Goal: Task Accomplishment & Management: Complete application form

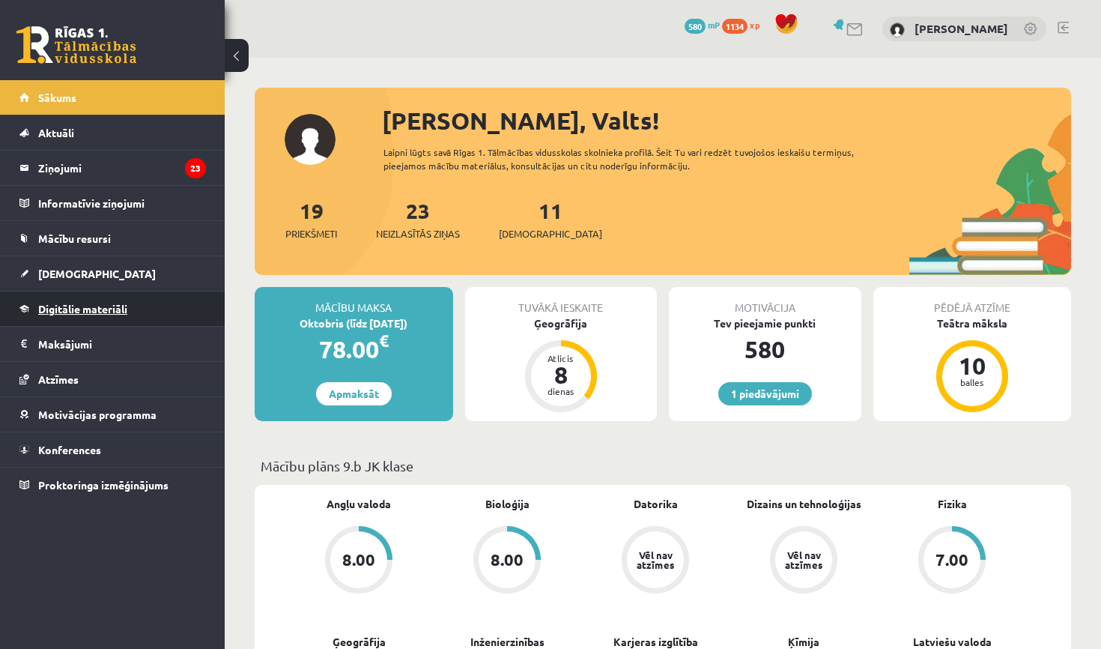
click at [145, 302] on link "Digitālie materiāli" at bounding box center [112, 308] width 187 height 34
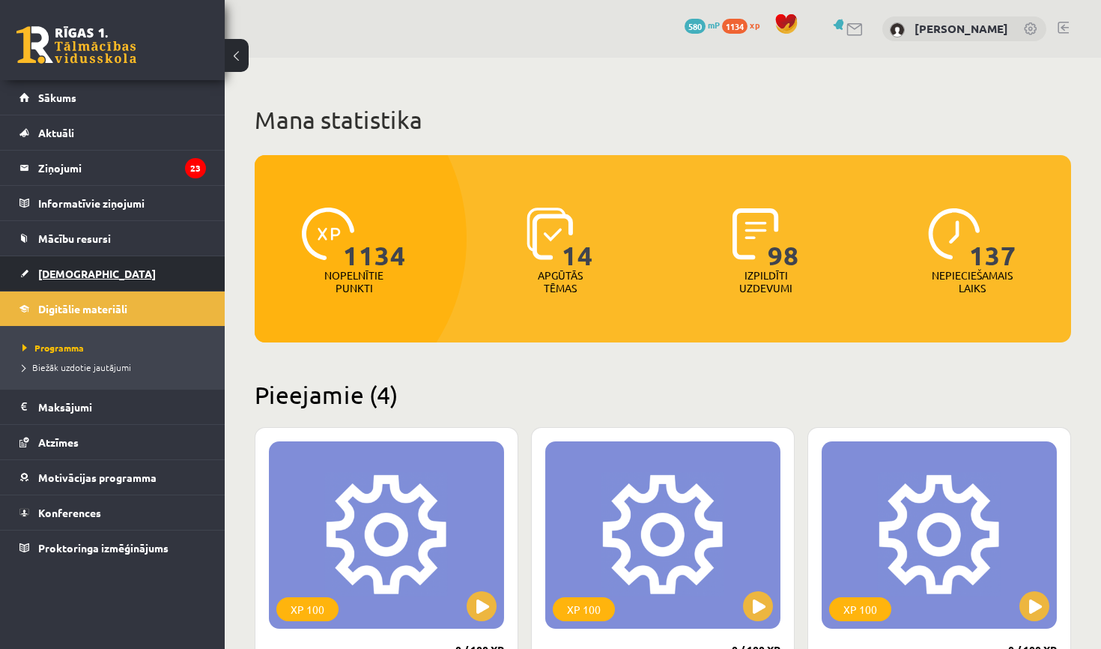
click at [66, 282] on link "[DEMOGRAPHIC_DATA]" at bounding box center [112, 273] width 187 height 34
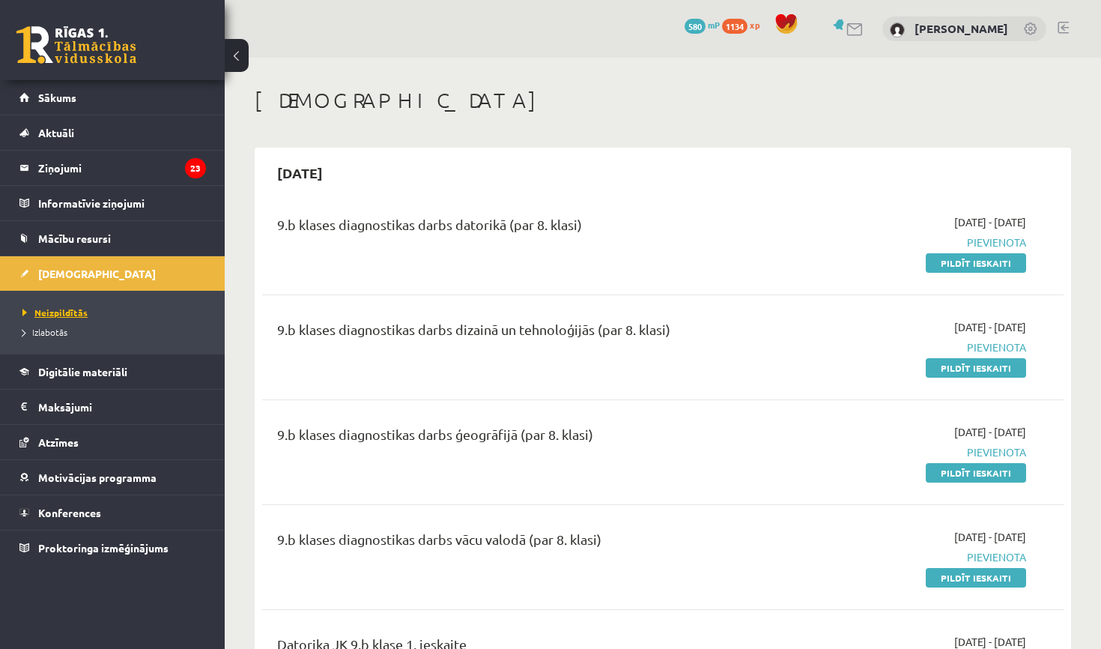
click at [70, 317] on link "Neizpildītās" at bounding box center [115, 312] width 187 height 13
click at [726, 90] on h1 "[DEMOGRAPHIC_DATA]" at bounding box center [663, 100] width 816 height 25
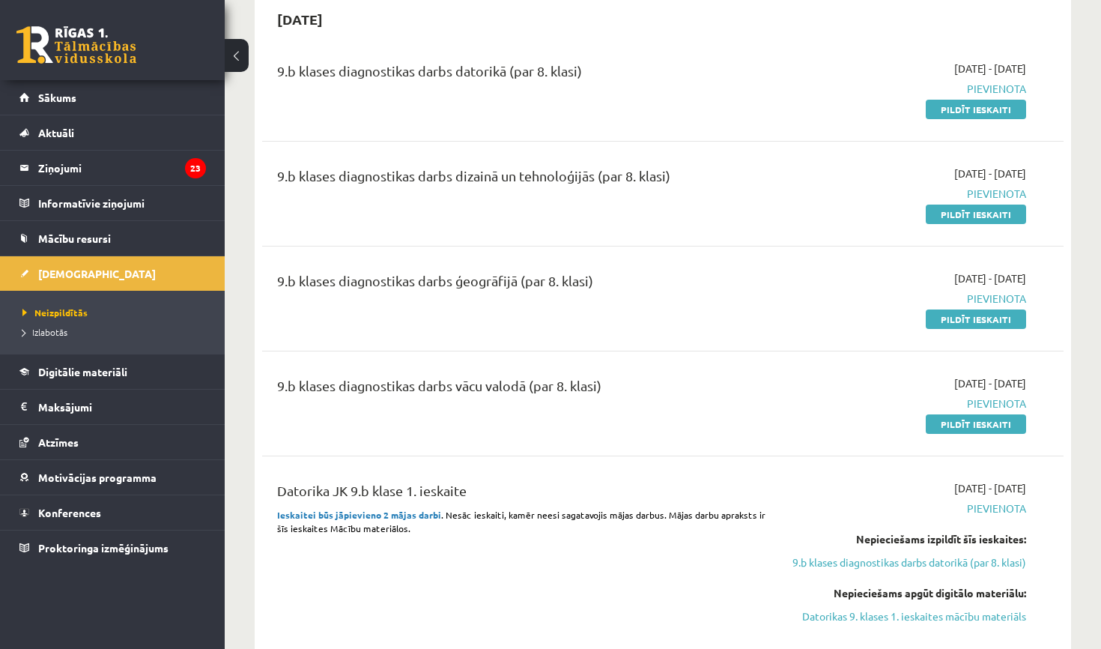
scroll to position [154, 0]
click at [986, 421] on link "Pildīt ieskaiti" at bounding box center [976, 422] width 100 height 19
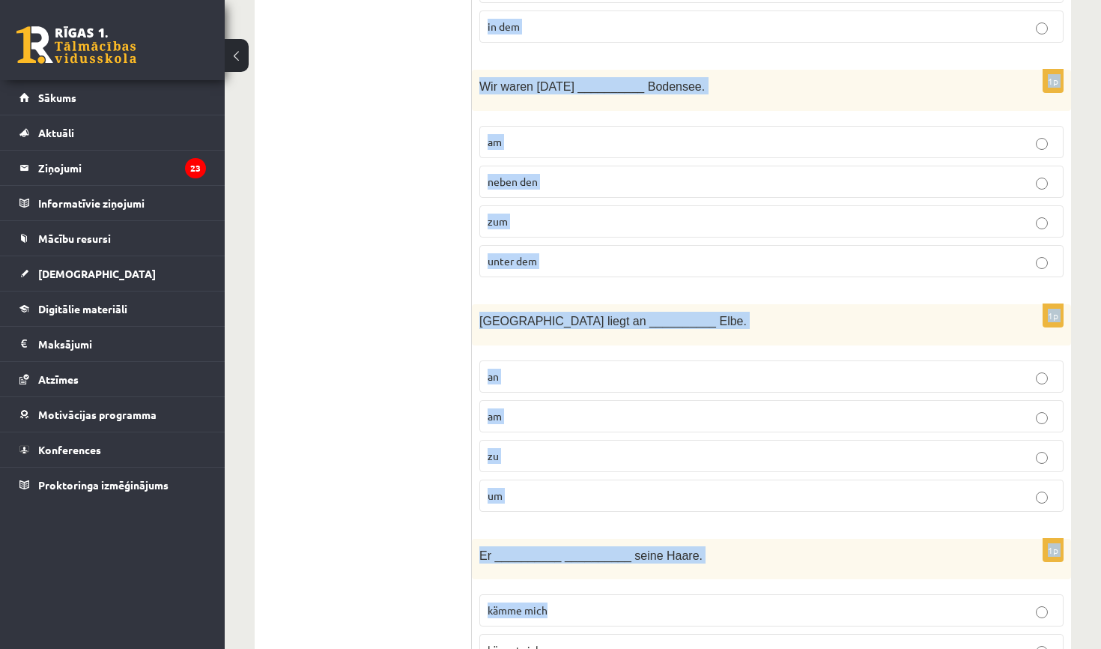
drag, startPoint x: 480, startPoint y: 301, endPoint x: 710, endPoint y: 648, distance: 416.1
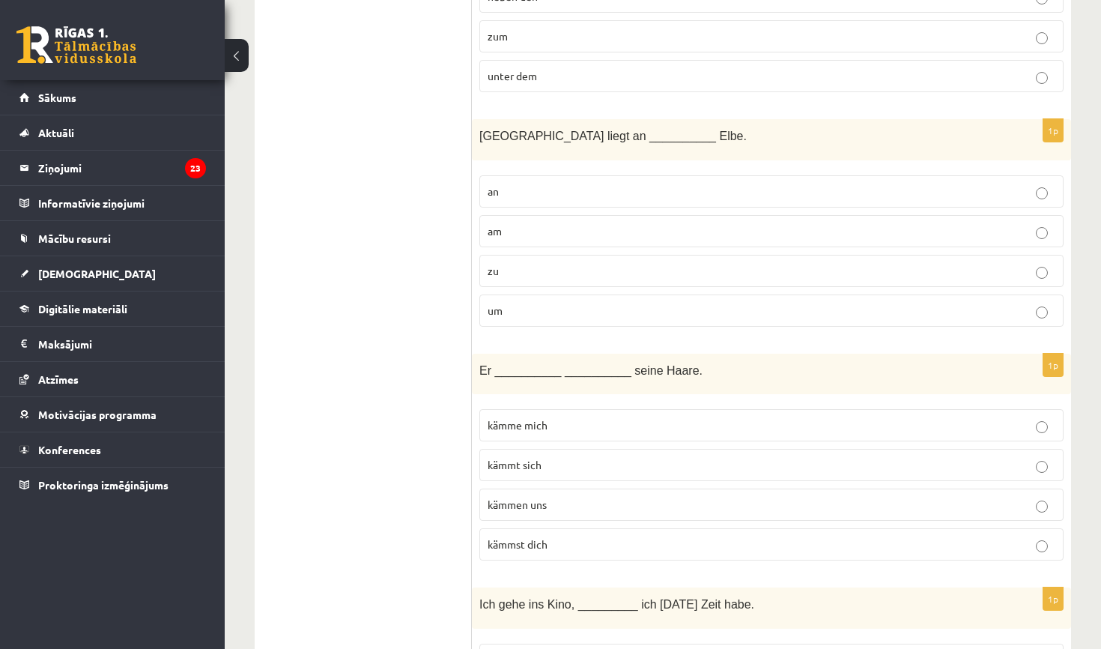
click at [742, 363] on p "Er __________ __________ seine Haare." at bounding box center [733, 369] width 509 height 17
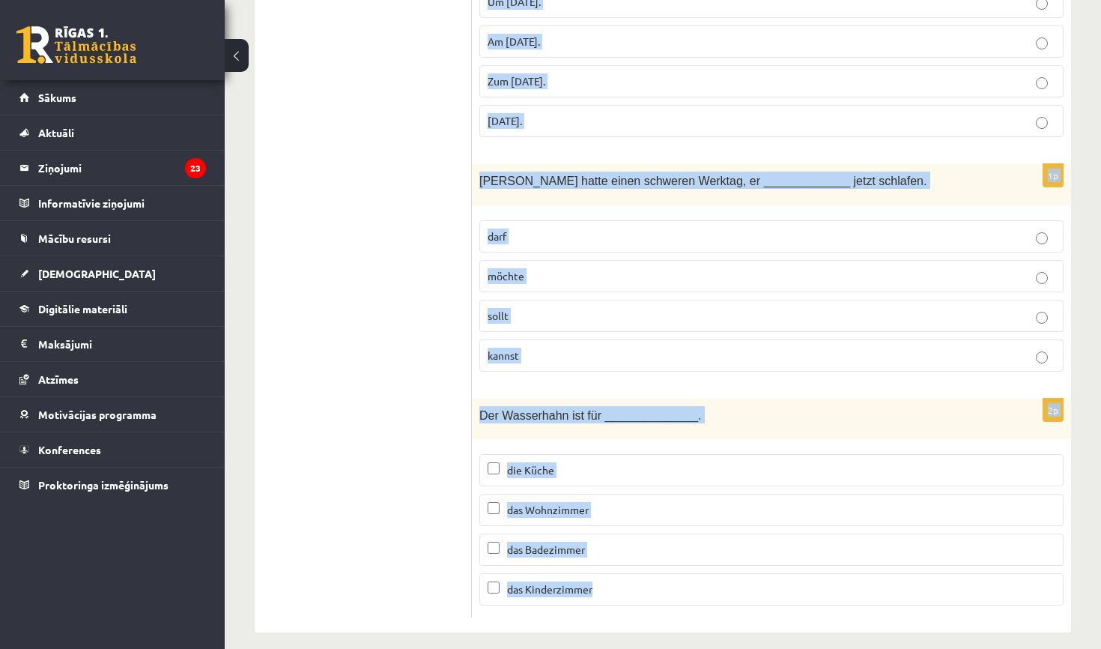
scroll to position [4573, 0]
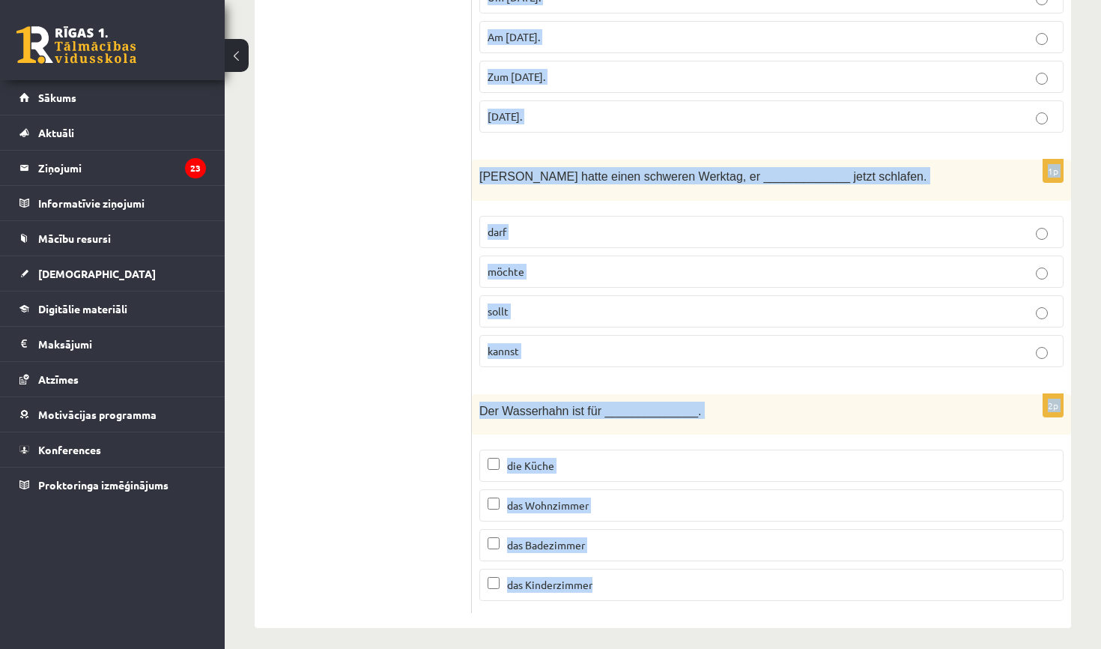
drag, startPoint x: 481, startPoint y: 297, endPoint x: 581, endPoint y: 648, distance: 364.6
copy form "Was steht in der Küche nicht? Der Herd Die Mikrowelle die Couch Der Geschirrspü…"
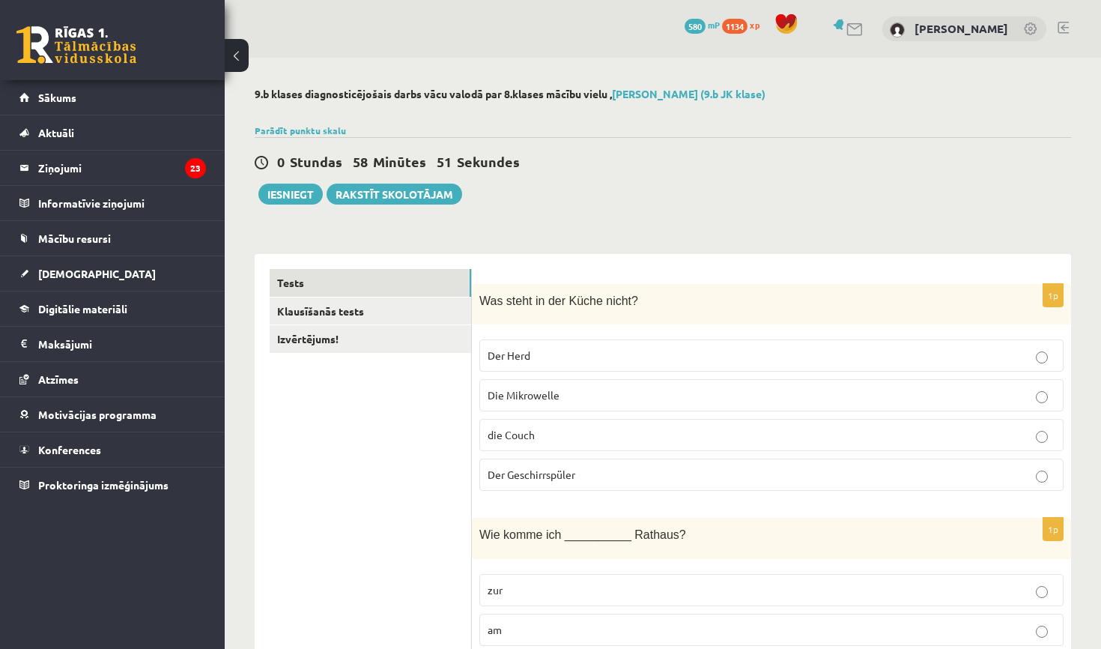
scroll to position [0, 0]
click at [579, 439] on p "die Couch" at bounding box center [772, 435] width 568 height 16
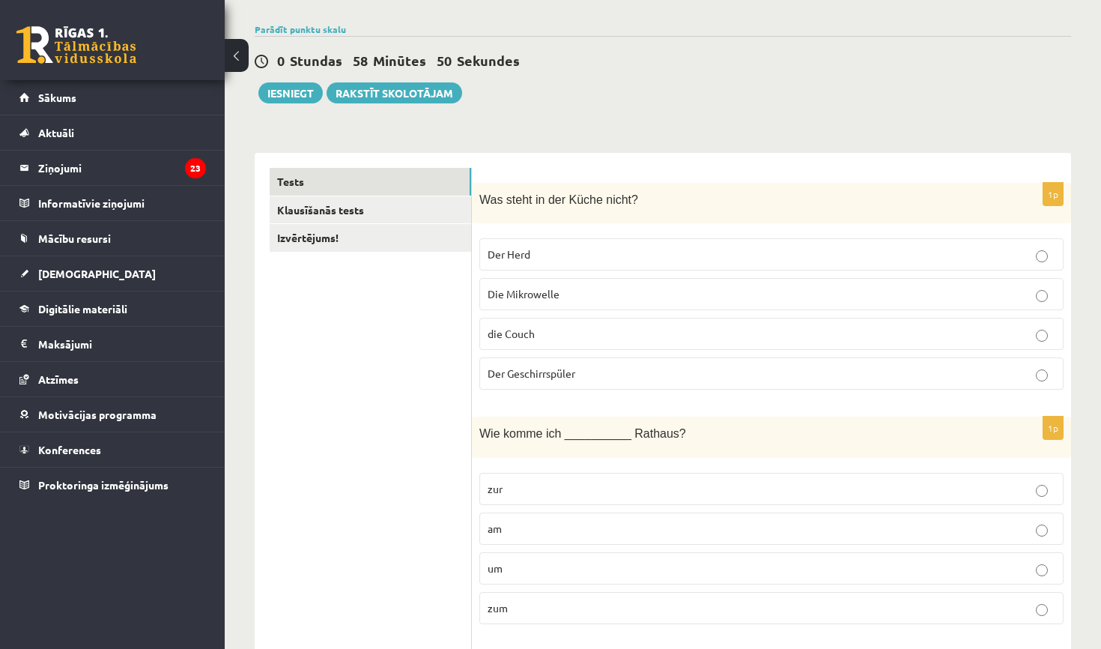
scroll to position [122, 0]
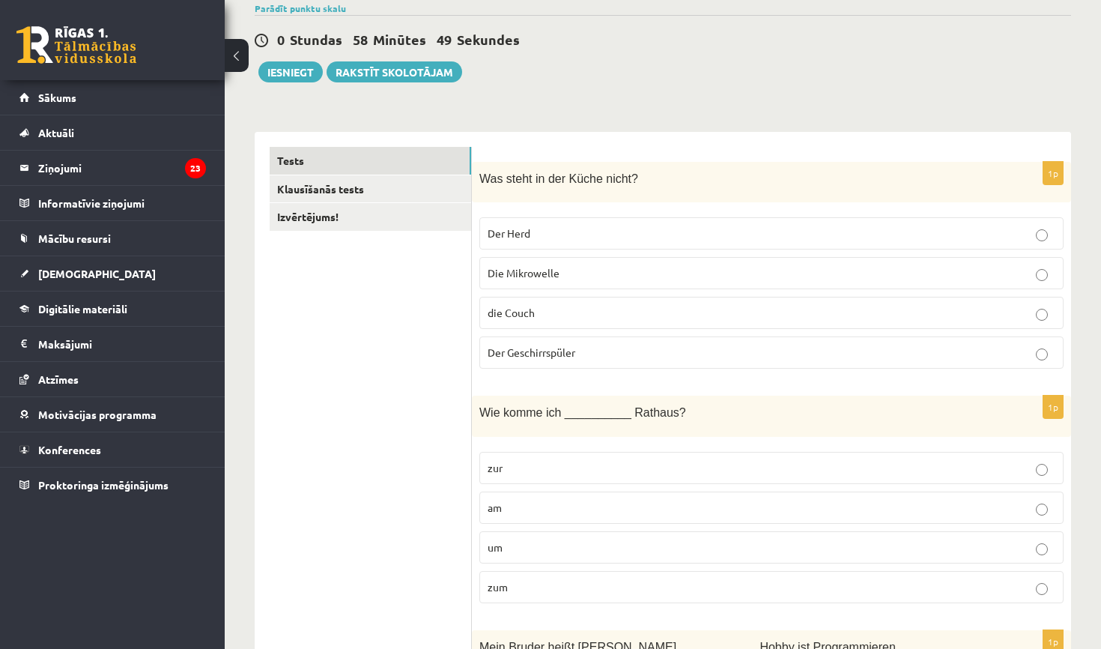
click at [569, 469] on p "zur" at bounding box center [772, 468] width 568 height 16
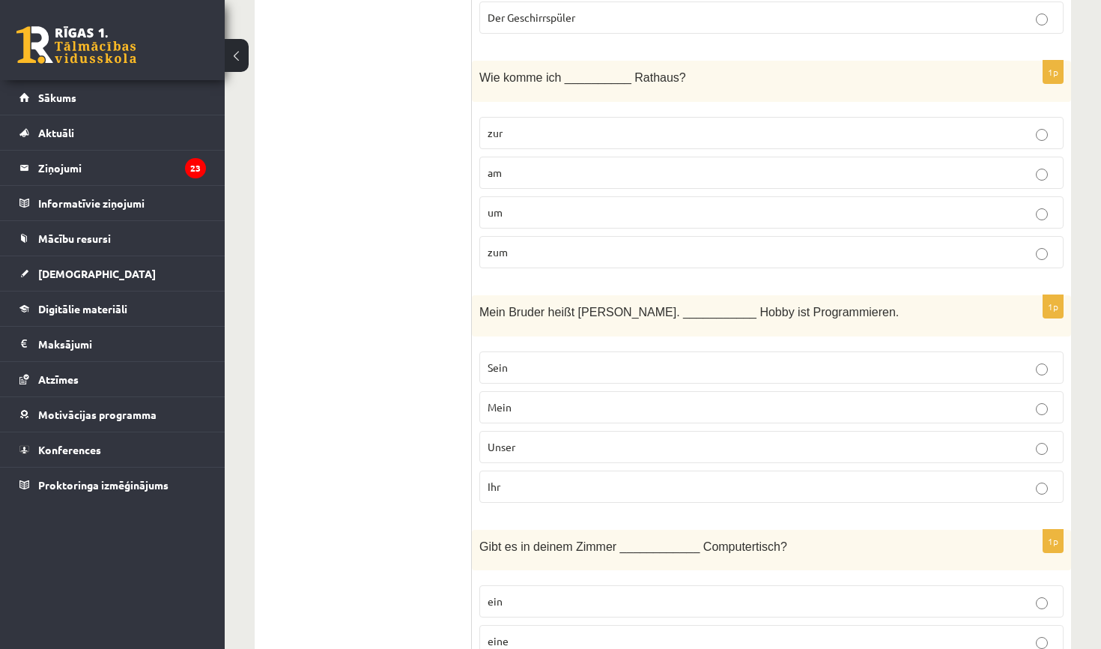
scroll to position [459, 0]
click at [560, 409] on p "Mein" at bounding box center [772, 405] width 568 height 16
click at [591, 370] on p "Sein" at bounding box center [772, 365] width 568 height 16
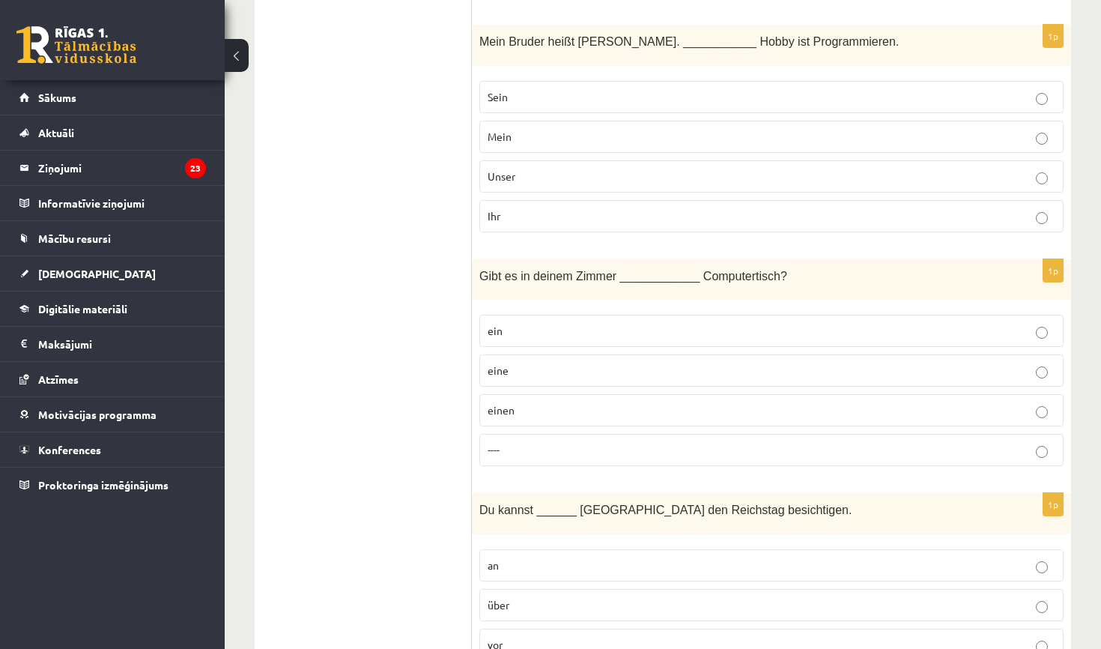
scroll to position [736, 0]
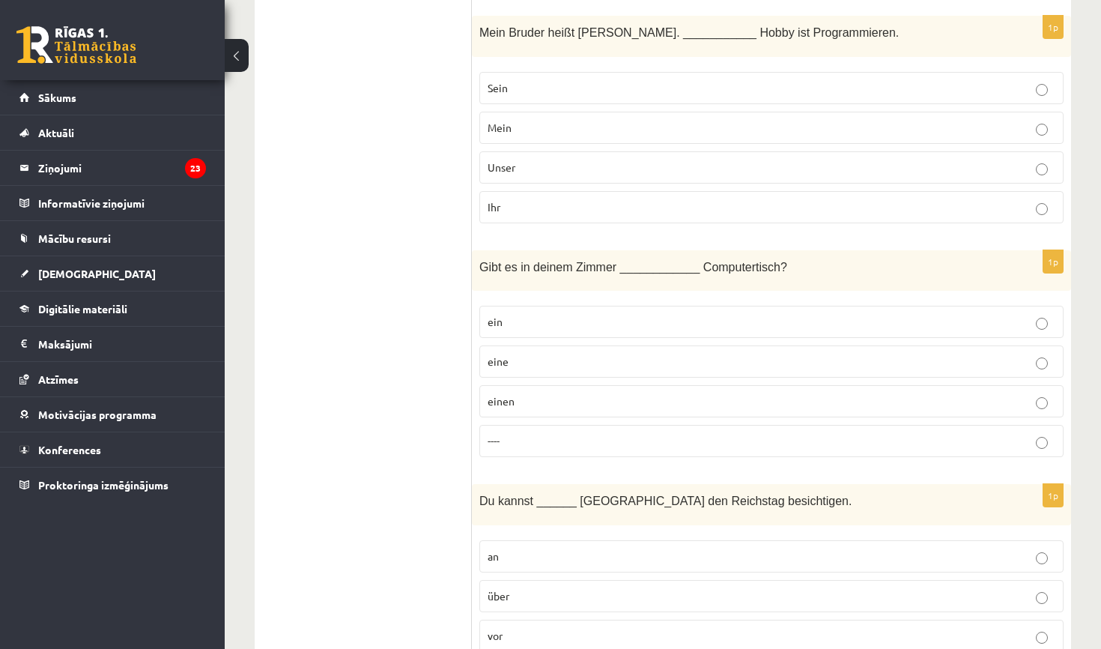
click at [582, 402] on p "einen" at bounding box center [772, 401] width 568 height 16
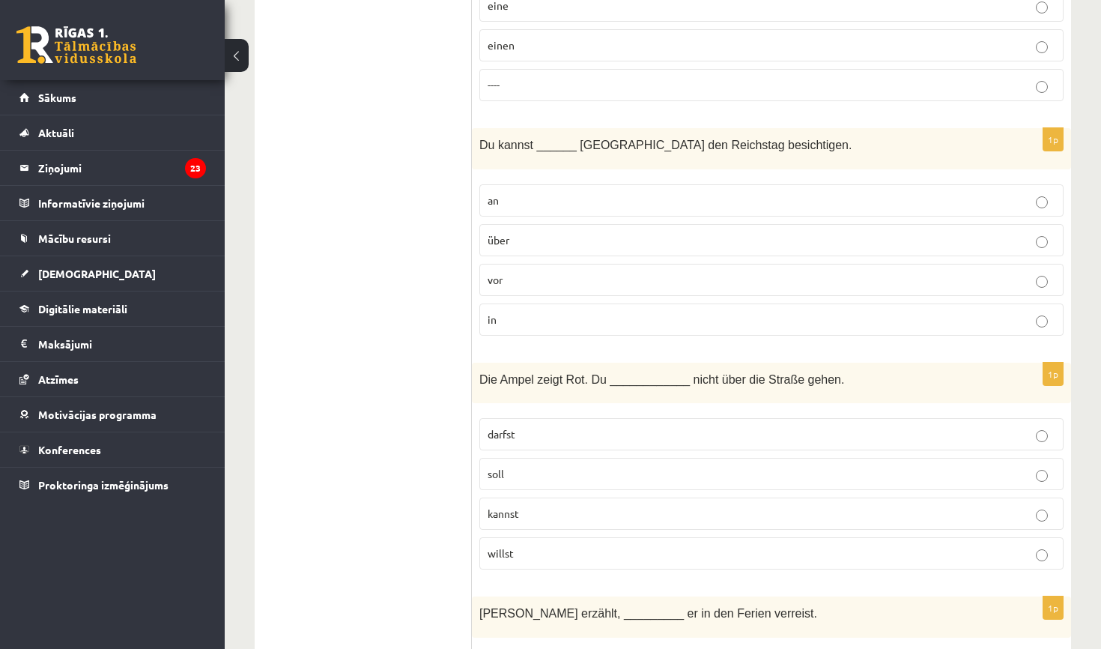
scroll to position [1128, 0]
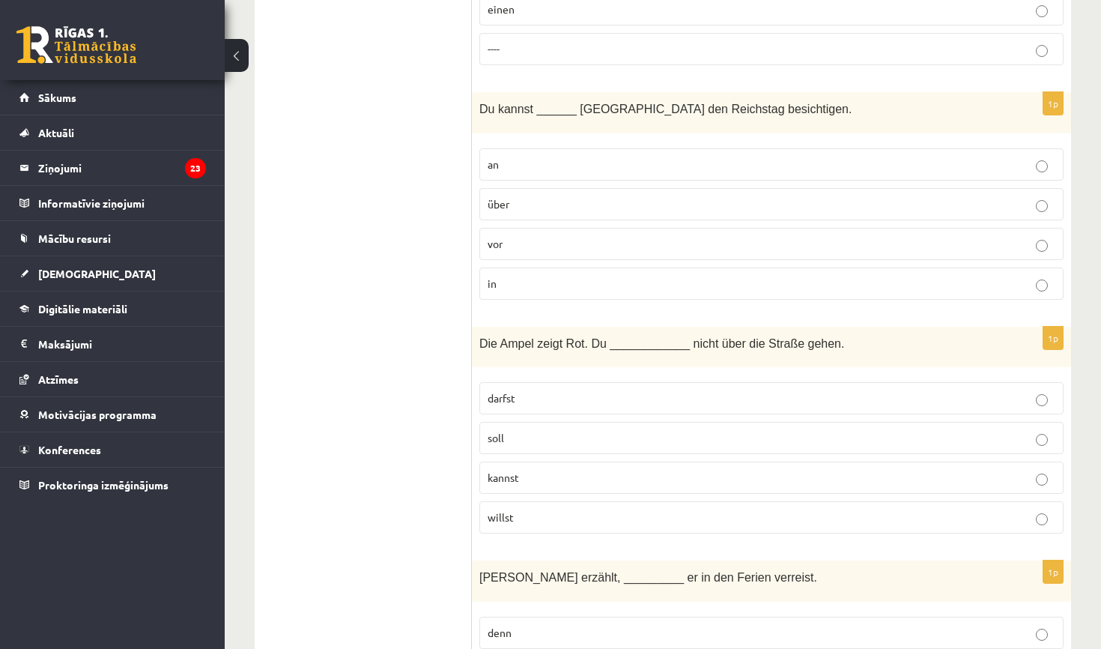
click at [523, 279] on p "in" at bounding box center [772, 284] width 568 height 16
click at [543, 402] on p "darfst" at bounding box center [772, 398] width 568 height 16
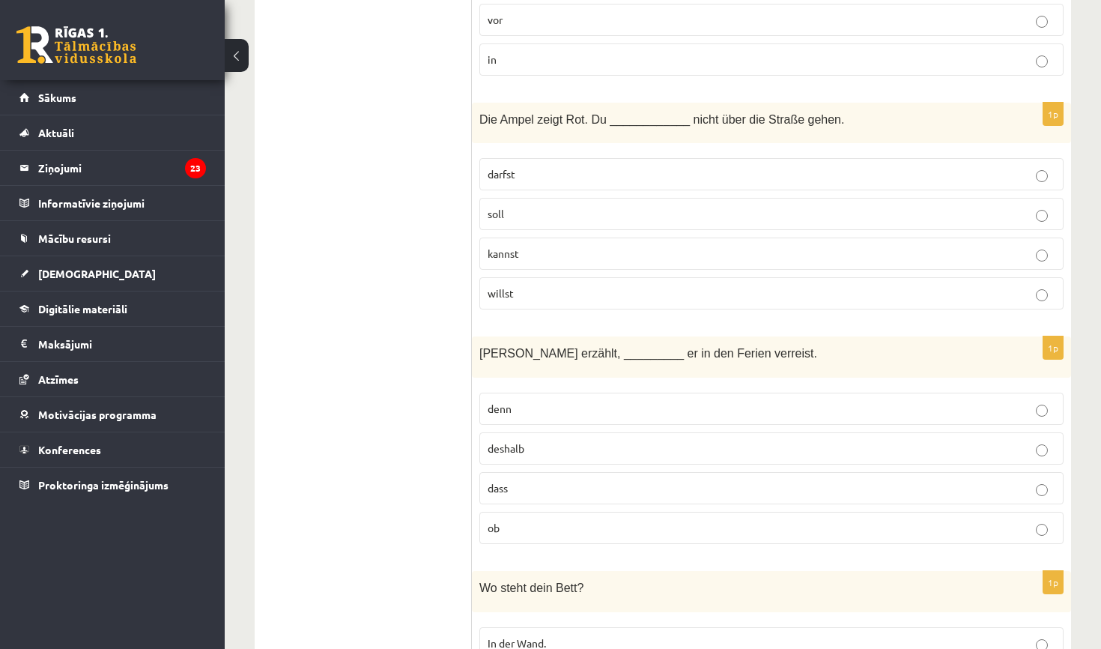
scroll to position [1368, 0]
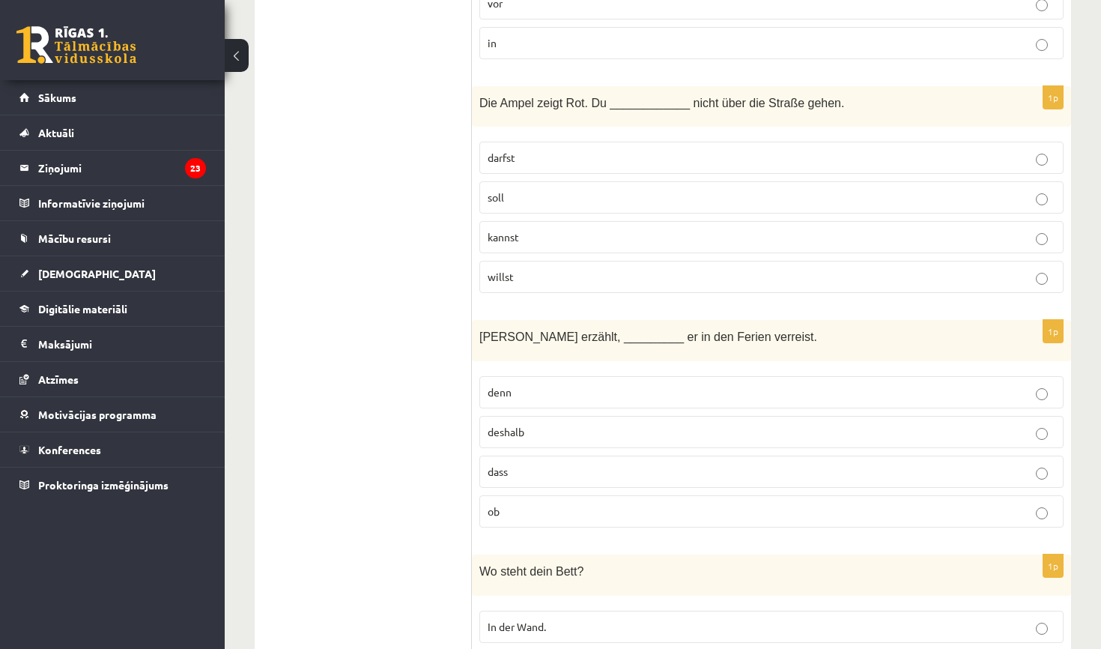
click at [523, 471] on p "dass" at bounding box center [772, 472] width 568 height 16
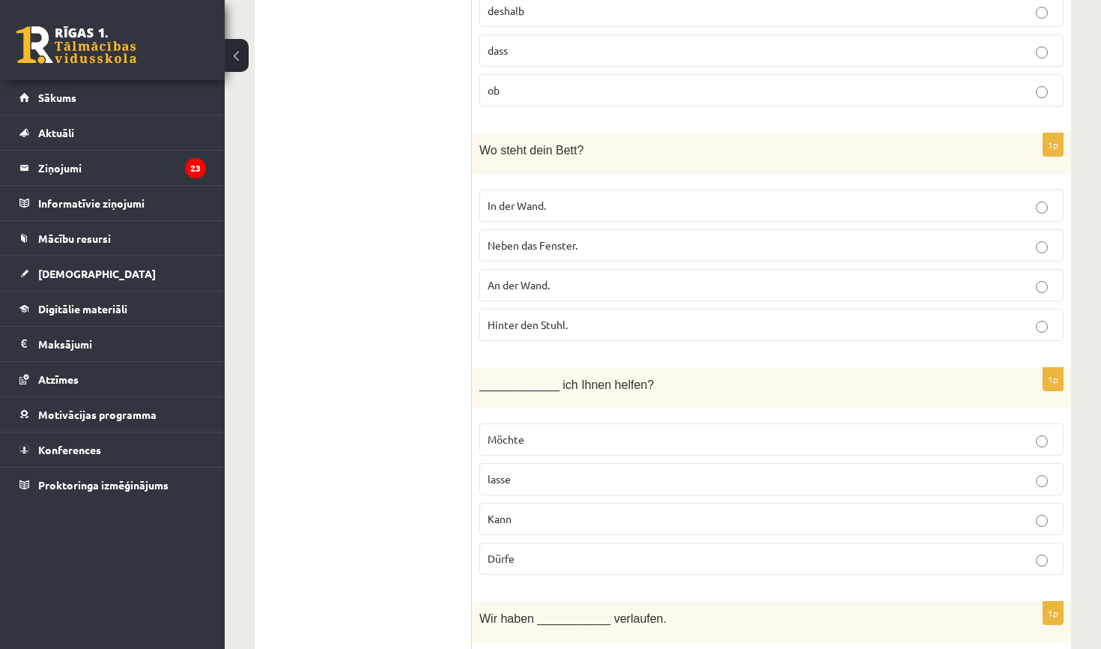
scroll to position [1795, 0]
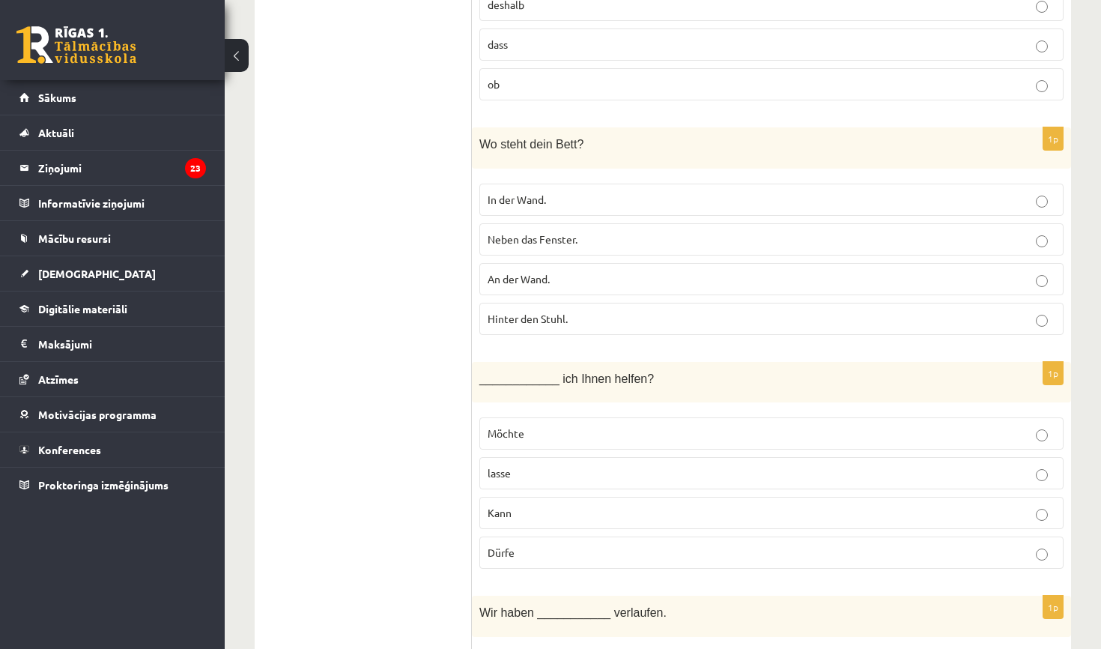
click at [563, 277] on p "An der Wand." at bounding box center [772, 279] width 568 height 16
click at [537, 500] on label "Kann" at bounding box center [771, 513] width 584 height 32
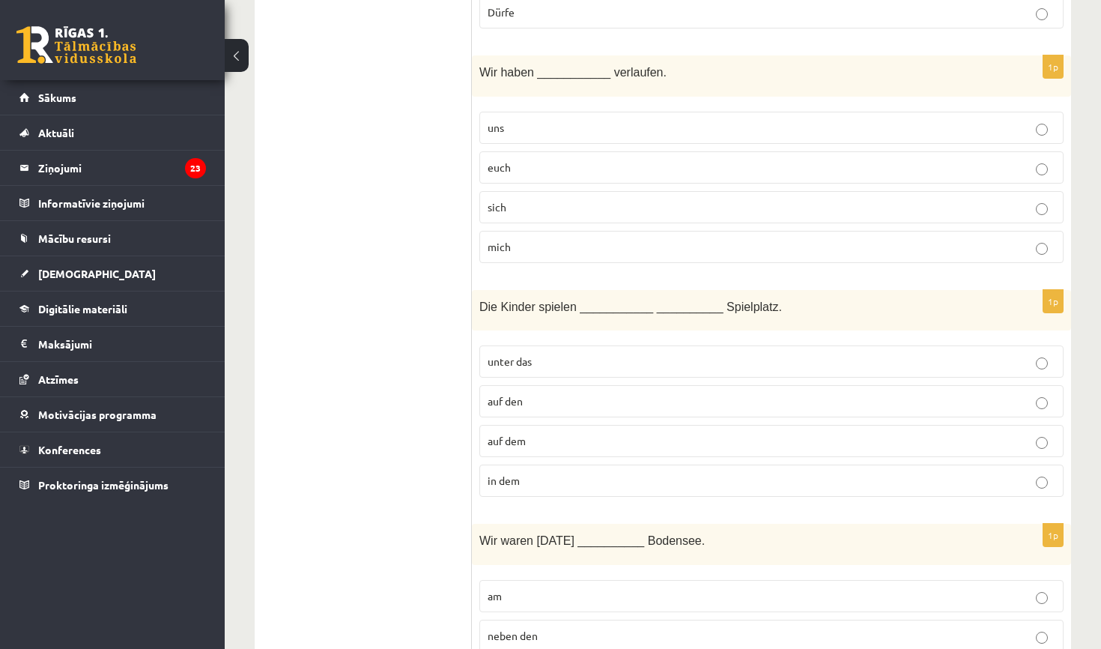
scroll to position [2350, 0]
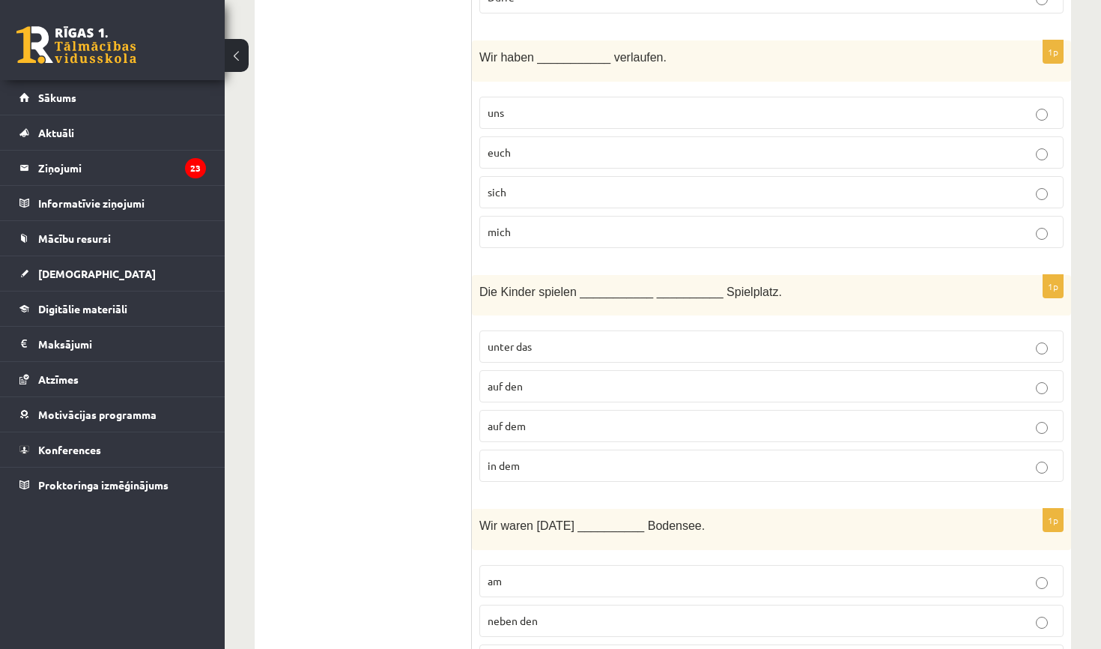
click at [616, 122] on label "uns" at bounding box center [771, 113] width 584 height 32
click at [586, 424] on p "auf dem" at bounding box center [772, 426] width 568 height 16
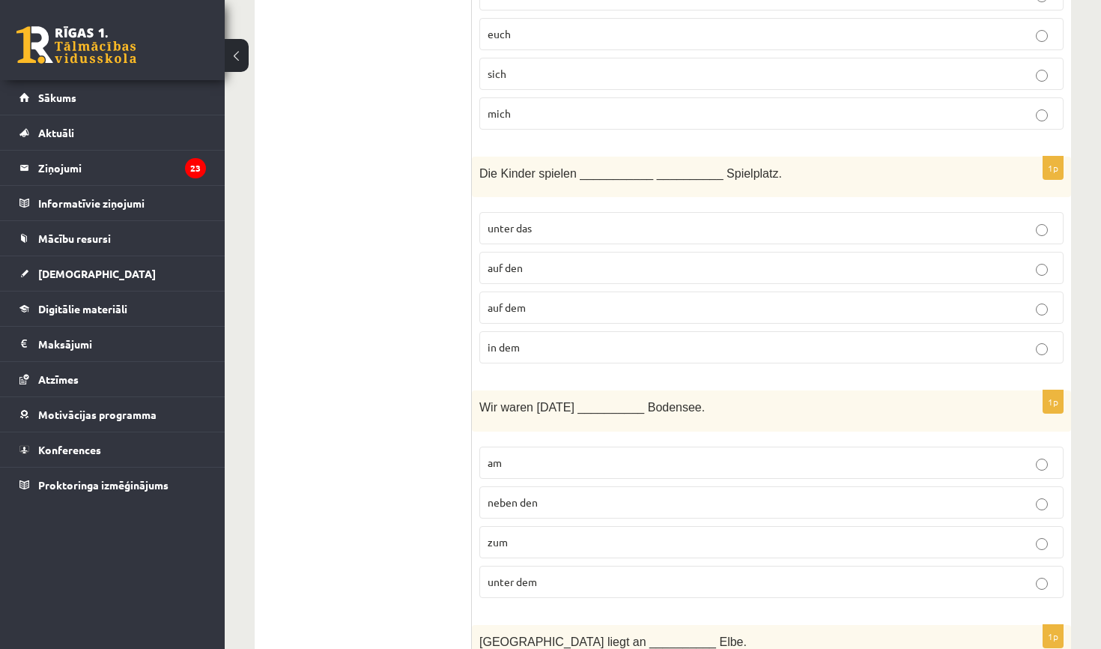
scroll to position [2480, 0]
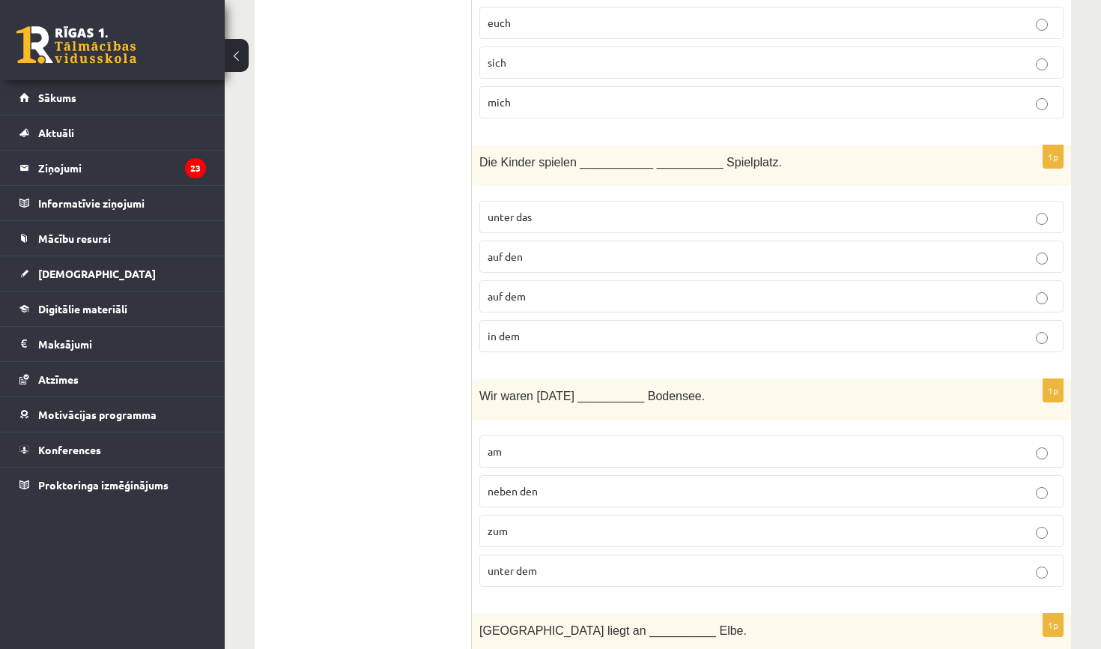
click at [582, 435] on label "am" at bounding box center [771, 451] width 584 height 32
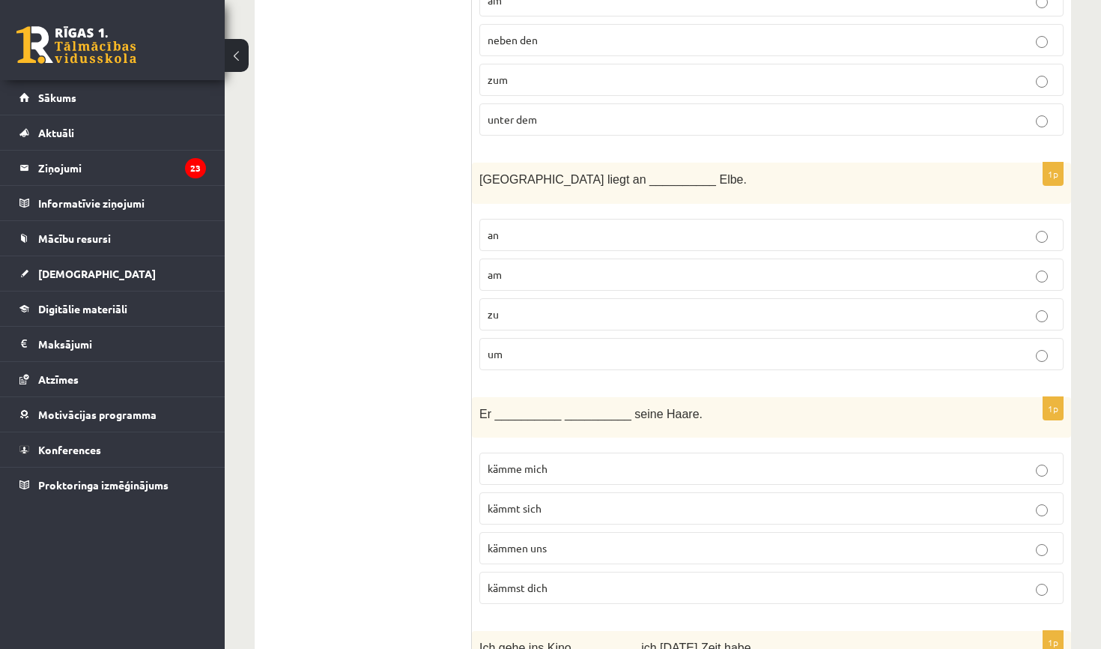
scroll to position [2935, 0]
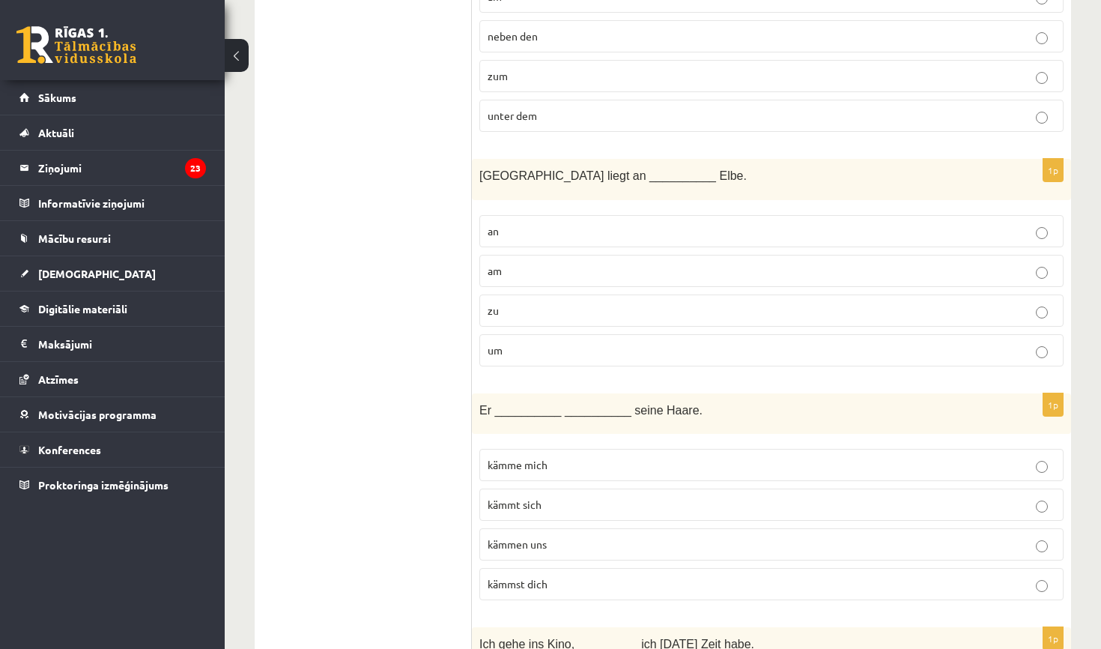
click at [553, 500] on p "kämmt sich" at bounding box center [772, 505] width 568 height 16
click at [610, 228] on p "an" at bounding box center [772, 231] width 568 height 16
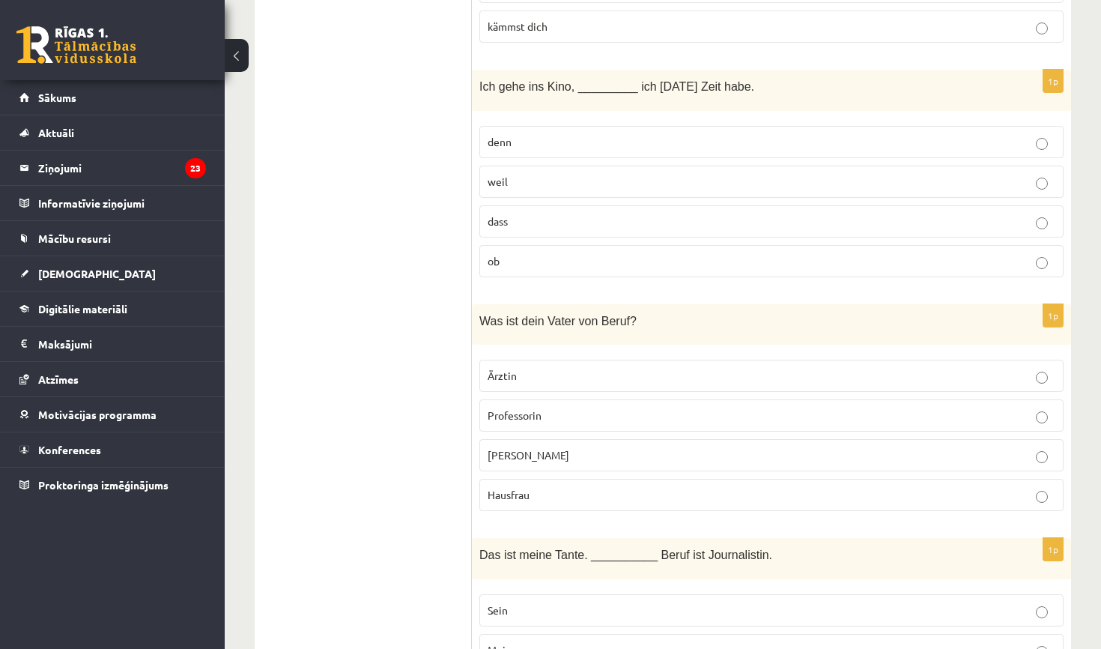
scroll to position [3493, 0]
click at [571, 173] on p "weil" at bounding box center [772, 181] width 568 height 16
click at [551, 450] on p "Hausmann" at bounding box center [772, 454] width 568 height 16
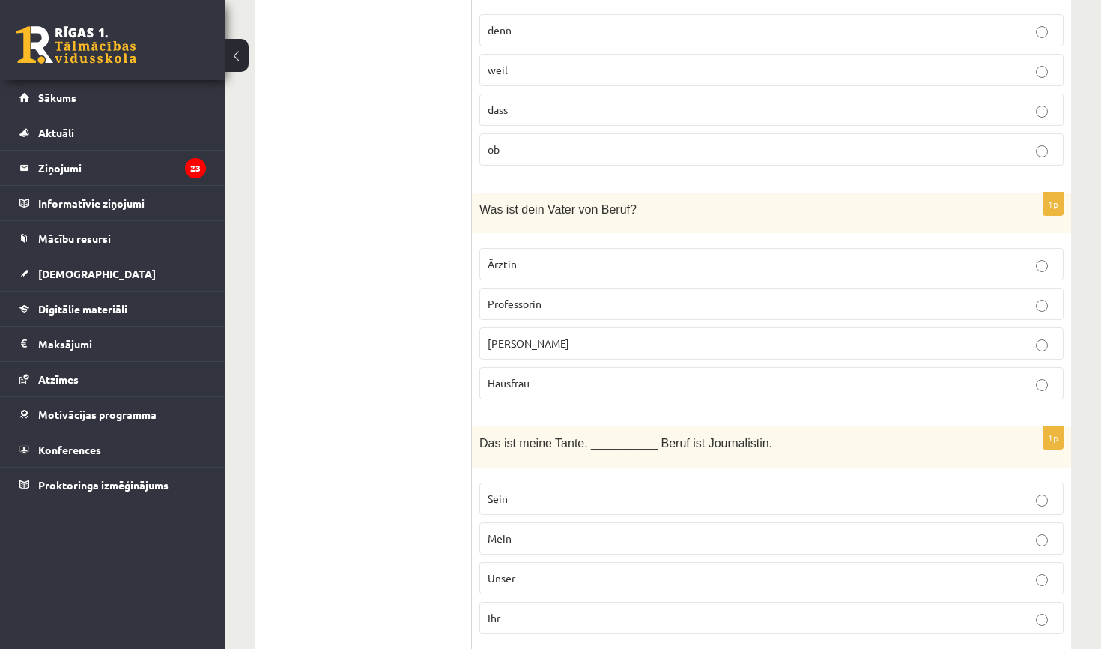
scroll to position [3618, 0]
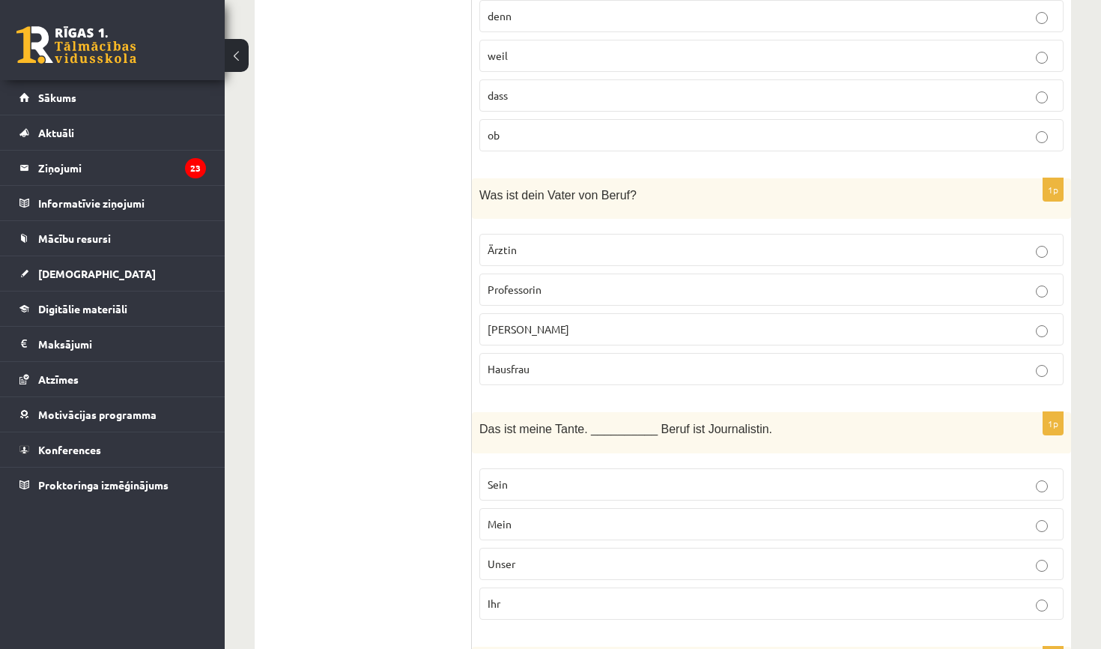
click at [536, 598] on p "Ihr" at bounding box center [772, 603] width 568 height 16
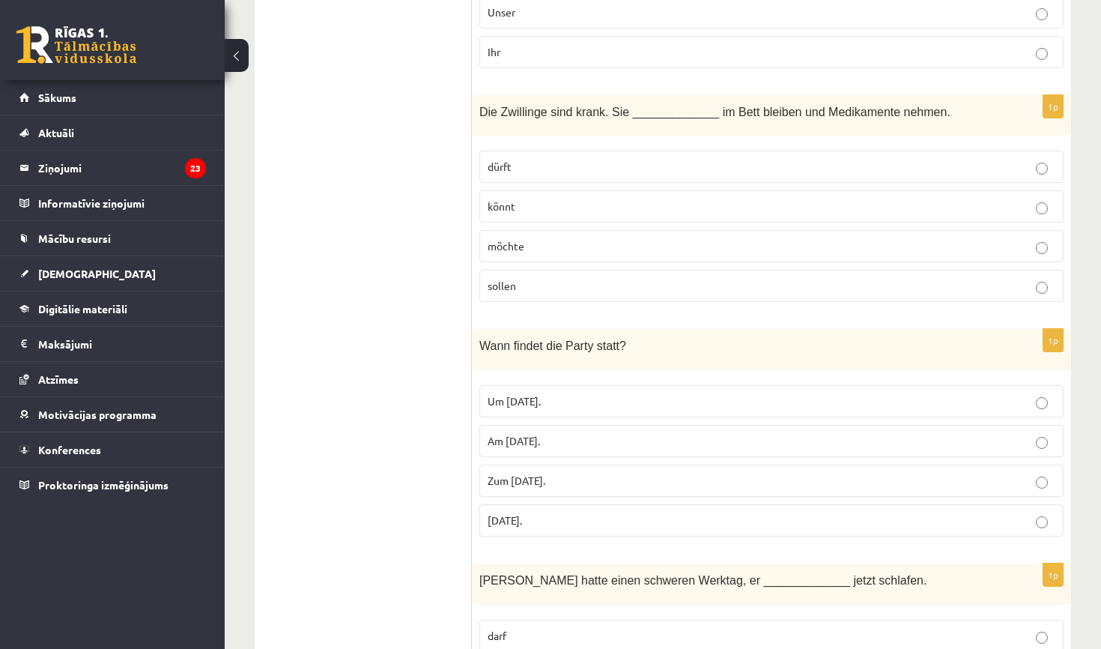
scroll to position [4175, 0]
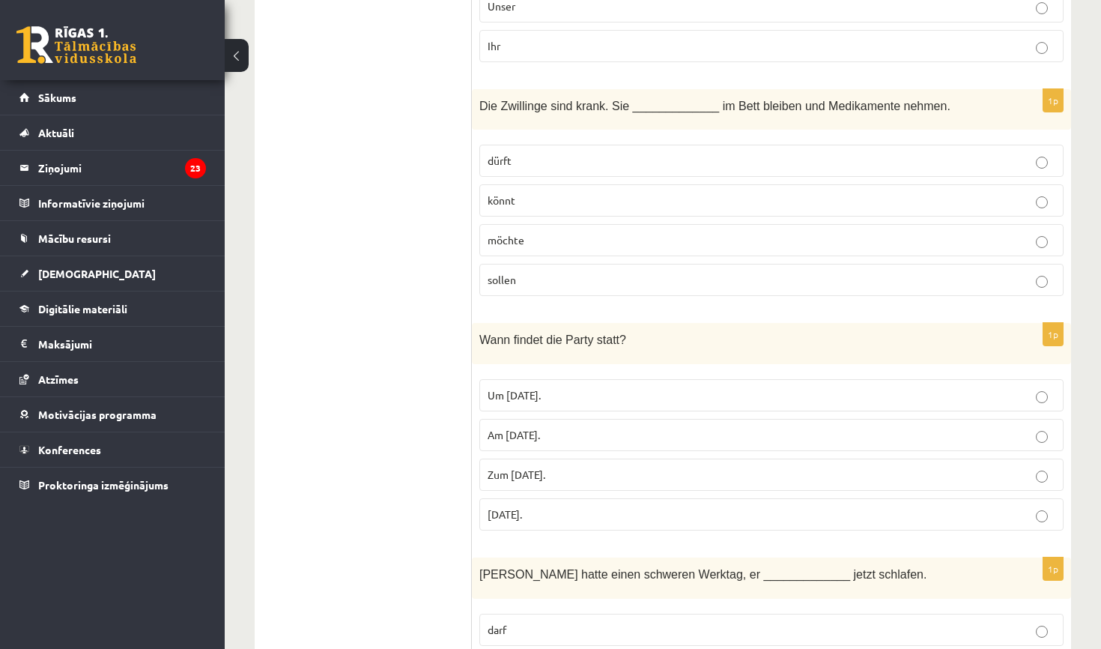
click at [548, 276] on p "sollen" at bounding box center [772, 280] width 568 height 16
click at [563, 395] on label "Um Samstag." at bounding box center [771, 395] width 584 height 32
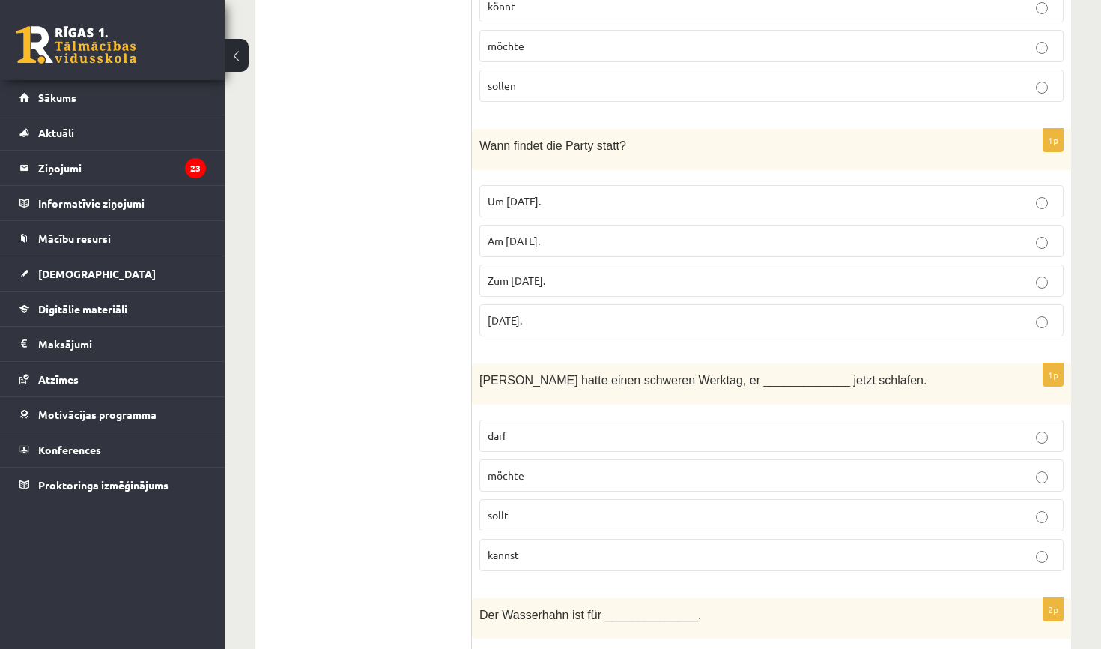
scroll to position [4380, 0]
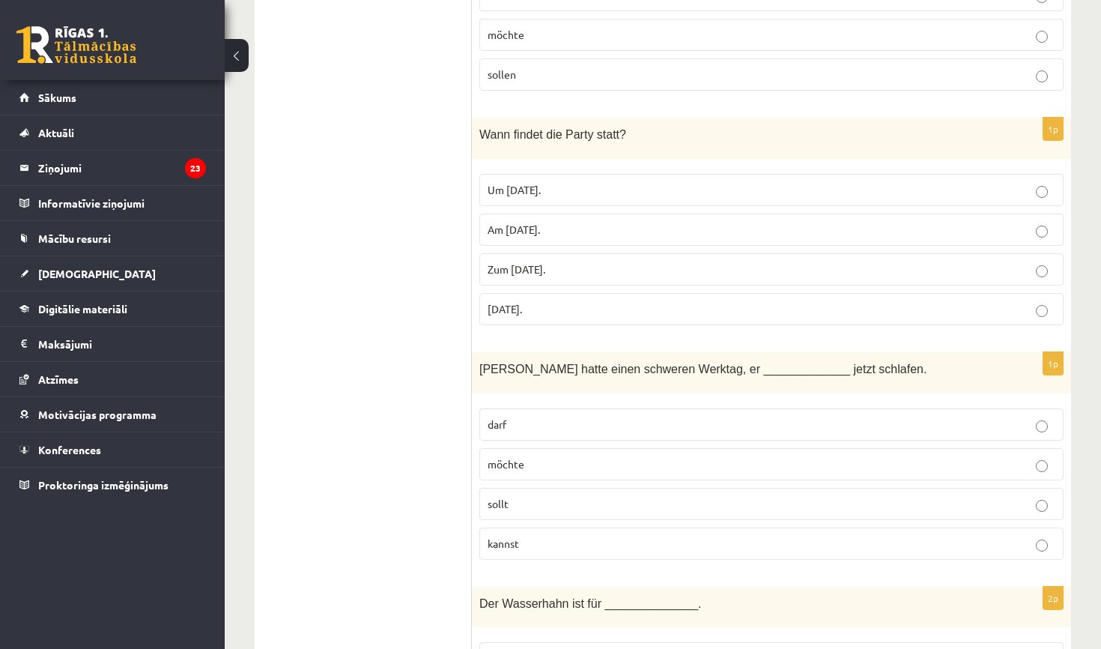
click at [545, 500] on p "sollt" at bounding box center [772, 504] width 568 height 16
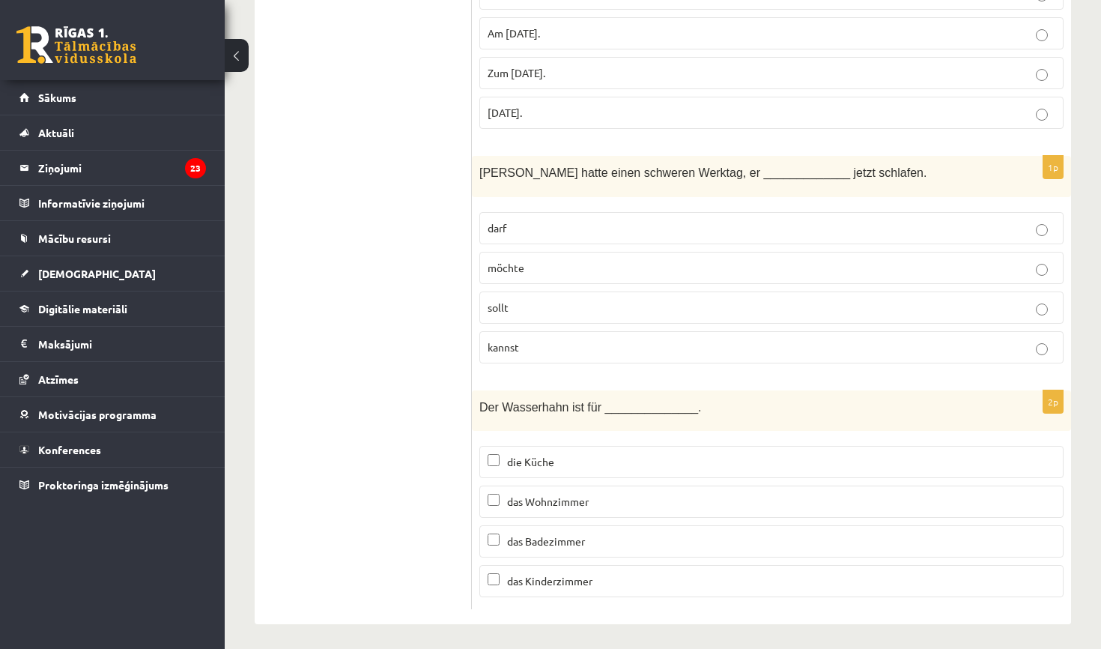
scroll to position [4573, 0]
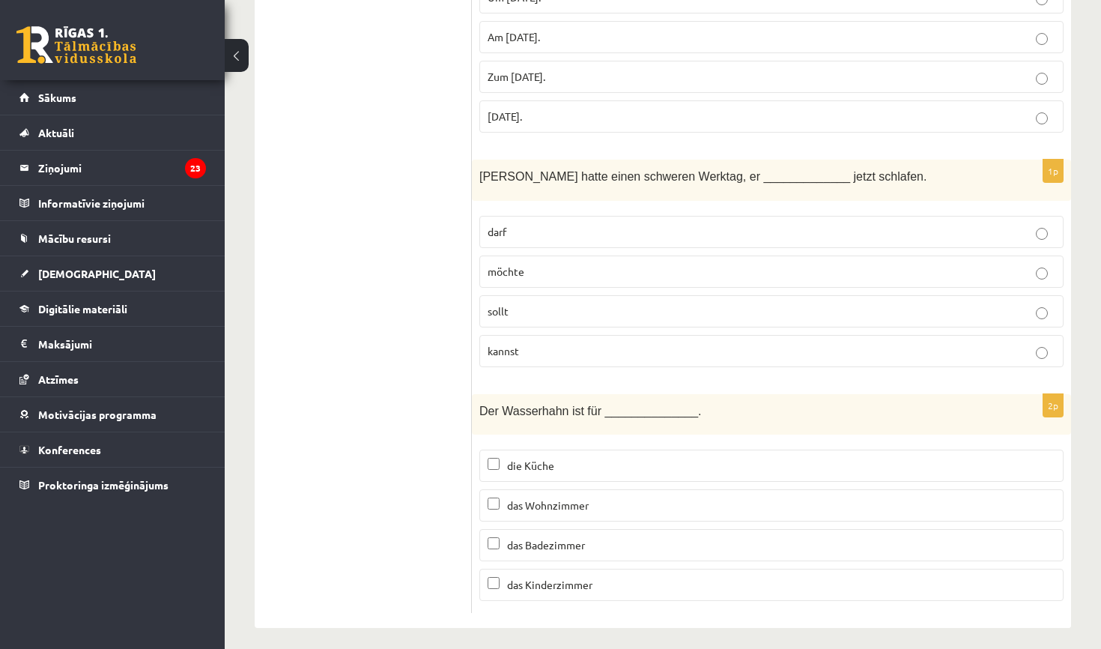
click at [661, 548] on label "das Badezimmer" at bounding box center [771, 545] width 584 height 32
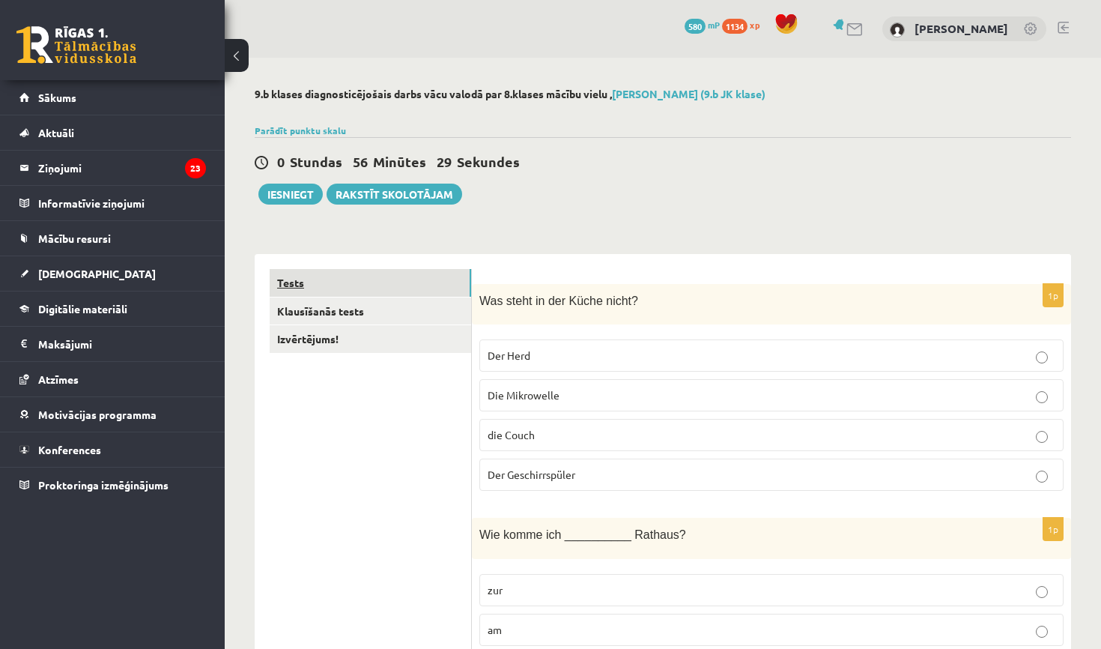
scroll to position [0, 0]
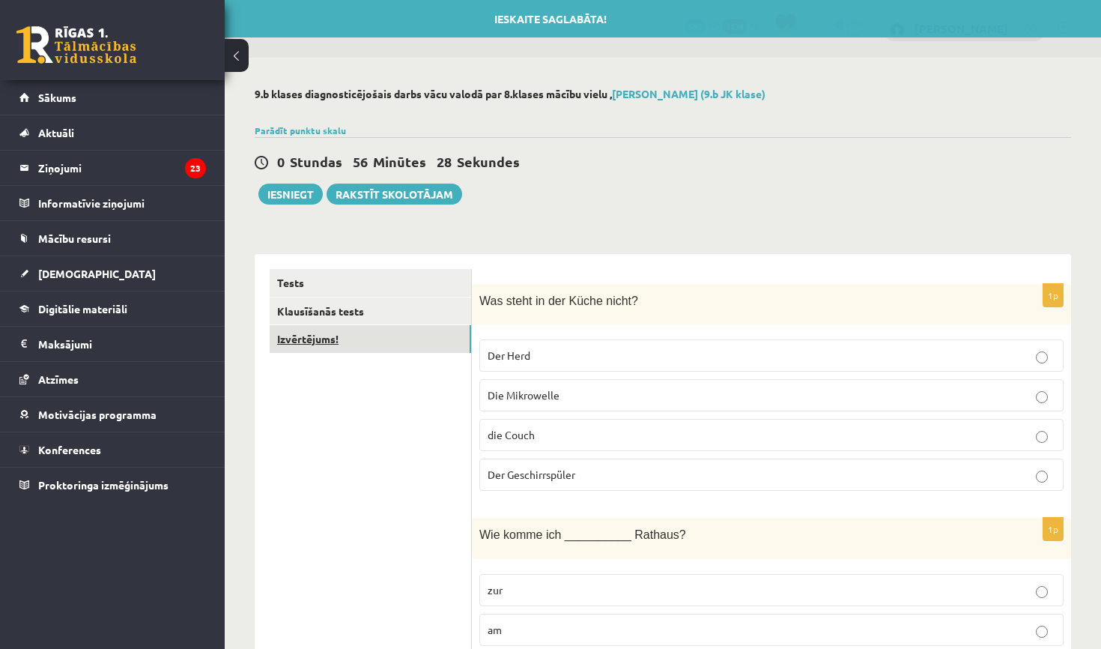
click at [333, 340] on link "Izvērtējums!" at bounding box center [370, 339] width 201 height 28
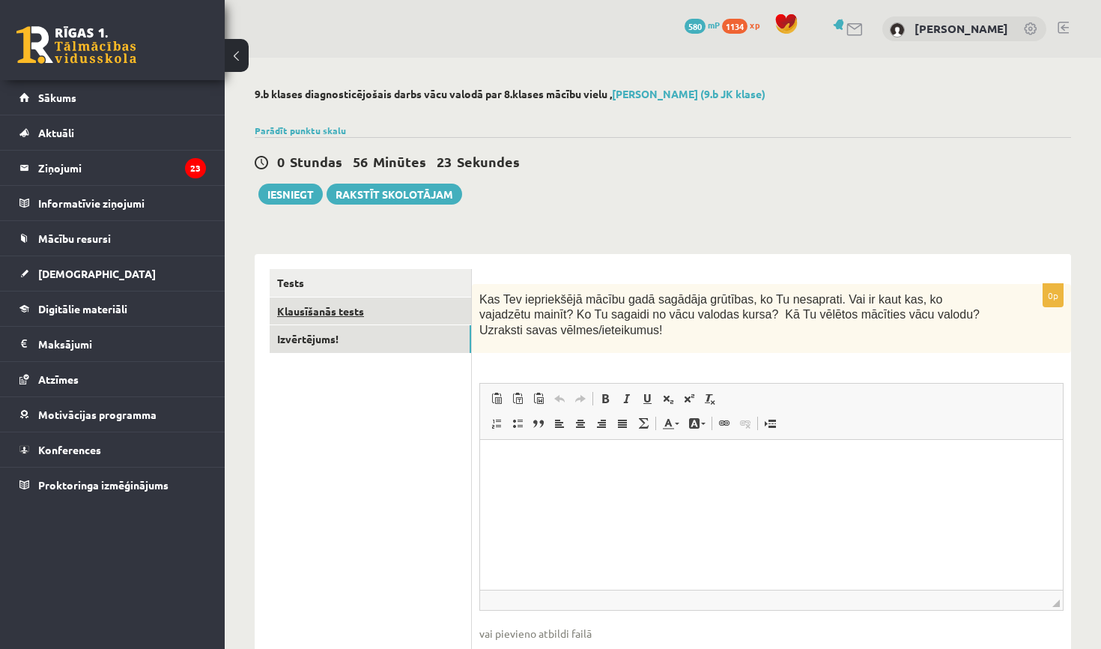
click at [367, 321] on link "Klausīšanās tests" at bounding box center [370, 311] width 201 height 28
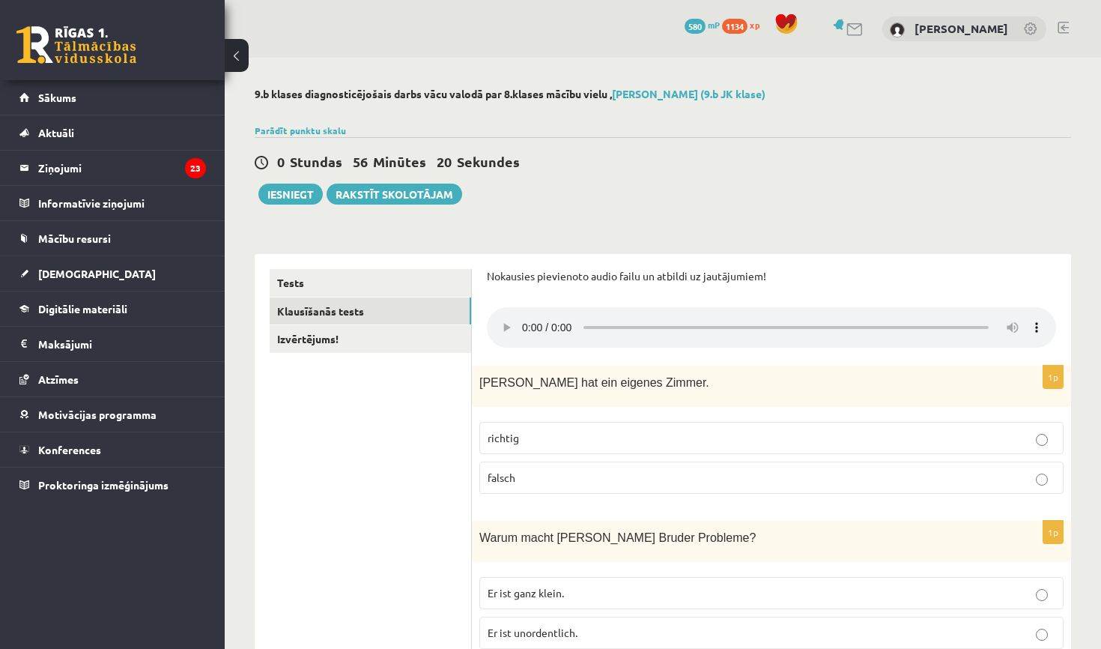
click at [520, 317] on audio at bounding box center [771, 327] width 569 height 40
click at [521, 312] on audio at bounding box center [771, 327] width 569 height 40
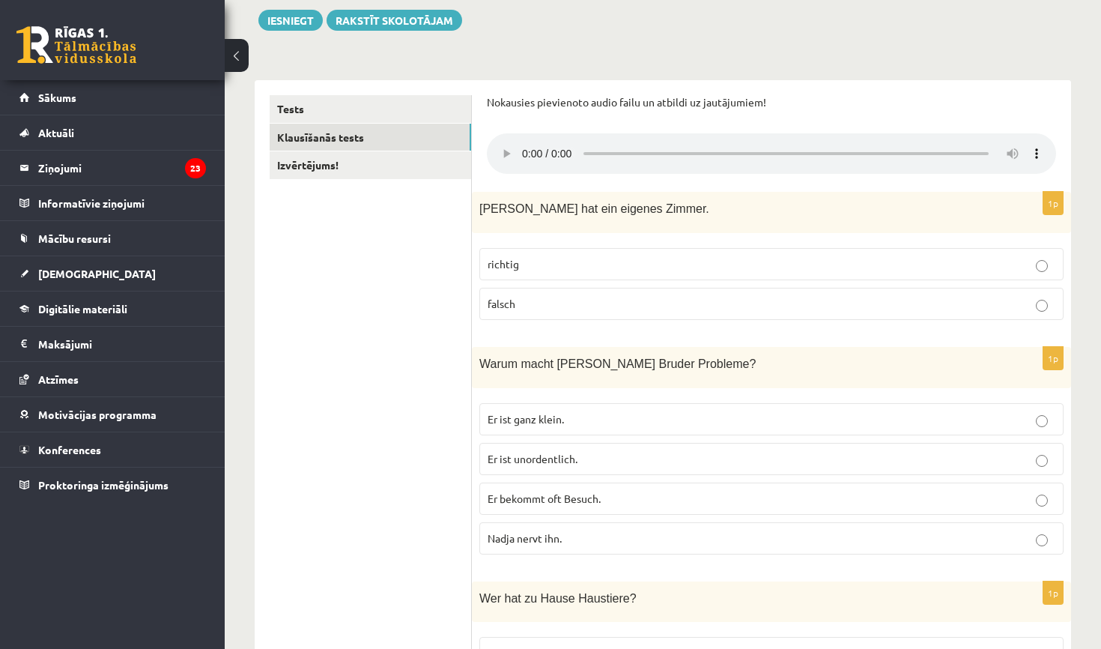
scroll to position [175, 0]
drag, startPoint x: 778, startPoint y: 139, endPoint x: 578, endPoint y: 125, distance: 200.5
click at [578, 125] on div "Nokausies pievienoto audio failu un atbildi uz jautājumiem!" at bounding box center [771, 135] width 569 height 82
click at [552, 297] on label "falsch" at bounding box center [771, 303] width 584 height 32
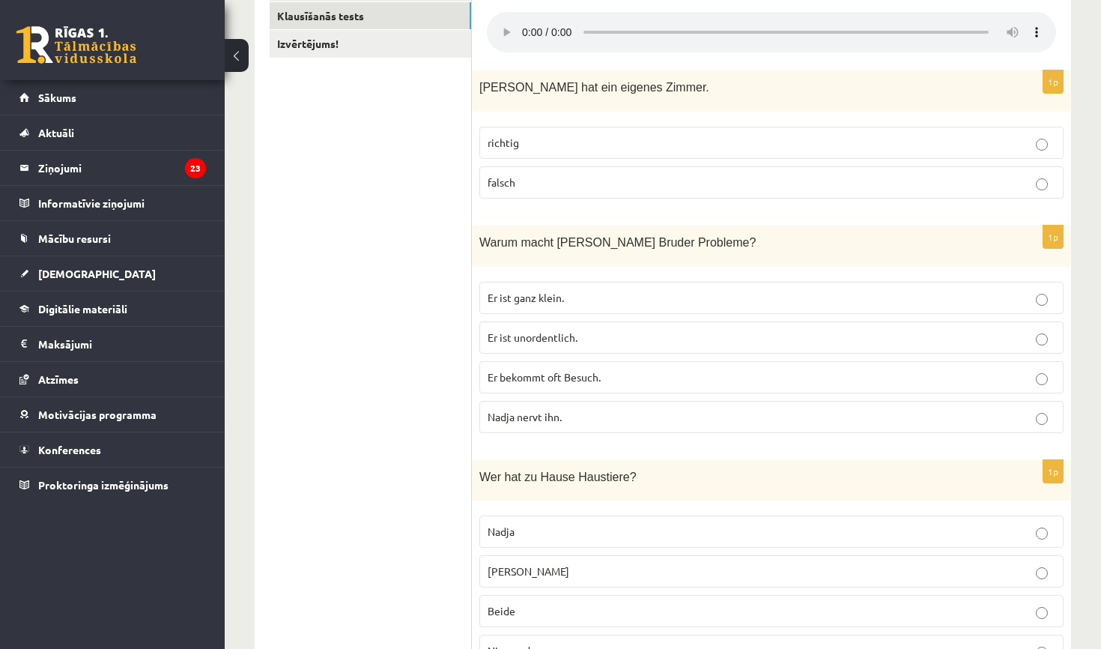
scroll to position [388, 0]
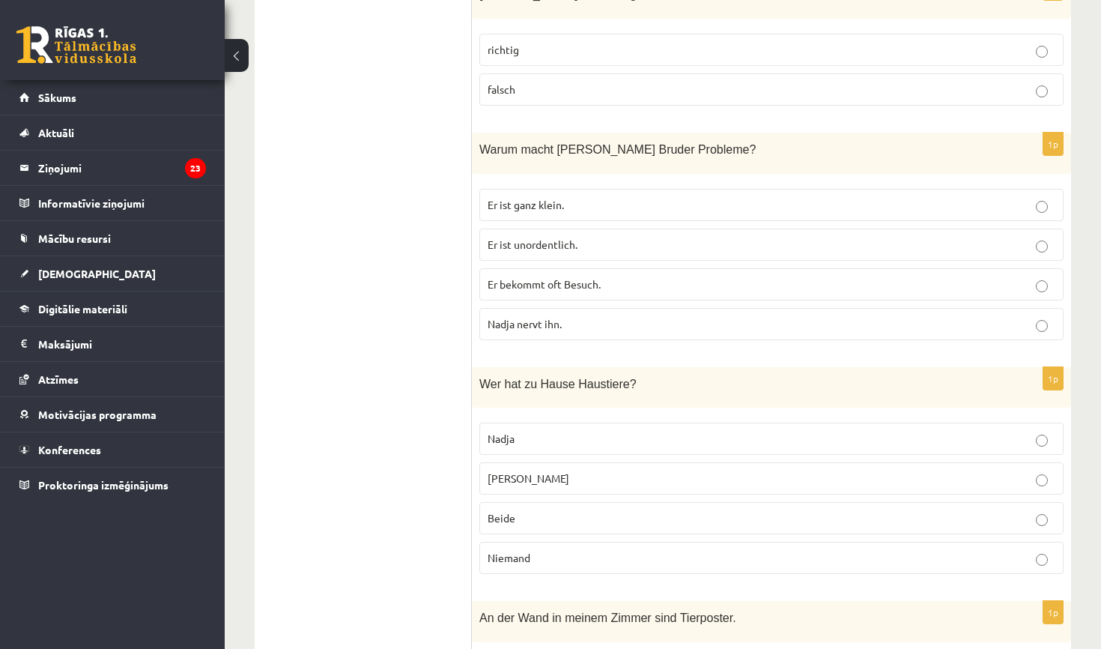
click at [554, 268] on label "Er bekommt oft Besuch." at bounding box center [771, 284] width 584 height 32
click at [572, 470] on p "Frank" at bounding box center [772, 478] width 568 height 16
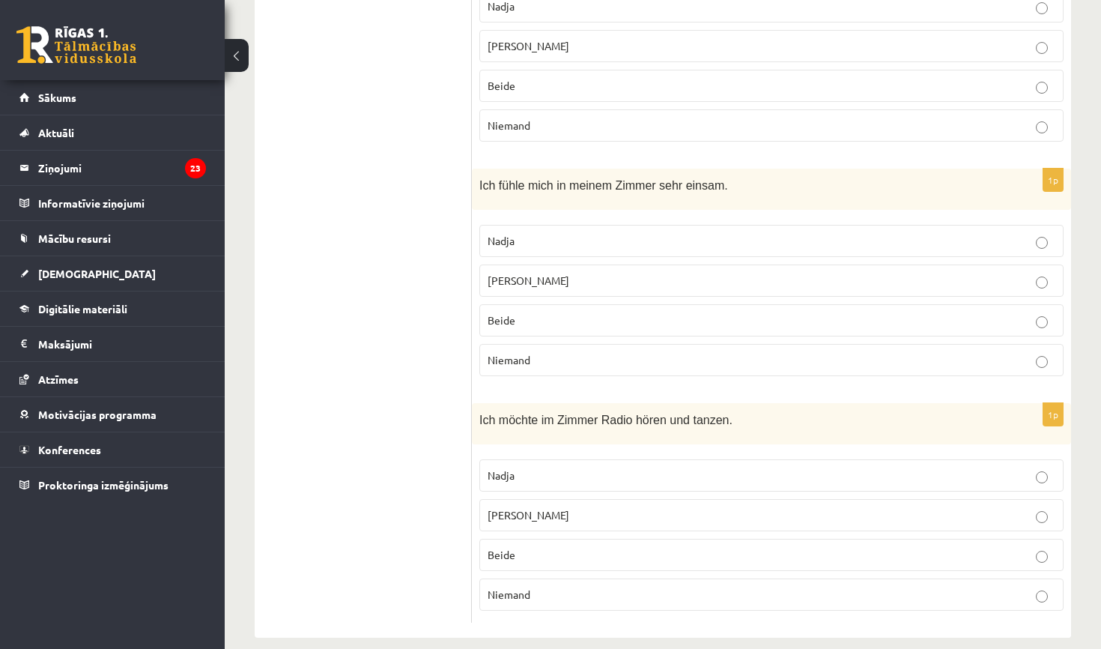
scroll to position [1288, 0]
click at [571, 508] on p "Frank" at bounding box center [772, 516] width 568 height 16
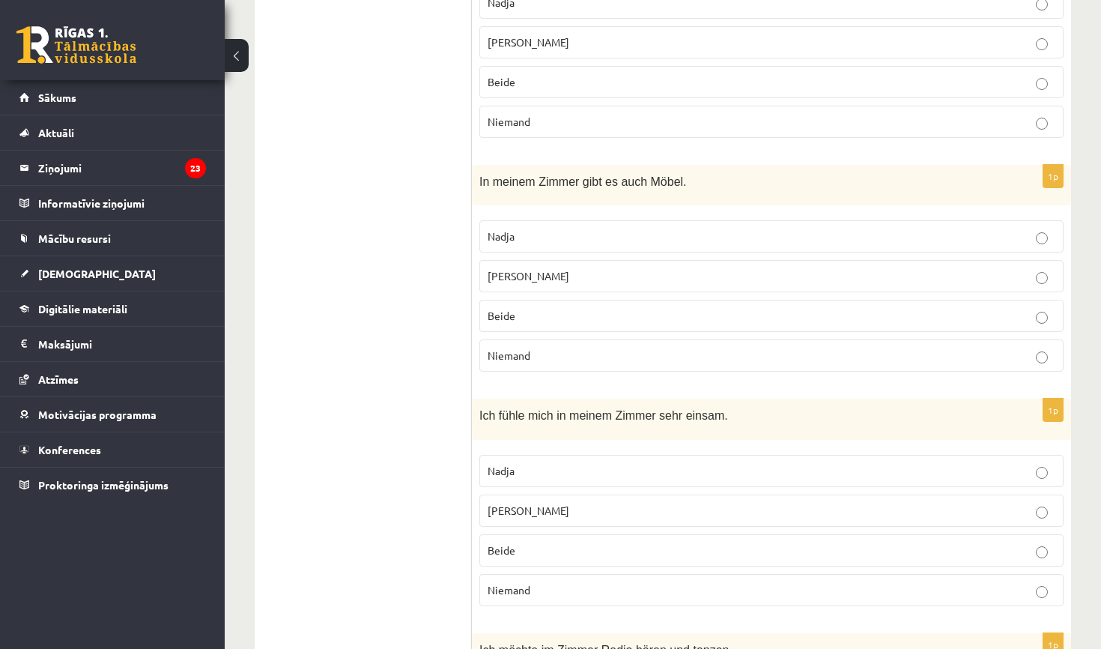
scroll to position [1059, 0]
click at [594, 462] on p "Nadja" at bounding box center [772, 470] width 568 height 16
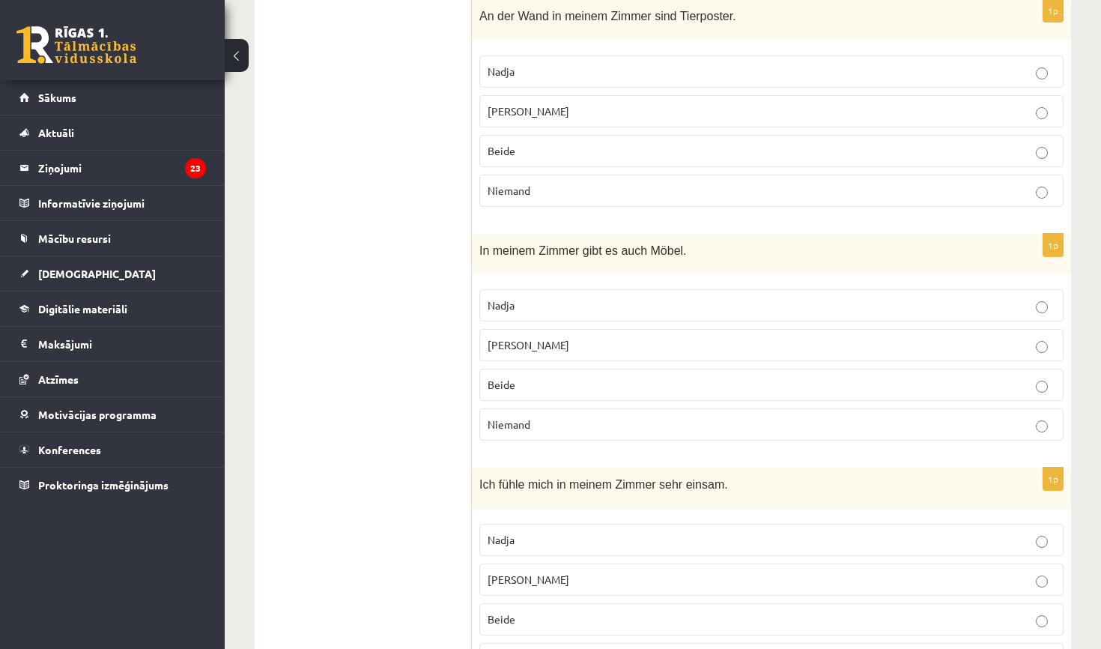
click at [607, 337] on p "Frank" at bounding box center [772, 345] width 568 height 16
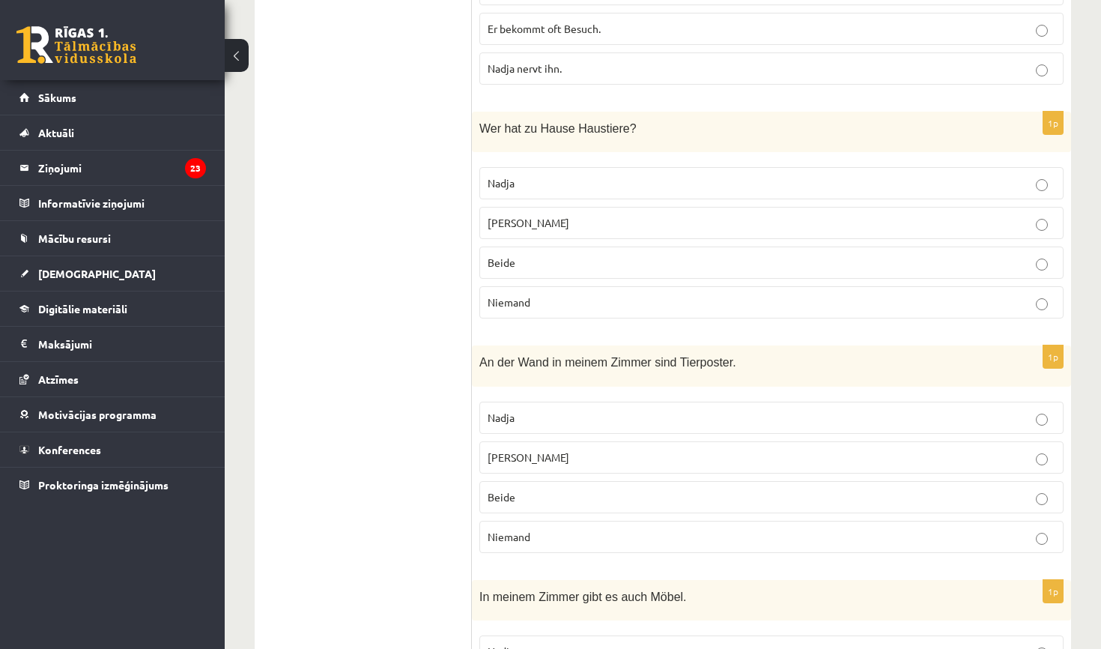
scroll to position [652, 0]
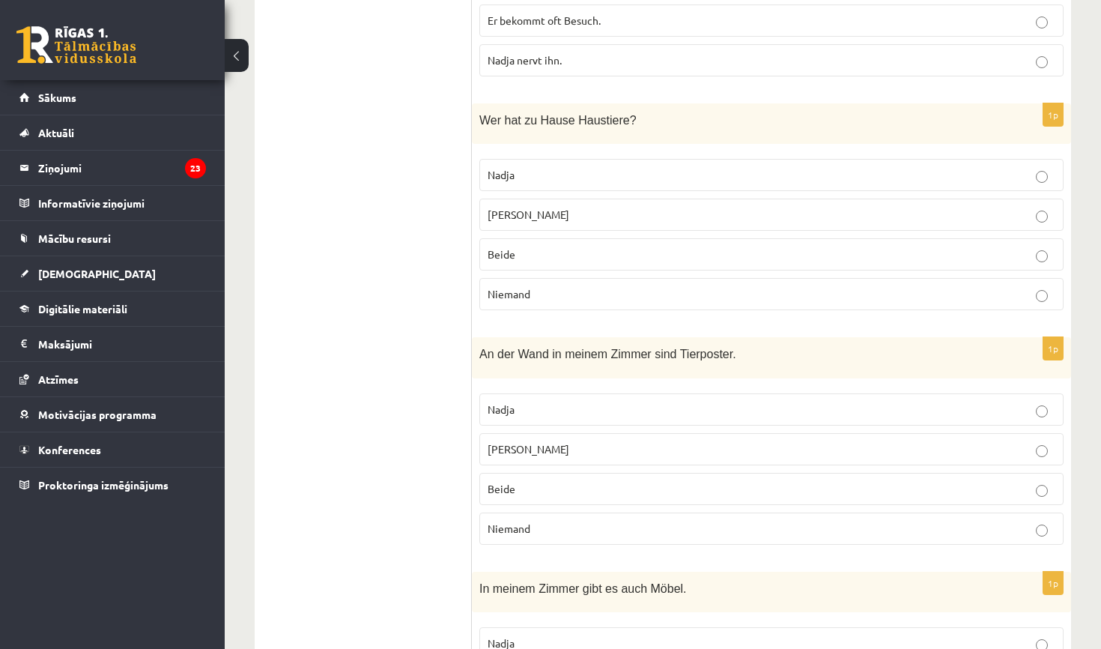
click at [613, 521] on p "Niemand" at bounding box center [772, 529] width 568 height 16
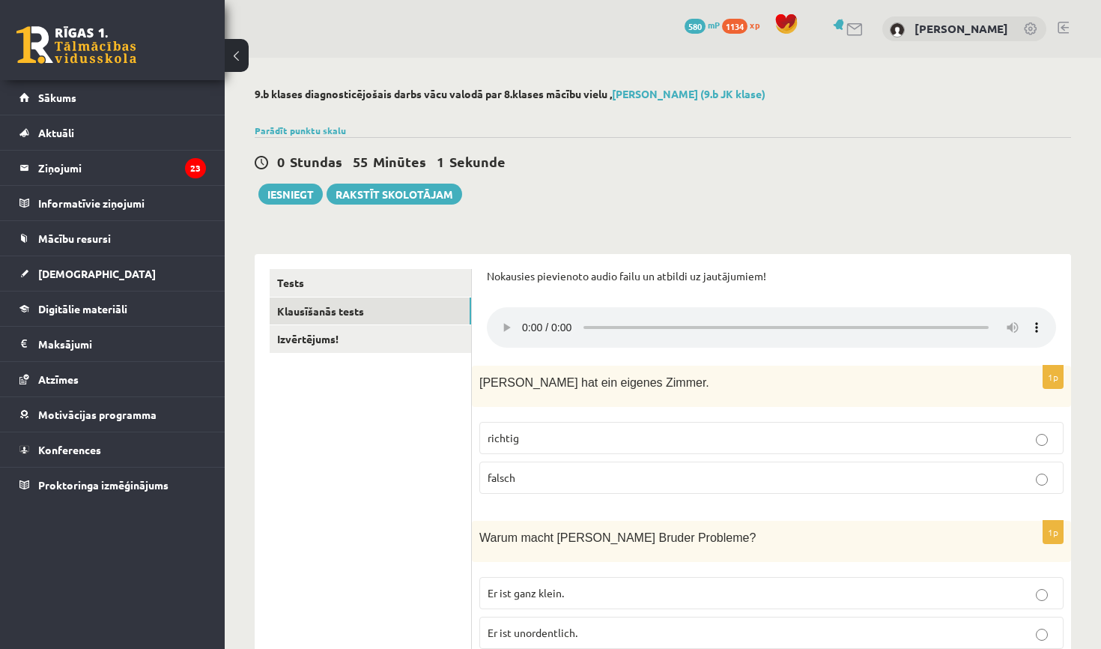
scroll to position [0, 0]
click at [525, 321] on audio at bounding box center [771, 327] width 569 height 40
click at [449, 347] on link "Izvērtējums!" at bounding box center [370, 339] width 201 height 28
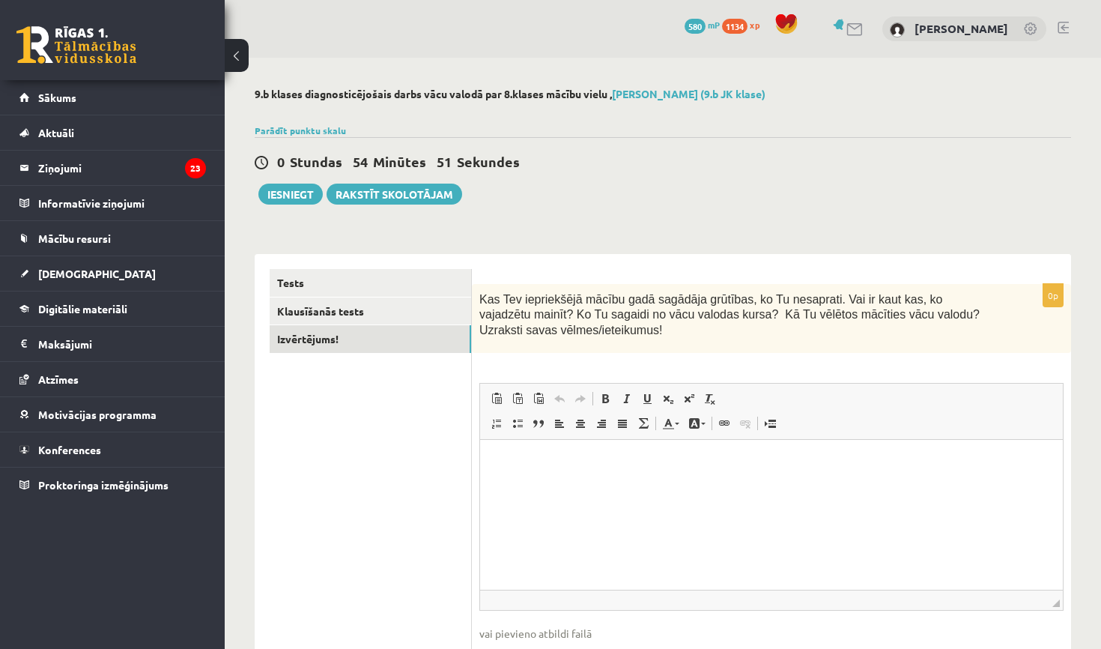
click at [675, 485] on html at bounding box center [771, 463] width 583 height 46
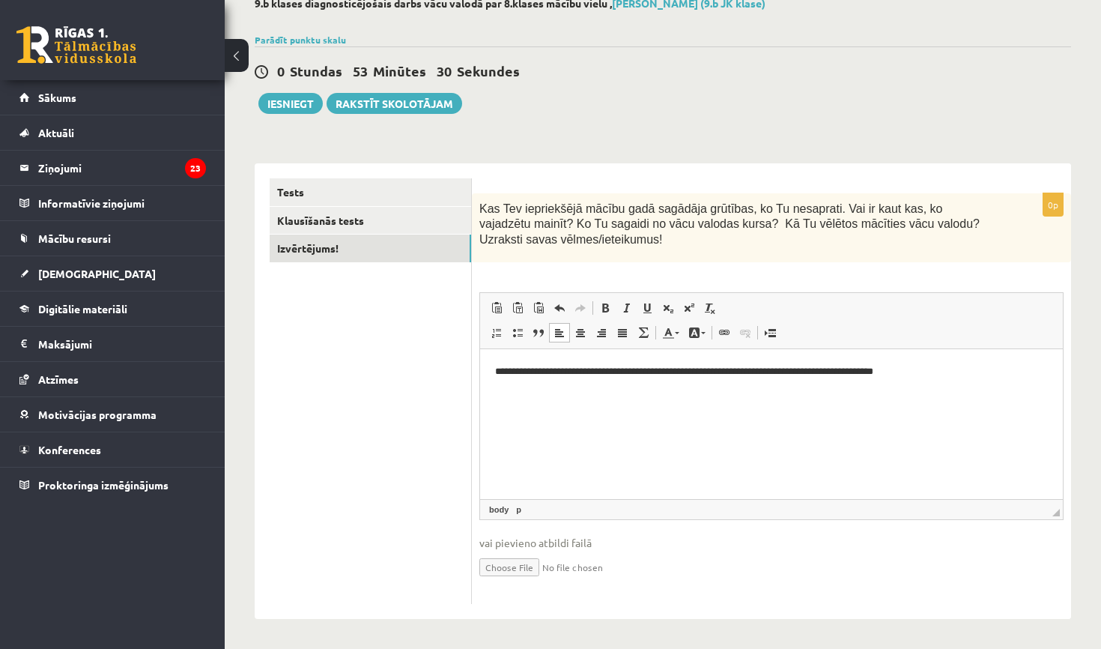
scroll to position [90, 0]
click at [297, 107] on button "Iesniegt" at bounding box center [290, 104] width 64 height 21
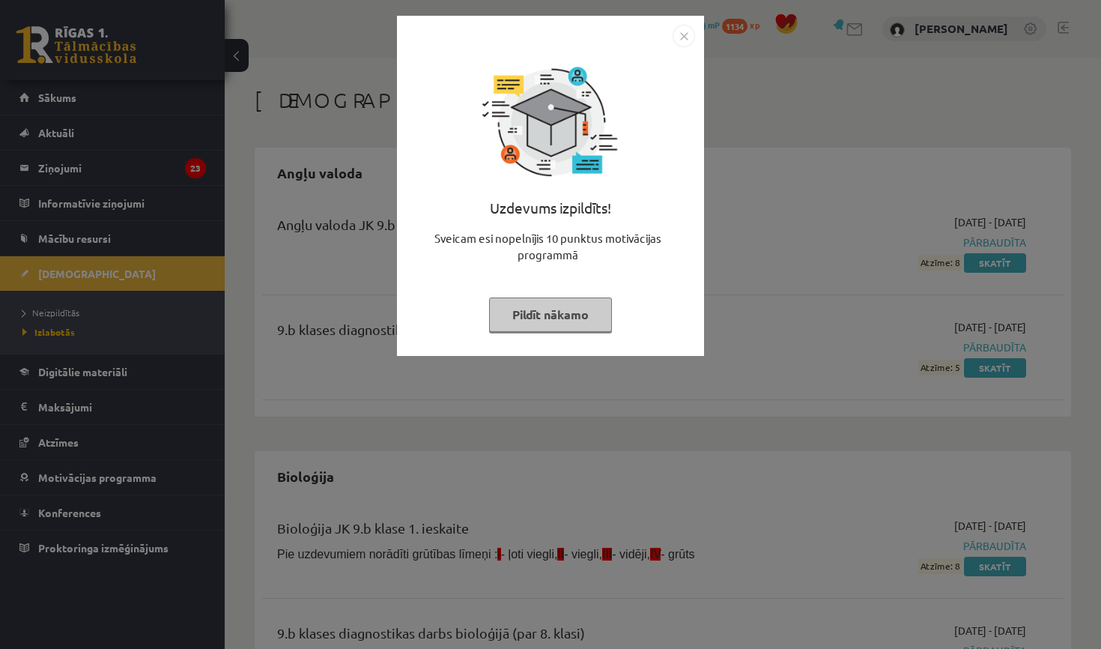
click at [567, 312] on button "Pildīt nākamo" at bounding box center [550, 314] width 123 height 34
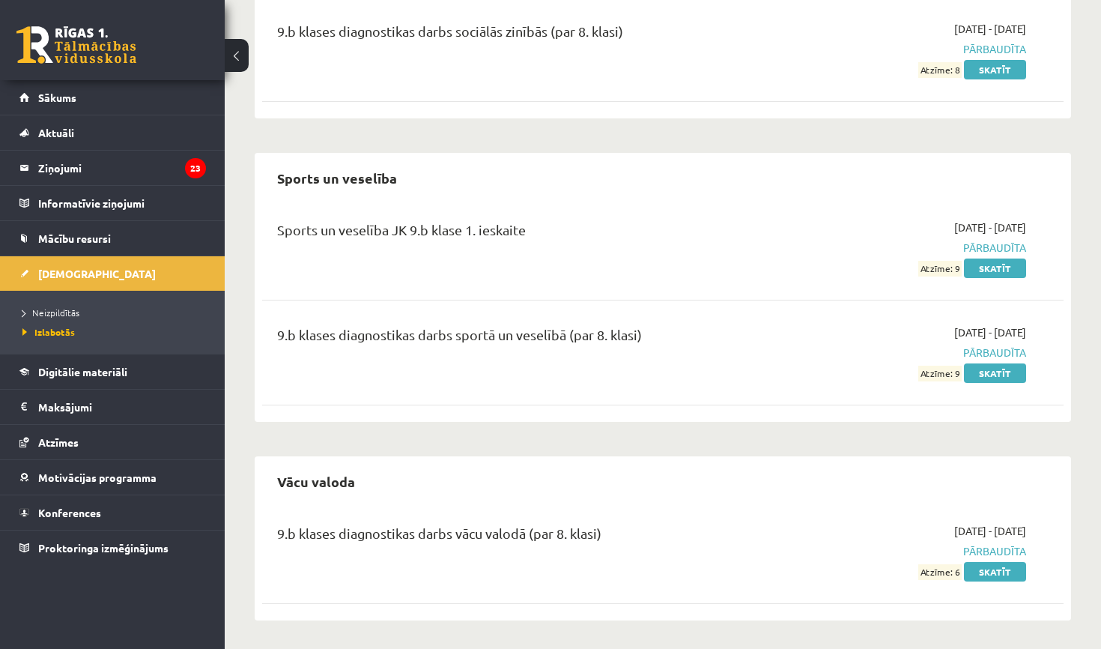
scroll to position [2344, 0]
click at [78, 309] on span "Neizpildītās" at bounding box center [50, 312] width 57 height 12
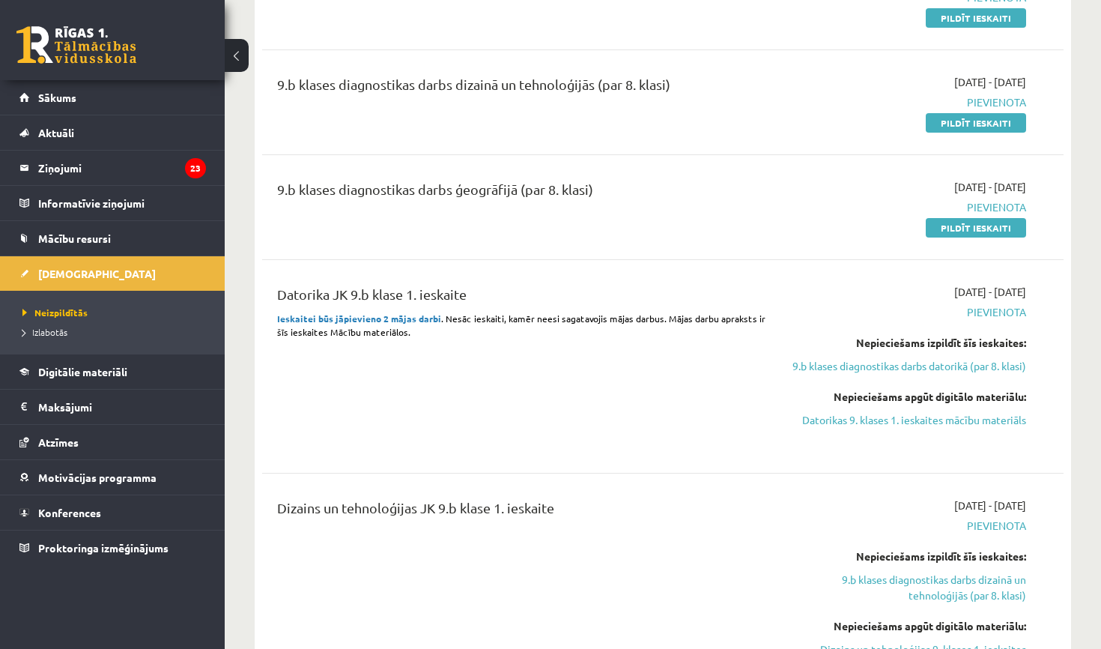
scroll to position [244, 0]
click at [977, 229] on link "Pildīt ieskaiti" at bounding box center [976, 228] width 100 height 19
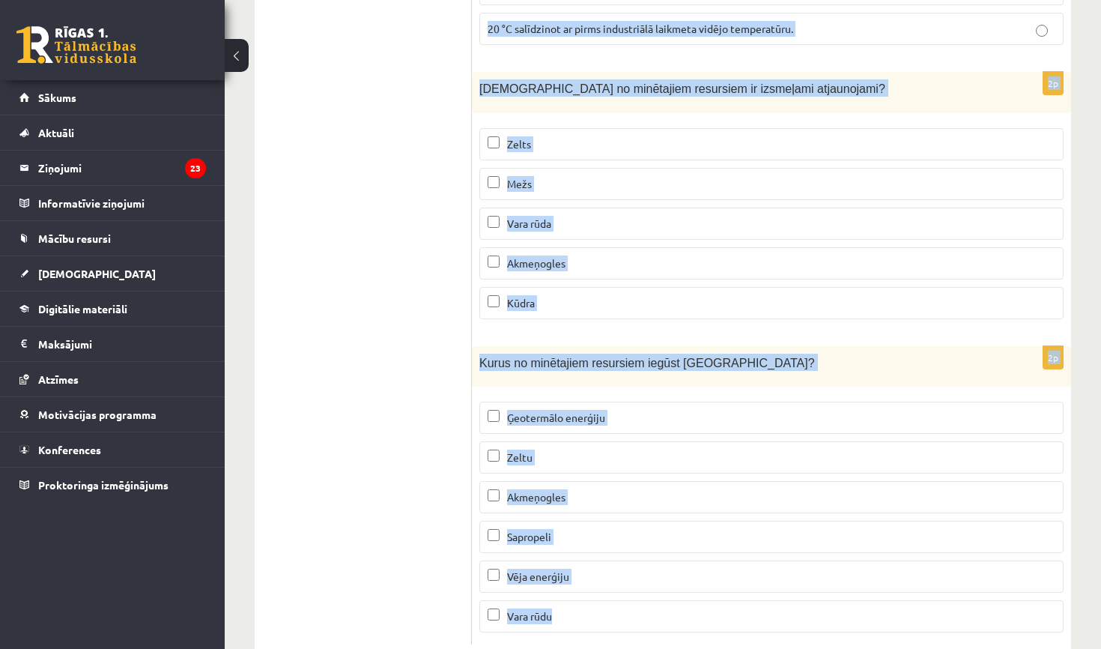
scroll to position [9090, 0]
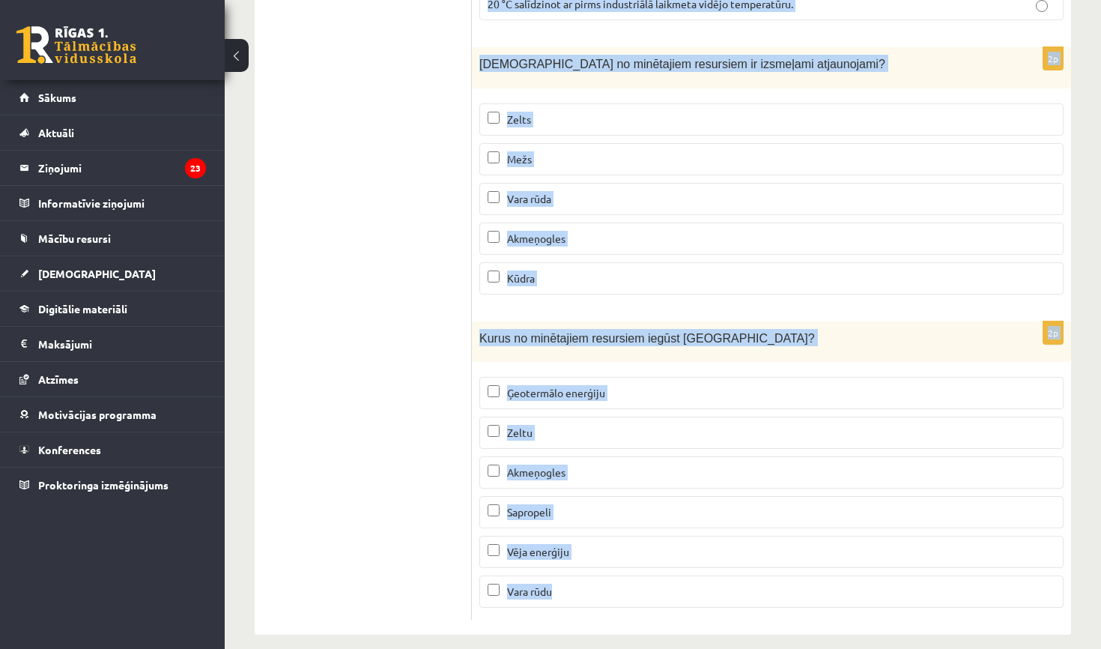
drag, startPoint x: 483, startPoint y: 299, endPoint x: 737, endPoint y: 648, distance: 431.6
copy form "Lo ipsumd sitametco adipis Elitsed – Doeiusmod temporin. Ut la etdolore Magna a…"
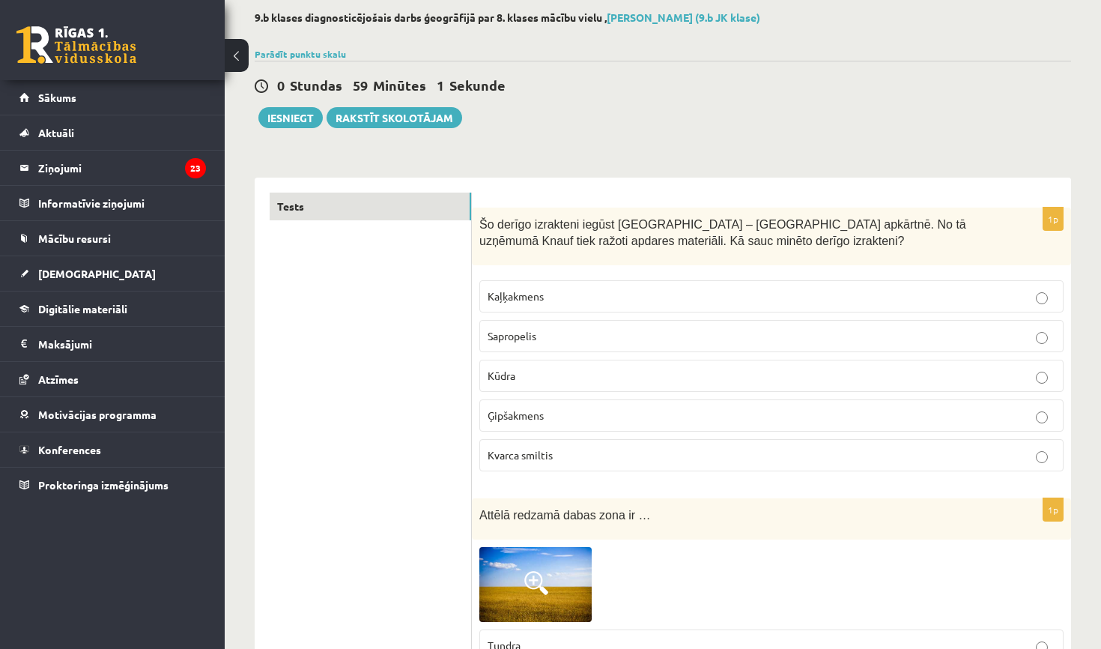
scroll to position [70, 0]
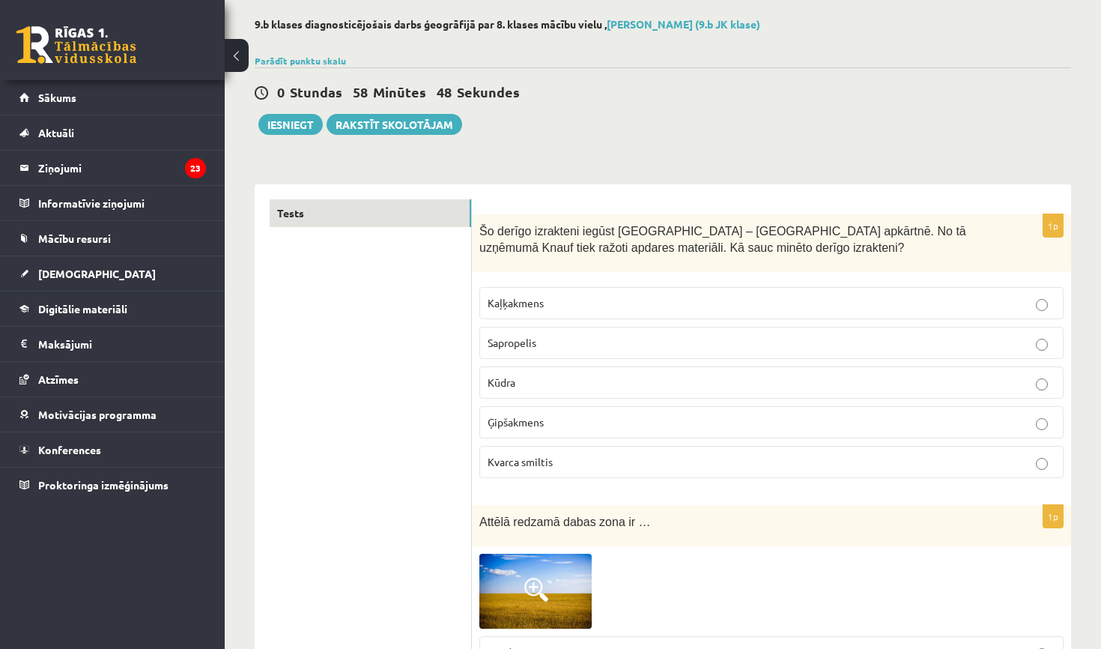
click at [625, 424] on p "Ģipšakmens" at bounding box center [772, 422] width 568 height 16
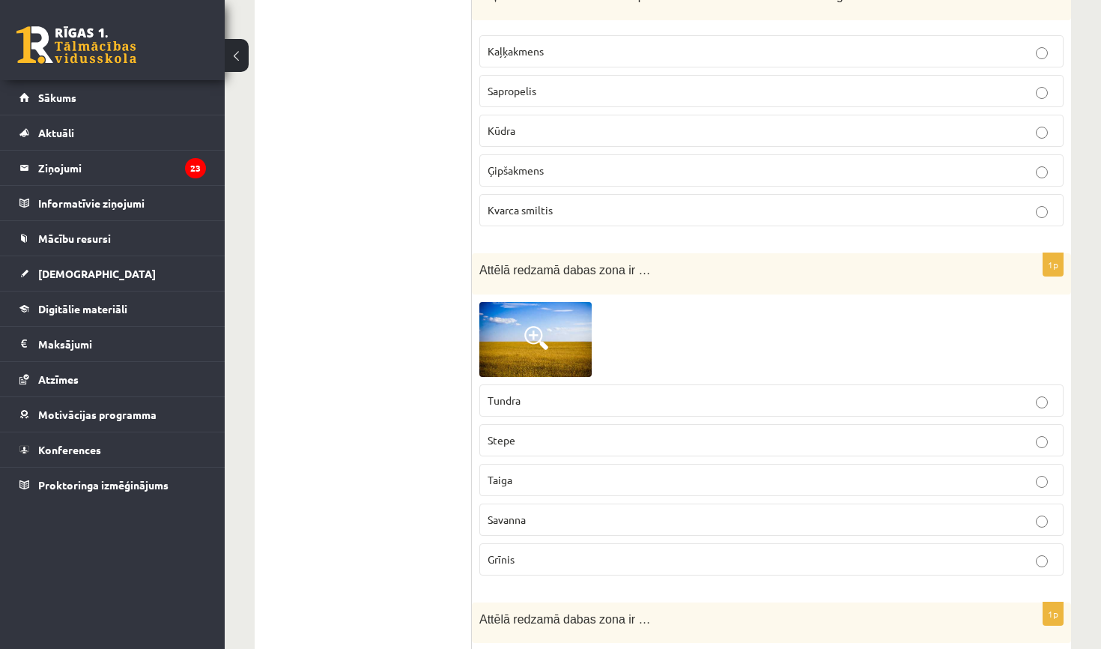
scroll to position [350, 0]
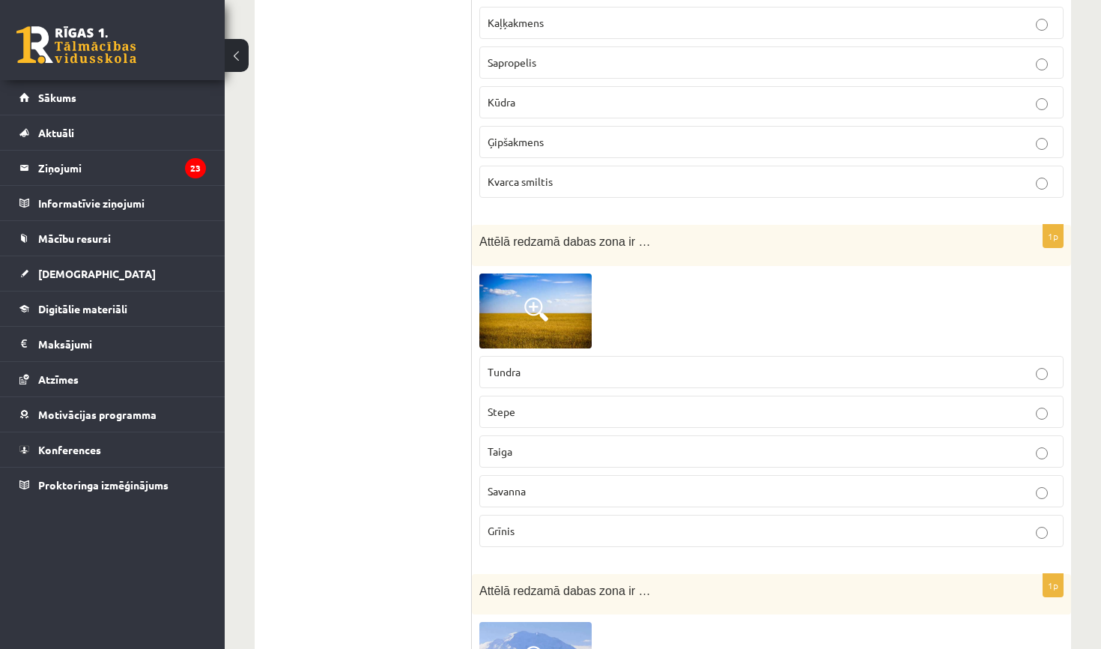
click at [511, 302] on img at bounding box center [535, 310] width 112 height 75
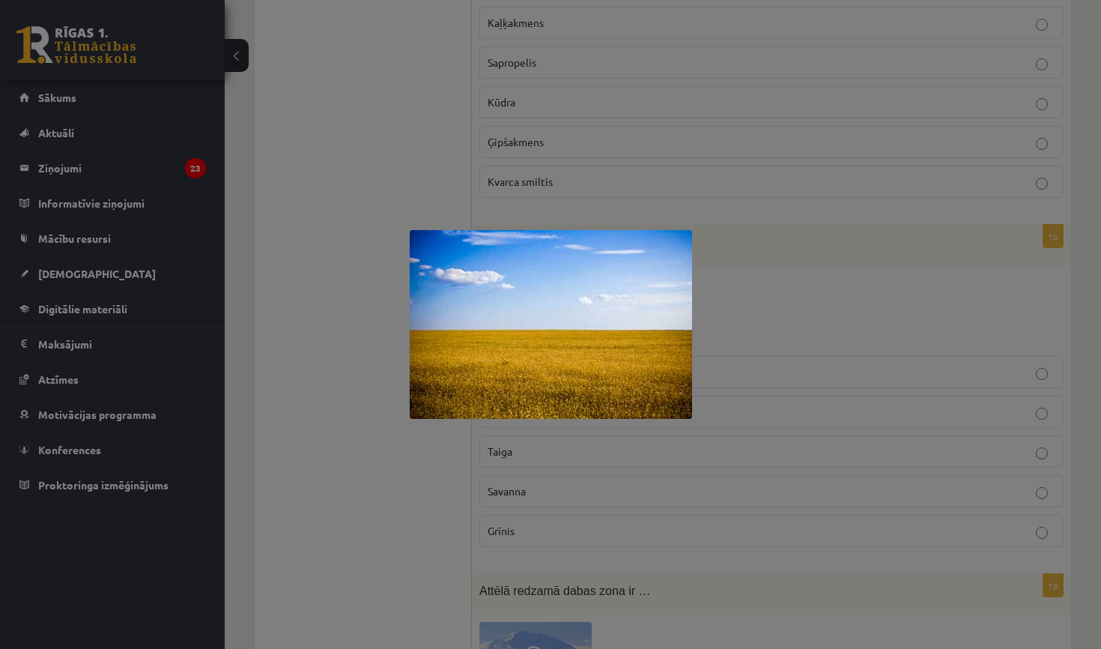
click at [754, 298] on div at bounding box center [550, 324] width 1101 height 649
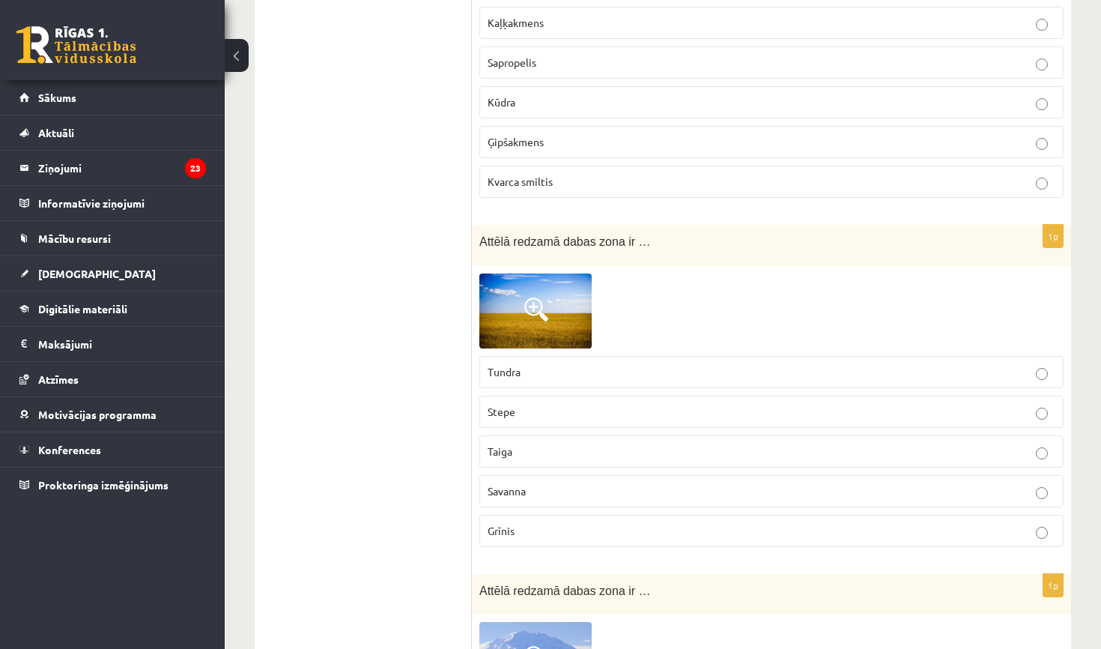
click at [571, 458] on p "Taiga" at bounding box center [772, 451] width 568 height 16
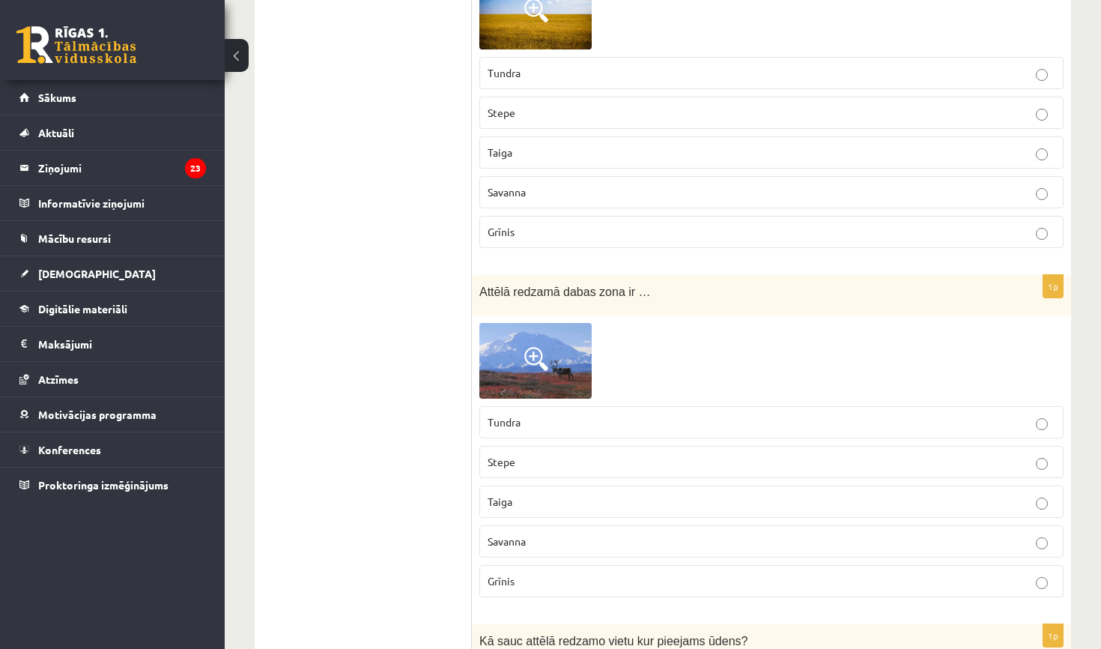
scroll to position [669, 0]
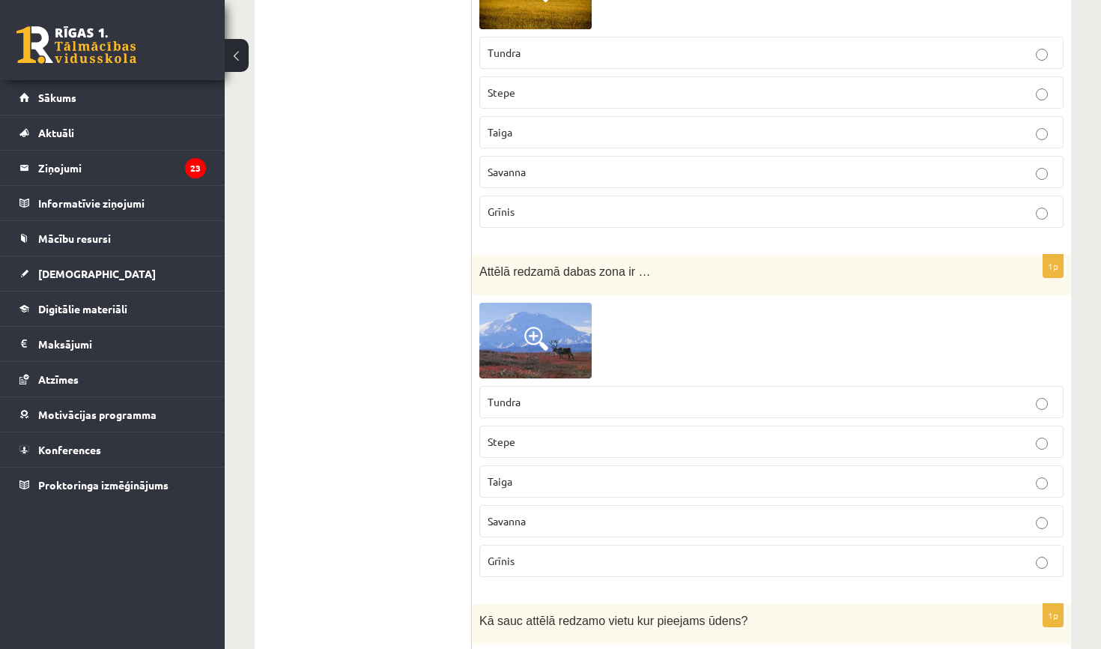
click at [533, 554] on p "Grīnis" at bounding box center [772, 561] width 568 height 16
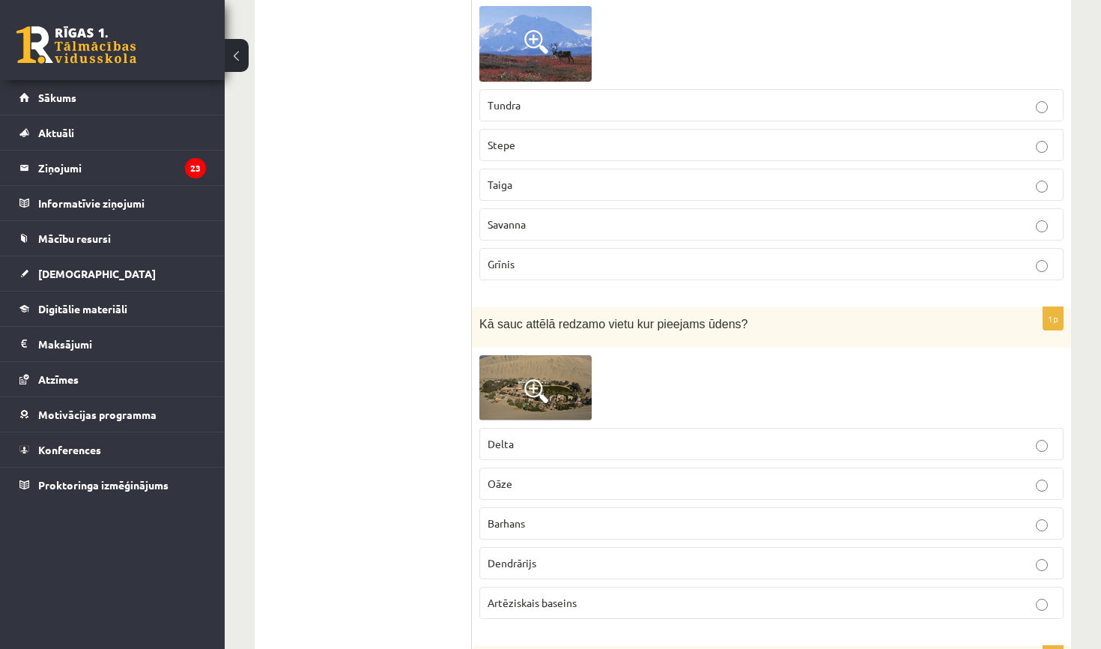
scroll to position [969, 0]
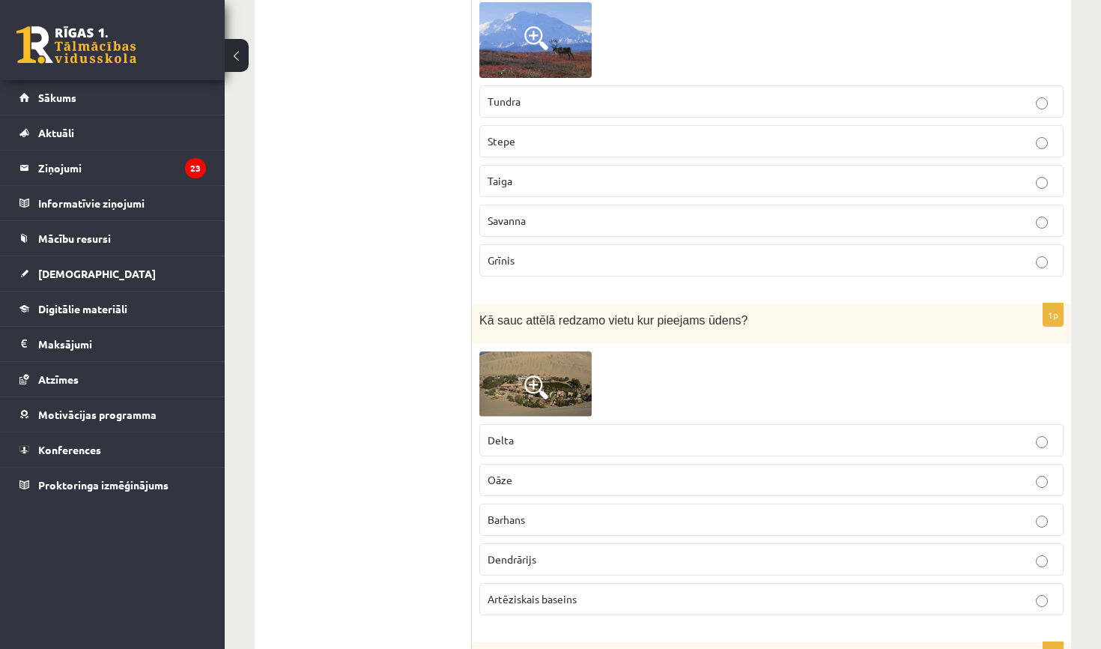
click at [516, 394] on img at bounding box center [535, 383] width 112 height 65
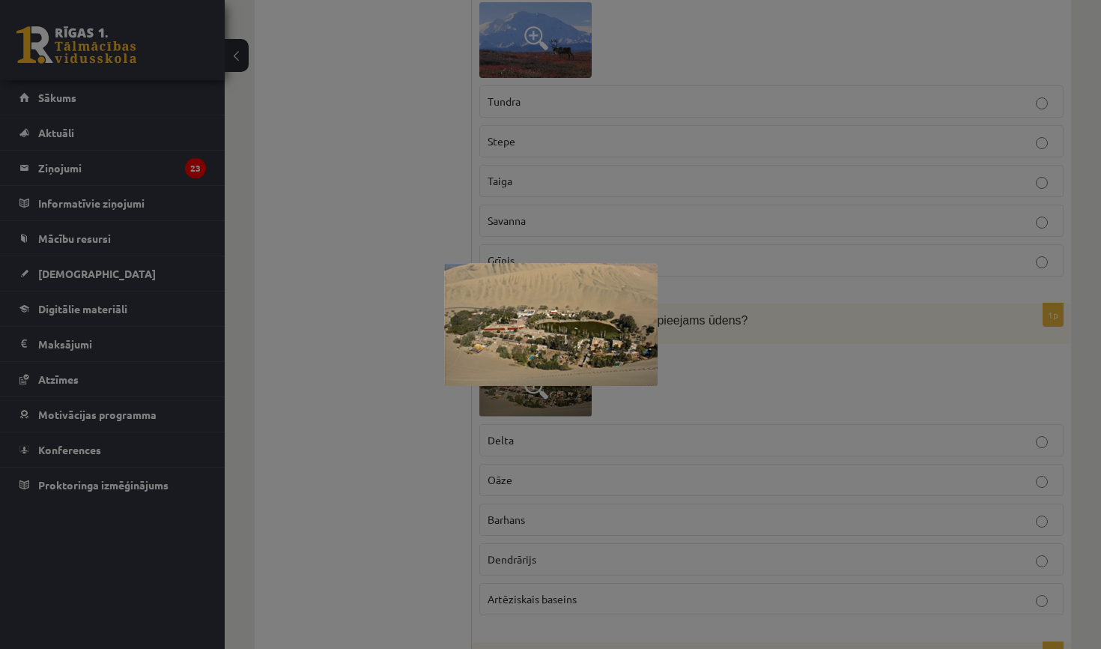
click at [511, 216] on div at bounding box center [550, 324] width 1101 height 649
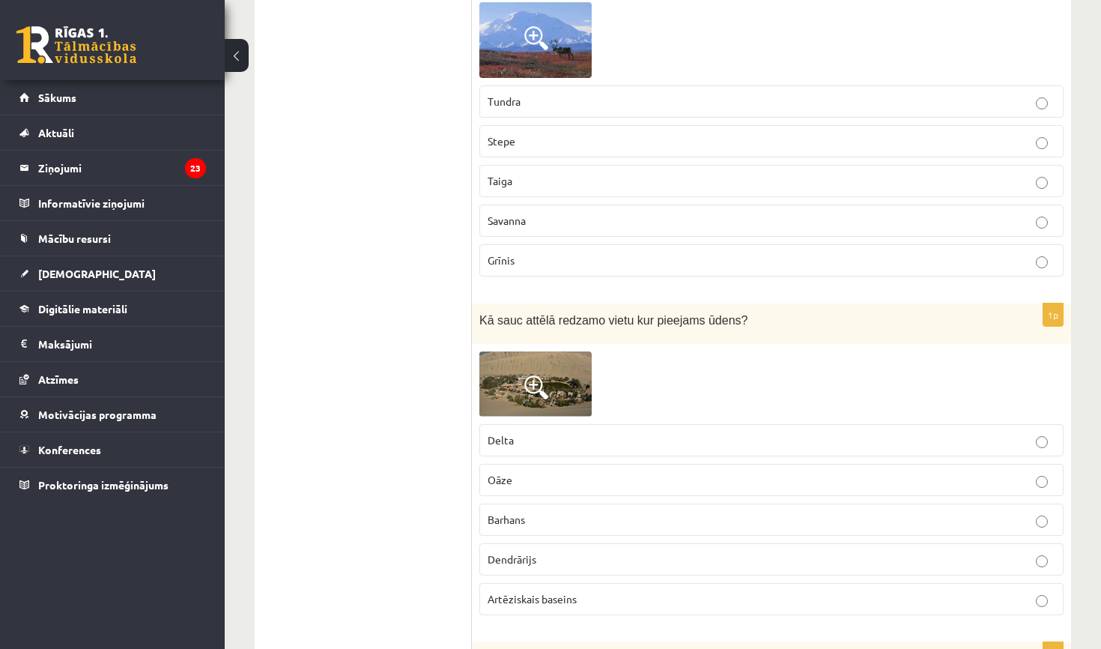
click at [548, 595] on span "Artēziskais baseins" at bounding box center [532, 598] width 89 height 13
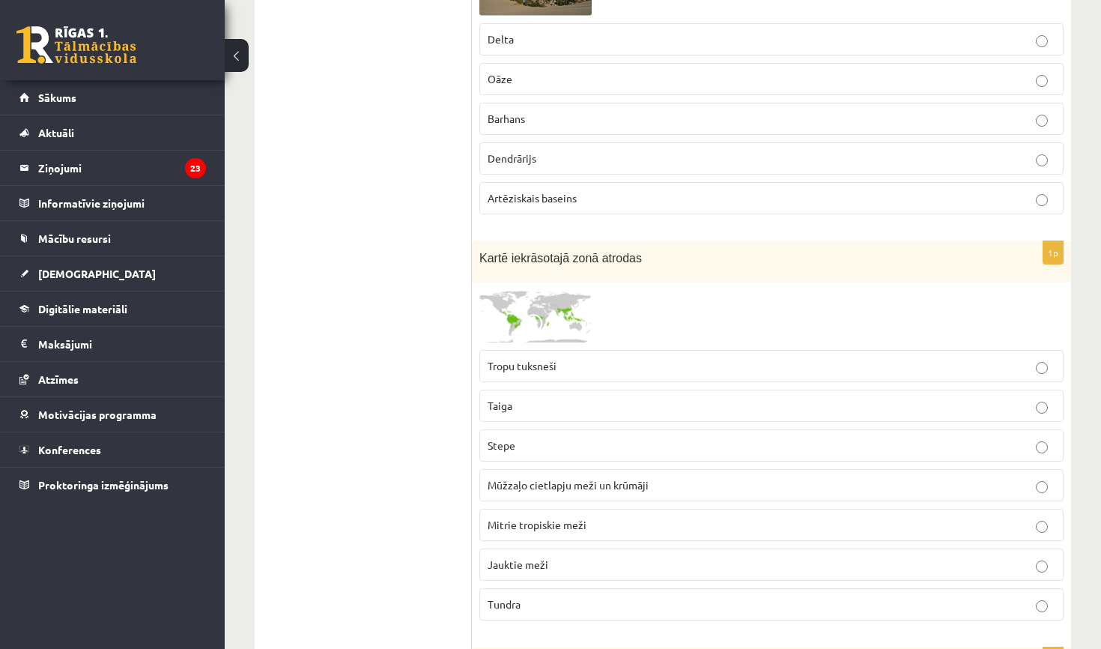
scroll to position [1370, 0]
click at [542, 314] on span at bounding box center [536, 326] width 24 height 24
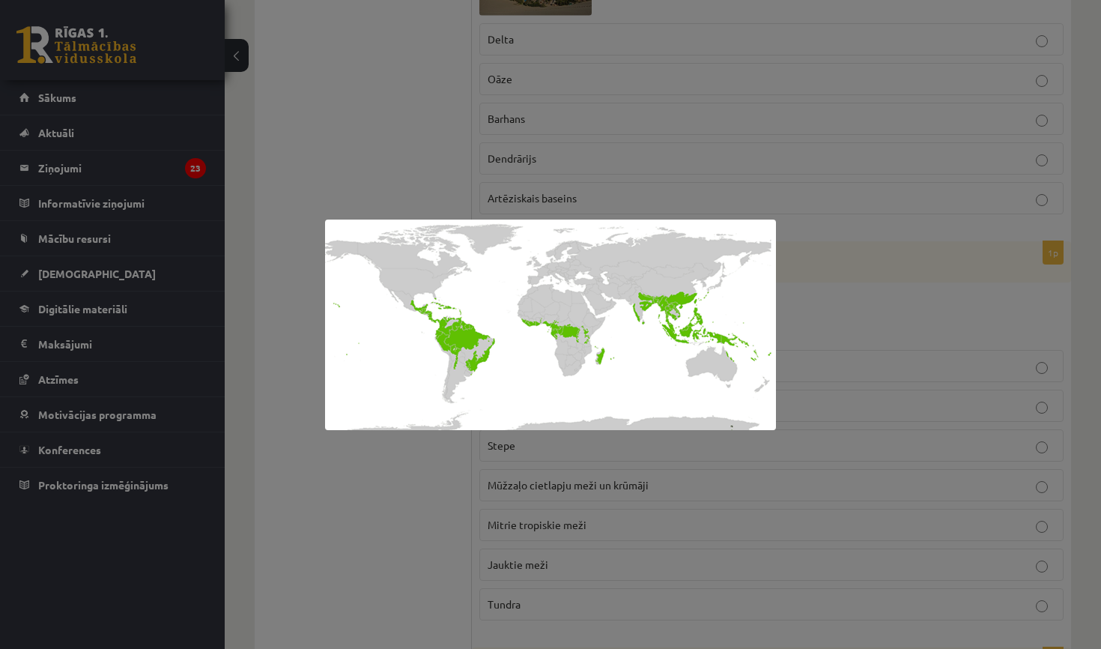
click at [549, 96] on div at bounding box center [550, 324] width 1101 height 649
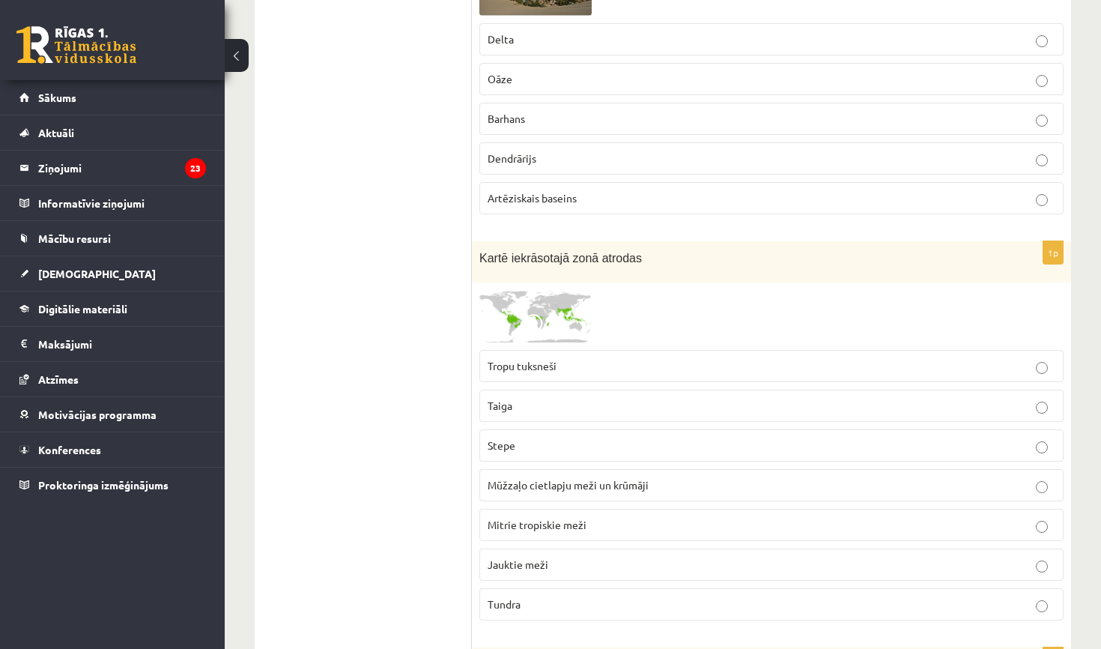
click at [557, 360] on span "Tropu tuksneši" at bounding box center [522, 365] width 69 height 13
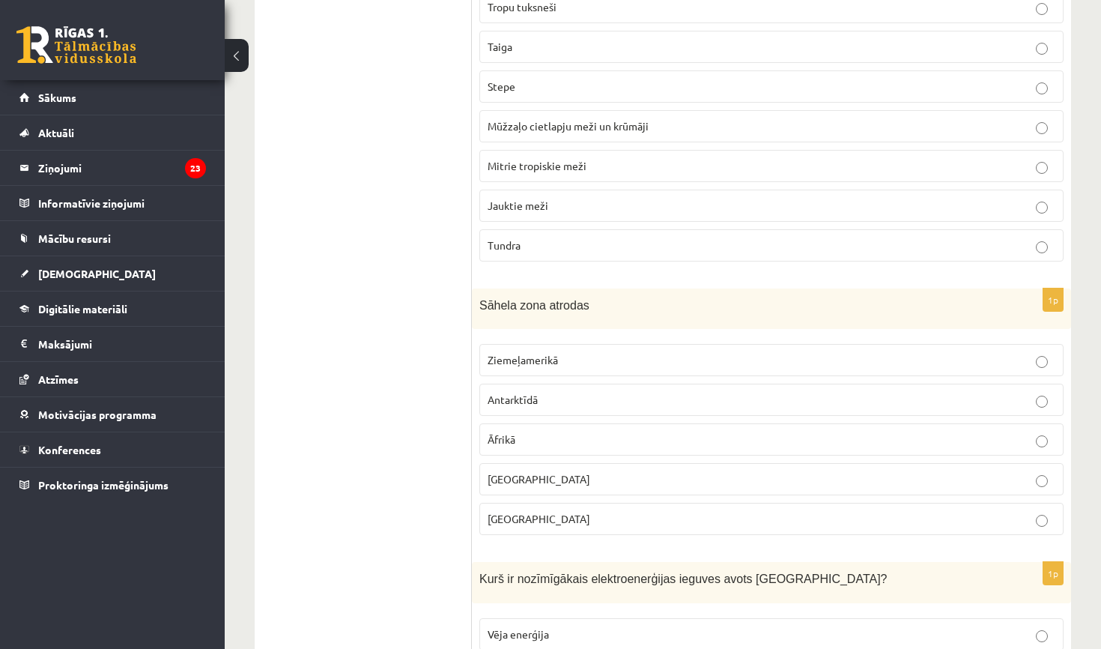
scroll to position [1731, 0]
click at [546, 434] on p "Āfrikā" at bounding box center [772, 437] width 568 height 16
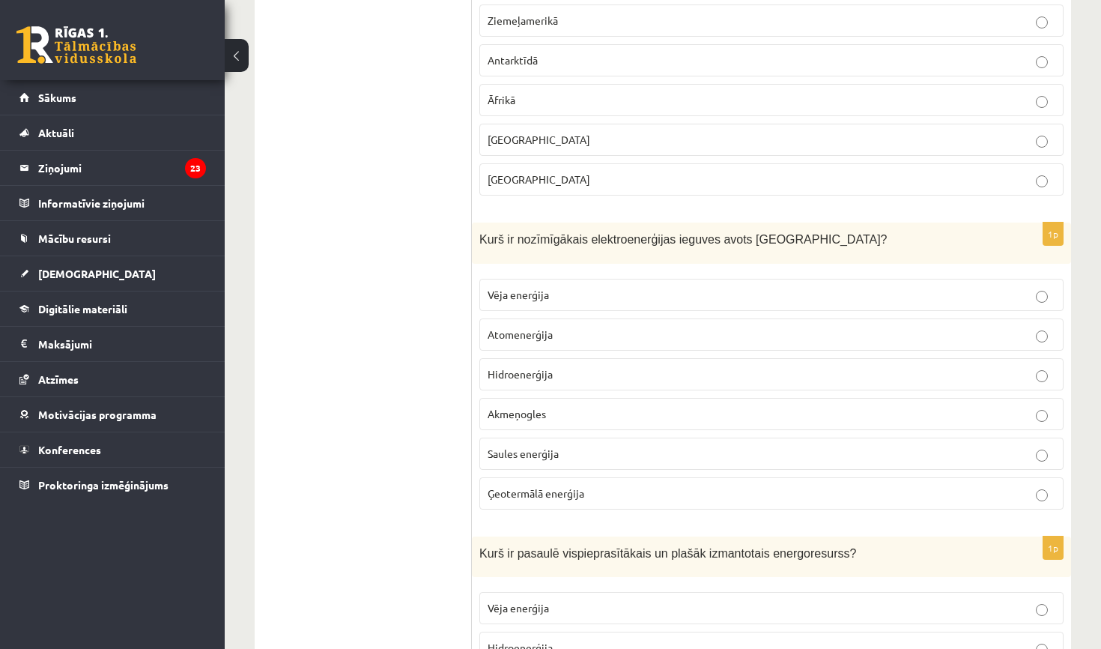
scroll to position [2083, 0]
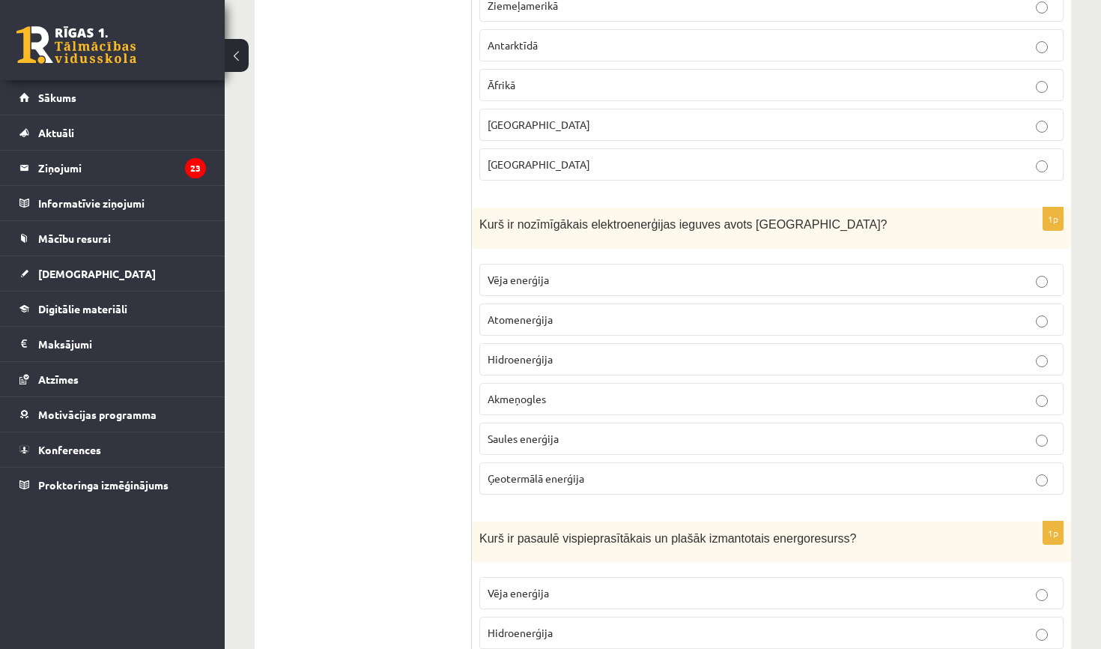
click at [568, 369] on label "Hidroenerģija" at bounding box center [771, 359] width 584 height 32
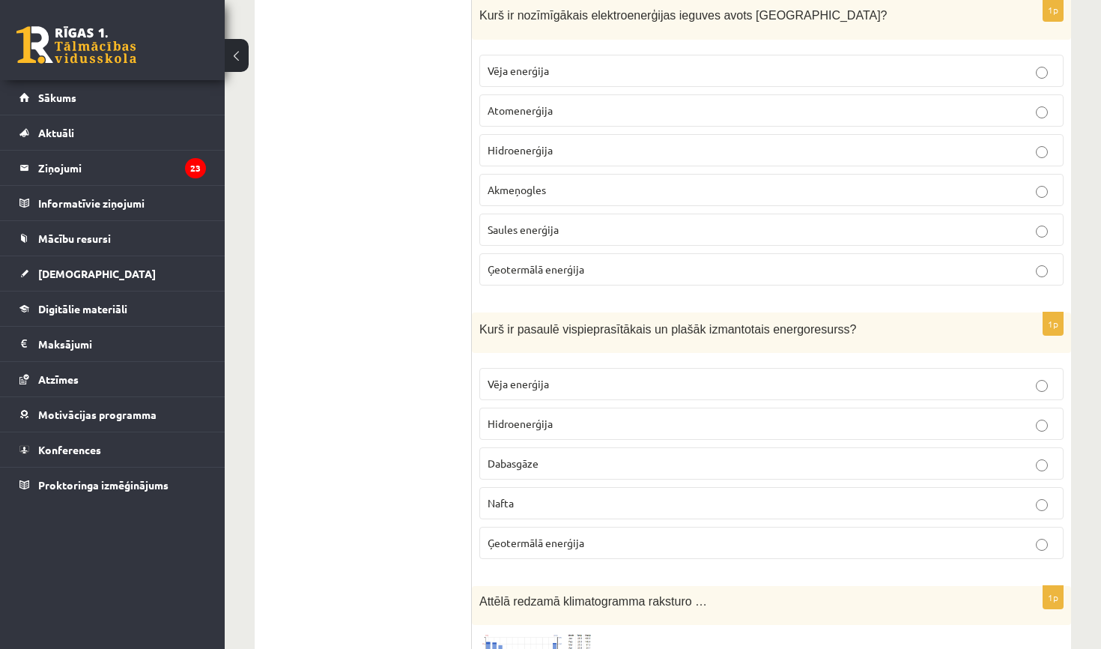
scroll to position [2296, 0]
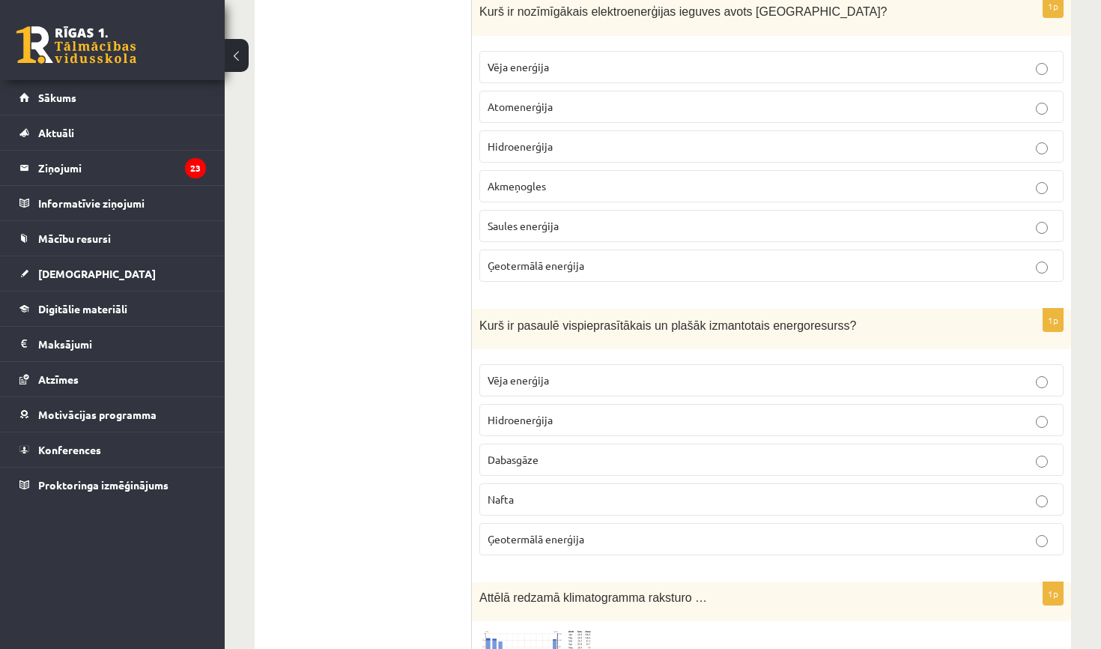
click at [564, 500] on p "Nafta" at bounding box center [772, 499] width 568 height 16
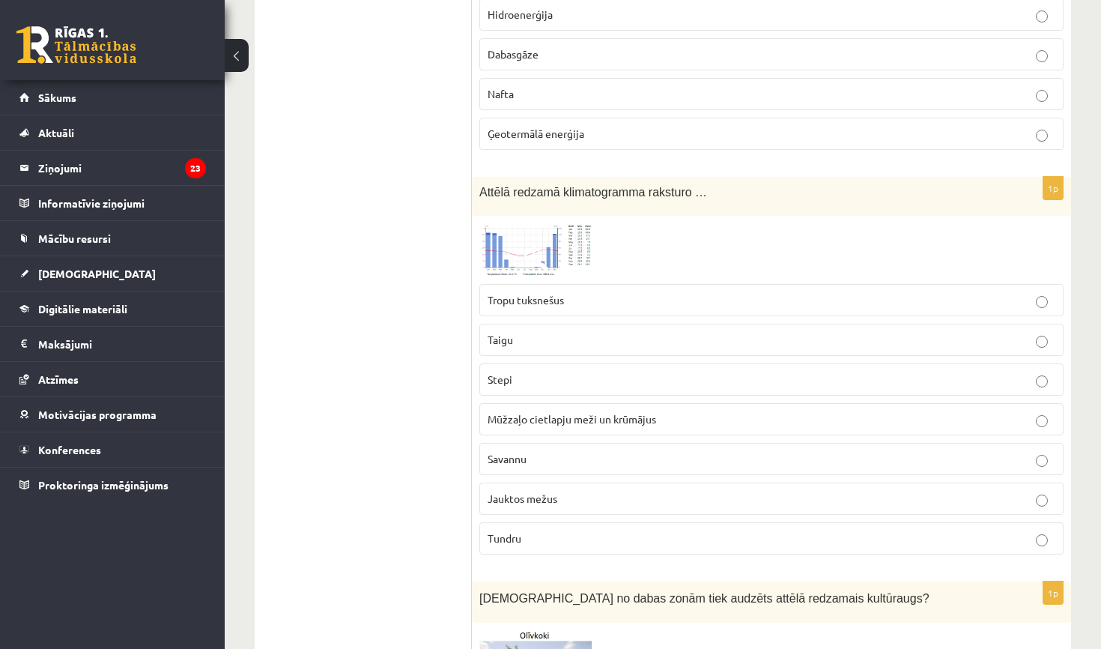
scroll to position [2703, 0]
click at [548, 246] on img at bounding box center [535, 248] width 112 height 54
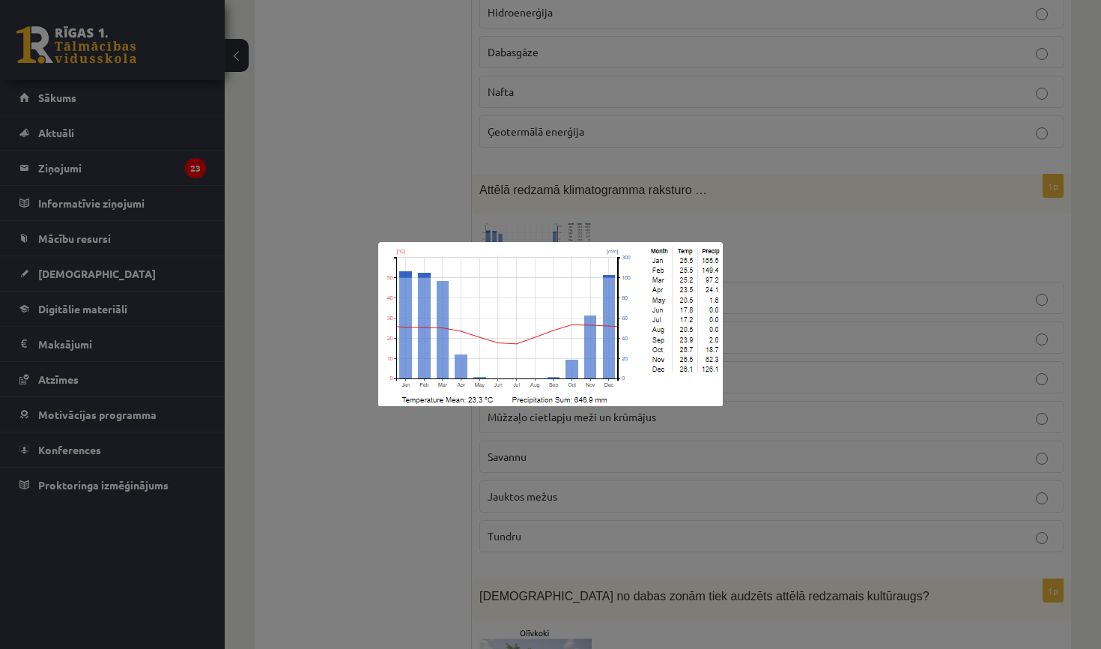
click at [549, 103] on div at bounding box center [550, 324] width 1101 height 649
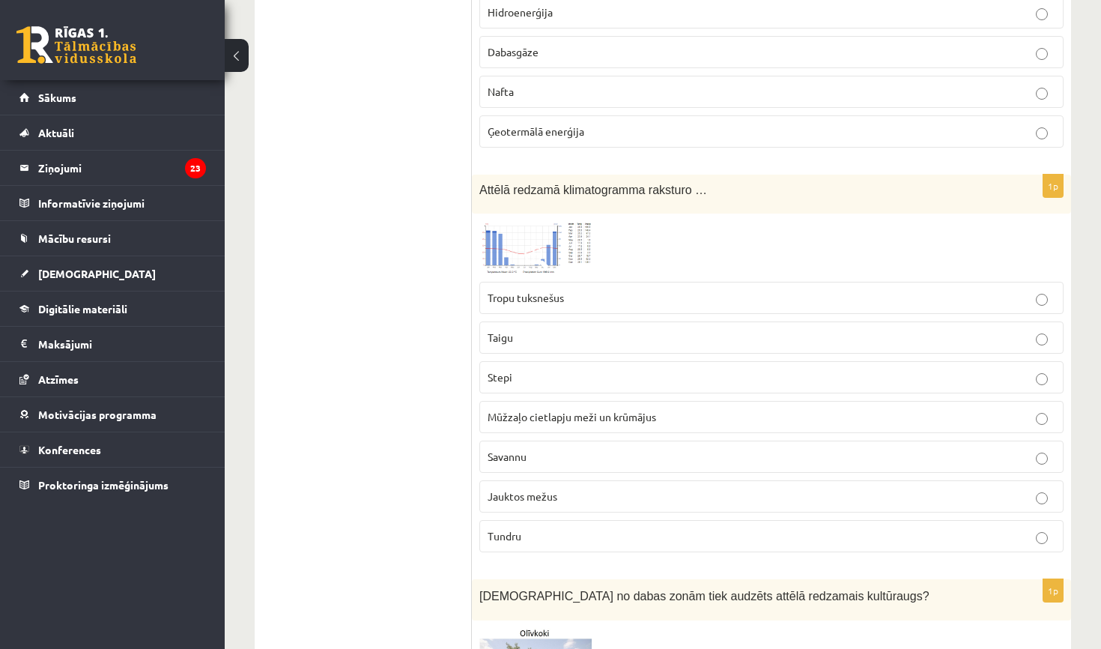
click at [530, 238] on img at bounding box center [535, 248] width 112 height 54
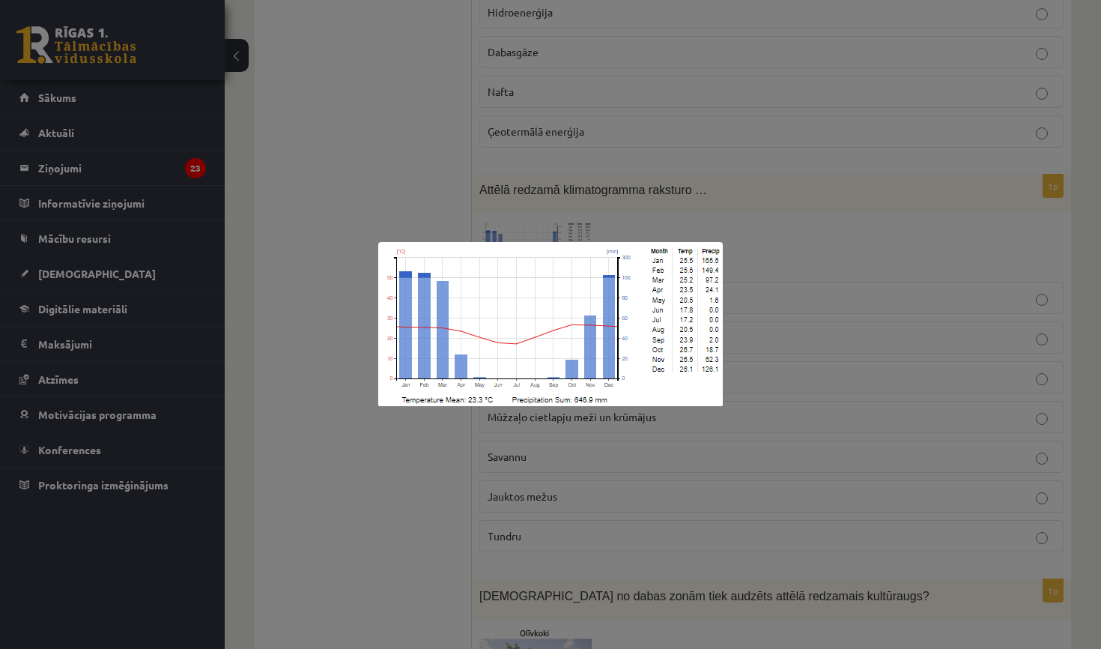
click at [476, 200] on div at bounding box center [550, 324] width 1101 height 649
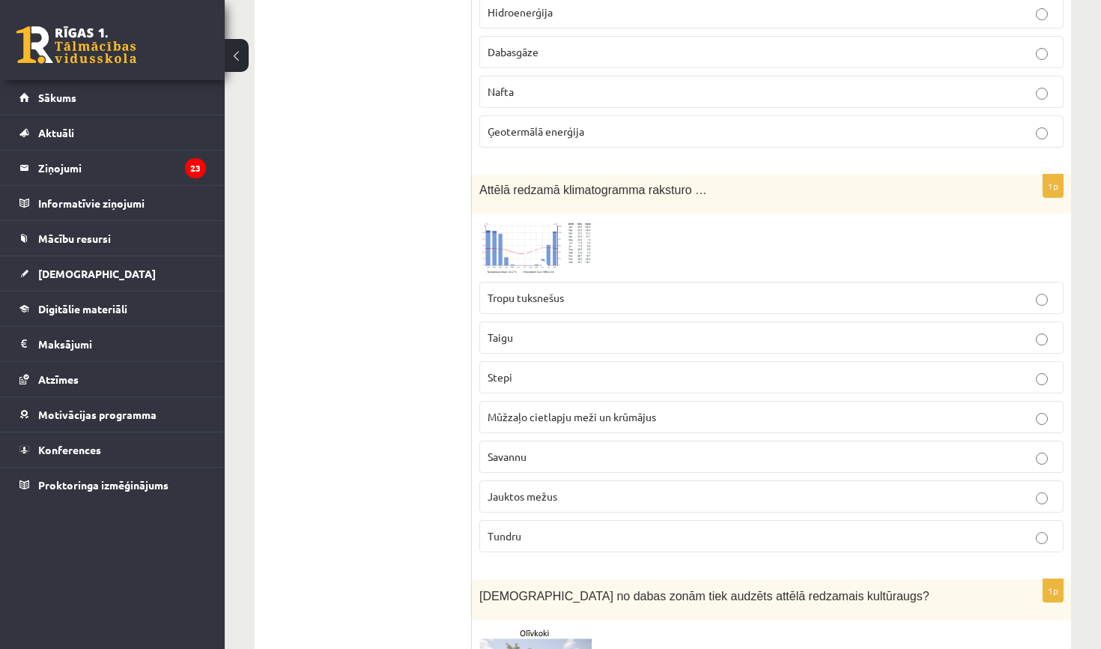
click at [559, 493] on p "Jauktos mežus" at bounding box center [772, 496] width 568 height 16
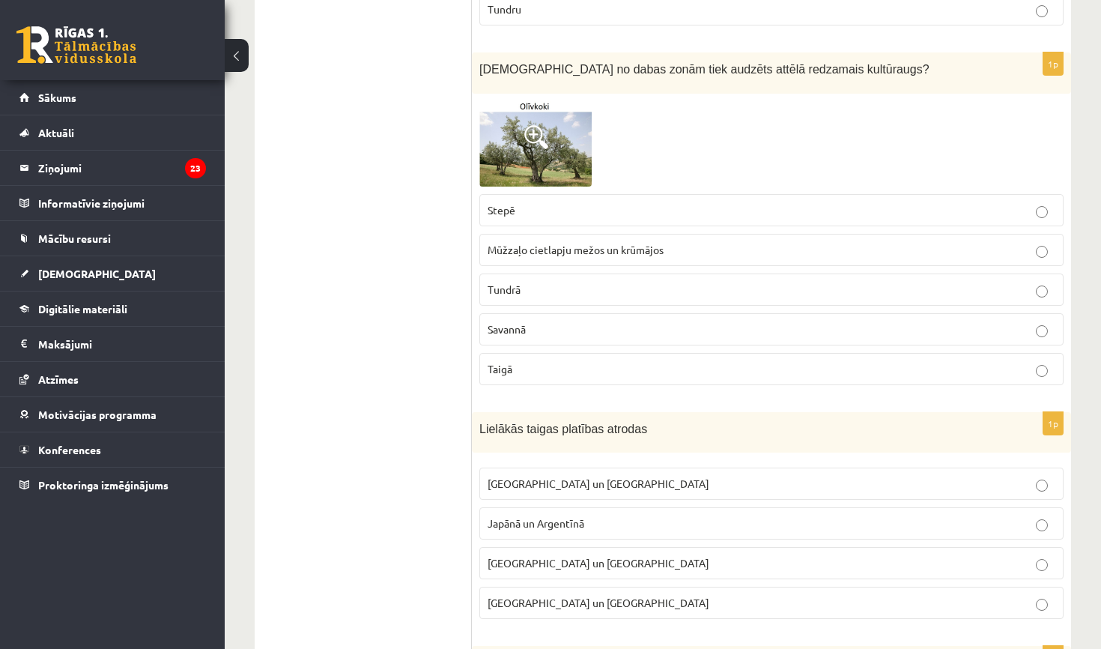
scroll to position [3233, 0]
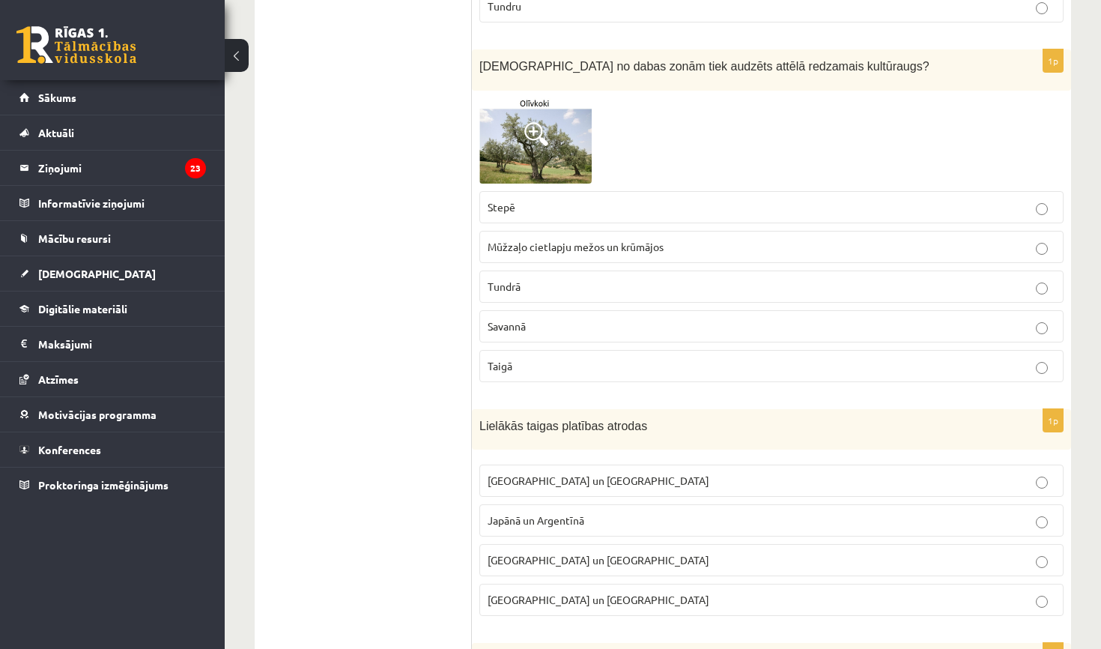
click at [509, 205] on span "Stepē" at bounding box center [502, 206] width 28 height 13
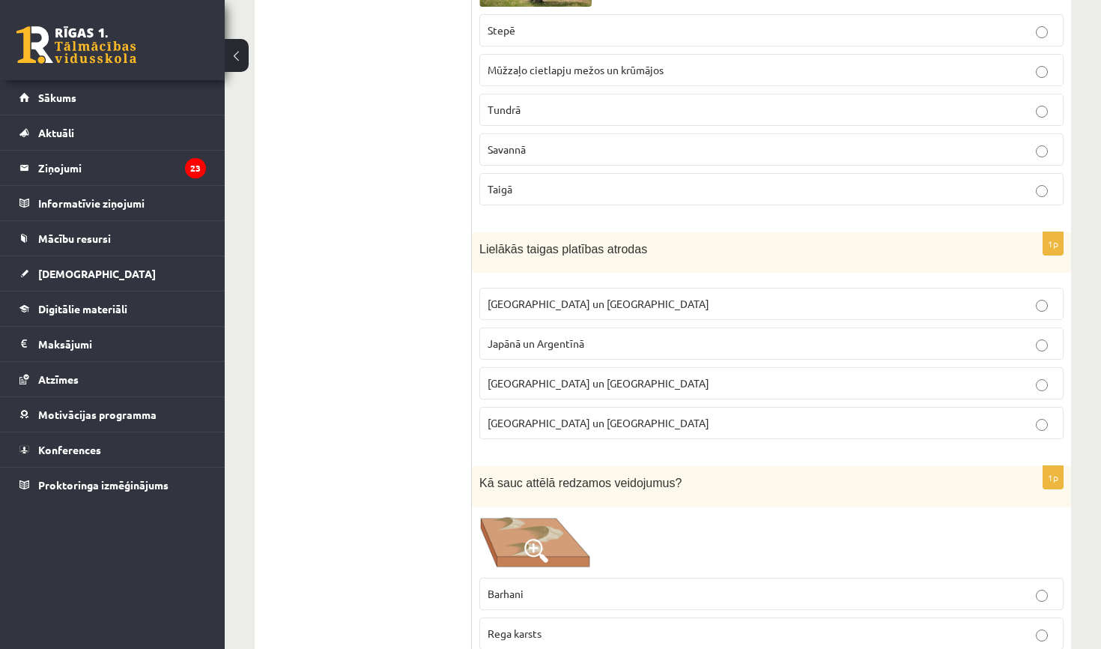
scroll to position [3411, 0]
click at [590, 306] on label "Krievijā un Kanādā" at bounding box center [771, 302] width 584 height 32
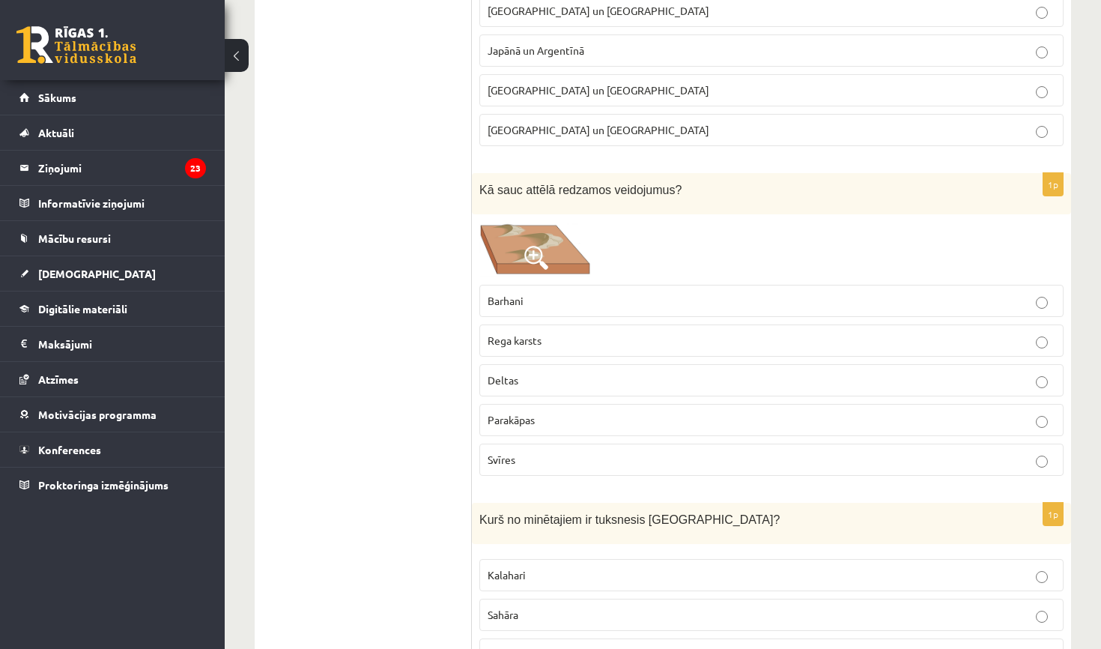
scroll to position [3717, 0]
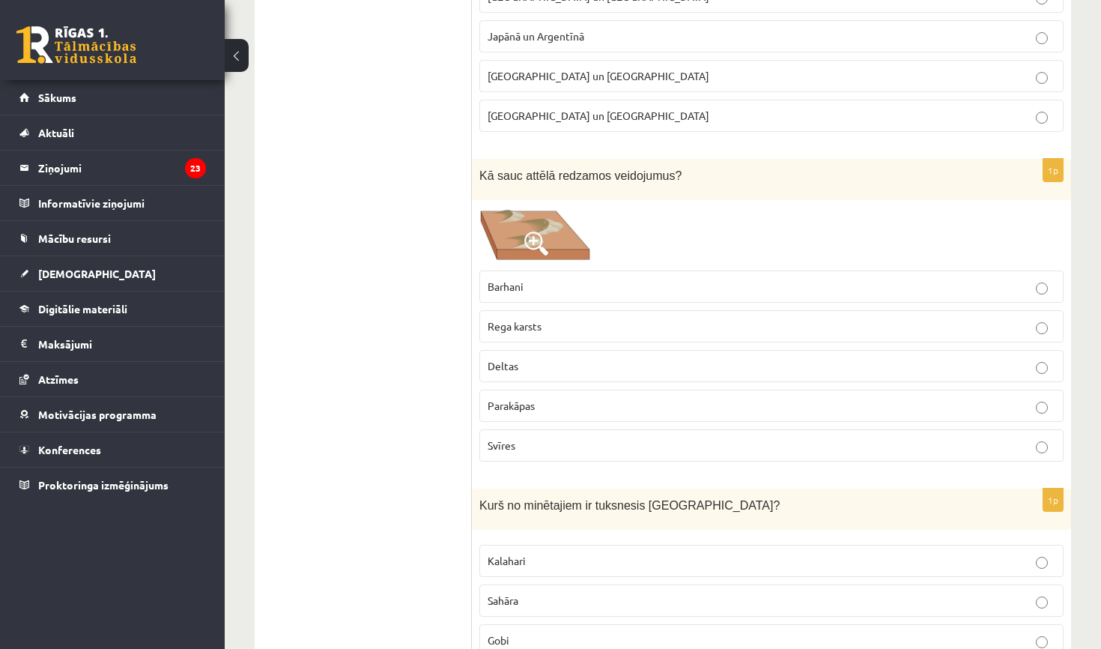
click at [543, 362] on p "Deltas" at bounding box center [772, 366] width 568 height 16
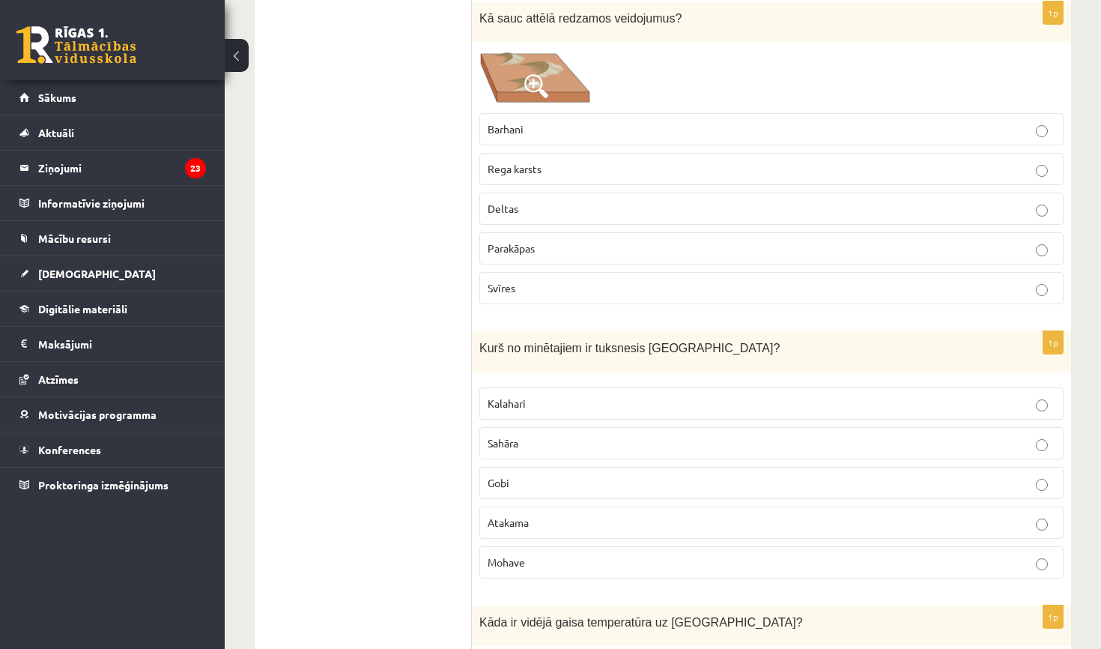
scroll to position [3902, 0]
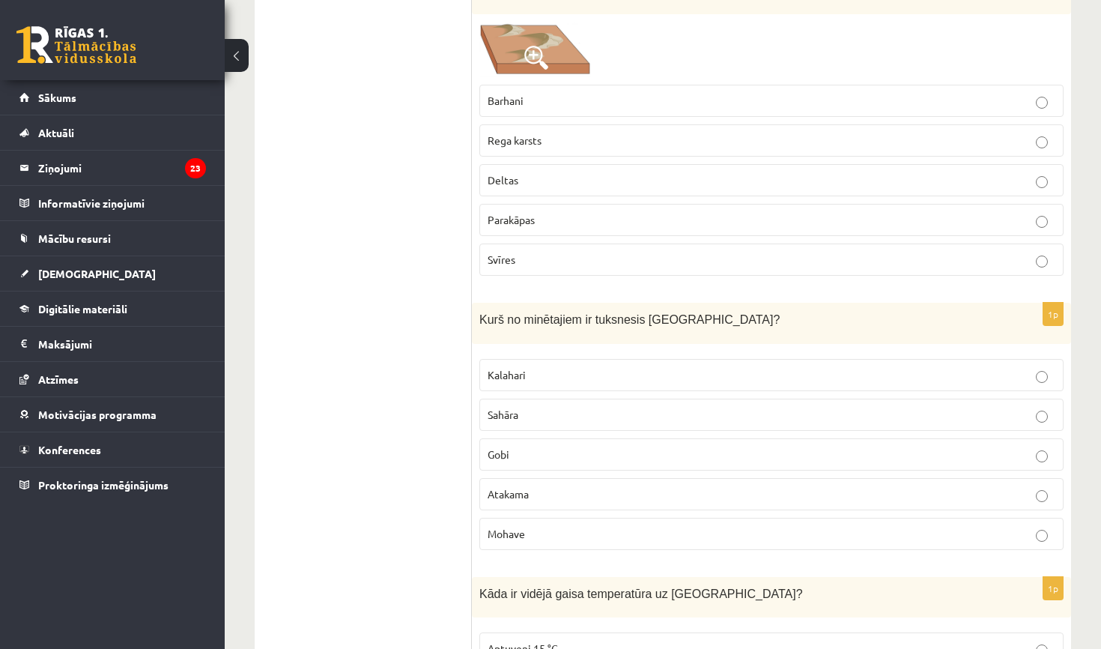
click at [559, 454] on p "Gobi" at bounding box center [772, 454] width 568 height 16
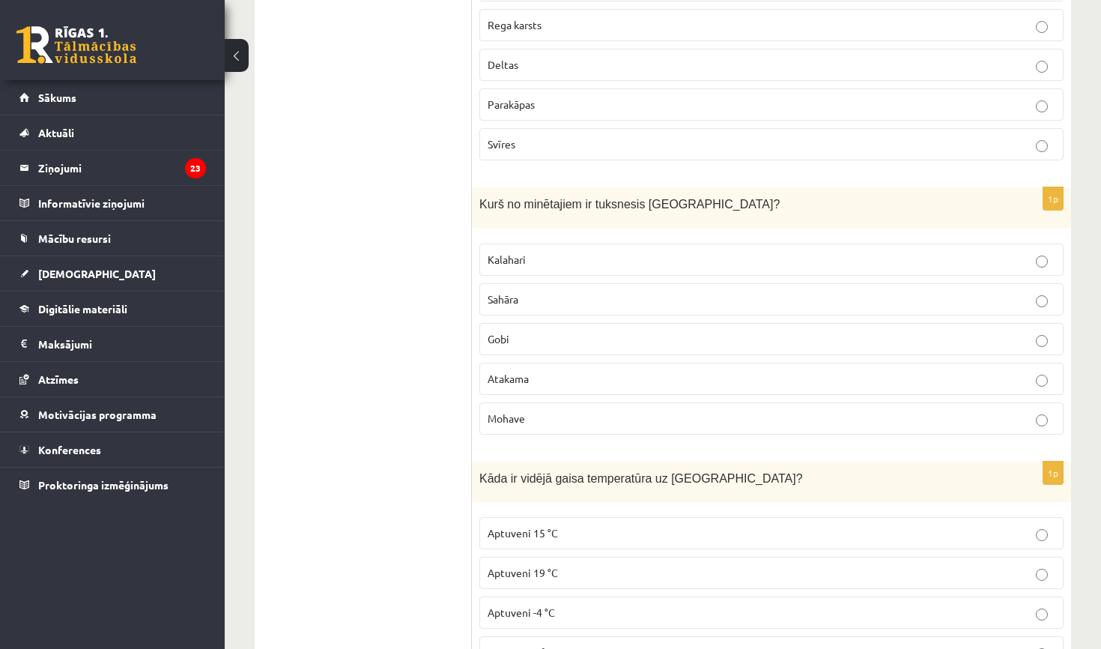
scroll to position [4062, 0]
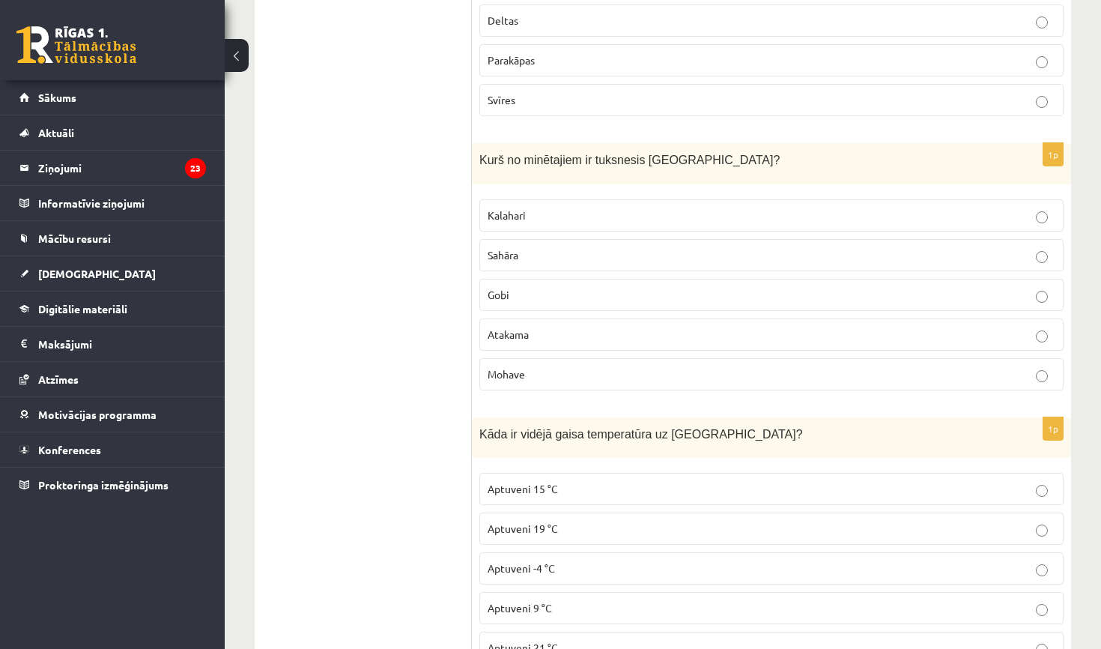
click at [569, 499] on fieldset "Aptuveni 15 °C Aptuveni 19 °C Aptuveni -4 °C Aptuveni 9 °C Aptuveni 21 °C" at bounding box center [771, 566] width 584 height 203
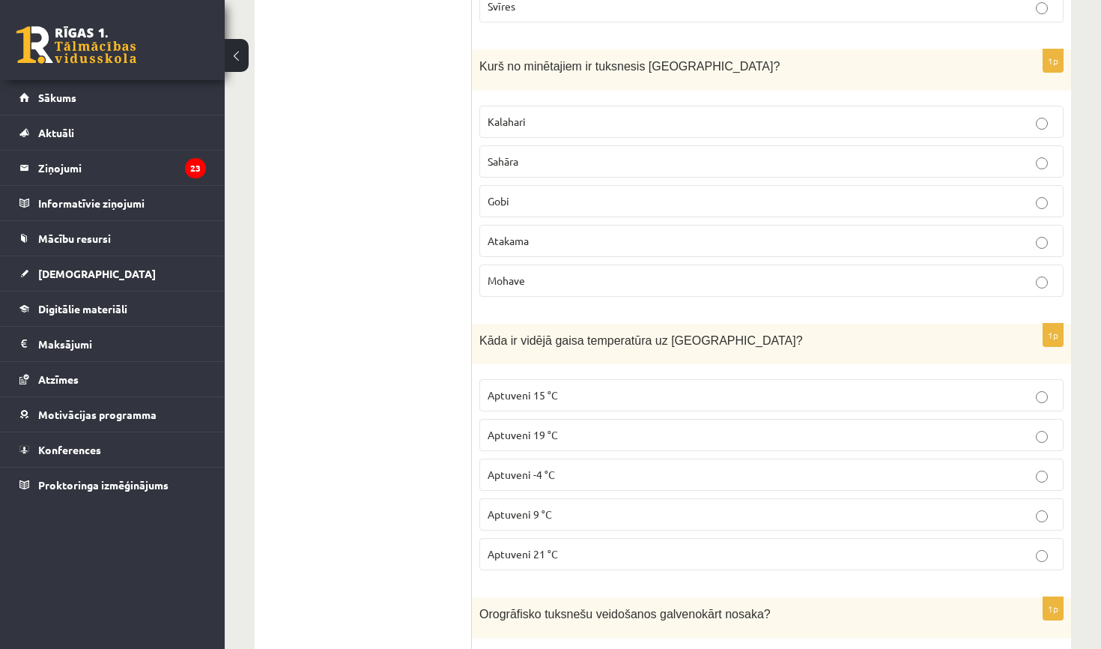
scroll to position [4157, 0]
click at [586, 394] on p "Aptuveni 15 °C" at bounding box center [772, 394] width 568 height 16
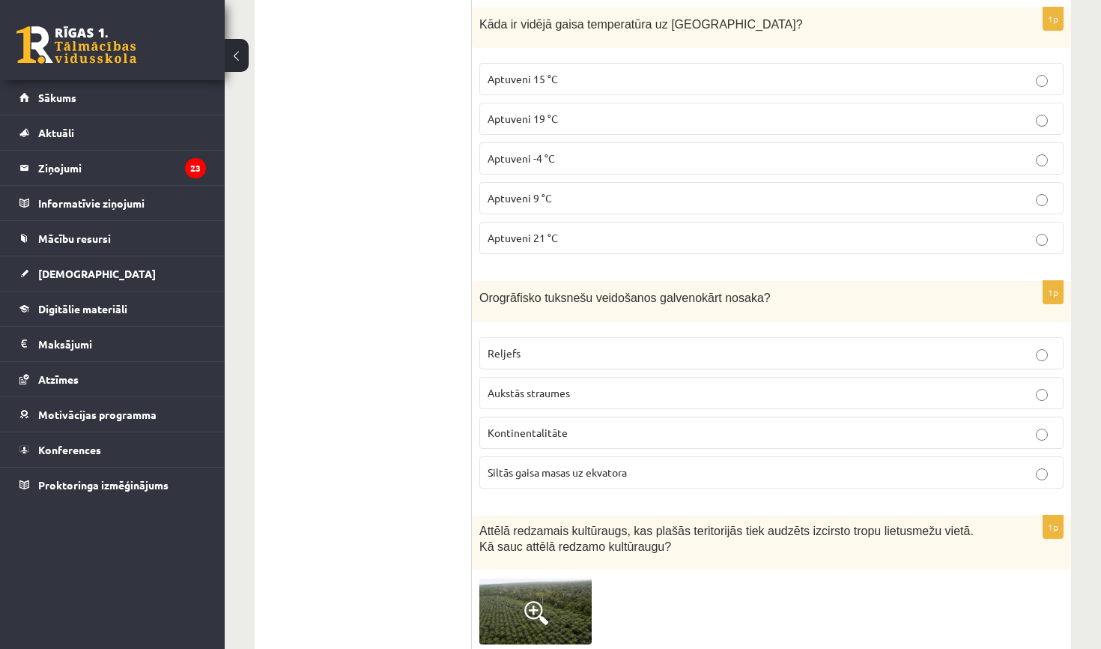
scroll to position [4475, 0]
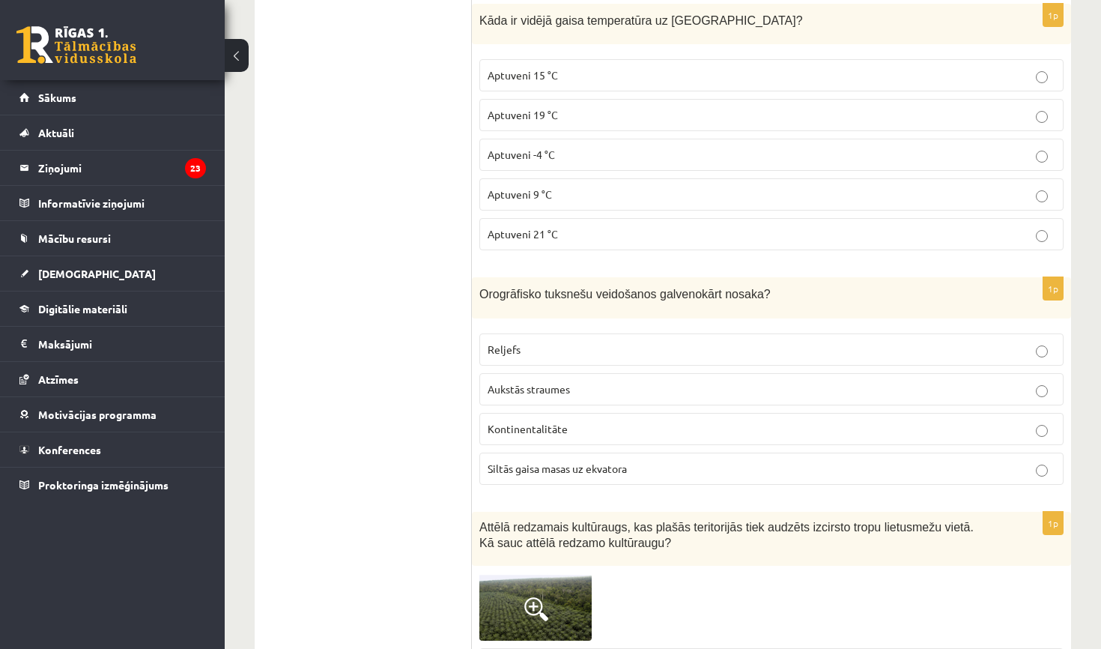
click at [524, 333] on label "Reljefs" at bounding box center [771, 349] width 584 height 32
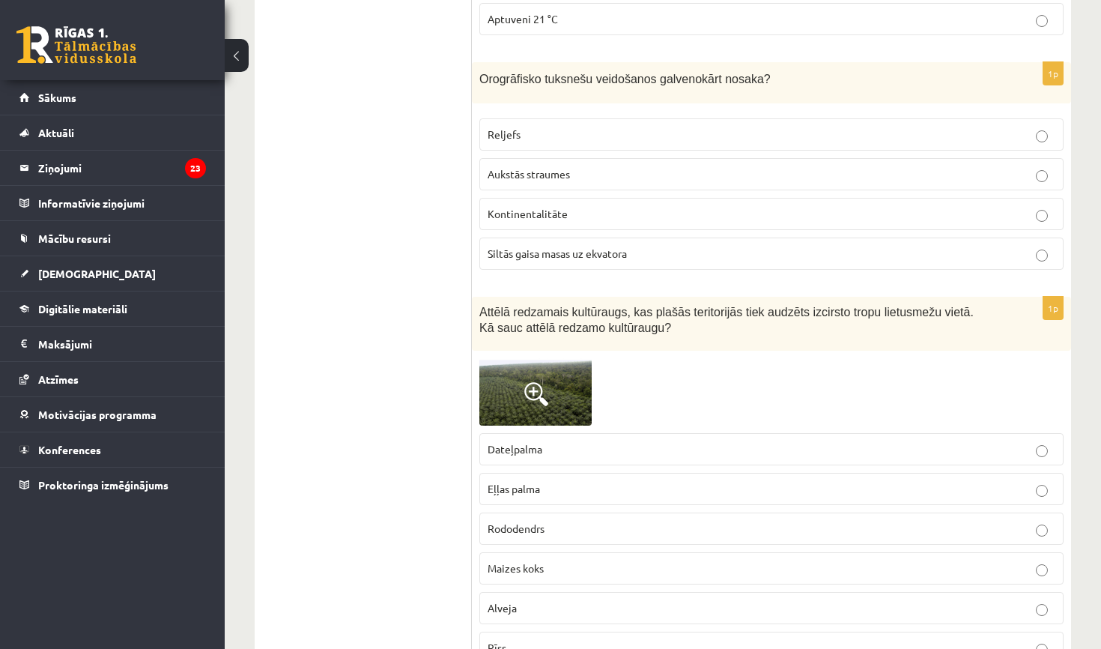
scroll to position [4704, 0]
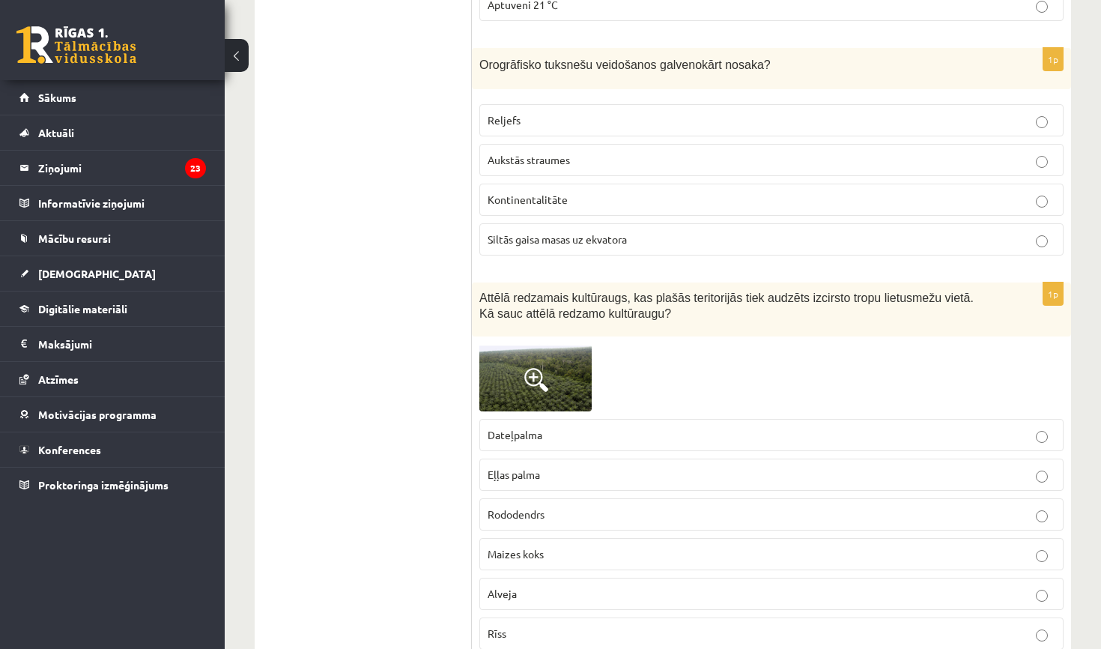
click at [568, 470] on p "Eļļas palma" at bounding box center [772, 475] width 568 height 16
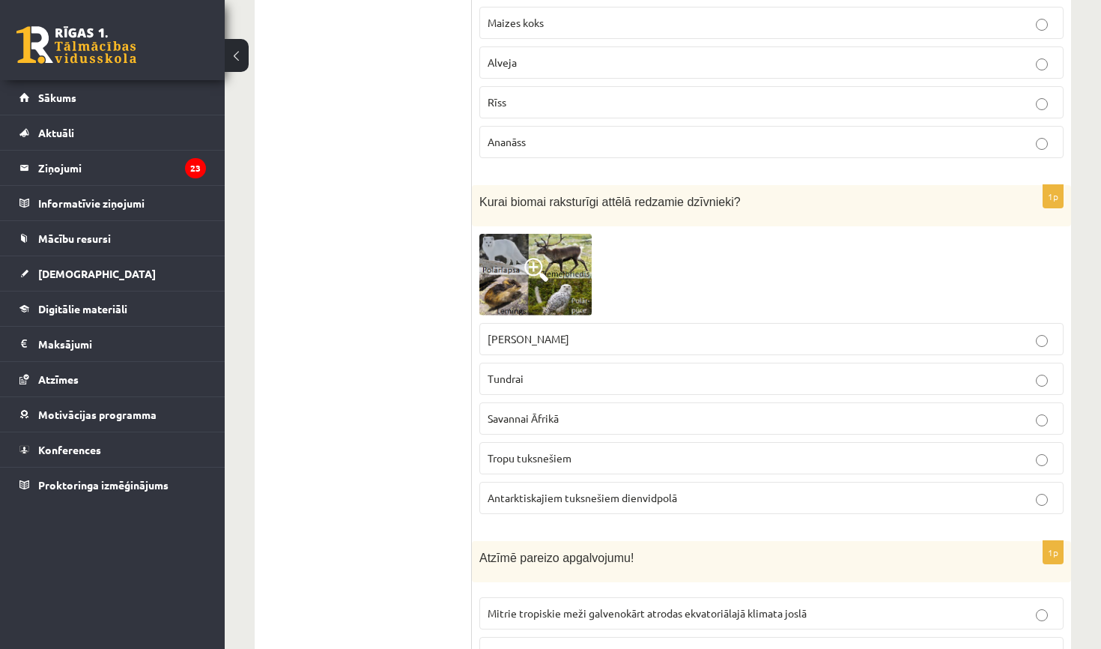
scroll to position [5240, 0]
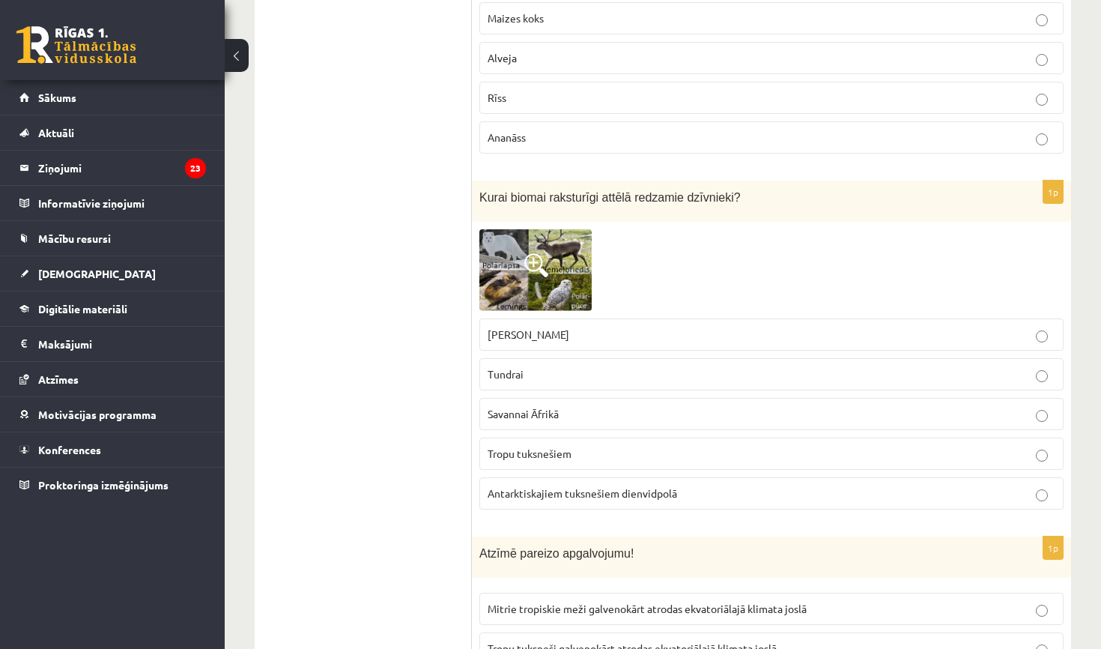
click at [535, 253] on span at bounding box center [536, 265] width 24 height 24
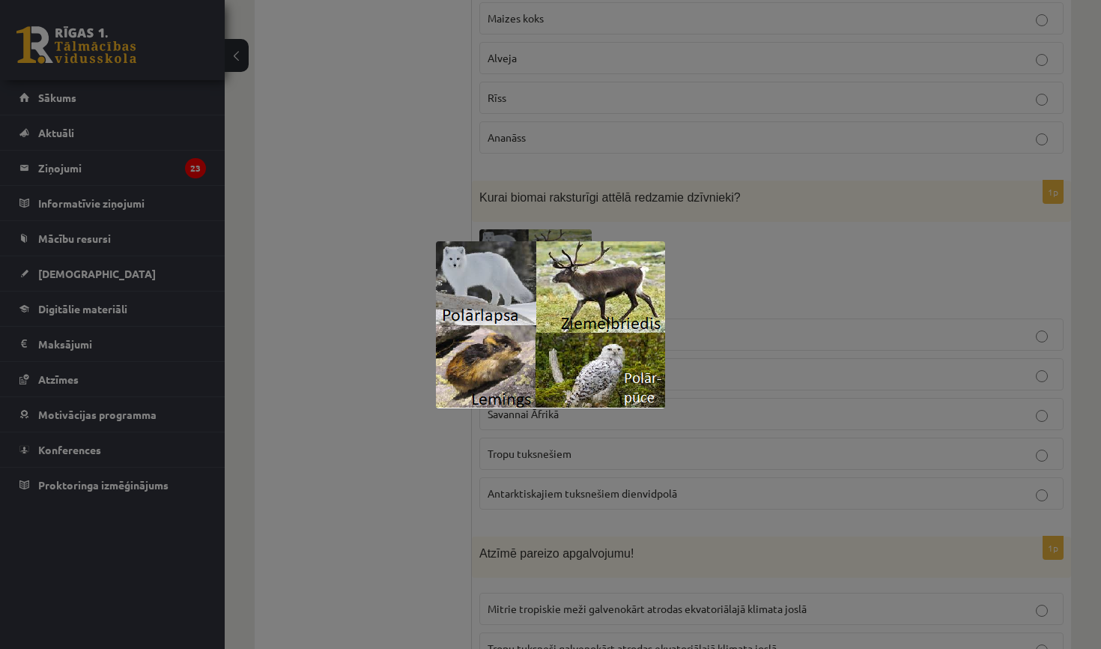
click at [554, 166] on div at bounding box center [550, 324] width 1101 height 649
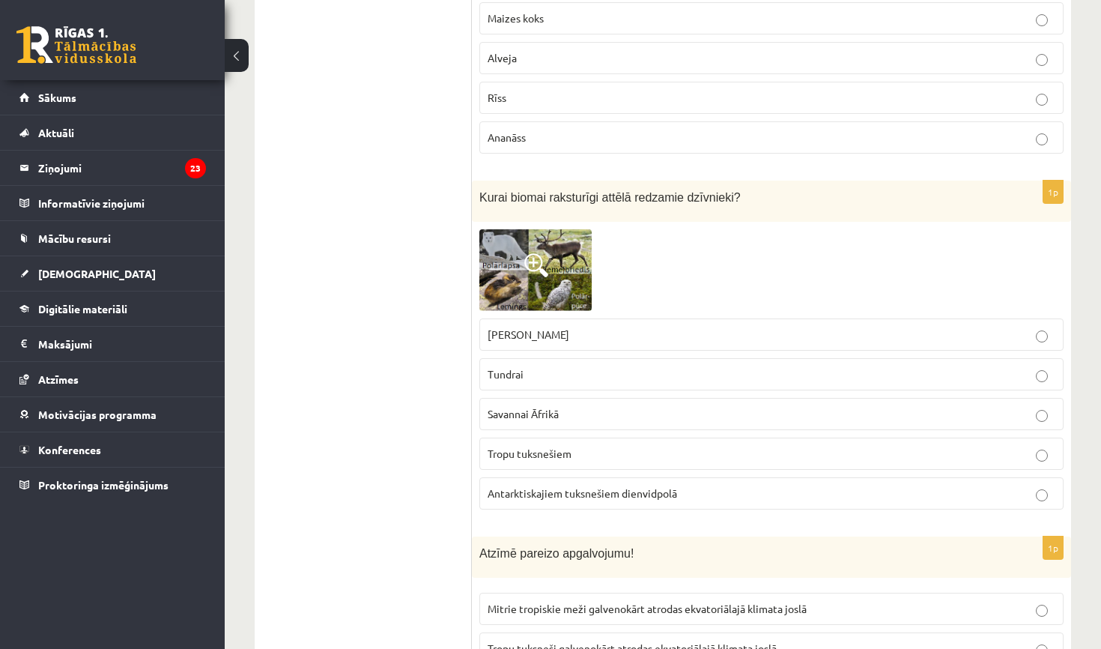
click at [540, 264] on span at bounding box center [536, 265] width 24 height 24
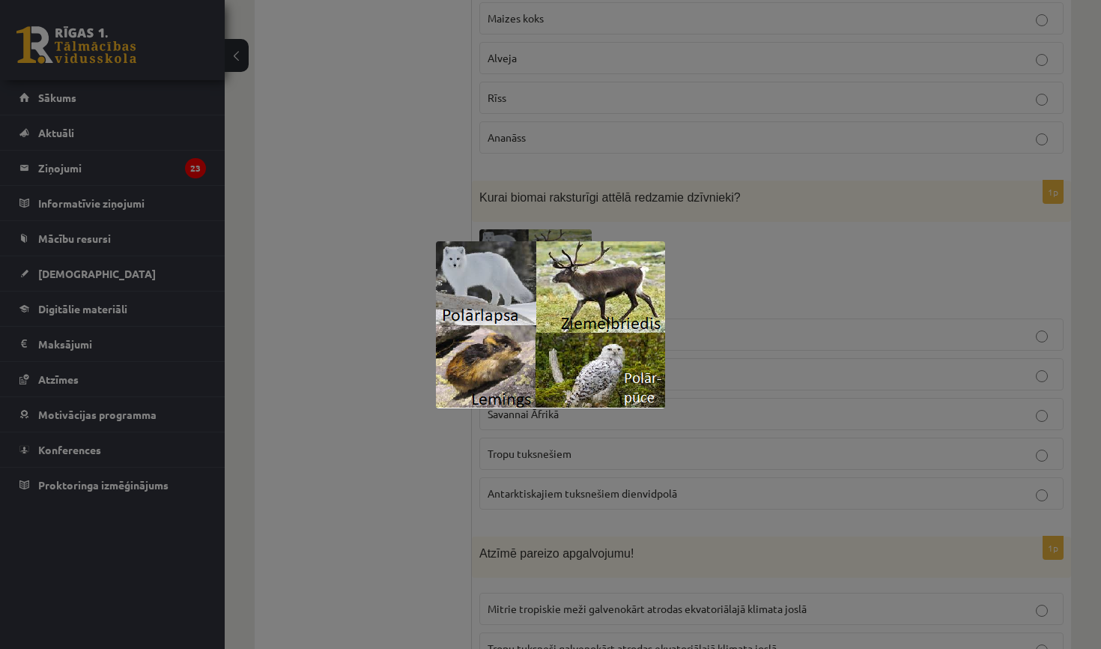
click at [568, 198] on div at bounding box center [550, 324] width 1101 height 649
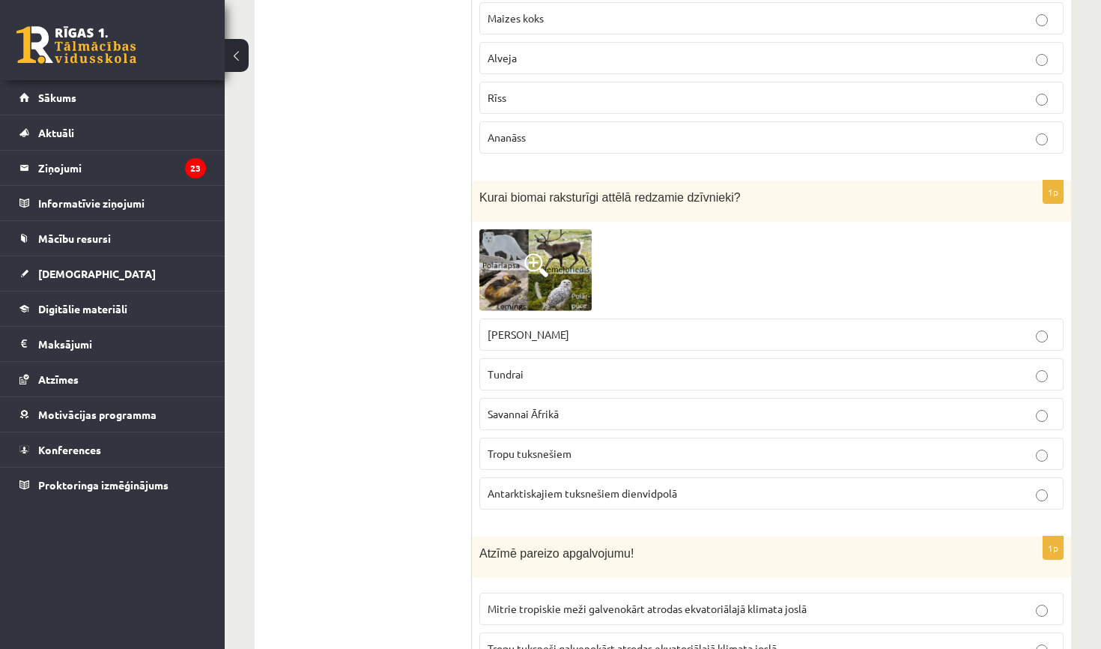
click at [650, 486] on span "Antarktiskajiem tuksnešiem dienvidpolā" at bounding box center [582, 492] width 189 height 13
click at [576, 263] on img at bounding box center [535, 270] width 112 height 82
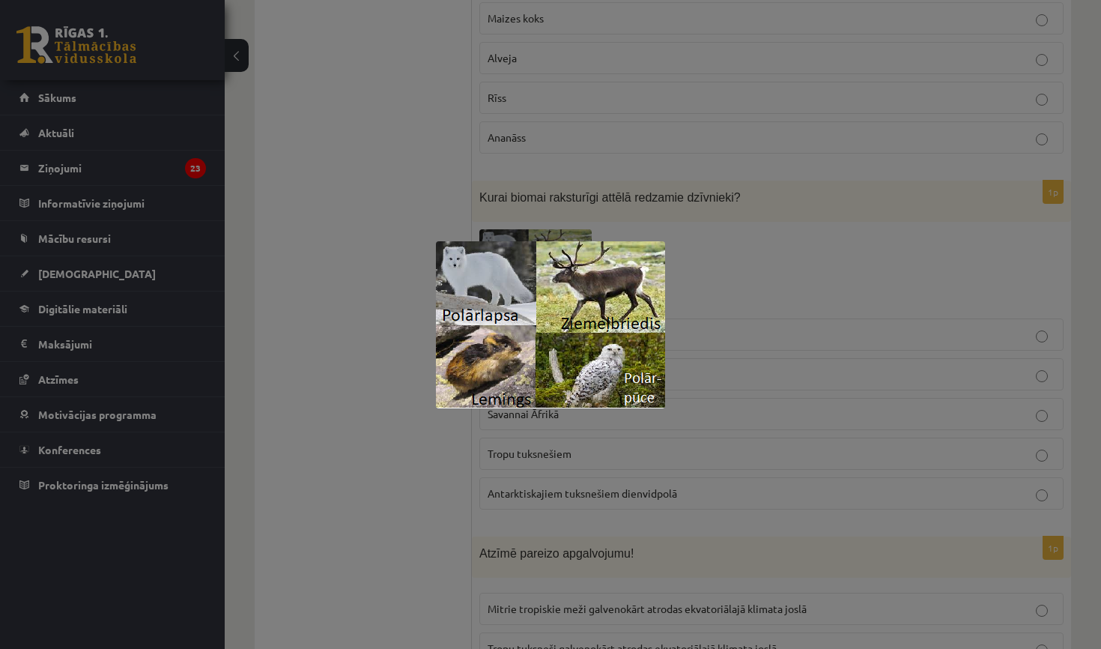
click at [607, 197] on div at bounding box center [550, 324] width 1101 height 649
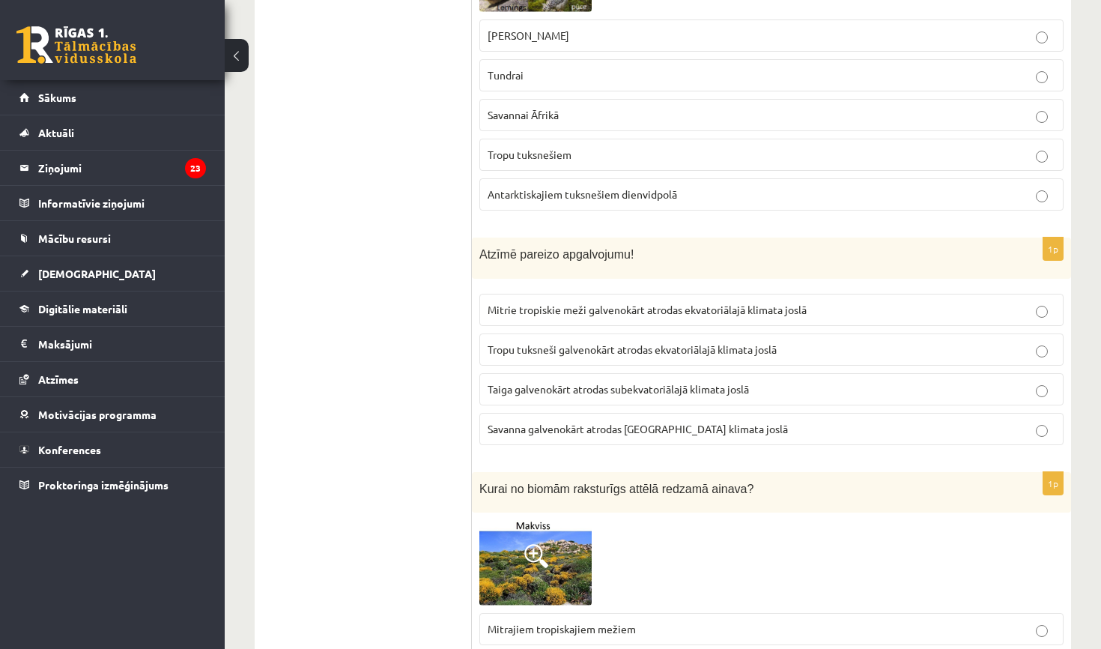
scroll to position [5544, 0]
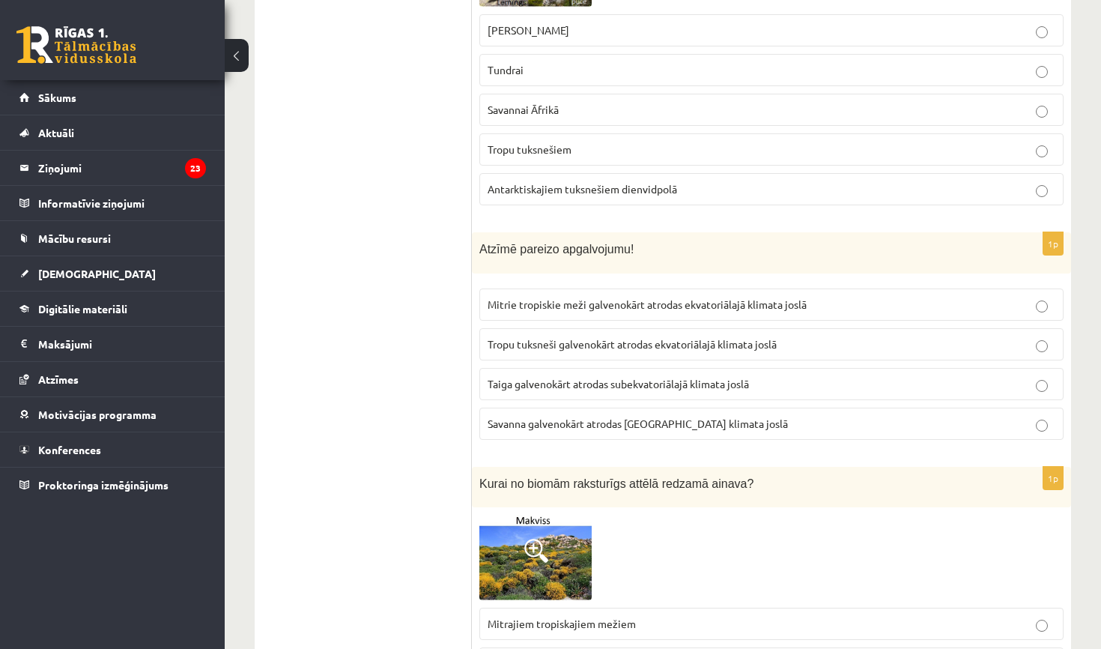
click at [576, 288] on label "Mitrie tropiskie meži galvenokārt atrodas ekvatoriālajā klimata joslā" at bounding box center [771, 304] width 584 height 32
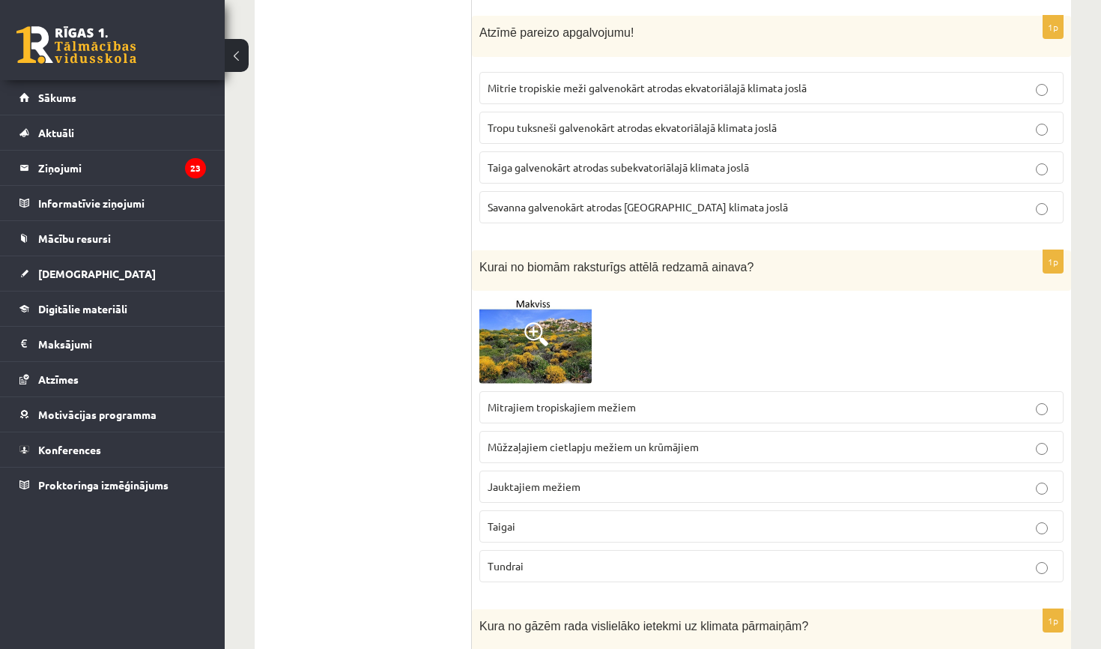
scroll to position [5763, 0]
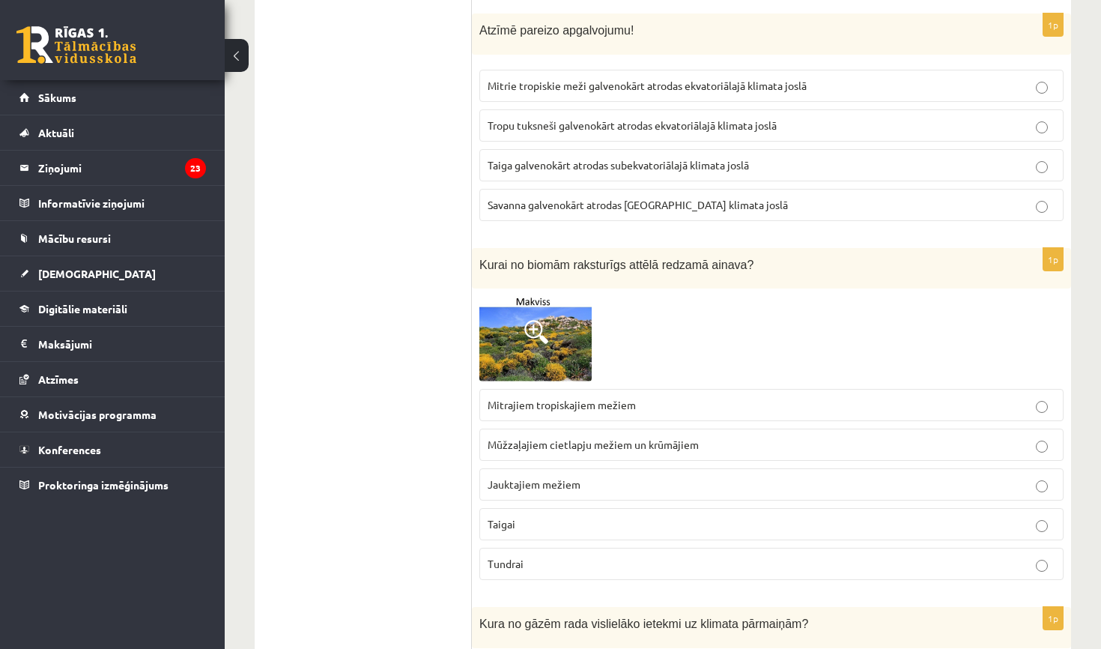
click at [559, 403] on p "Mitrajiem tropiskajiem mežiem" at bounding box center [772, 405] width 568 height 16
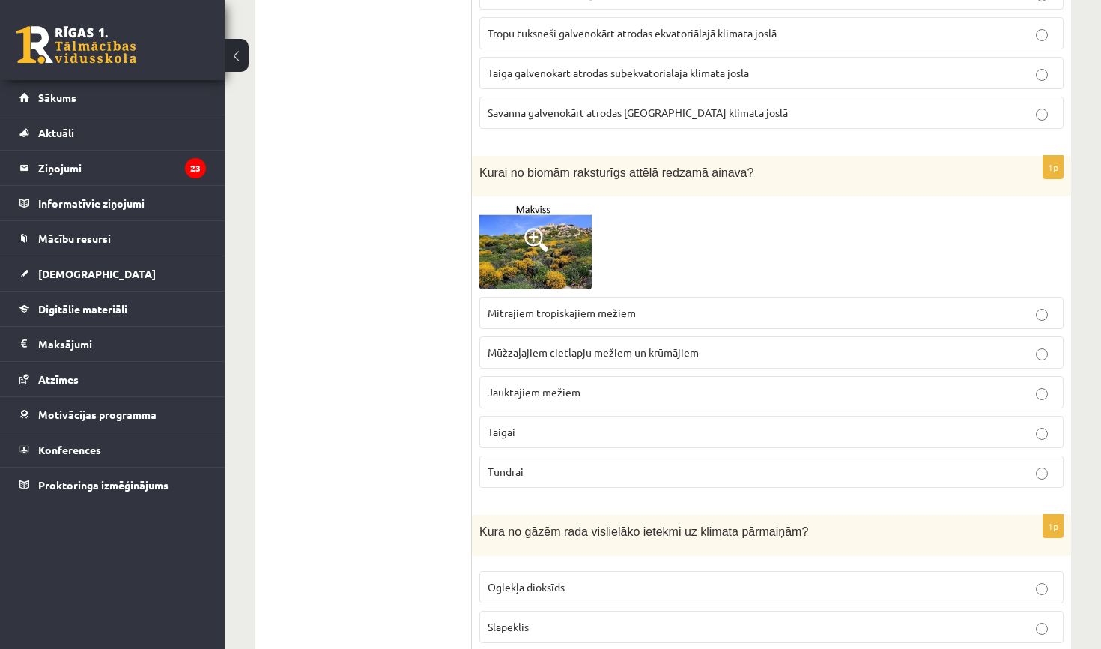
scroll to position [5861, 0]
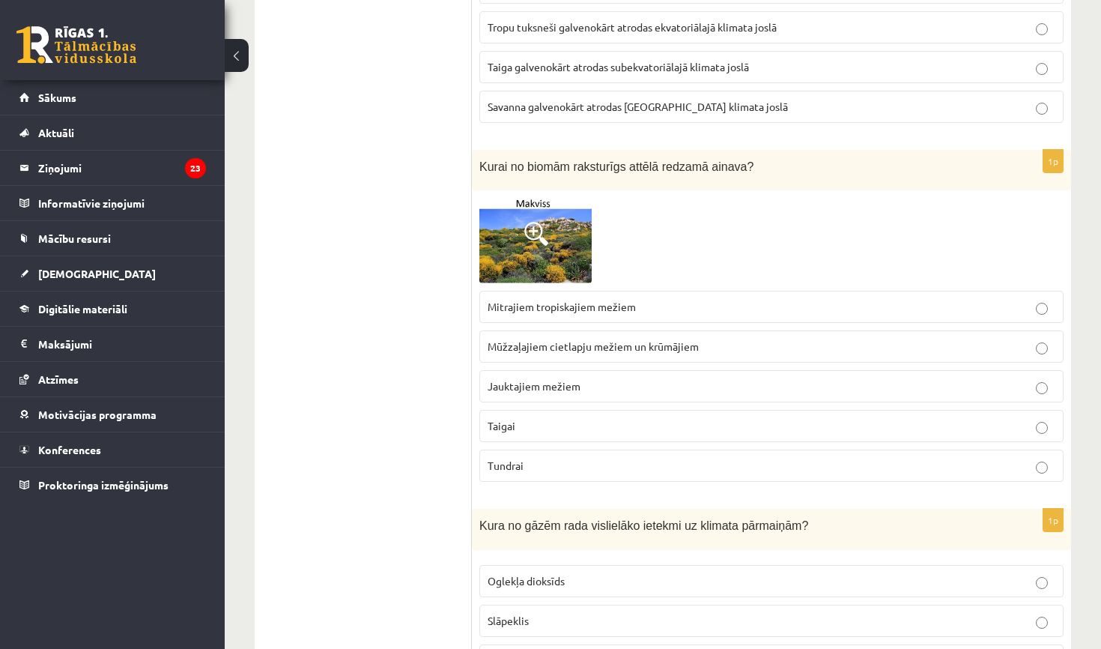
click at [541, 234] on span at bounding box center [536, 234] width 24 height 24
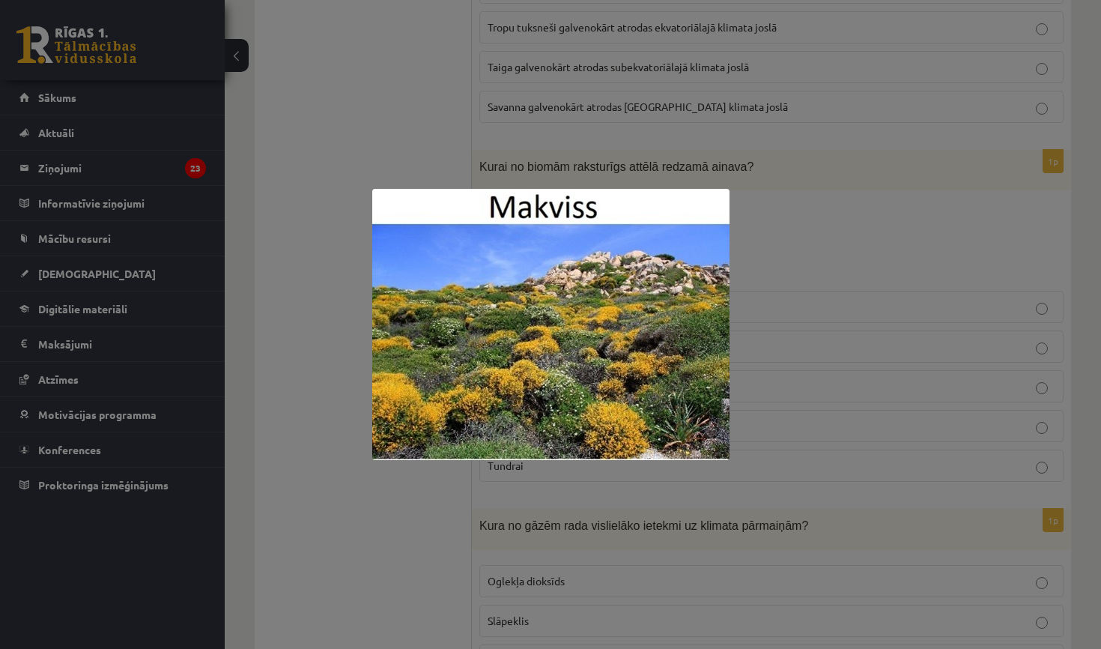
click at [560, 156] on div at bounding box center [550, 324] width 1101 height 649
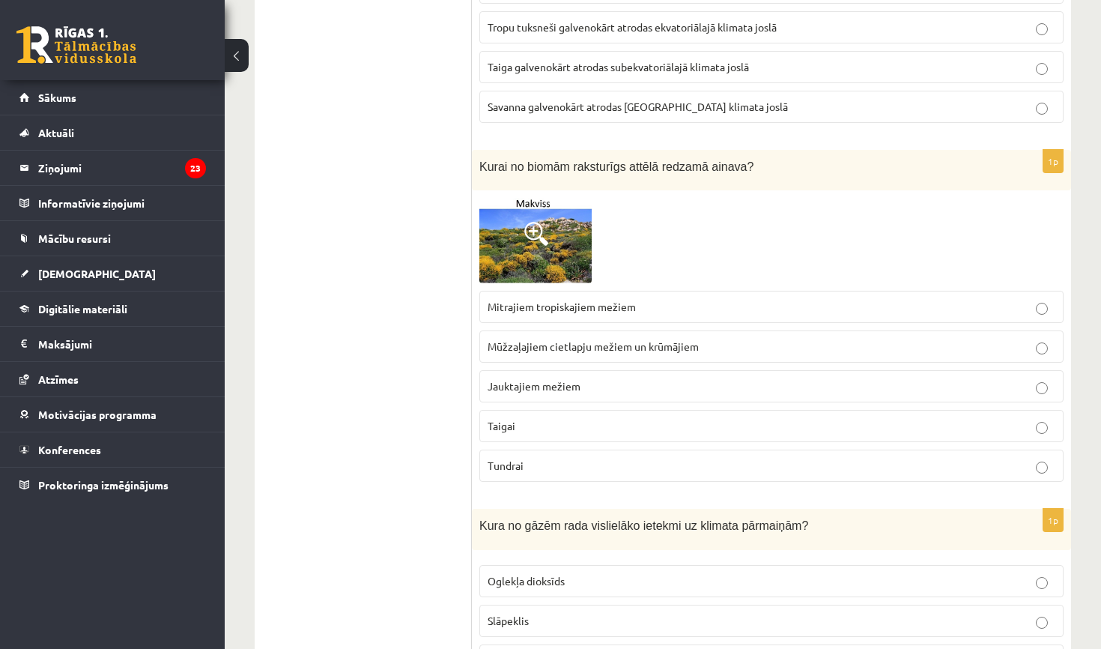
click at [613, 339] on span "Mūžzaļajiem cietlapju mežiem un krūmājiem" at bounding box center [593, 345] width 211 height 13
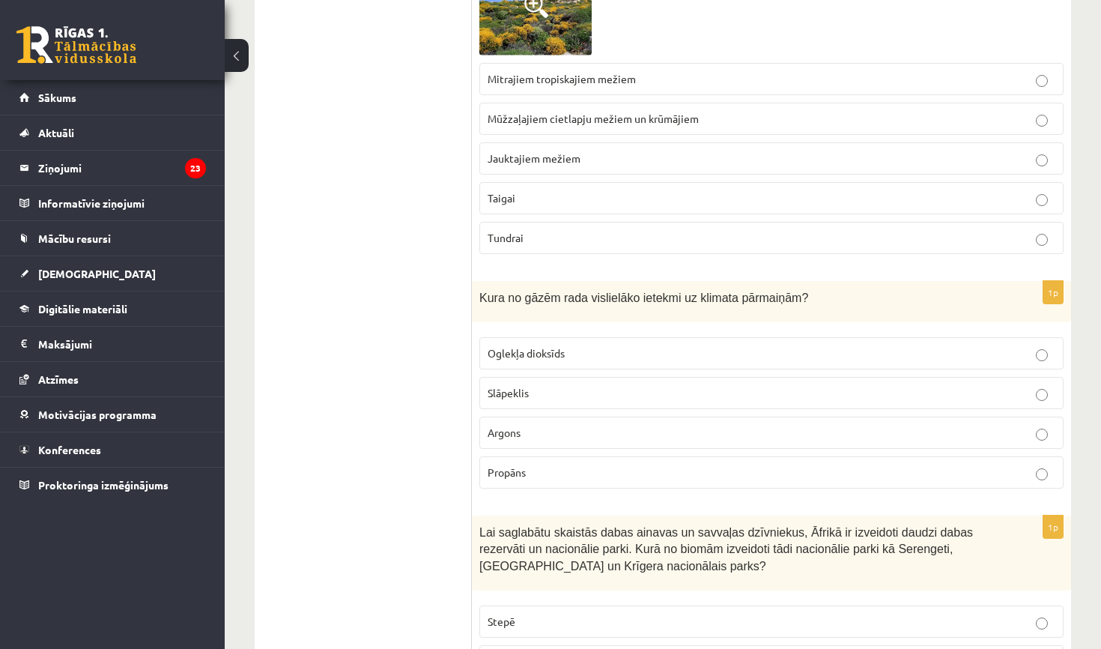
scroll to position [6098, 0]
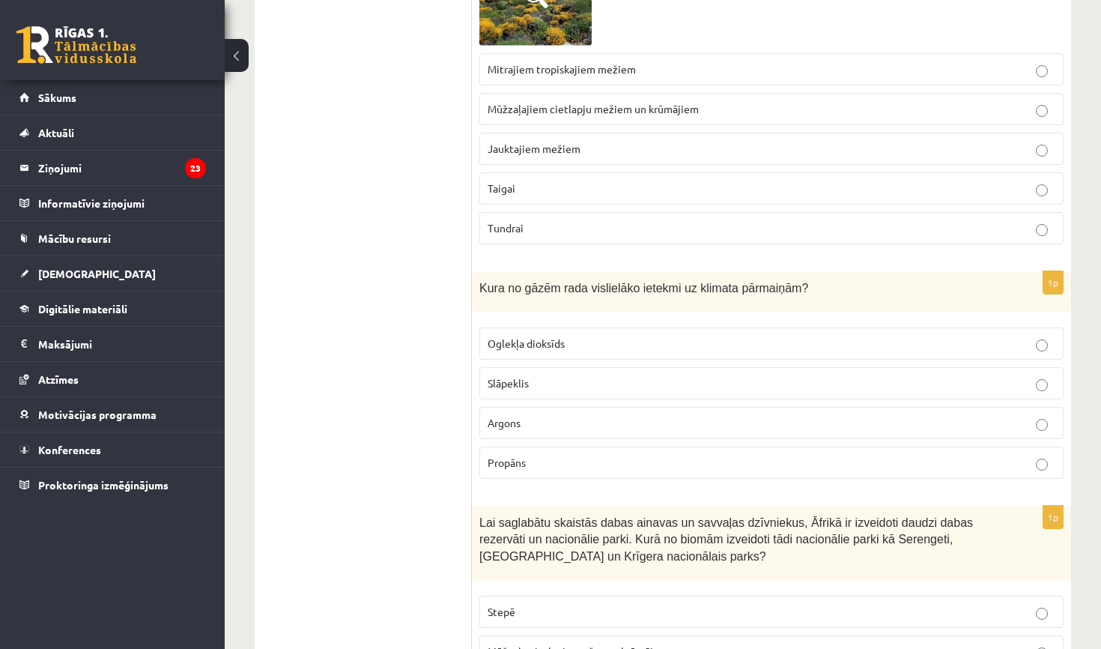
click at [581, 336] on p "Oglekļa dioksīds" at bounding box center [772, 344] width 568 height 16
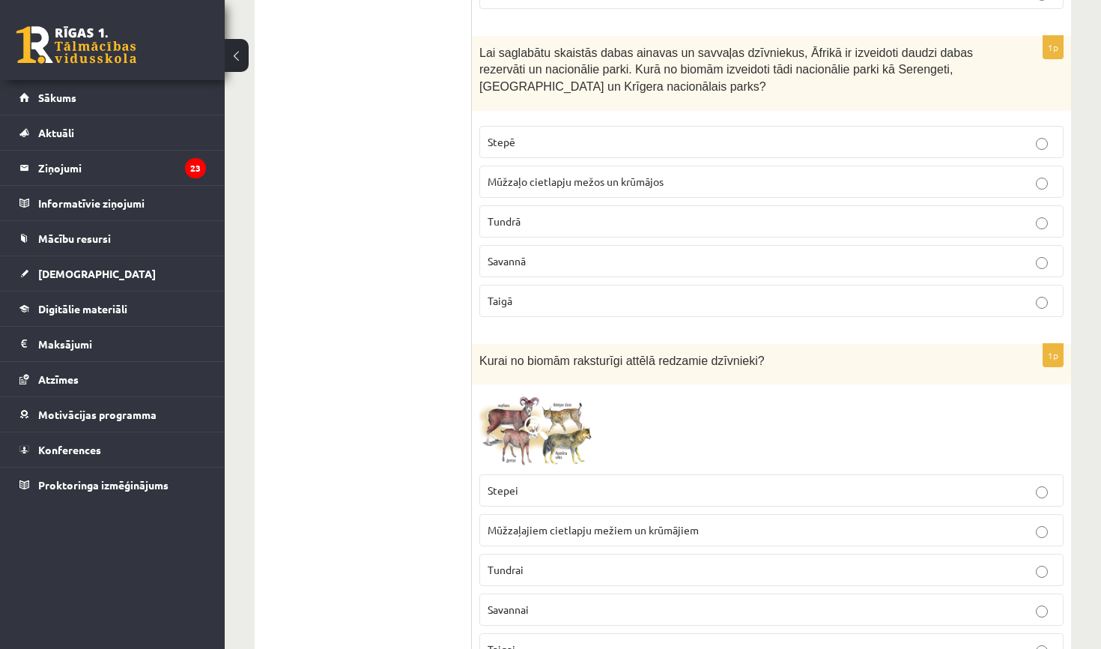
scroll to position [6567, 0]
click at [561, 258] on p "Savannā" at bounding box center [772, 263] width 568 height 16
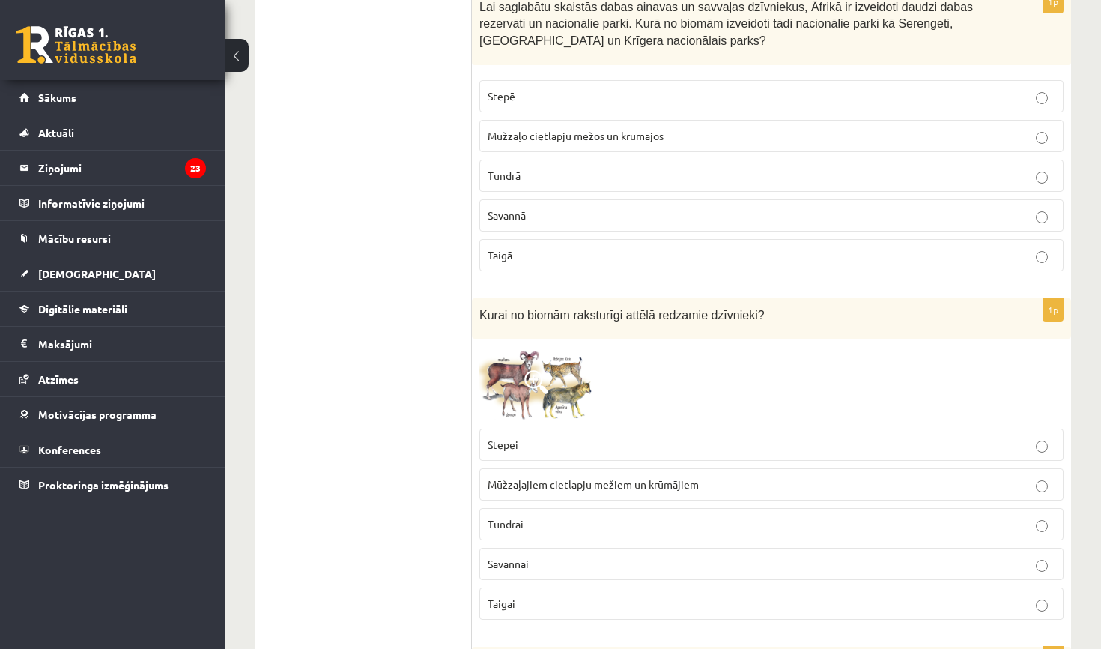
click at [531, 370] on span at bounding box center [536, 382] width 24 height 24
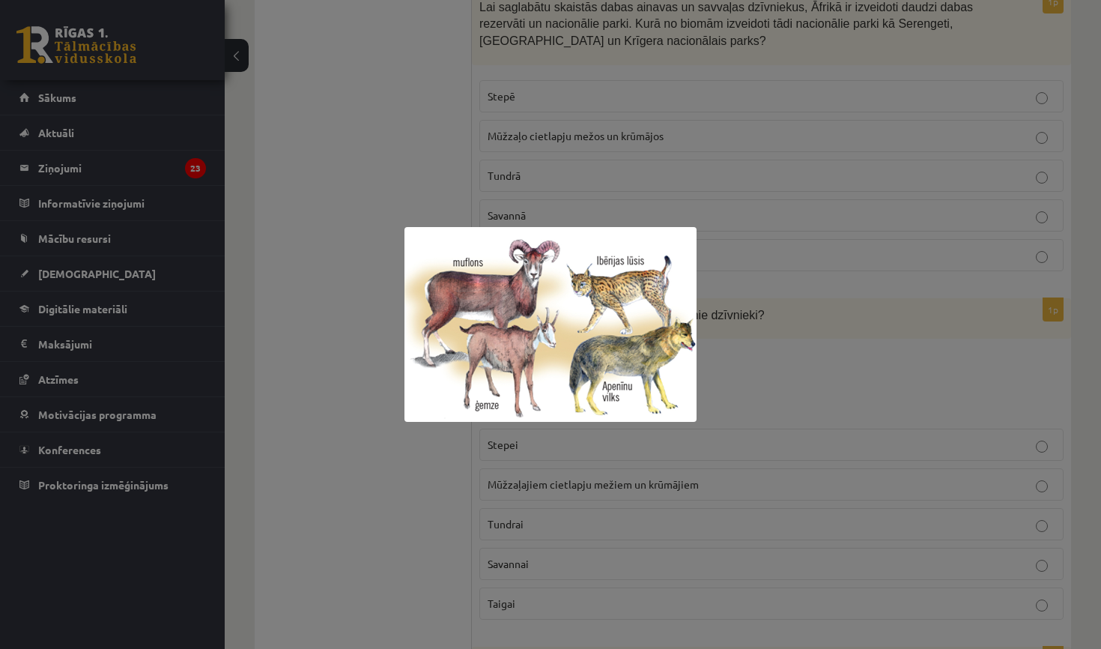
click at [590, 167] on div at bounding box center [550, 324] width 1101 height 649
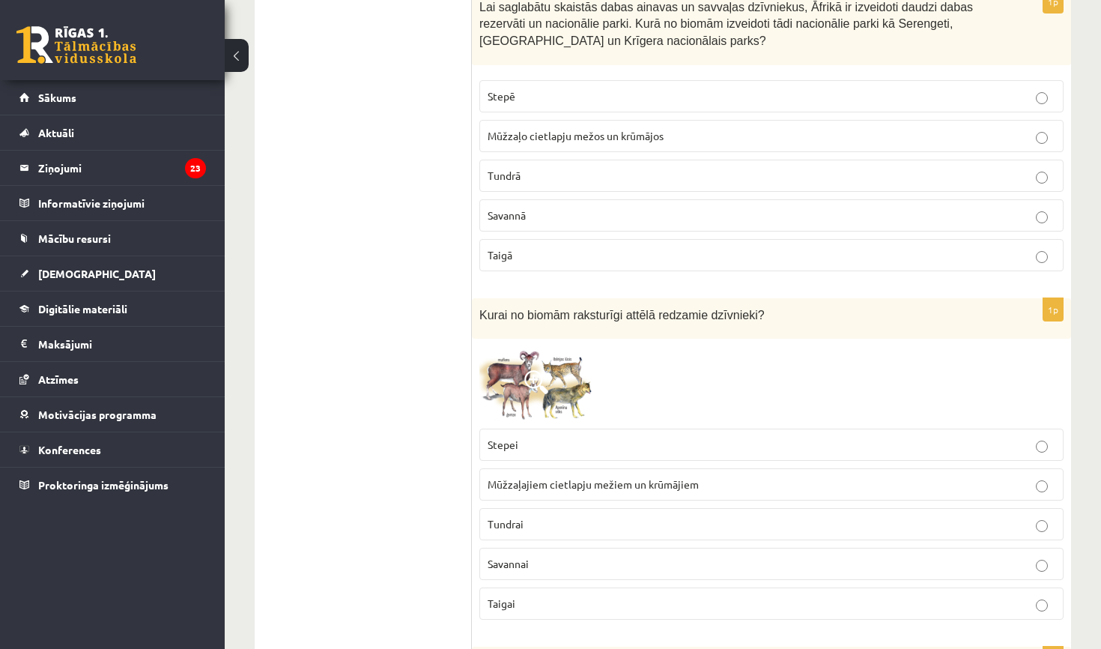
click at [572, 477] on span "Mūžzaļajiem cietlapju mežiem un krūmājiem" at bounding box center [593, 483] width 211 height 13
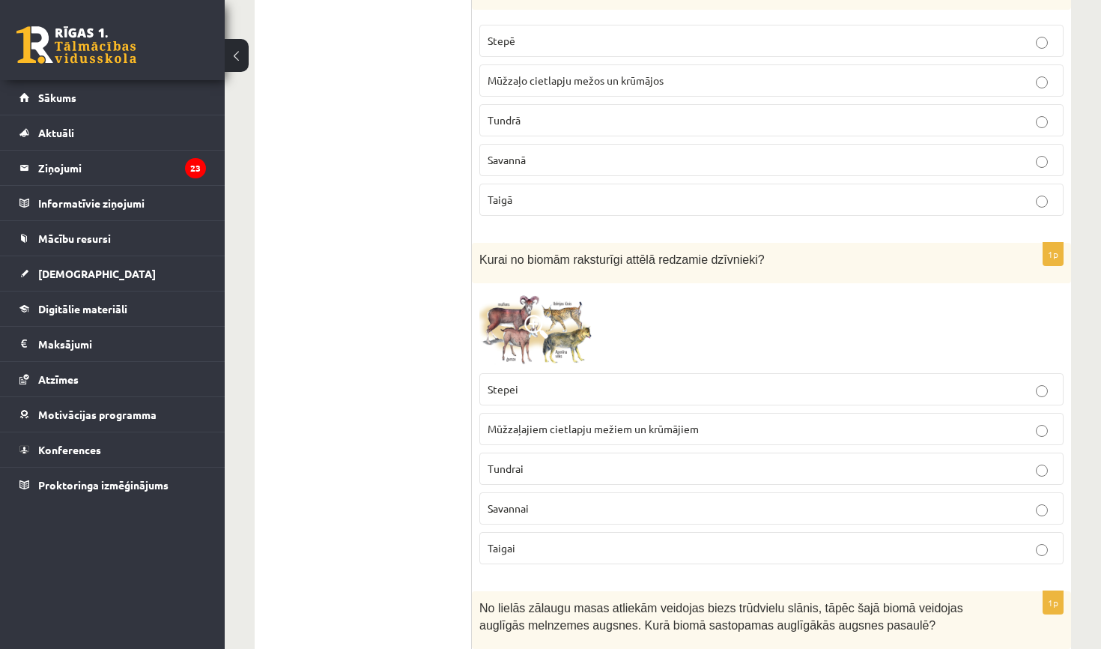
scroll to position [6671, 0]
click at [568, 459] on p "Tundrai" at bounding box center [772, 466] width 568 height 16
click at [583, 538] on p "Taigai" at bounding box center [772, 546] width 568 height 16
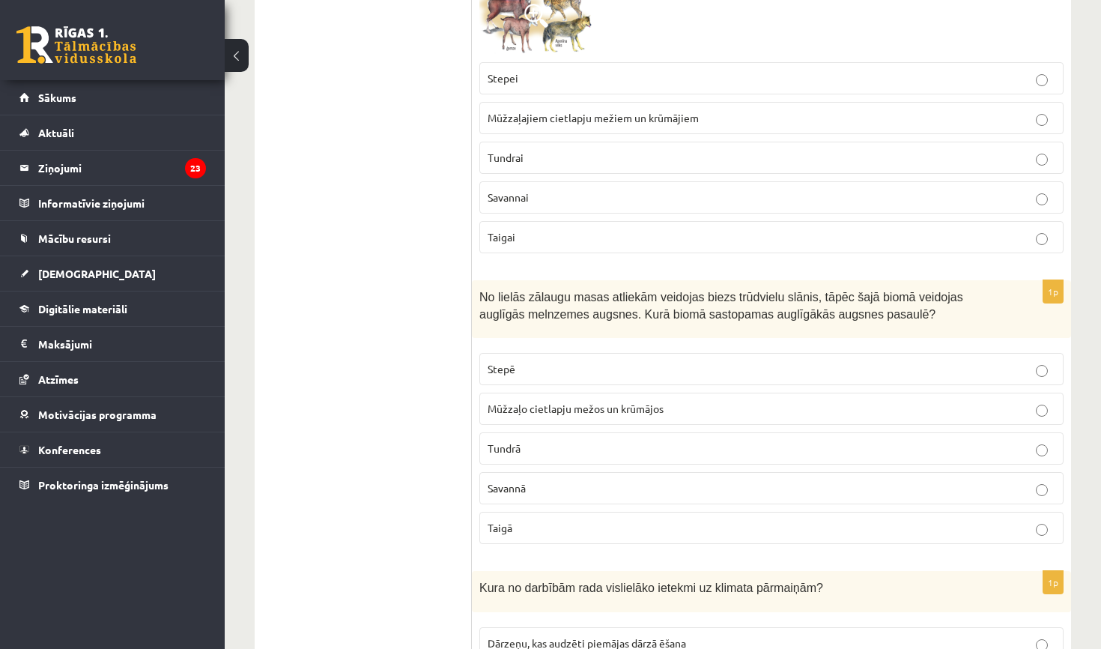
scroll to position [7020, 0]
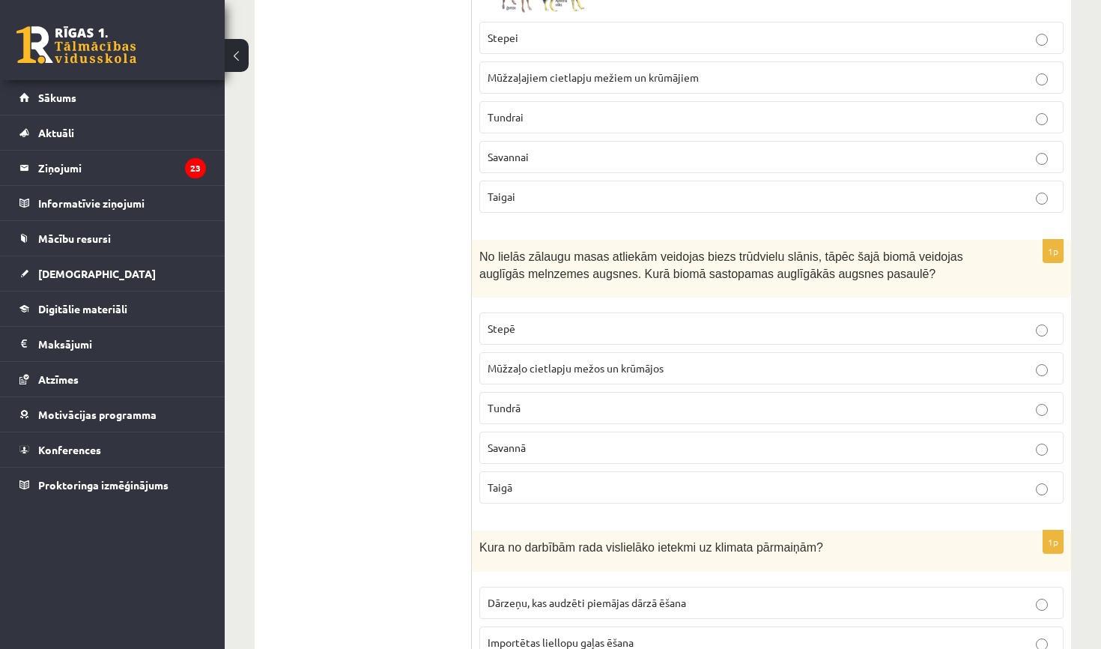
click at [556, 321] on p "Stepē" at bounding box center [772, 329] width 568 height 16
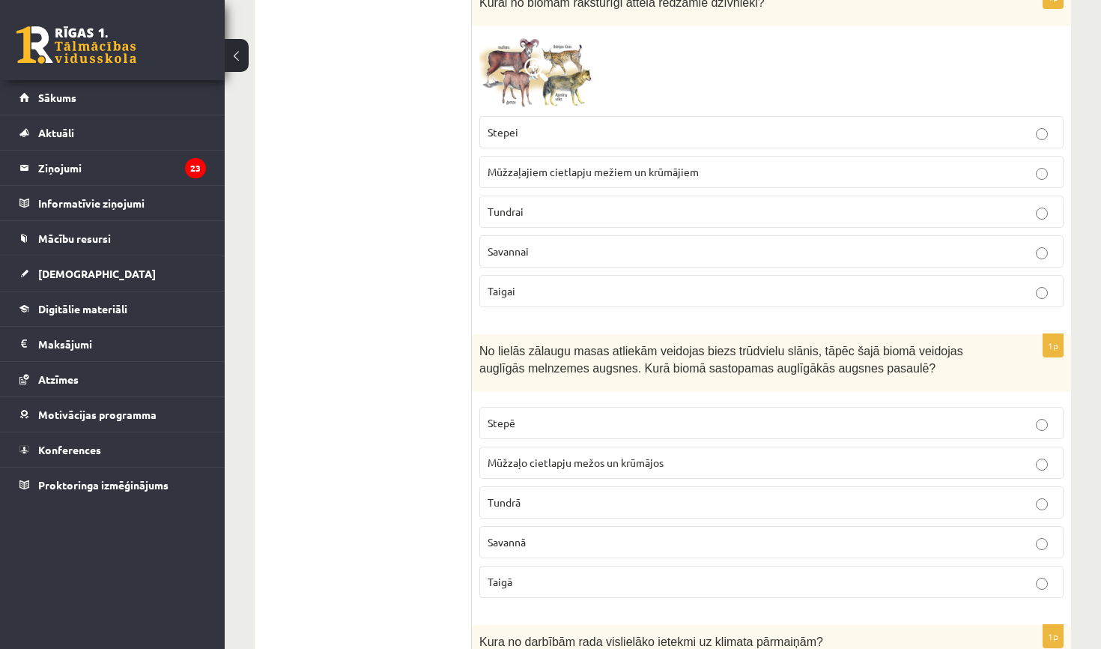
scroll to position [6925, 0]
click at [571, 118] on label "Stepei" at bounding box center [771, 134] width 584 height 32
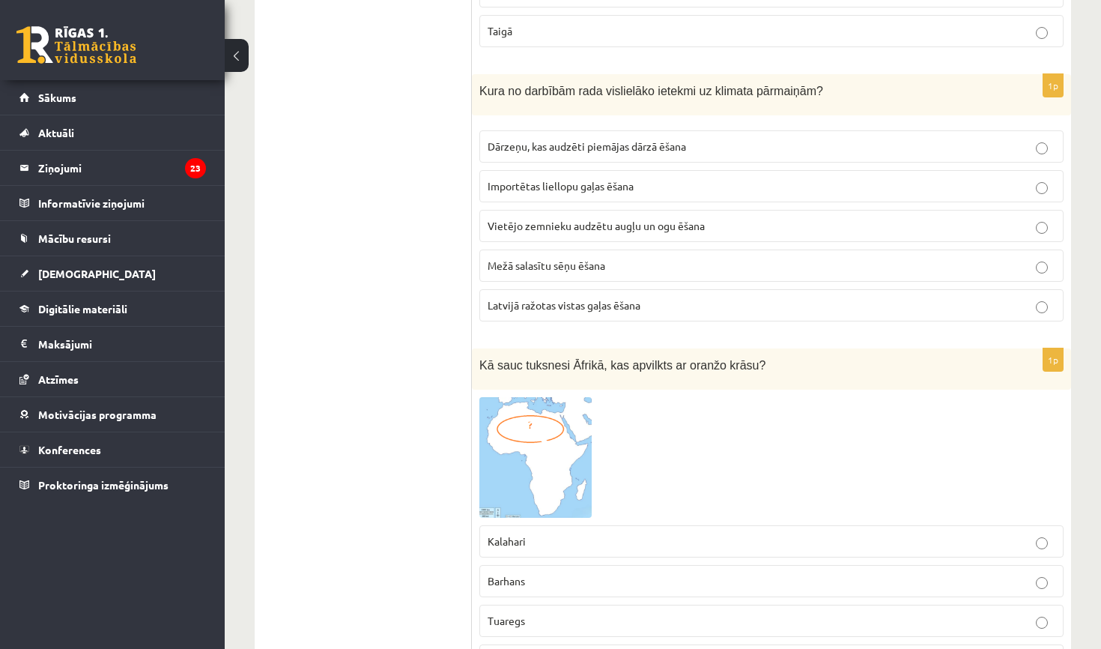
scroll to position [7456, 0]
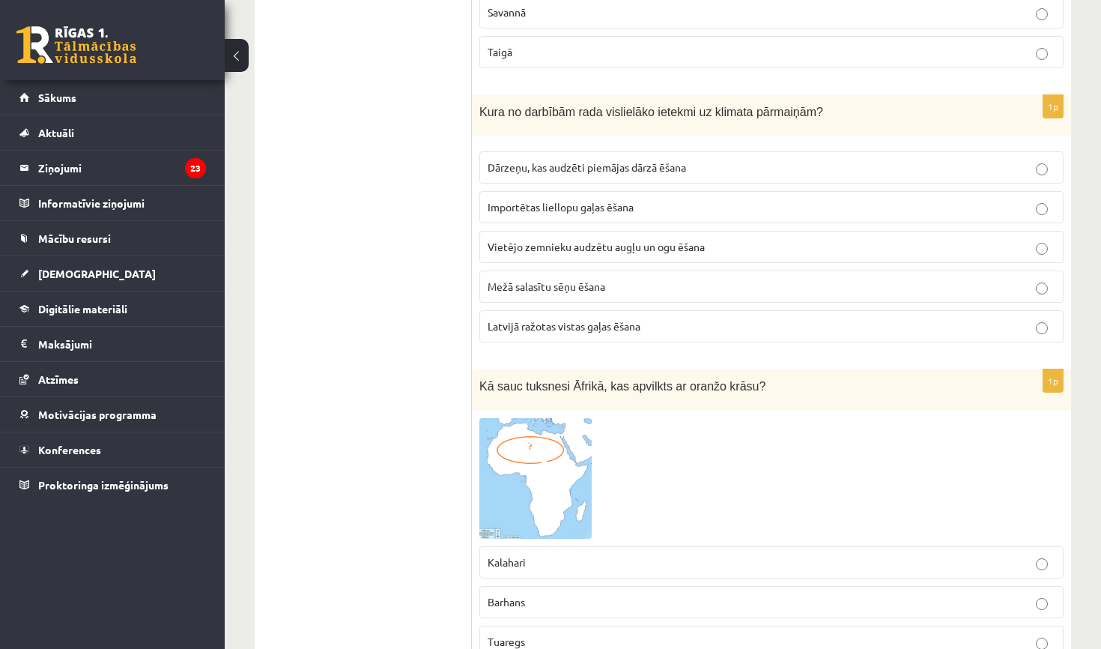
click at [613, 200] on span "Importētas liellopu gaļas ēšana" at bounding box center [561, 206] width 146 height 13
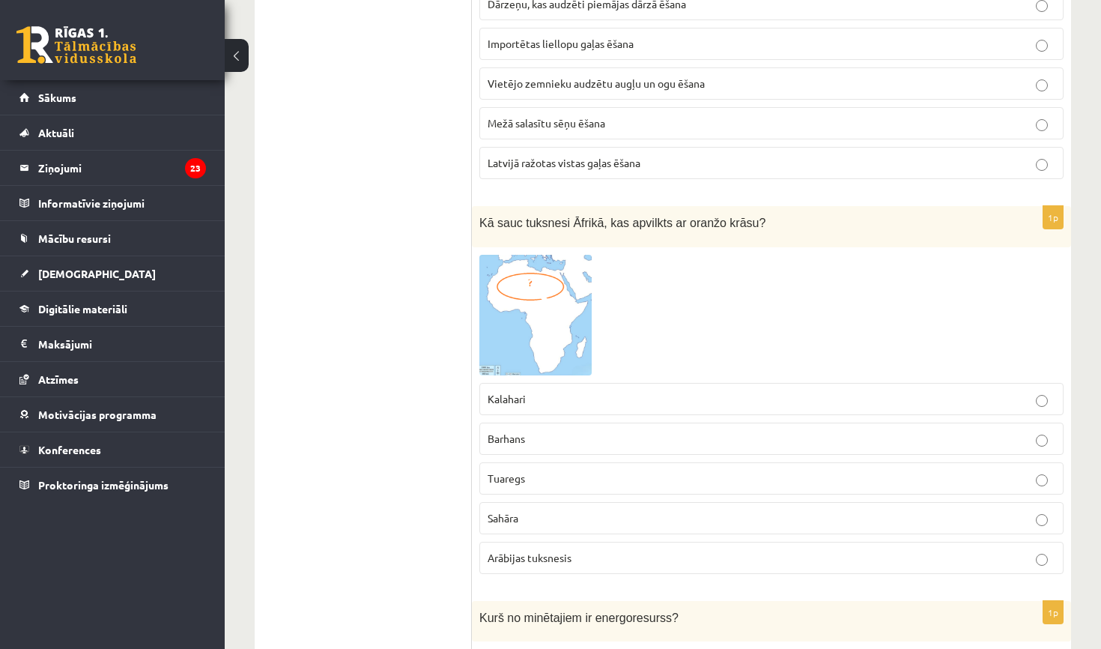
scroll to position [7621, 0]
click at [601, 508] on p "Sahāra" at bounding box center [772, 516] width 568 height 16
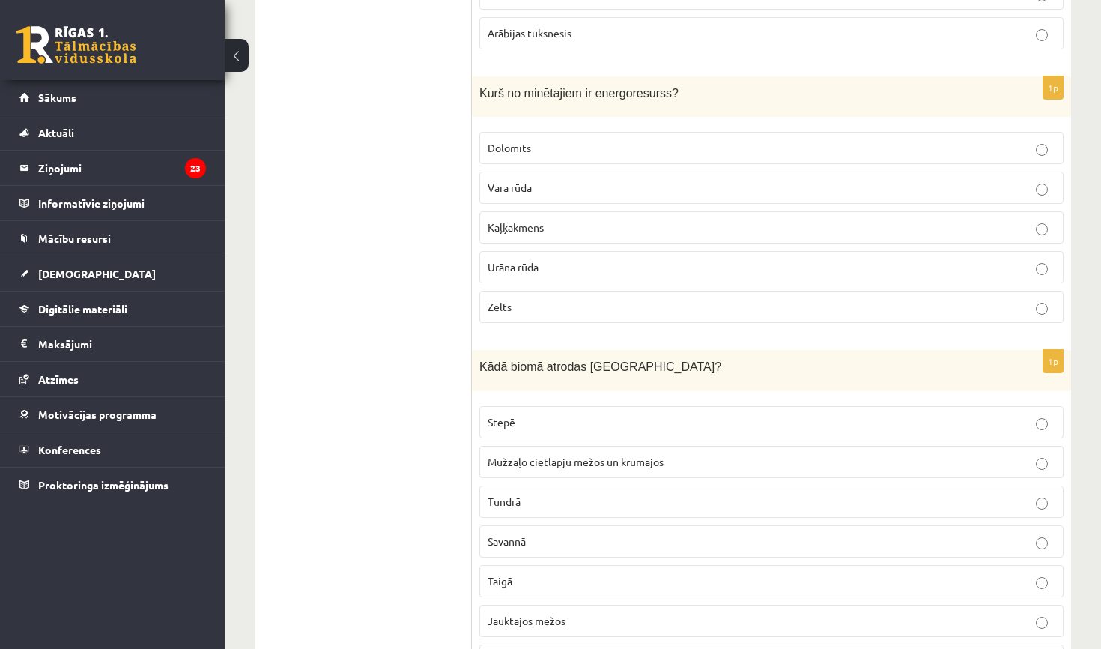
scroll to position [8141, 0]
click at [557, 253] on label "Urāna rūda" at bounding box center [771, 269] width 584 height 32
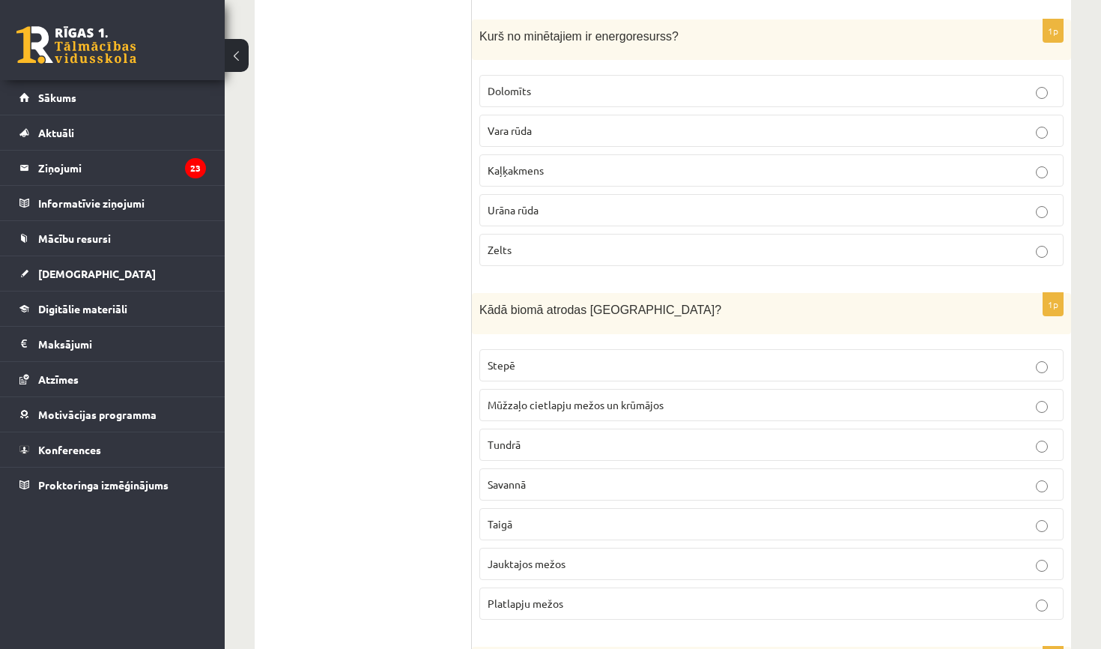
scroll to position [8199, 0]
click at [611, 557] on p "Jauktajos mežos" at bounding box center [772, 565] width 568 height 16
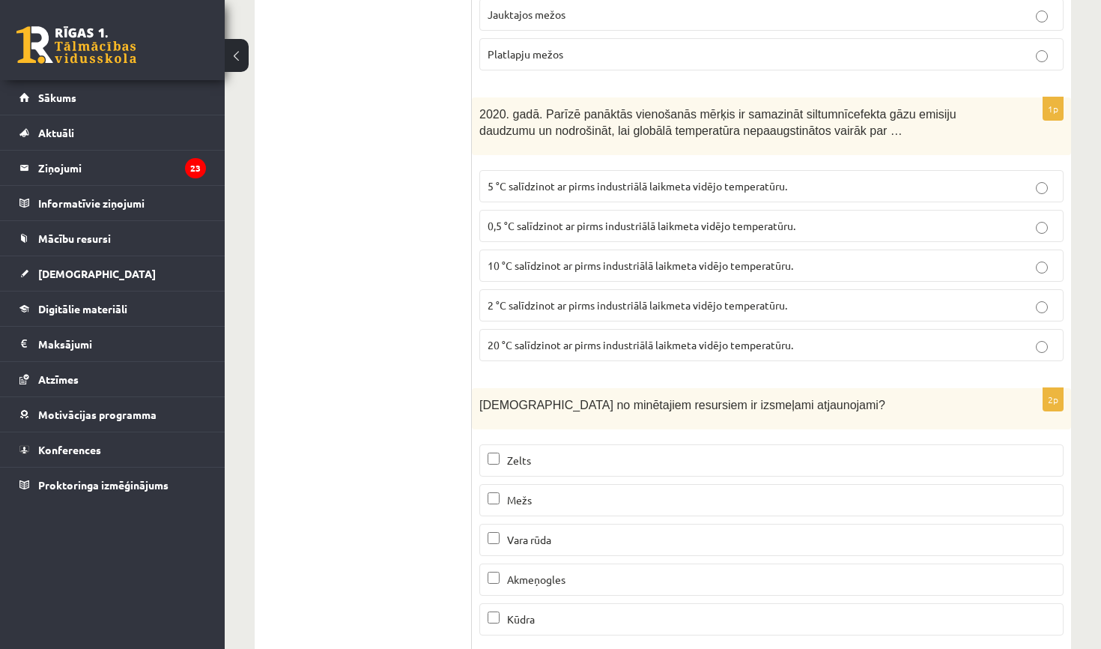
scroll to position [8751, 0]
click at [598, 297] on label "2 °C salīdzinot ar pirms industriālā laikmeta vidējo temperatūru." at bounding box center [771, 303] width 584 height 32
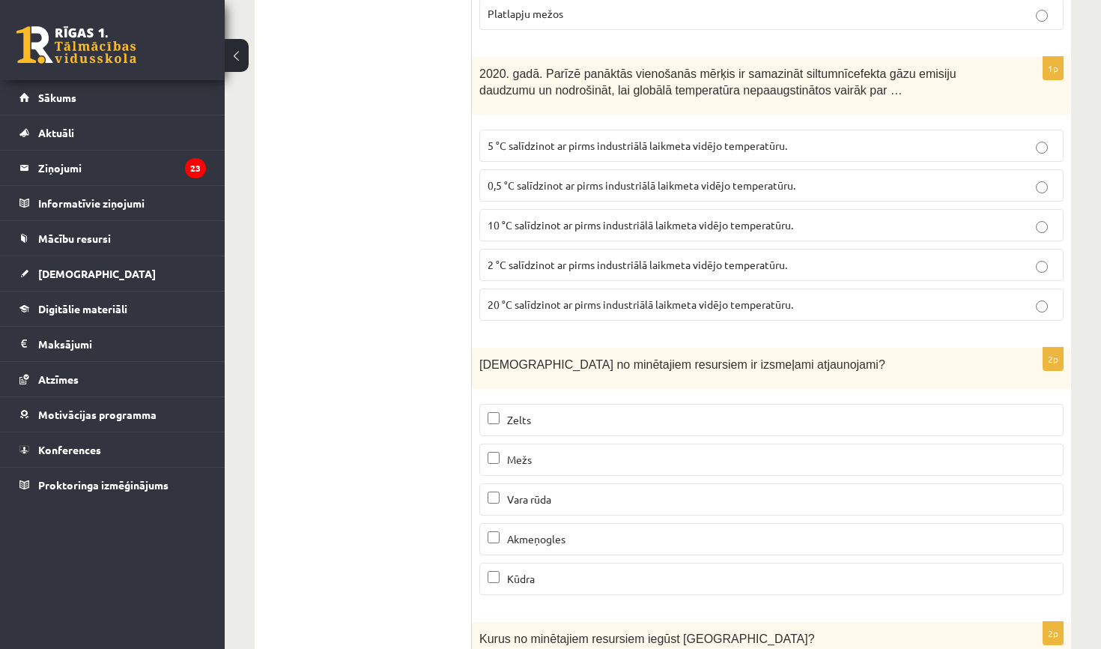
scroll to position [8794, 0]
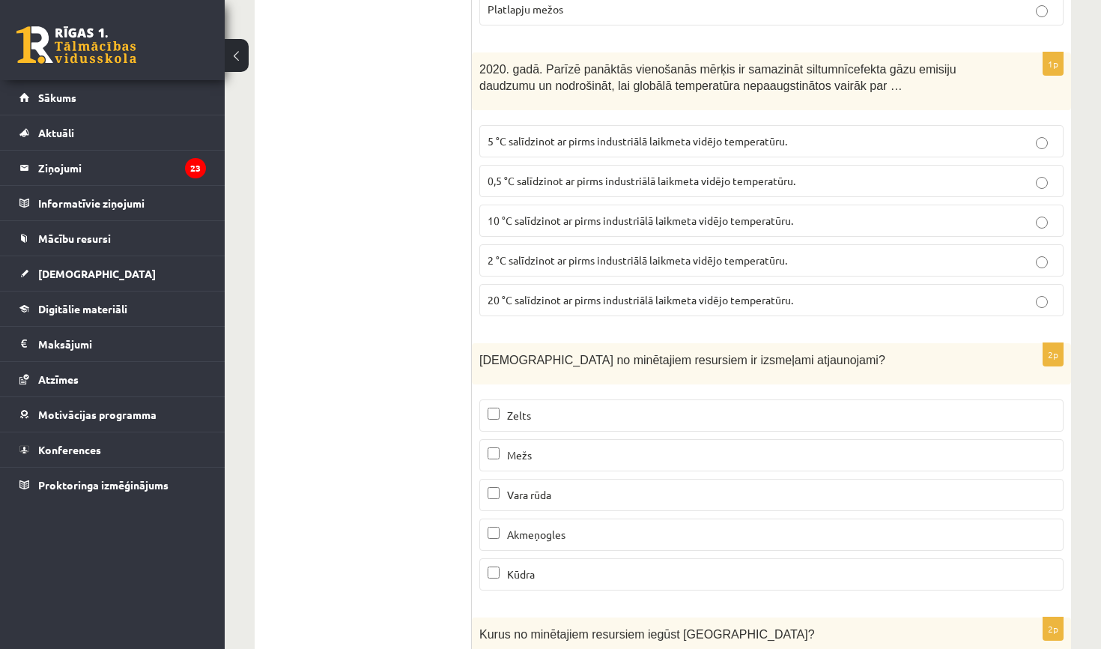
click at [608, 447] on p "Mežs" at bounding box center [772, 455] width 568 height 16
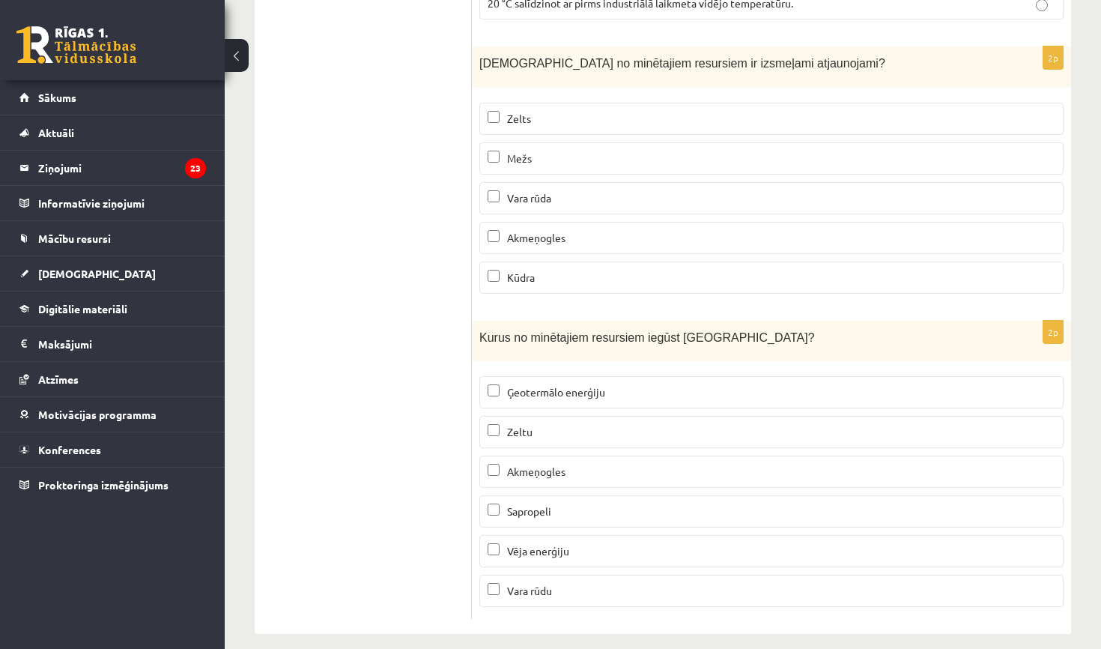
scroll to position [9090, 0]
click at [548, 270] on p "Kūdra" at bounding box center [772, 278] width 568 height 16
click at [569, 548] on label "Vēja enerģiju" at bounding box center [771, 552] width 584 height 32
click at [569, 504] on p "Sapropeli" at bounding box center [772, 512] width 568 height 16
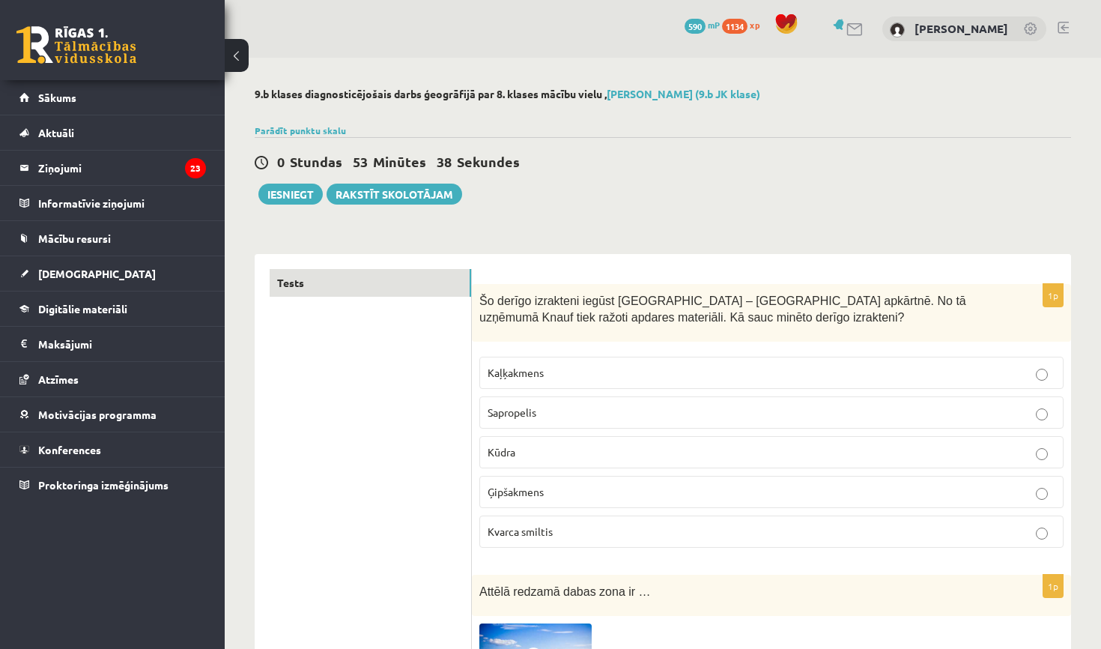
scroll to position [0, 0]
click at [299, 189] on button "Iesniegt" at bounding box center [290, 194] width 64 height 21
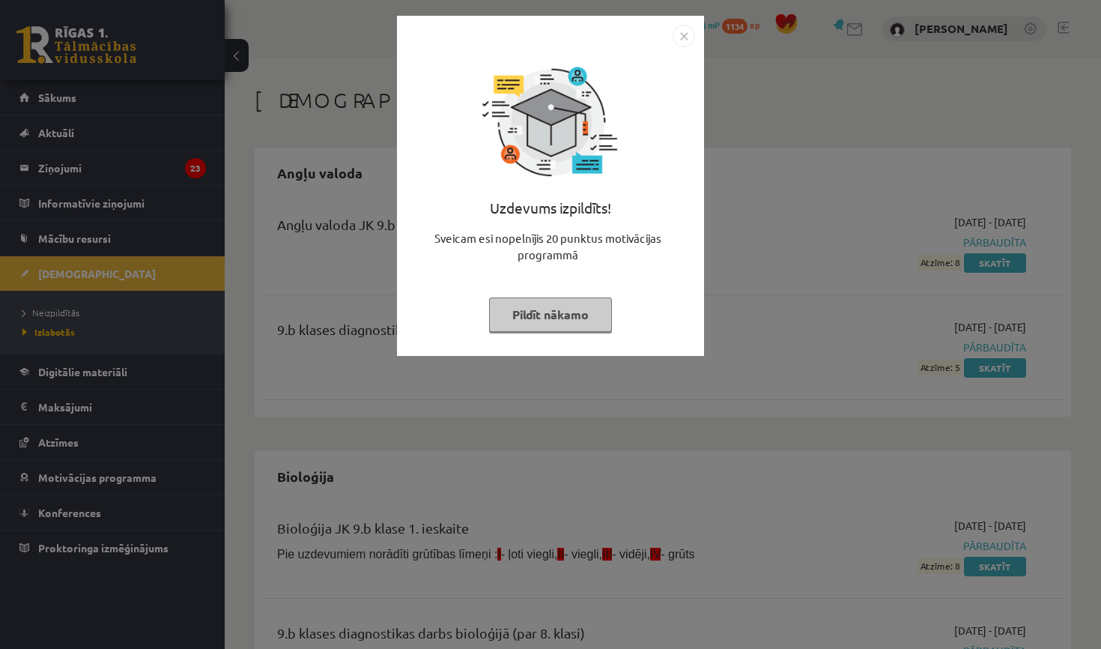
click at [593, 309] on button "Pildīt nākamo" at bounding box center [550, 314] width 123 height 34
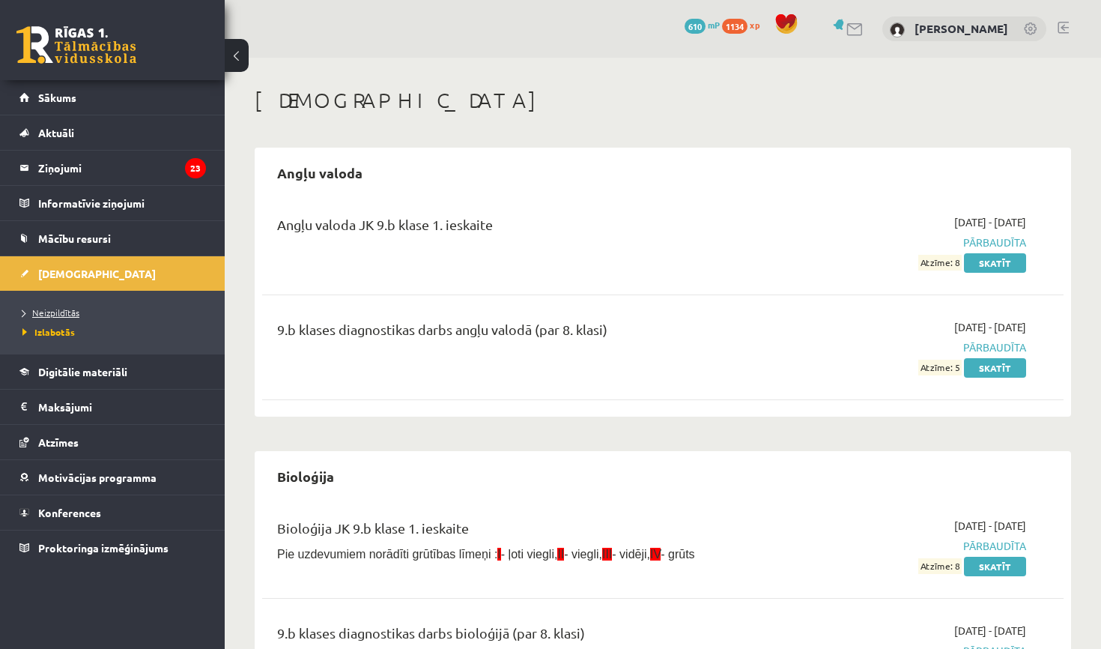
click at [78, 315] on span "Neizpildītās" at bounding box center [50, 312] width 57 height 12
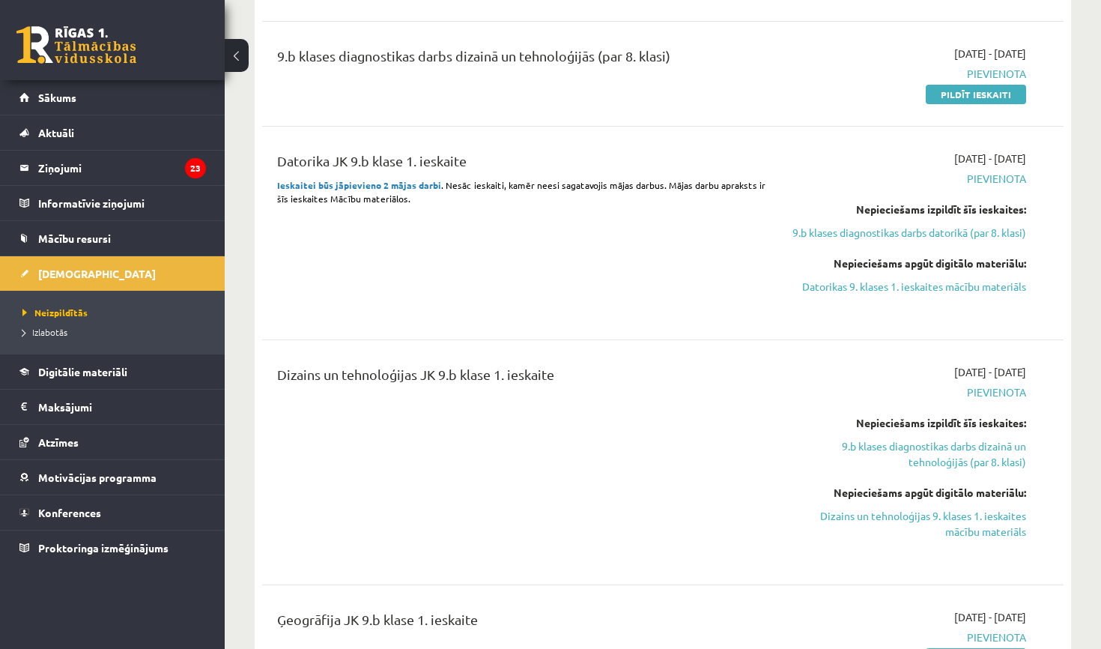
scroll to position [288, 0]
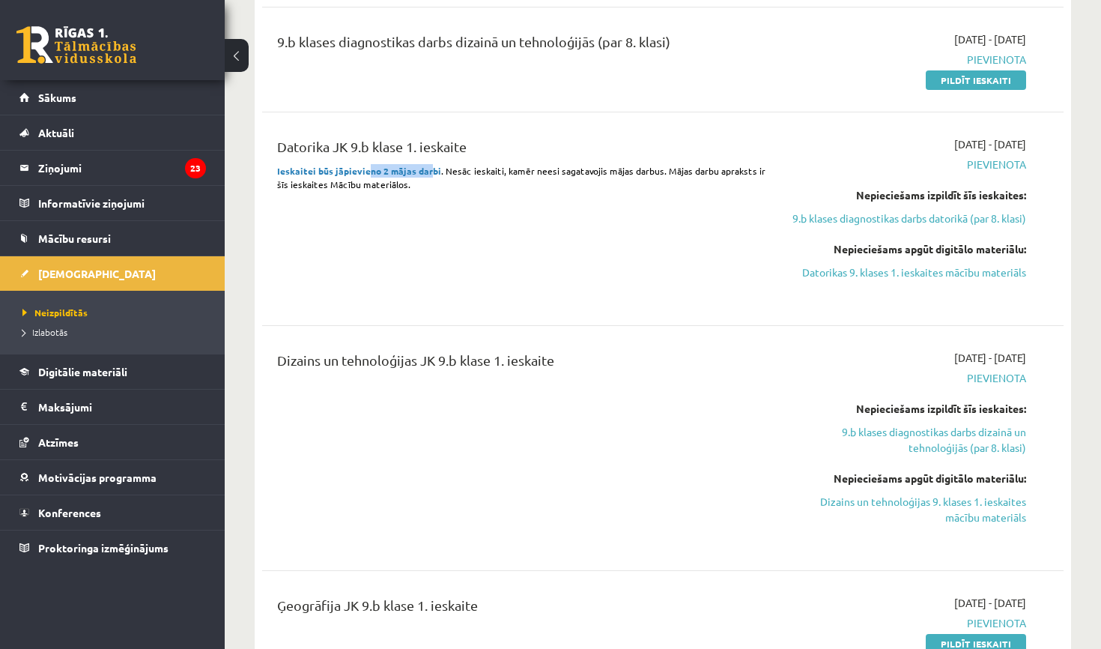
drag, startPoint x: 368, startPoint y: 174, endPoint x: 431, endPoint y: 168, distance: 63.9
click at [430, 167] on strong "Ieskaitei būs jāpievieno 2 mājas darbi" at bounding box center [359, 171] width 164 height 12
click at [431, 168] on strong "Ieskaitei būs jāpievieno 2 mājas darbi" at bounding box center [359, 171] width 164 height 12
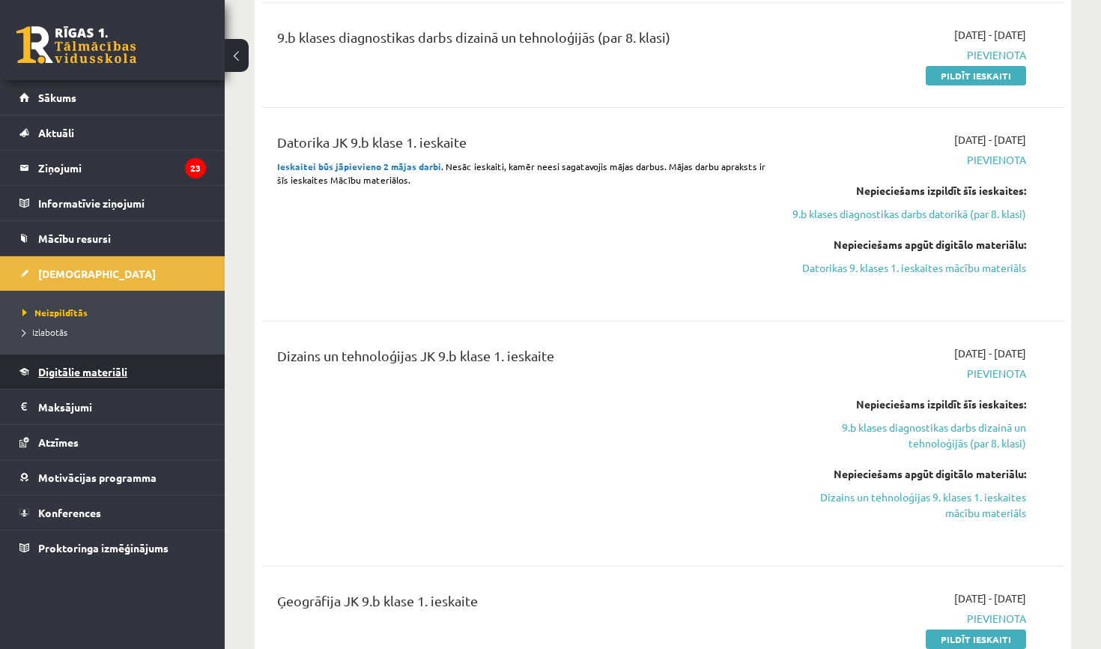
click at [73, 377] on span "Digitālie materiāli" at bounding box center [82, 371] width 89 height 13
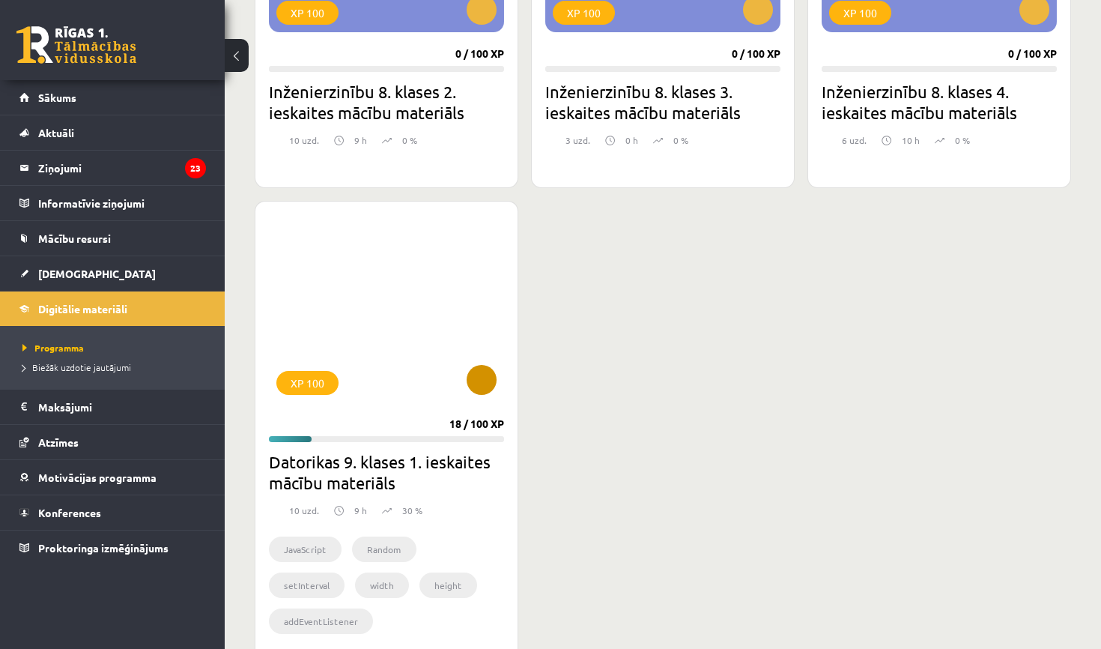
scroll to position [604, 0]
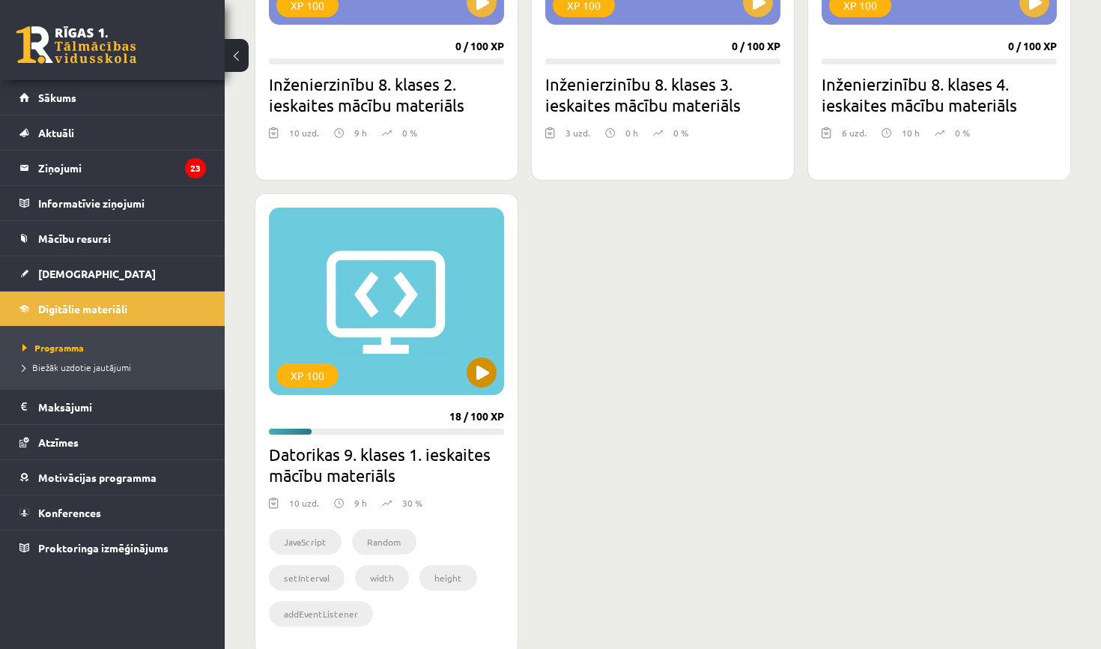
click at [484, 389] on div "XP 100" at bounding box center [386, 300] width 235 height 187
click at [483, 388] on div "XP 100" at bounding box center [386, 300] width 235 height 187
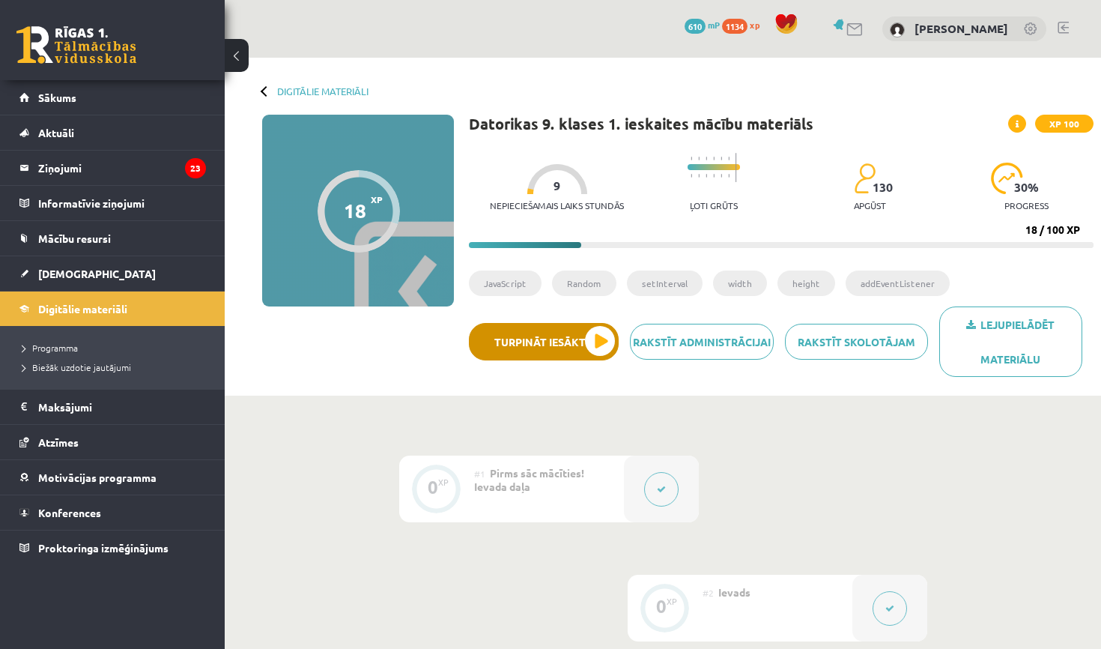
click at [542, 347] on button "Turpināt iesākto" at bounding box center [544, 341] width 150 height 37
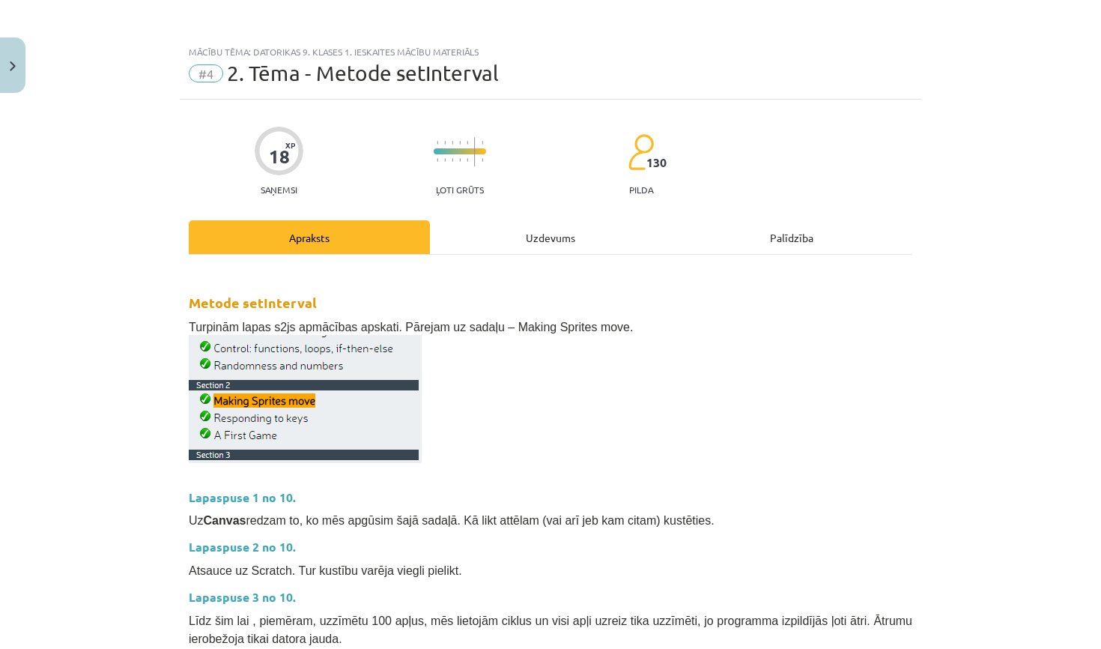
click at [520, 231] on div "Uzdevums" at bounding box center [550, 237] width 241 height 34
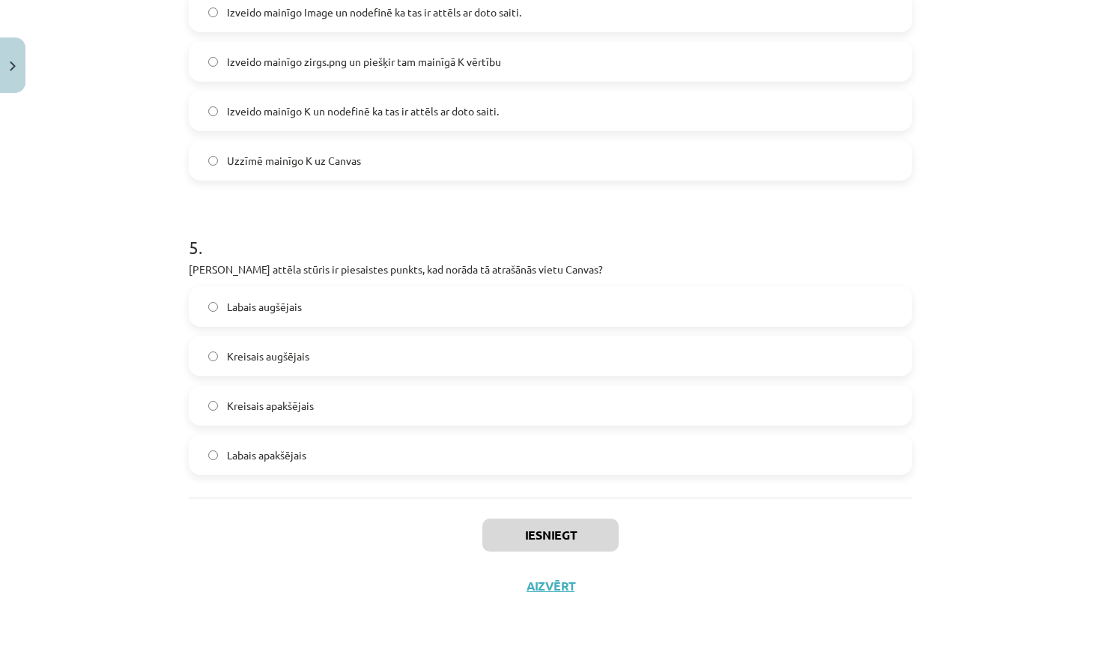
scroll to position [173, 0]
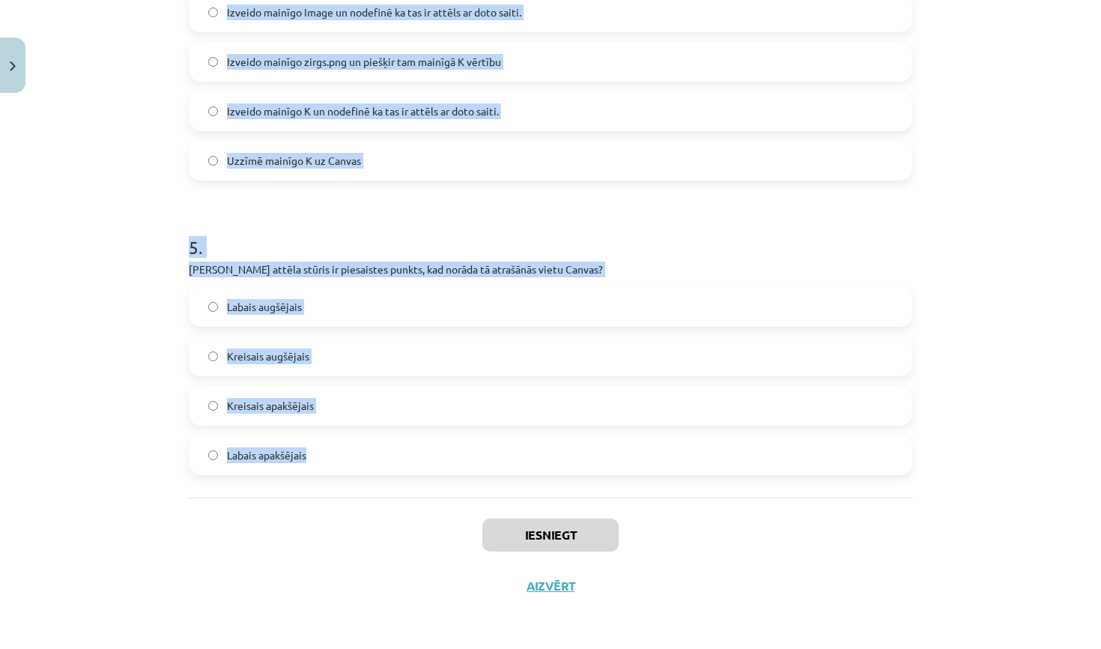
drag, startPoint x: 189, startPoint y: 318, endPoint x: 375, endPoint y: 476, distance: 243.9
copy form "Lore ipsu dolorsi ametcon adipisci EL seddo eiusmod? temPorincid(UT, 749); labO…"
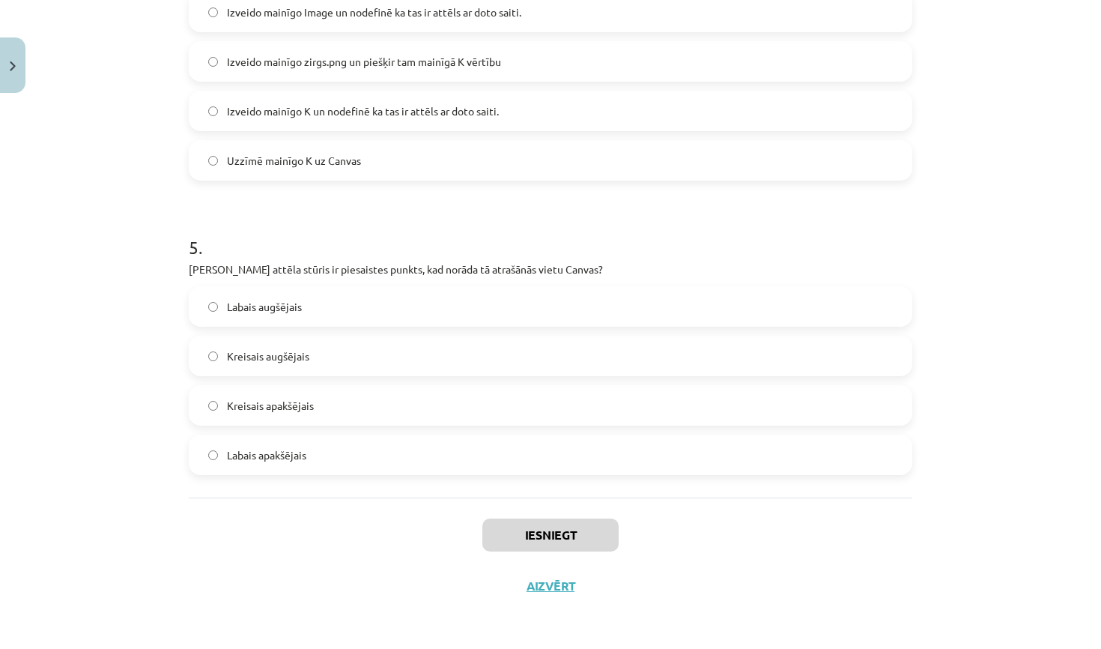
click at [396, 94] on label "Izveido mainīgo K un nodefinē ka tas ir attēls ar doto saiti." at bounding box center [550, 110] width 721 height 37
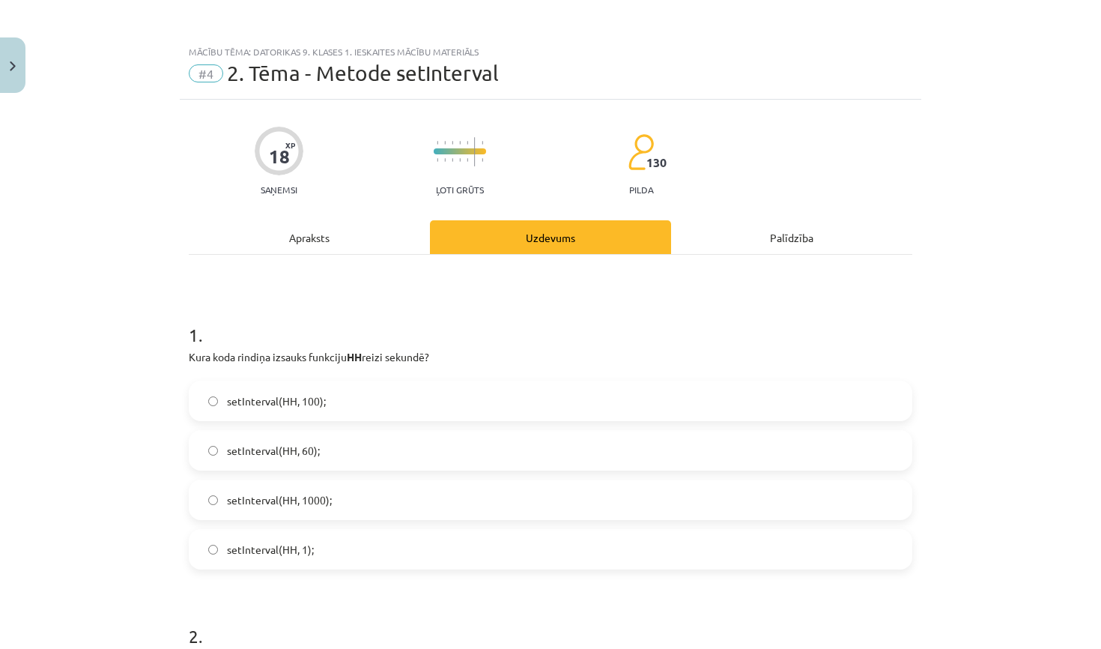
scroll to position [0, 0]
click at [379, 398] on label "setInterval(HH, 100);" at bounding box center [550, 400] width 721 height 37
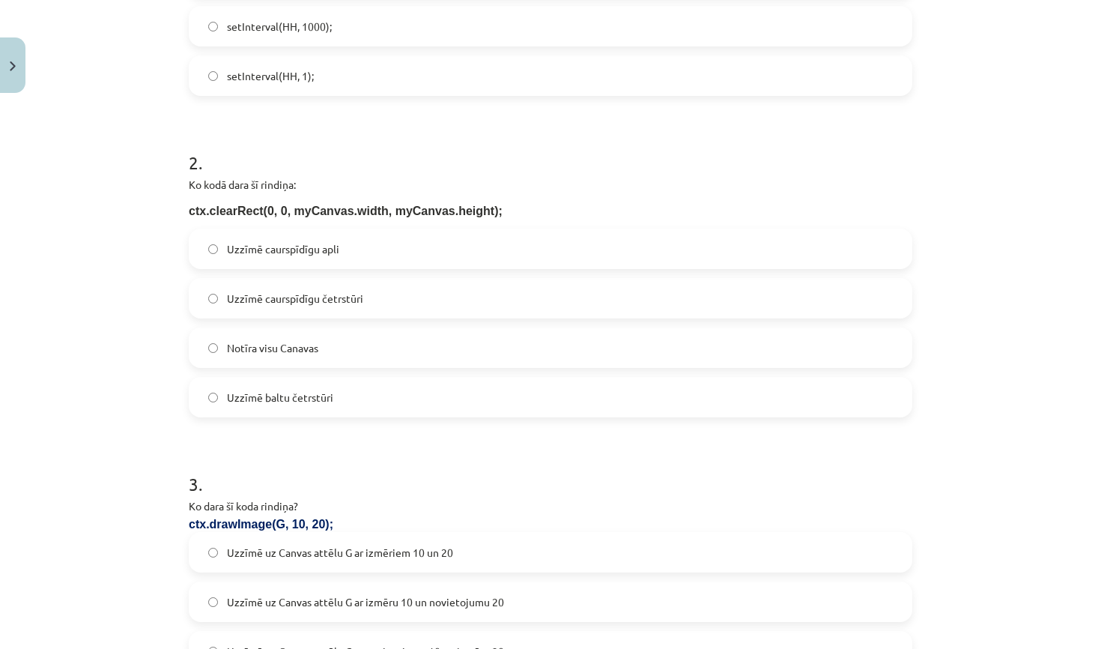
scroll to position [475, 0]
click at [327, 358] on label "Notīra visu Canavas" at bounding box center [550, 345] width 721 height 37
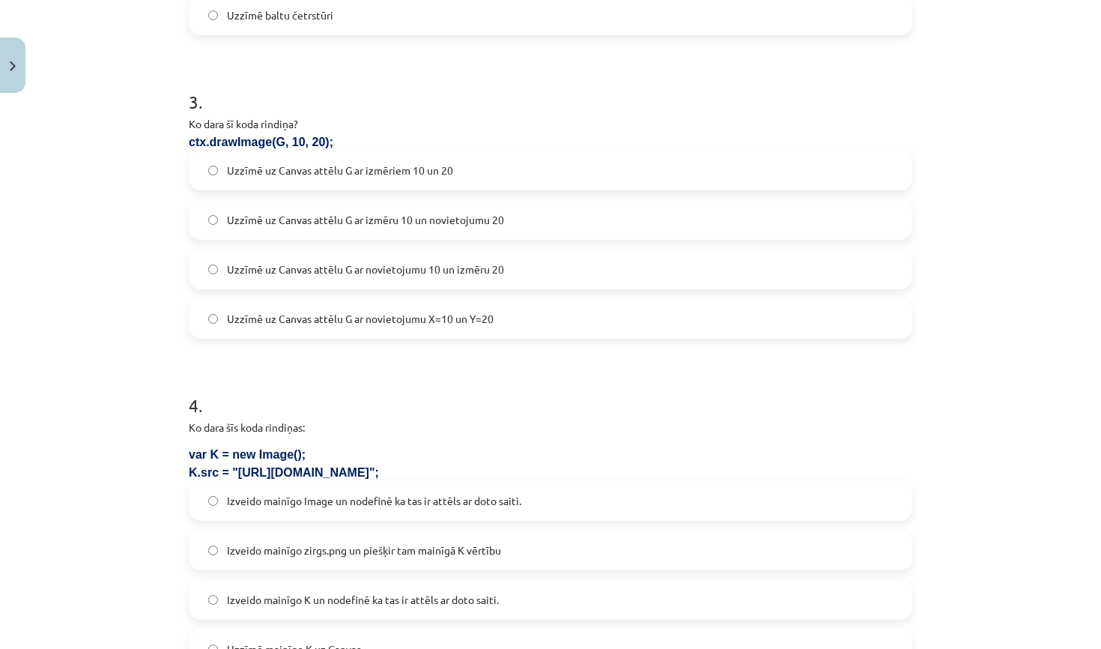
scroll to position [916, 0]
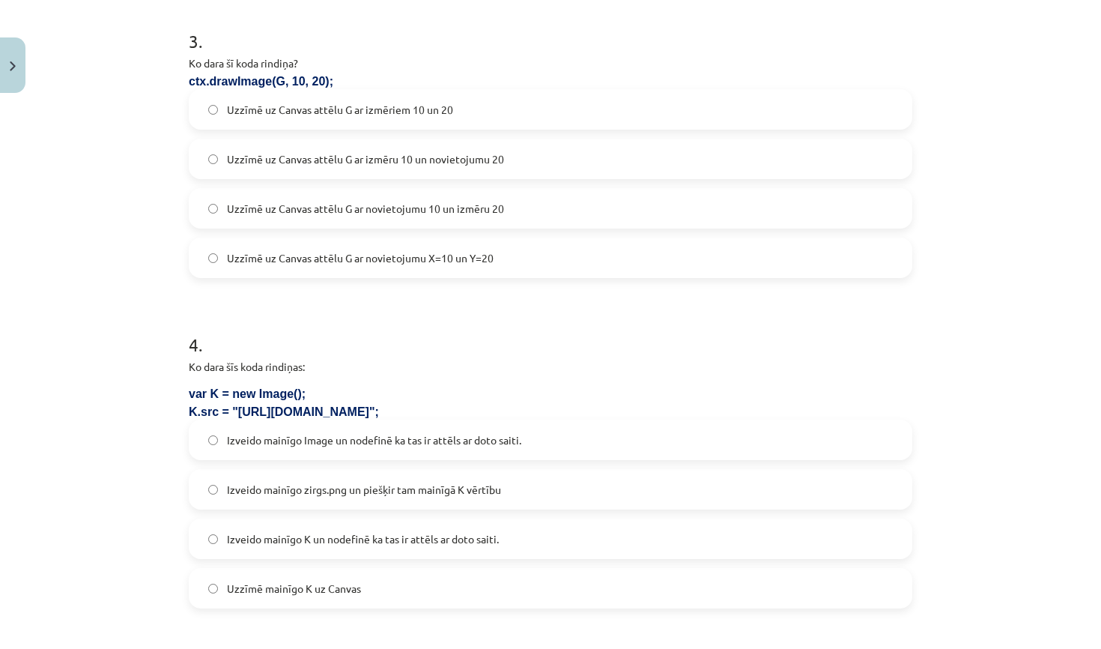
click at [426, 108] on span "Uzzīmē uz Canvas attēlu G ar izmēriem 10 un 20" at bounding box center [340, 110] width 226 height 16
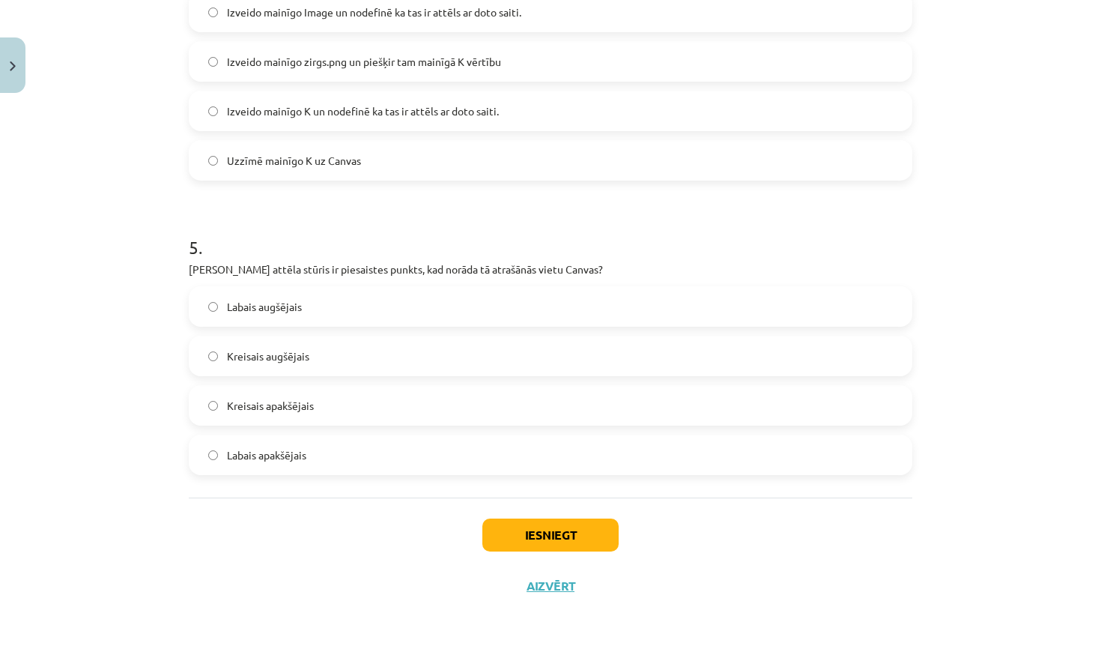
scroll to position [1346, 0]
click at [343, 360] on label "Kreisais augšējais" at bounding box center [550, 355] width 721 height 37
click at [543, 539] on button "Iesniegt" at bounding box center [550, 534] width 136 height 33
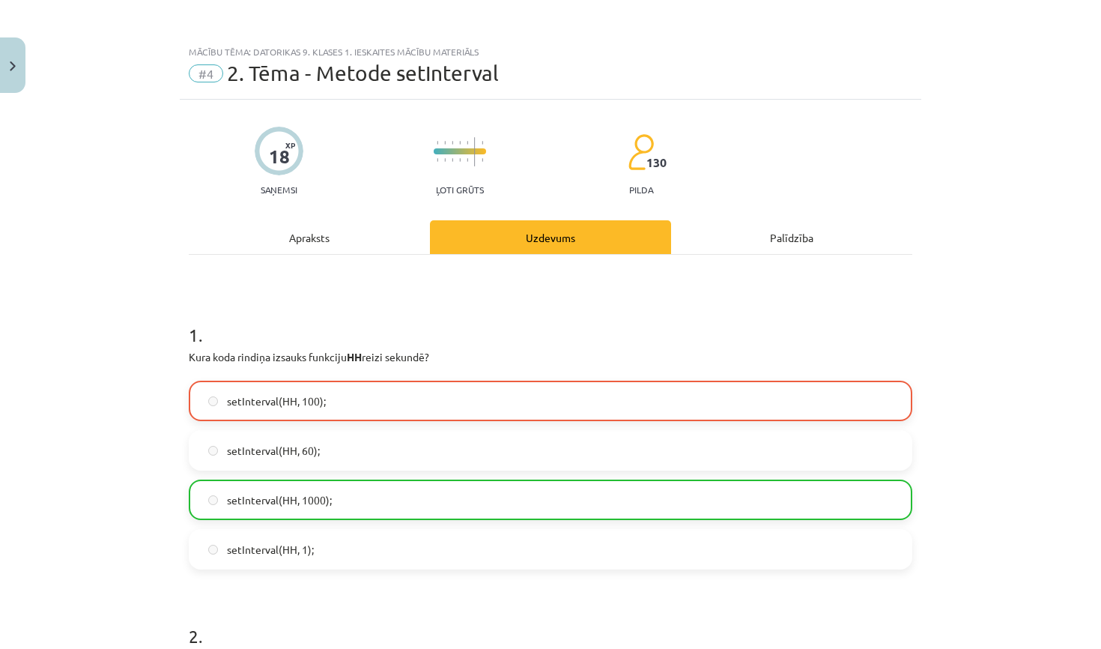
scroll to position [0, 0]
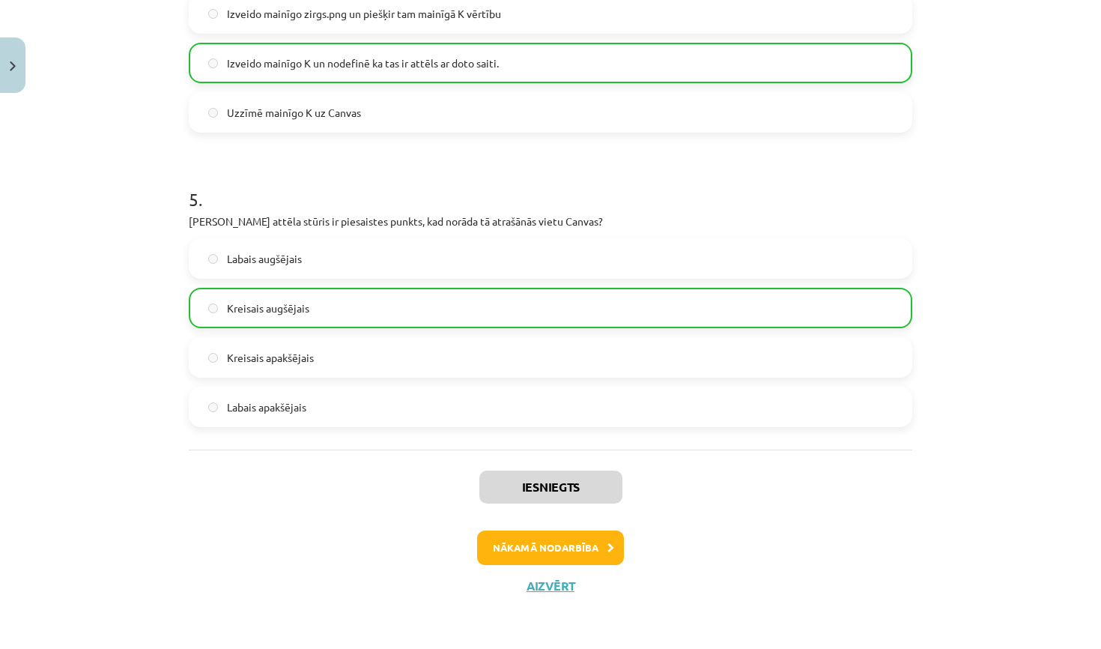
click at [522, 541] on button "Nākamā nodarbība" at bounding box center [550, 547] width 147 height 34
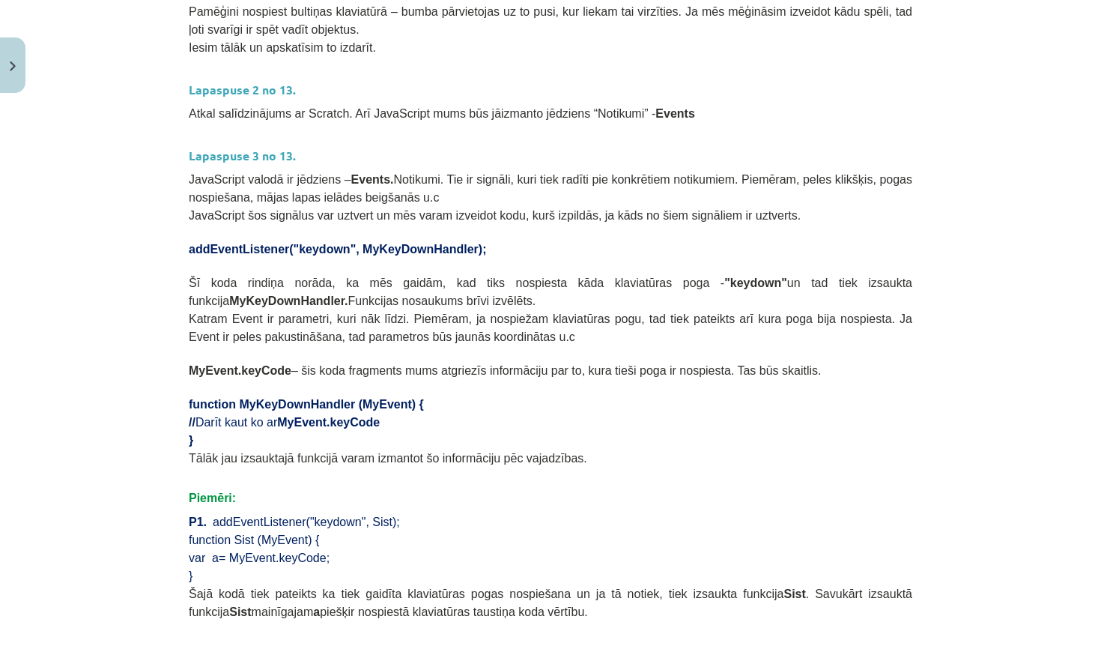
scroll to position [771, 0]
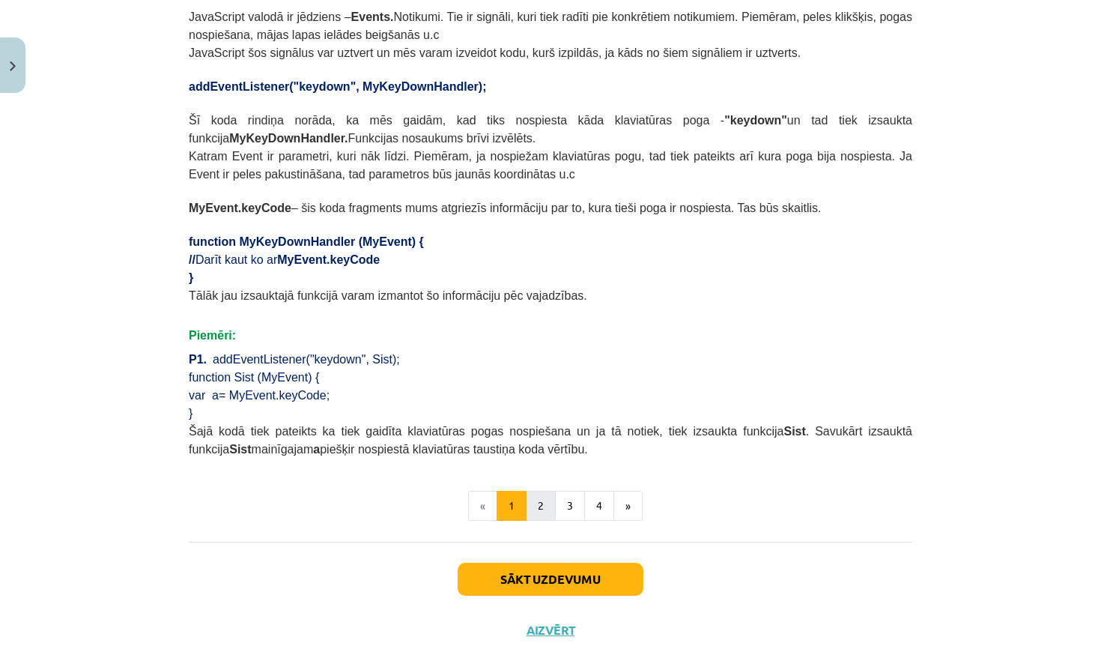
click at [538, 508] on button "2" at bounding box center [541, 506] width 30 height 30
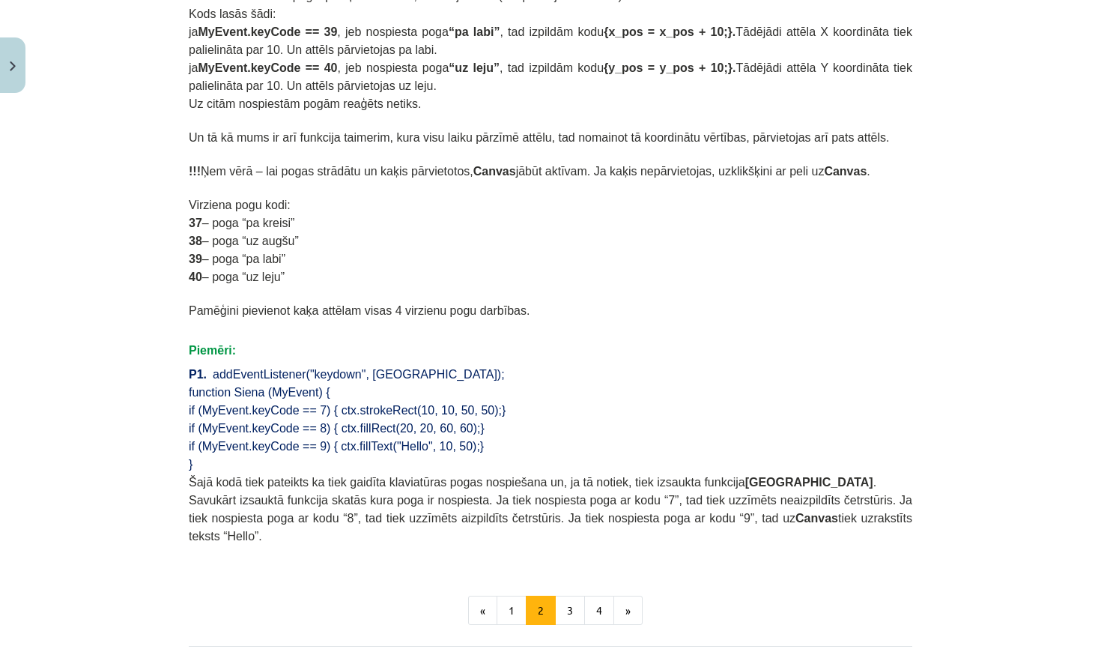
scroll to position [914, 0]
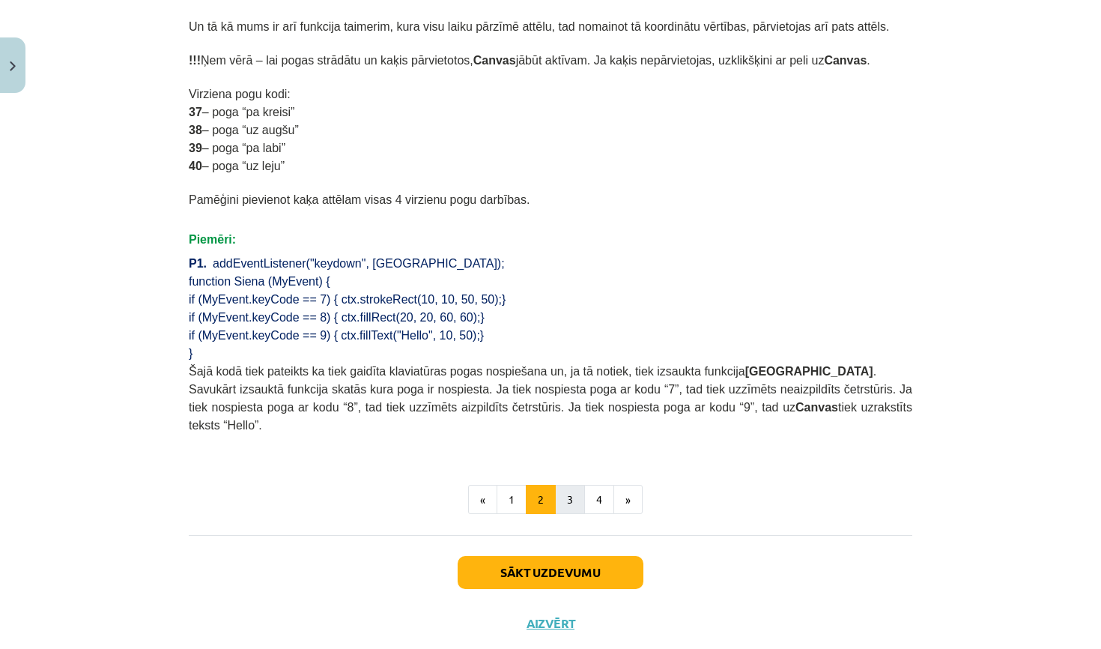
click at [563, 498] on button "3" at bounding box center [570, 500] width 30 height 30
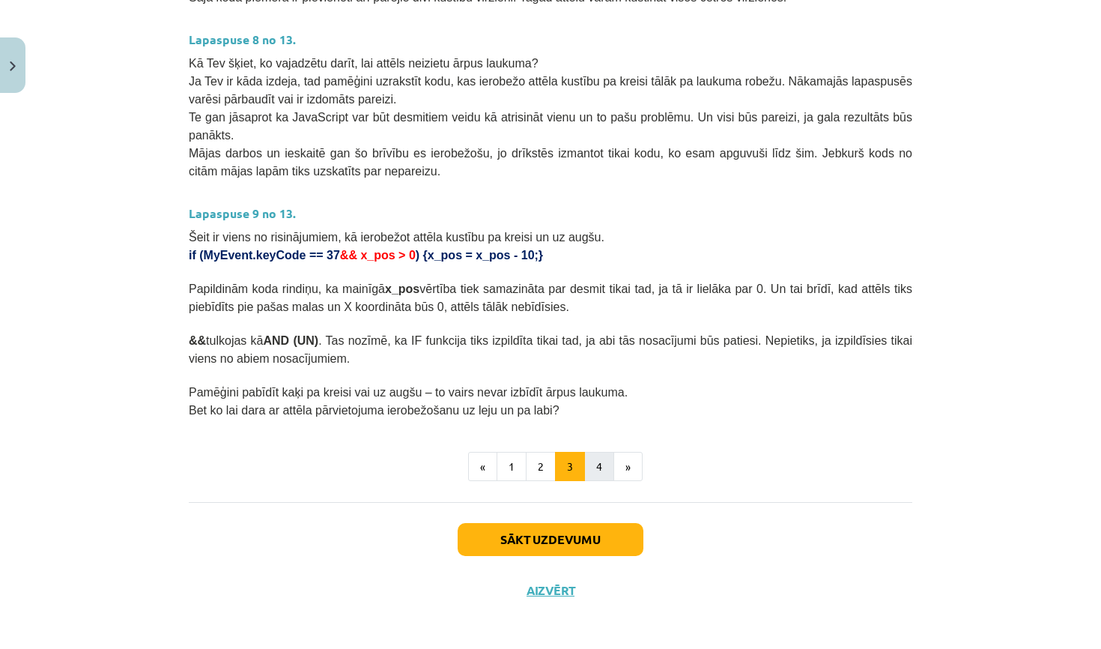
click at [598, 467] on button "4" at bounding box center [599, 467] width 30 height 30
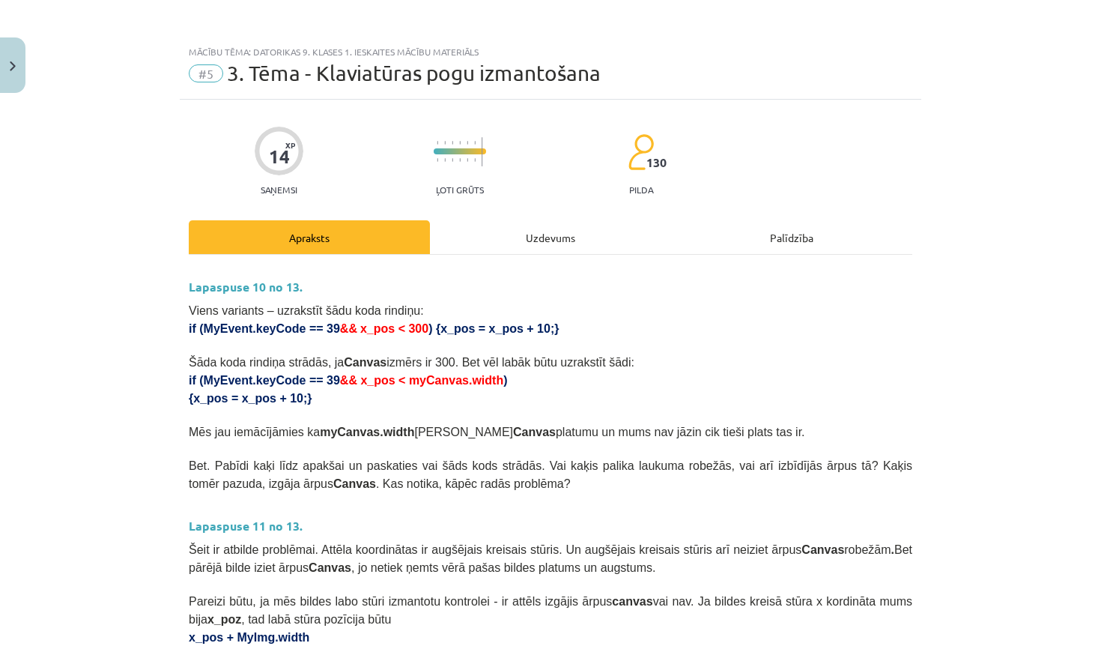
scroll to position [0, 0]
click at [564, 252] on div "Uzdevums" at bounding box center [550, 237] width 241 height 34
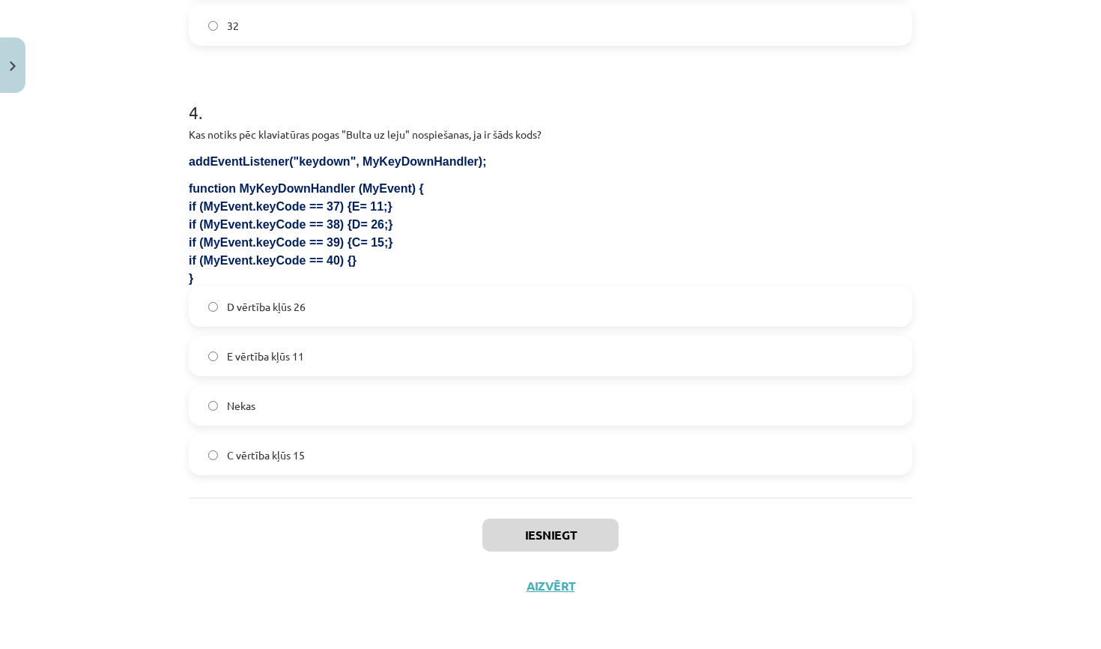
scroll to position [289, 0]
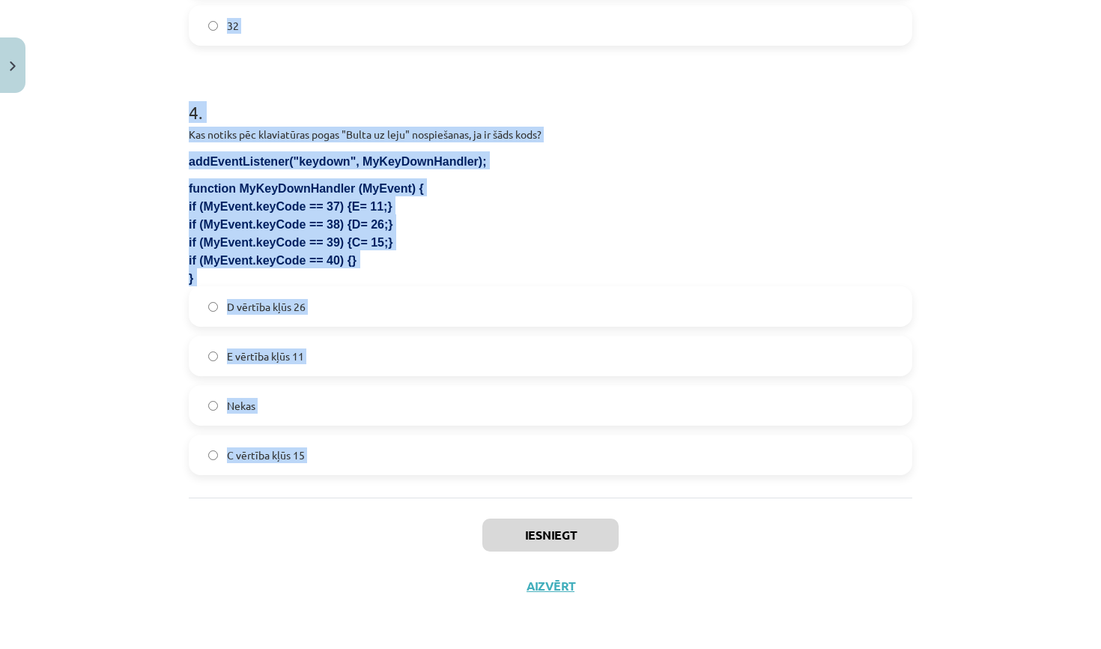
drag, startPoint x: 191, startPoint y: 320, endPoint x: 413, endPoint y: 501, distance: 287.0
copy form "Lore ipsu dolorsi ame consectetur adipi elitseddoei tempori utlabore Etdo ? mag…"
click at [1016, 348] on div "Mācību tēma: Datorikas 9. klases 1. ieskaites mācību materiāls #5 3. Tēma - Kla…" at bounding box center [550, 324] width 1101 height 649
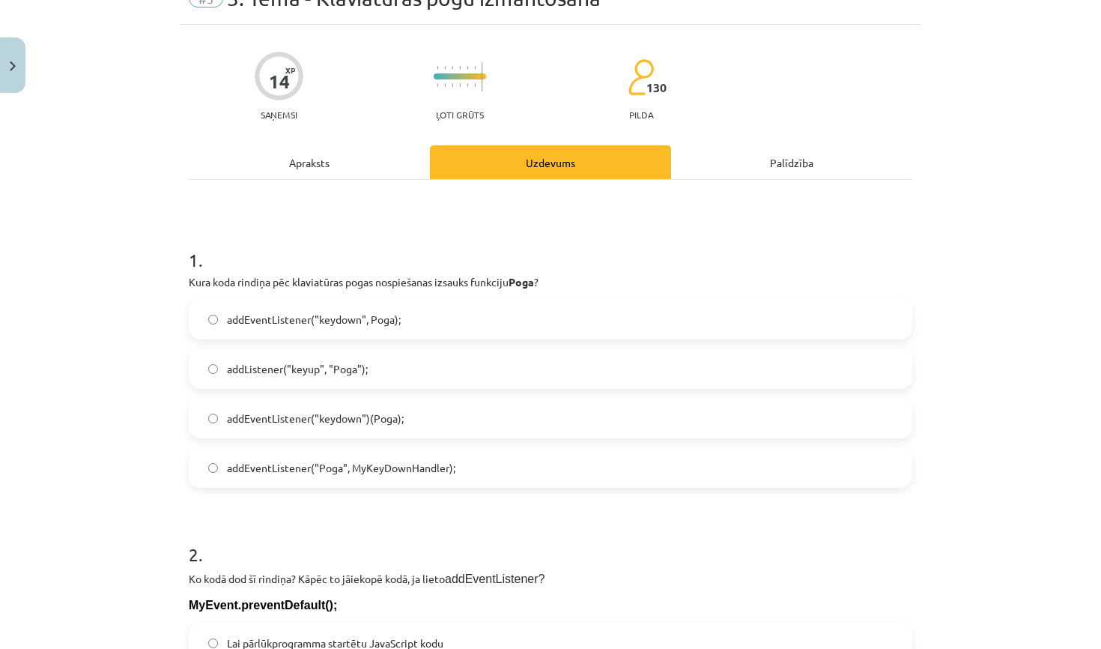
scroll to position [78, 0]
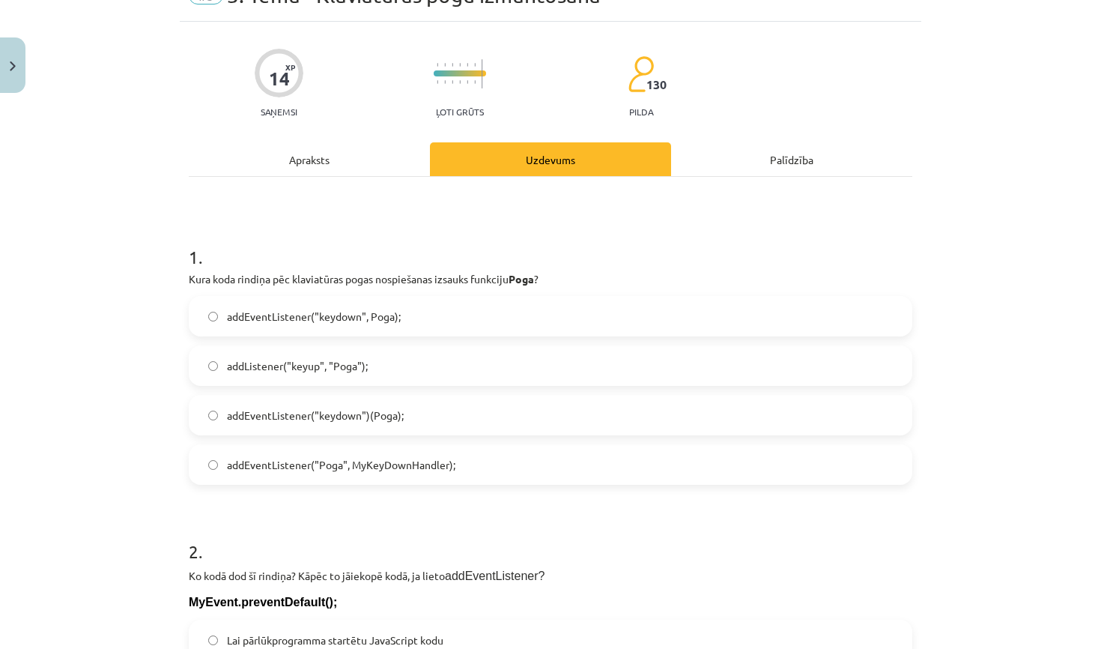
click at [489, 306] on label "addEventListener("keydown", Poga);" at bounding box center [550, 315] width 721 height 37
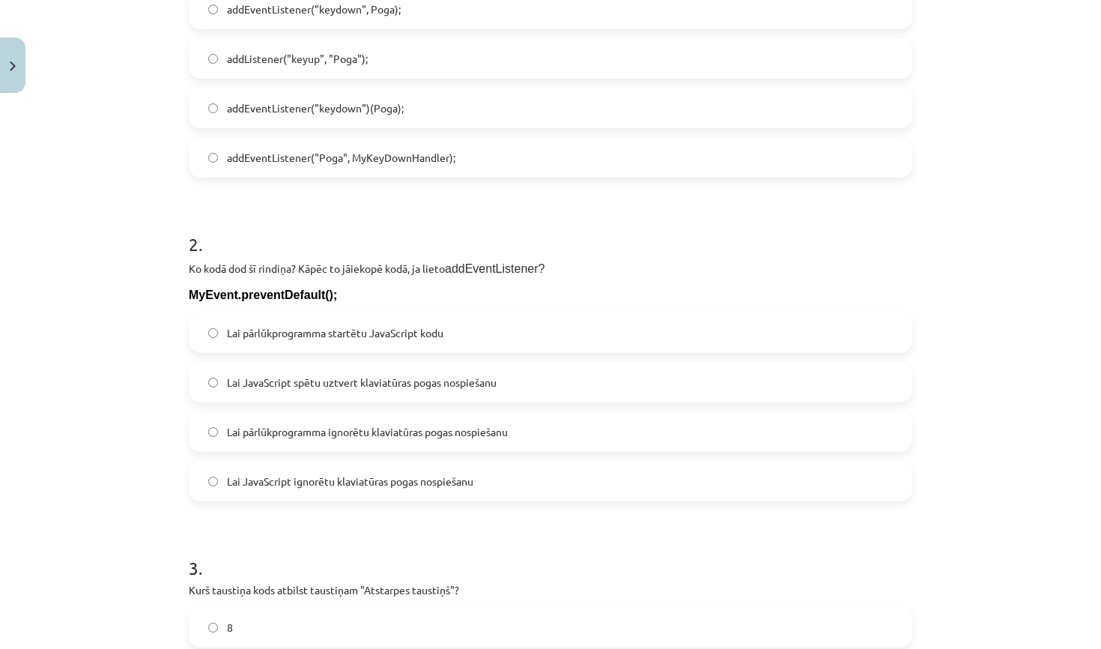
scroll to position [400, 0]
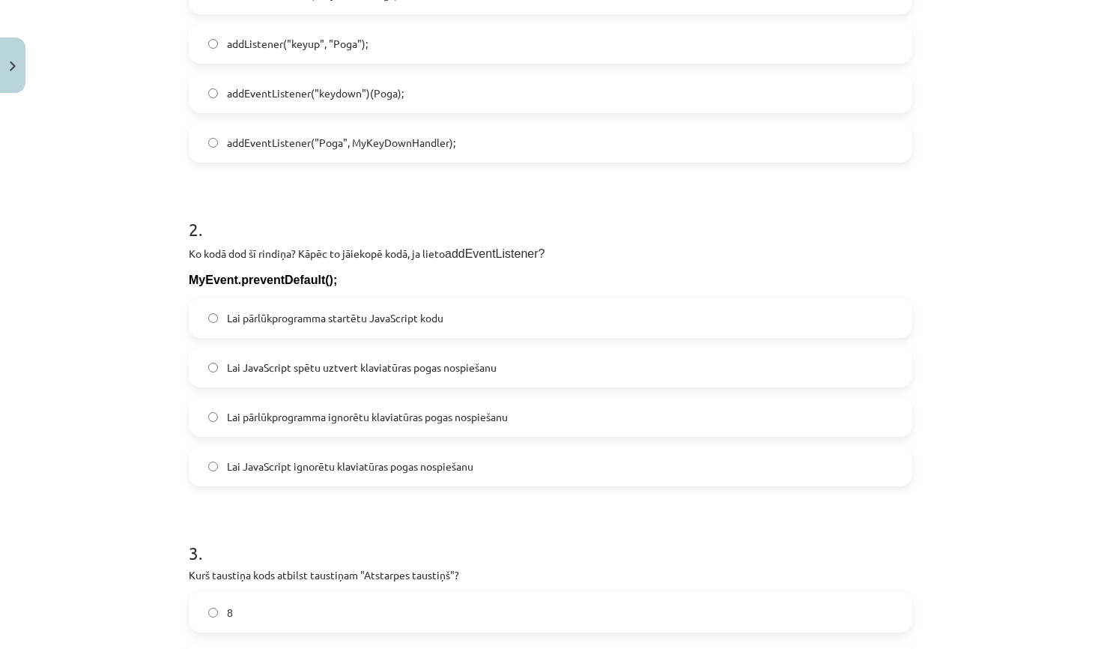
click at [382, 473] on span "Lai JavaScript ignorētu klaviatūras pogas nospiešanu" at bounding box center [350, 466] width 246 height 16
click at [399, 407] on label "Lai pārlūkprogramma ignorētu klaviatūras pogas nospiešanu" at bounding box center [550, 416] width 721 height 37
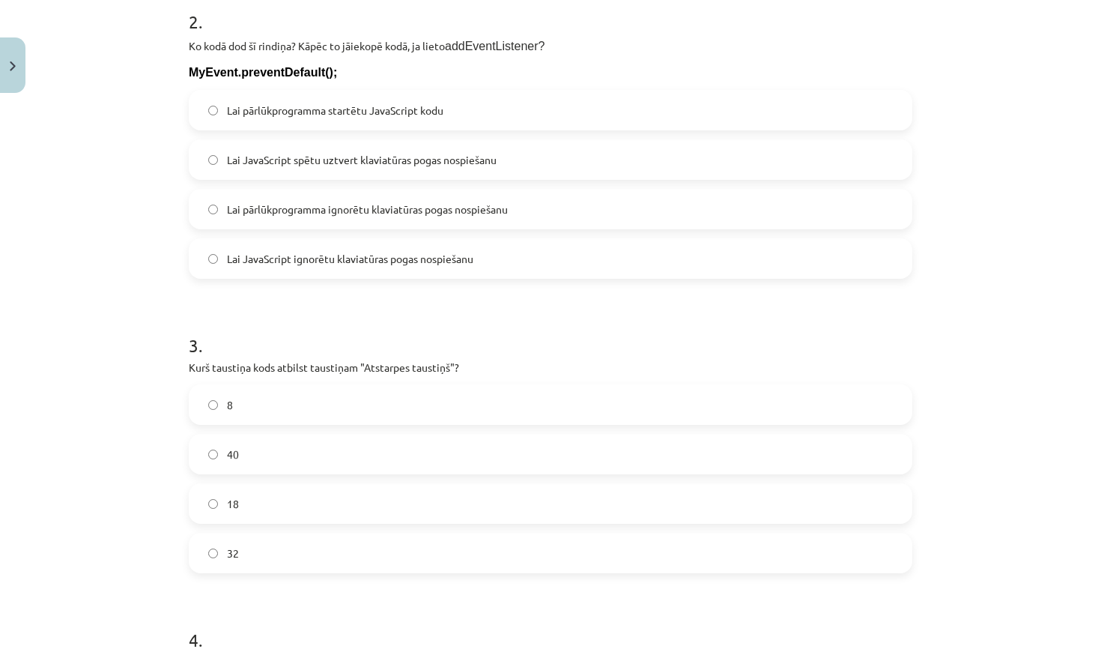
scroll to position [613, 0]
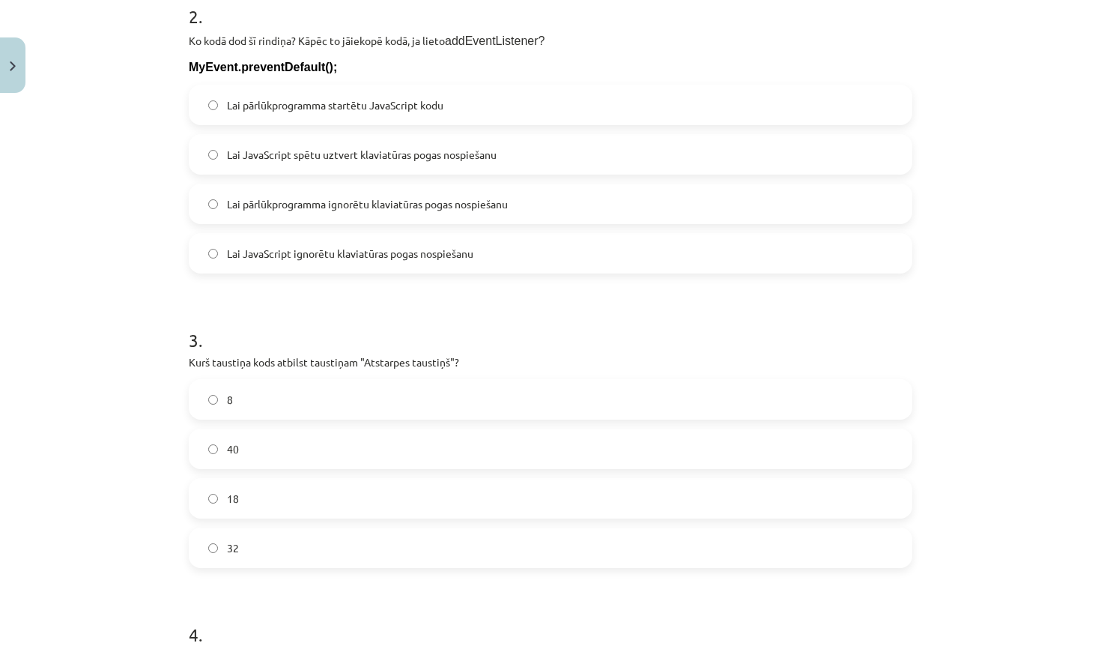
click at [370, 540] on label "32" at bounding box center [550, 547] width 721 height 37
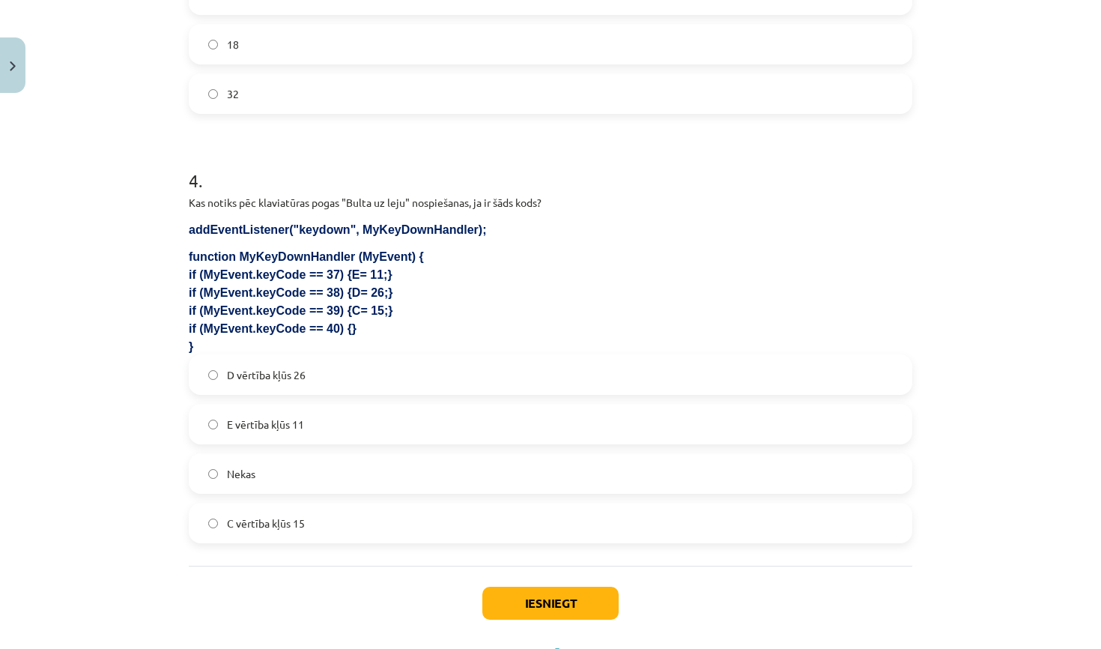
scroll to position [1076, 0]
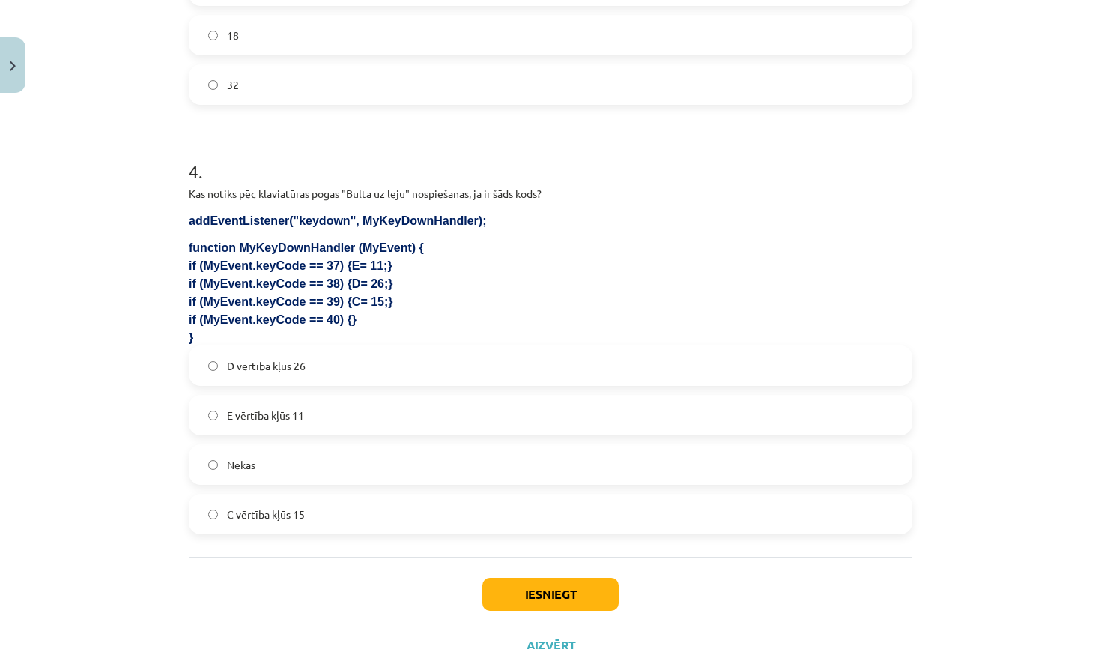
click at [345, 464] on label "Nekas" at bounding box center [550, 464] width 721 height 37
click at [530, 595] on button "Iesniegt" at bounding box center [550, 593] width 136 height 33
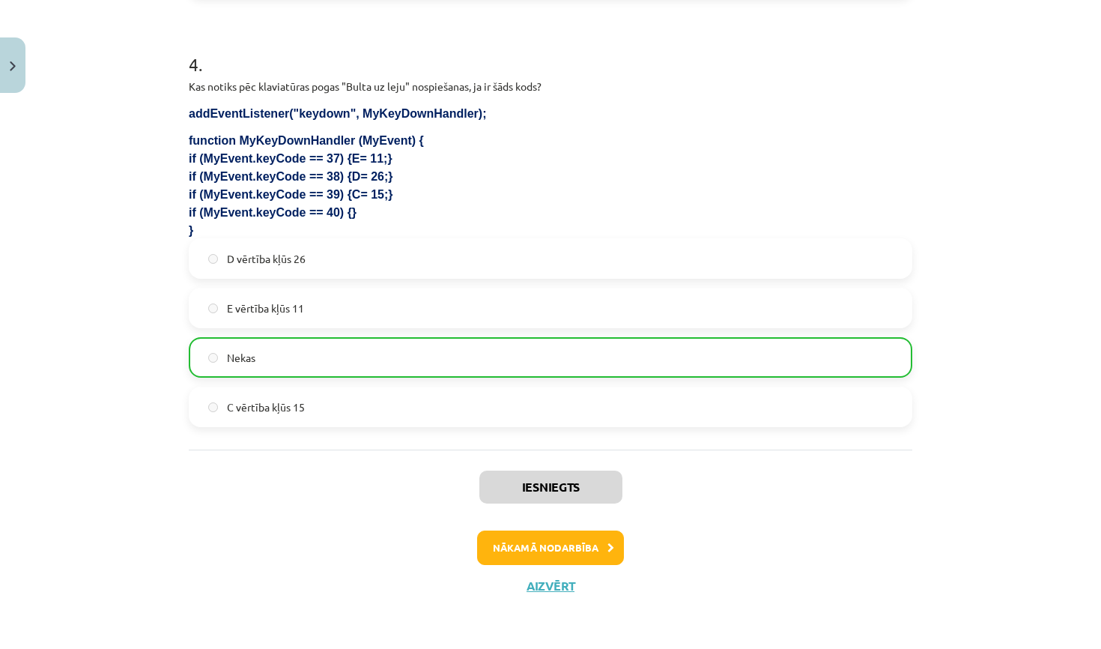
click at [541, 548] on button "Nākamā nodarbība" at bounding box center [550, 547] width 147 height 34
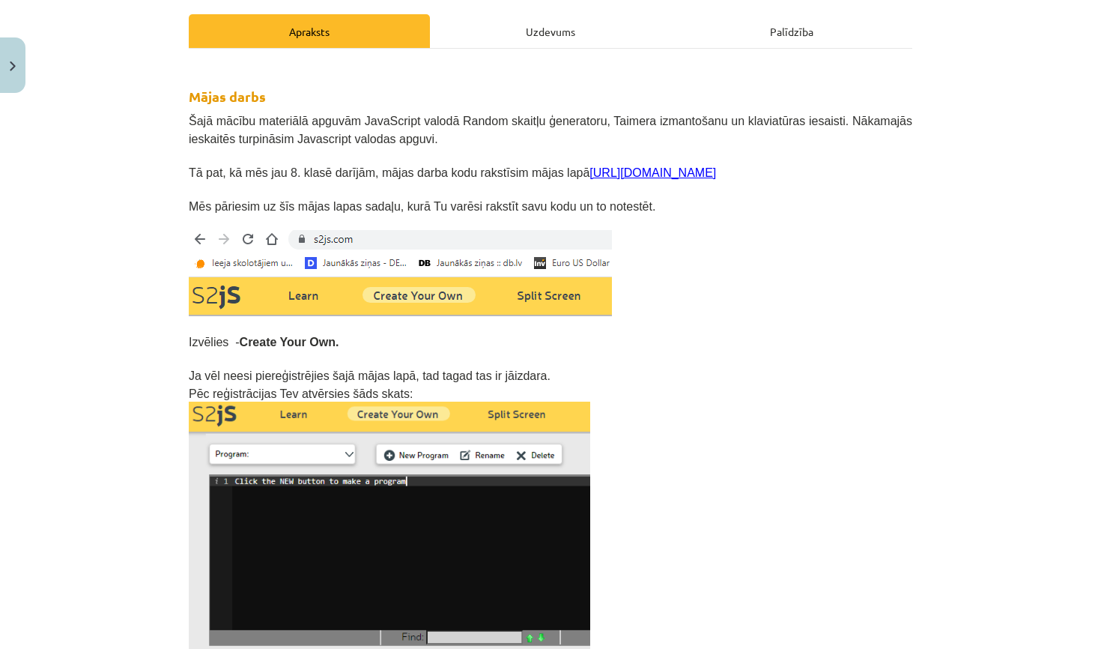
scroll to position [37, 0]
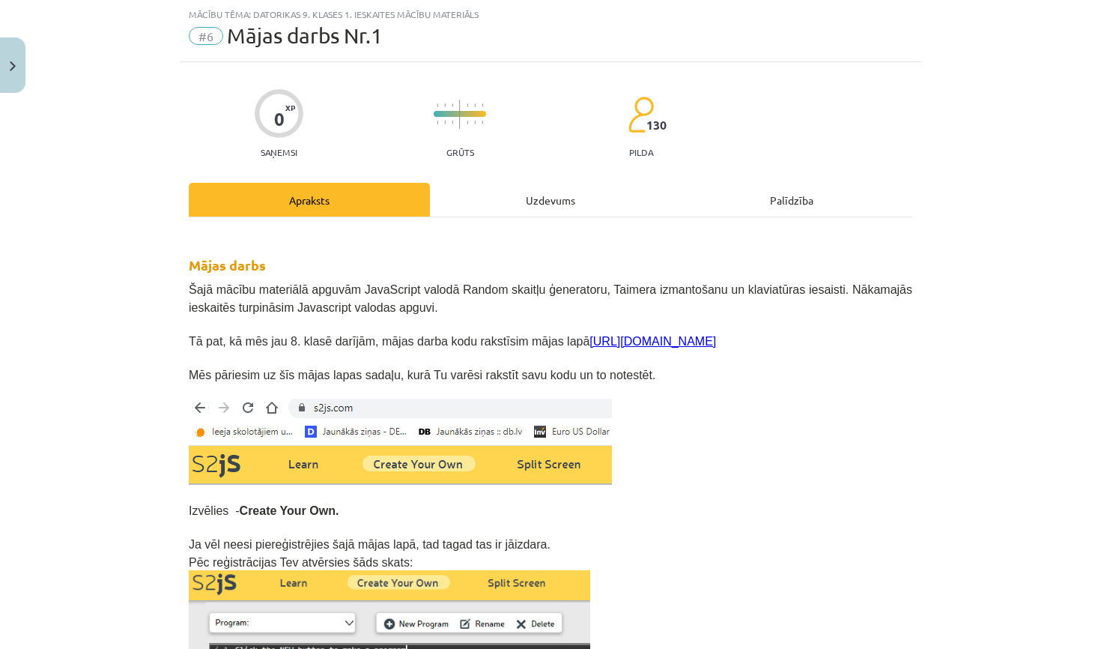
click at [478, 206] on div "Uzdevums" at bounding box center [550, 200] width 241 height 34
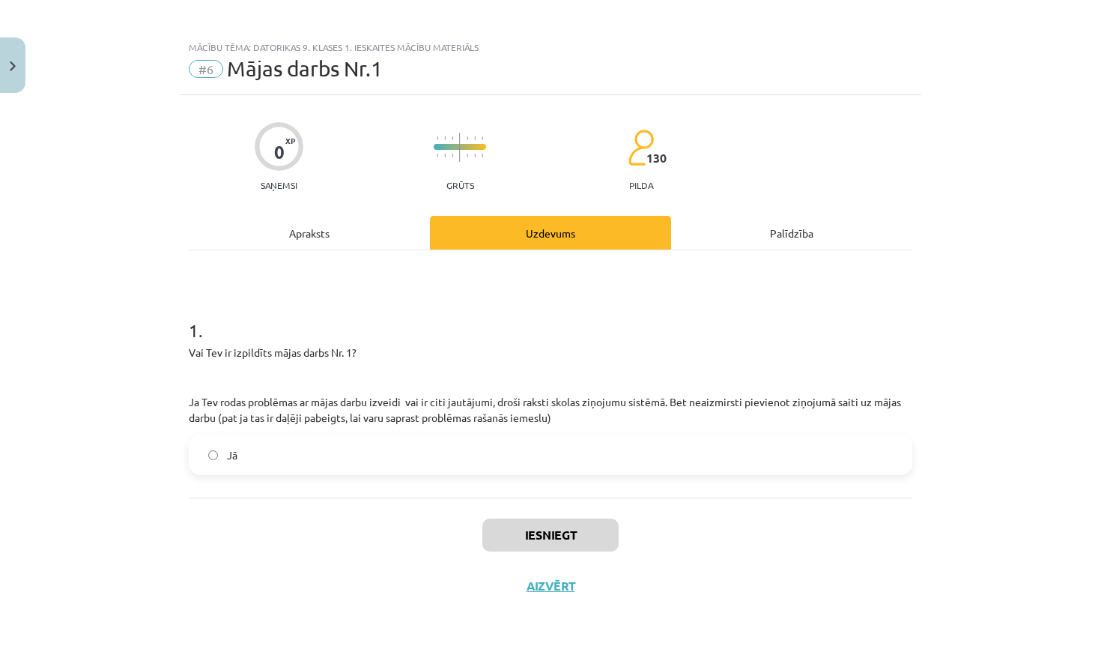
scroll to position [7, 0]
click at [274, 222] on div "Apraksts" at bounding box center [309, 233] width 241 height 34
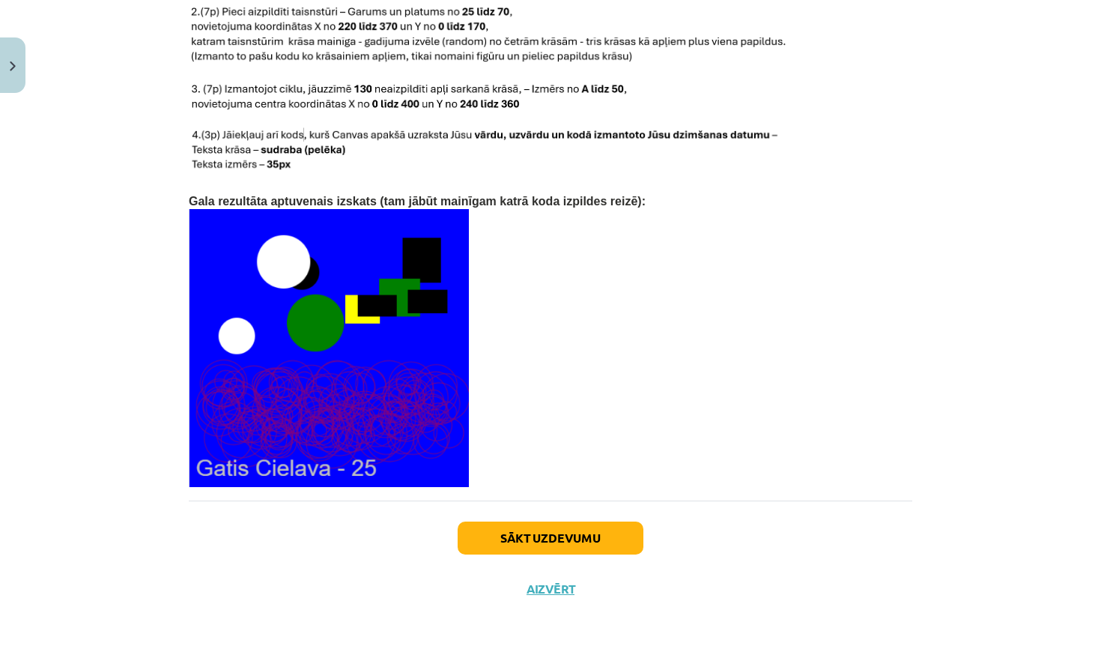
scroll to position [3108, 0]
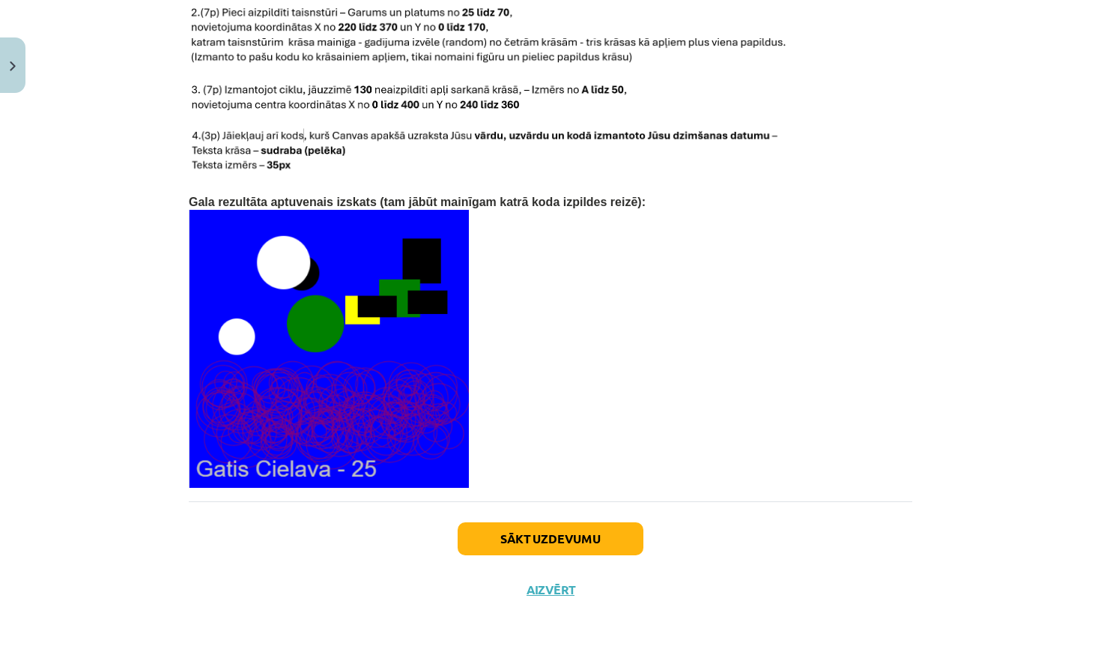
click at [563, 588] on button "Aizvērt" at bounding box center [550, 589] width 57 height 15
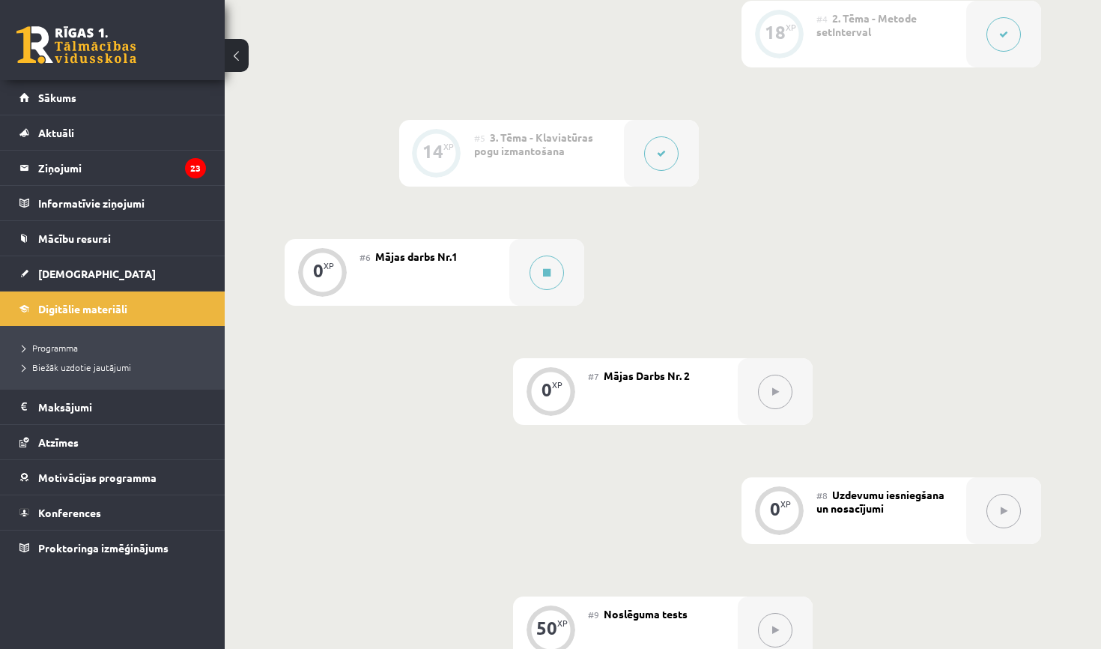
scroll to position [817, 0]
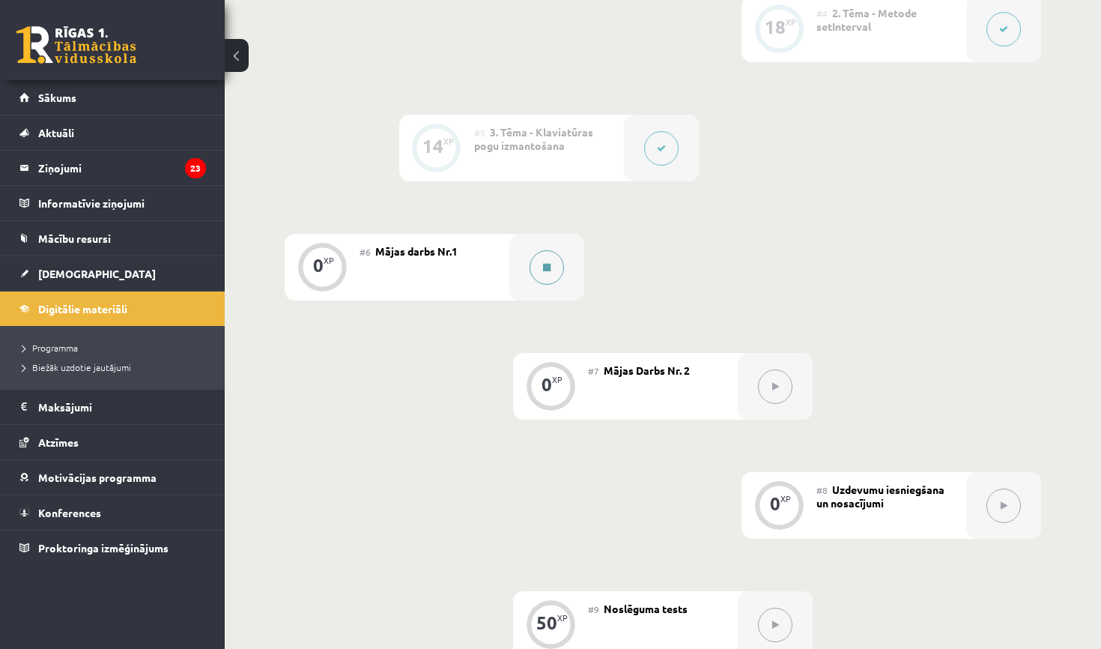
click at [536, 264] on button at bounding box center [547, 267] width 34 height 34
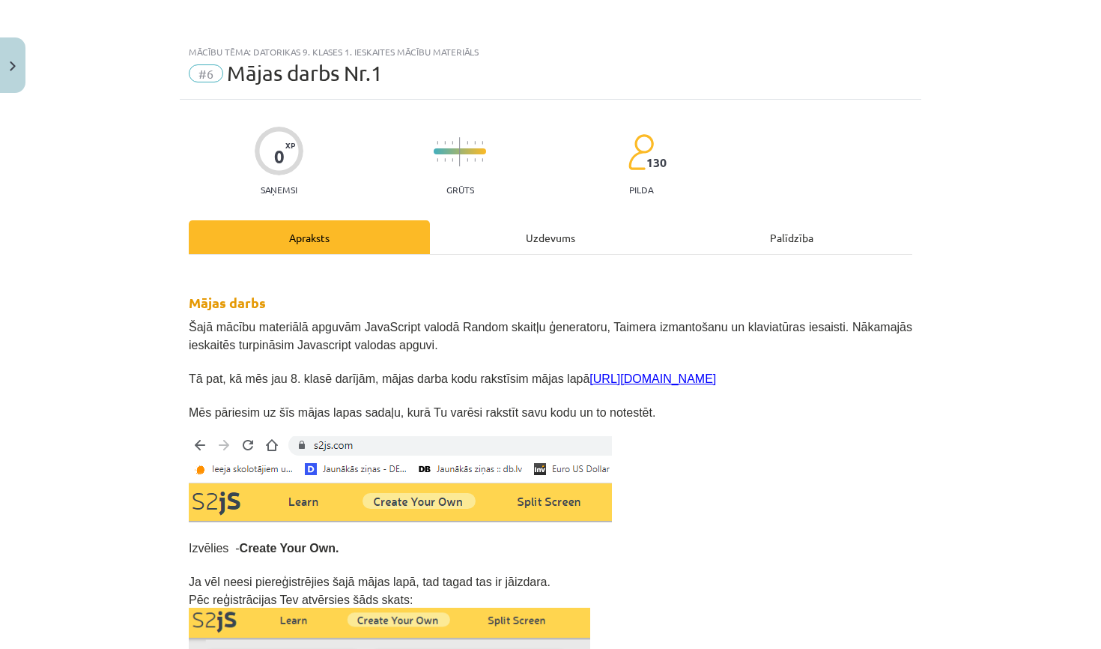
click at [530, 222] on div "Uzdevums" at bounding box center [550, 237] width 241 height 34
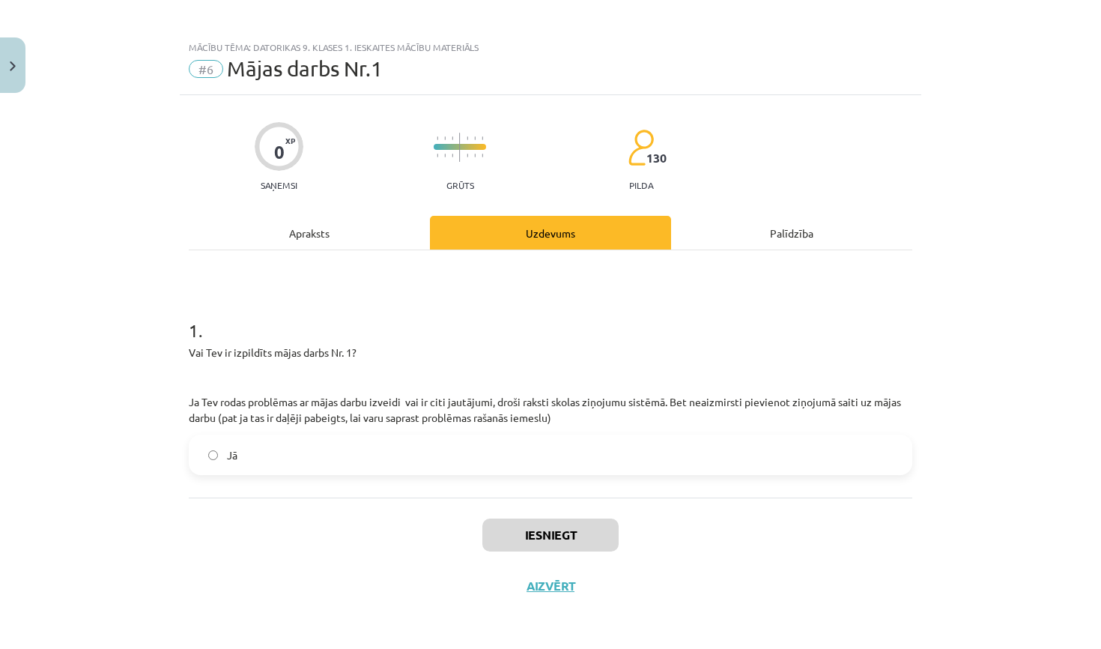
click at [460, 439] on label "Jā" at bounding box center [550, 454] width 721 height 37
click at [507, 542] on button "Iesniegt" at bounding box center [550, 534] width 136 height 33
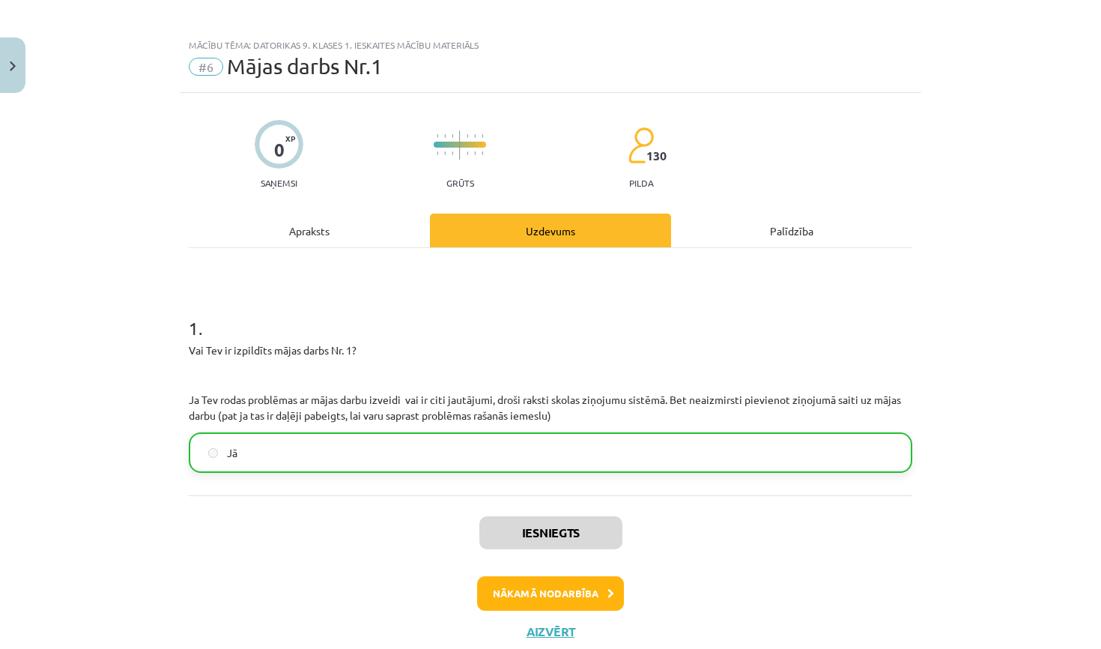
click at [550, 589] on button "Nākamā nodarbība" at bounding box center [550, 593] width 147 height 34
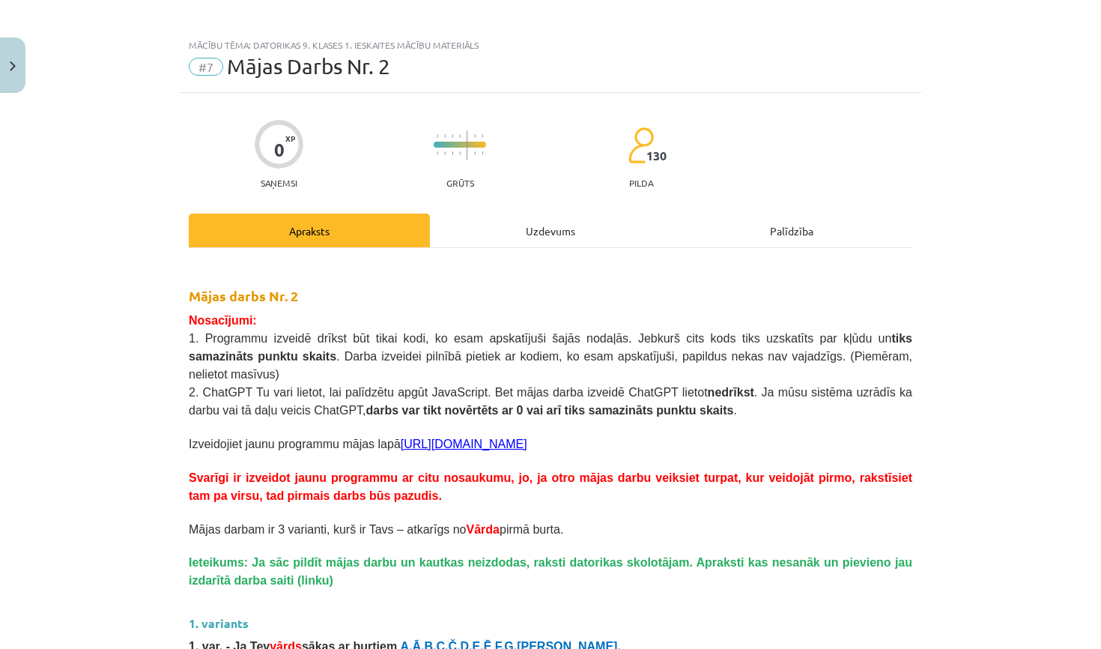
scroll to position [37, 0]
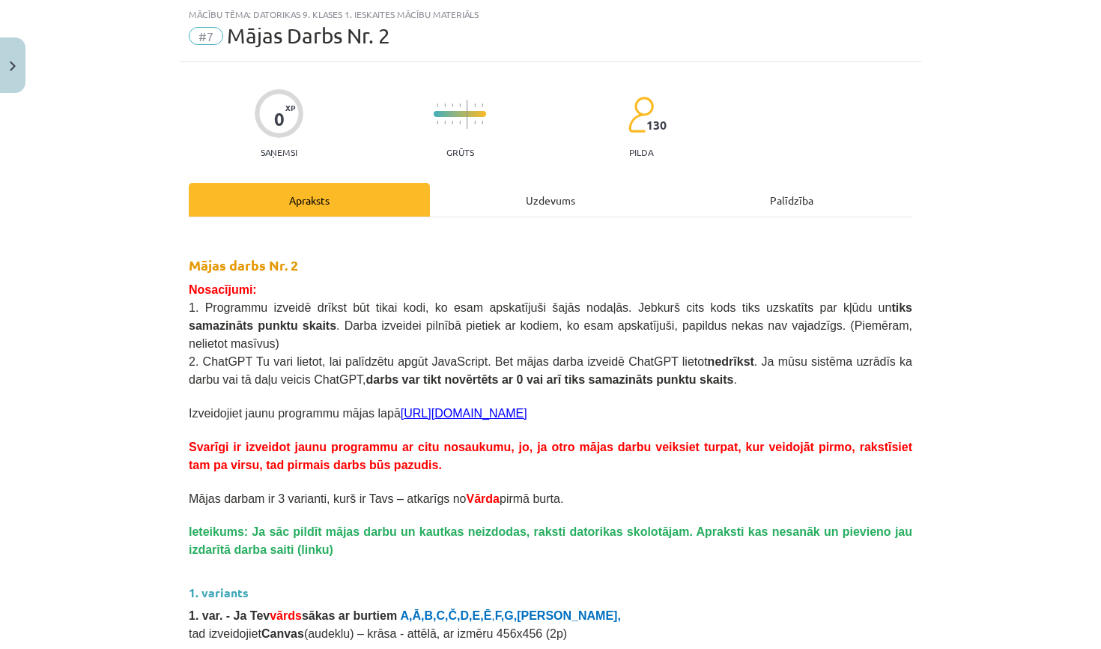
click at [490, 210] on div "Uzdevums" at bounding box center [550, 200] width 241 height 34
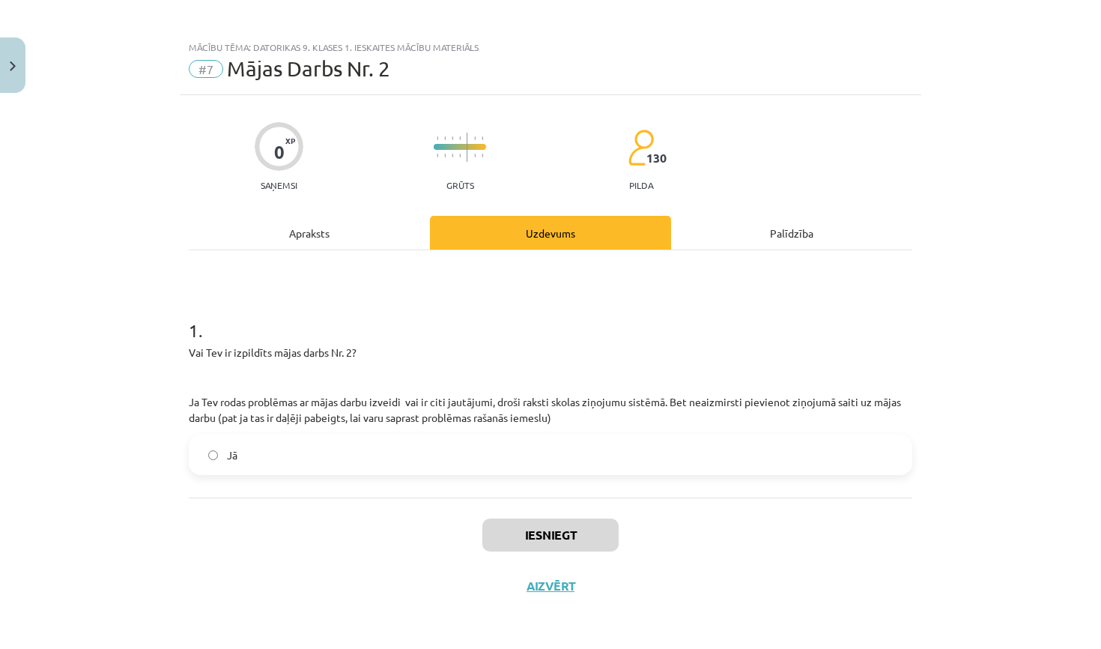
scroll to position [7, 0]
click at [484, 455] on label "Jā" at bounding box center [550, 454] width 721 height 37
click at [508, 532] on button "Iesniegt" at bounding box center [550, 534] width 136 height 33
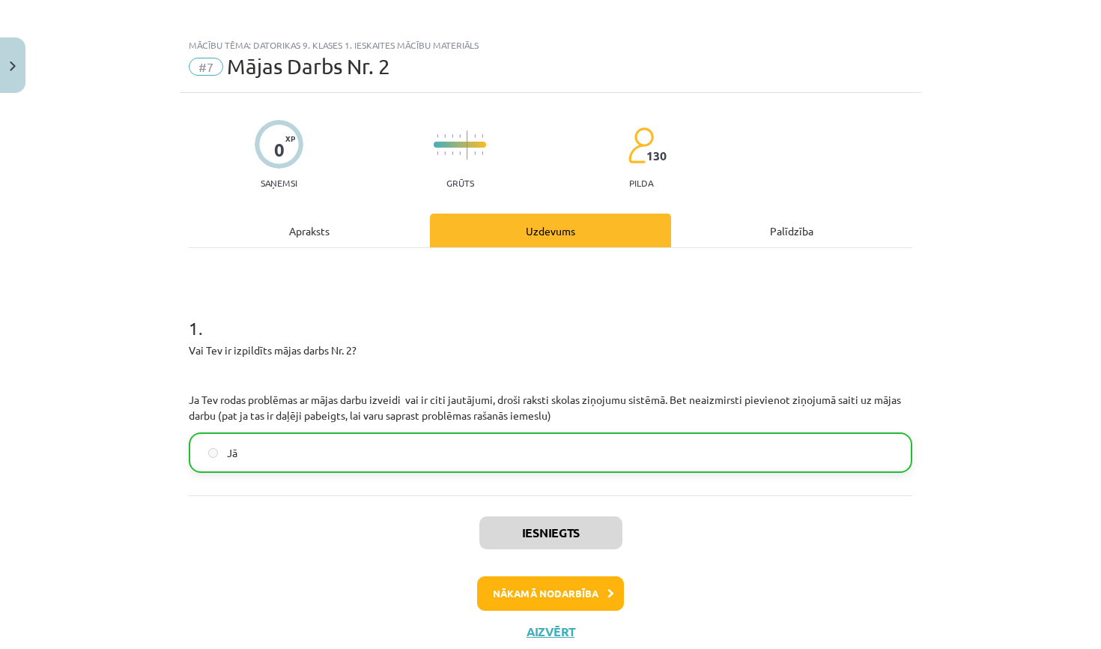
click at [571, 592] on button "Nākamā nodarbība" at bounding box center [550, 593] width 147 height 34
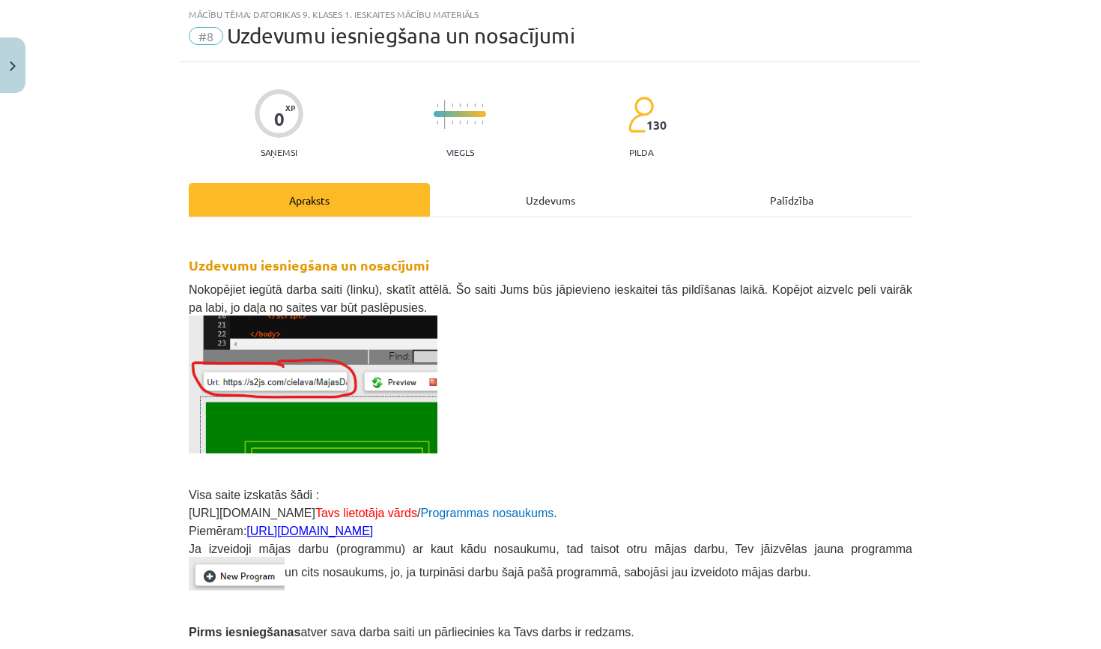
click at [515, 198] on div "Uzdevums" at bounding box center [550, 200] width 241 height 34
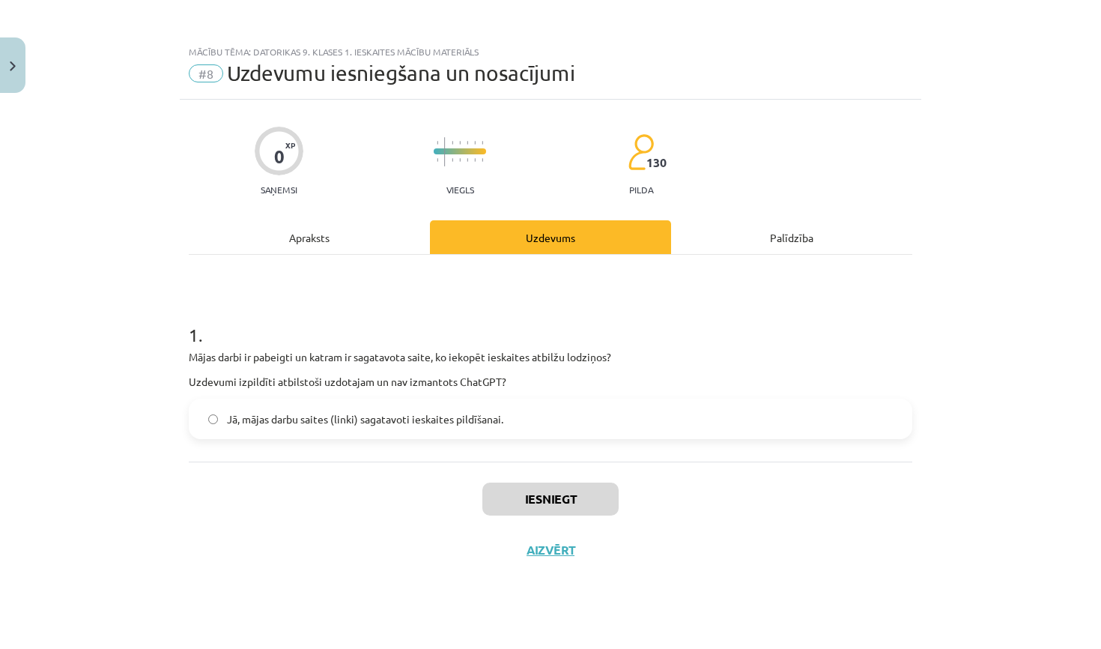
scroll to position [0, 0]
click at [435, 421] on span "Jā, mājas darbu saites (linki) sagatavoti ieskaites pildīšanai." at bounding box center [365, 419] width 276 height 16
click at [569, 504] on button "Iesniegt" at bounding box center [550, 498] width 136 height 33
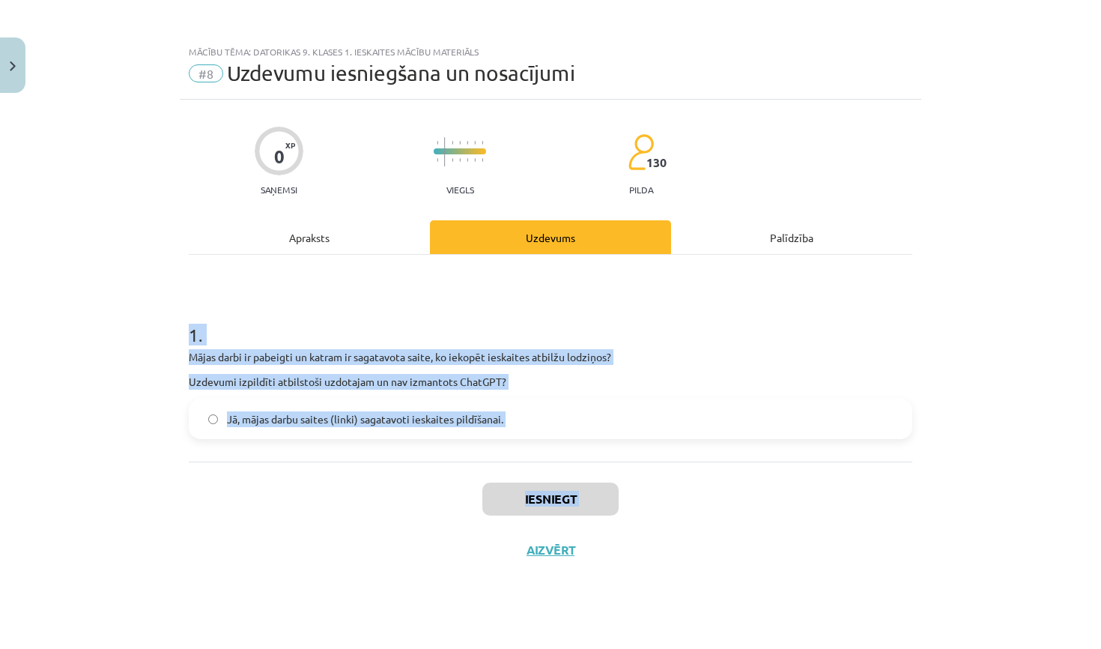
drag, startPoint x: 544, startPoint y: 530, endPoint x: 566, endPoint y: 324, distance: 207.2
click at [566, 324] on div "0 XP Saņemsi Viegls 130 pilda Apraksts Uzdevums Palīdzība 1 . Mājas darbi ir pa…" at bounding box center [551, 356] width 742 height 512
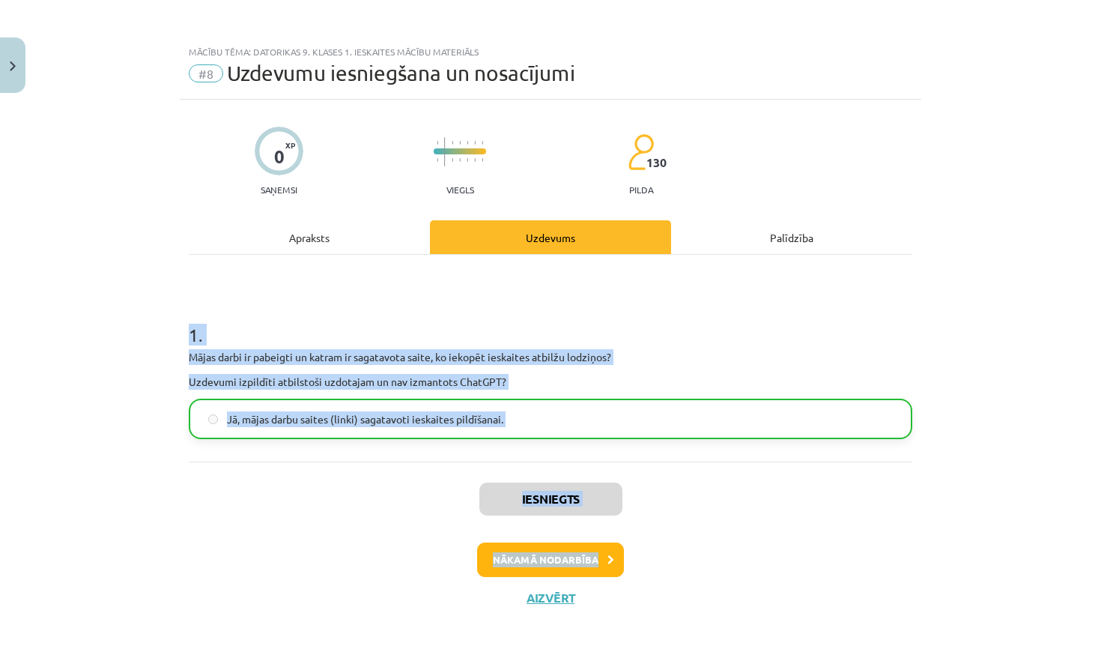
click at [566, 324] on h1 "1 ." at bounding box center [551, 321] width 724 height 46
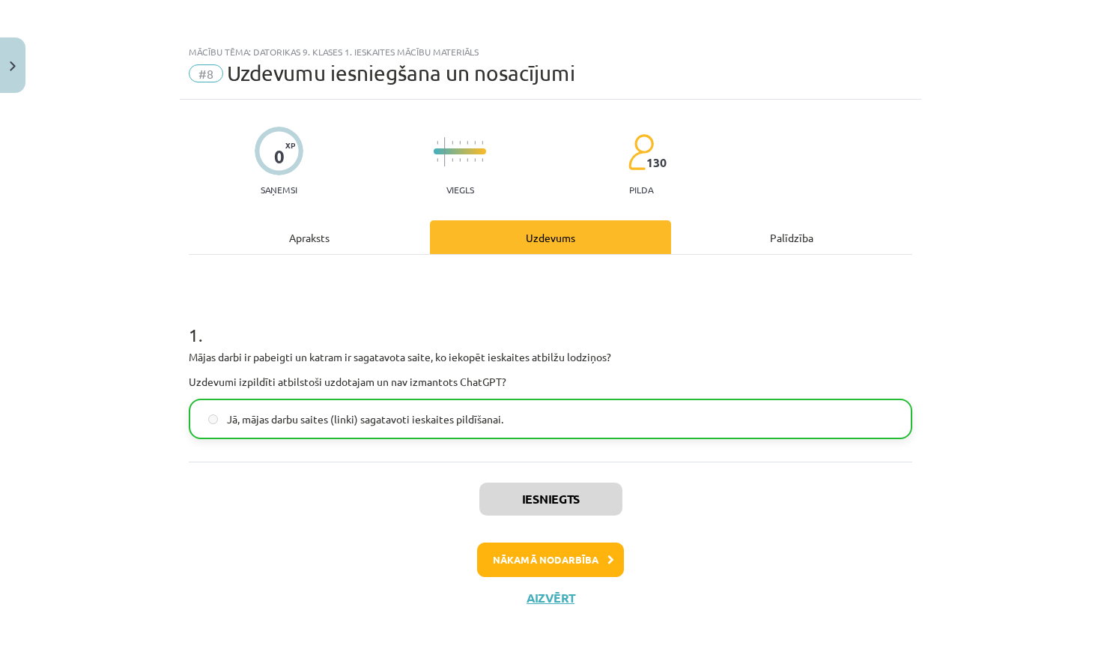
click at [579, 560] on button "Nākamā nodarbība" at bounding box center [550, 559] width 147 height 34
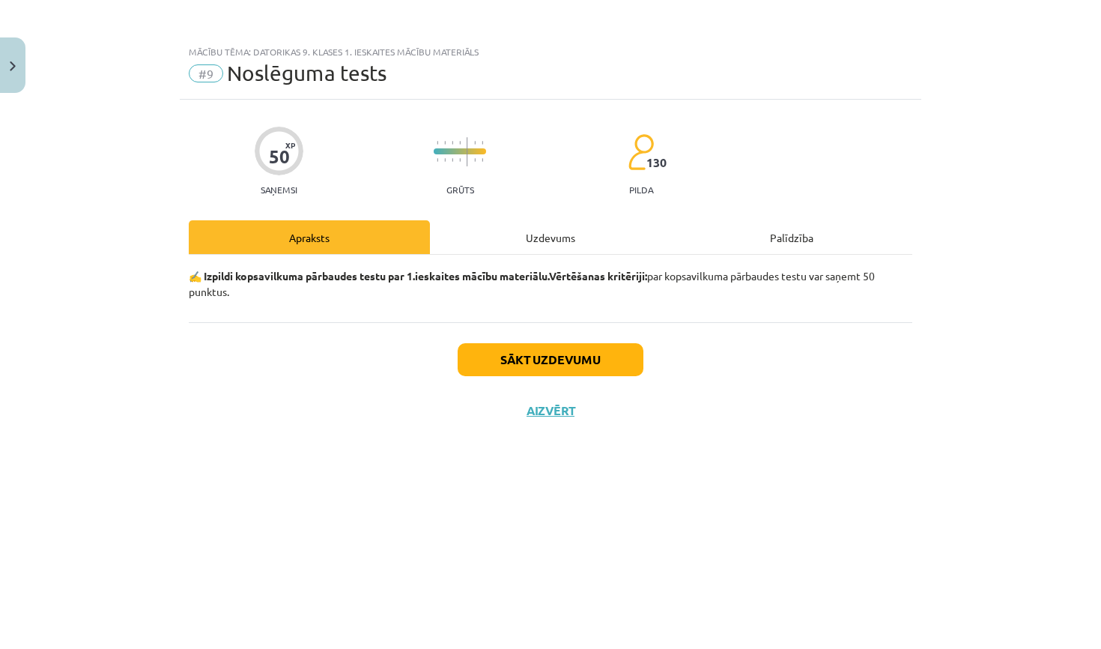
click at [540, 362] on button "Sākt uzdevumu" at bounding box center [551, 359] width 186 height 33
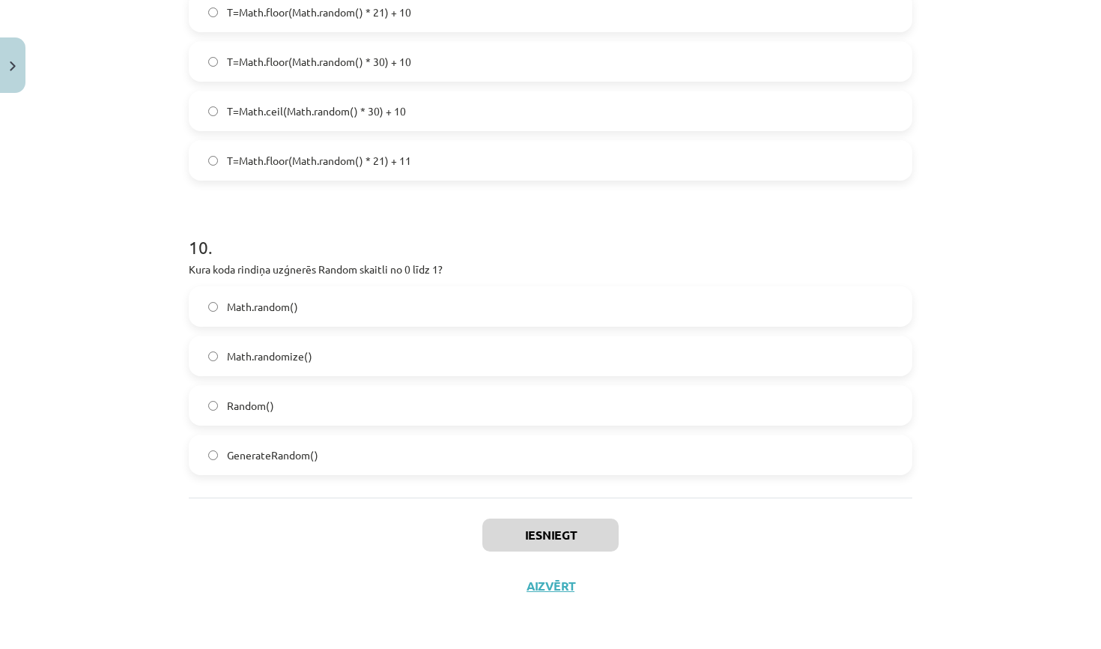
scroll to position [954, 0]
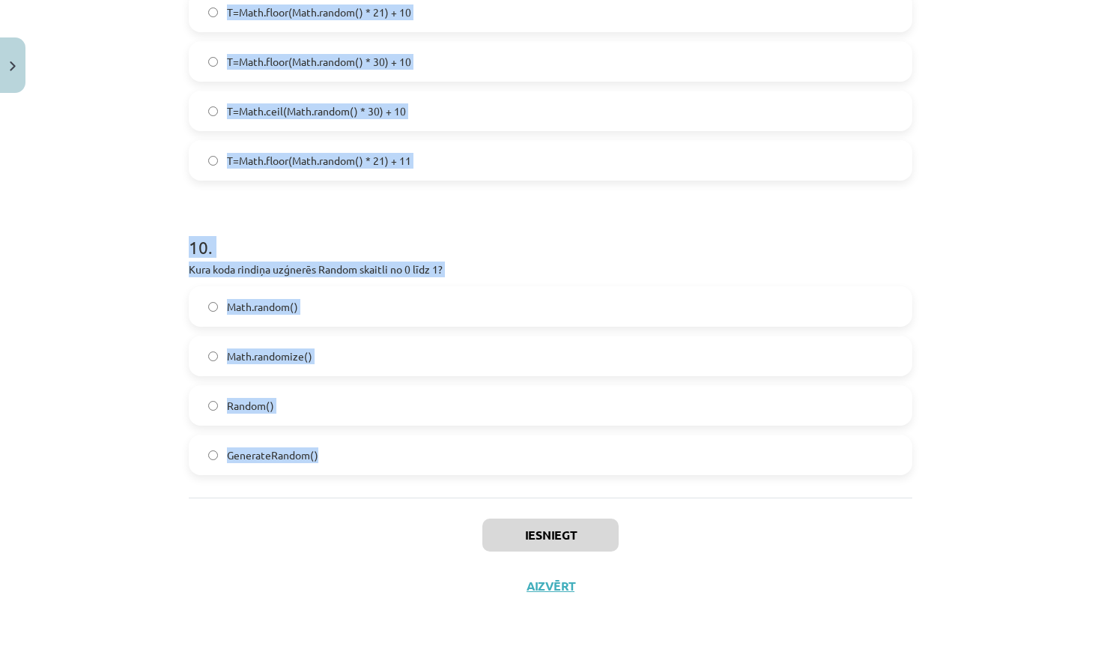
drag, startPoint x: 188, startPoint y: 360, endPoint x: 405, endPoint y: 482, distance: 248.8
copy form "Ko darīs šīs koda rindiņas: ctx.fillStyle = "red"; ctx.fillText("Suns", 10, 50)…"
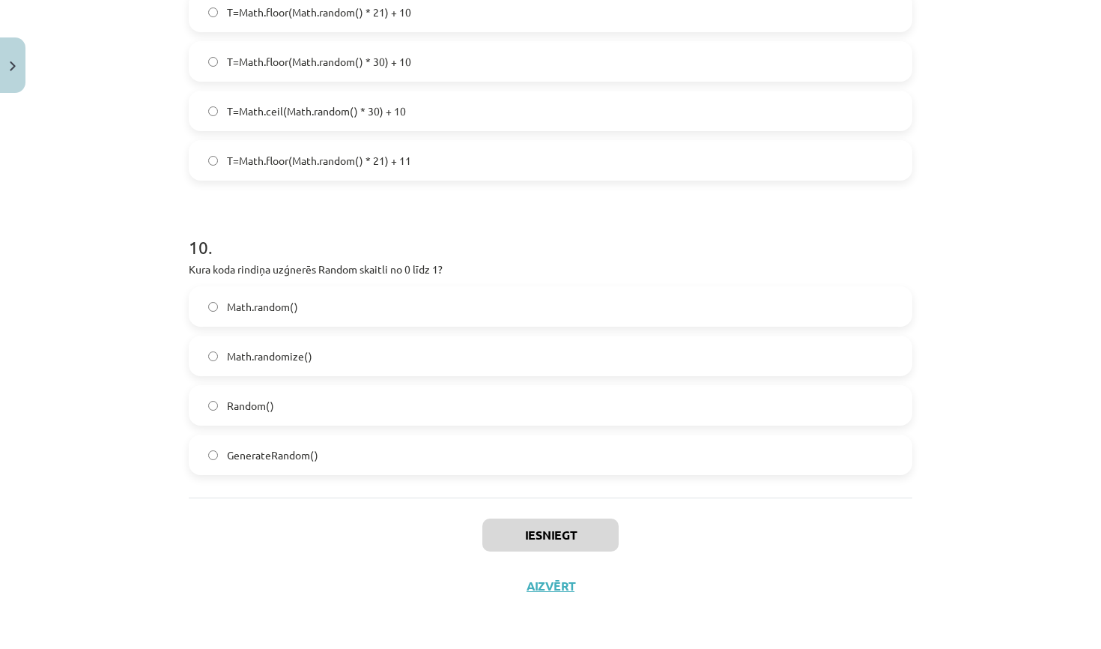
click at [942, 243] on div "Mācību tēma: Datorikas 9. klases 1. ieskaites mācību materiāls #9 Noslēguma tes…" at bounding box center [550, 324] width 1101 height 649
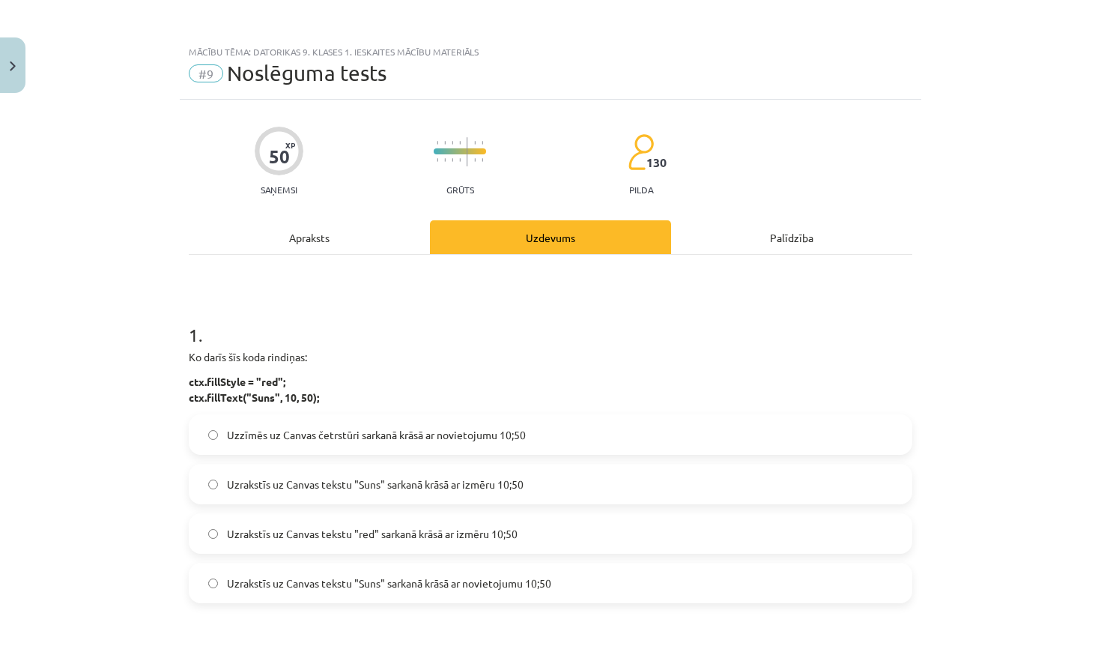
scroll to position [0, 0]
click at [508, 590] on span "Uzrakstīs uz Canvas tekstu "Suns" sarkanā krāsā ar novietojumu 10;50" at bounding box center [389, 583] width 324 height 16
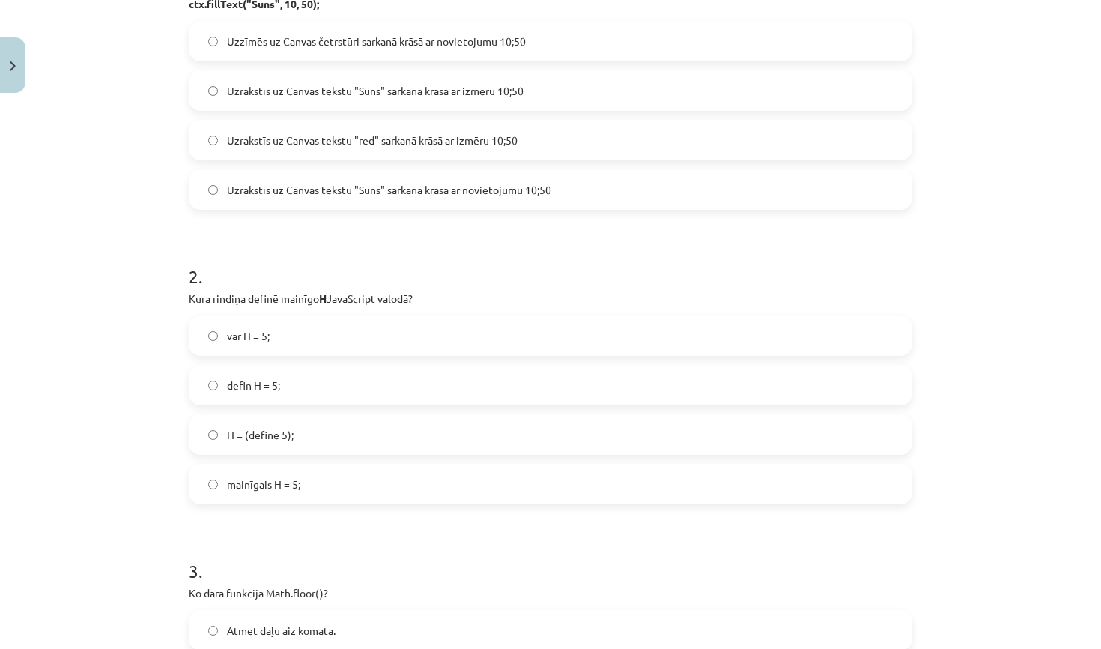
click at [328, 339] on label "var H = 5;" at bounding box center [550, 335] width 721 height 37
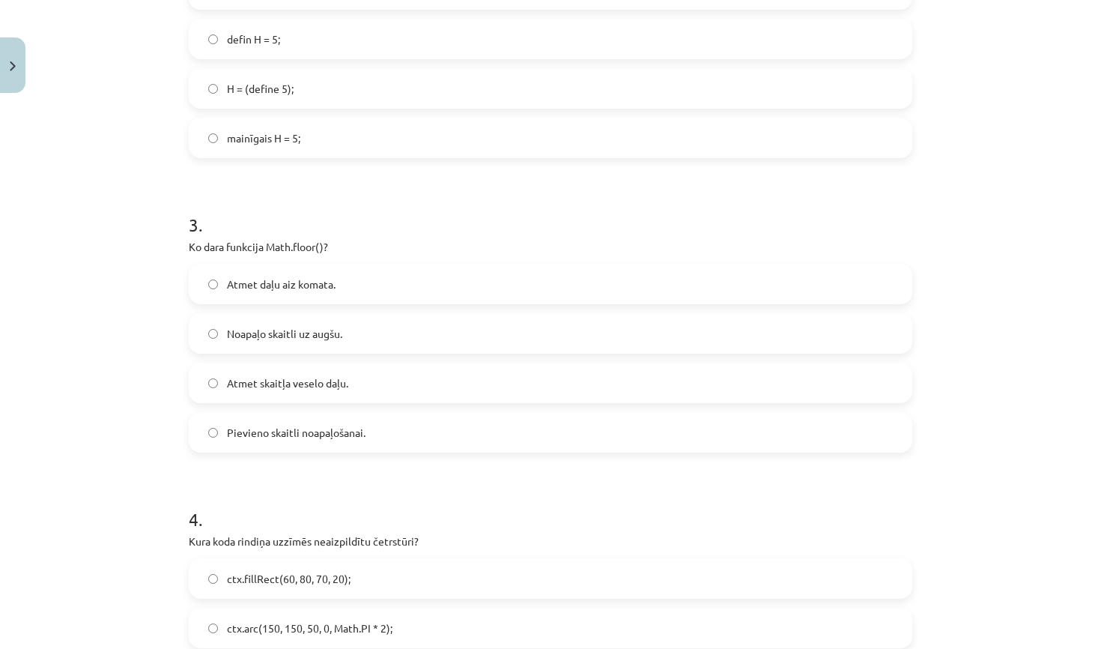
scroll to position [764, 0]
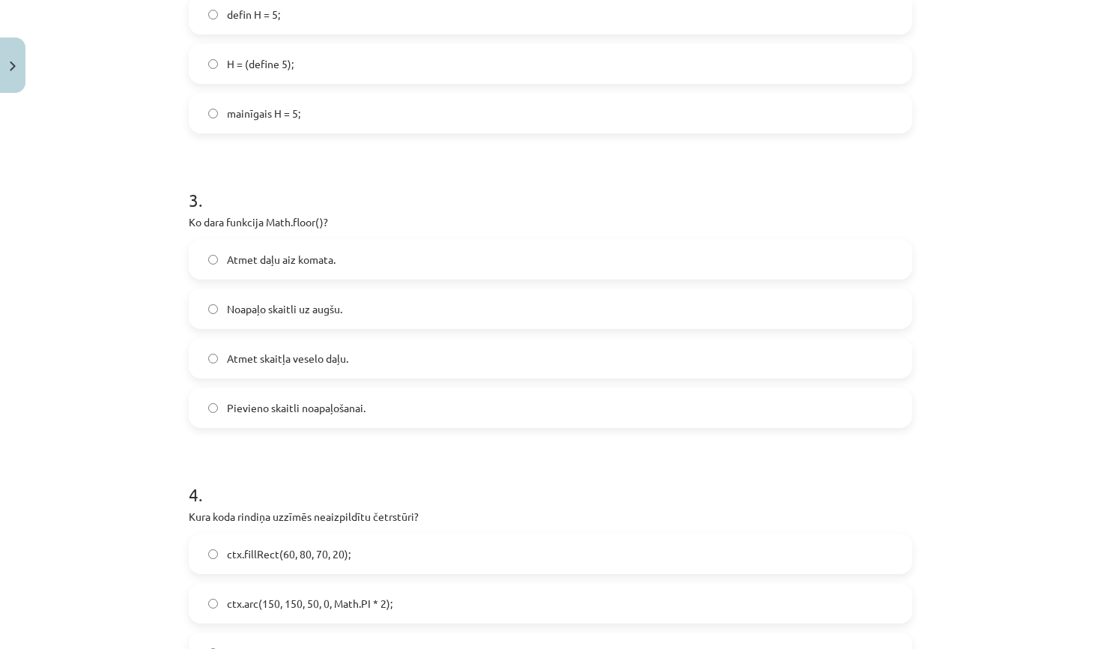
click at [355, 264] on label "Atmet daļu aiz komata." at bounding box center [550, 258] width 721 height 37
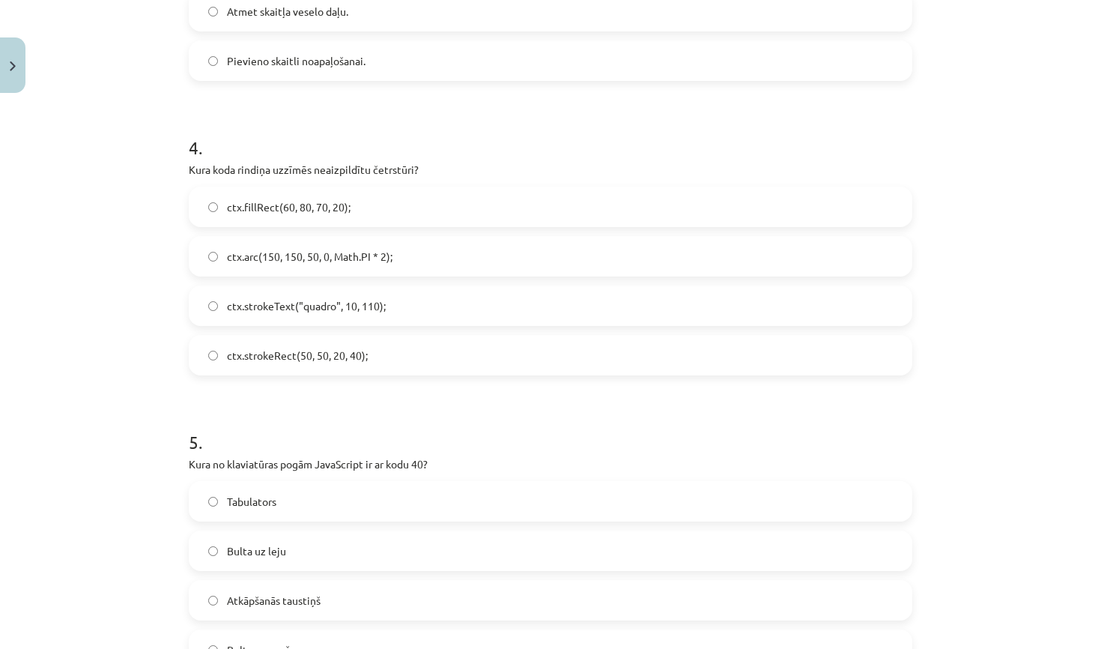
scroll to position [1141, 0]
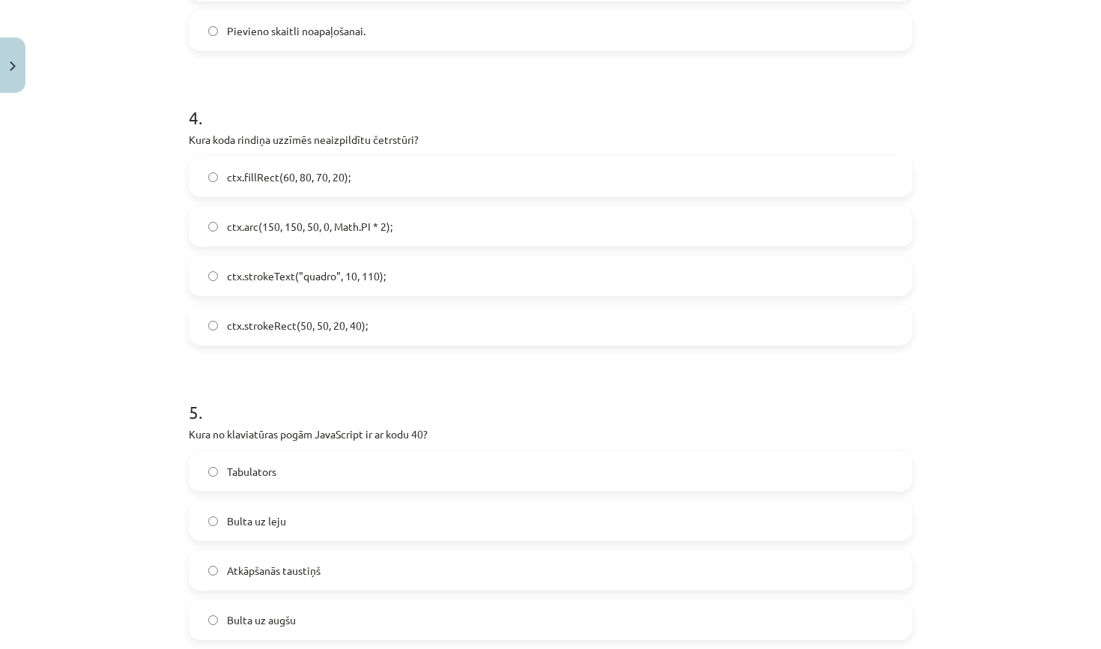
click at [357, 282] on span "ctx.strokeText("quadro", 10, 110);" at bounding box center [306, 276] width 159 height 16
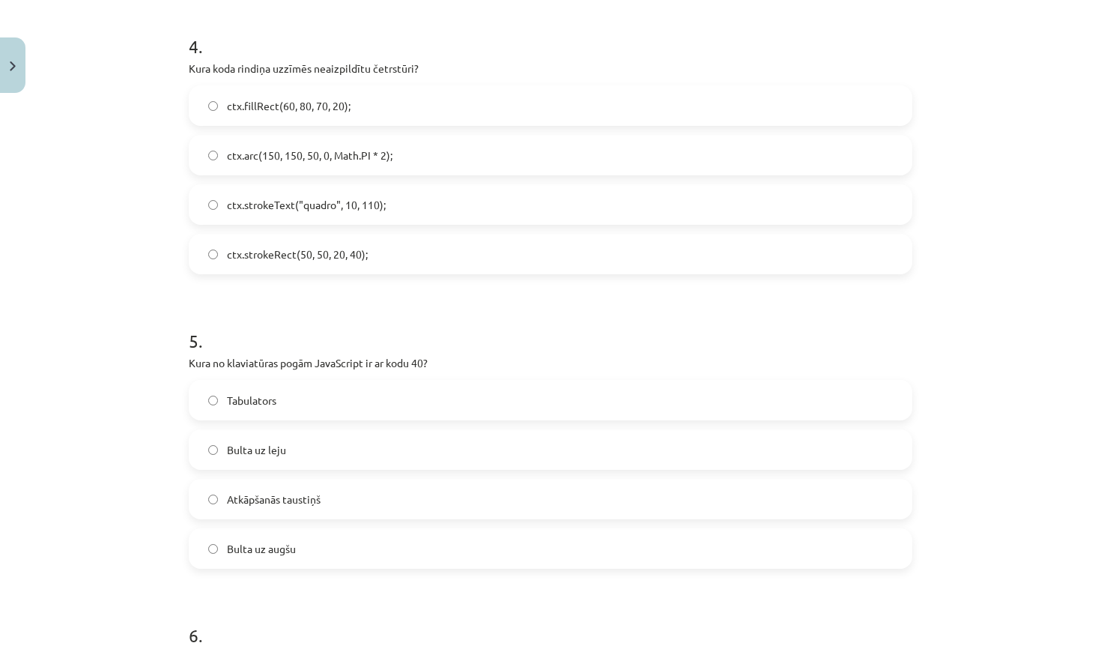
scroll to position [1217, 0]
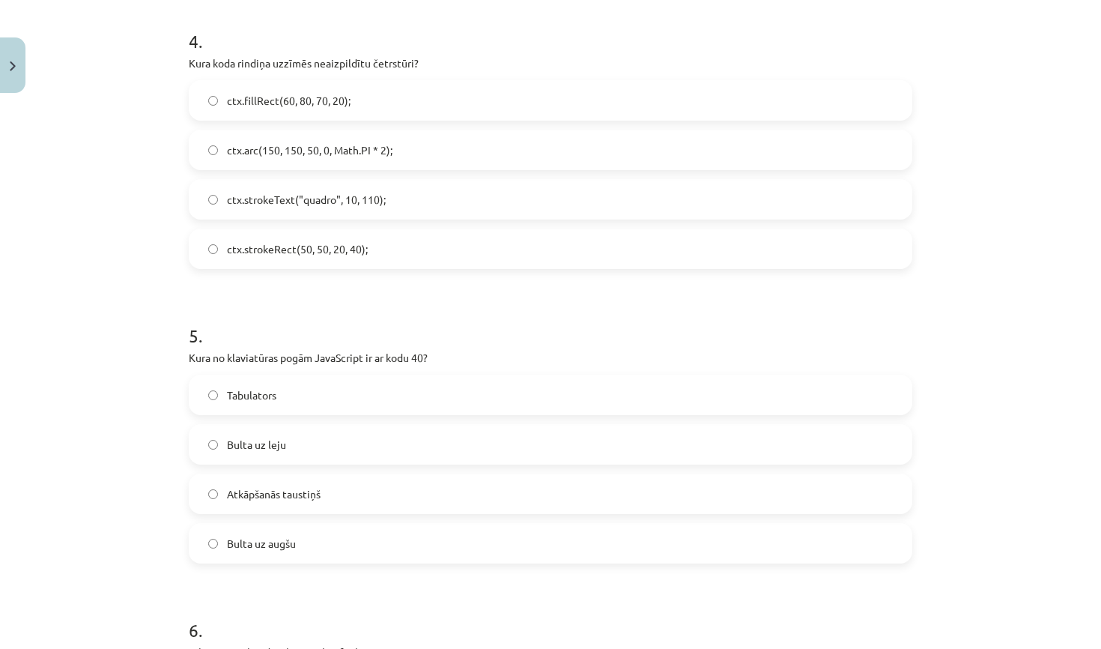
click at [407, 245] on label "ctx.strokeRect(50, 50, 20, 40);" at bounding box center [550, 248] width 721 height 37
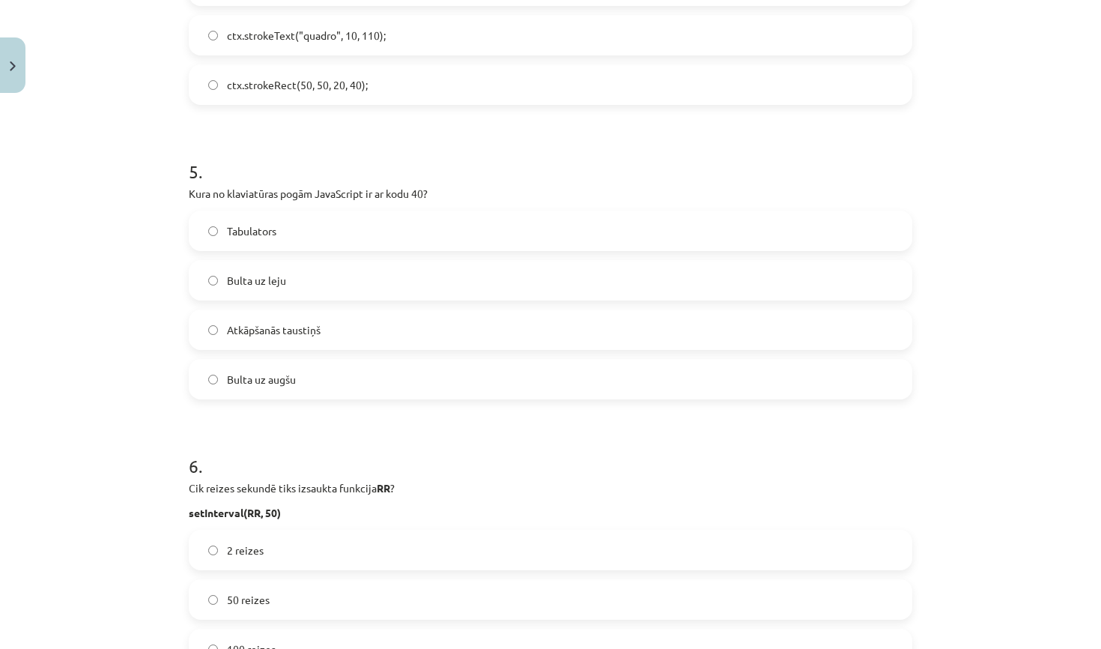
scroll to position [1450, 0]
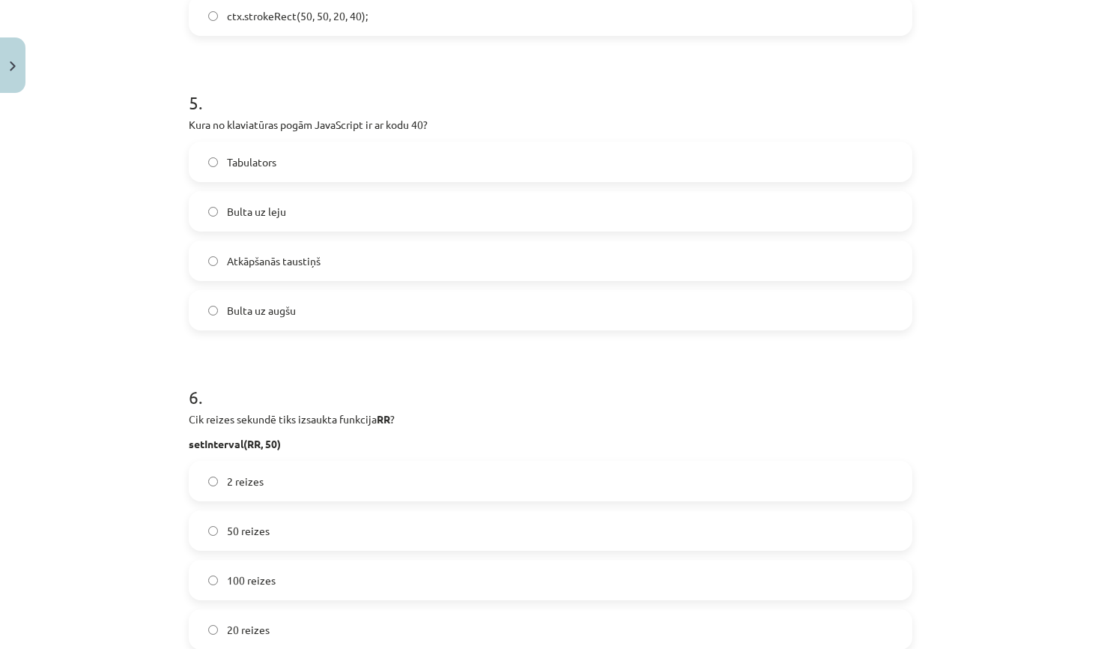
click at [313, 207] on label "Bulta uz leju" at bounding box center [550, 210] width 721 height 37
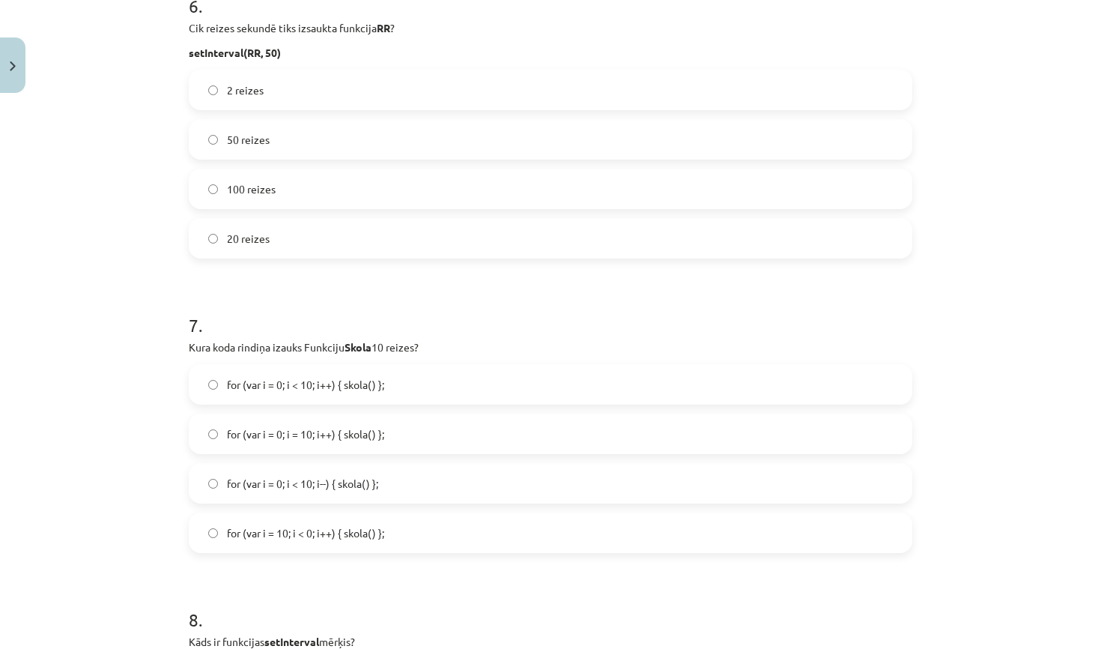
scroll to position [1845, 0]
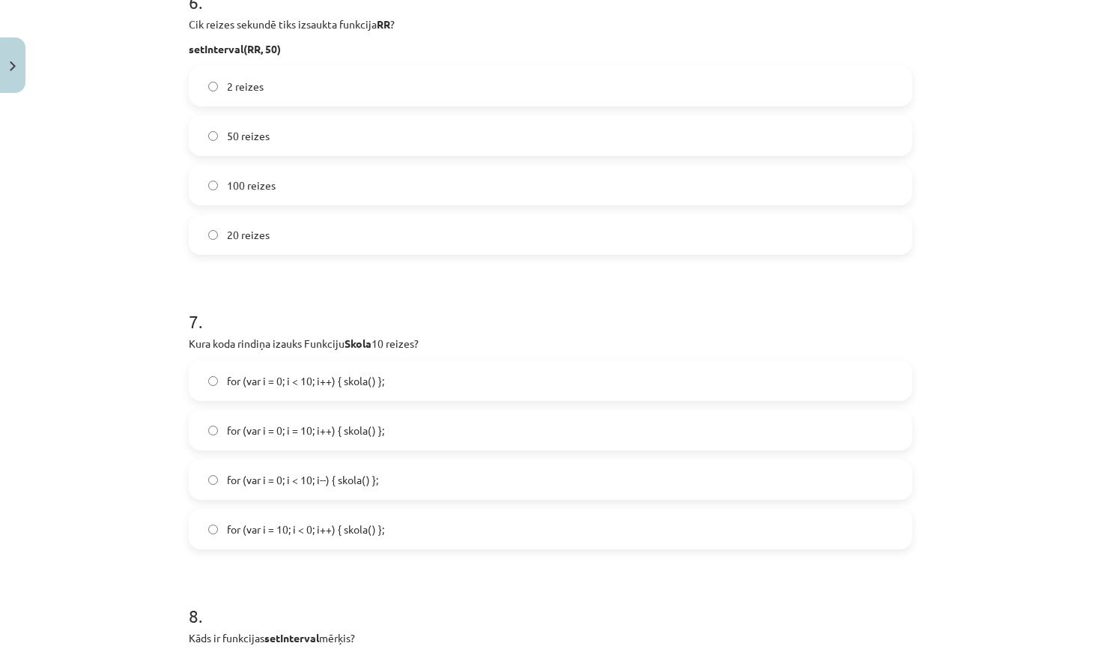
click at [296, 219] on label "20 reizes" at bounding box center [550, 234] width 721 height 37
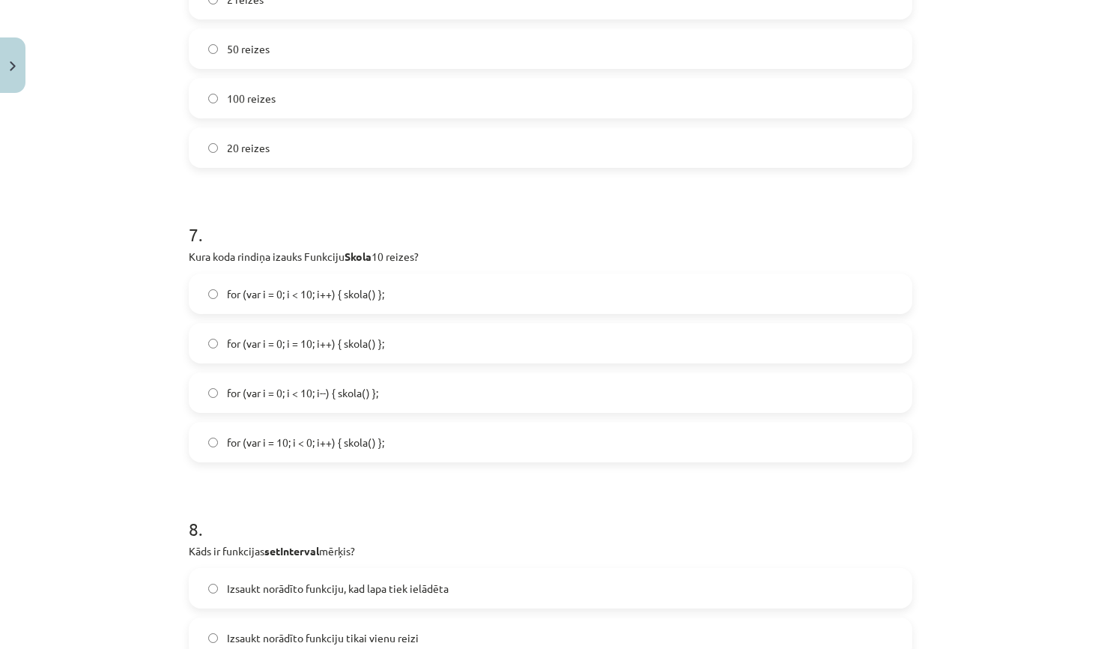
scroll to position [1937, 0]
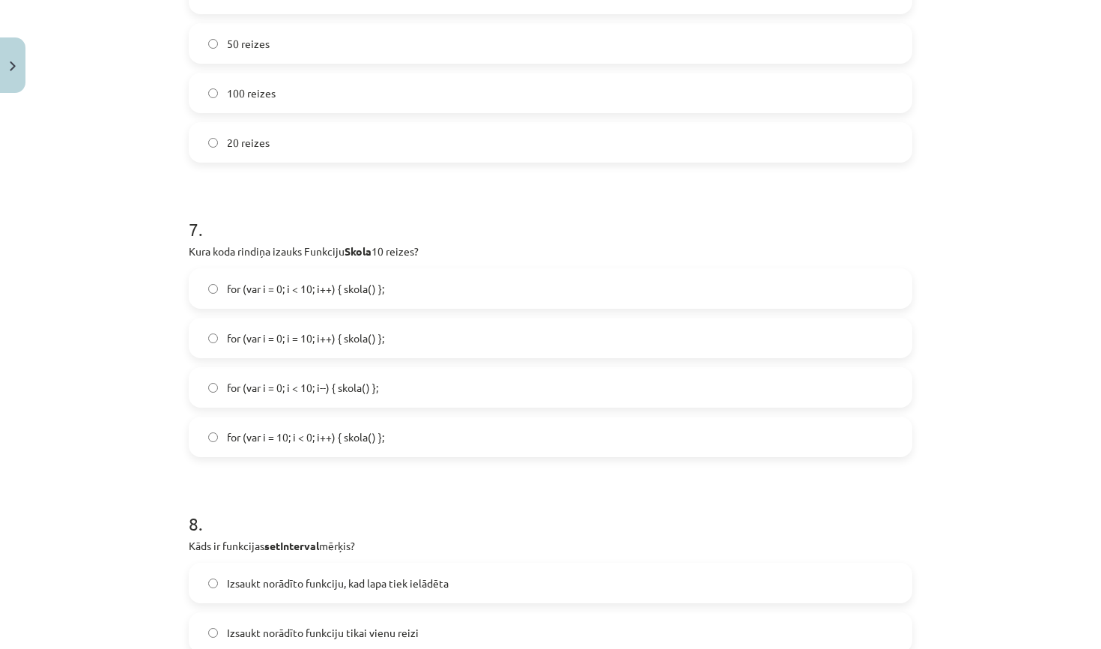
click at [364, 286] on span "for (var i = 0; i < 10; i++) { skola() };" at bounding box center [305, 289] width 157 height 16
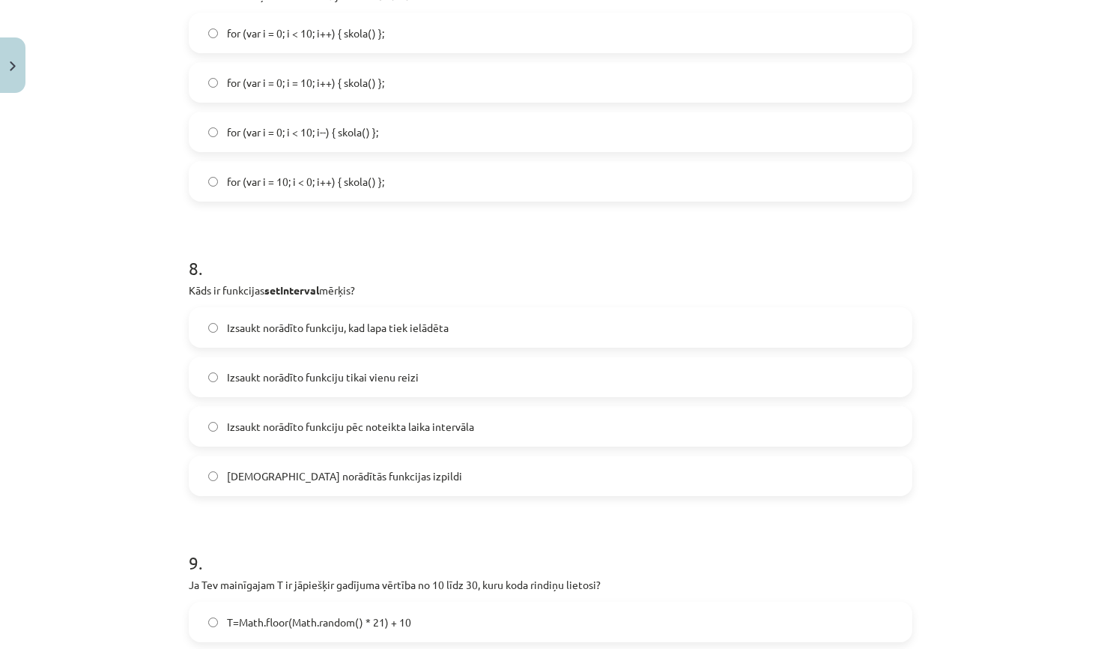
scroll to position [2196, 0]
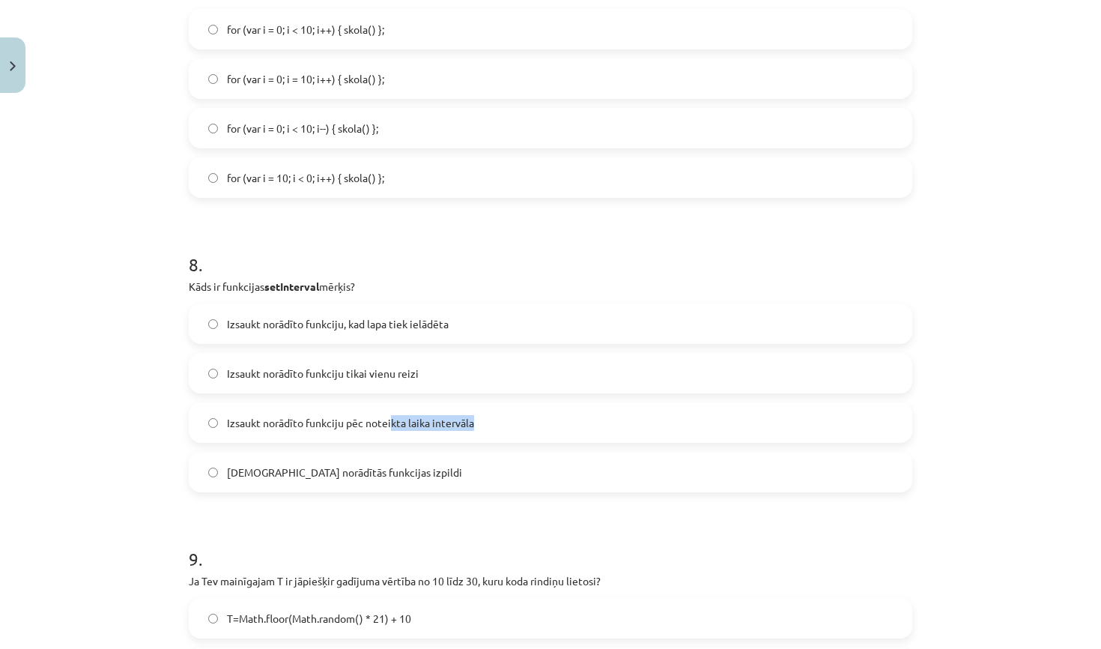
click at [390, 428] on span "Izsaukt norādīto funkciju pēc noteikta laika intervāla" at bounding box center [350, 423] width 247 height 16
click at [523, 440] on label "Izsaukt norādīto funkciju pēc noteikta laika intervāla" at bounding box center [550, 422] width 721 height 37
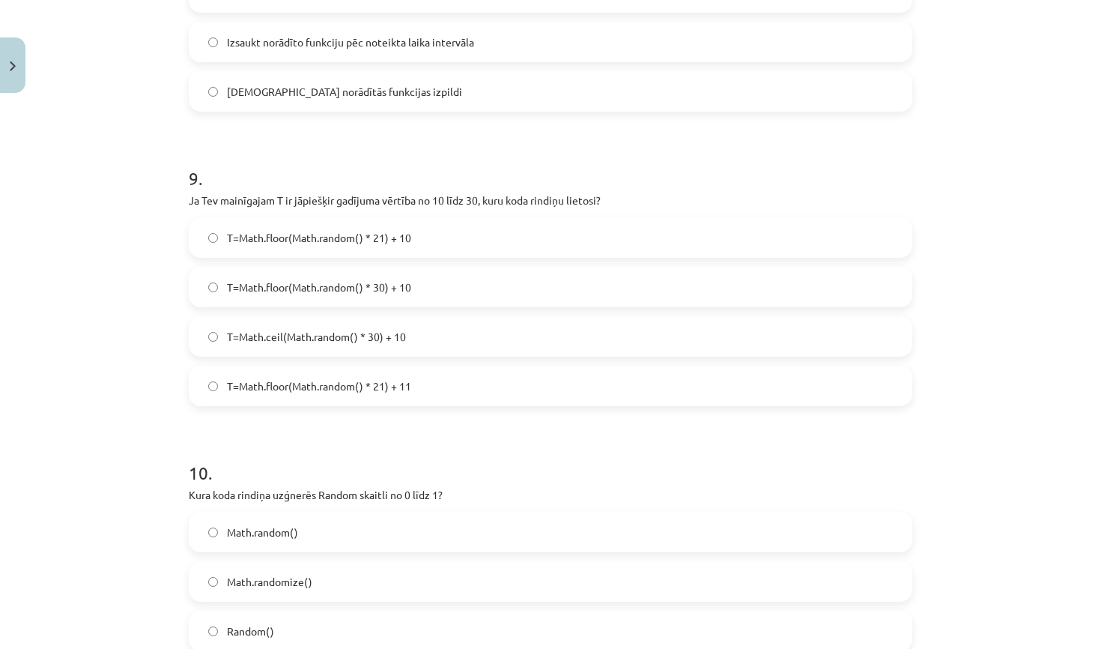
scroll to position [2583, 0]
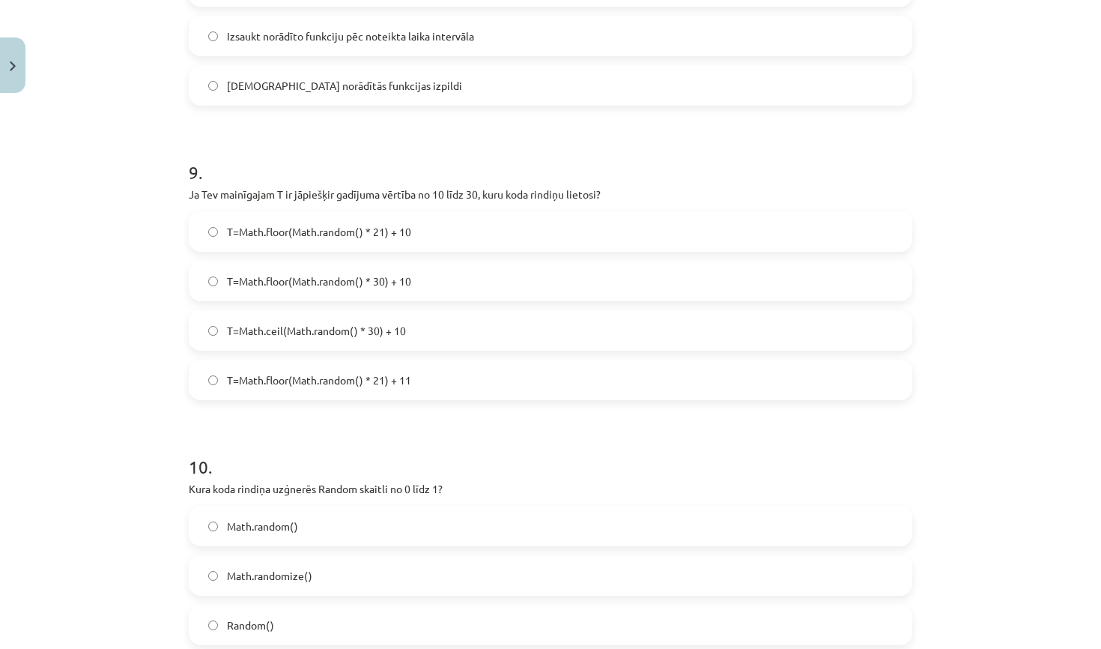
click at [406, 227] on span "T=Math.floor(Math.random() * 21) + 10" at bounding box center [319, 232] width 184 height 16
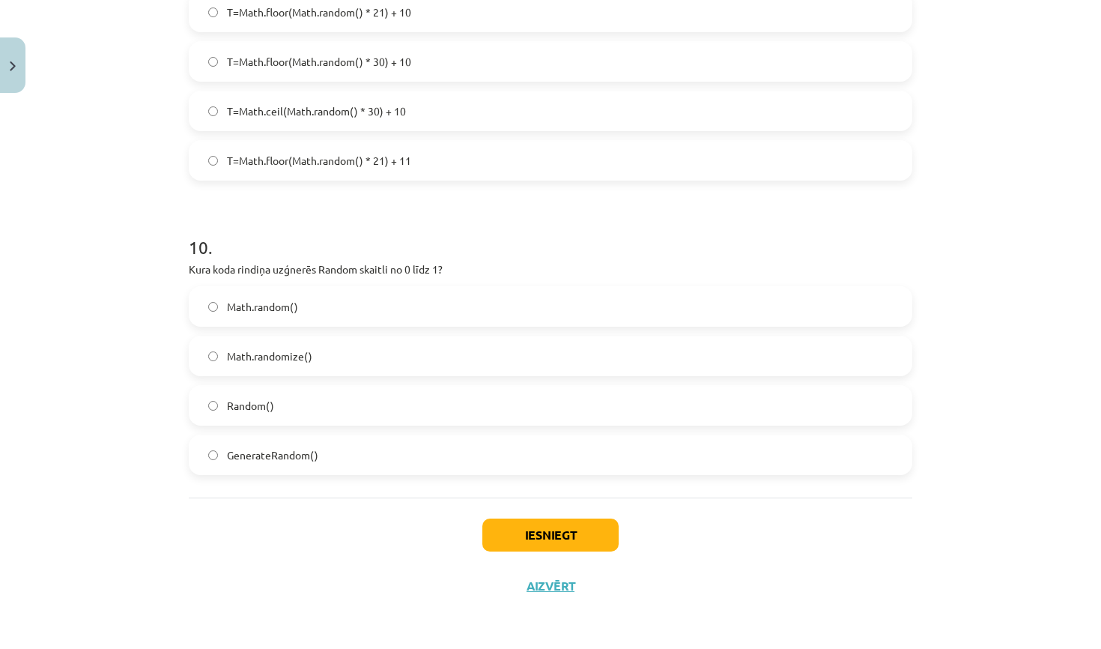
scroll to position [2804, 0]
click at [400, 300] on label "Math.random()" at bounding box center [550, 306] width 721 height 37
click at [557, 527] on button "Iesniegt" at bounding box center [550, 534] width 136 height 33
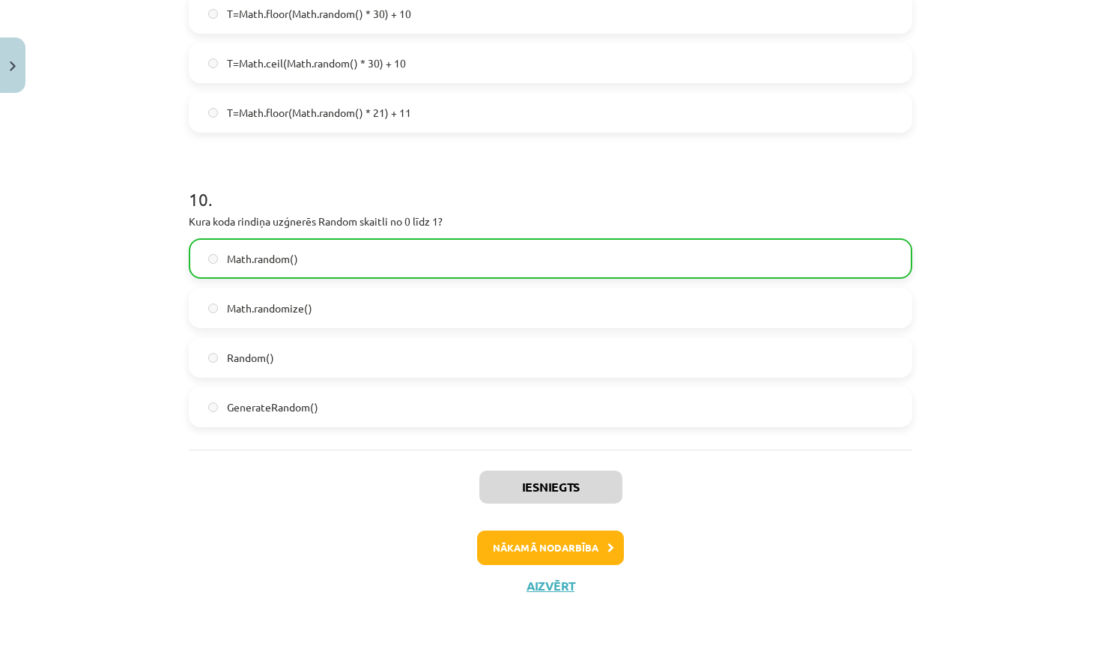
click at [560, 542] on button "Nākamā nodarbība" at bounding box center [550, 547] width 147 height 34
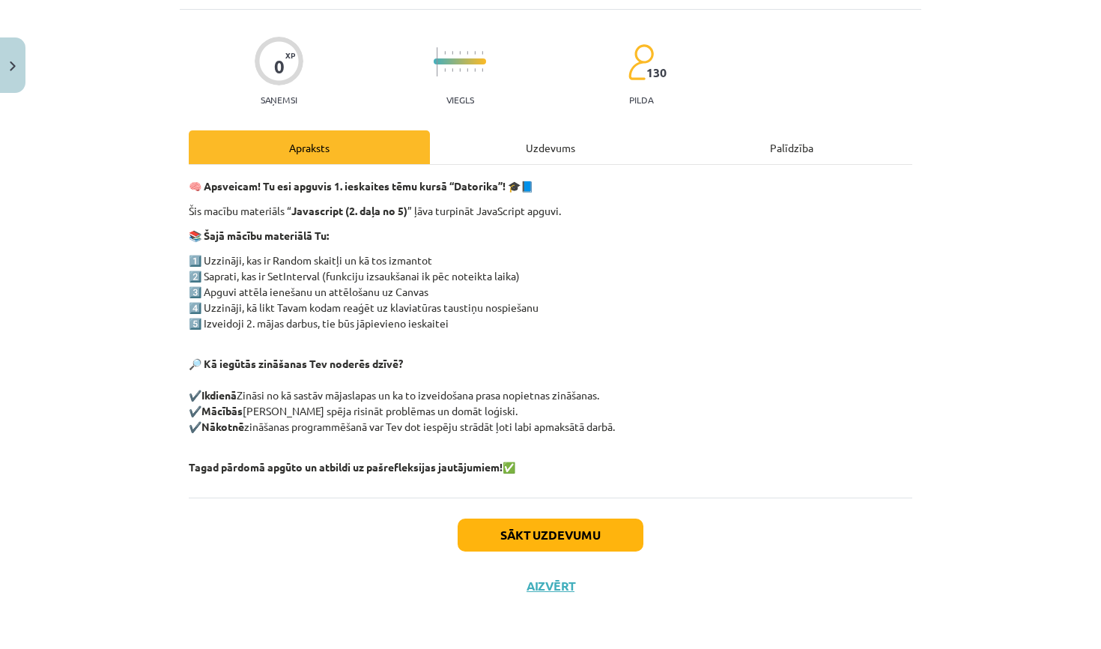
click at [532, 142] on div "Uzdevums" at bounding box center [550, 147] width 241 height 34
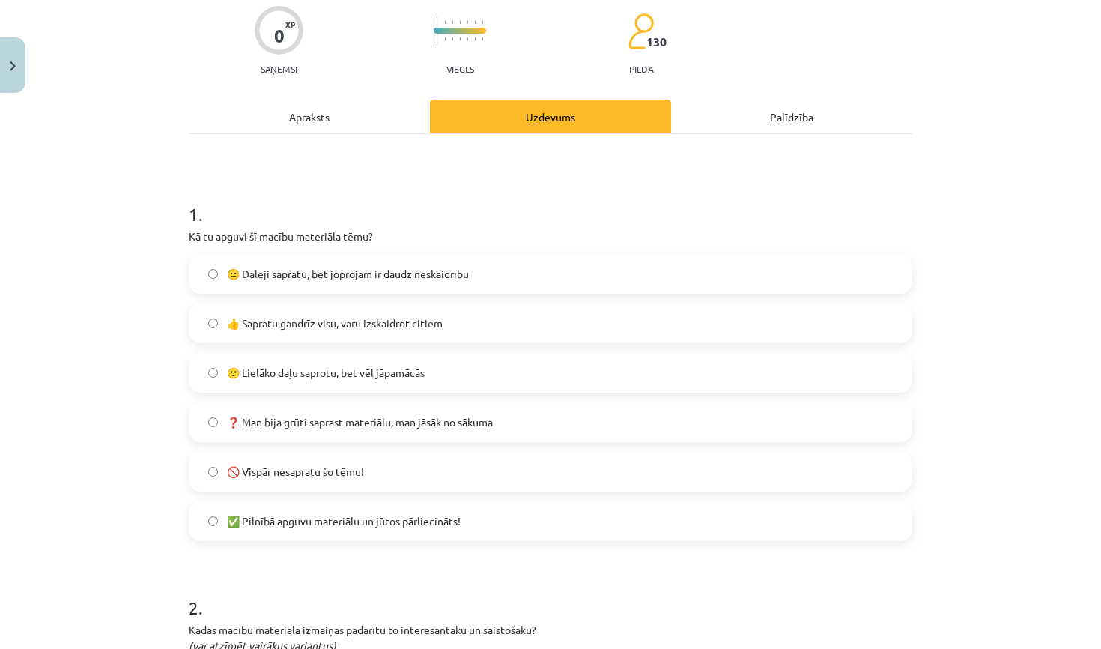
scroll to position [119, 0]
click at [439, 532] on label "✅ Pilnībā apguvu materiālu un jūtos pārliecināts!" at bounding box center [550, 521] width 721 height 37
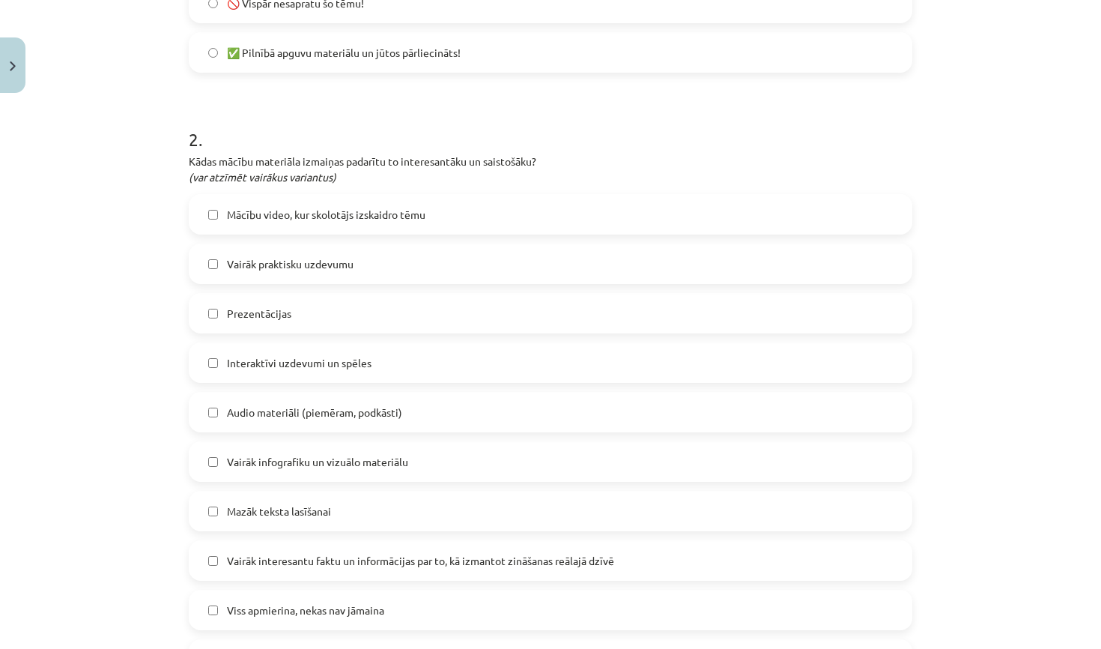
scroll to position [594, 0]
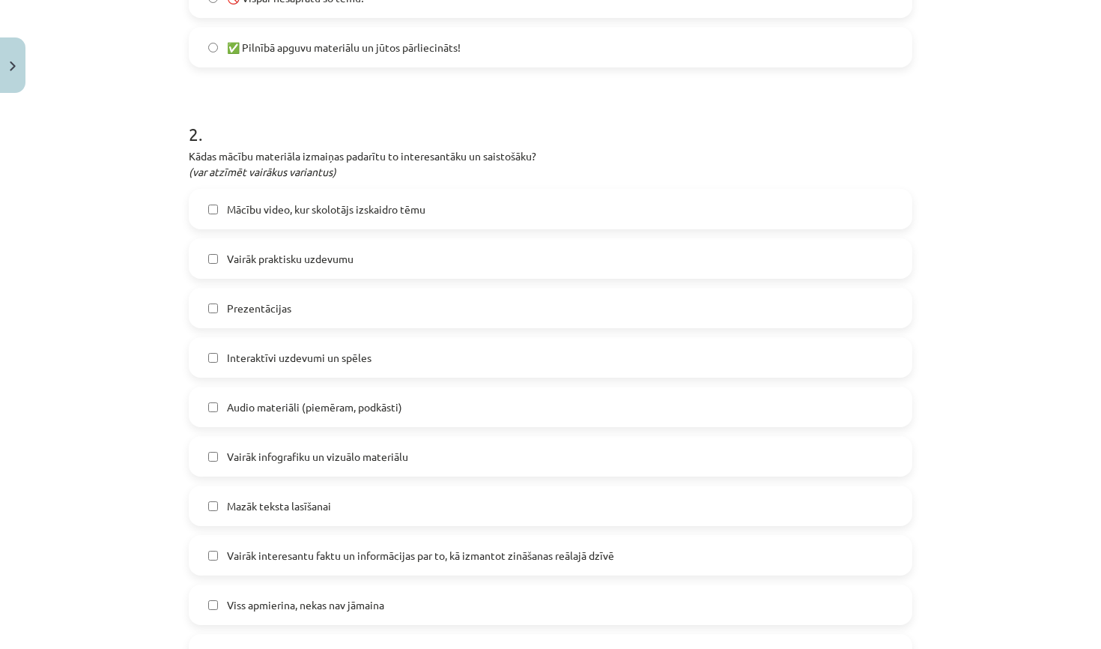
click at [324, 351] on span "Interaktīvi uzdevumi un spēles" at bounding box center [299, 358] width 145 height 16
click at [309, 318] on label "Prezentācijas" at bounding box center [550, 307] width 721 height 37
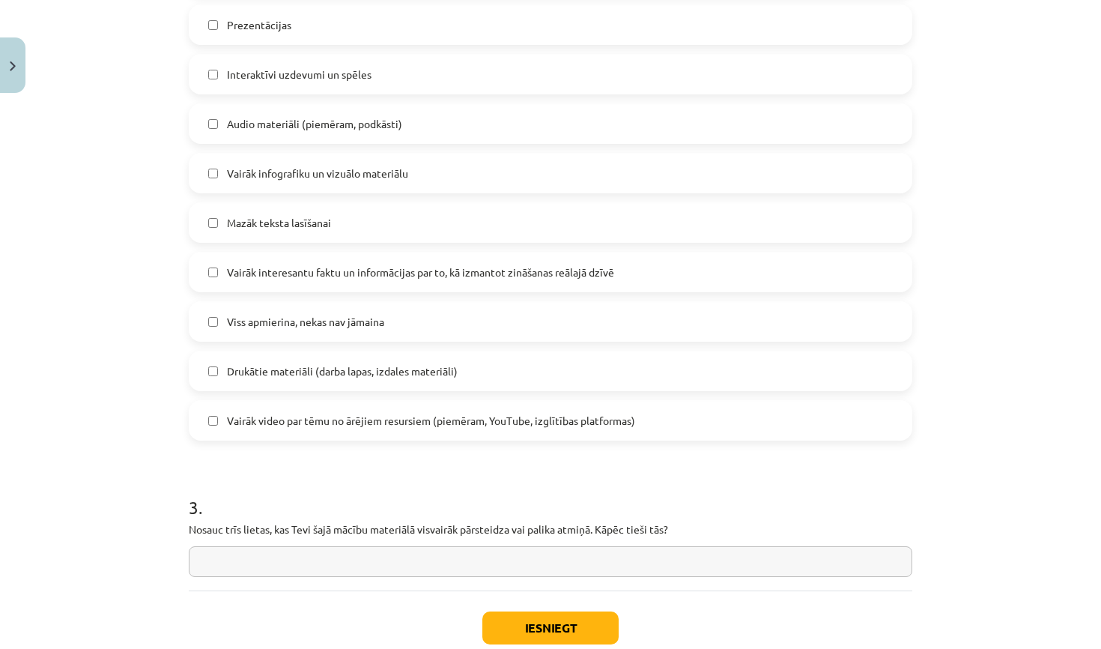
scroll to position [876, 0]
click at [475, 564] on input "text" at bounding box center [551, 563] width 724 height 31
type input "*"
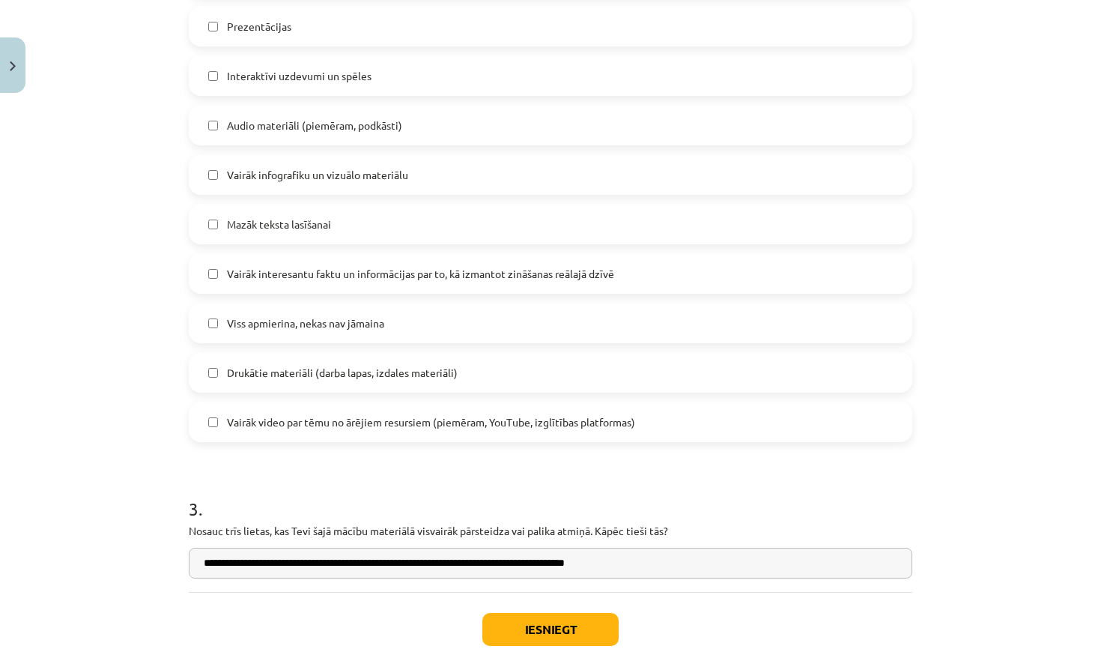
type input "**********"
click at [542, 628] on button "Iesniegt" at bounding box center [550, 629] width 136 height 33
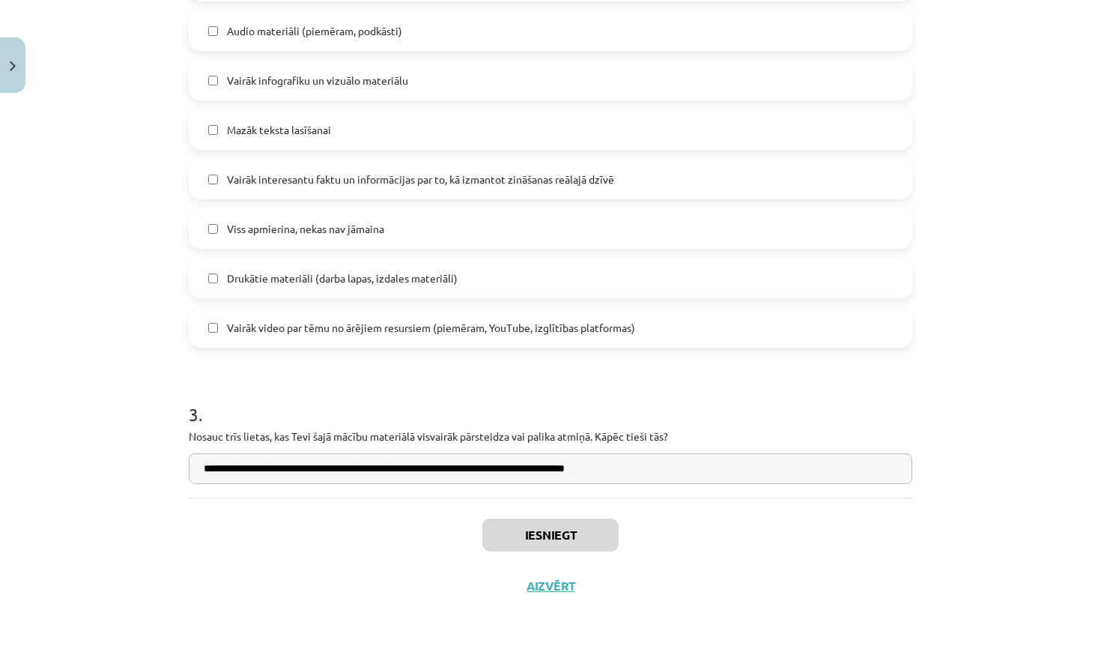
scroll to position [972, 0]
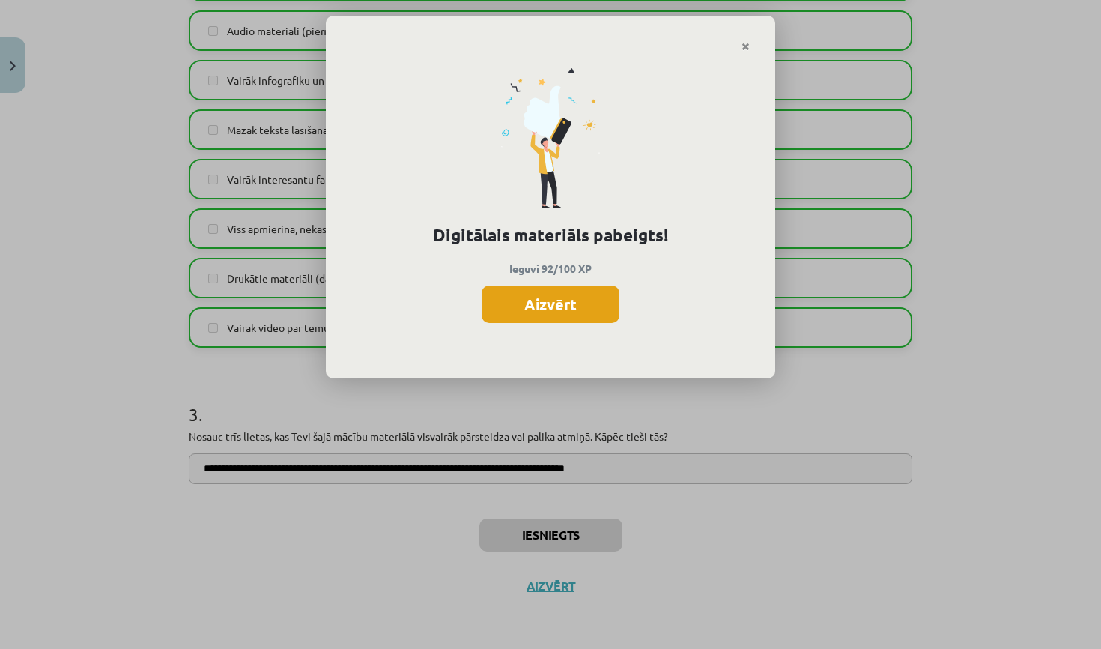
click at [566, 297] on button "Aizvērt" at bounding box center [551, 303] width 138 height 37
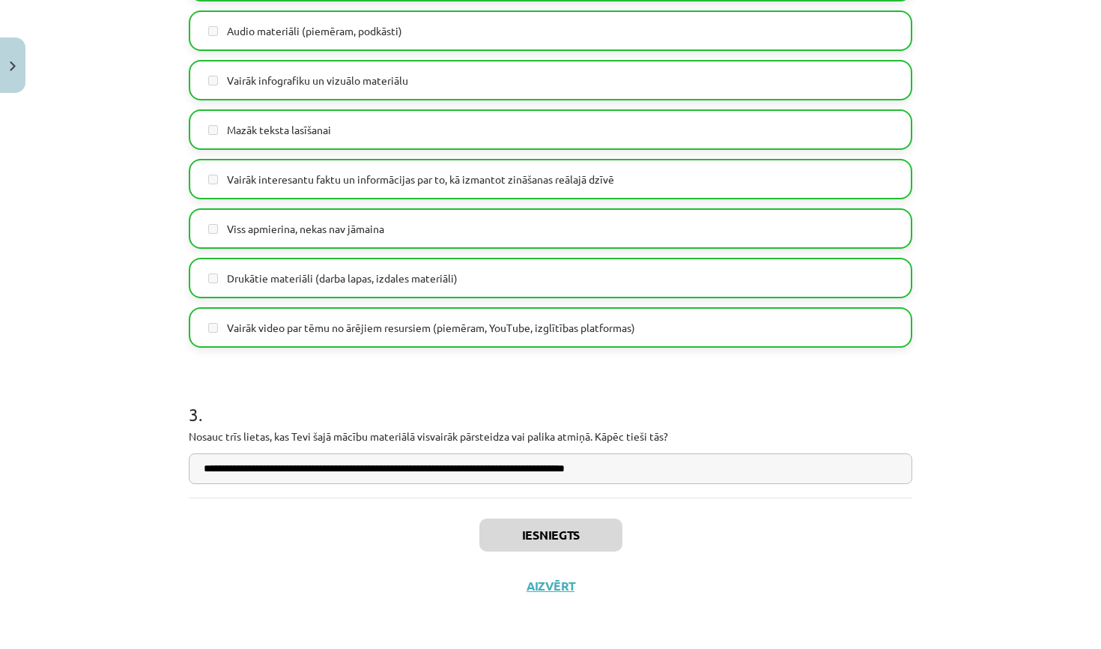
click at [548, 585] on button "Aizvērt" at bounding box center [550, 585] width 57 height 15
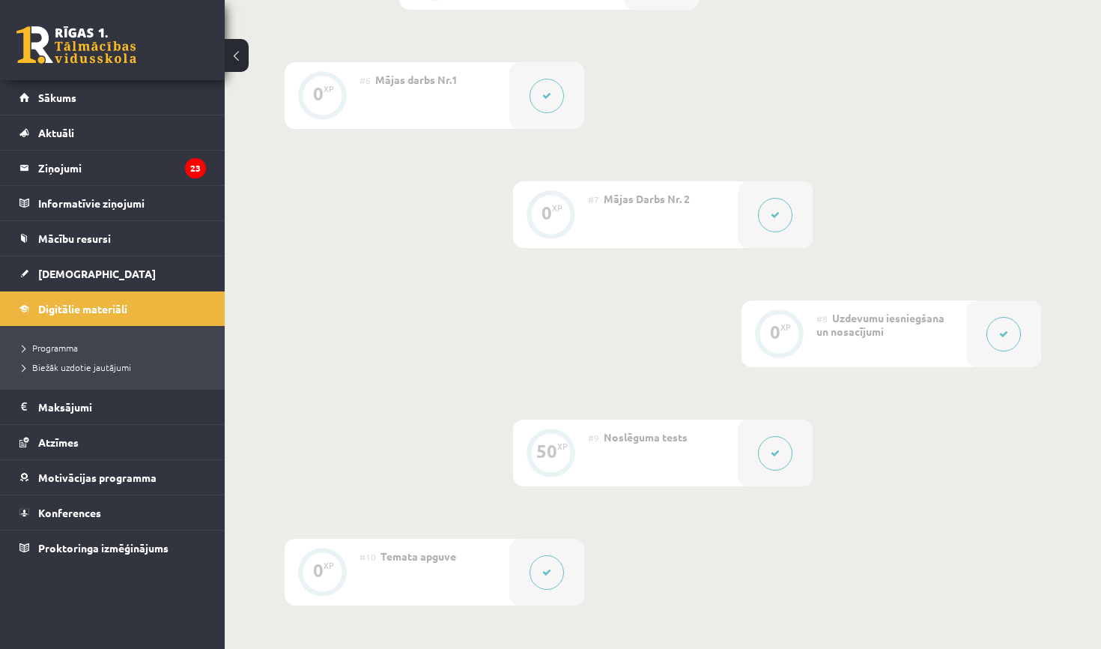
click at [448, 363] on div "0 XP #1 Pirms sāc mācīties! Ievada daļa 0 XP #2 Ievads 18 XP #3 1. Tēma - Rando…" at bounding box center [663, 36] width 756 height 1138
click at [80, 312] on span "Digitālie materiāli" at bounding box center [82, 308] width 89 height 13
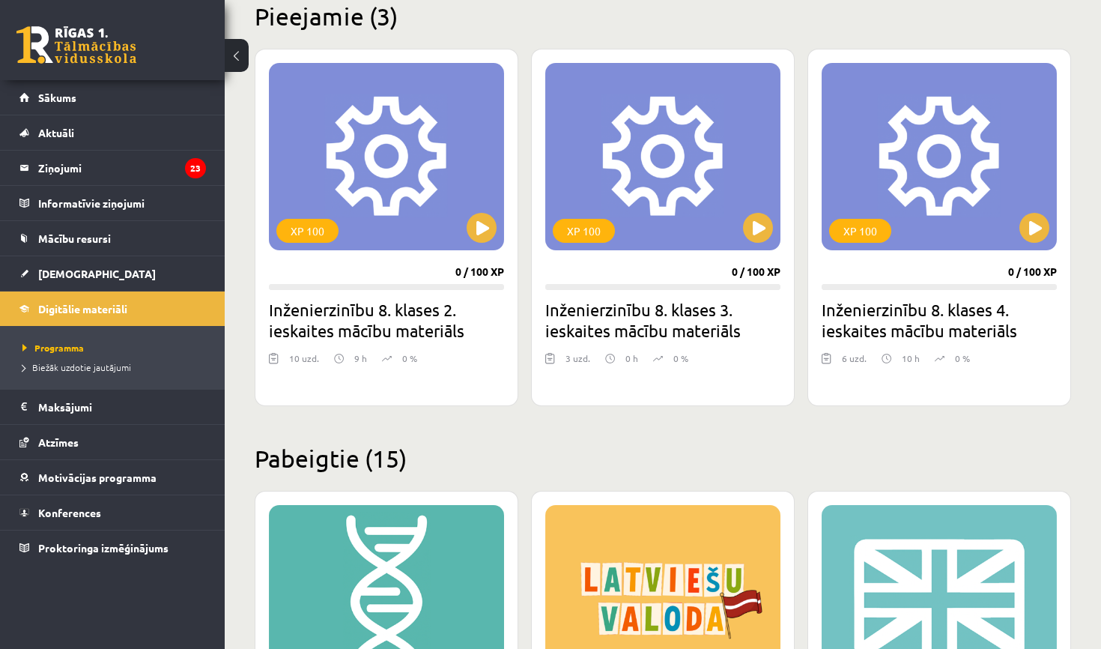
scroll to position [251, 0]
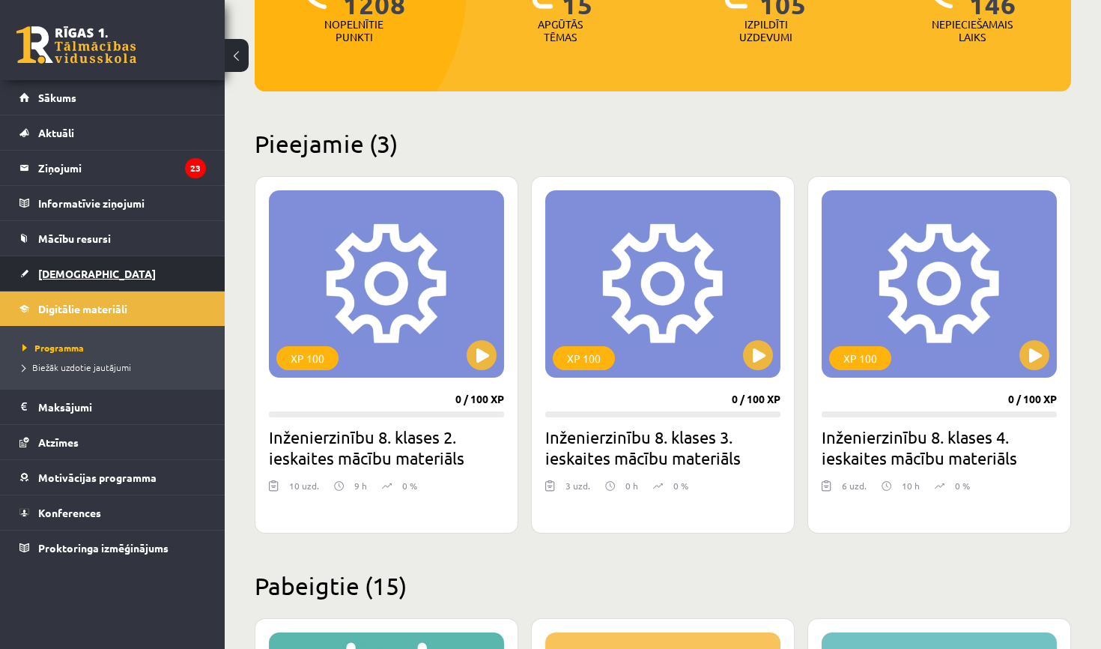
click at [89, 270] on link "[DEMOGRAPHIC_DATA]" at bounding box center [112, 273] width 187 height 34
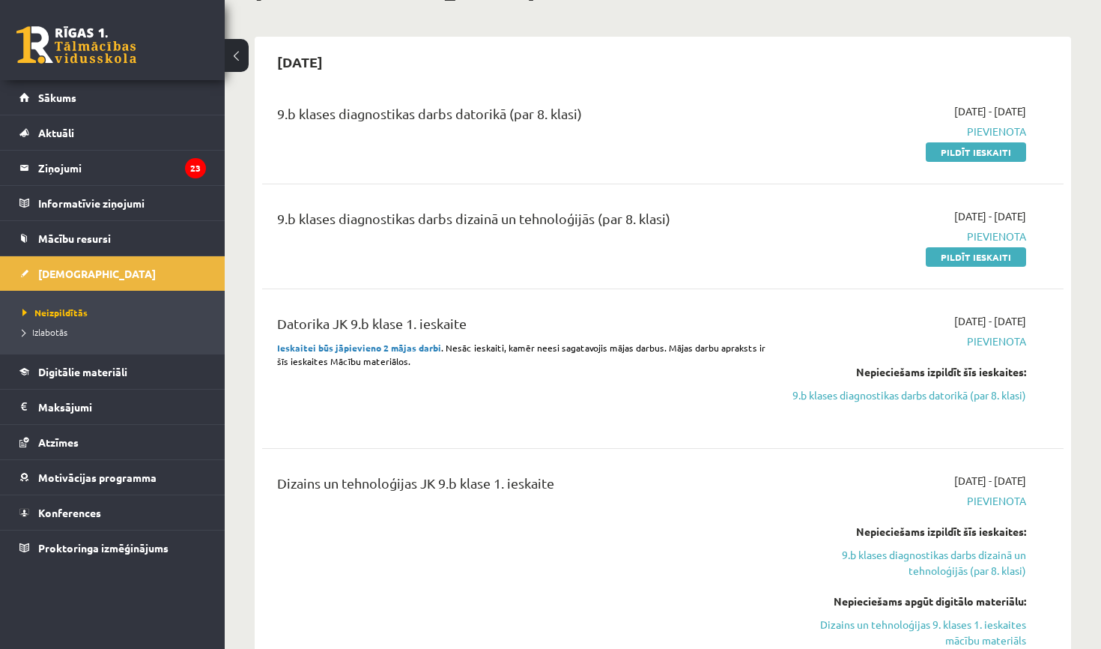
scroll to position [108, 0]
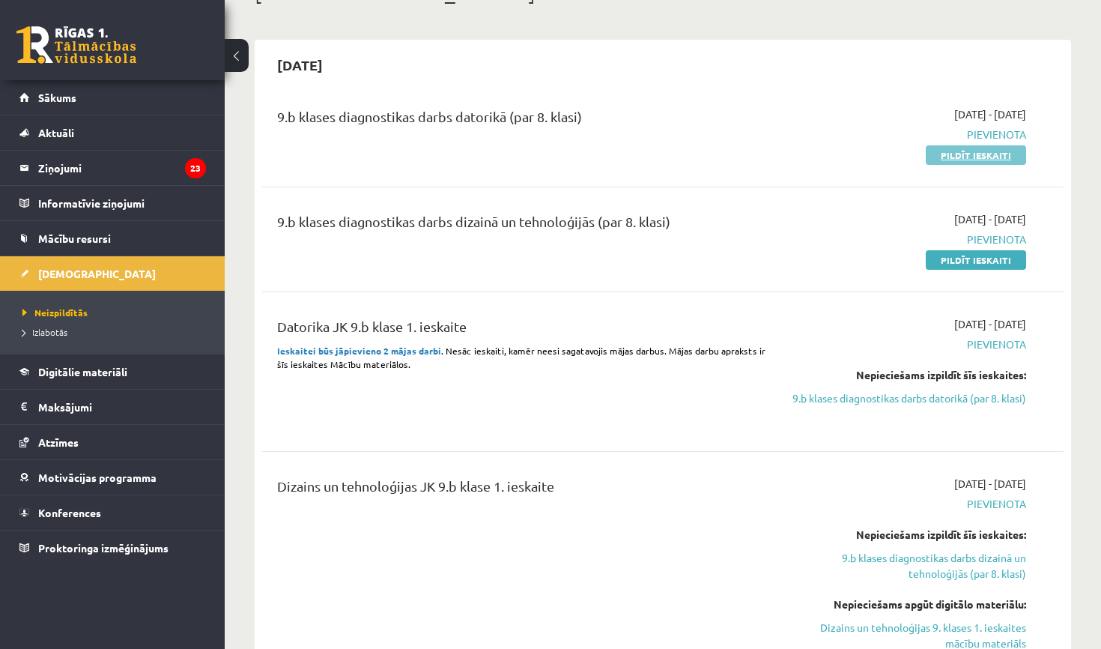
click at [971, 148] on link "Pildīt ieskaiti" at bounding box center [976, 154] width 100 height 19
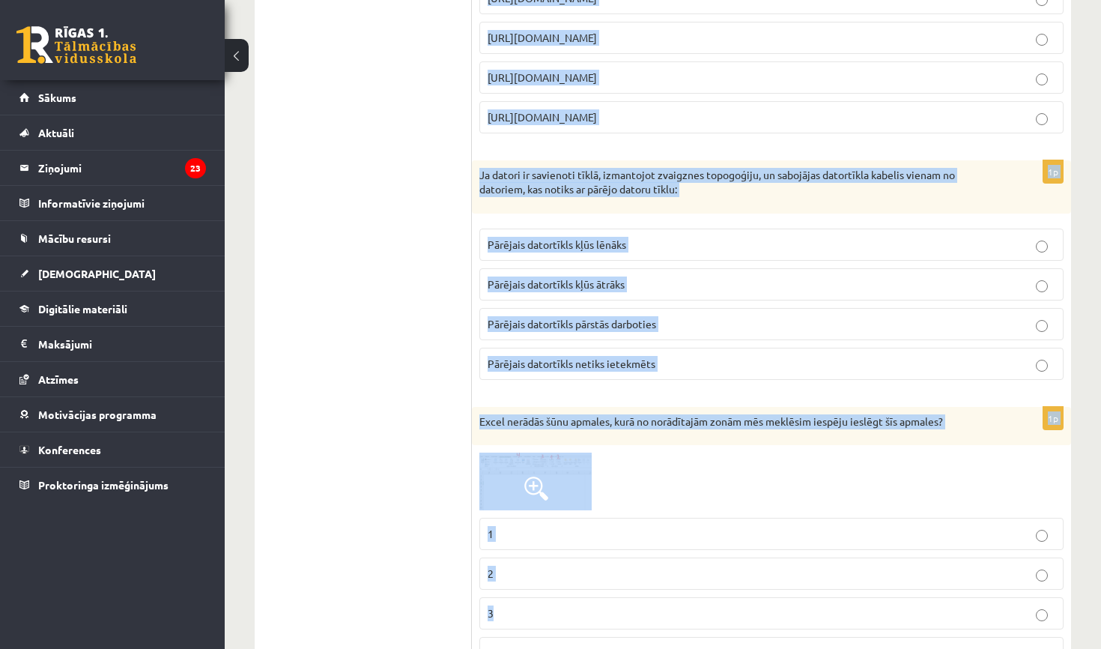
drag, startPoint x: 476, startPoint y: 299, endPoint x: 717, endPoint y: 648, distance: 423.8
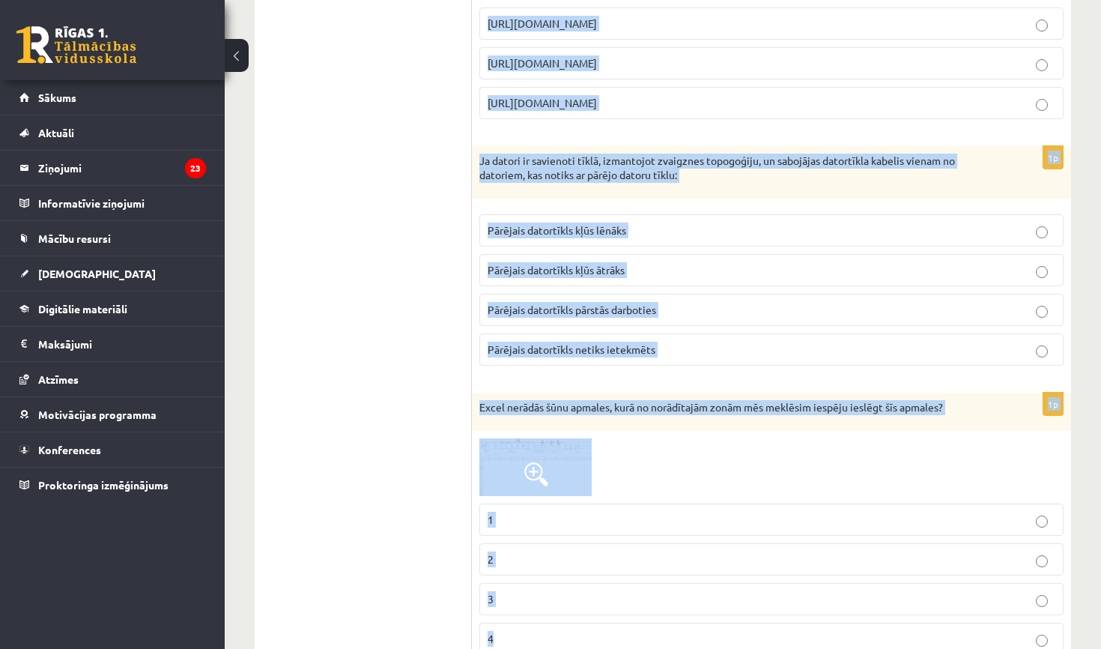
copy form "Loremipsum do: sitametcons adipiscin elitse doeiusmodtempo incididuntut labore …"
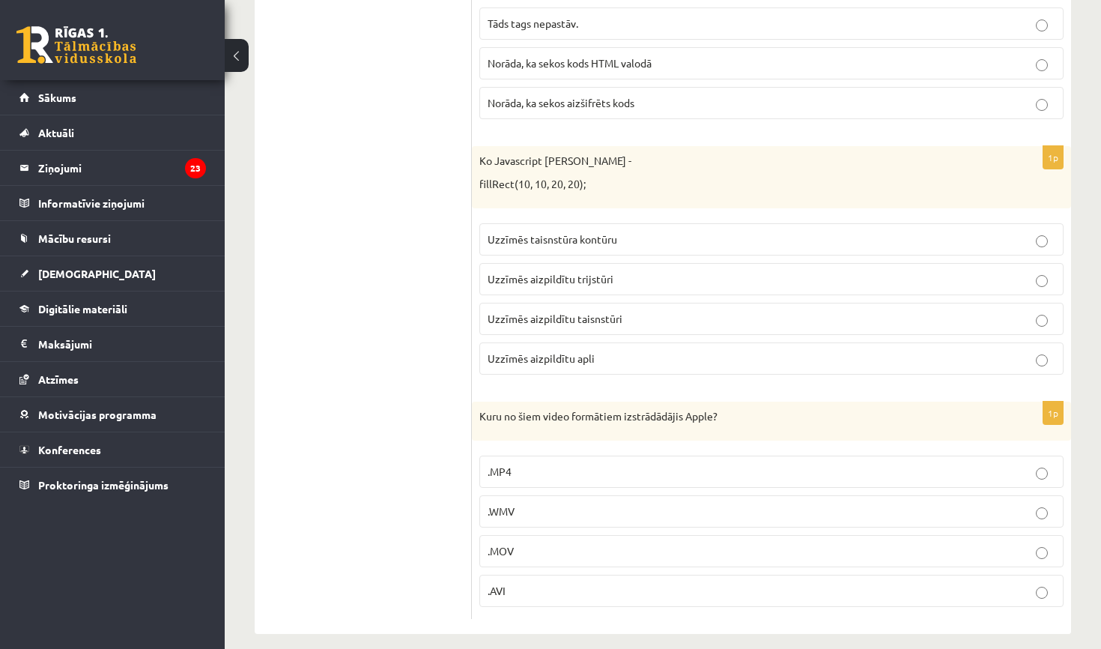
scroll to position [6796, 0]
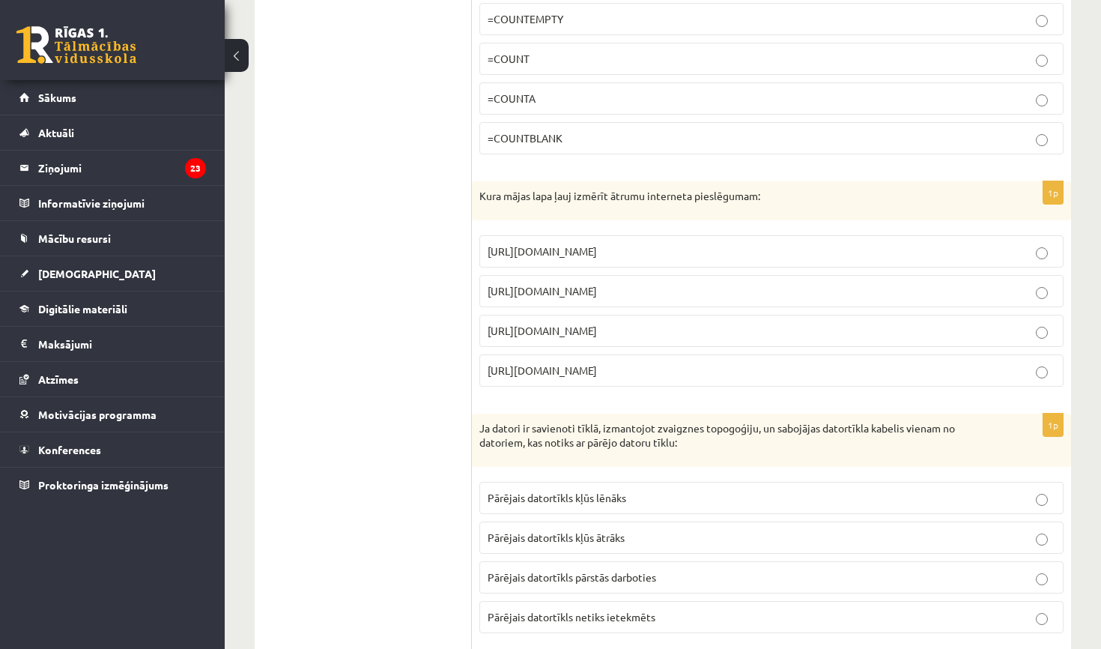
scroll to position [2087, 0]
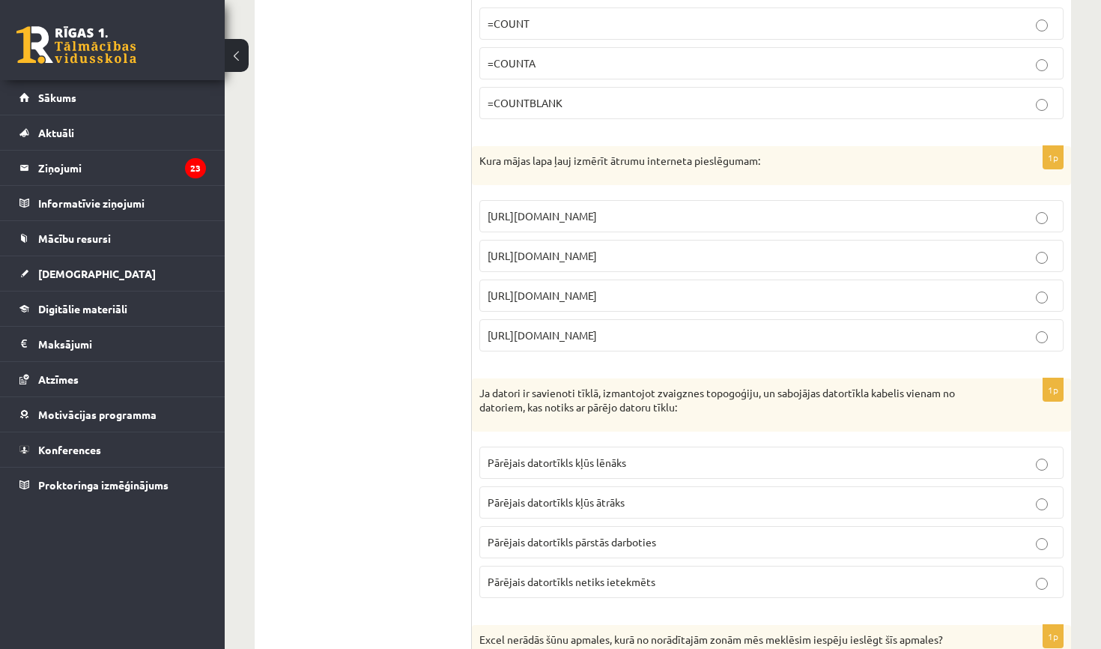
drag, startPoint x: 471, startPoint y: 295, endPoint x: 700, endPoint y: 70, distance: 320.4
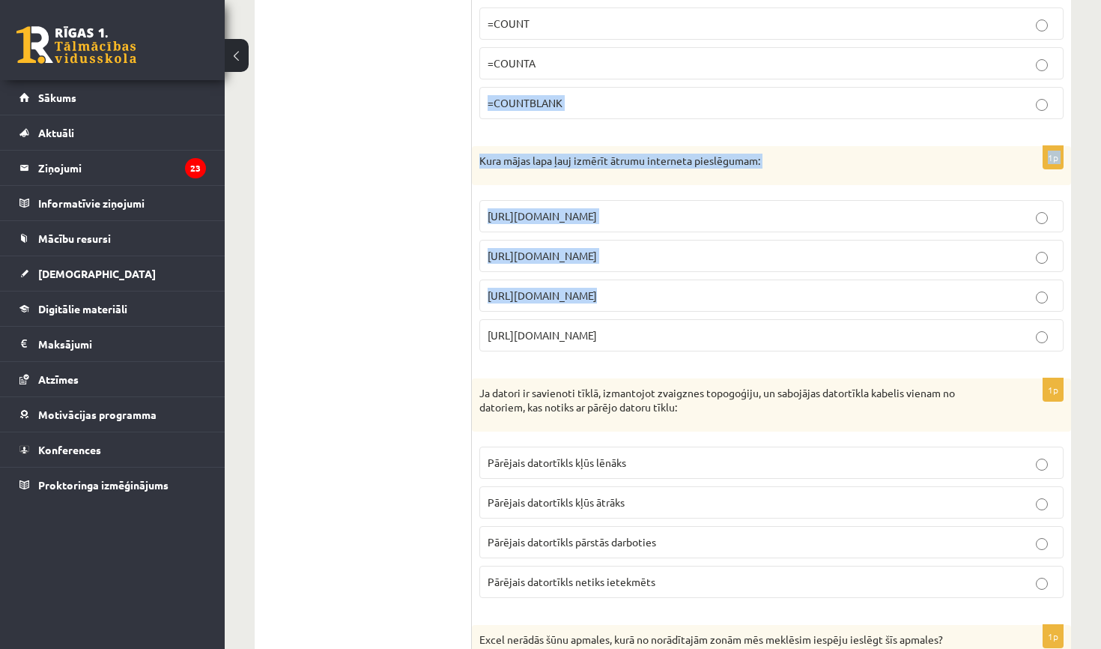
drag, startPoint x: 700, startPoint y: 72, endPoint x: 719, endPoint y: 313, distance: 241.9
click at [719, 319] on label "[URL][DOMAIN_NAME]" at bounding box center [771, 335] width 584 height 32
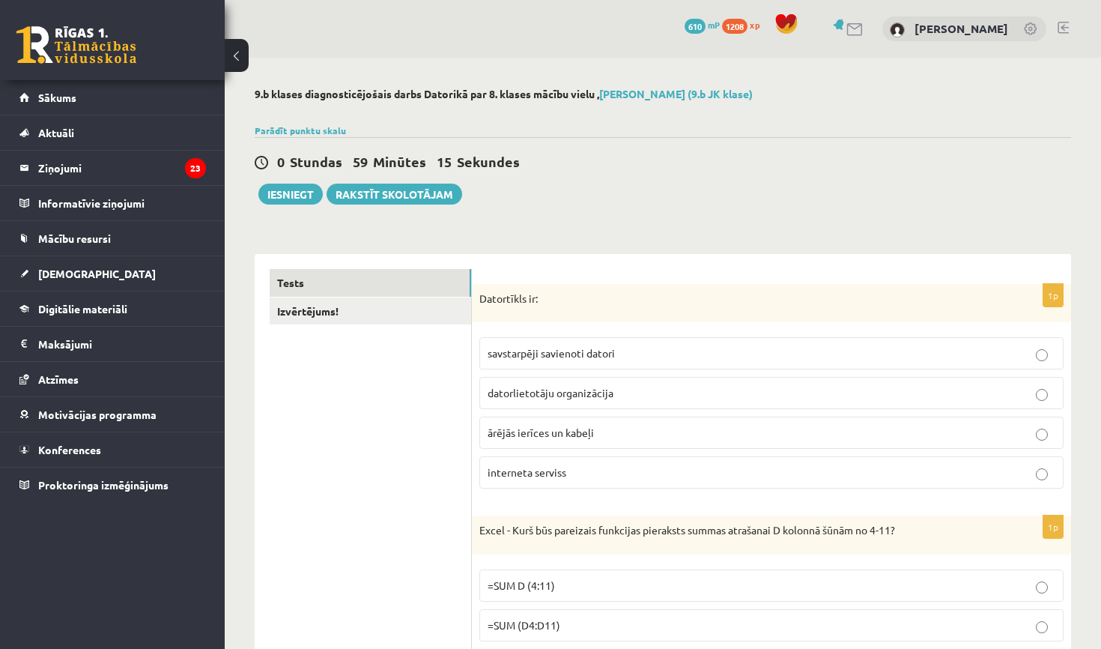
scroll to position [0, 0]
click at [623, 449] on fieldset "savstarpēji savienoti datori datorlietotāju organizācija ārējās ierīces un kabe…" at bounding box center [771, 411] width 584 height 163
click at [620, 433] on p "ārējās ierīces un kabeļi" at bounding box center [772, 433] width 568 height 16
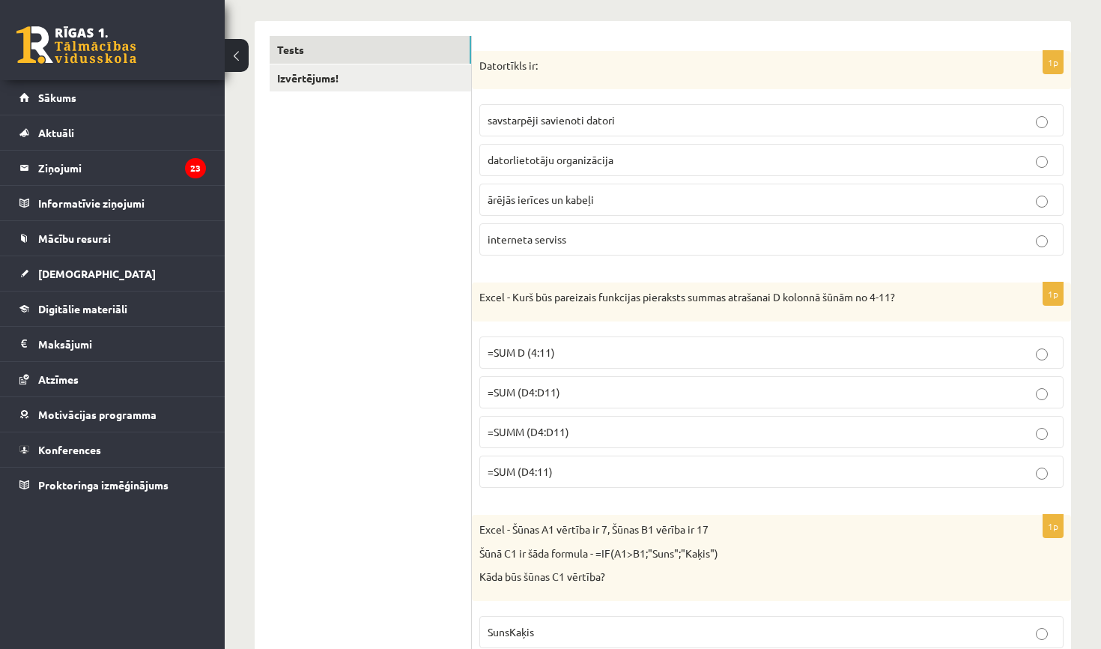
scroll to position [239, 0]
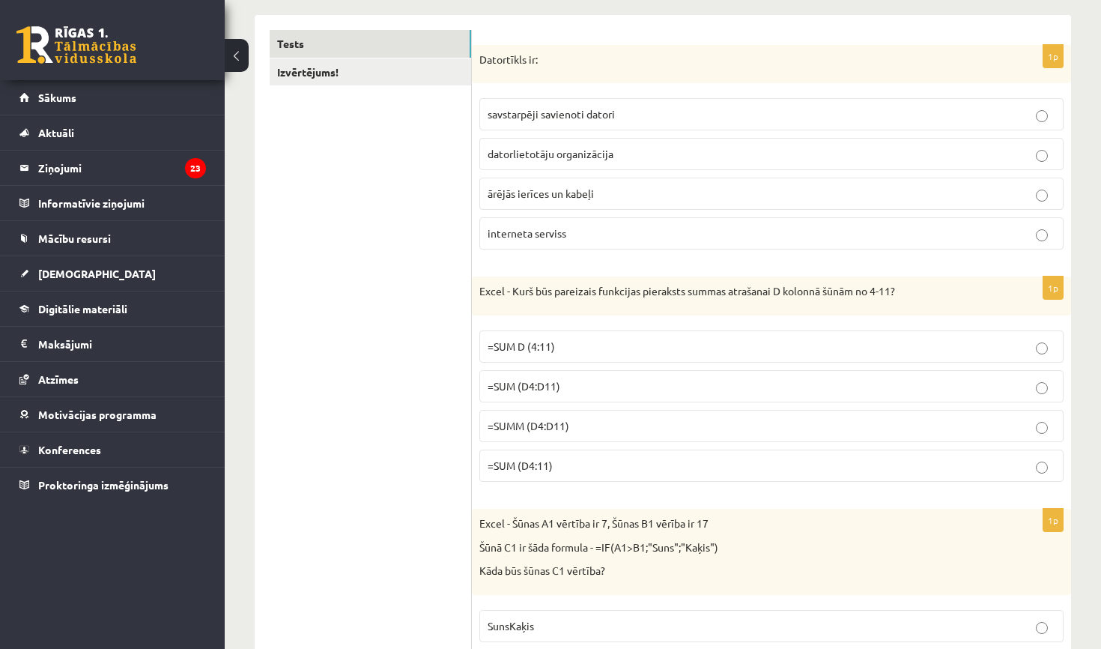
click at [598, 425] on p "=SUMM (D4:D11)" at bounding box center [772, 426] width 568 height 16
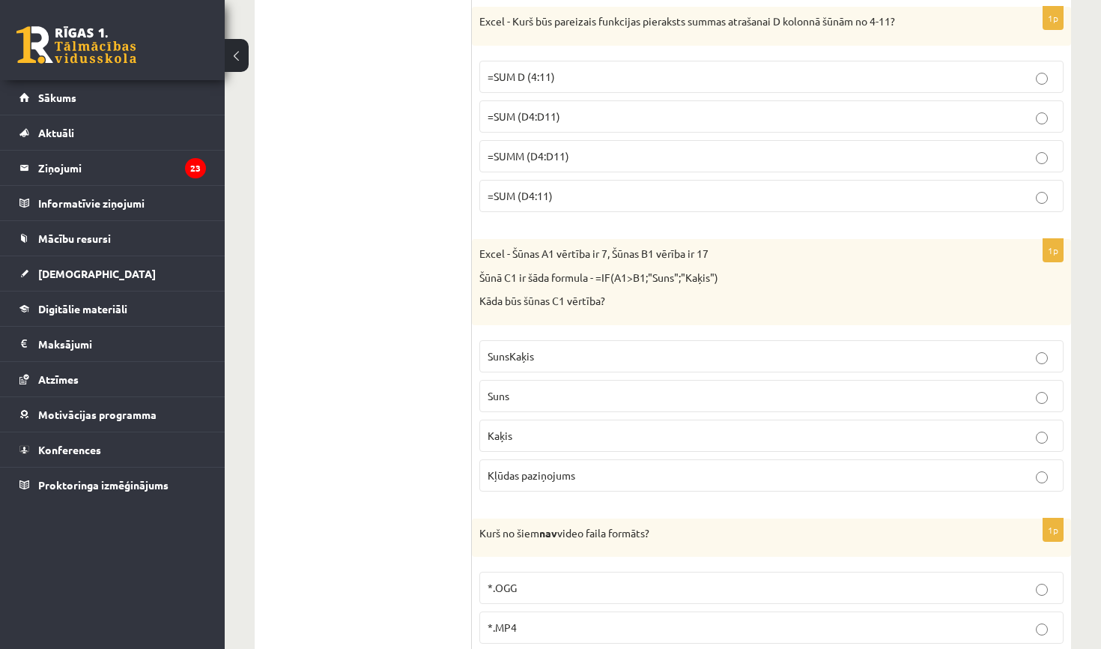
scroll to position [509, 0]
click at [597, 399] on p "Suns" at bounding box center [772, 396] width 568 height 16
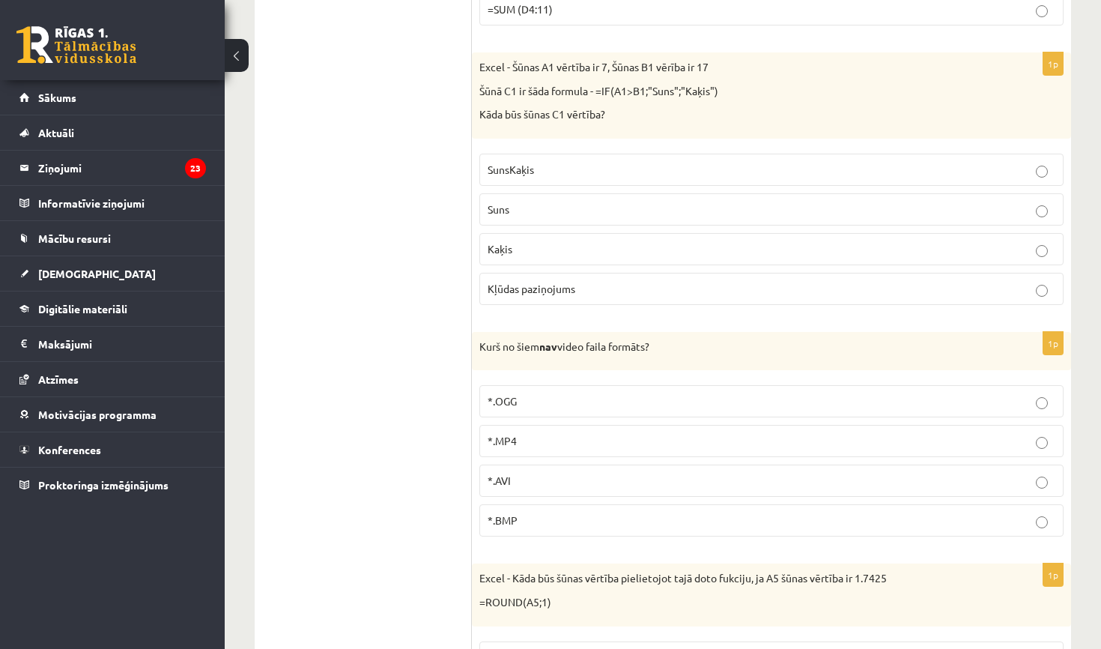
scroll to position [707, 0]
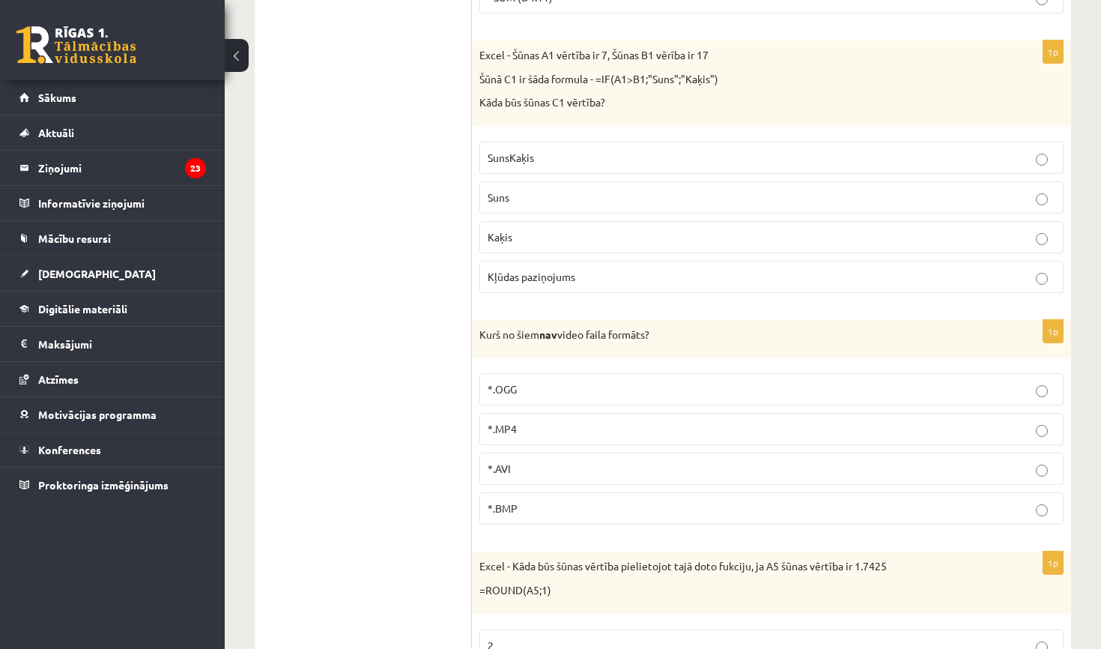
click at [583, 382] on p "*.OGG" at bounding box center [772, 389] width 568 height 16
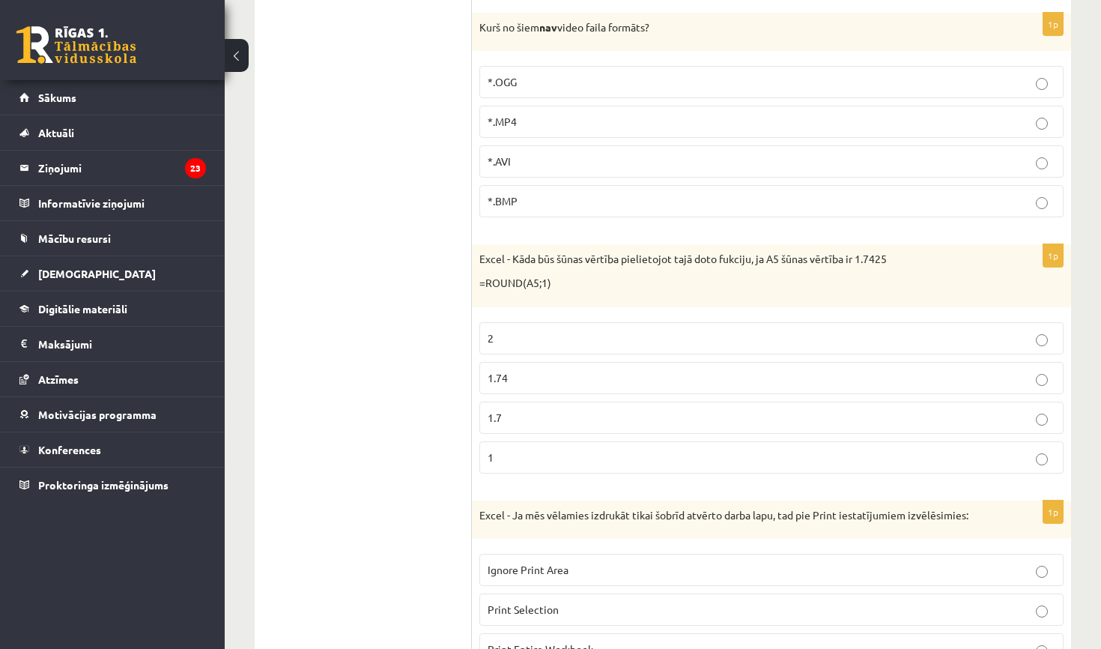
scroll to position [1014, 0]
click at [557, 444] on label "1" at bounding box center [771, 457] width 584 height 32
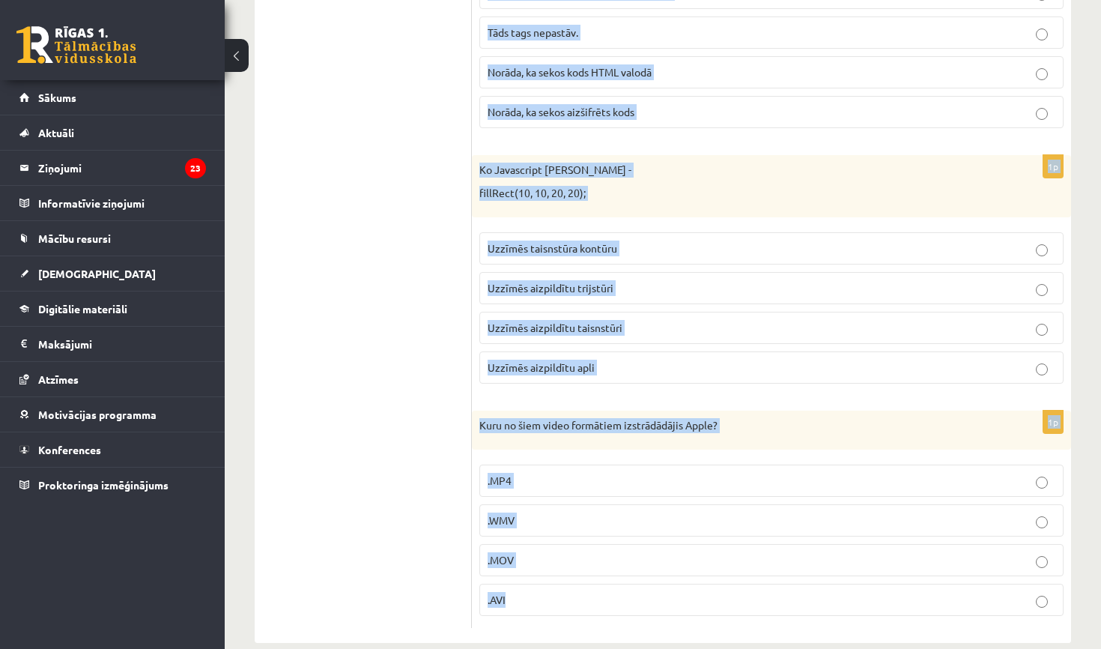
scroll to position [6796, 0]
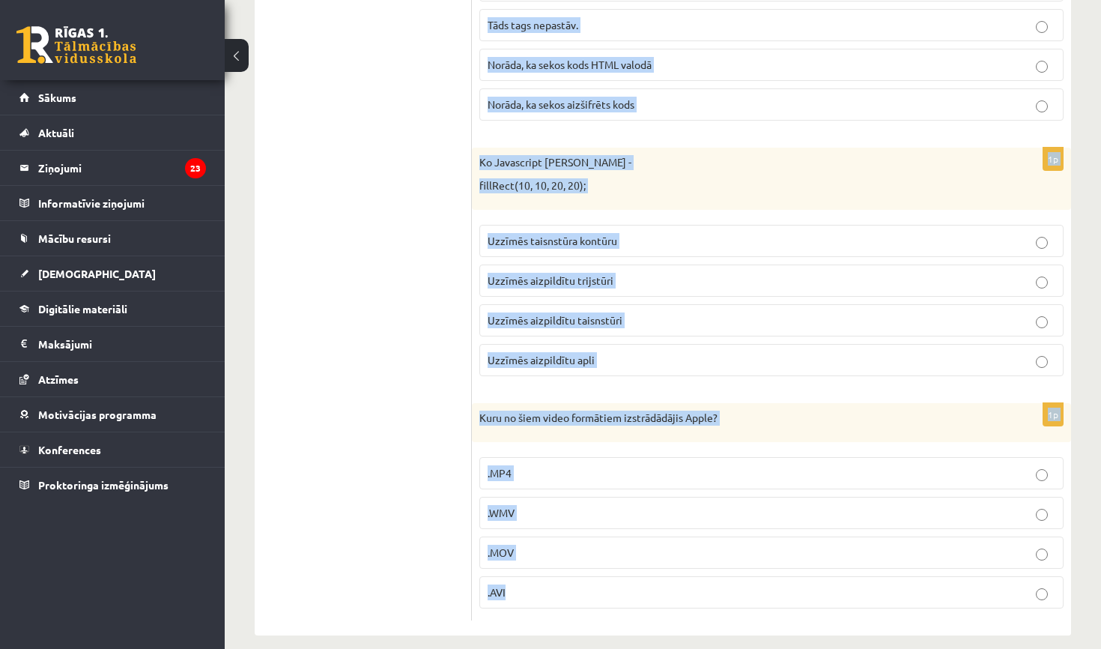
drag, startPoint x: 481, startPoint y: 297, endPoint x: 697, endPoint y: 648, distance: 412.2
copy form "Datortīkls ir: savstarpēji savienoti datori datorlietotāju organizācija ārējās …"
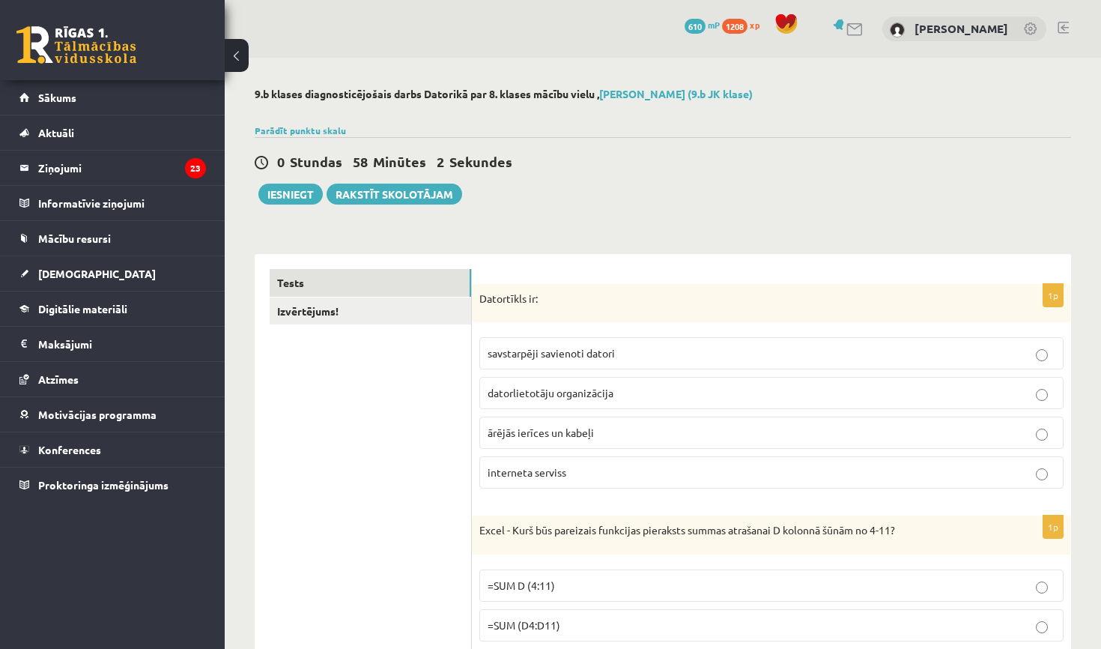
scroll to position [0, 0]
click at [647, 351] on p "savstarpēji savienoti datori" at bounding box center [772, 353] width 568 height 16
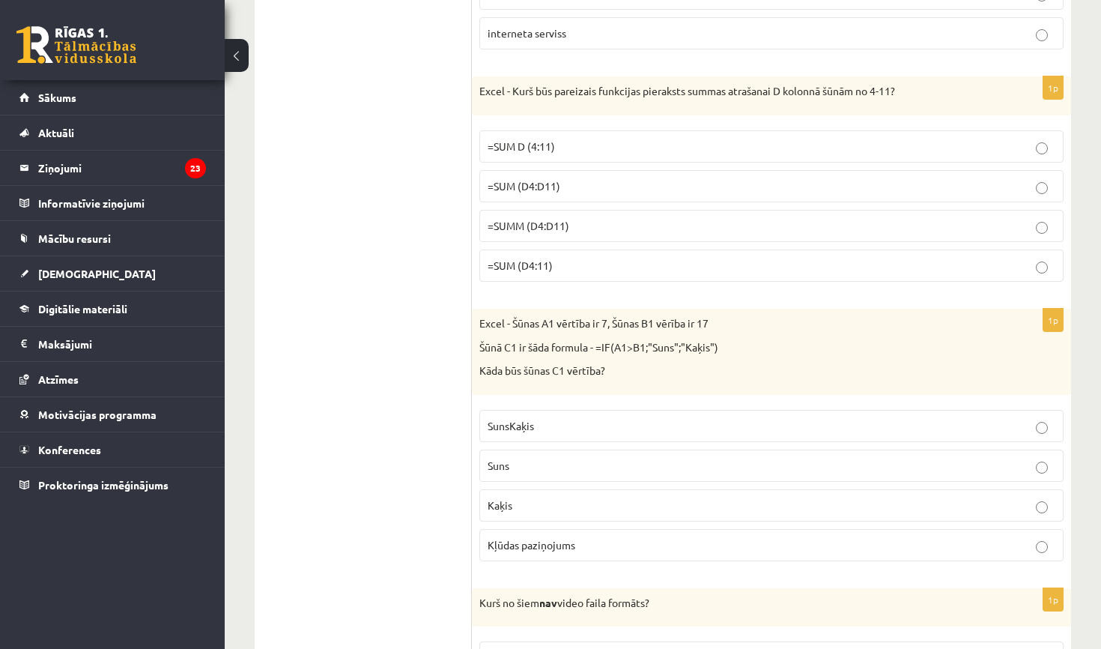
scroll to position [438, 0]
click at [542, 192] on p "=SUM (D4:D11)" at bounding box center [772, 187] width 568 height 16
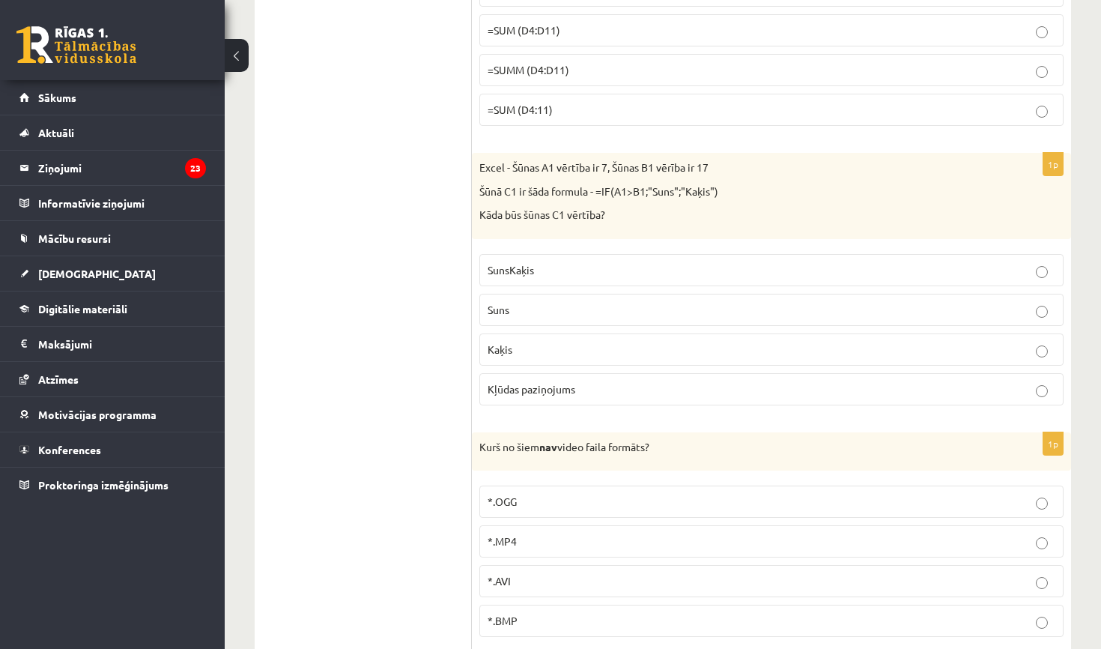
scroll to position [655, 0]
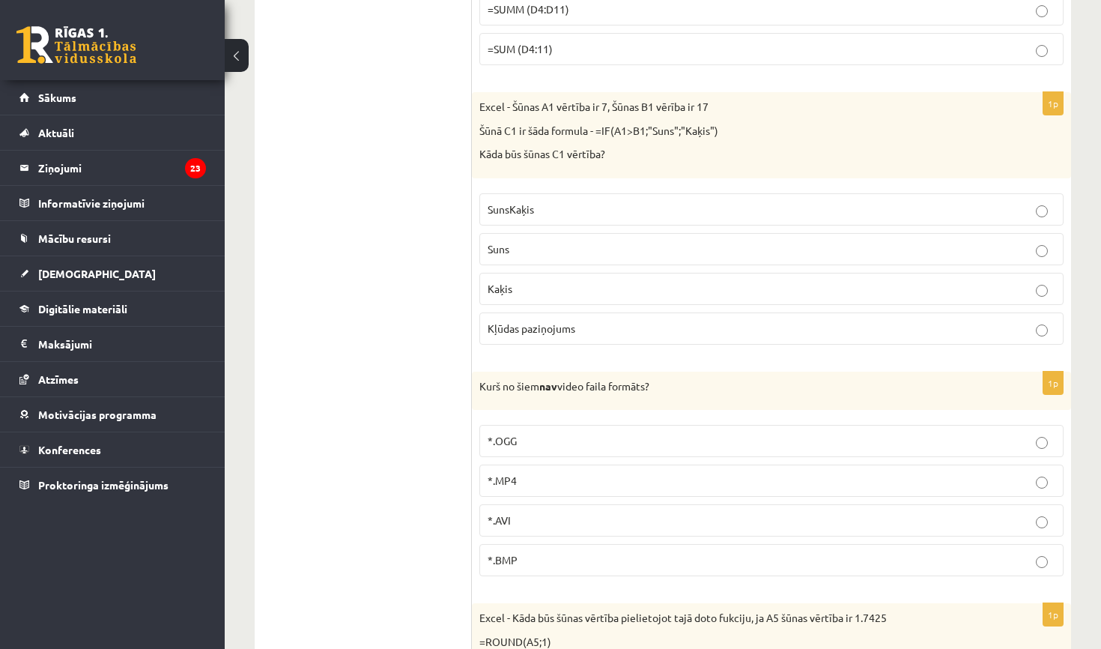
click at [521, 287] on p "Kaķis" at bounding box center [772, 289] width 568 height 16
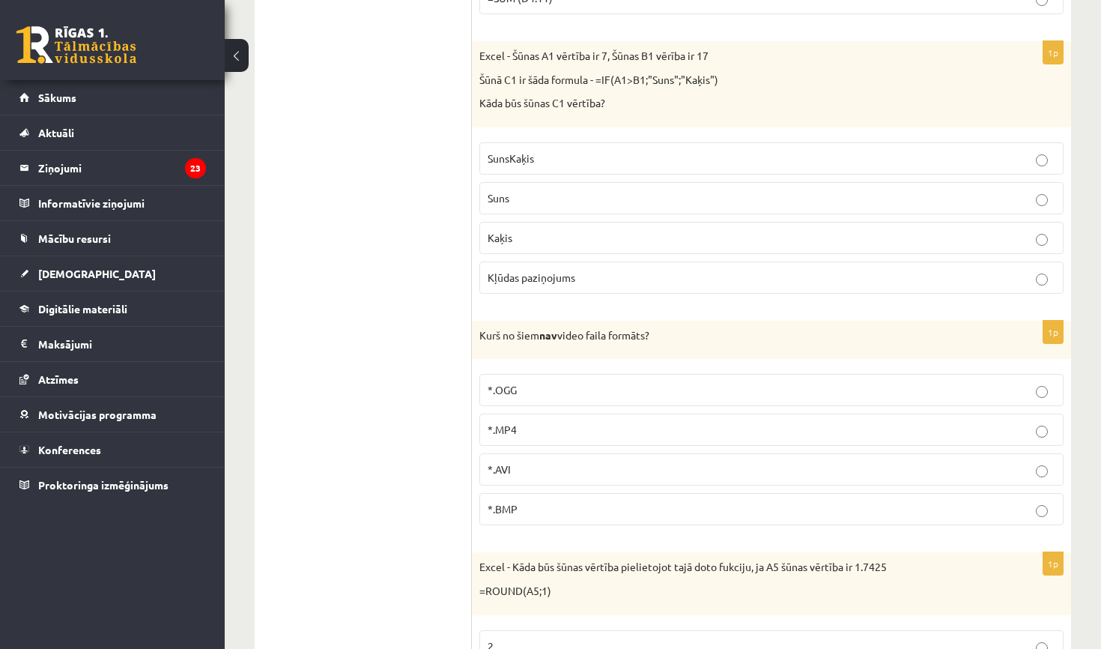
scroll to position [712, 0]
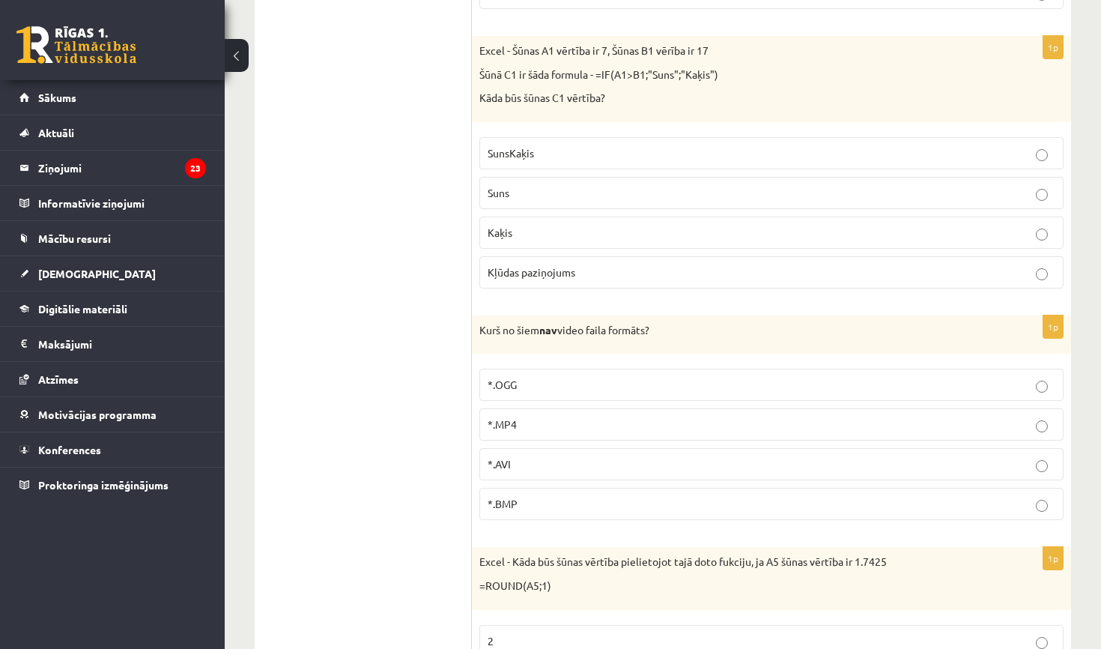
click at [518, 497] on p "*.BMP" at bounding box center [772, 504] width 568 height 16
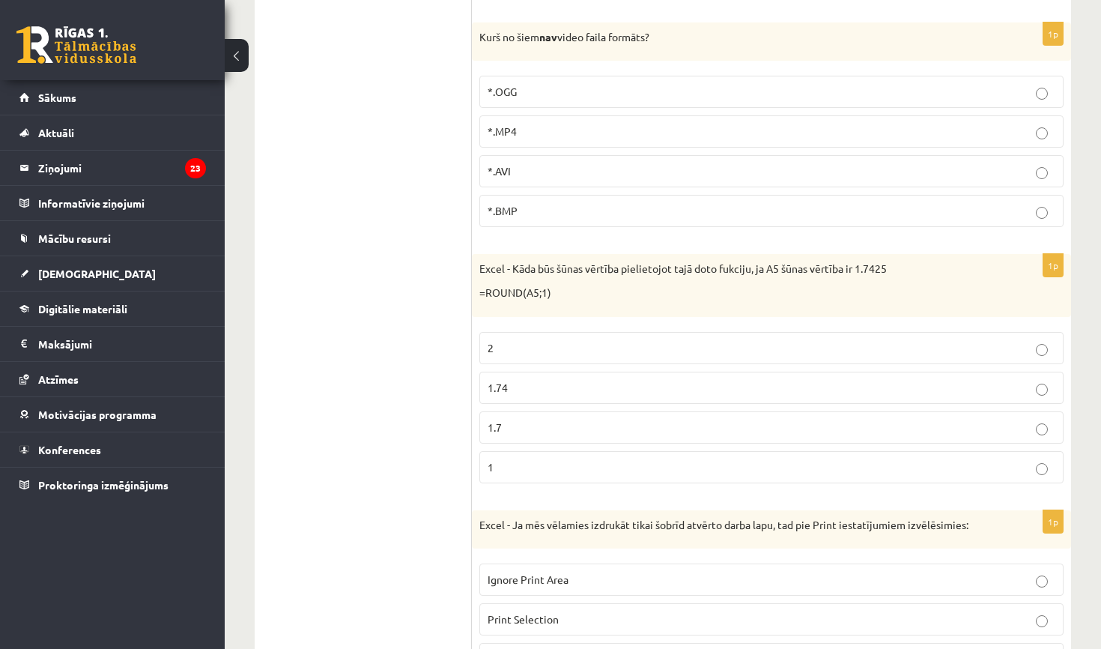
scroll to position [1006, 0]
click at [534, 420] on p "1.7" at bounding box center [772, 426] width 568 height 16
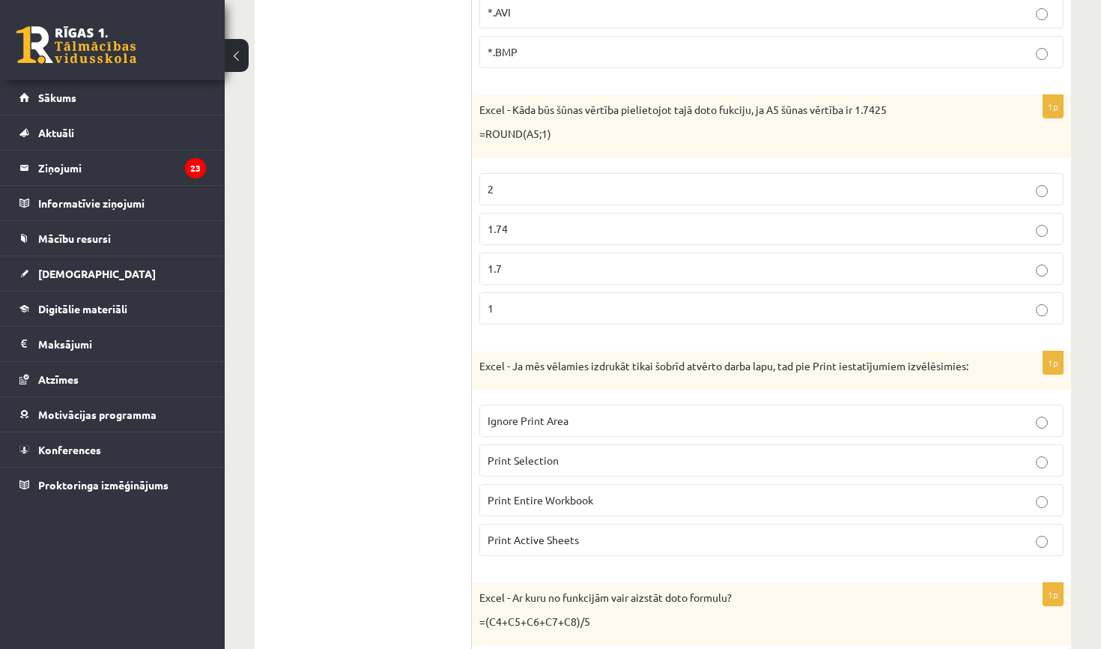
scroll to position [1169, 0]
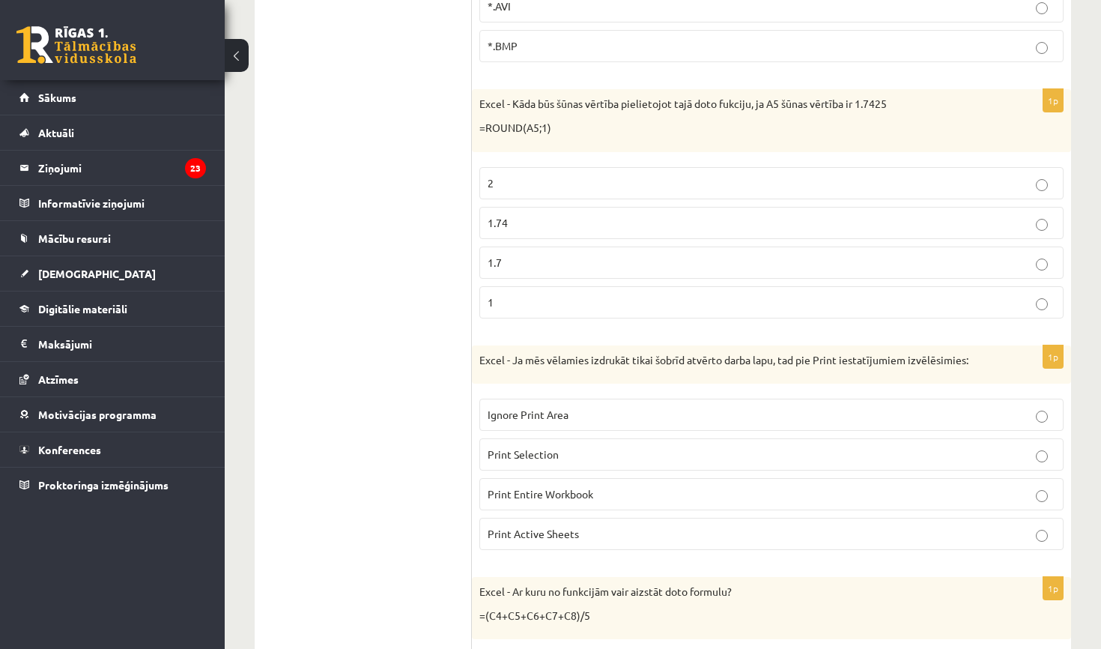
click at [570, 542] on label "Print Active Sheets" at bounding box center [771, 534] width 584 height 32
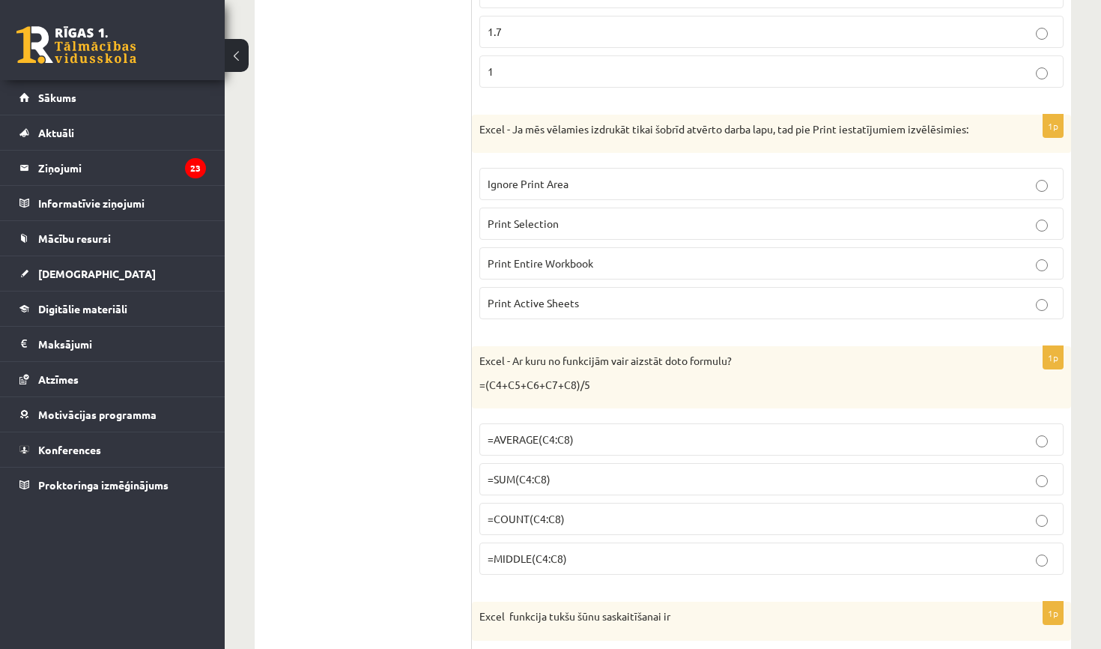
scroll to position [1403, 0]
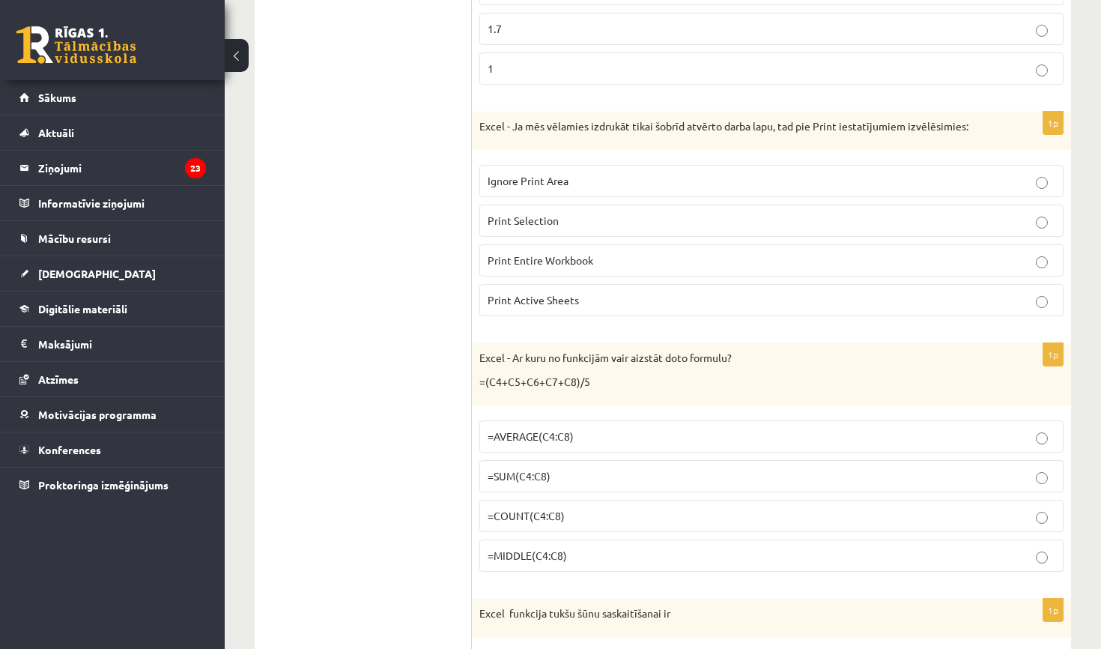
click at [567, 515] on p "=COUNT(C4:C8)" at bounding box center [772, 516] width 568 height 16
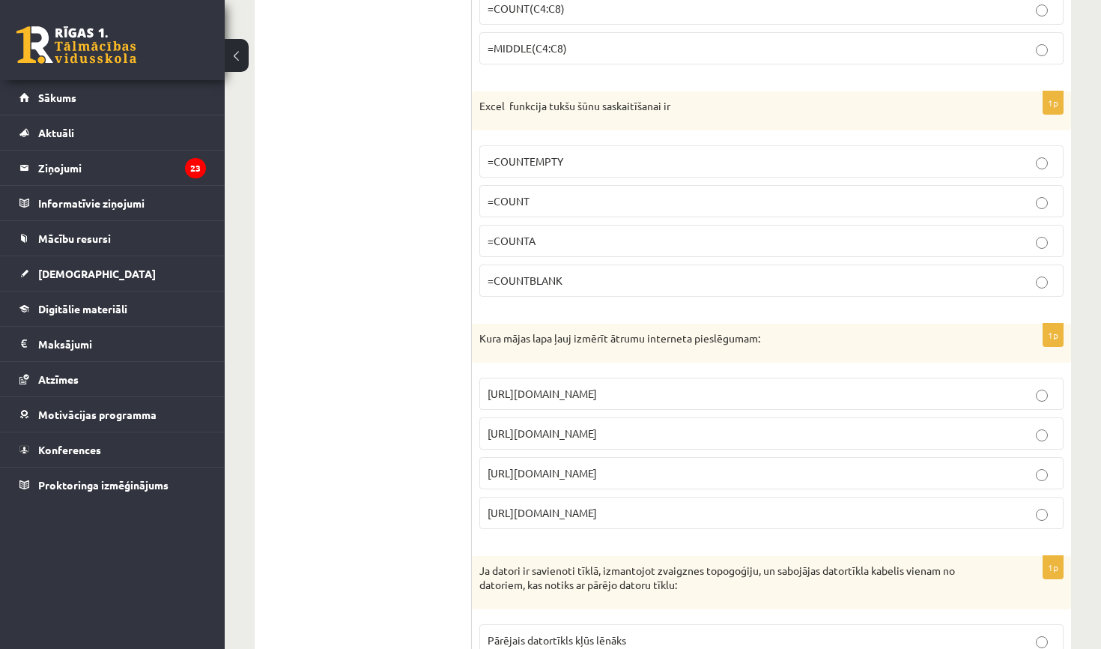
scroll to position [1911, 0]
click at [571, 272] on p "=COUNTBLANK" at bounding box center [772, 279] width 568 height 16
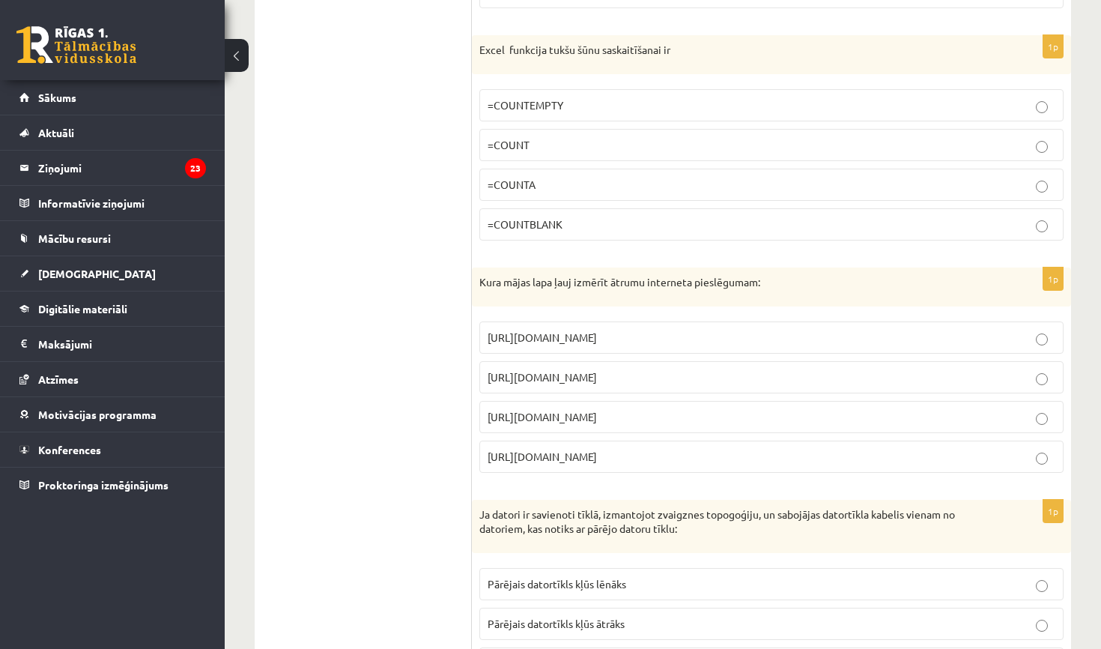
scroll to position [1968, 0]
click at [597, 374] on span "https://www.speedtest.net" at bounding box center [542, 375] width 109 height 13
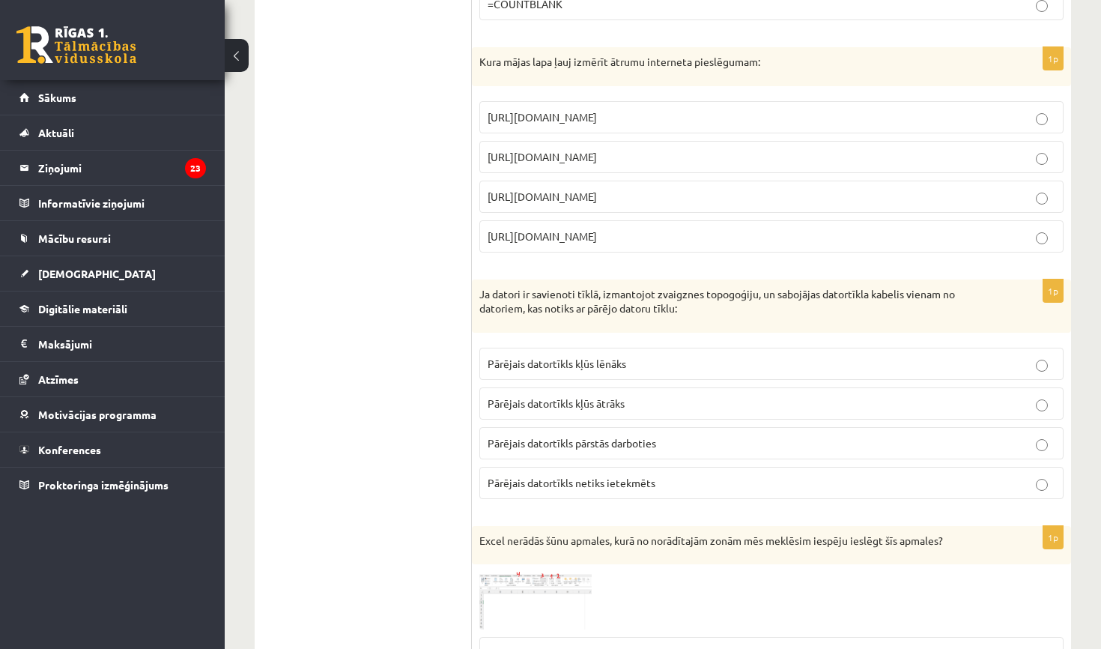
scroll to position [2189, 0]
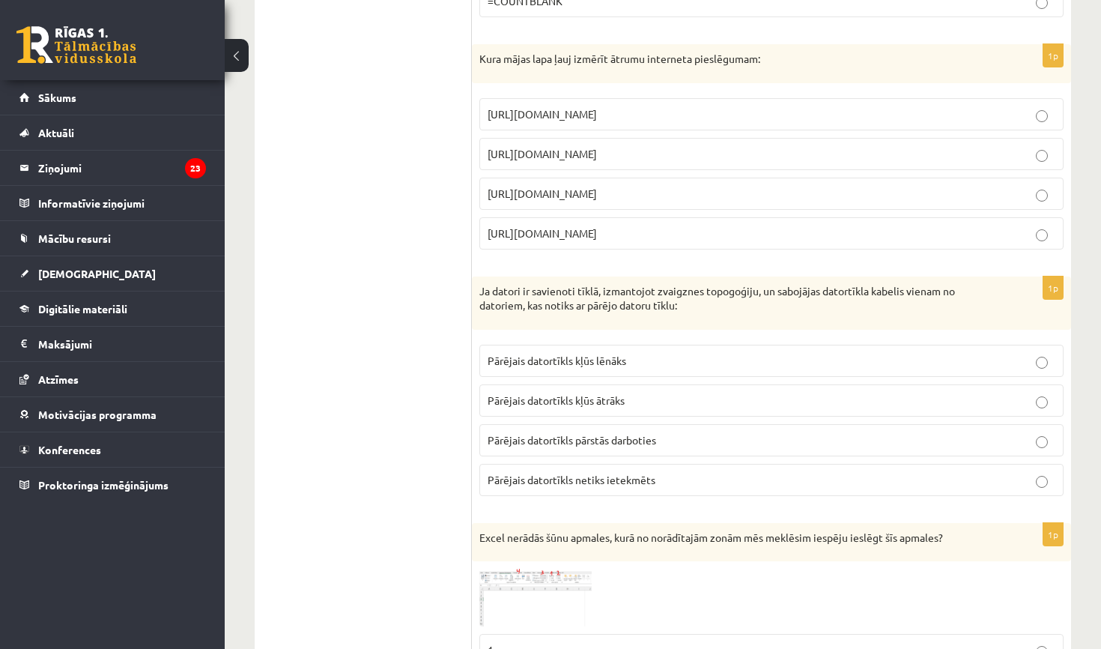
click at [630, 479] on p "Pārējais datortīkls netiks ietekmēts" at bounding box center [772, 480] width 568 height 16
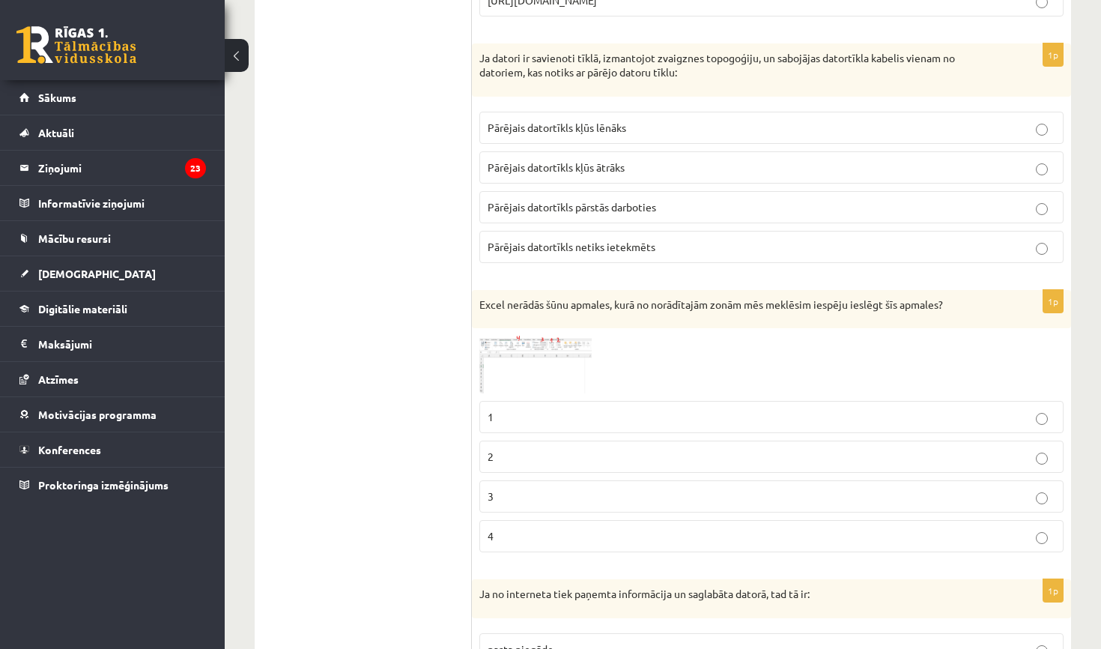
scroll to position [2426, 0]
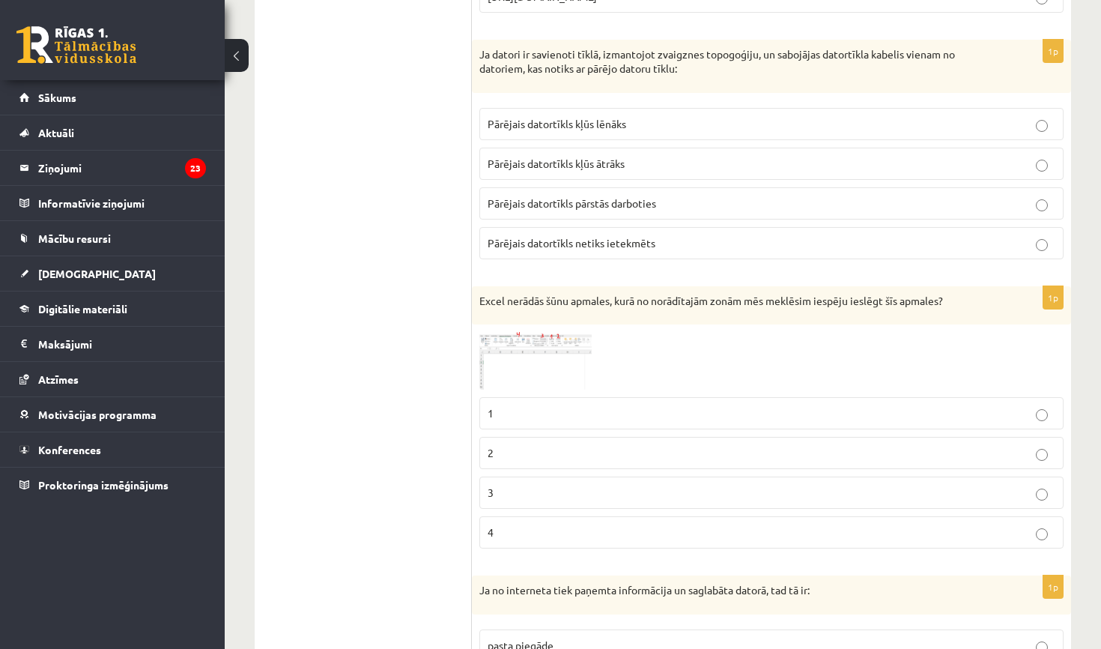
click at [624, 455] on label "2" at bounding box center [771, 453] width 584 height 32
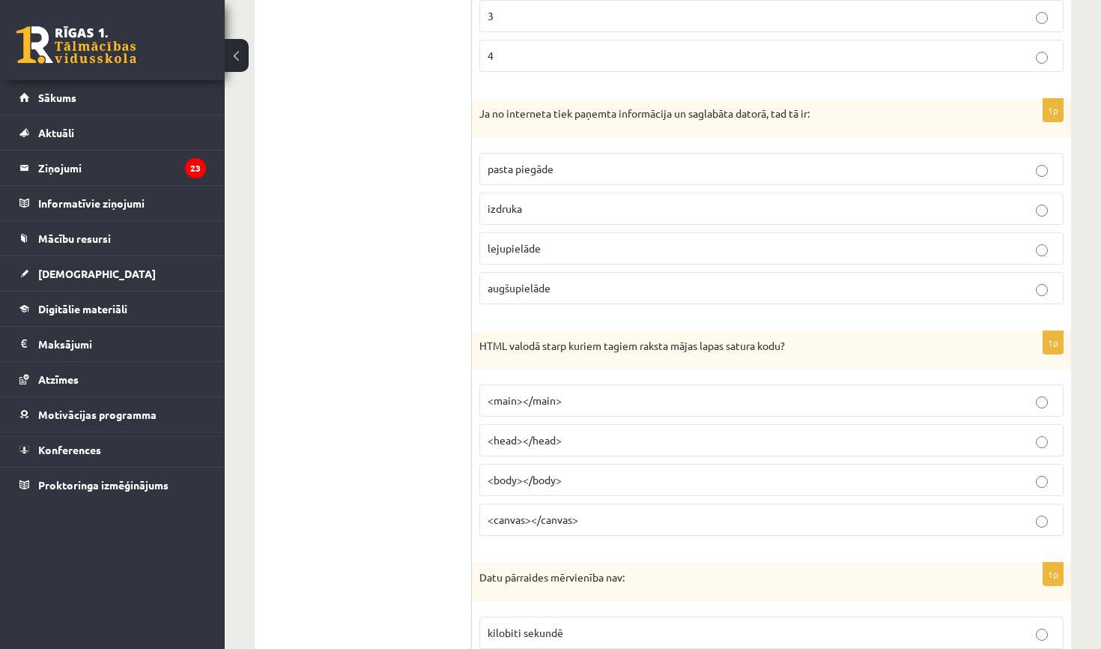
scroll to position [2912, 0]
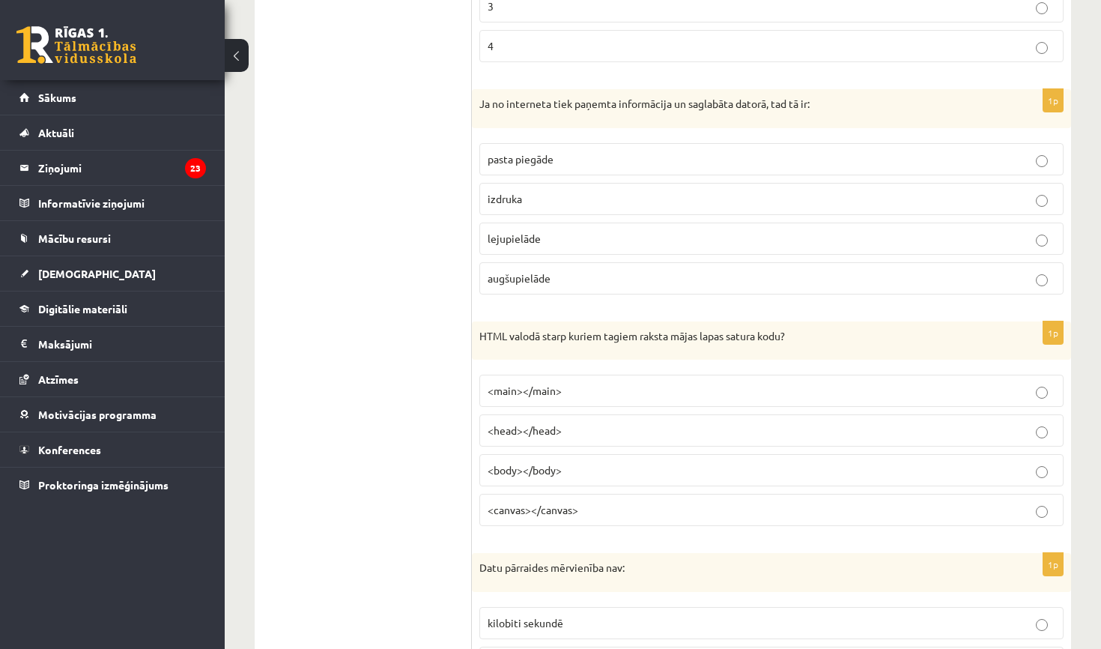
click at [583, 222] on label "lejupielāde" at bounding box center [771, 238] width 584 height 32
click at [584, 464] on p "<body></body>" at bounding box center [772, 470] width 568 height 16
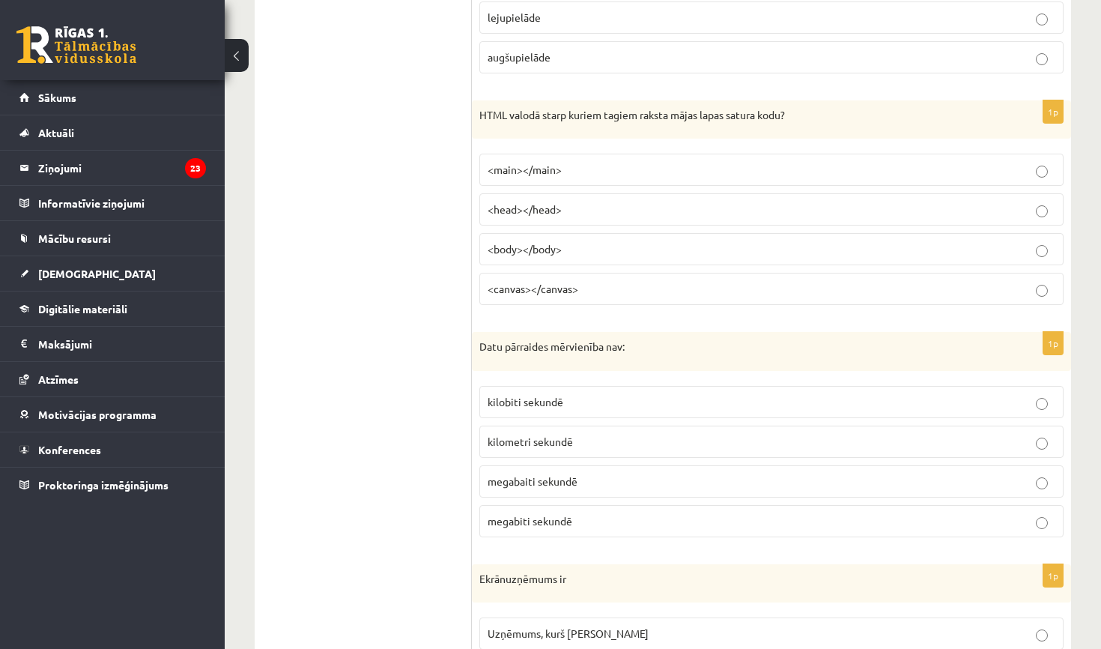
scroll to position [3136, 0]
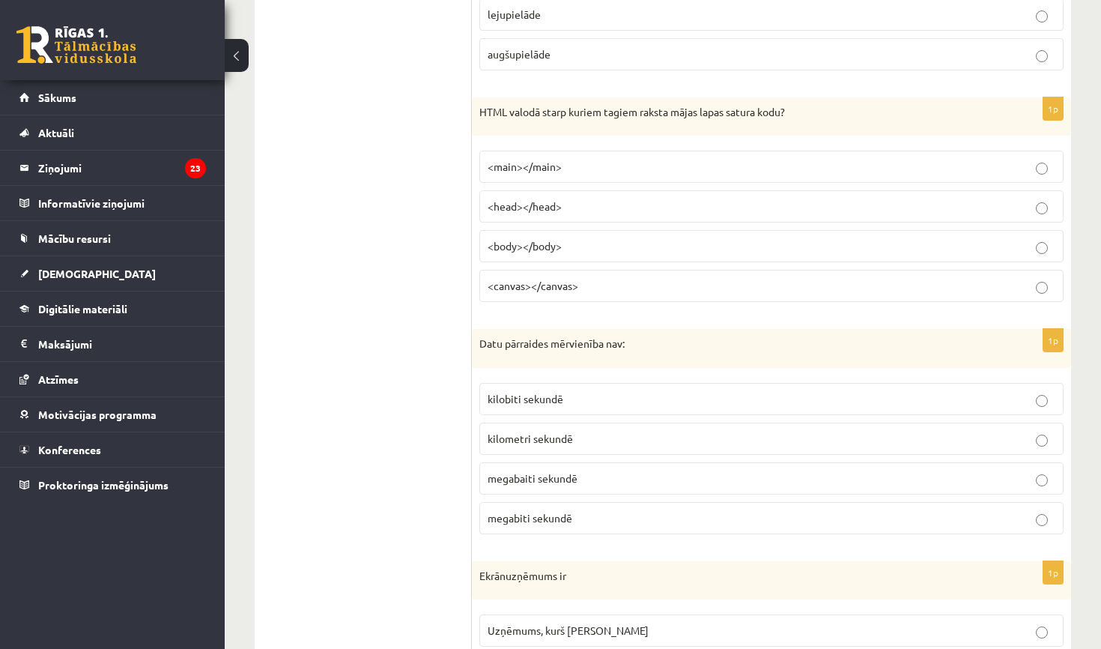
click at [595, 431] on p "kilometri sekundē" at bounding box center [772, 439] width 568 height 16
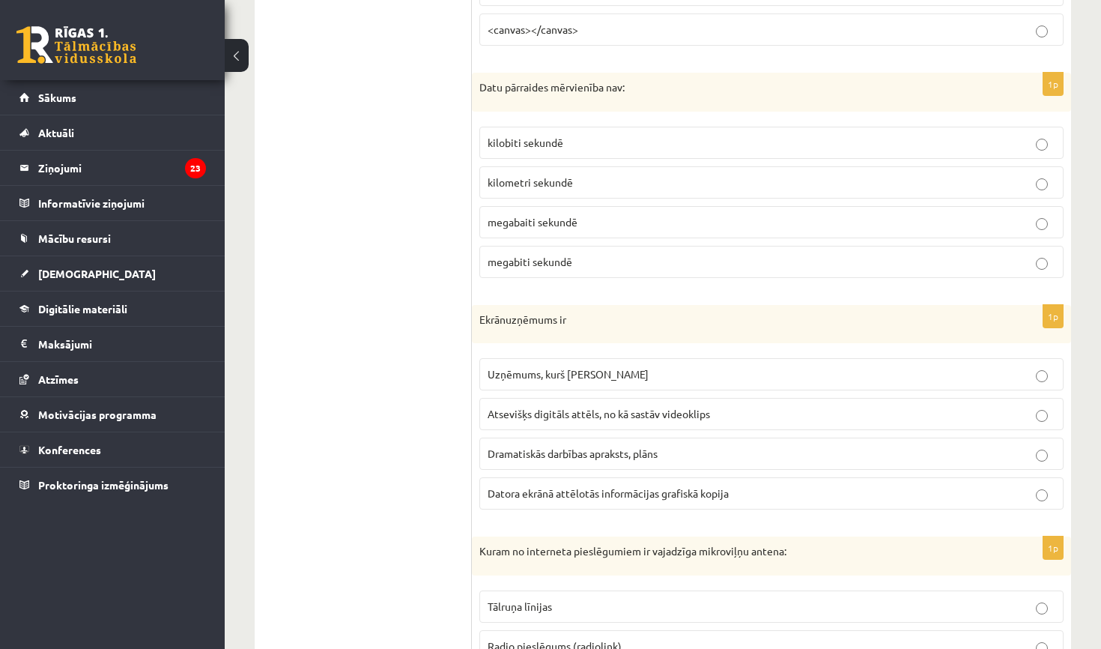
scroll to position [3395, 0]
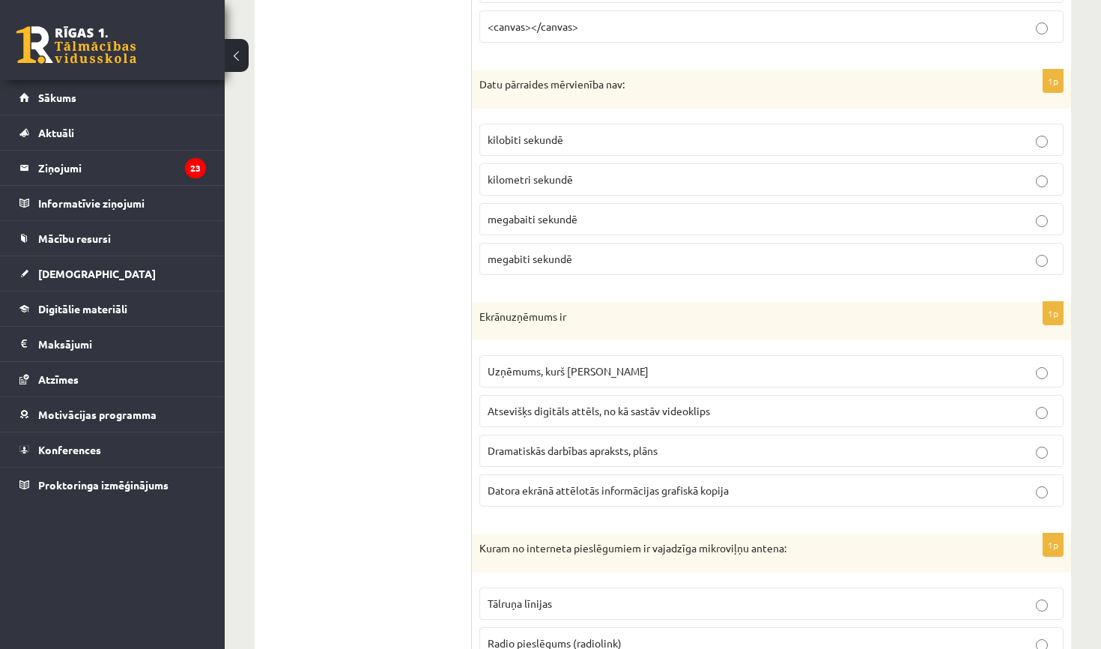
click at [592, 487] on span "Datora ekrānā attēlotās informācijas grafiskā kopija" at bounding box center [608, 489] width 241 height 13
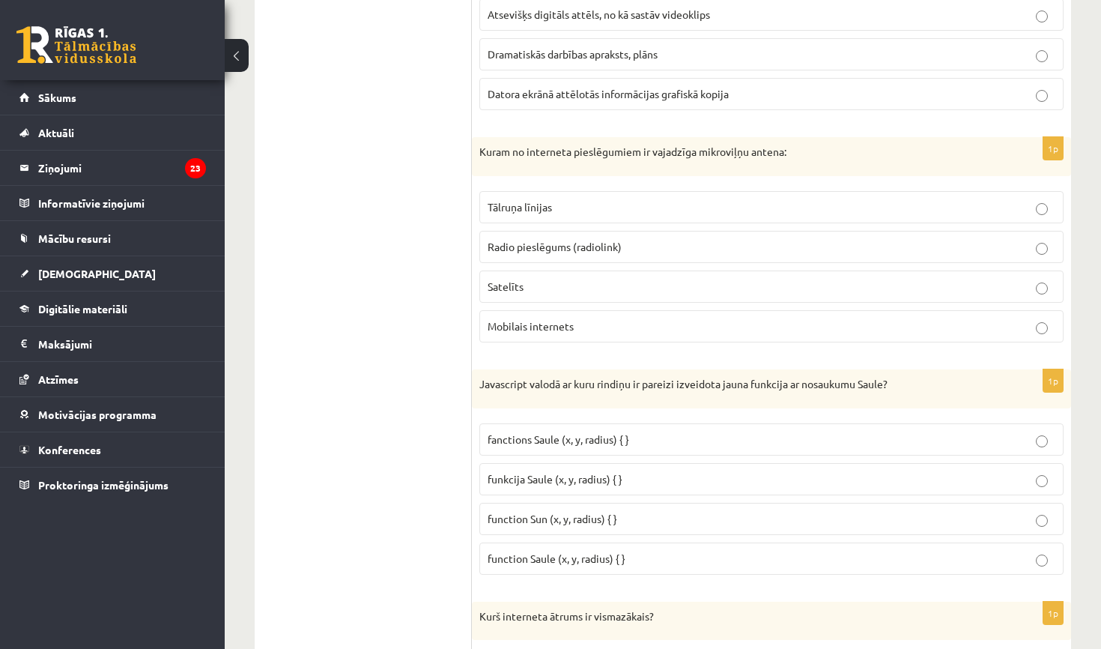
scroll to position [3792, 0]
click at [553, 239] on span "Radio pieslēgums (radiolink)" at bounding box center [555, 245] width 134 height 13
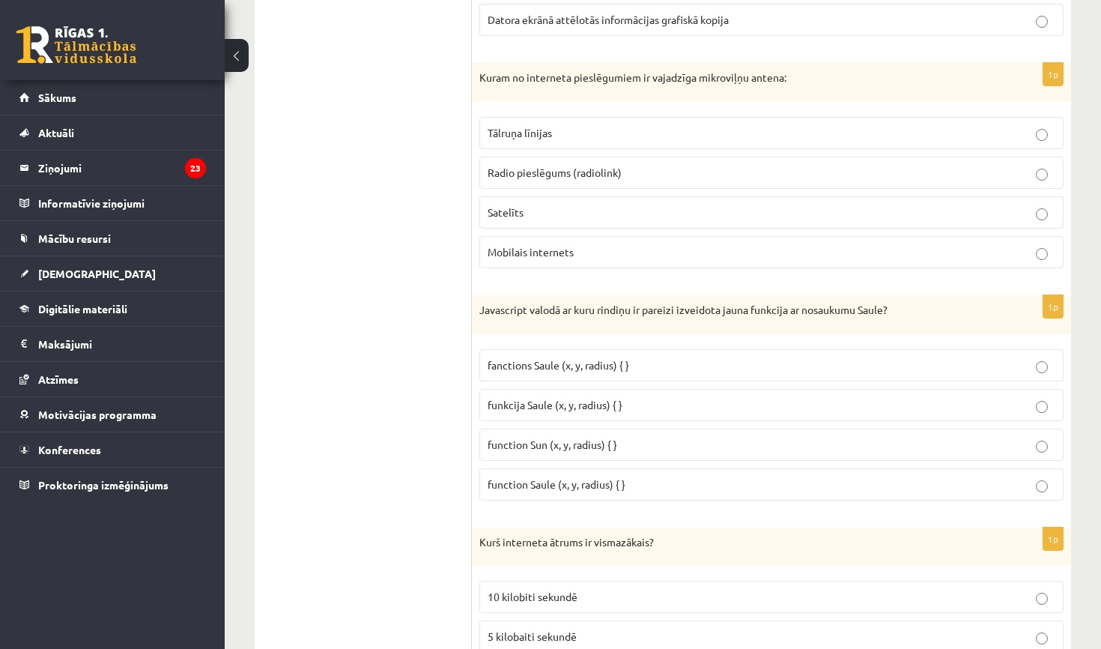
scroll to position [3889, 0]
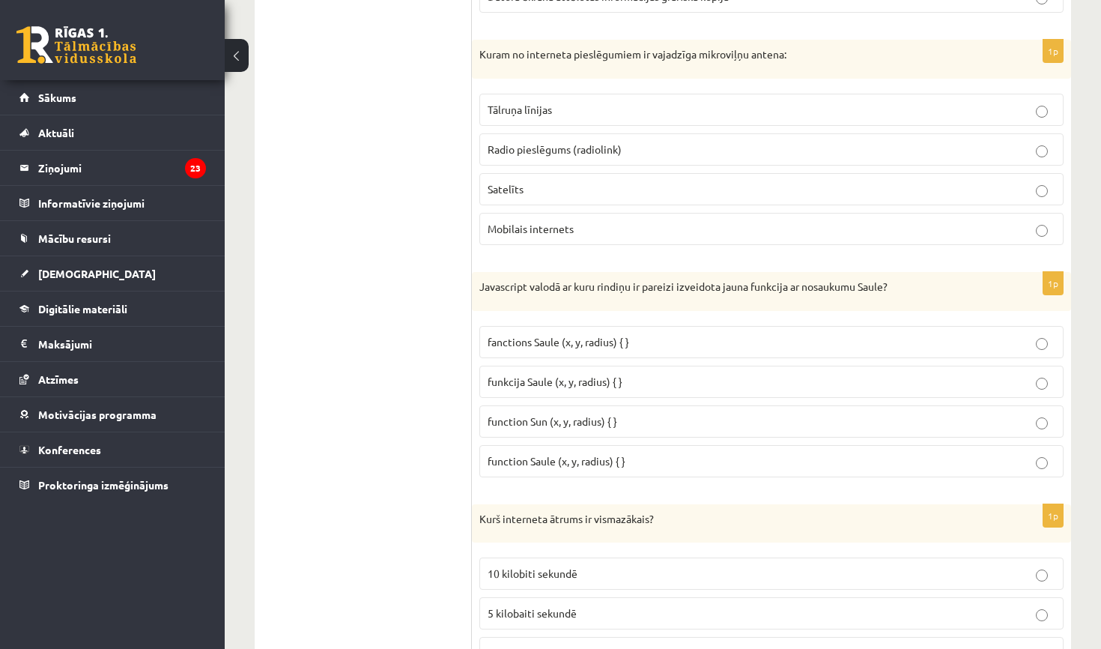
click at [565, 375] on span "funkcija Saule (x, y, radius) { }" at bounding box center [555, 381] width 135 height 13
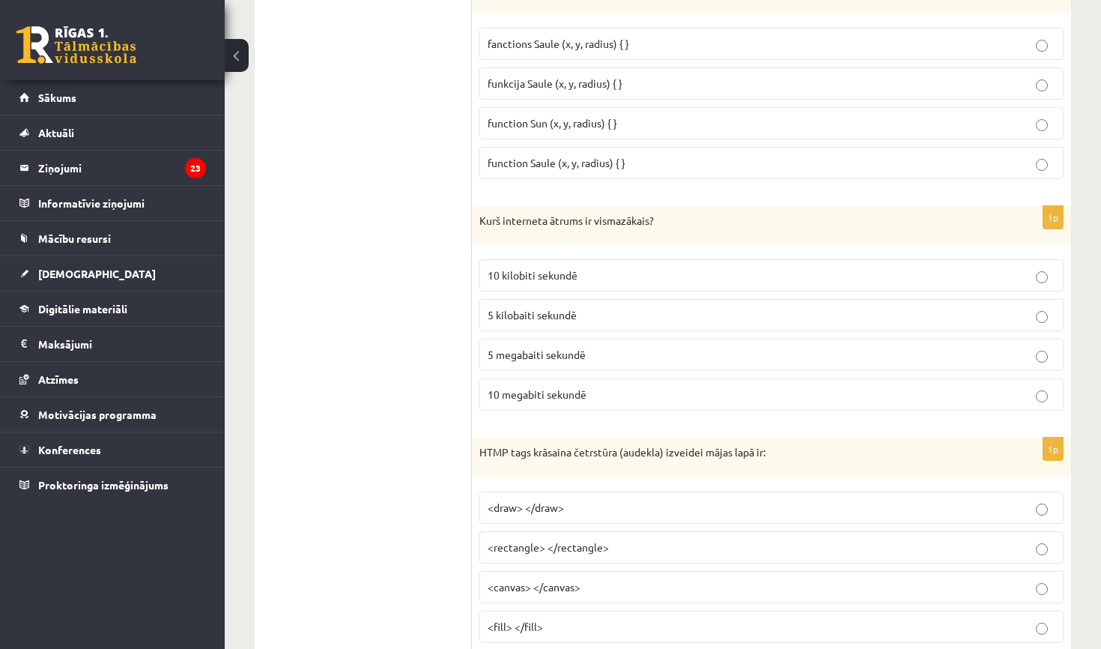
scroll to position [4224, 0]
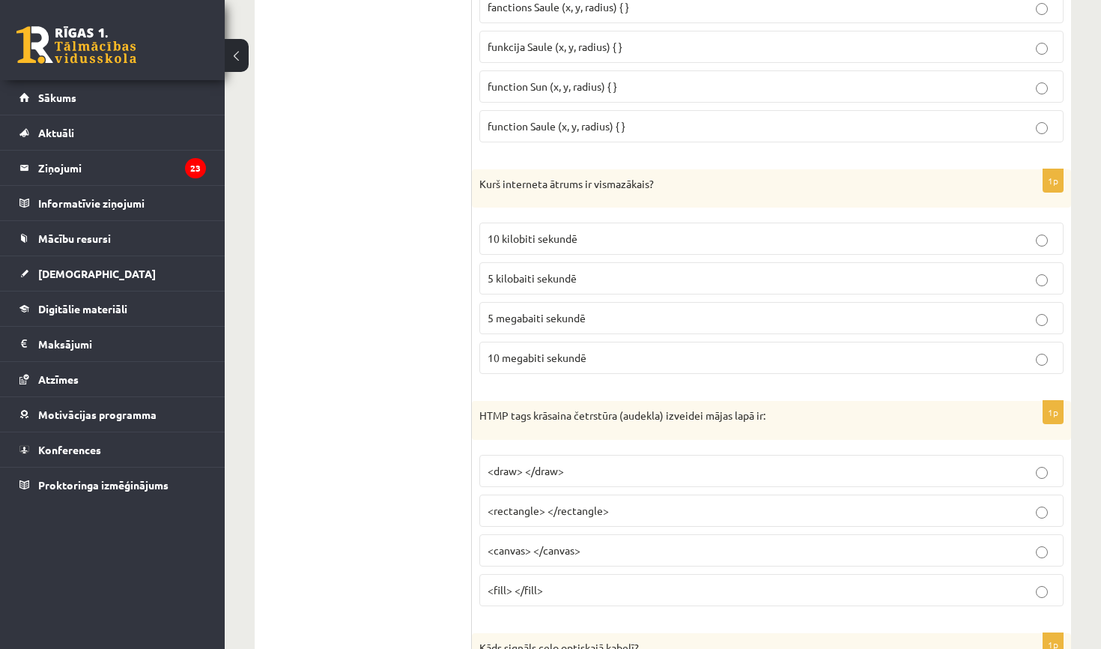
click at [595, 302] on label "5 megabaiti sekundē" at bounding box center [771, 318] width 584 height 32
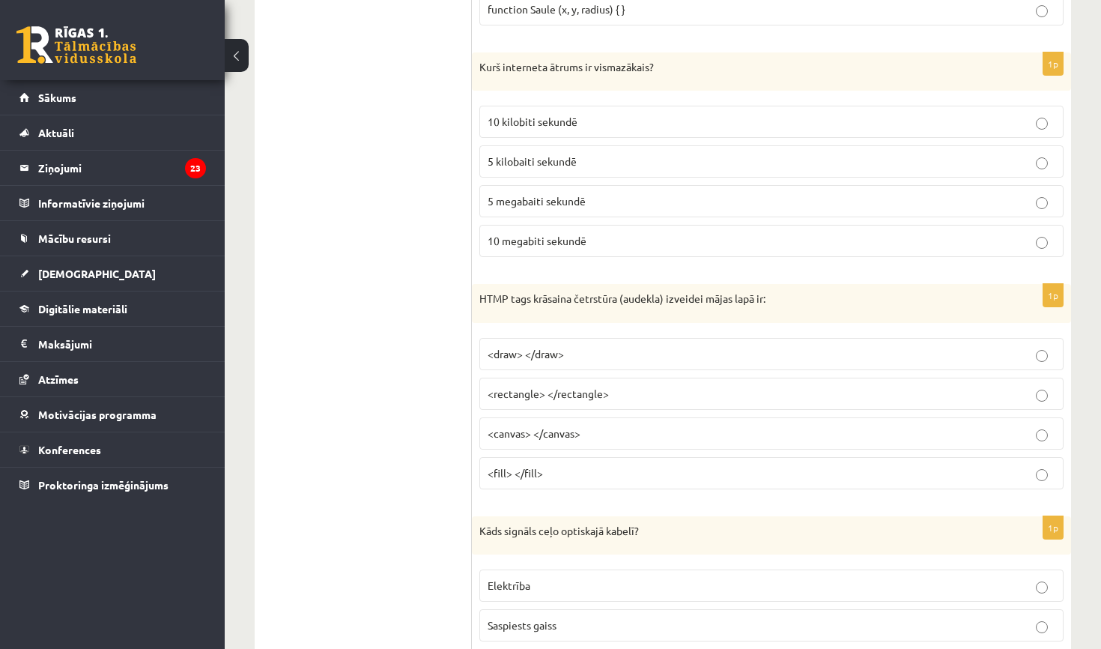
scroll to position [4342, 0]
click at [557, 427] on p "<canvas> </canvas>" at bounding box center [772, 432] width 568 height 16
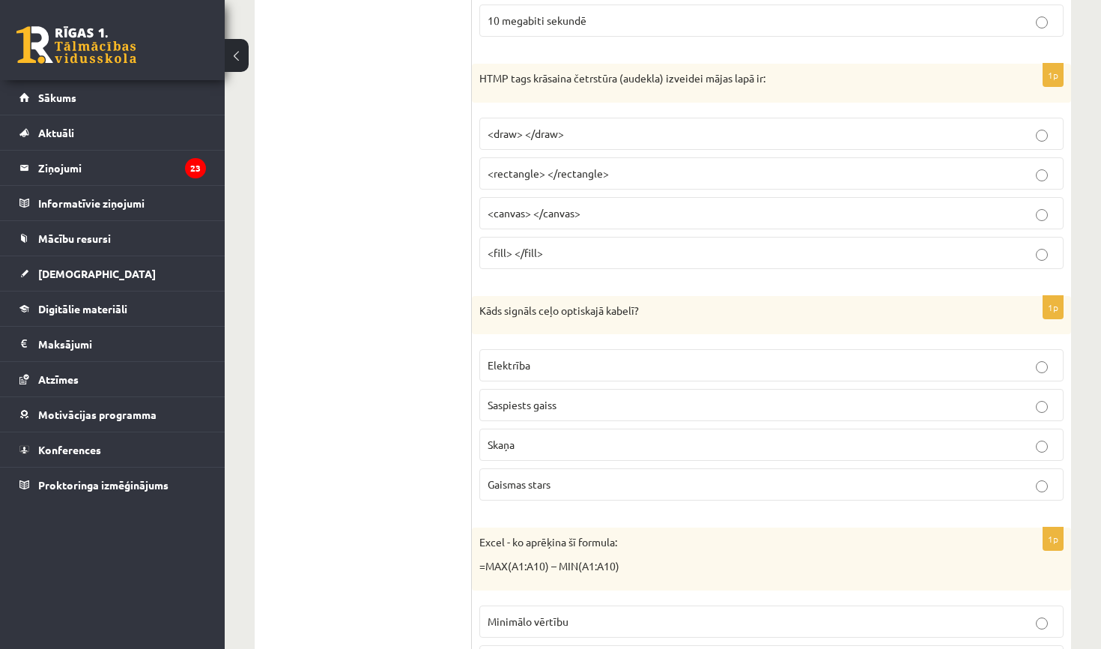
scroll to position [4564, 0]
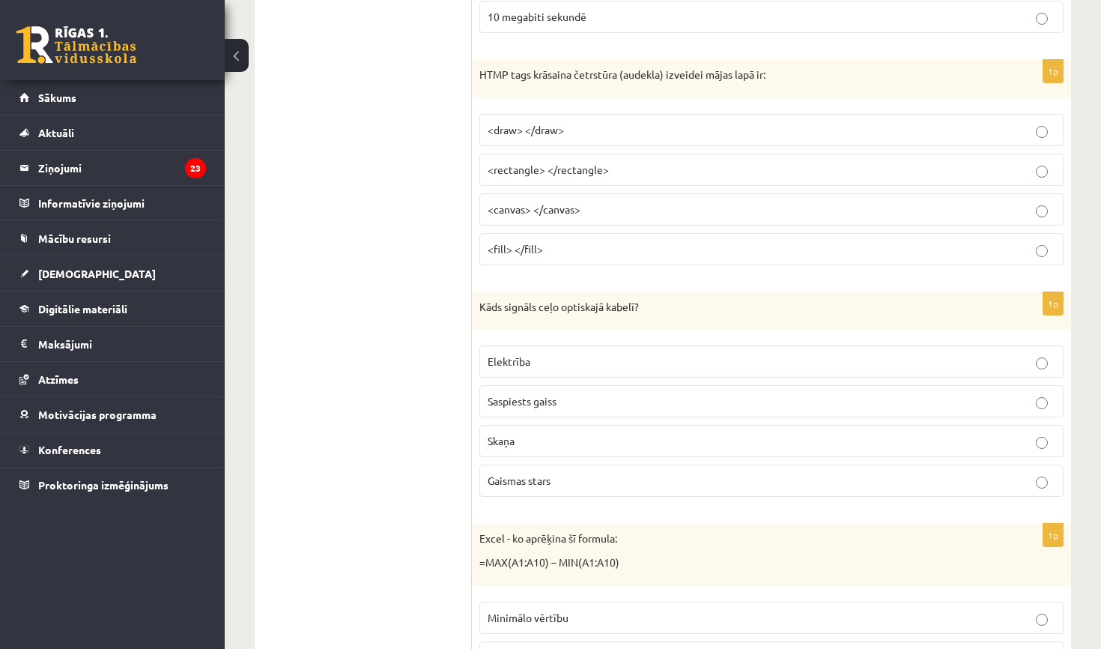
click at [559, 473] on p "Gaismas stars" at bounding box center [772, 481] width 568 height 16
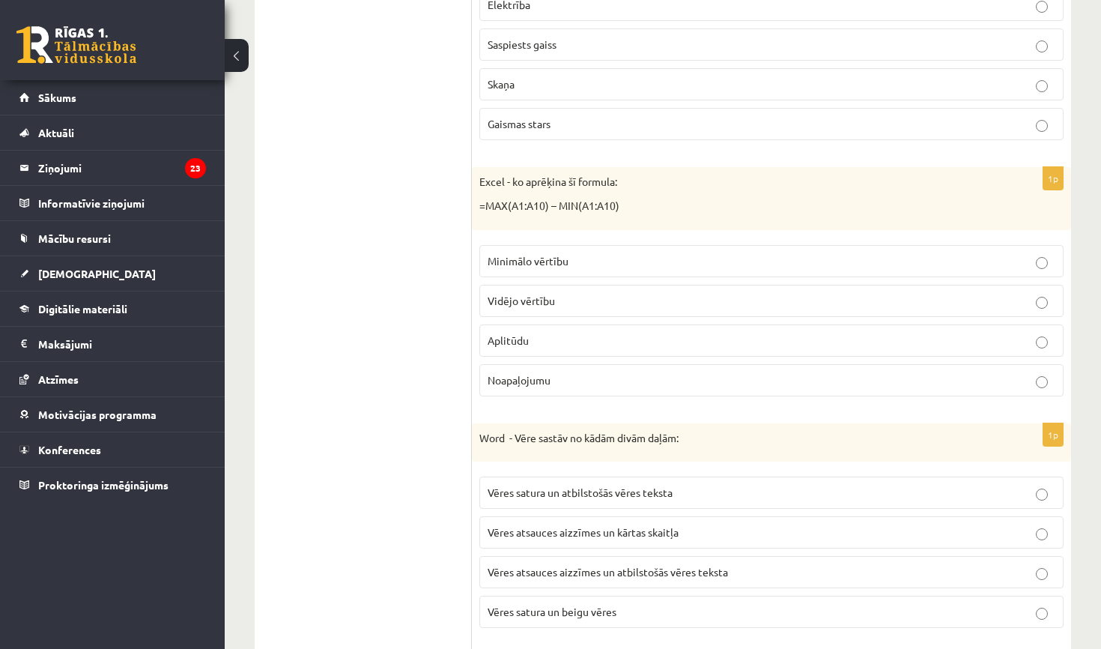
scroll to position [4926, 0]
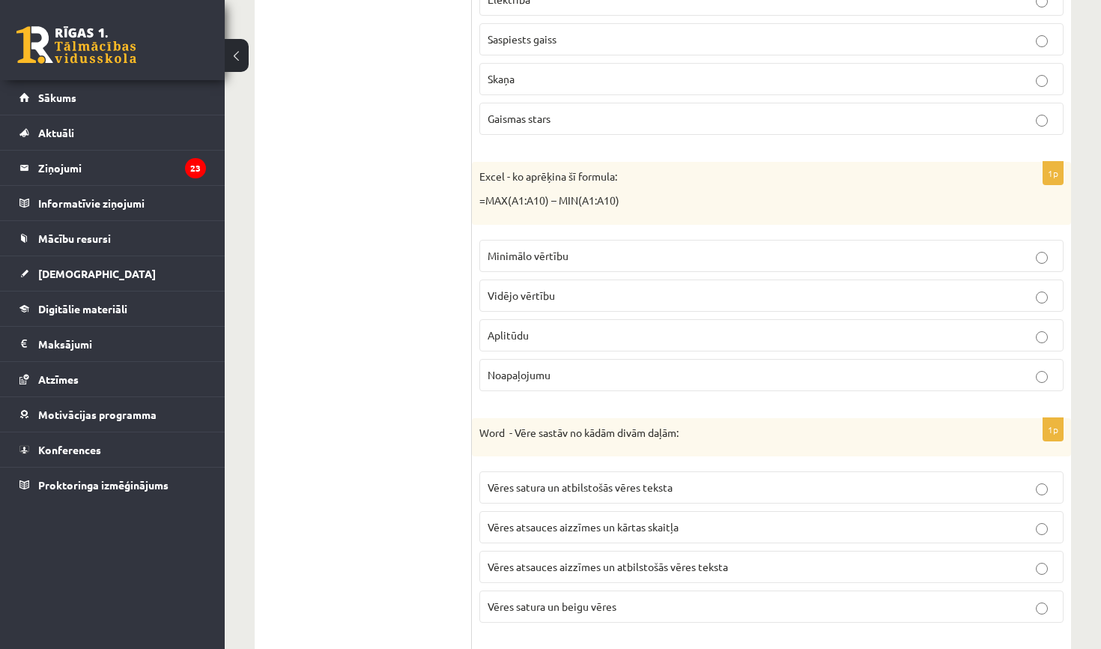
click at [605, 327] on p "Aplitūdu" at bounding box center [772, 335] width 568 height 16
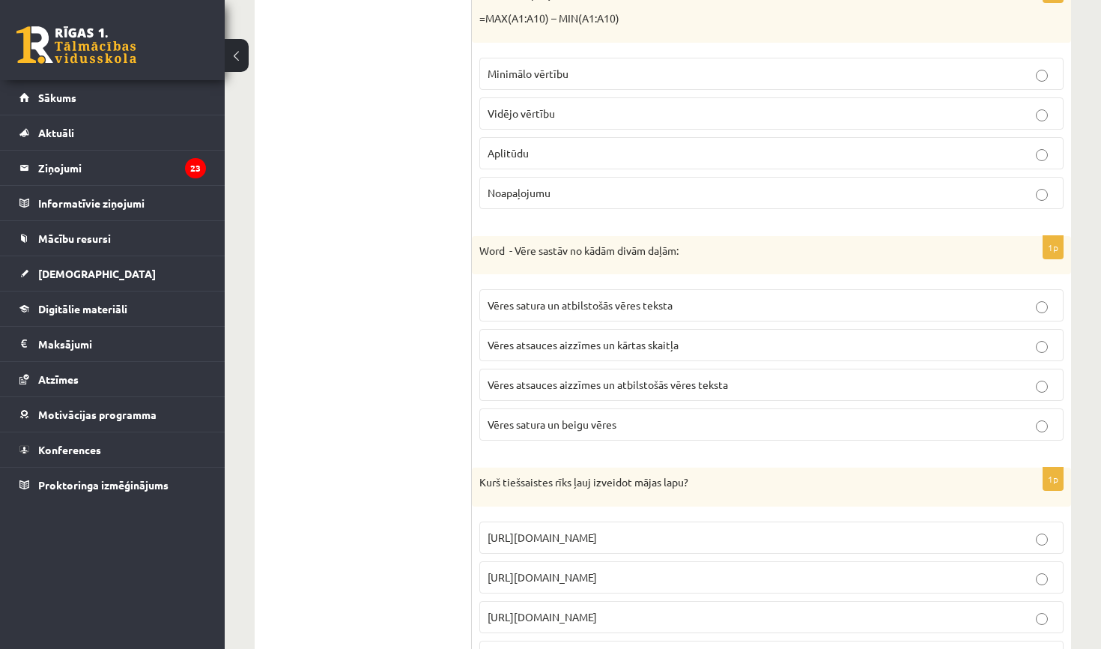
scroll to position [5124, 0]
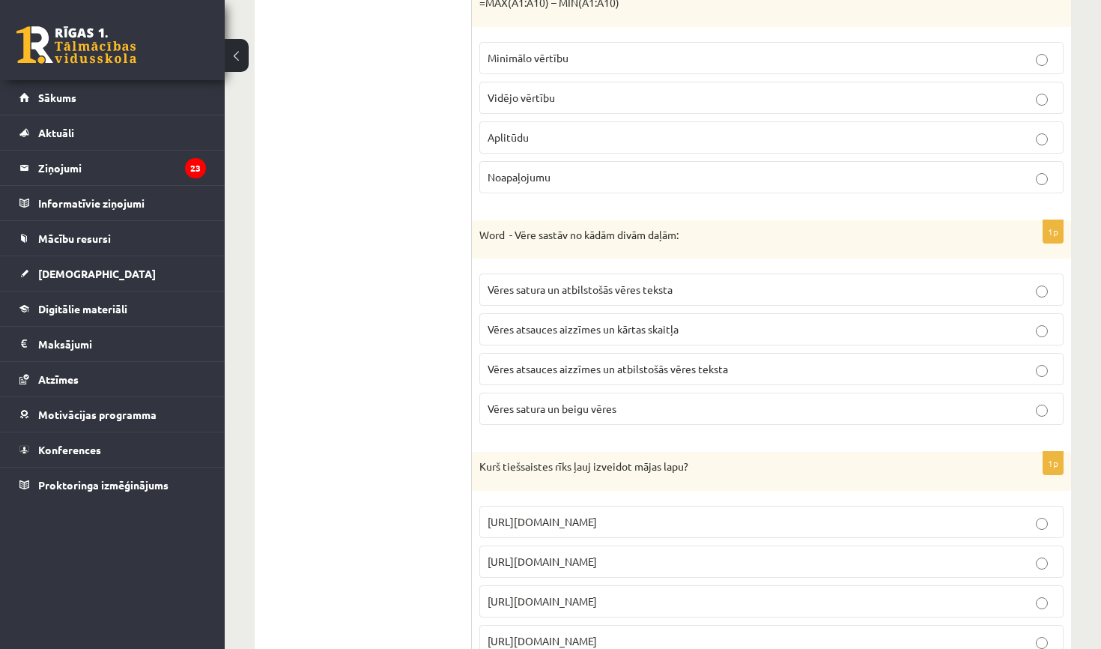
click at [598, 322] on span "Vēres atsauces aizzīmes un kārtas skaitļa" at bounding box center [583, 328] width 191 height 13
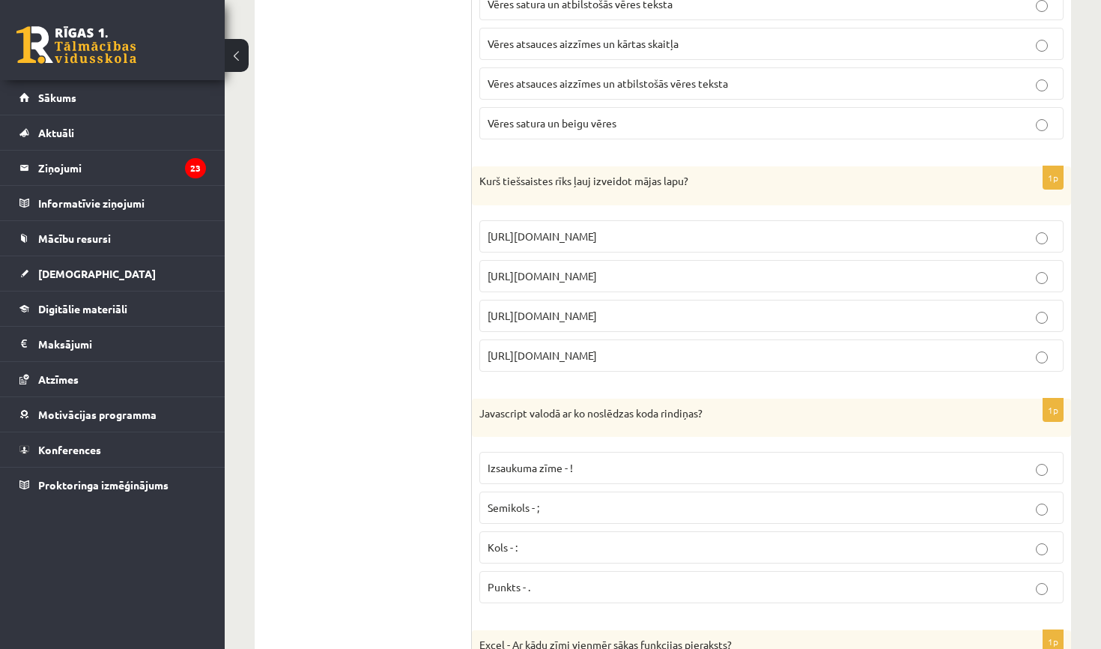
scroll to position [5411, 0]
click at [574, 307] on span "https://www.mozello.lv" at bounding box center [542, 313] width 109 height 13
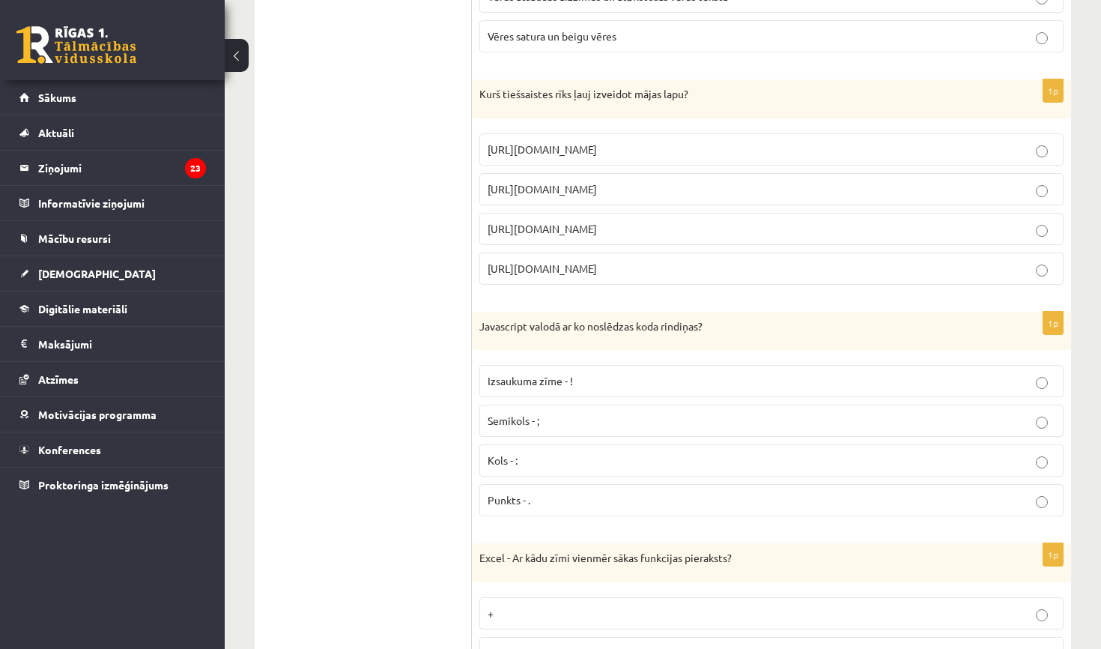
scroll to position [5506, 0]
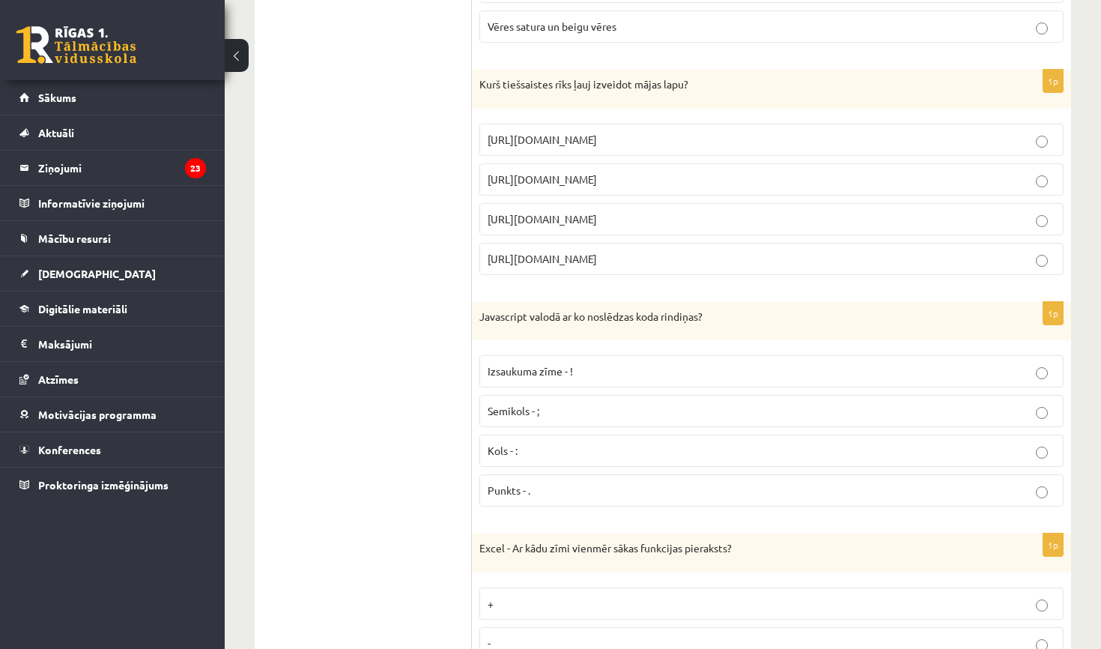
click at [551, 403] on p "Semikols - ;" at bounding box center [772, 411] width 568 height 16
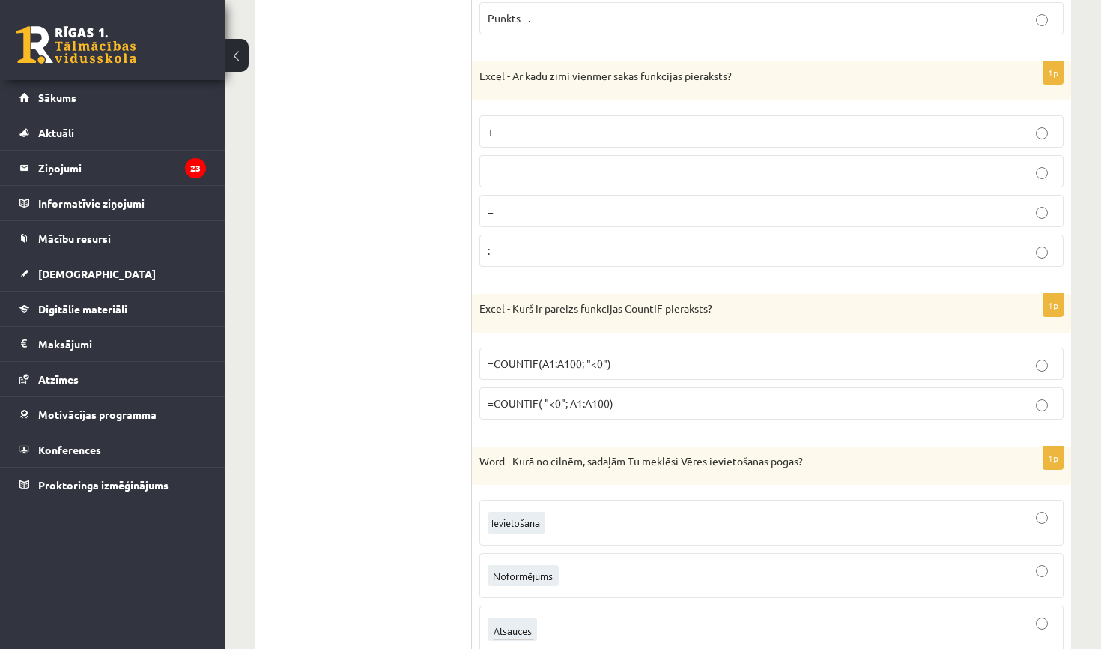
scroll to position [5968, 0]
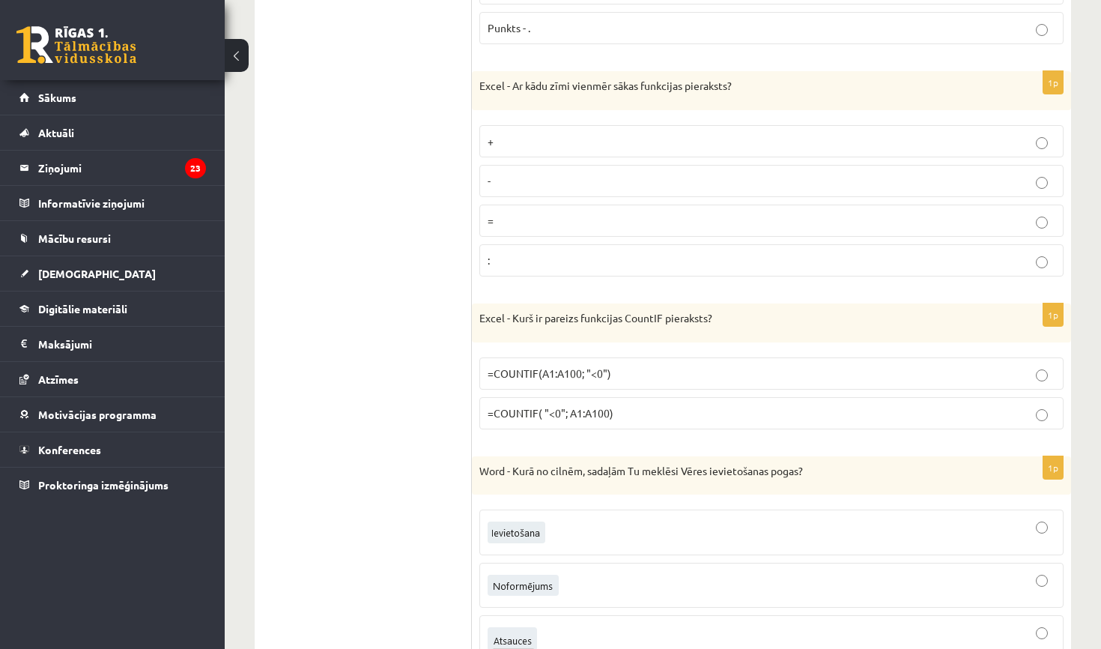
click at [577, 213] on p "=" at bounding box center [772, 221] width 568 height 16
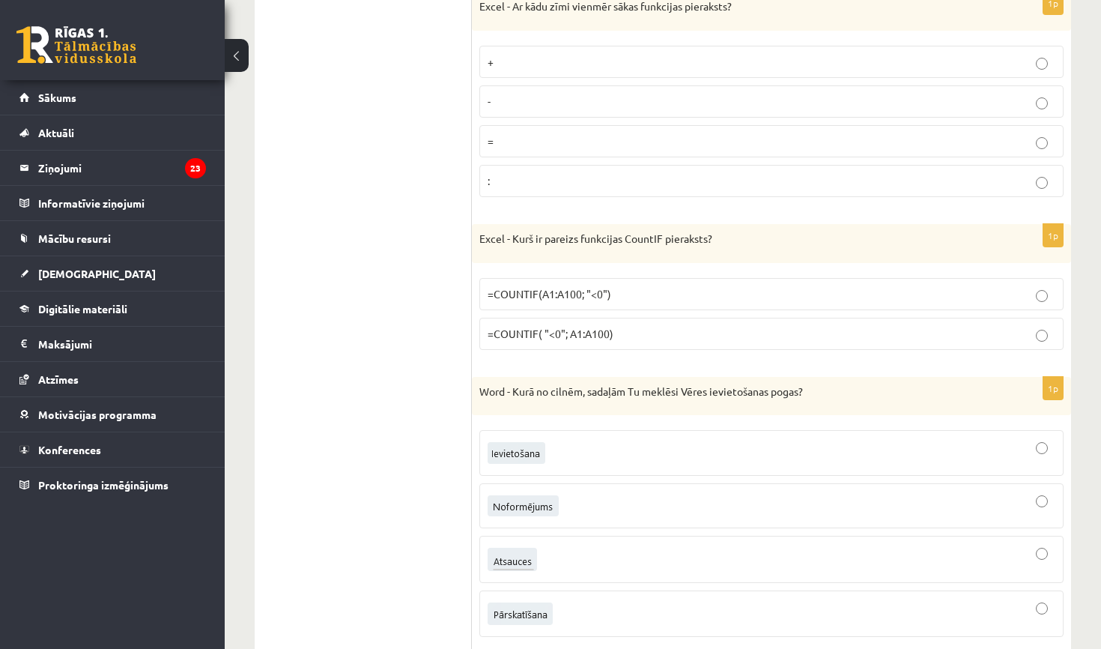
scroll to position [6071, 0]
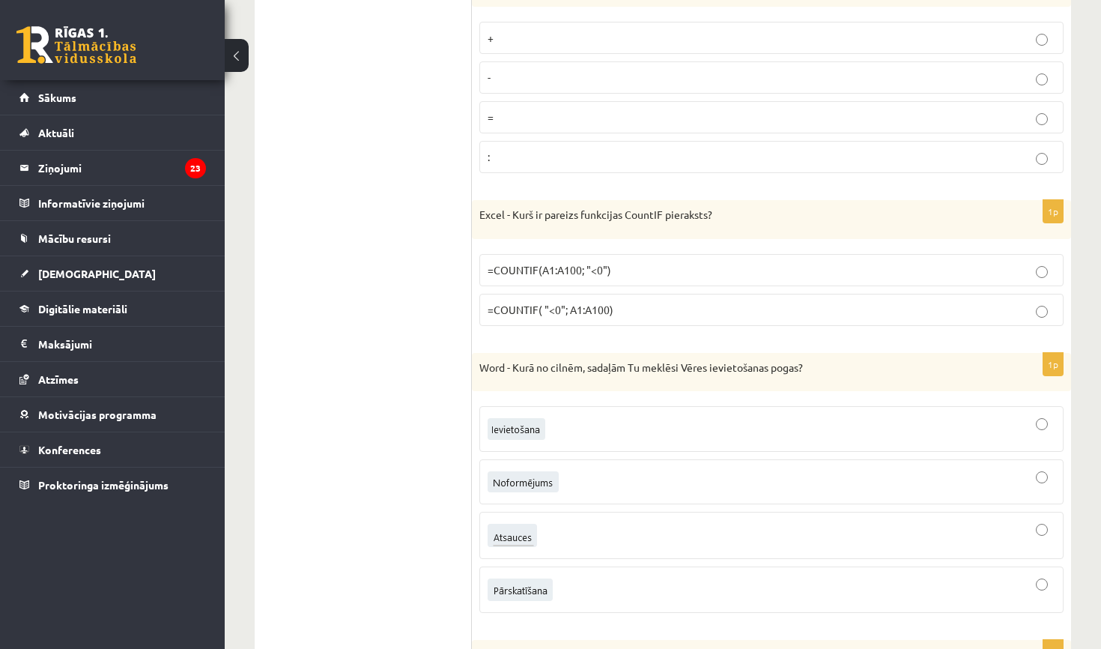
click at [598, 303] on span "=COUNTIF( "<0"; A1:A100)" at bounding box center [551, 309] width 126 height 13
click at [601, 263] on span "=COUNTIF(A1:A100; "<0")" at bounding box center [550, 269] width 124 height 13
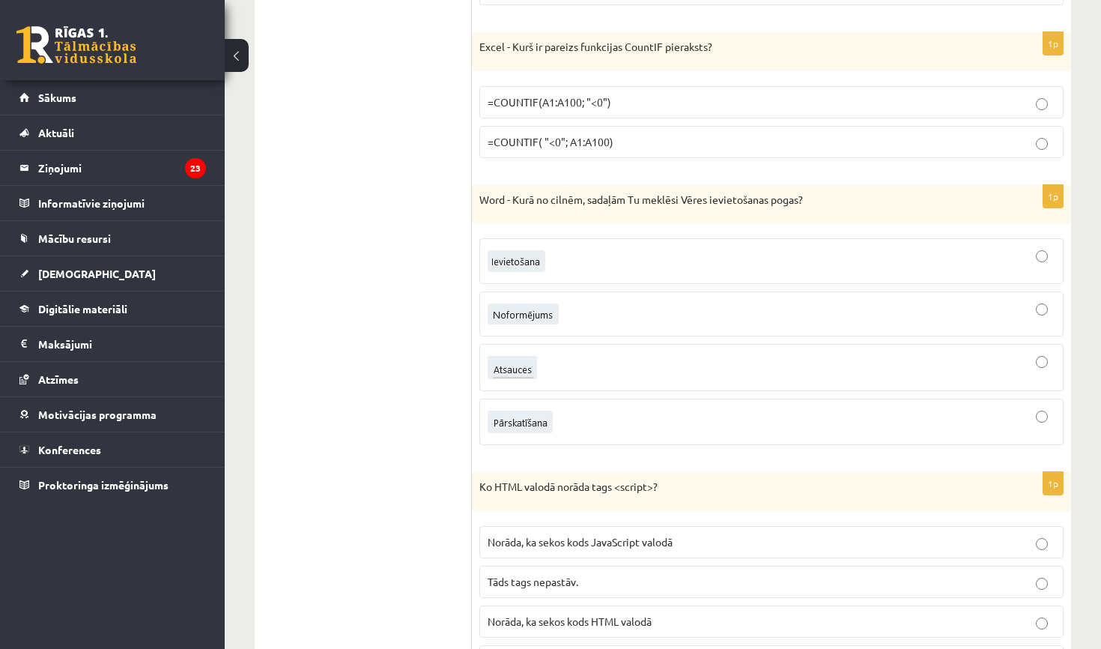
scroll to position [6239, 0]
click at [631, 249] on div at bounding box center [772, 260] width 568 height 29
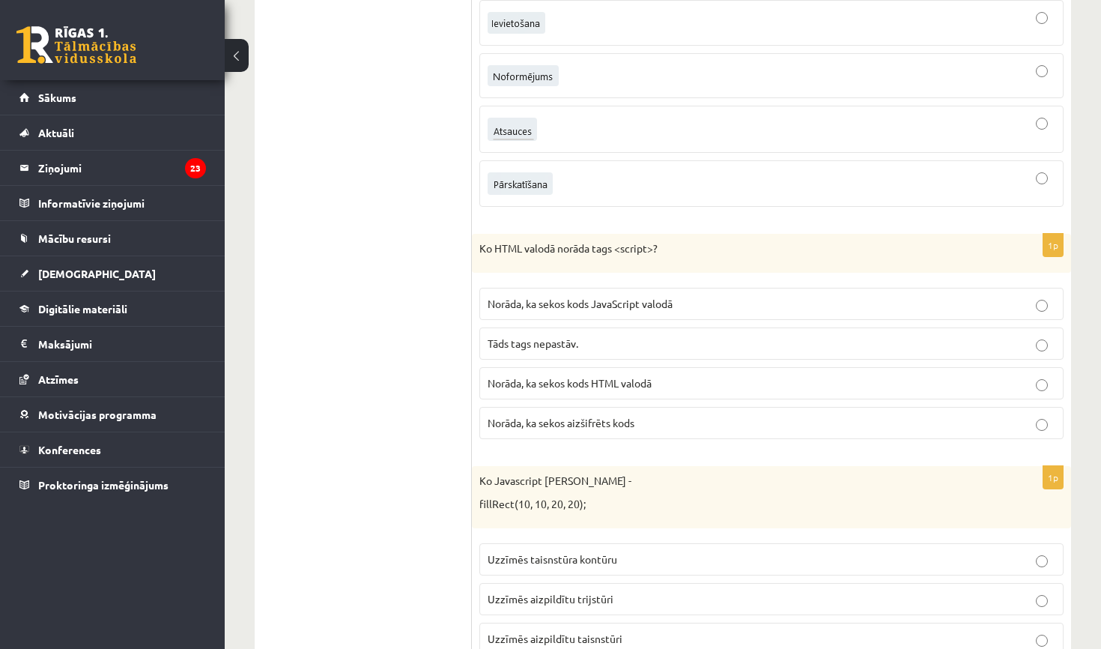
scroll to position [6478, 0]
click at [679, 295] on p "Norāda, ka sekos kods JavaScript valodā" at bounding box center [772, 303] width 568 height 16
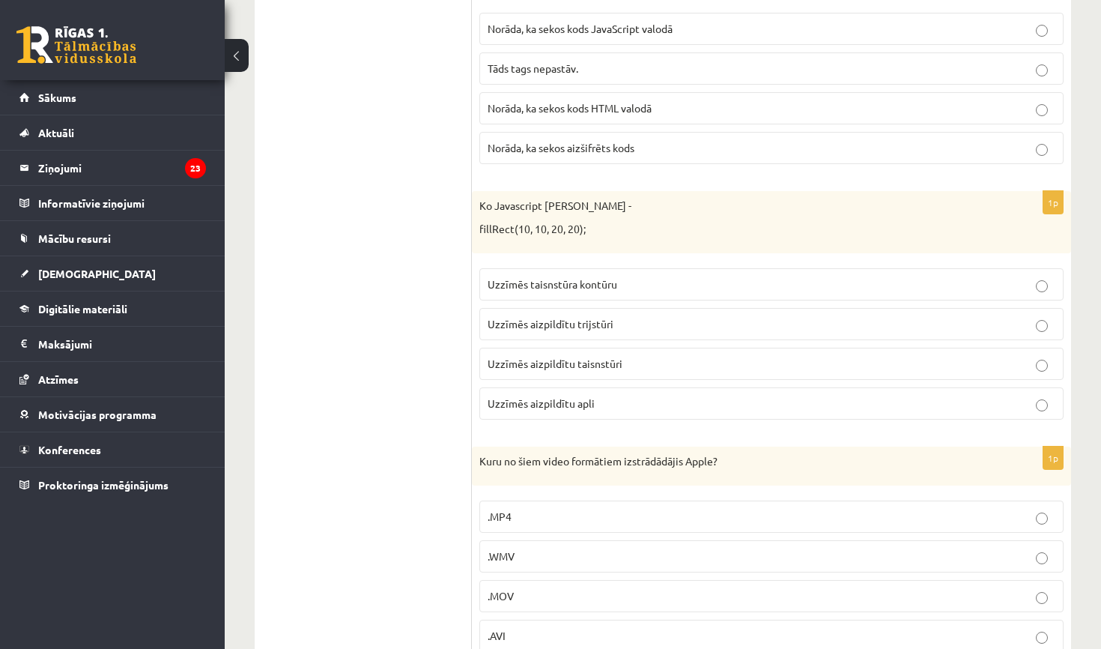
scroll to position [6759, 0]
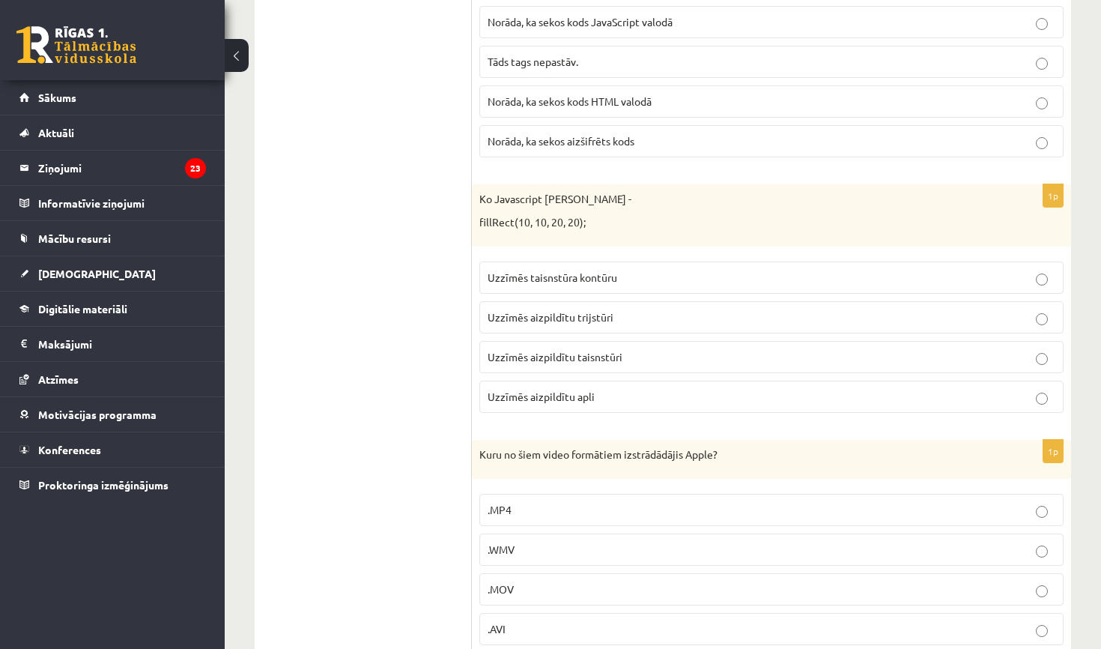
click at [592, 349] on p "Uzzīmēs aizpildītu taisnstūri" at bounding box center [772, 357] width 568 height 16
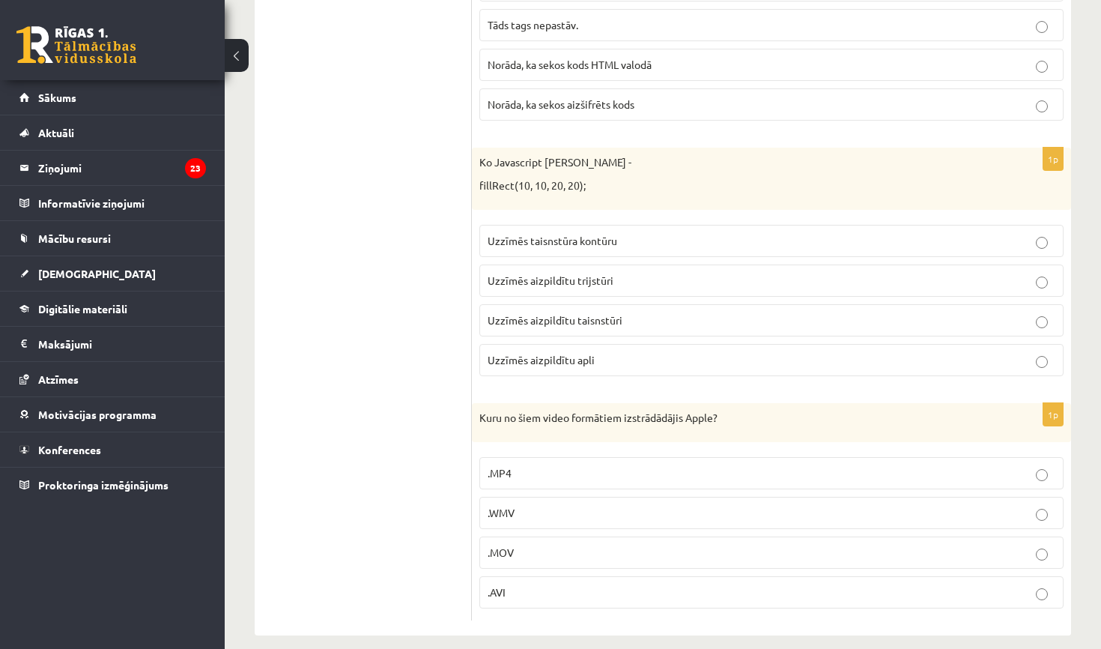
click at [521, 545] on p ".MOV" at bounding box center [772, 553] width 568 height 16
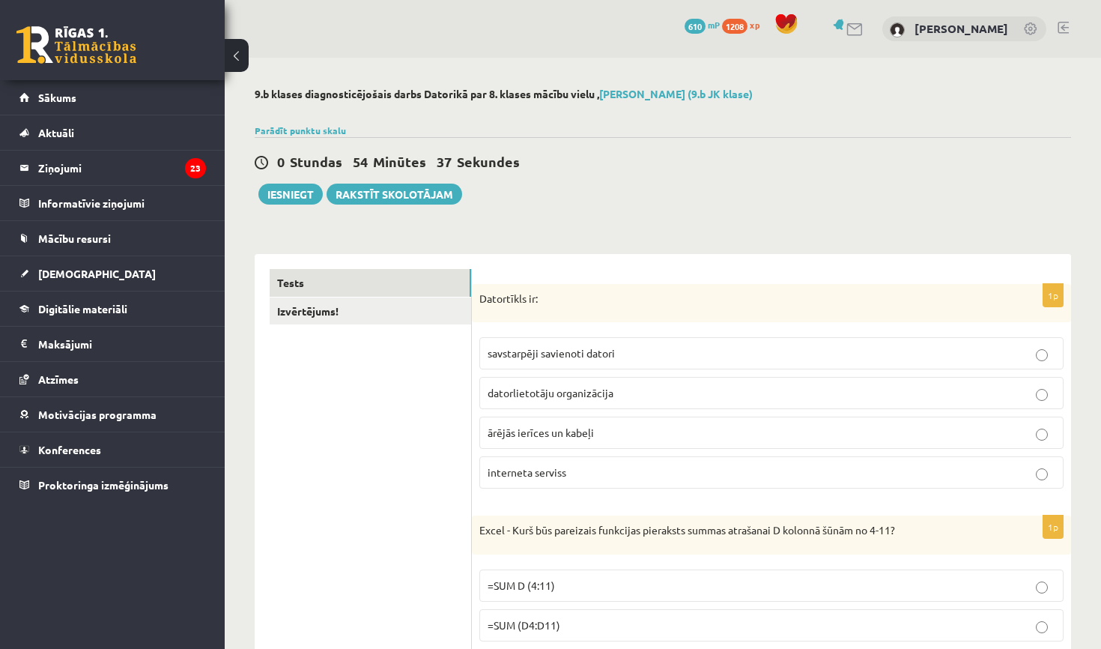
scroll to position [0, 0]
click at [300, 193] on button "Iesniegt" at bounding box center [290, 194] width 64 height 21
click at [410, 319] on link "Izvērtējums!" at bounding box center [370, 311] width 201 height 28
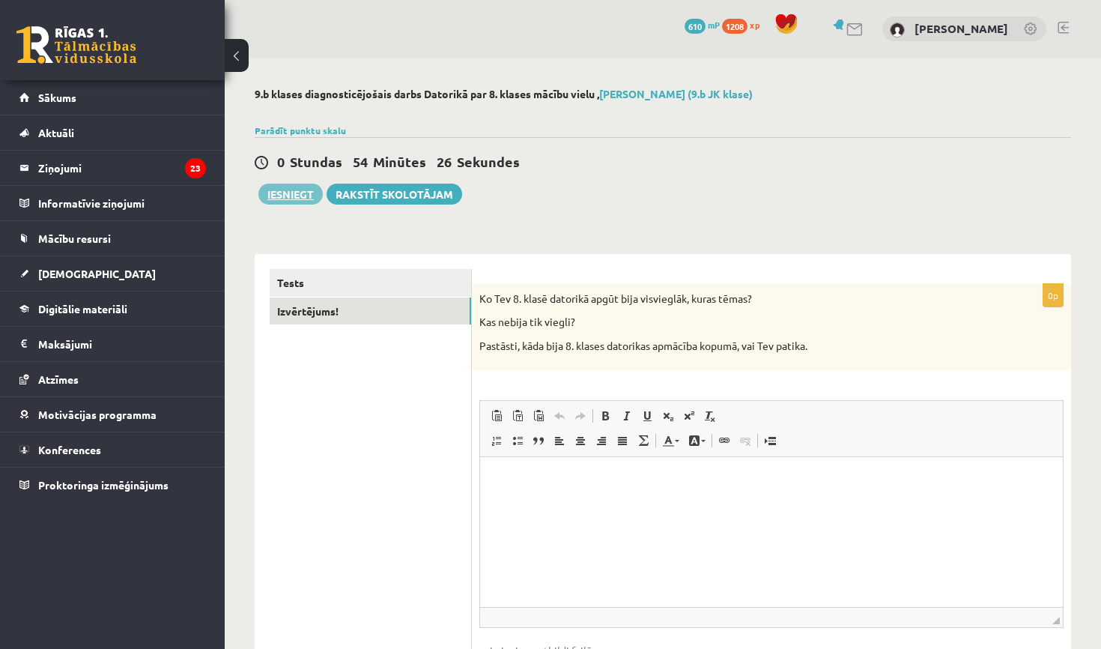
click at [300, 187] on button "Iesniegt" at bounding box center [290, 194] width 64 height 21
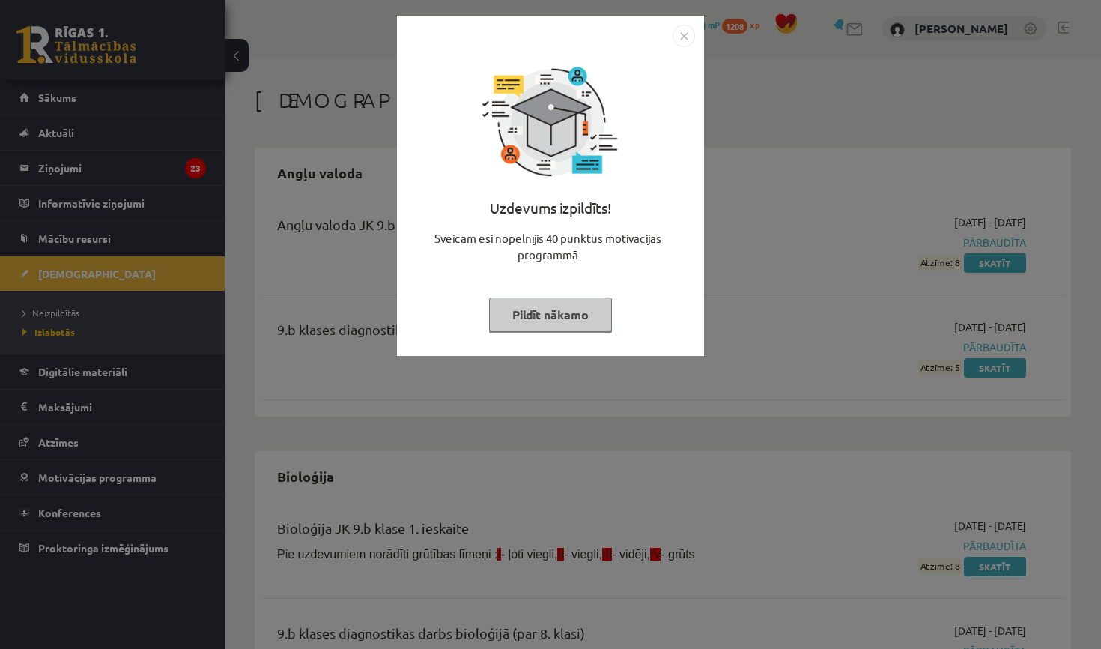
click at [560, 311] on button "Pildīt nākamo" at bounding box center [550, 314] width 123 height 34
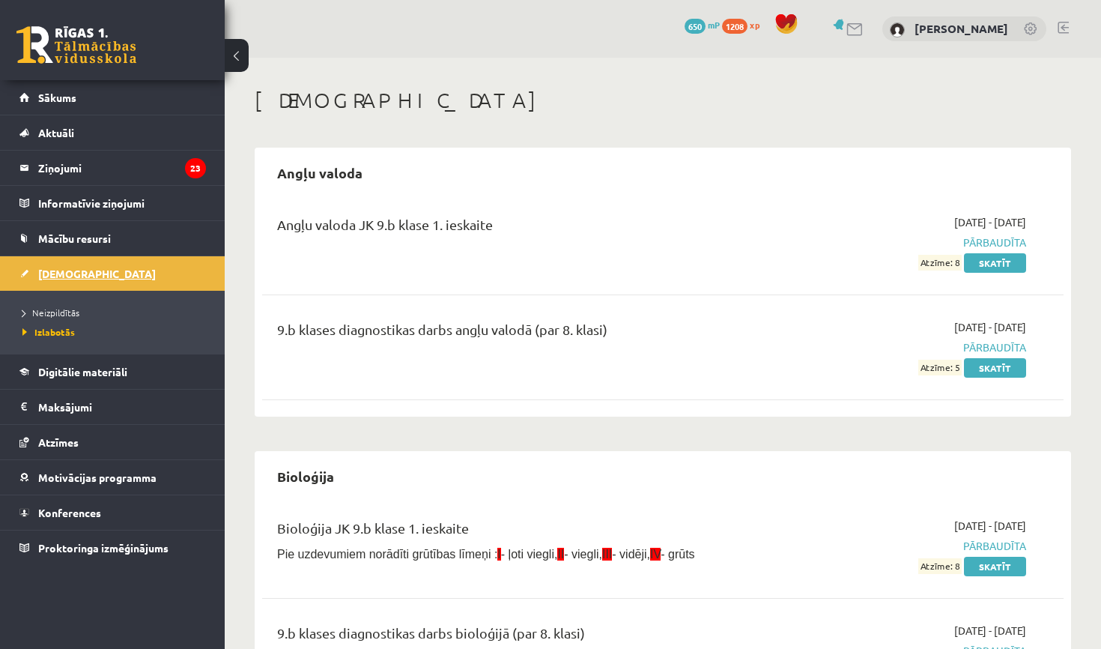
click at [97, 269] on link "[DEMOGRAPHIC_DATA]" at bounding box center [112, 273] width 187 height 34
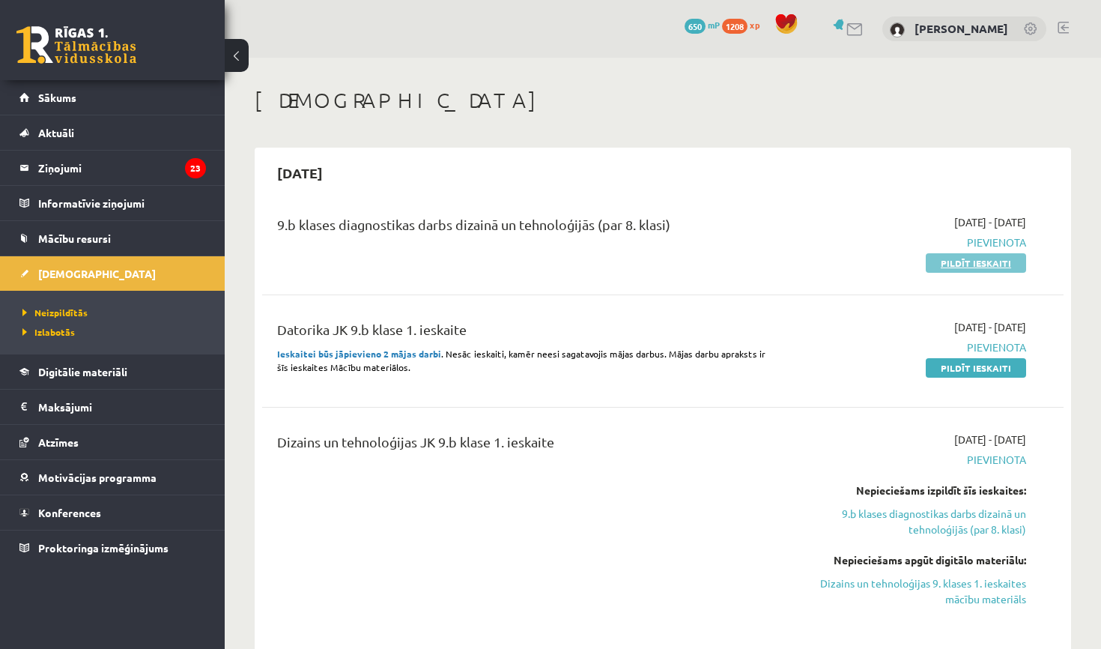
click at [982, 268] on link "Pildīt ieskaiti" at bounding box center [976, 262] width 100 height 19
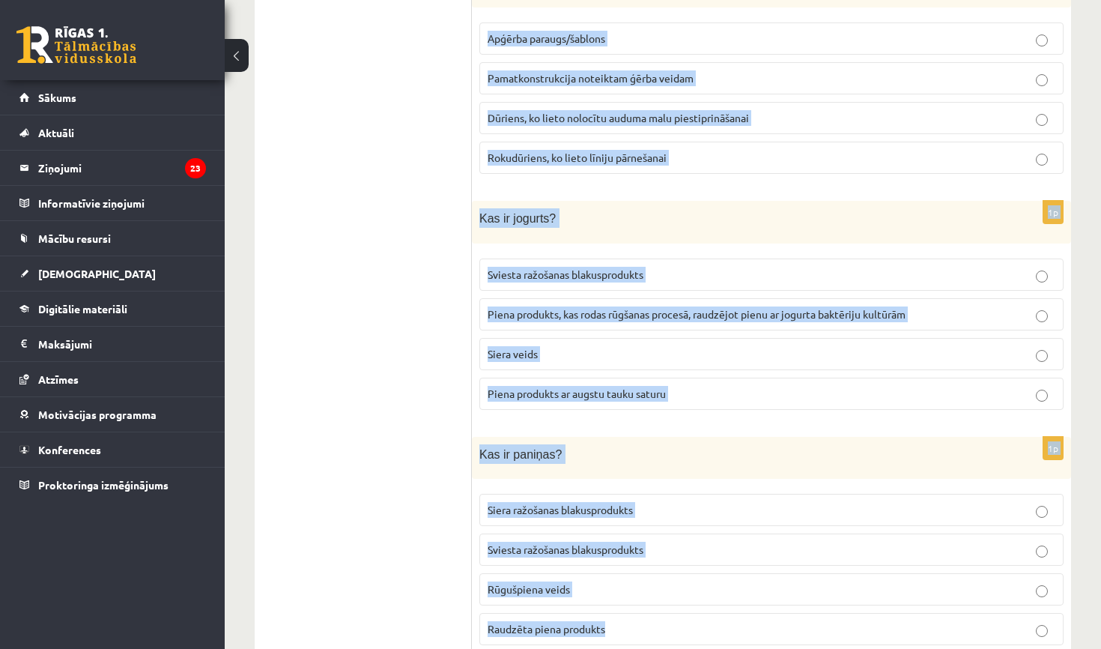
scroll to position [6707, 0]
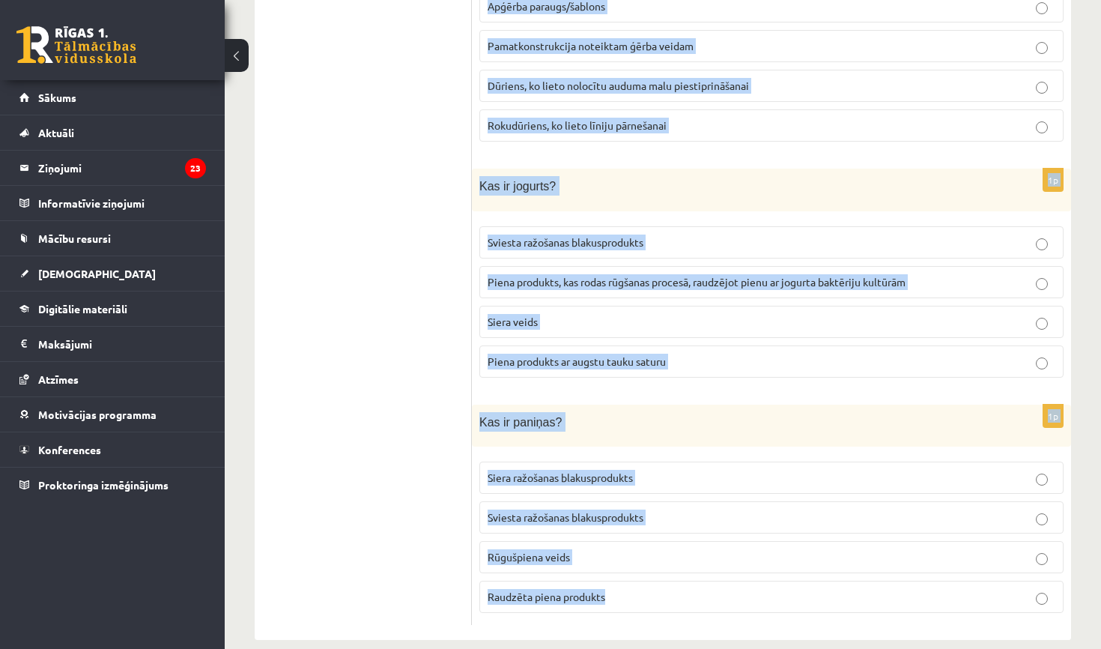
drag, startPoint x: 479, startPoint y: 305, endPoint x: 742, endPoint y: 648, distance: 432.2
copy form "Lor ip dolorsitame? Consecteturadipis elitseddo eiusm tempor Incidid, utl etdol…"
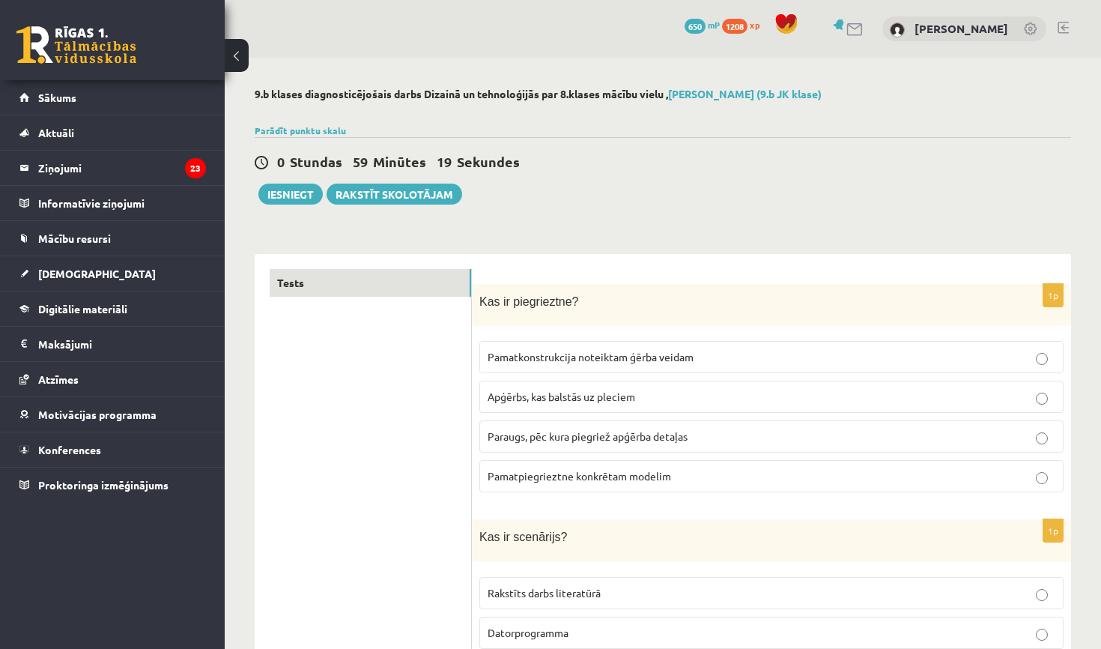
scroll to position [0, 0]
click at [548, 431] on span "Paraugs, pēc kura piegriež apģērba detaļas" at bounding box center [588, 435] width 200 height 13
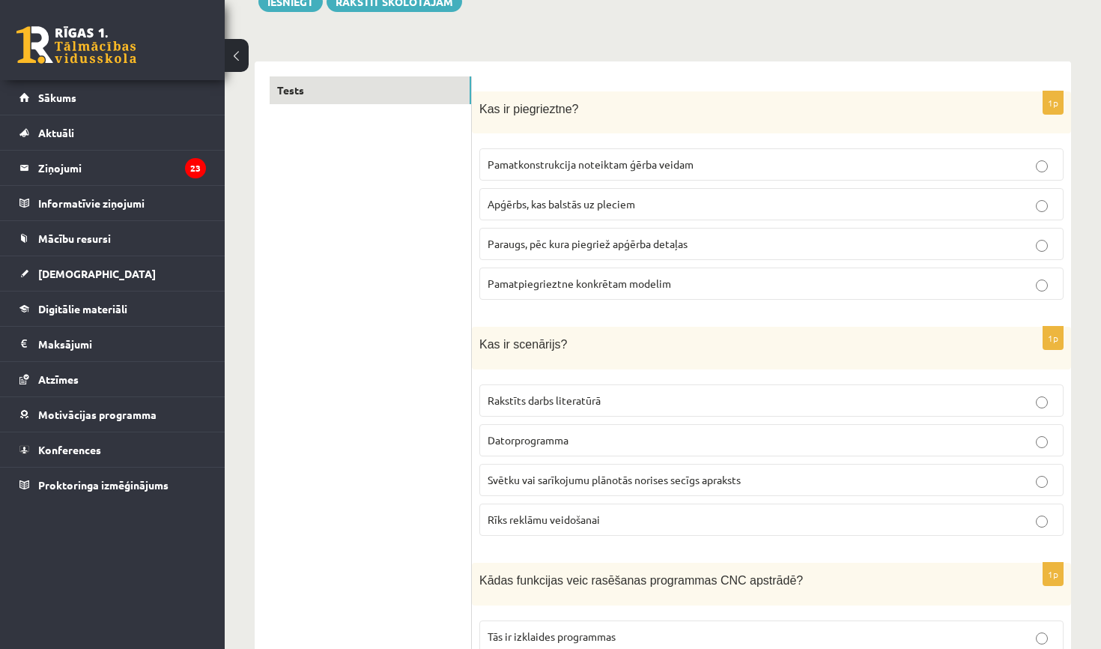
scroll to position [195, 0]
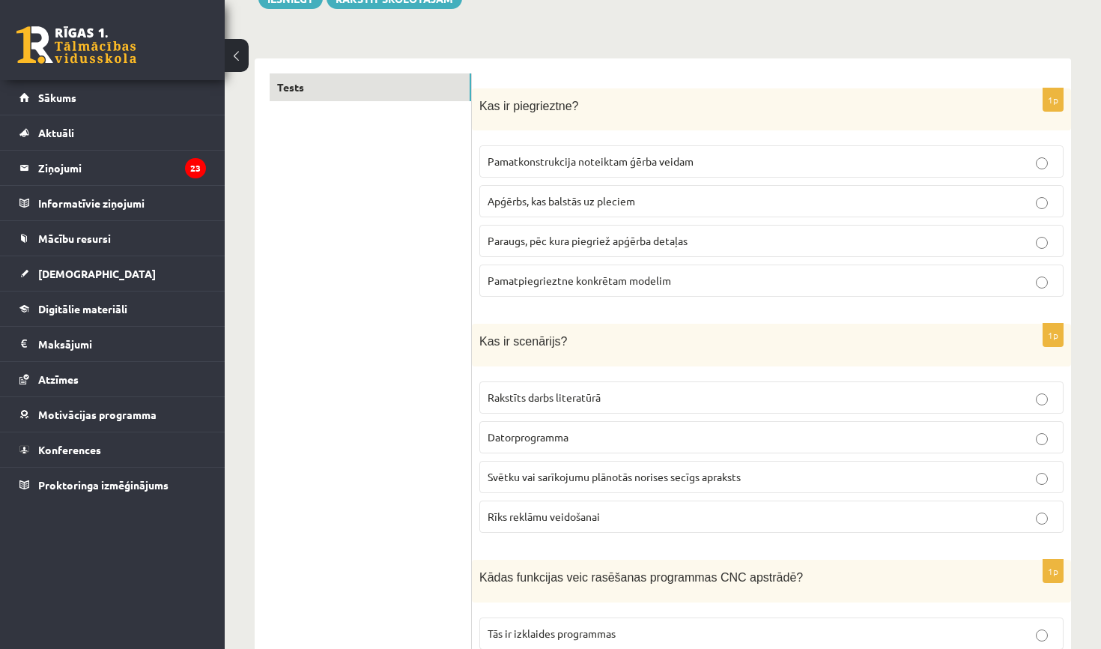
click at [545, 473] on span "Svētku vai sarīkojumu plānotās norises secīgs apraksts" at bounding box center [614, 476] width 253 height 13
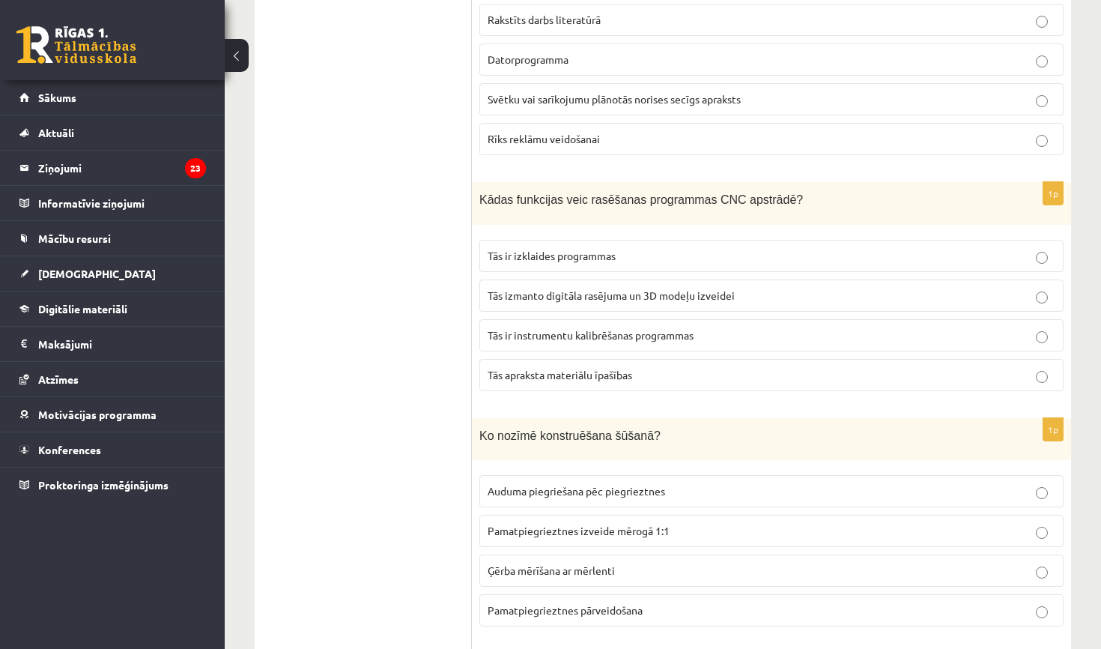
scroll to position [615, 0]
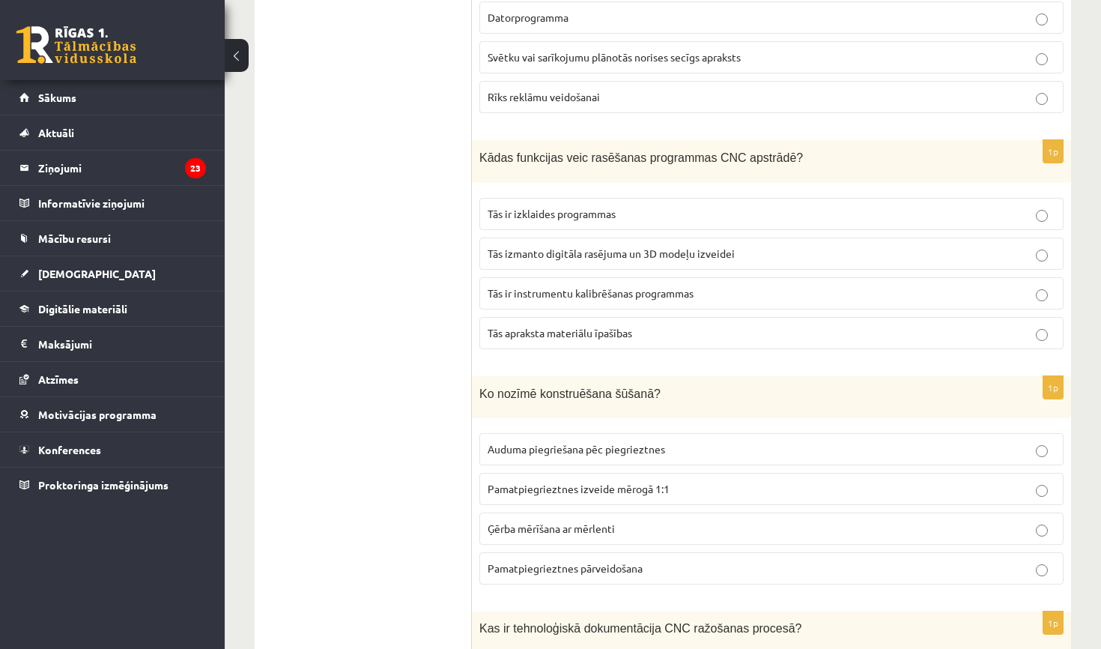
click at [584, 248] on span "Tās izmanto digitāla rasējuma un 3D modeļu izveidei" at bounding box center [611, 252] width 247 height 13
click at [616, 482] on span "Pamatpiegrieztnes izveide mērogā 1:1" at bounding box center [579, 488] width 182 height 13
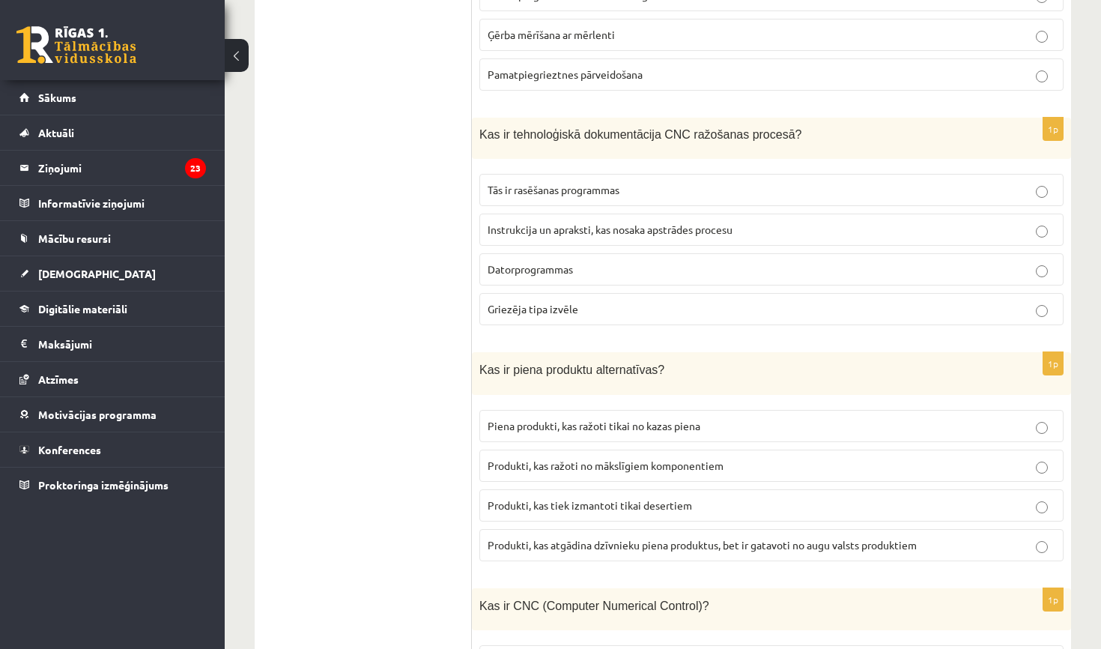
scroll to position [1123, 0]
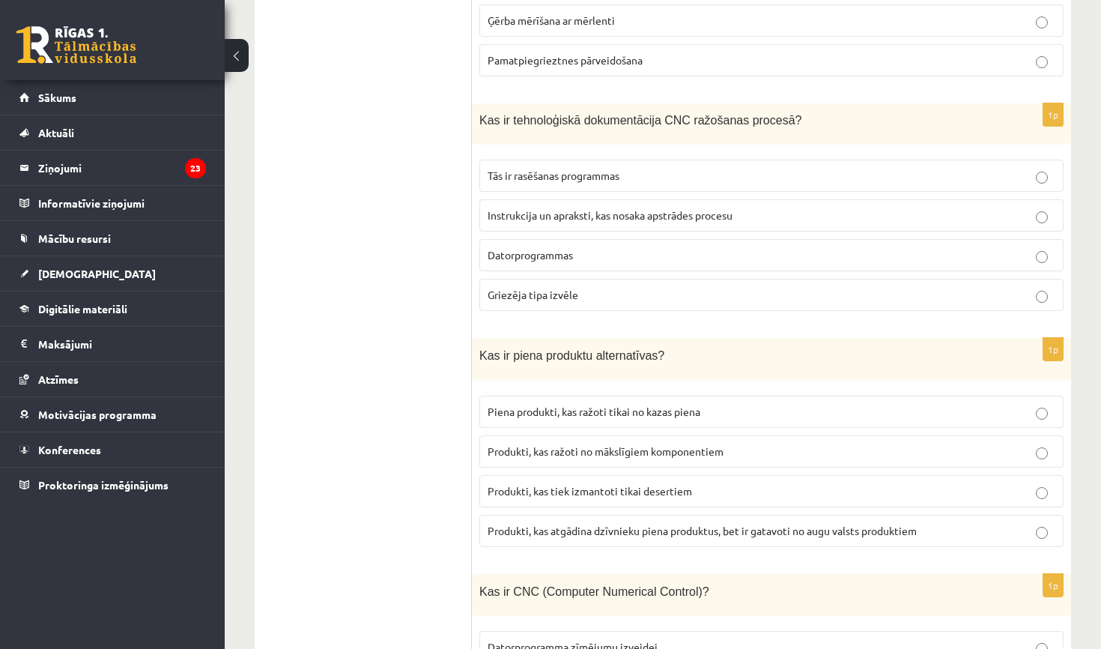
click at [535, 212] on span "Instrukcija un apraksti, kas nosaka apstrādes procesu" at bounding box center [610, 214] width 245 height 13
click at [531, 449] on span "Produkti, kas ražoti no mākslīgiem komponentiem" at bounding box center [606, 450] width 236 height 13
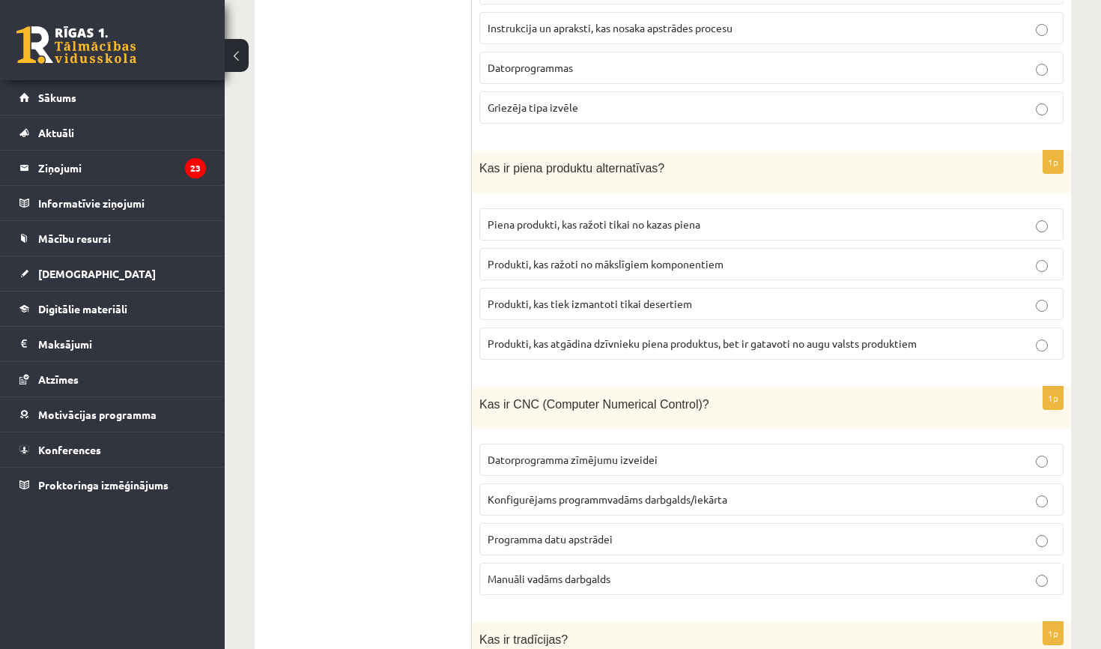
click at [533, 495] on span "Konfigurējams programmvadāms darbgalds/iekārta" at bounding box center [608, 498] width 240 height 13
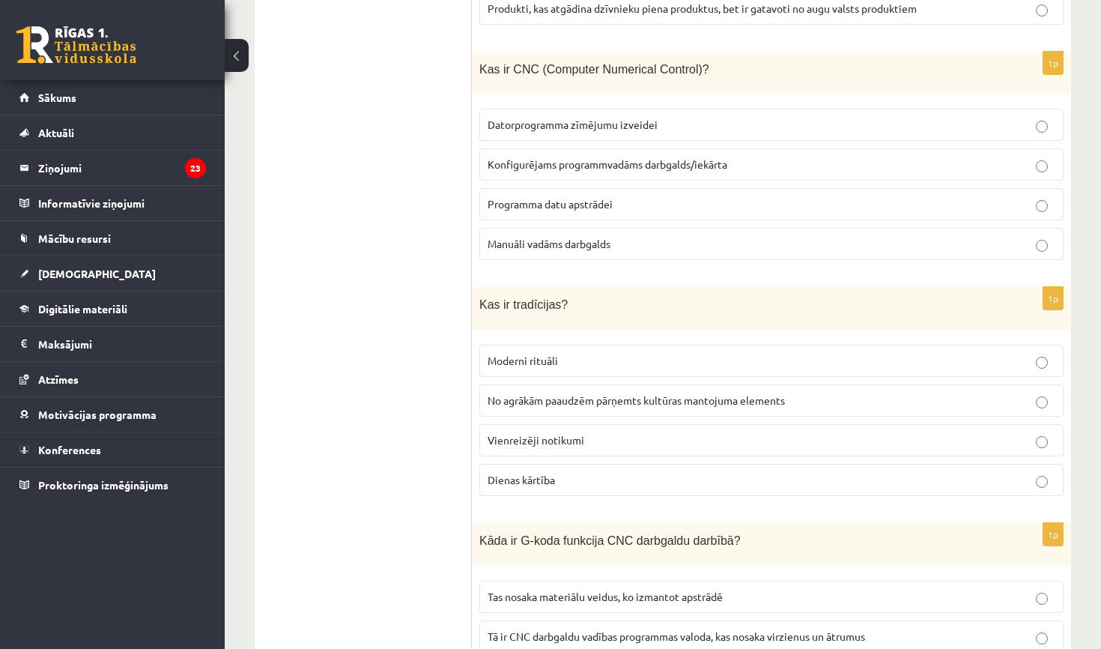
scroll to position [1664, 0]
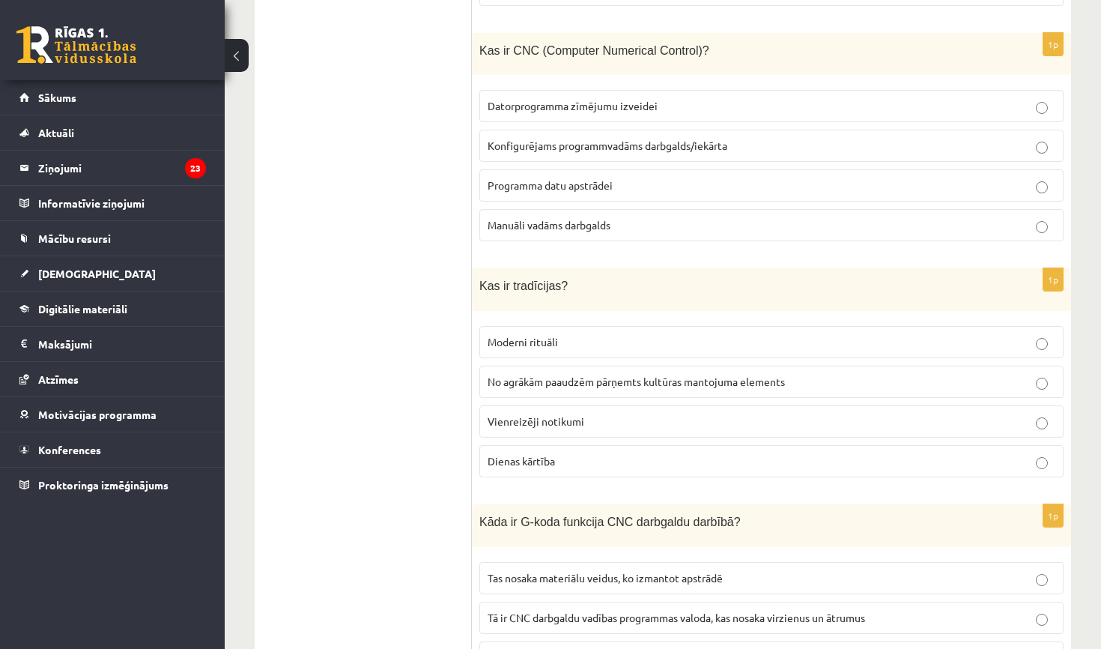
click at [551, 601] on label "Tā ir CNC darbgaldu vadības programmas valoda, kas nosaka virzienus un ātrumus" at bounding box center [771, 617] width 584 height 32
click at [584, 379] on span "No agrākām paaudzēm pārņemts kultūras mantojuma elements" at bounding box center [636, 381] width 297 height 13
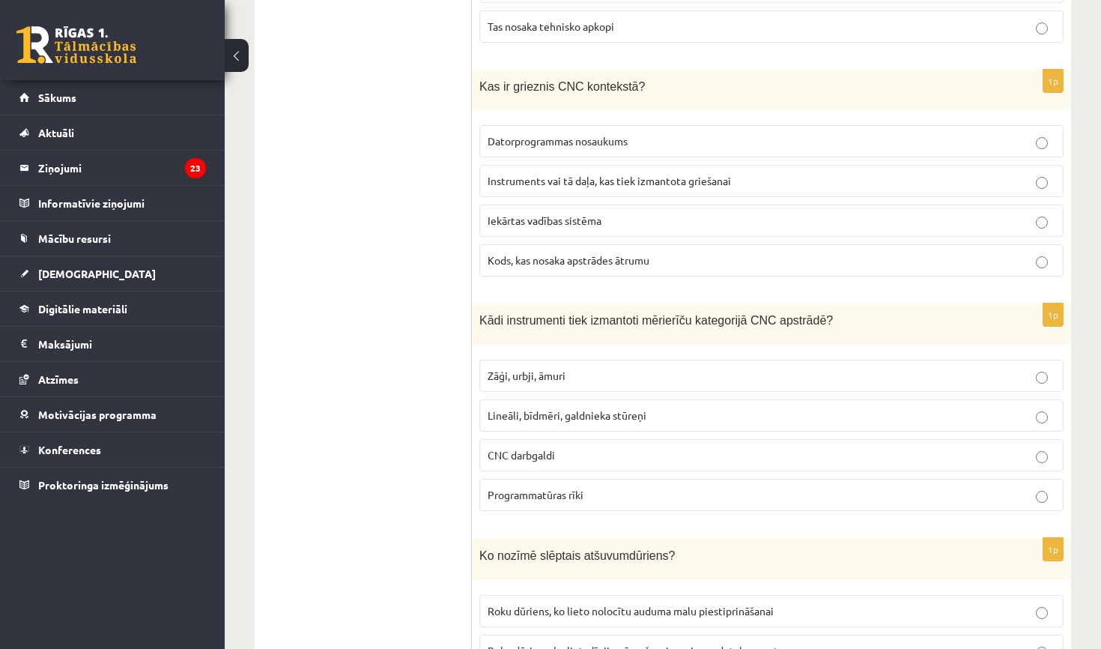
scroll to position [2378, 0]
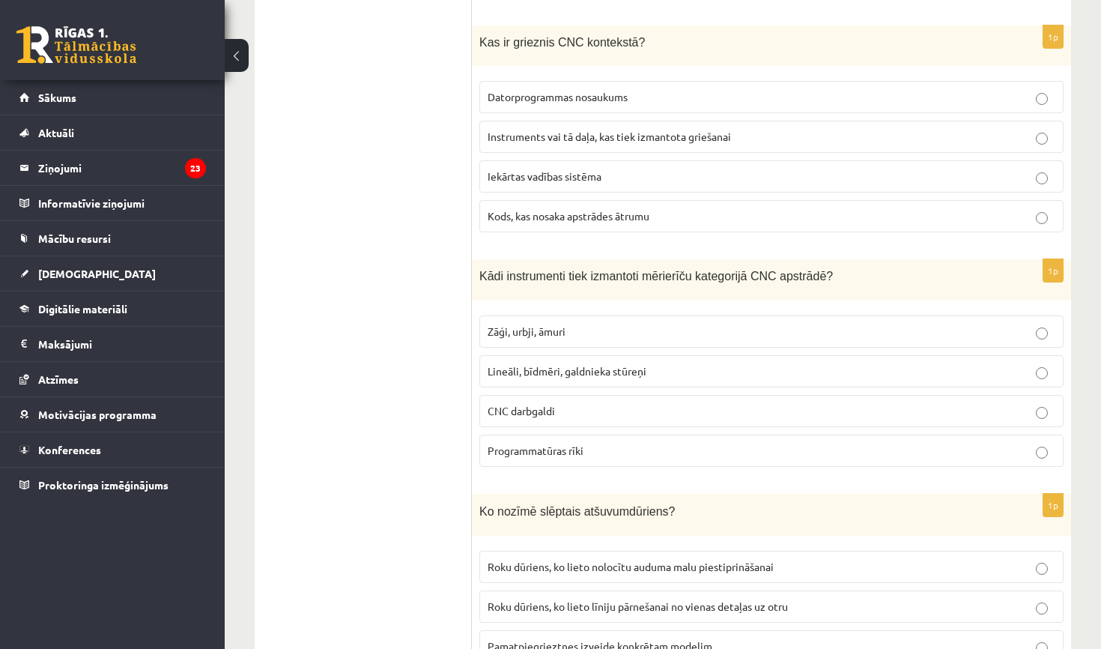
click at [563, 130] on span "Instruments vai tā daļa, kas tiek izmantota griešanai" at bounding box center [609, 136] width 243 height 13
click at [524, 404] on span "CNC darbgaldi" at bounding box center [521, 410] width 67 height 13
click at [556, 366] on span "Lineāli, bīdmēri, galdnieka stūreņi" at bounding box center [567, 370] width 159 height 13
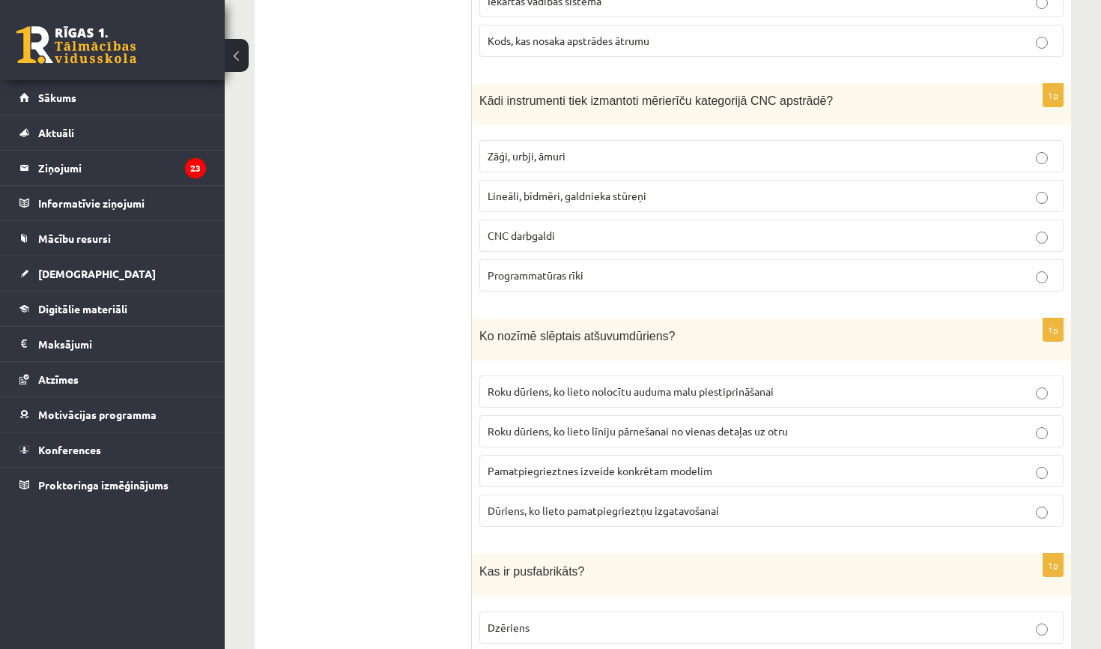
scroll to position [2551, 0]
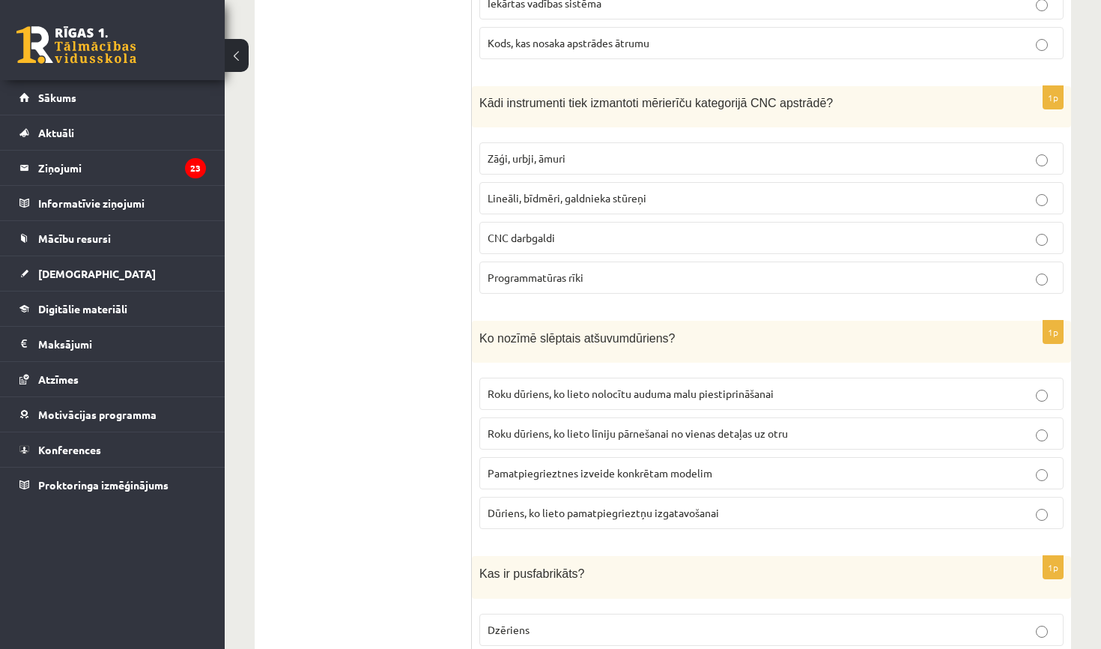
click at [592, 386] on span "Roku dūriens, ko lieto nolocītu auduma malu piestiprināšanai" at bounding box center [631, 392] width 286 height 13
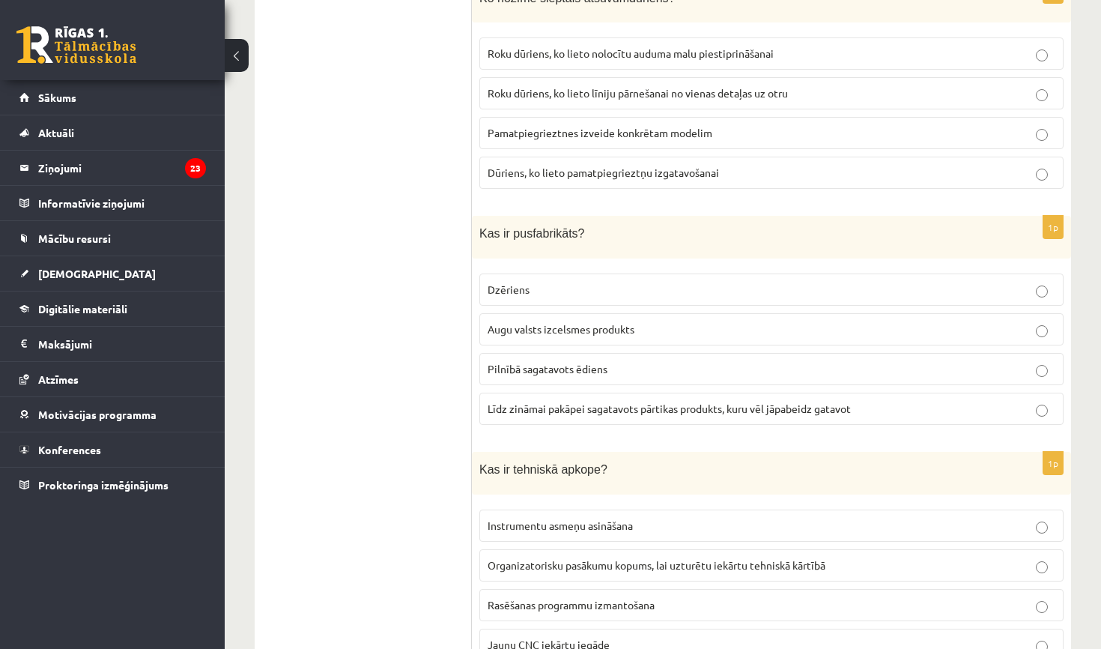
scroll to position [2909, 0]
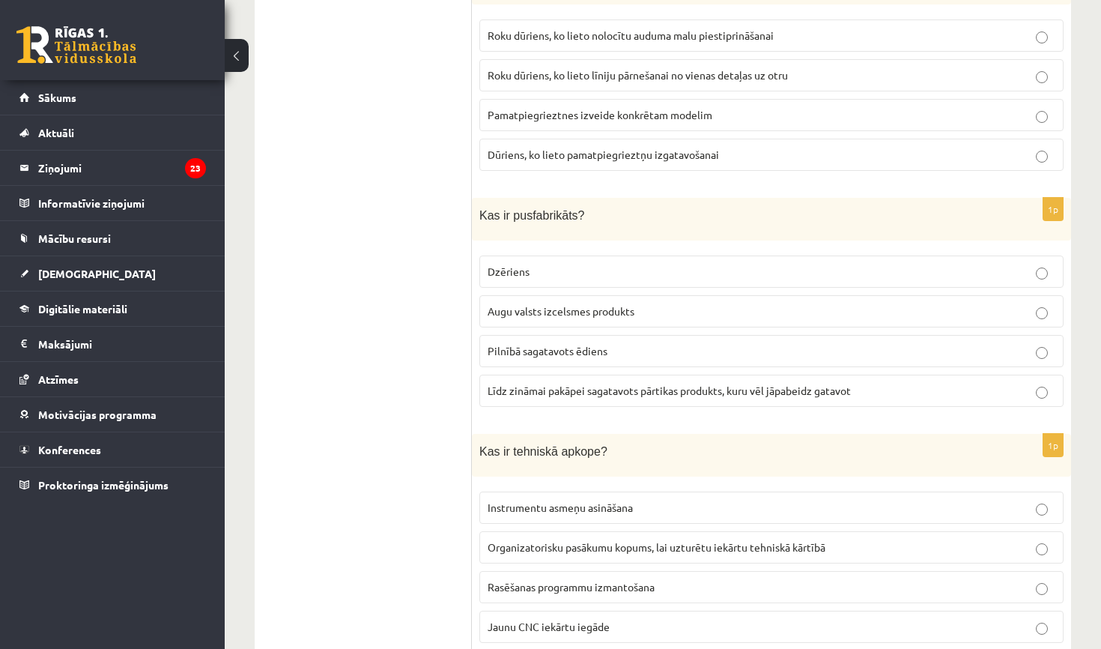
click at [506, 545] on p "Organizatorisku pasākumu kopums, lai uzturētu iekārtu tehniskā kārtībā" at bounding box center [772, 547] width 568 height 16
click at [577, 385] on span "Līdz zināmai pakāpei sagatavots pārtikas produkts, kuru vēl jāpabeidz gatavot" at bounding box center [669, 389] width 363 height 13
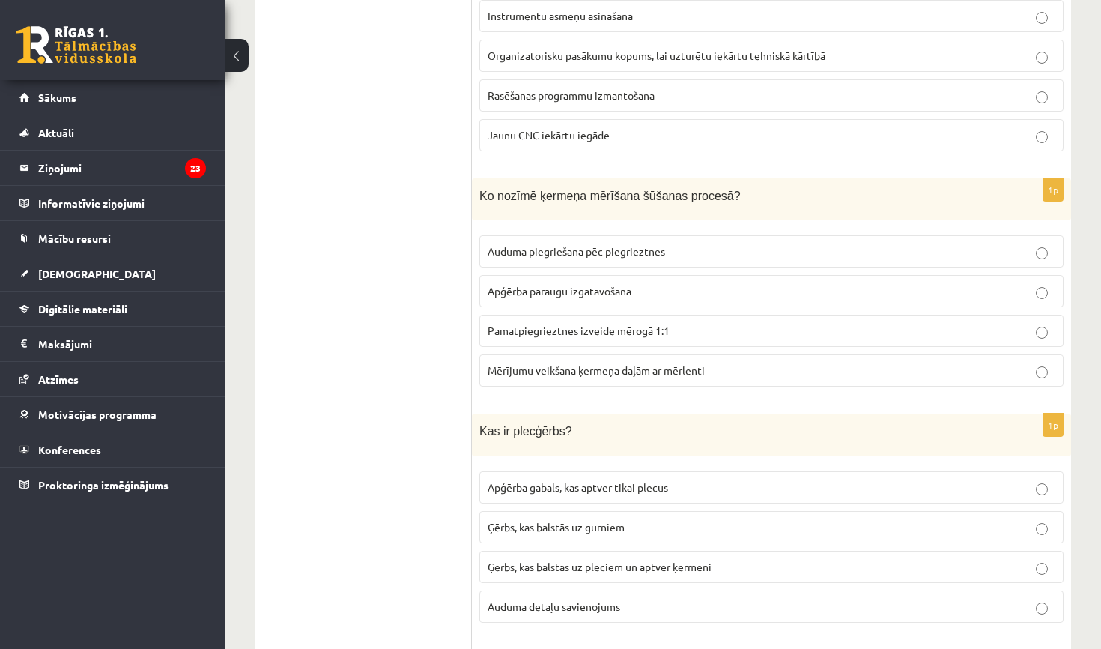
scroll to position [3405, 0]
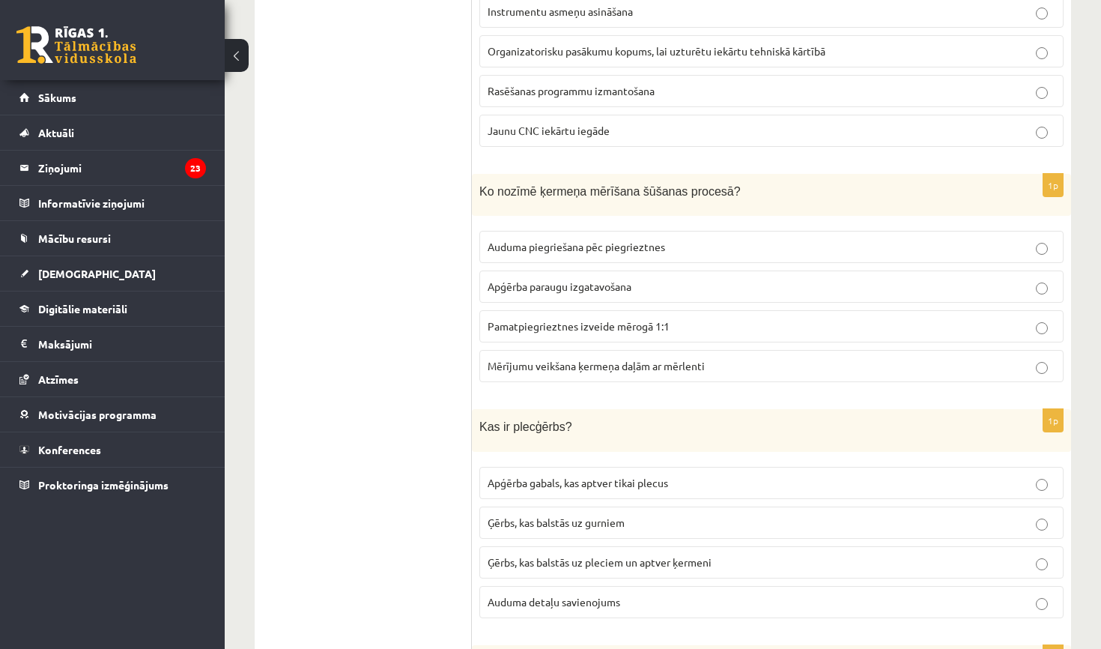
click at [567, 359] on span "Mērījumu veikšana ķermeņa daļām ar mērlenti" at bounding box center [596, 365] width 217 height 13
click at [567, 515] on span "Ģērbs, kas balstās uz gurniem" at bounding box center [556, 521] width 137 height 13
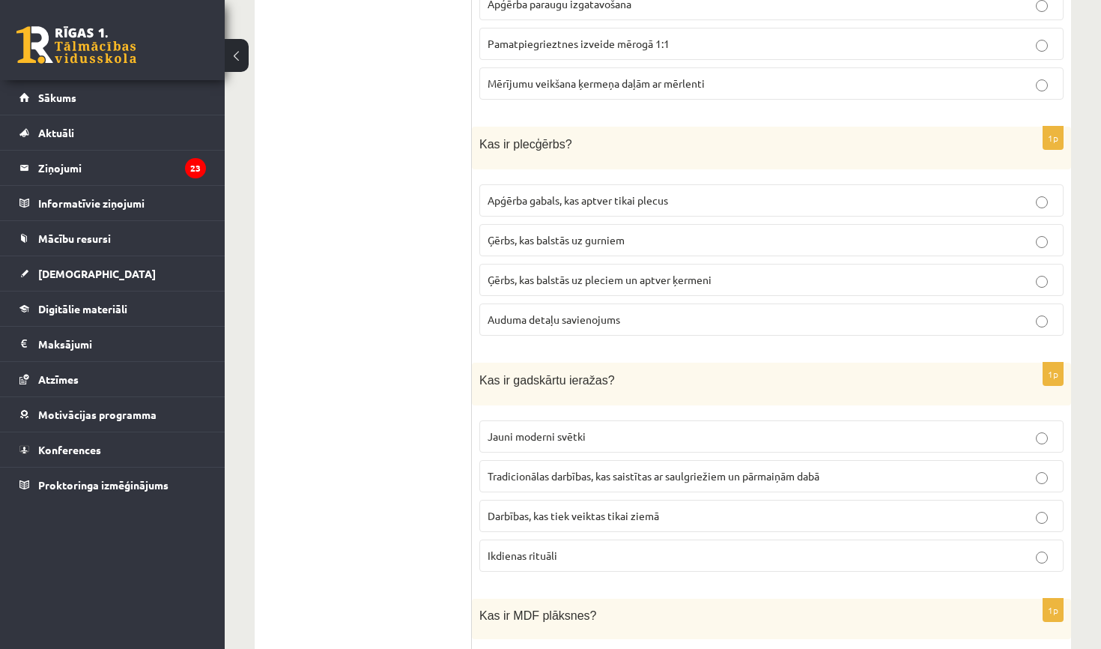
scroll to position [3706, 0]
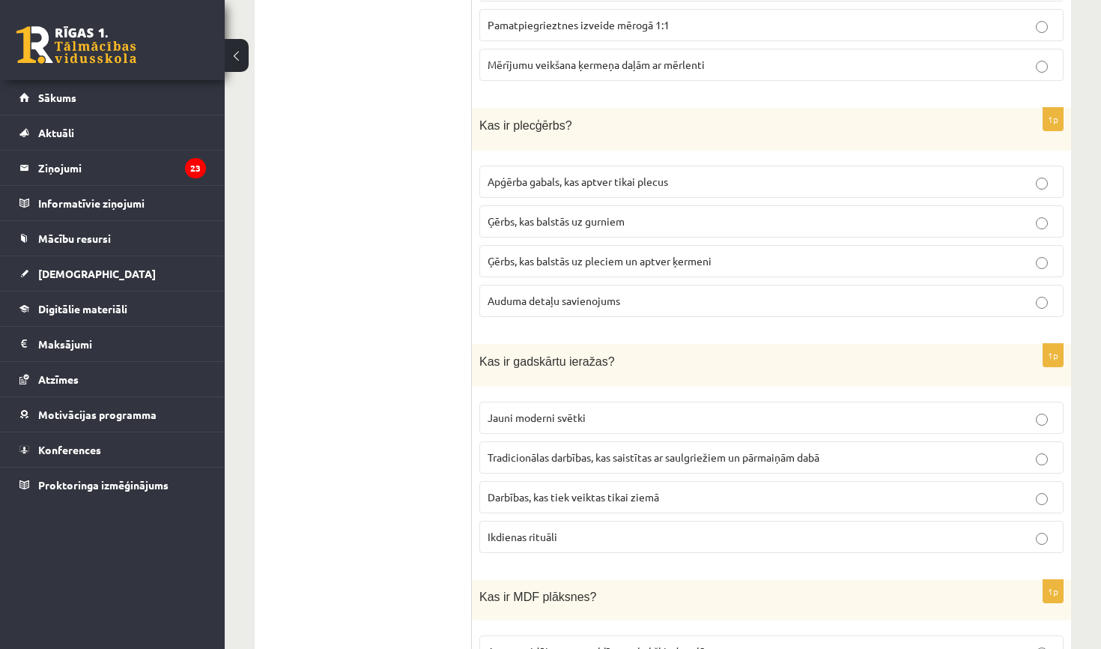
click at [586, 450] on span "Tradicionālas darbības, kas saistītas ar saulgriežiem un pārmaiņām dabā" at bounding box center [654, 456] width 332 height 13
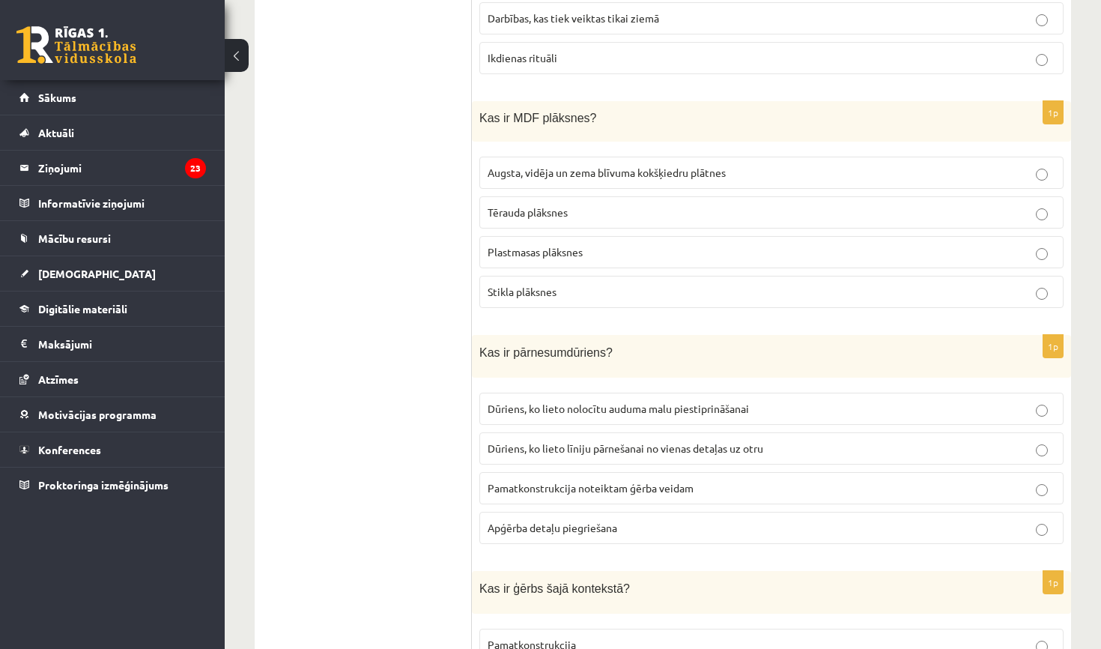
scroll to position [4186, 0]
click at [607, 164] on span "Augsta, vidēja un zema blīvuma kokšķiedru plātnes" at bounding box center [607, 170] width 238 height 13
click at [580, 401] on p "Dūriens, ko lieto nolocītu auduma malu piestiprināšanai" at bounding box center [772, 407] width 568 height 16
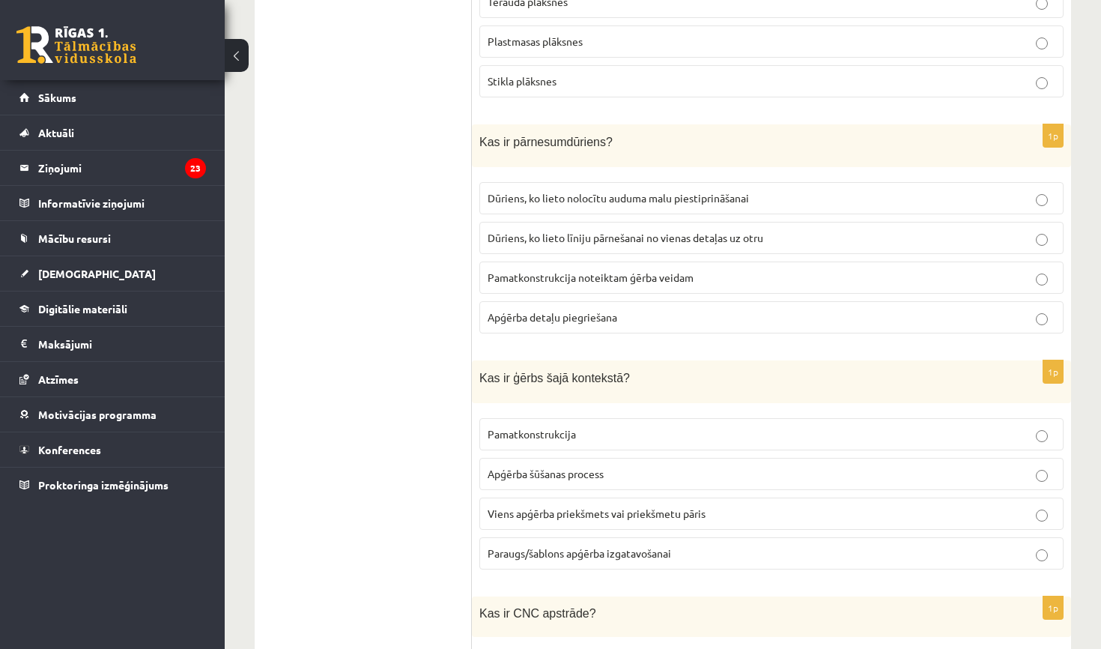
click at [553, 506] on span "Viens apģērba priekšmets vai priekšmetu pāris" at bounding box center [597, 512] width 218 height 13
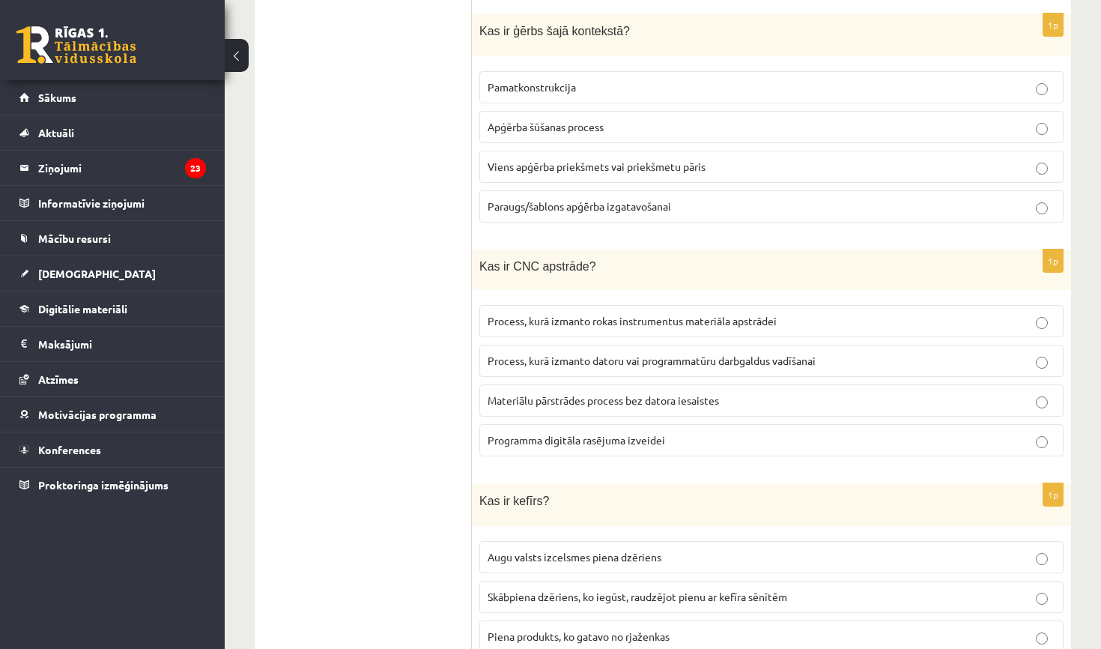
scroll to position [4768, 0]
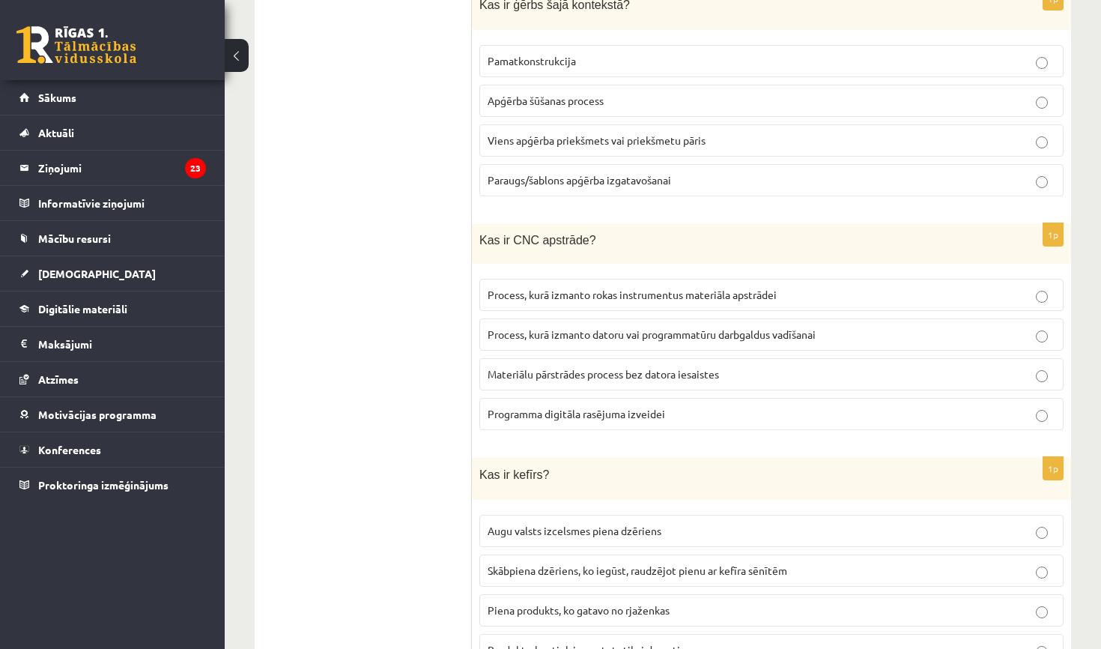
click at [595, 327] on span "Process, kurā izmanto datoru vai programmatūru darbgaldus vadīšanai" at bounding box center [652, 333] width 328 height 13
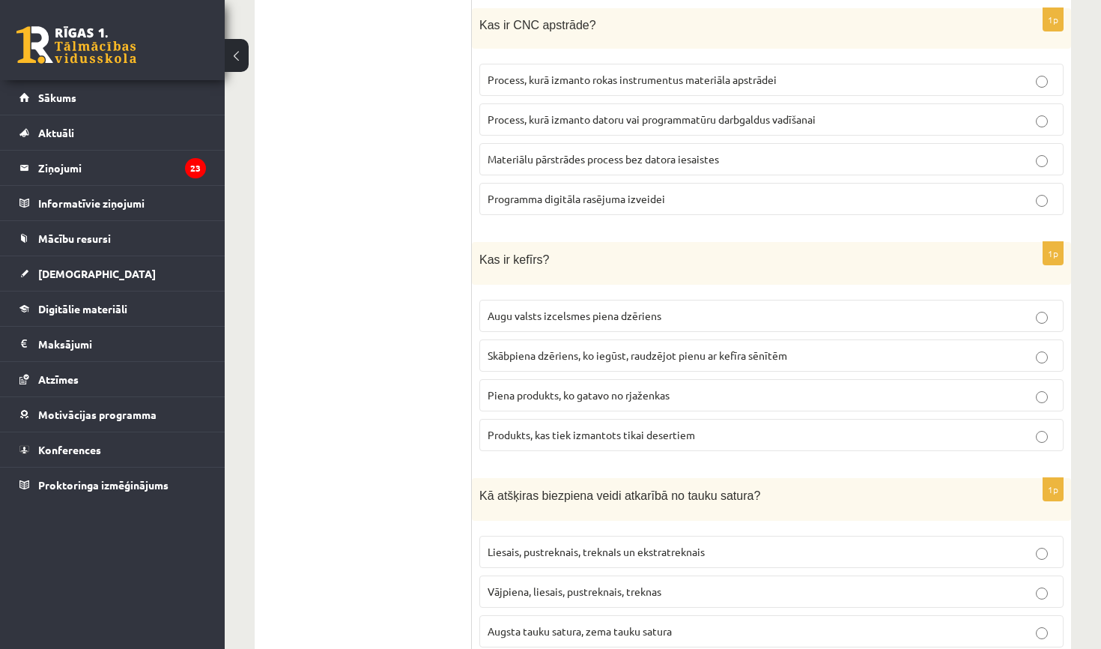
scroll to position [4984, 0]
click at [560, 427] on span "Produkts, kas tiek izmantots tikai desertiem" at bounding box center [591, 433] width 207 height 13
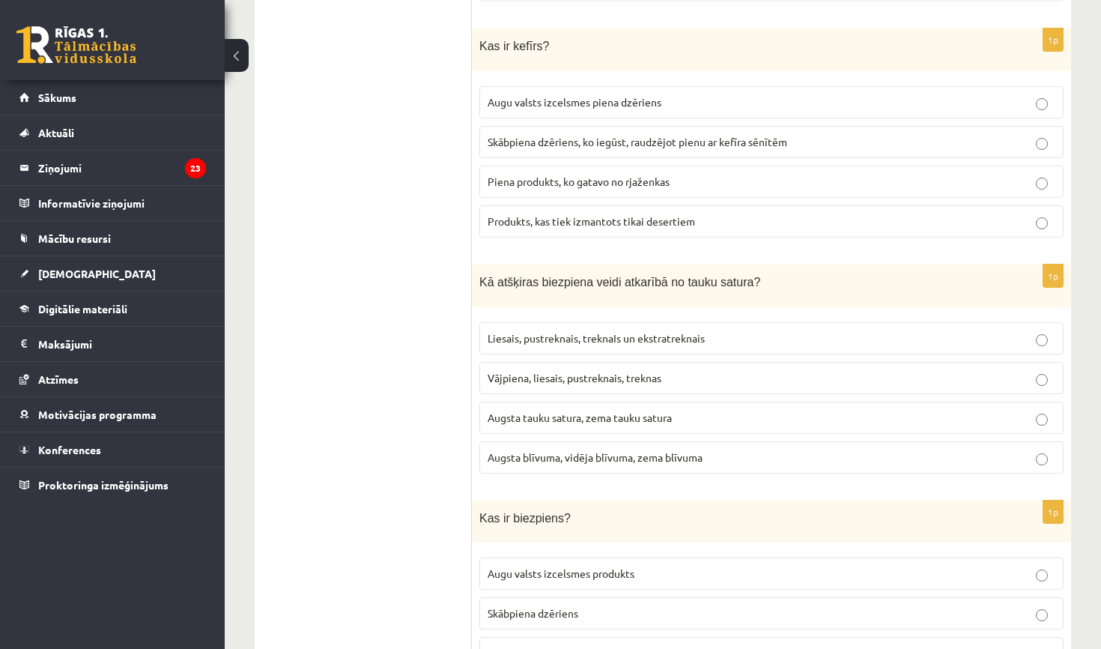
scroll to position [5185, 0]
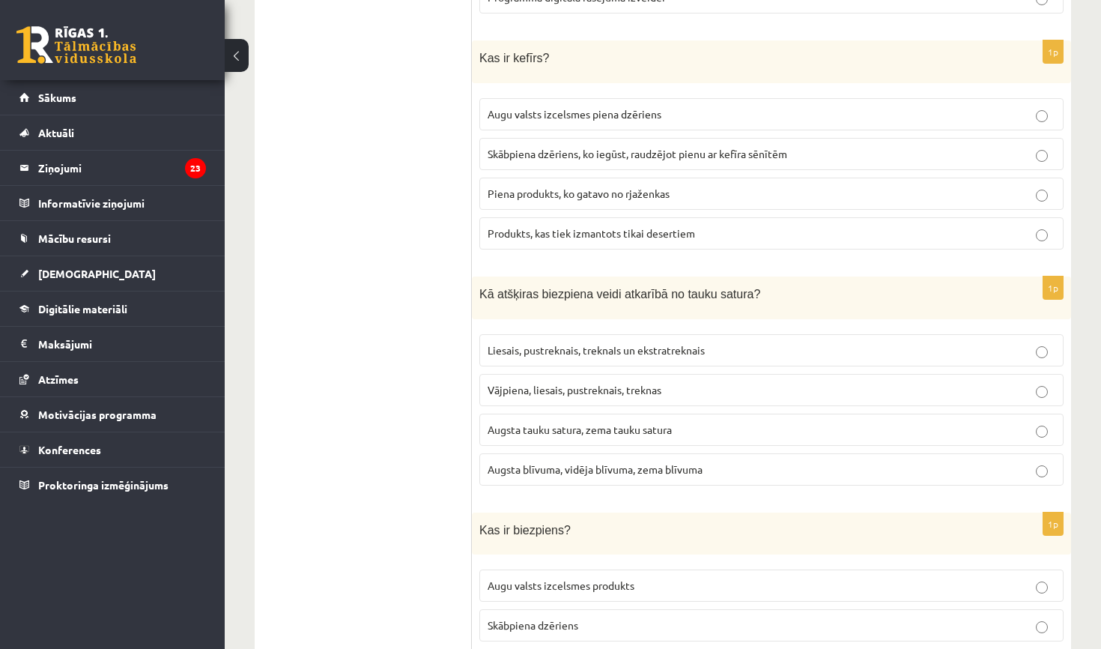
click at [616, 147] on span "Skābpiena dzēriens, ko iegūst, raudzējot pienu ar kefīra sēnītēm" at bounding box center [638, 153] width 300 height 13
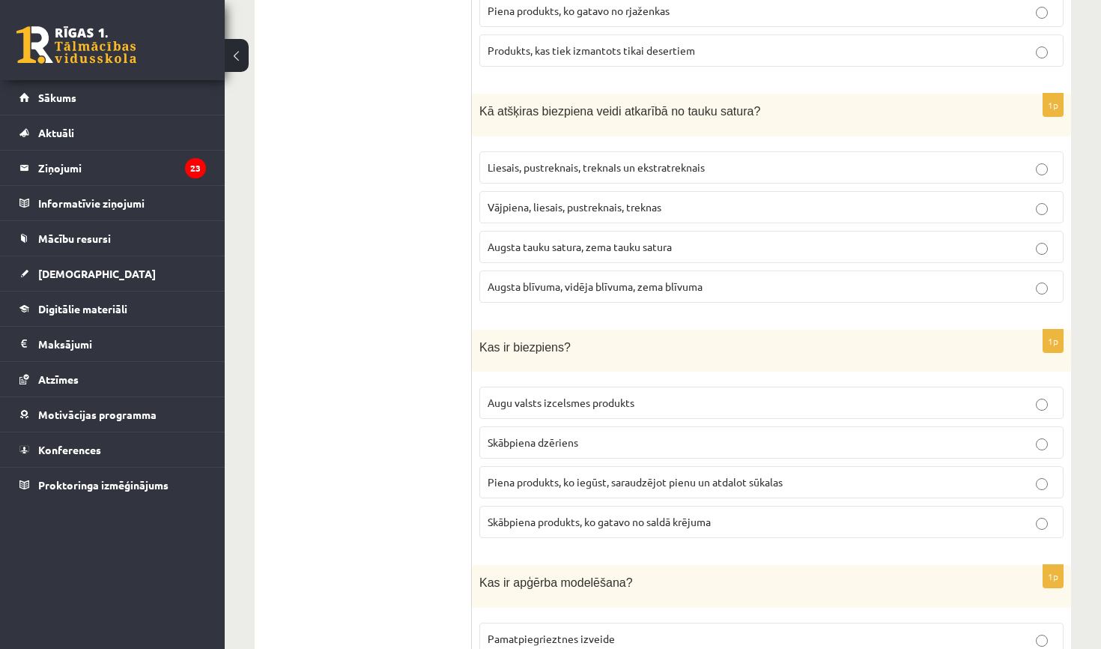
scroll to position [5382, 0]
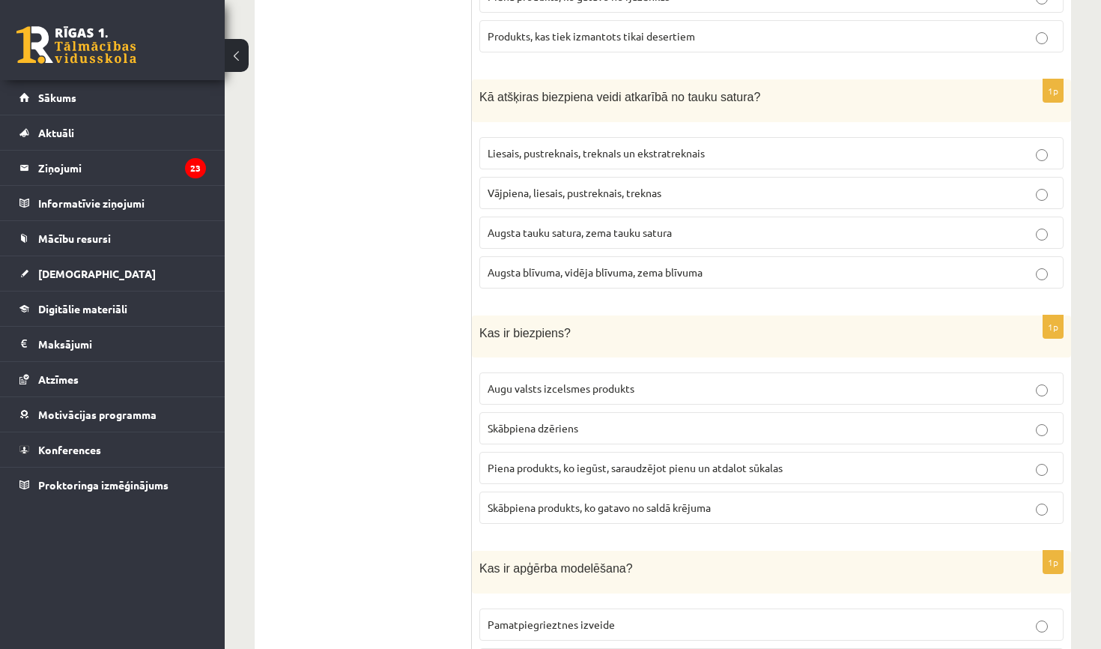
click at [604, 146] on span "Liesais, pustreknais, treknaIs un ekstratreknais" at bounding box center [596, 152] width 217 height 13
click at [541, 461] on span "Piena produkts, ko iegūst, saraudzējot pienu un atdalot sūkalas" at bounding box center [635, 467] width 295 height 13
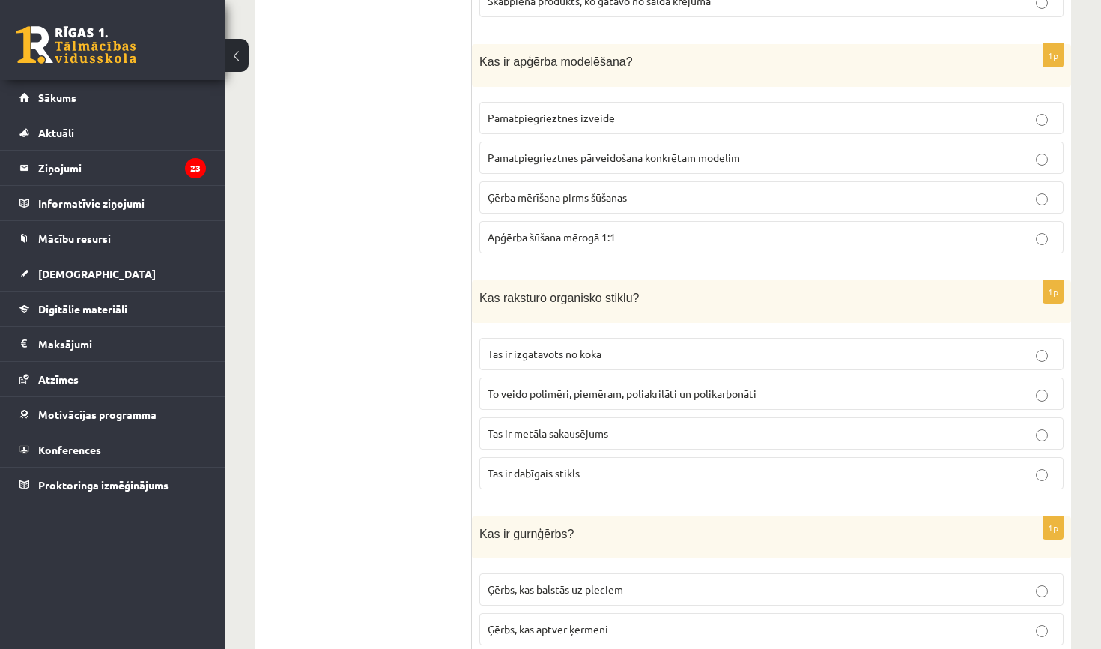
scroll to position [5882, 0]
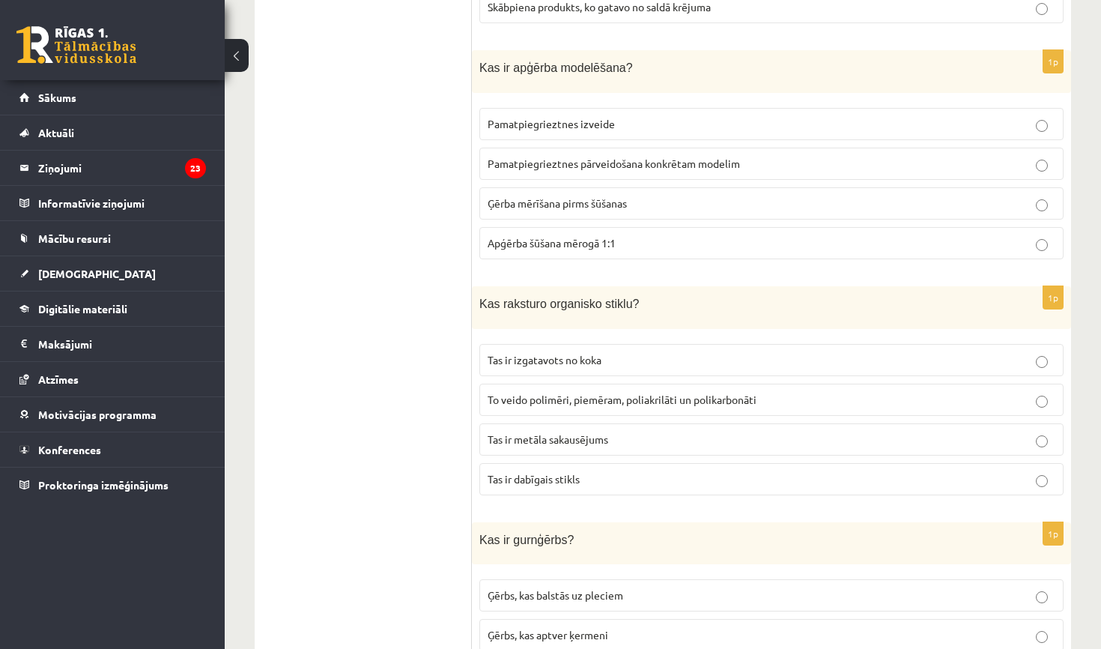
click at [572, 392] on span "To veido polimēri, piemēram, poliakrilāti un polikarbonāti" at bounding box center [622, 398] width 269 height 13
click at [586, 157] on span "Pamatpiegrieztnes pārveidošana konkrētam modelim" at bounding box center [614, 163] width 252 height 13
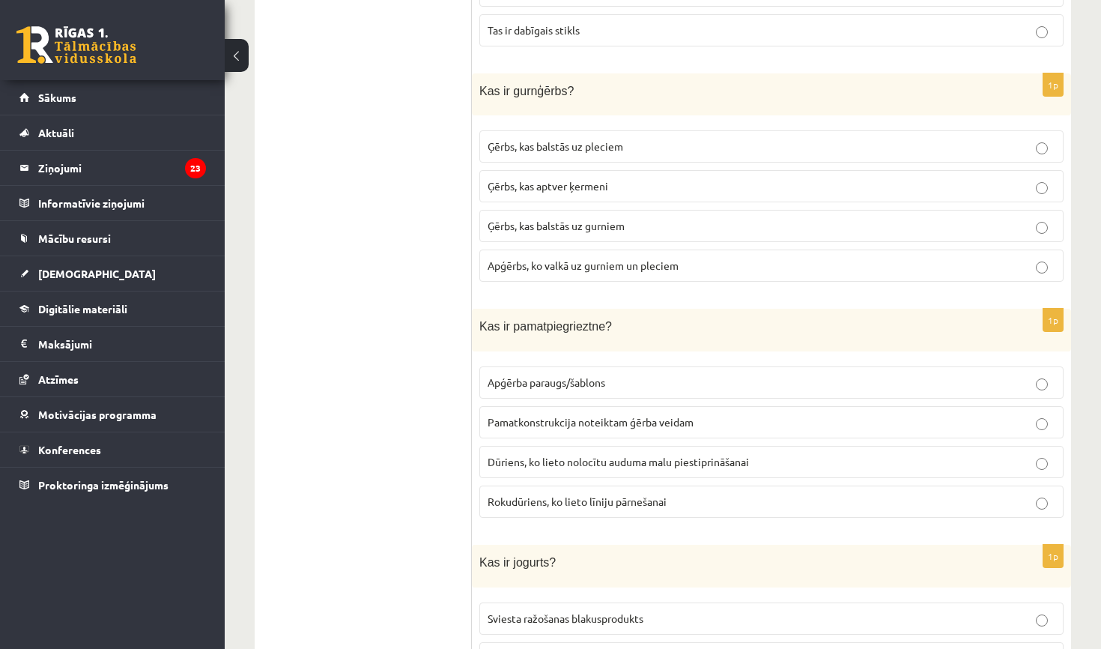
scroll to position [6333, 0]
click at [583, 216] on span "Ģērbs, kas balstās uz gurniem" at bounding box center [556, 222] width 137 height 13
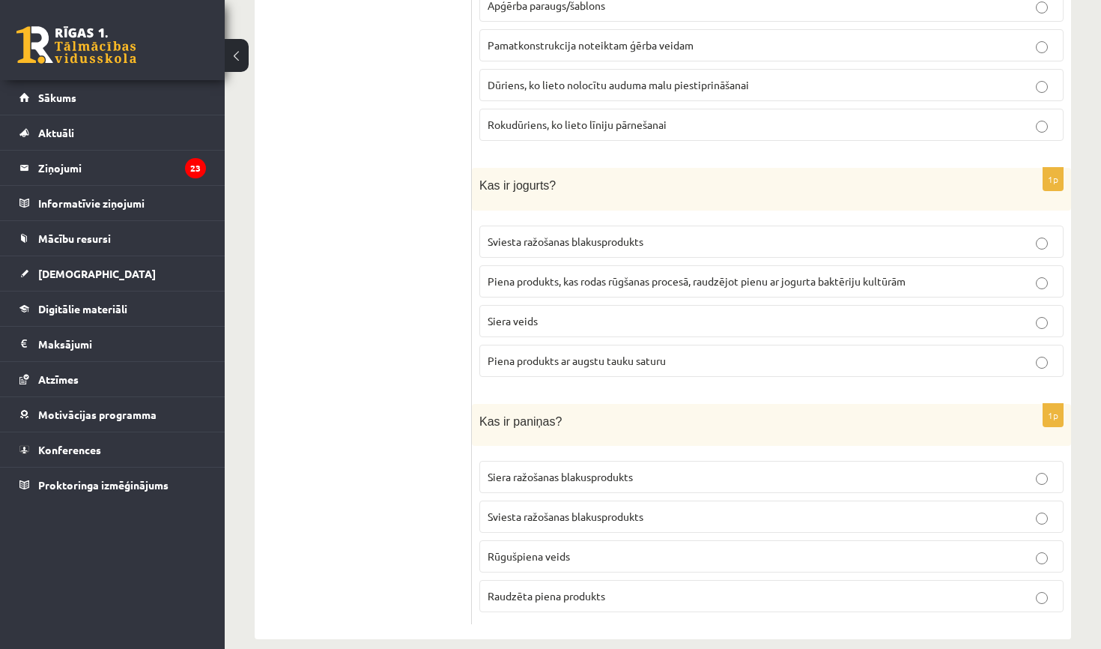
scroll to position [6707, 0]
click at [553, 510] on span "Sviesta ražošanas blakusprodukts" at bounding box center [566, 516] width 156 height 13
click at [580, 354] on span "Piena produkts ar augstu tauku saturu" at bounding box center [577, 360] width 178 height 13
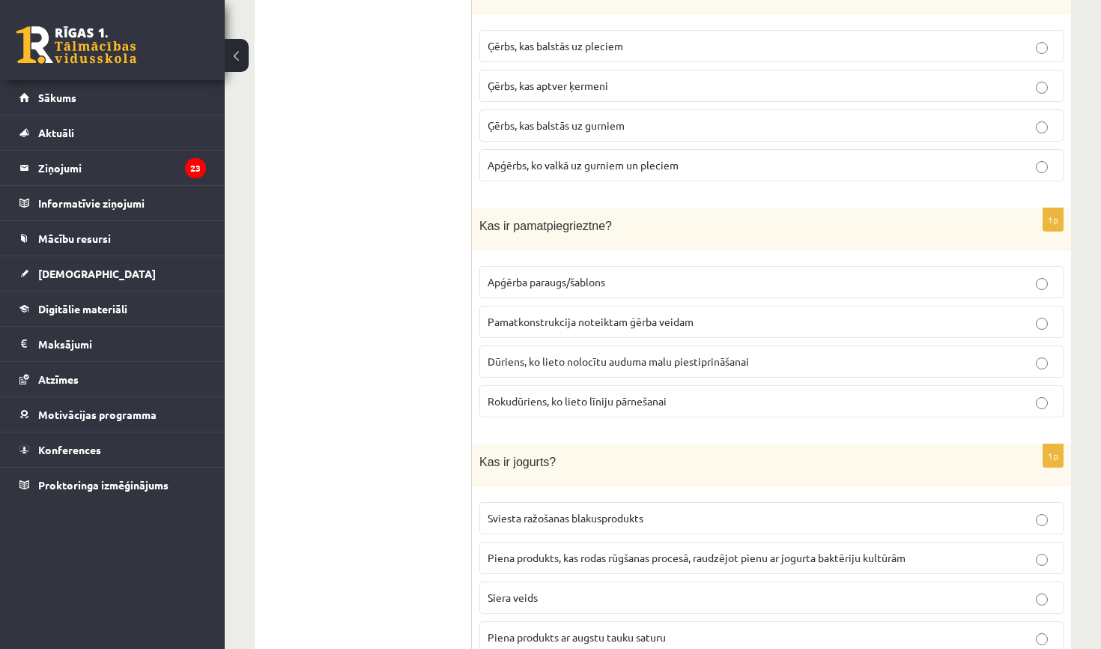
scroll to position [6431, 0]
click at [593, 275] on span "Apģērba paraugs/šablons" at bounding box center [547, 281] width 118 height 13
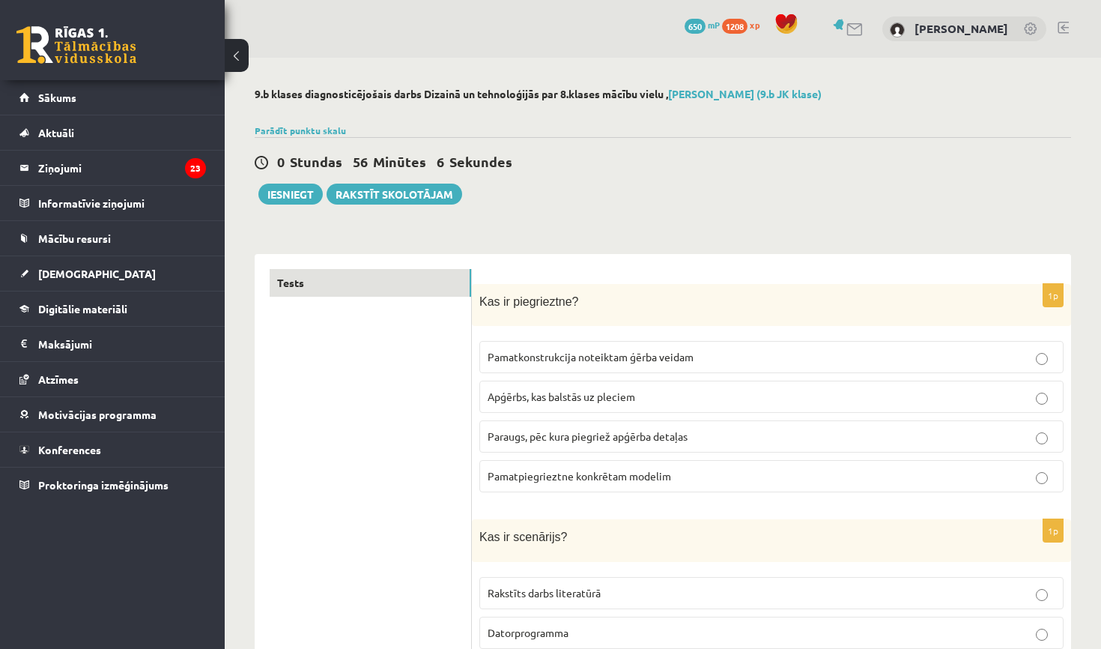
scroll to position [0, 0]
click at [292, 194] on button "Iesniegt" at bounding box center [290, 194] width 64 height 21
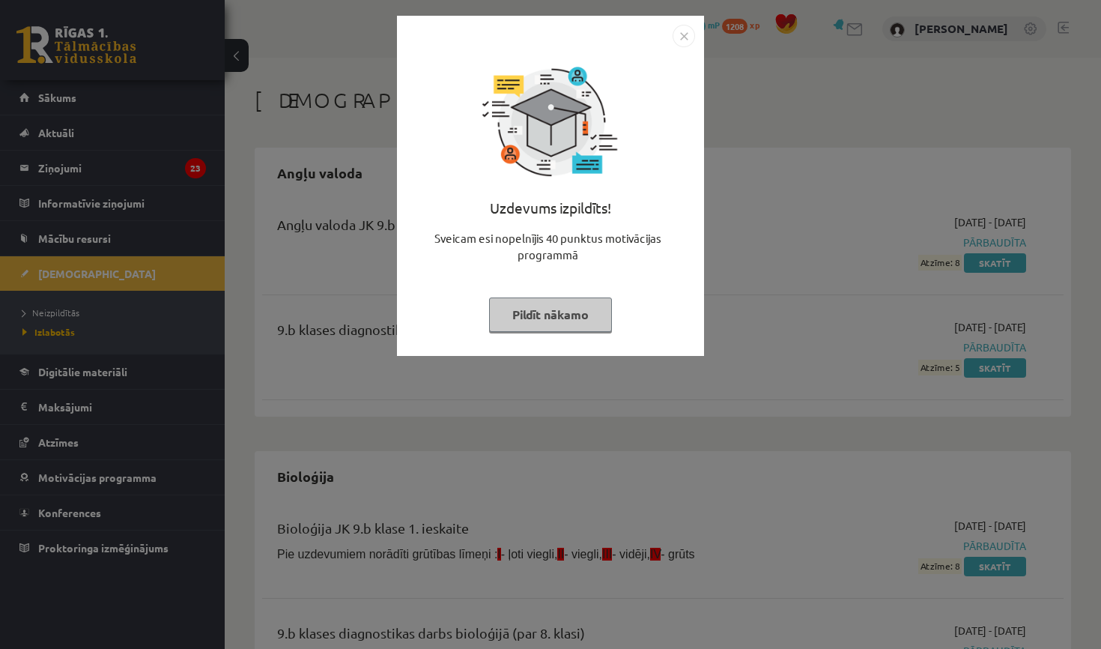
click at [589, 315] on button "Pildīt nākamo" at bounding box center [550, 314] width 123 height 34
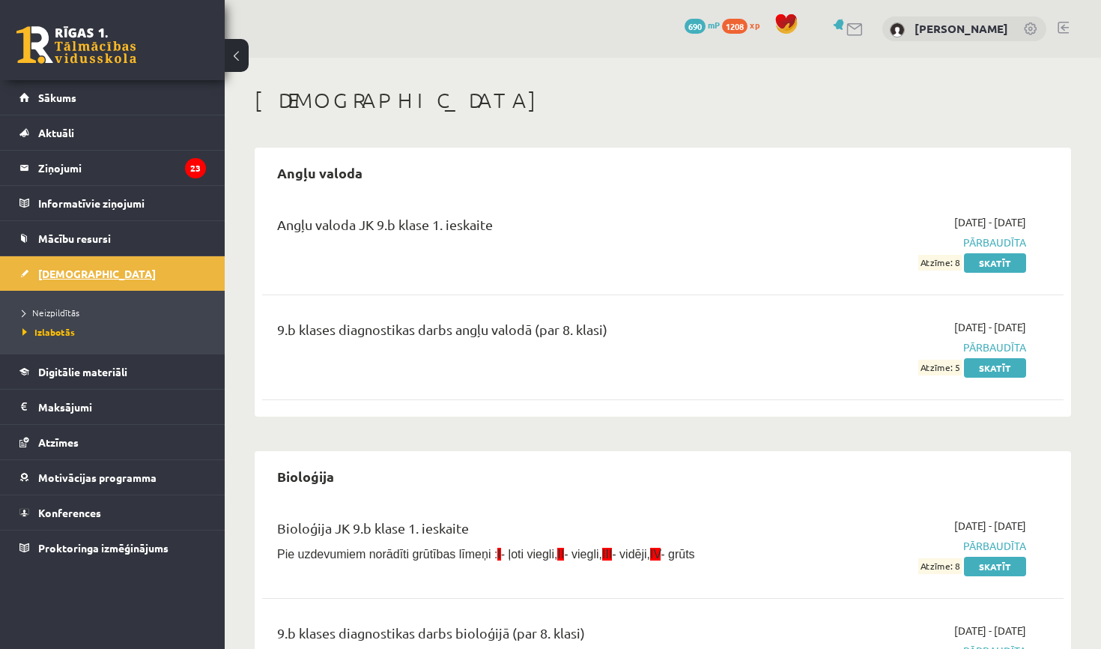
click at [77, 266] on link "[DEMOGRAPHIC_DATA]" at bounding box center [112, 273] width 187 height 34
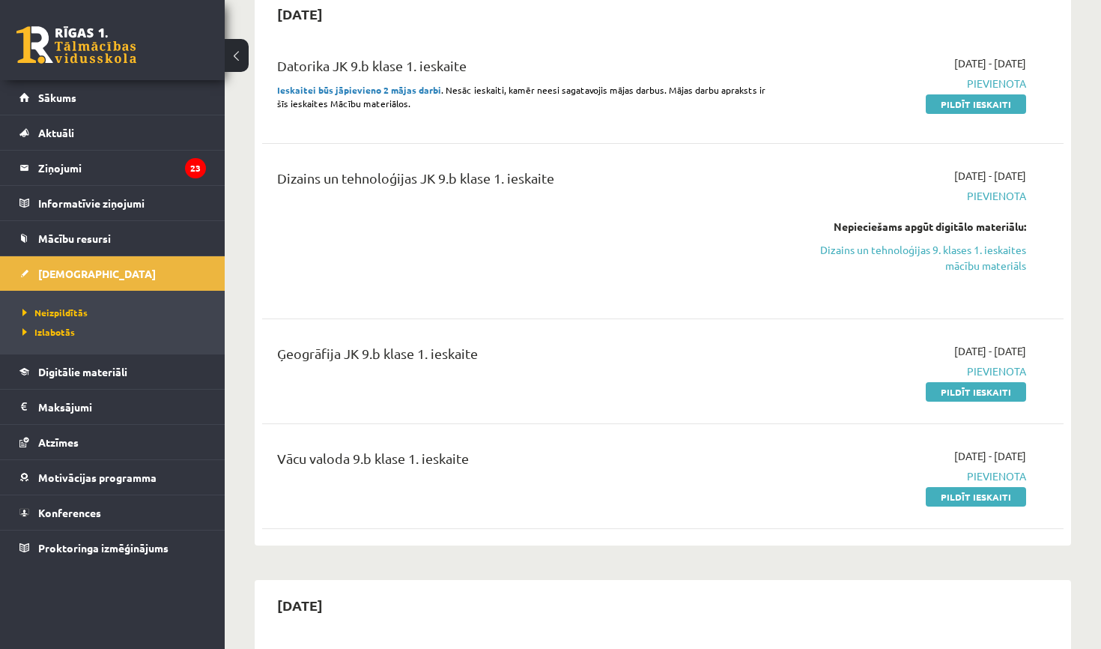
scroll to position [158, 0]
click at [107, 374] on span "Digitālie materiāli" at bounding box center [82, 371] width 89 height 13
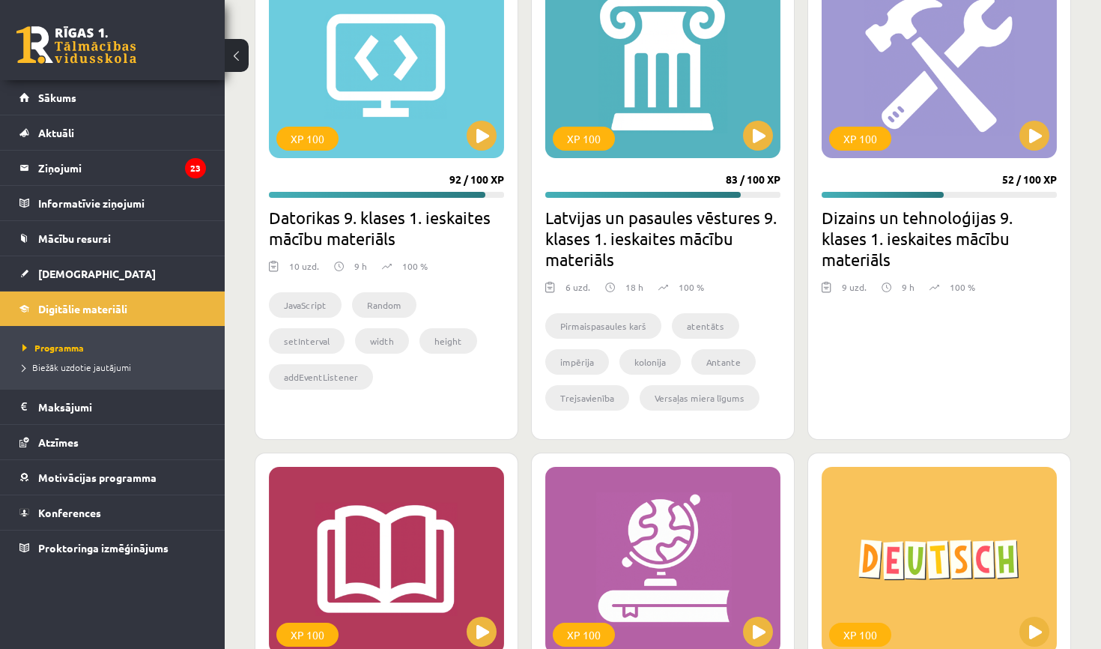
scroll to position [2165, 0]
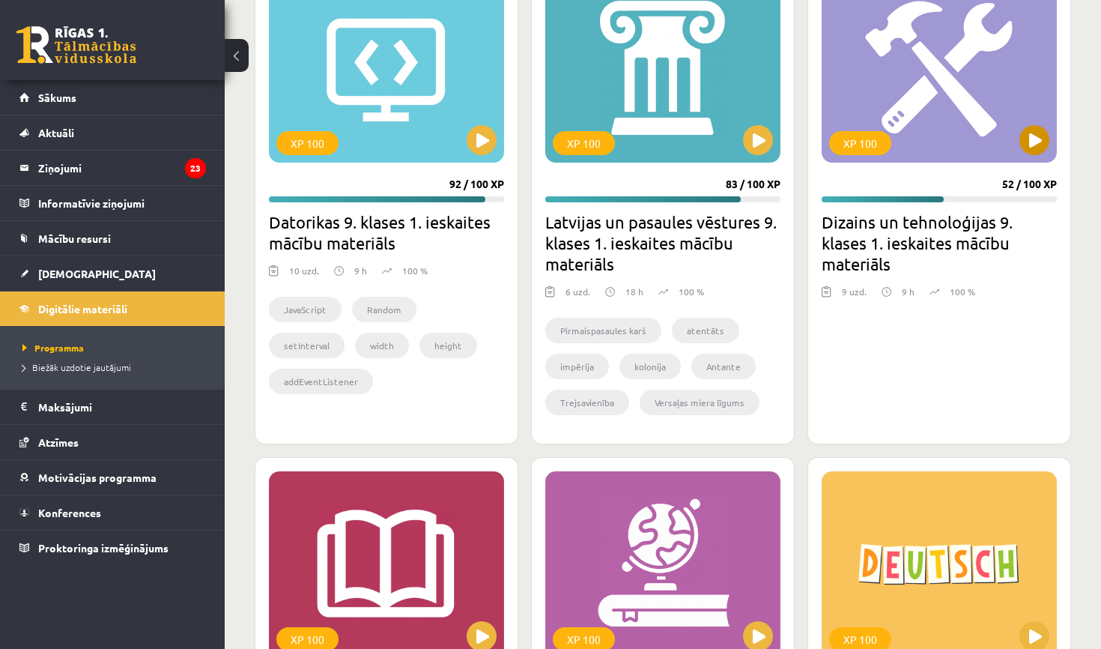
click at [1032, 148] on button at bounding box center [1034, 140] width 30 height 30
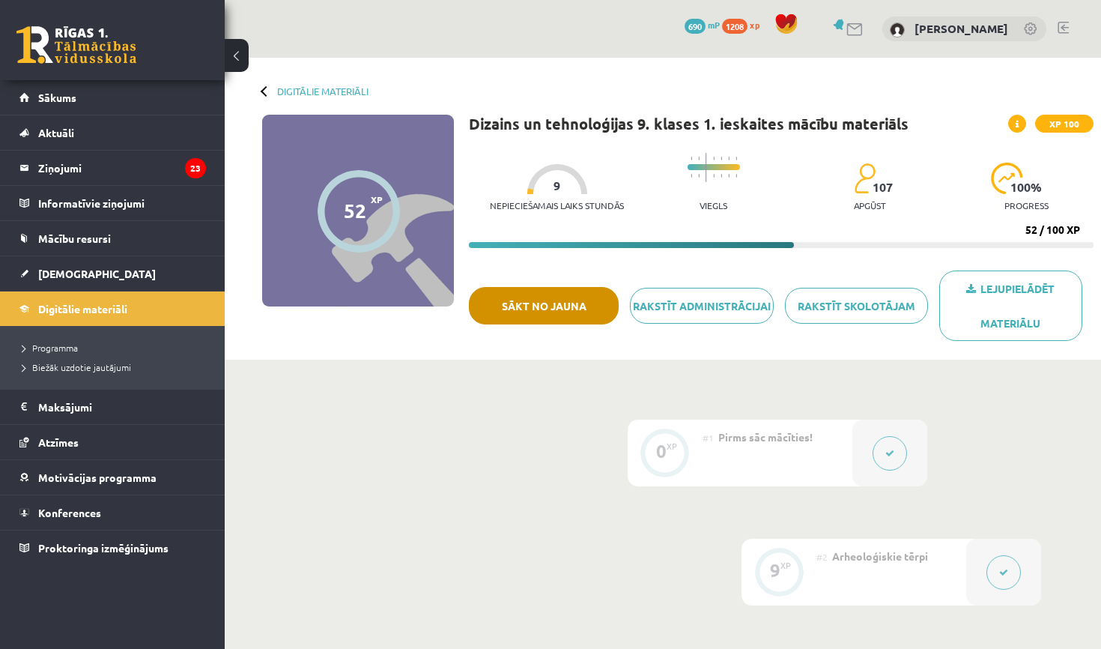
click at [566, 307] on button "Sākt no jauna" at bounding box center [544, 305] width 150 height 37
click at [571, 304] on button "Sākt no jauna" at bounding box center [544, 305] width 150 height 37
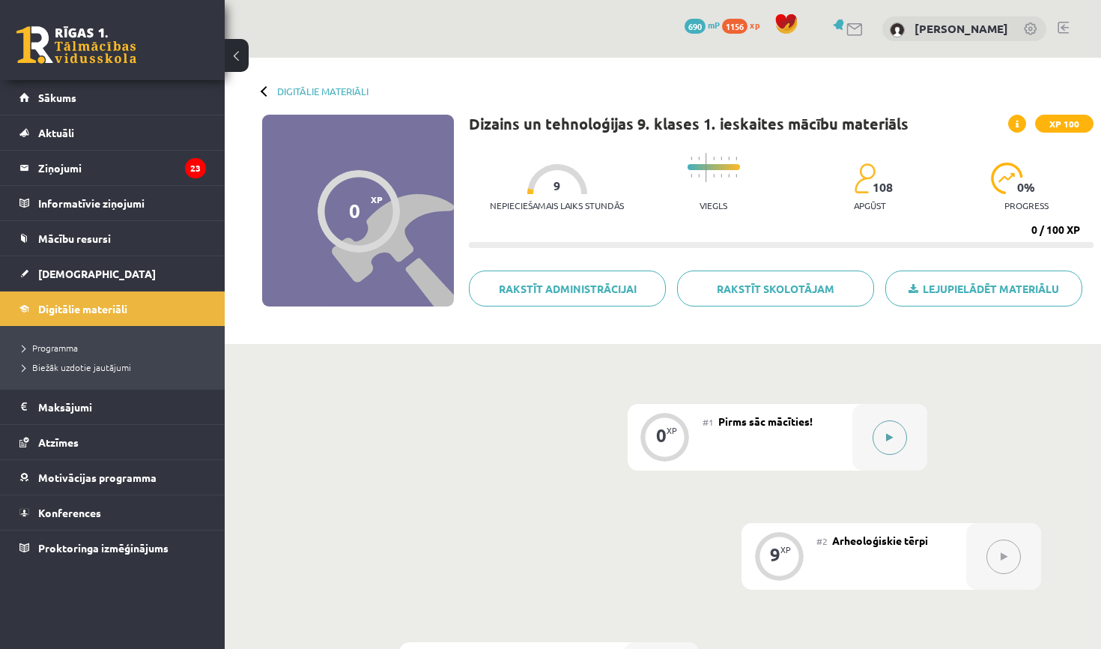
click at [898, 437] on button at bounding box center [890, 437] width 34 height 34
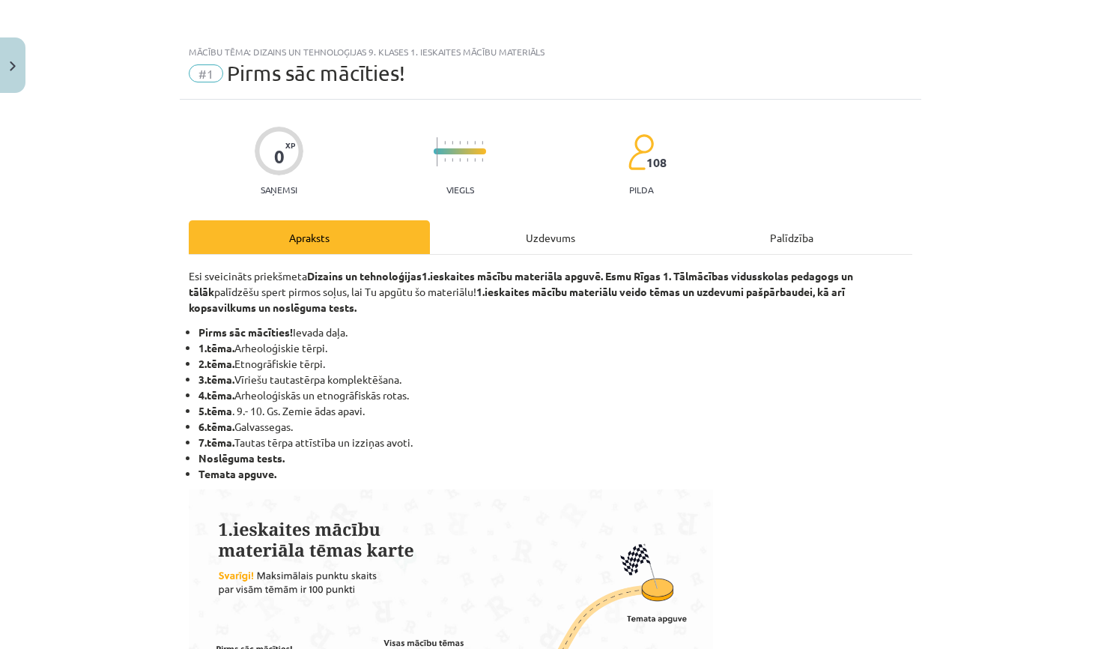
click at [545, 239] on div "Uzdevums" at bounding box center [550, 237] width 241 height 34
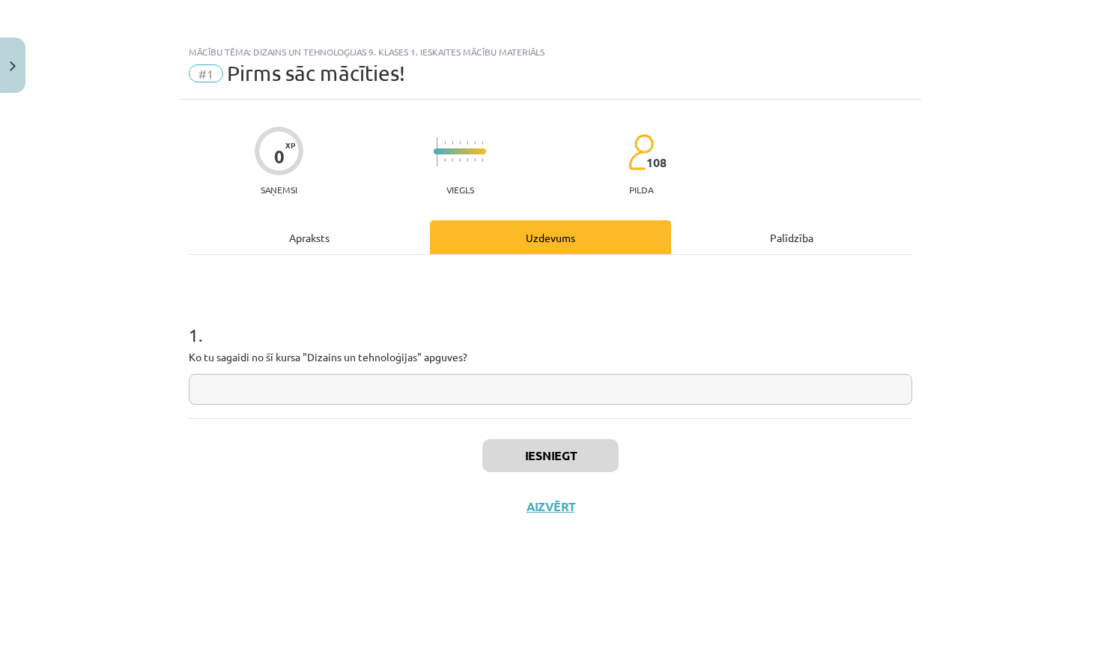
click at [538, 398] on input "text" at bounding box center [551, 389] width 724 height 31
drag, startPoint x: 538, startPoint y: 398, endPoint x: 217, endPoint y: 389, distance: 320.7
click at [217, 389] on input "**********" at bounding box center [551, 389] width 724 height 31
click at [230, 388] on input "**********" at bounding box center [551, 389] width 724 height 31
type input "**********"
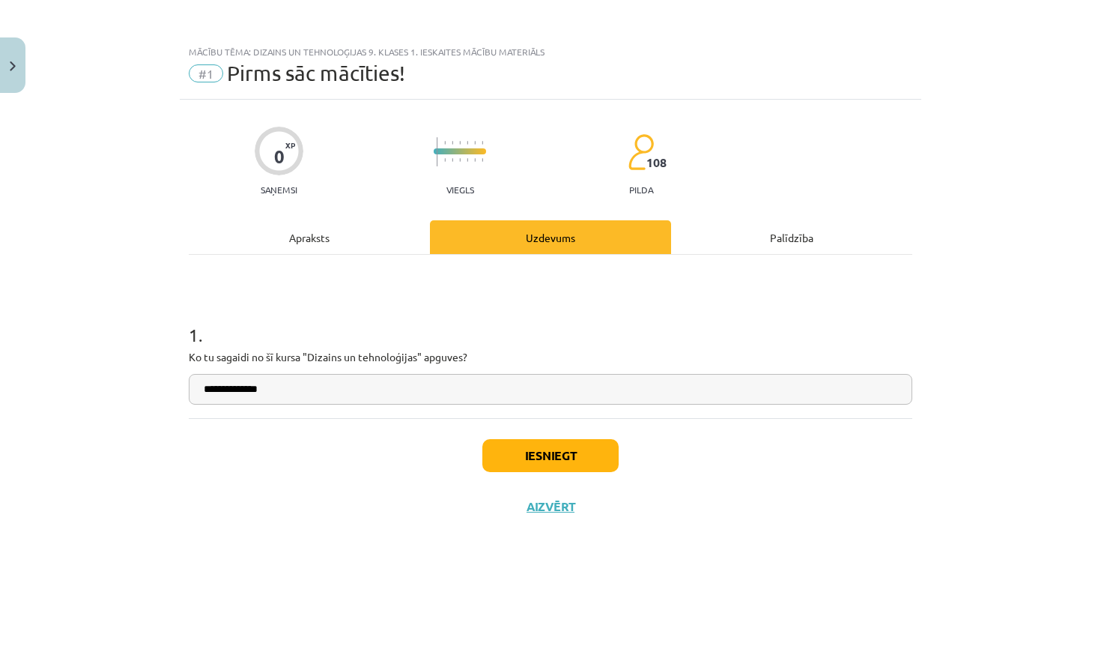
click at [533, 447] on button "Iesniegt" at bounding box center [550, 455] width 136 height 33
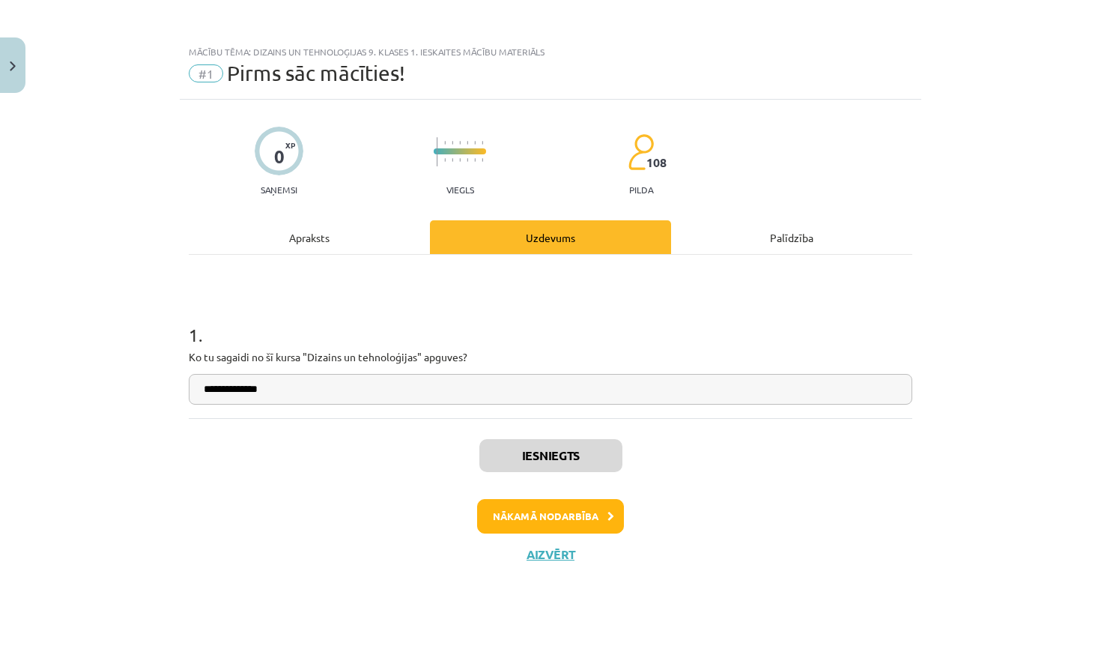
click at [563, 519] on button "Nākamā nodarbība" at bounding box center [550, 516] width 147 height 34
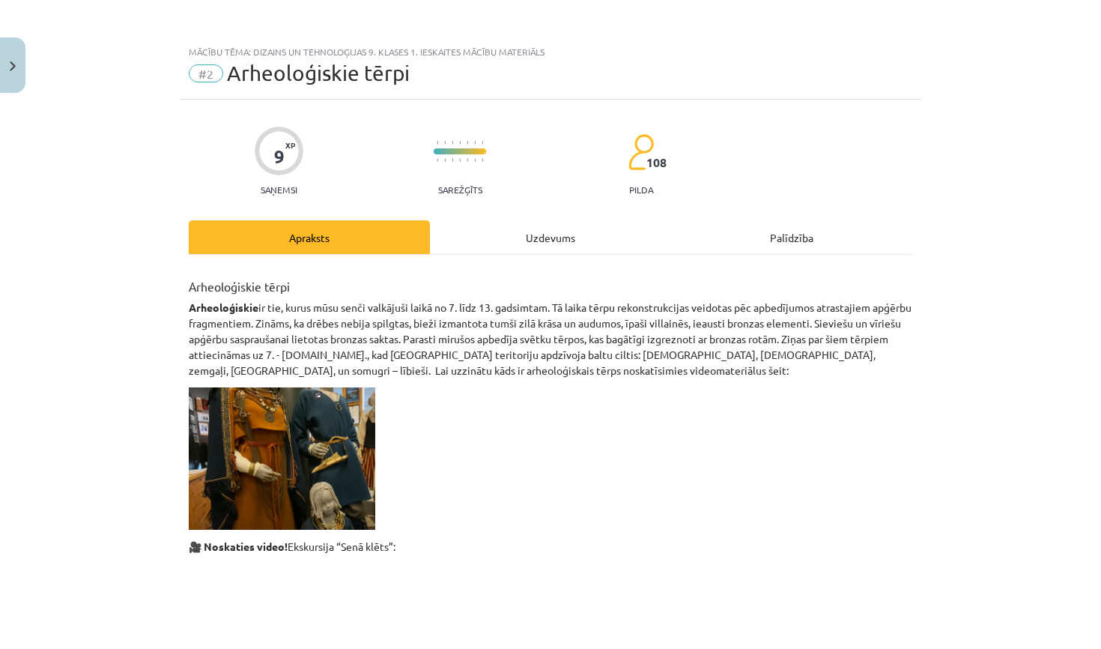
click at [546, 237] on div "Uzdevums" at bounding box center [550, 237] width 241 height 34
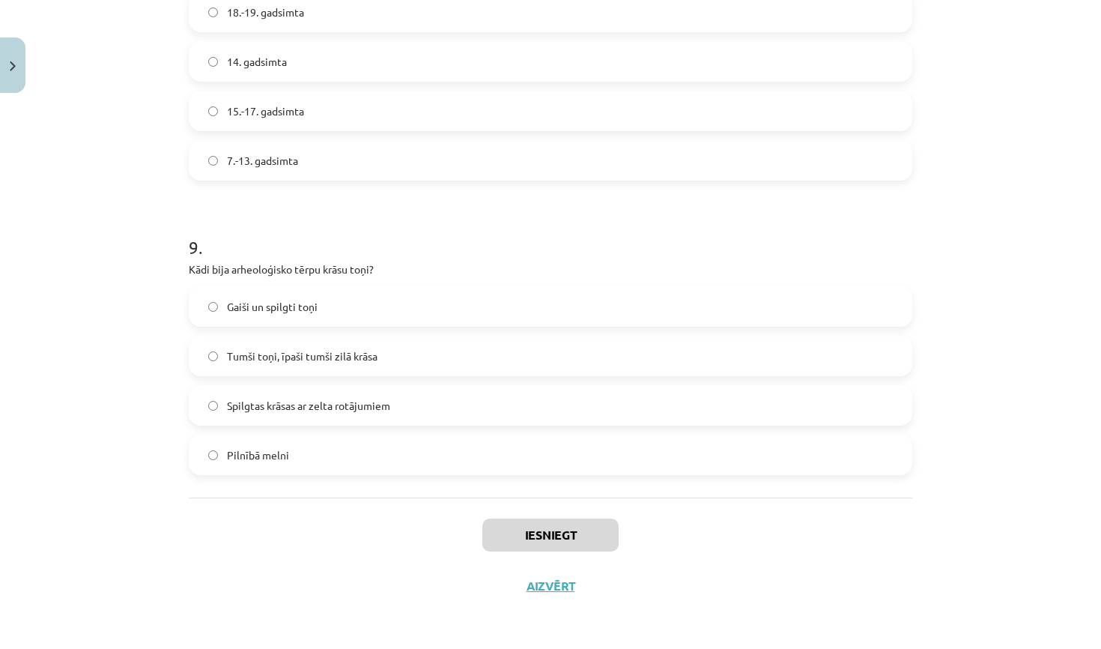
scroll to position [140, 0]
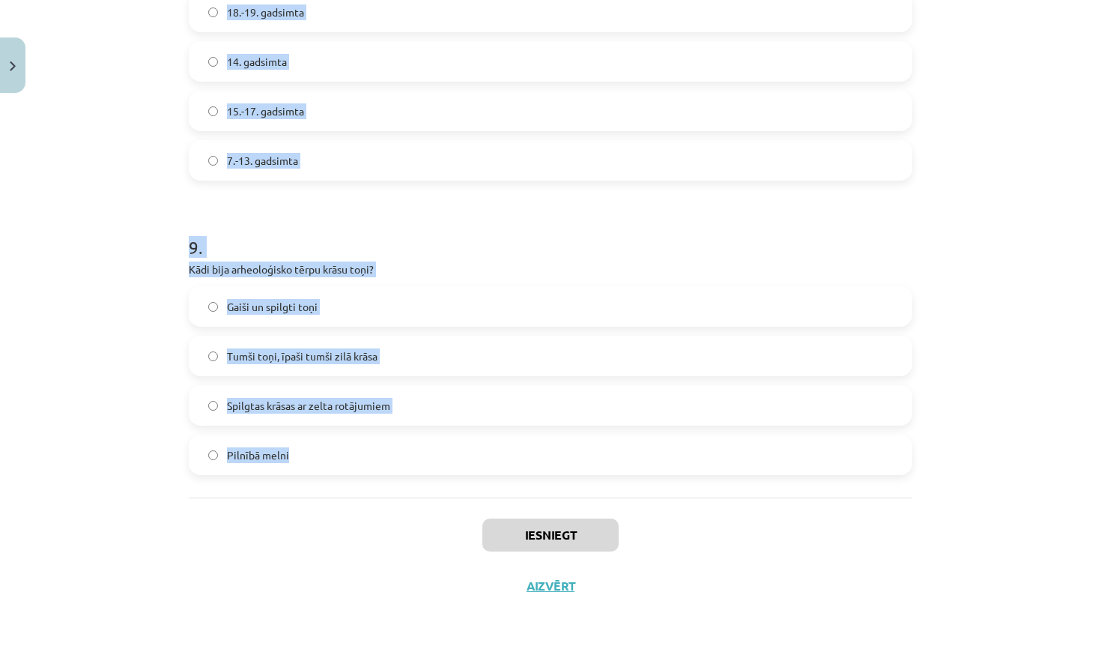
drag, startPoint x: 191, startPoint y: 318, endPoint x: 619, endPoint y: 494, distance: 462.9
copy form "Kādus tērpus parasti valkāja mirušie apbedīšanas laikā? Svētku tērpus, kas bagā…"
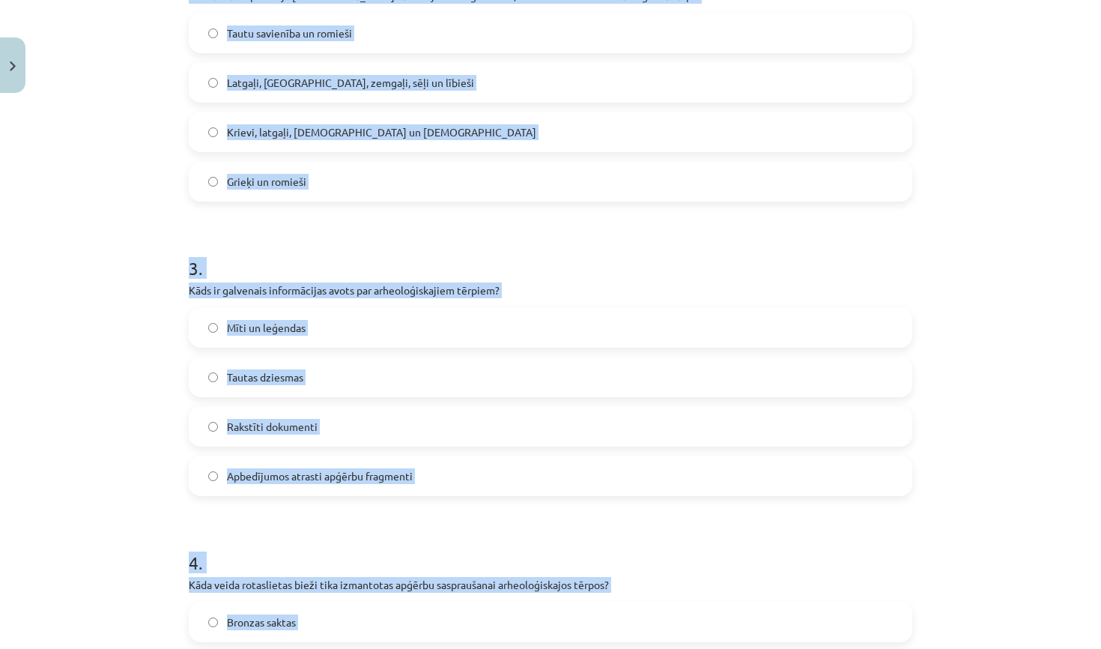
scroll to position [548, 0]
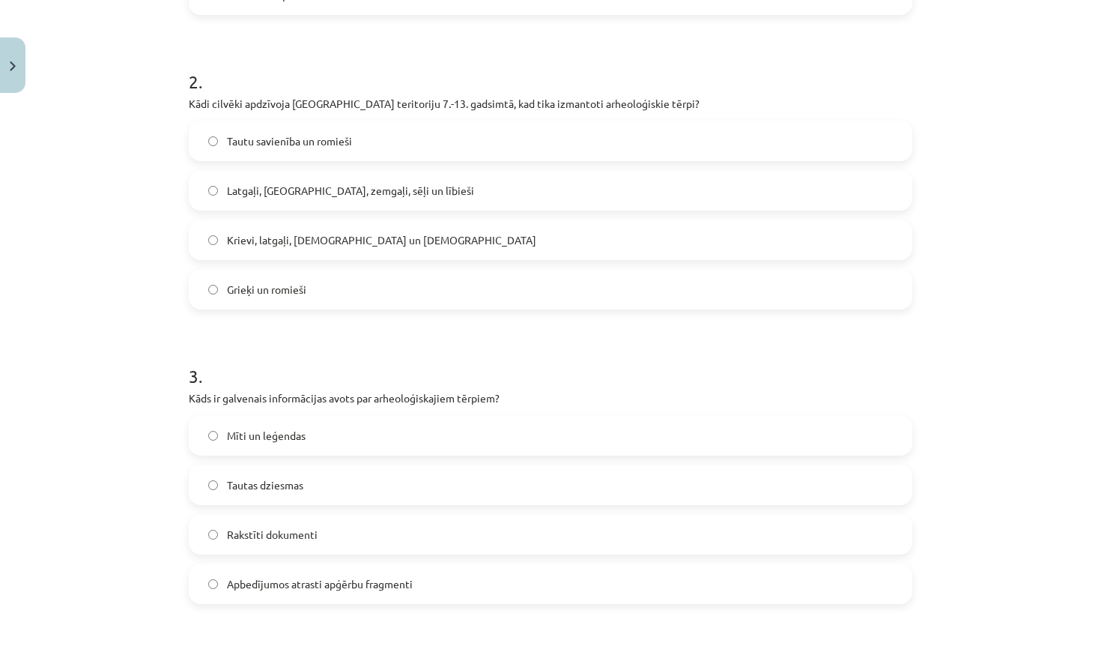
click at [948, 277] on div "Mācību tēma: Dizains un tehnoloģijas 9. klases 1. ieskaites mācību materiāls #2…" at bounding box center [550, 324] width 1101 height 649
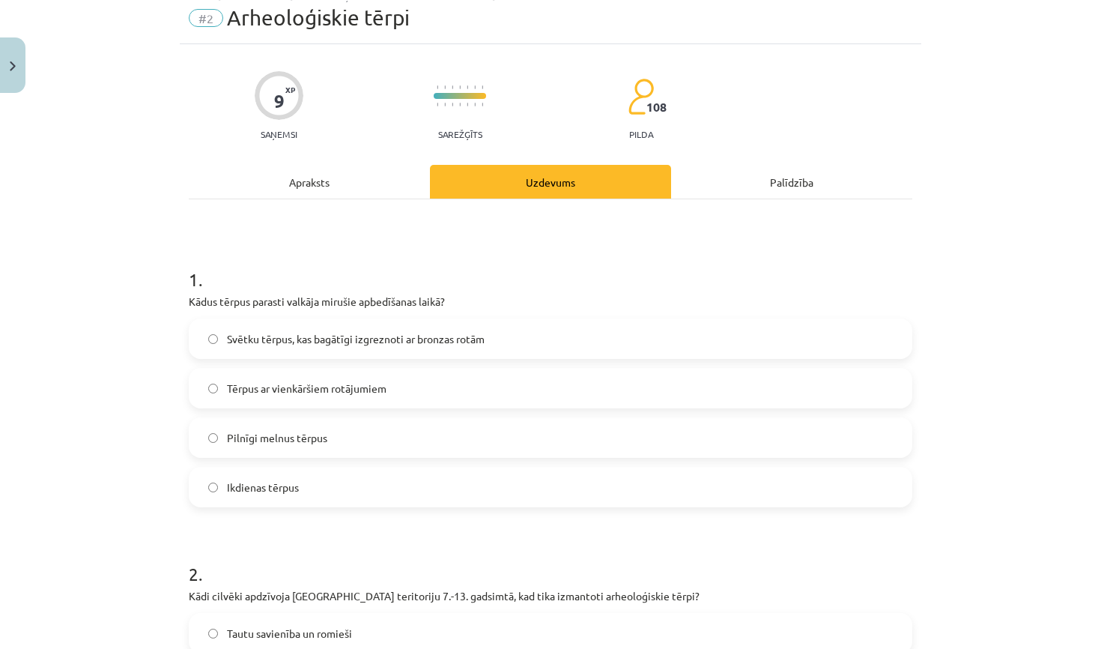
scroll to position [64, 0]
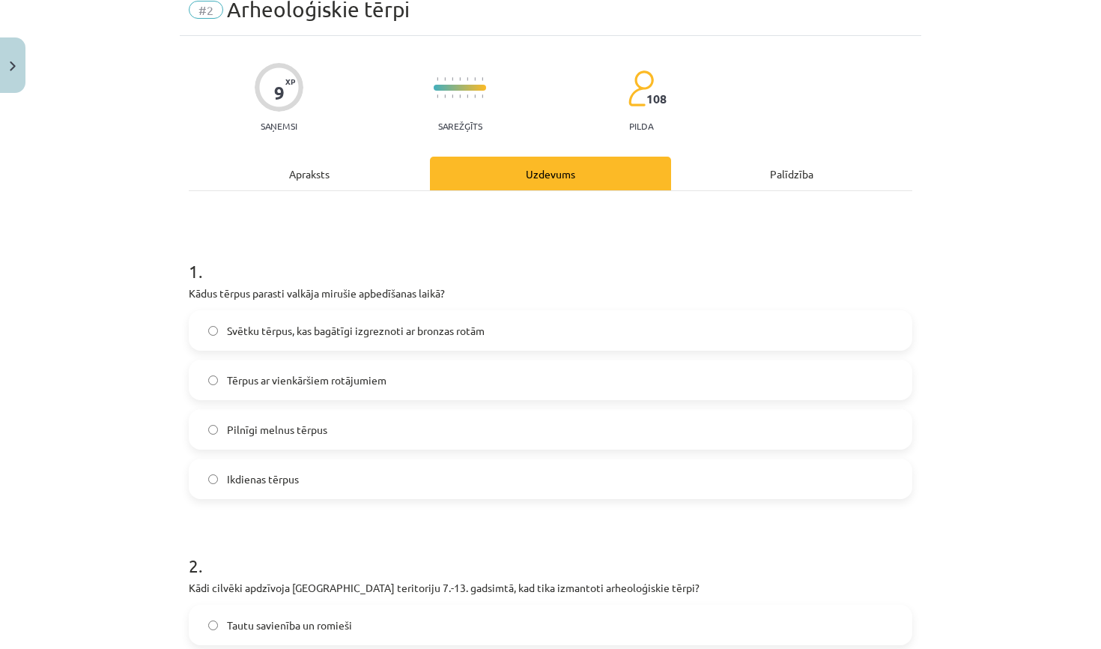
click at [451, 335] on span "Svētku tērpus, kas bagātīgi izgreznoti ar bronzas rotām" at bounding box center [356, 331] width 258 height 16
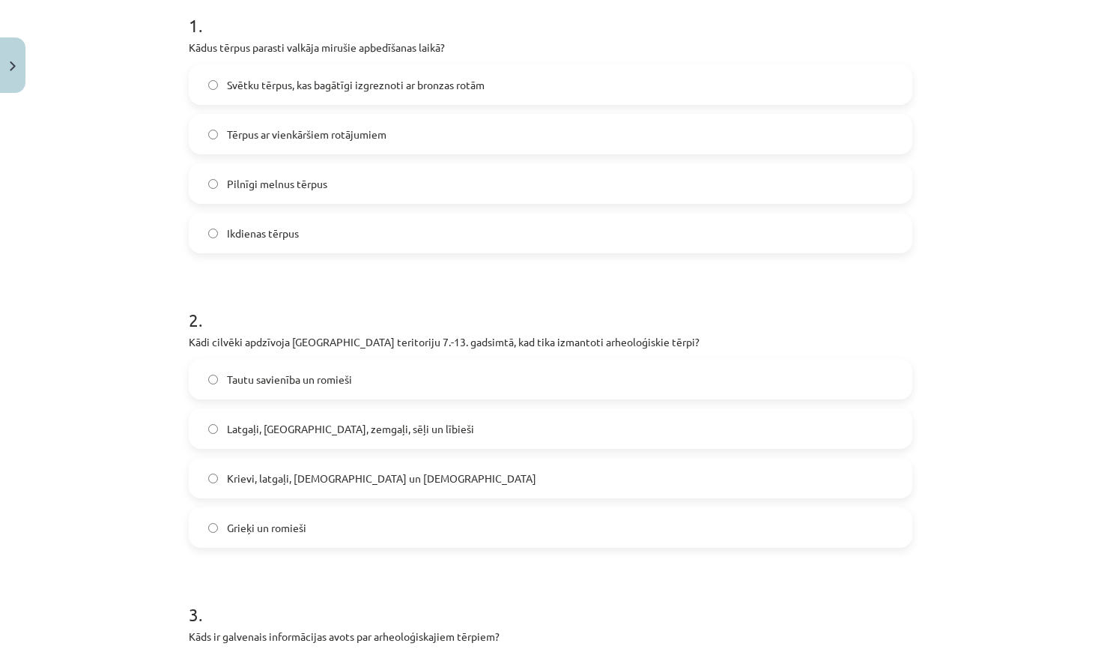
scroll to position [315, 0]
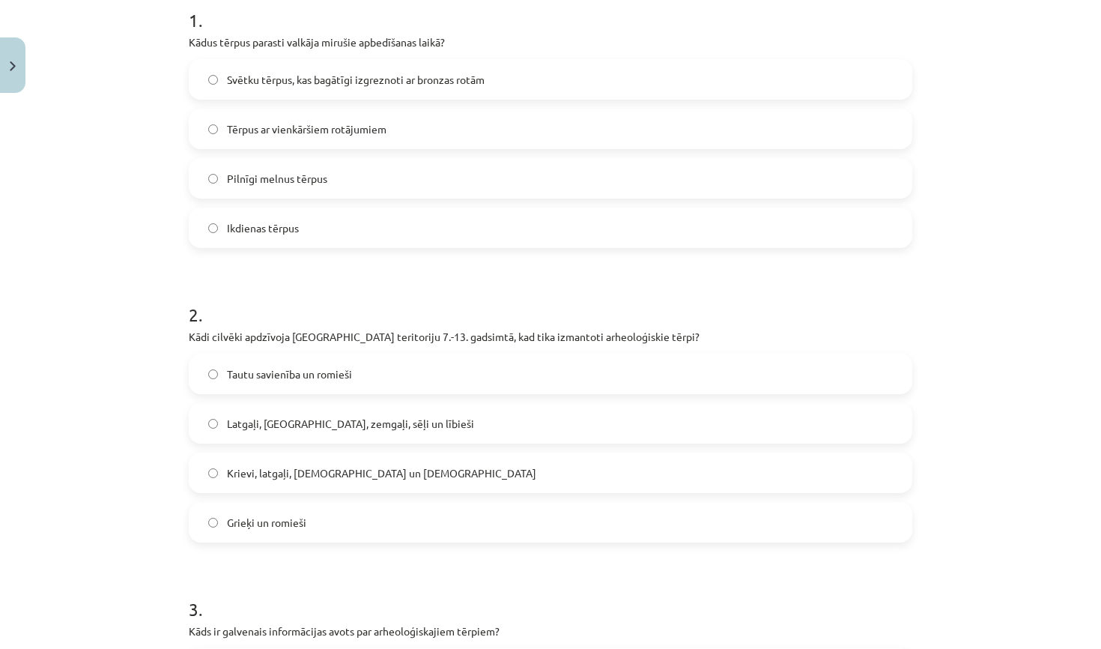
click at [399, 433] on label "Latgaļi, kurši, zemgaļi, sēļi un lībieši" at bounding box center [550, 422] width 721 height 37
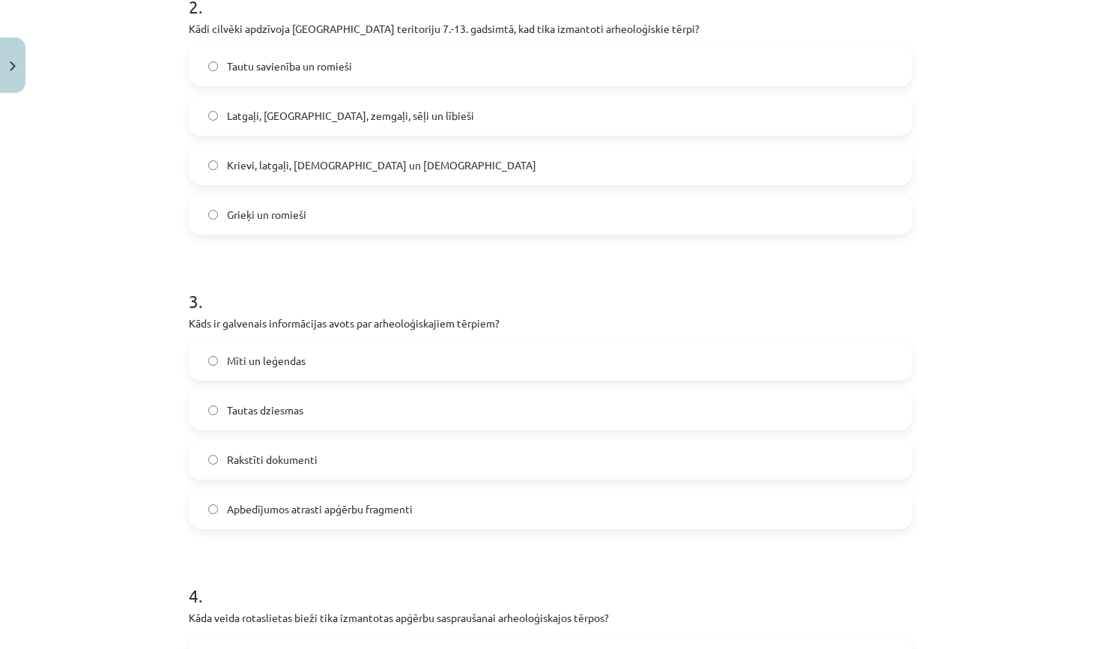
scroll to position [646, 0]
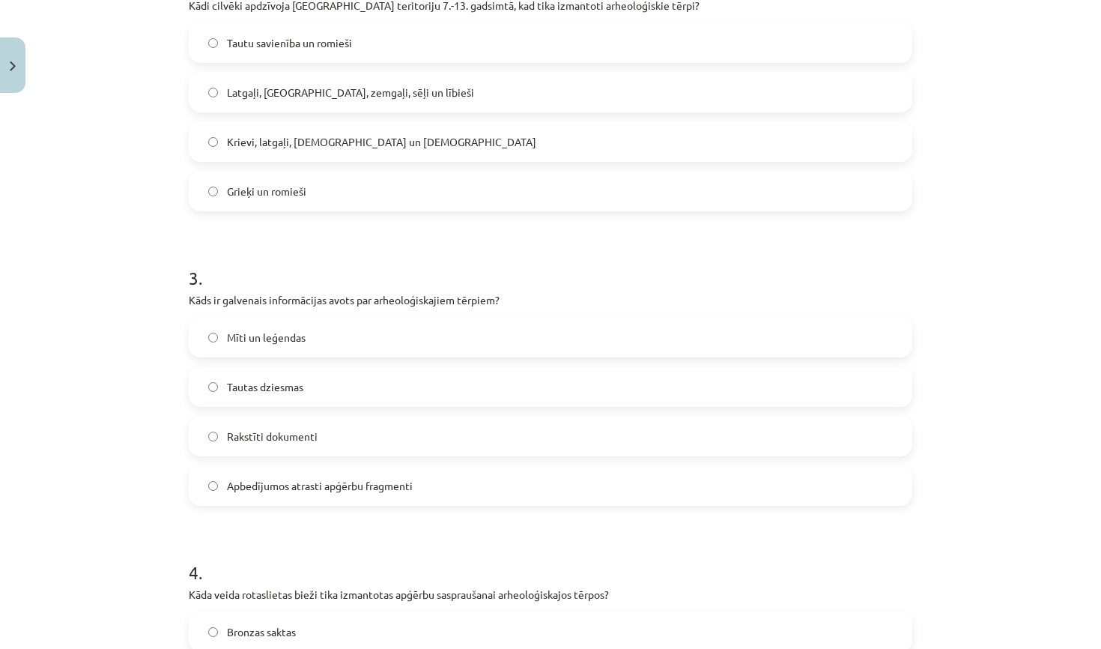
click at [325, 489] on span "Apbedījumos atrasti apģērbu fragmenti" at bounding box center [320, 486] width 186 height 16
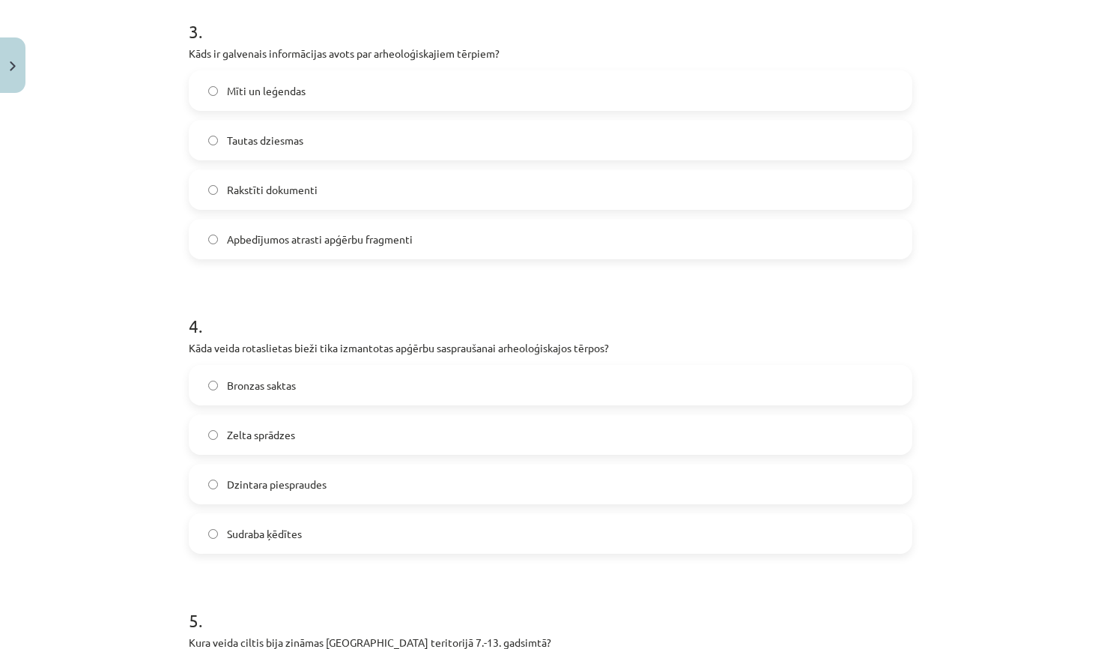
scroll to position [900, 0]
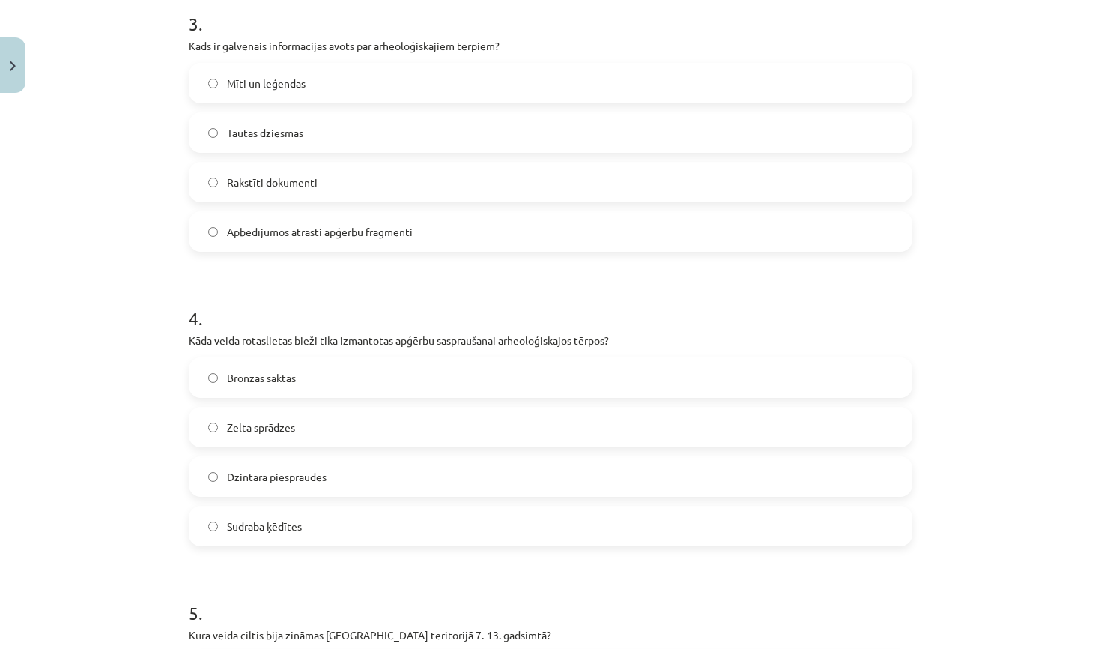
click at [343, 375] on label "Bronzas saktas" at bounding box center [550, 377] width 721 height 37
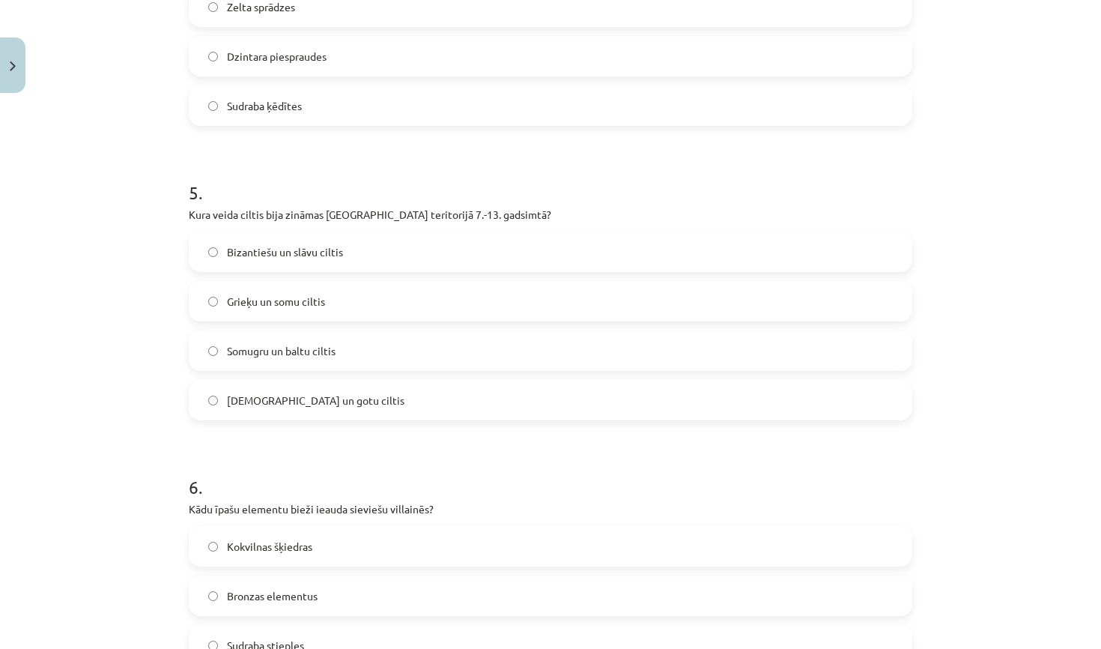
scroll to position [1326, 0]
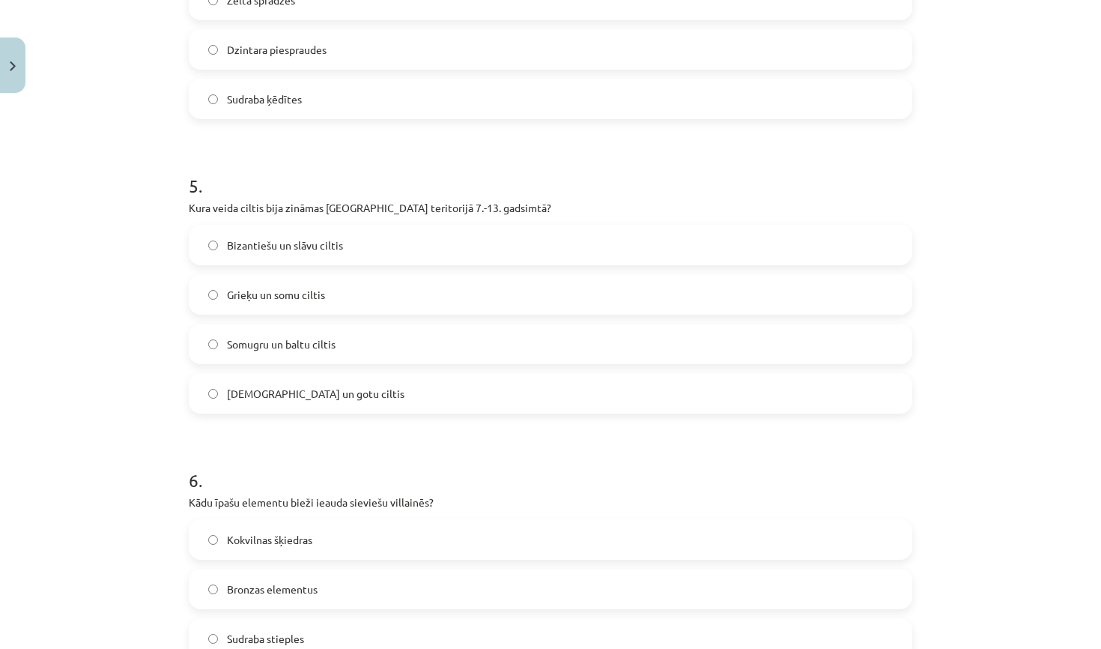
click at [315, 342] on span "Somugru un baltu ciltis" at bounding box center [281, 344] width 109 height 16
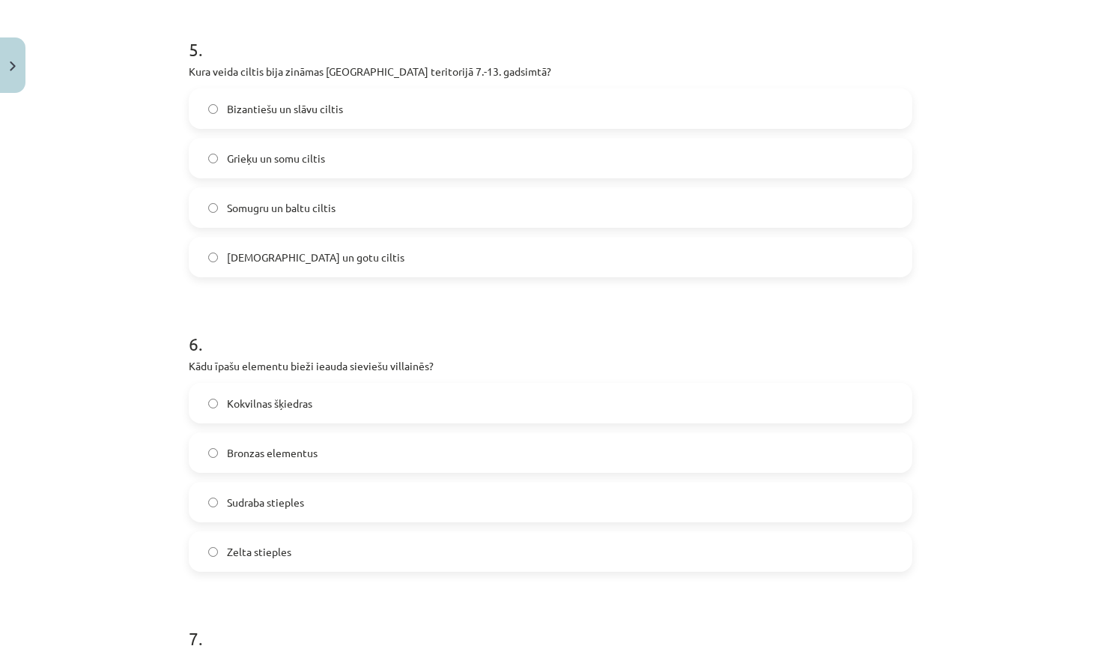
scroll to position [1464, 0]
click at [369, 455] on label "Bronzas elementus" at bounding box center [550, 450] width 721 height 37
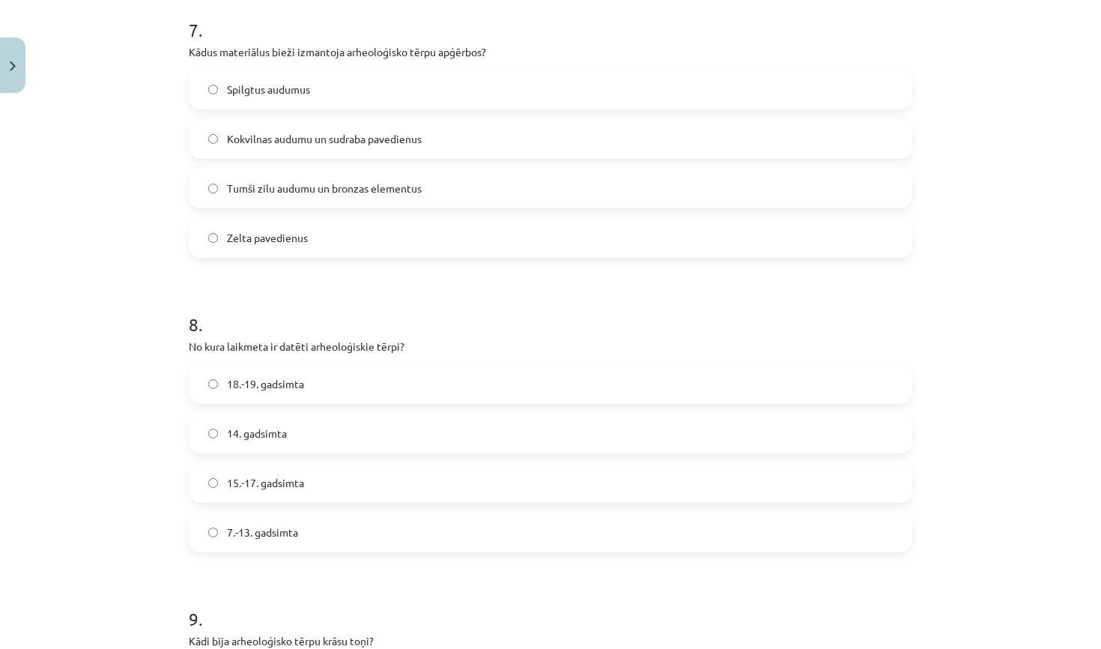
scroll to position [2043, 0]
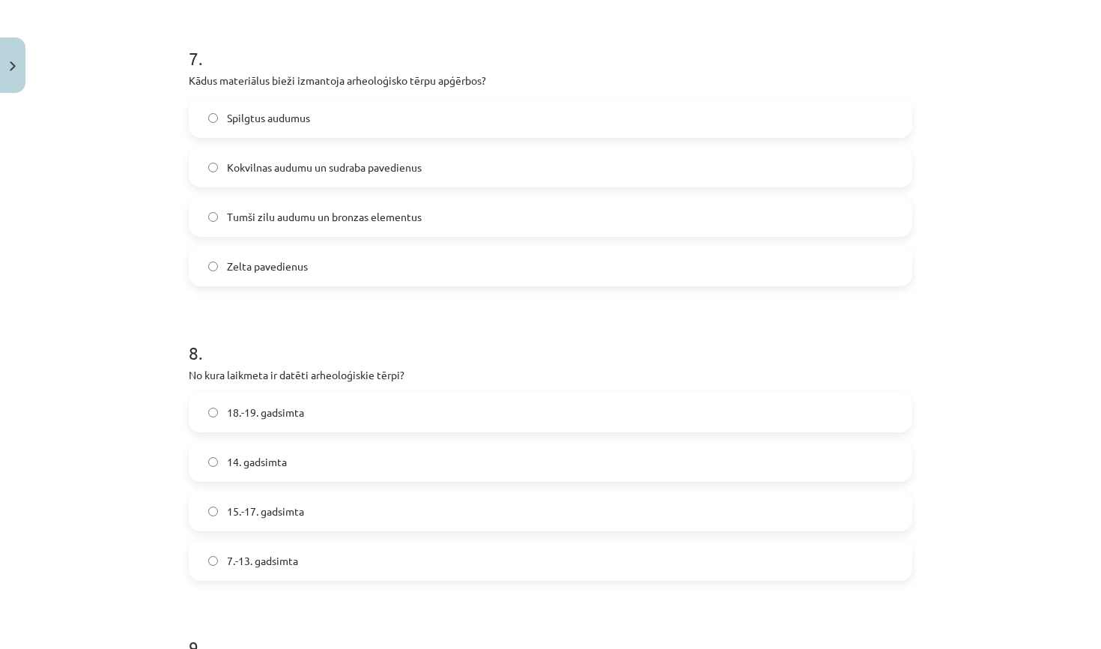
click at [380, 219] on span "Tumši zilu audumu un bronzas elementus" at bounding box center [324, 217] width 195 height 16
click at [310, 562] on label "7.-13. gadsimta" at bounding box center [550, 560] width 721 height 37
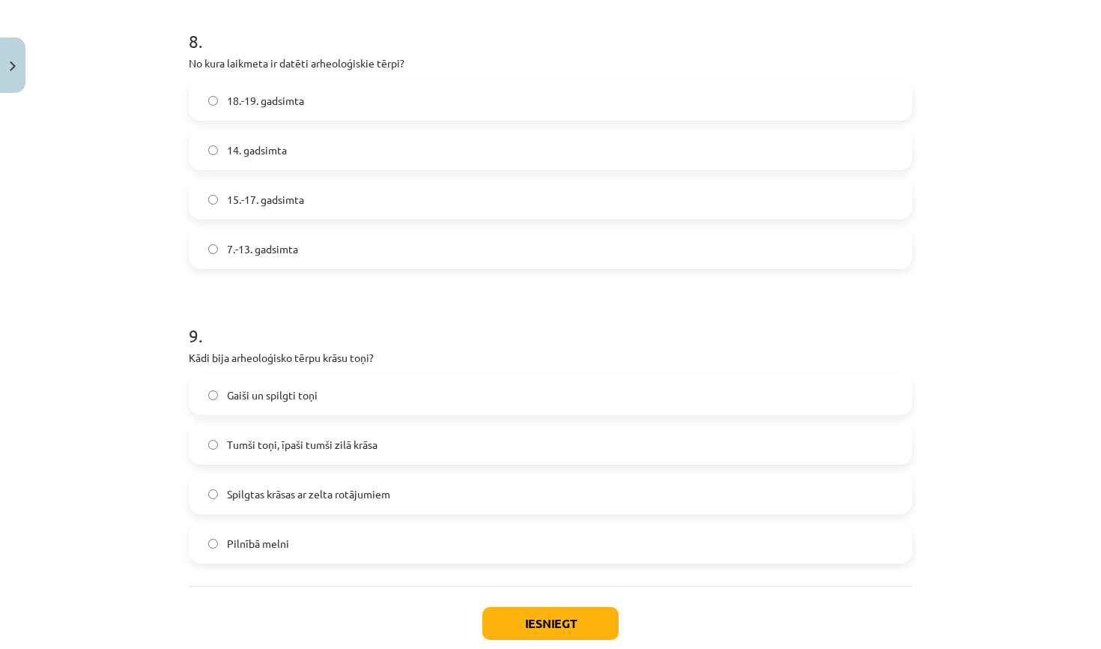
scroll to position [2360, 0]
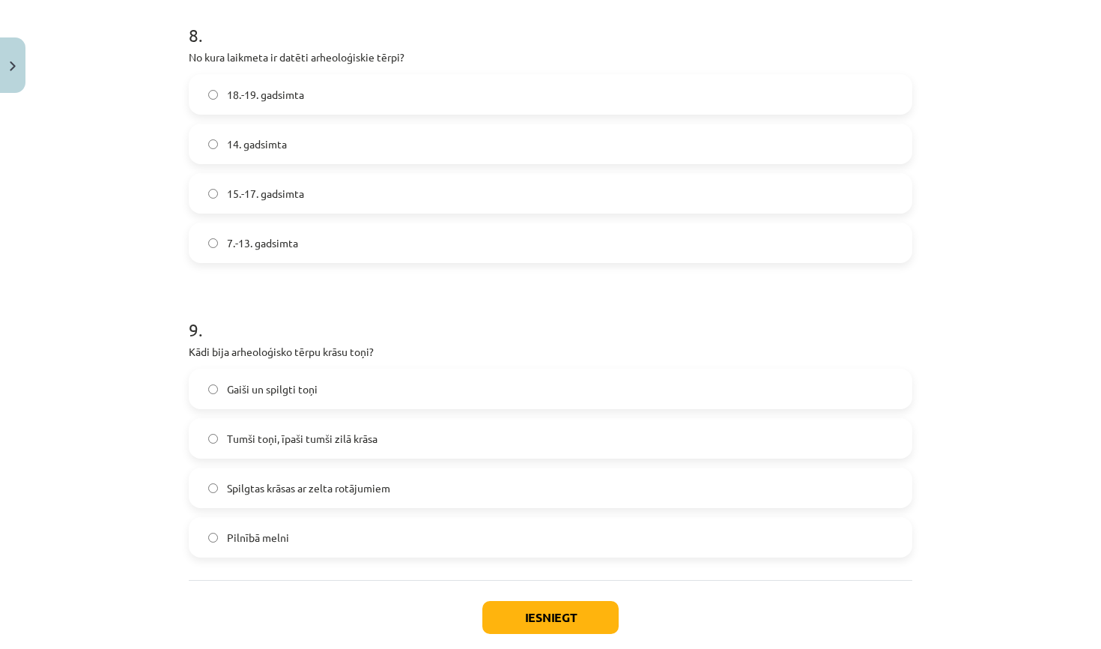
click at [398, 442] on label "Tumši toņi, īpaši tumši zilā krāsa" at bounding box center [550, 437] width 721 height 37
click at [591, 613] on button "Iesniegt" at bounding box center [550, 617] width 136 height 33
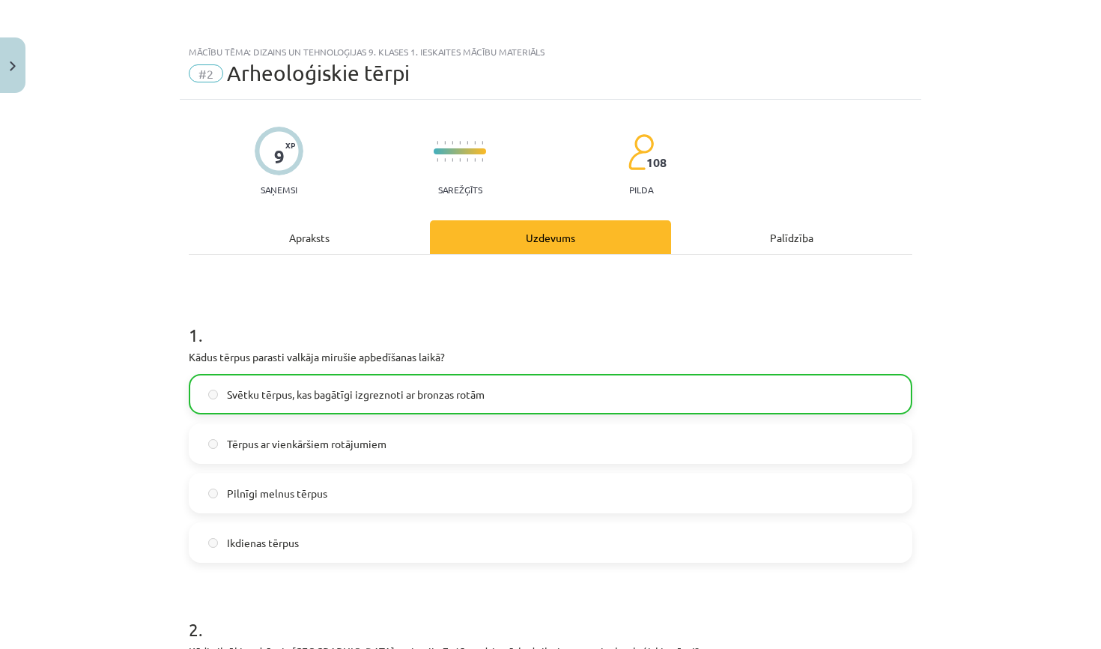
scroll to position [0, 0]
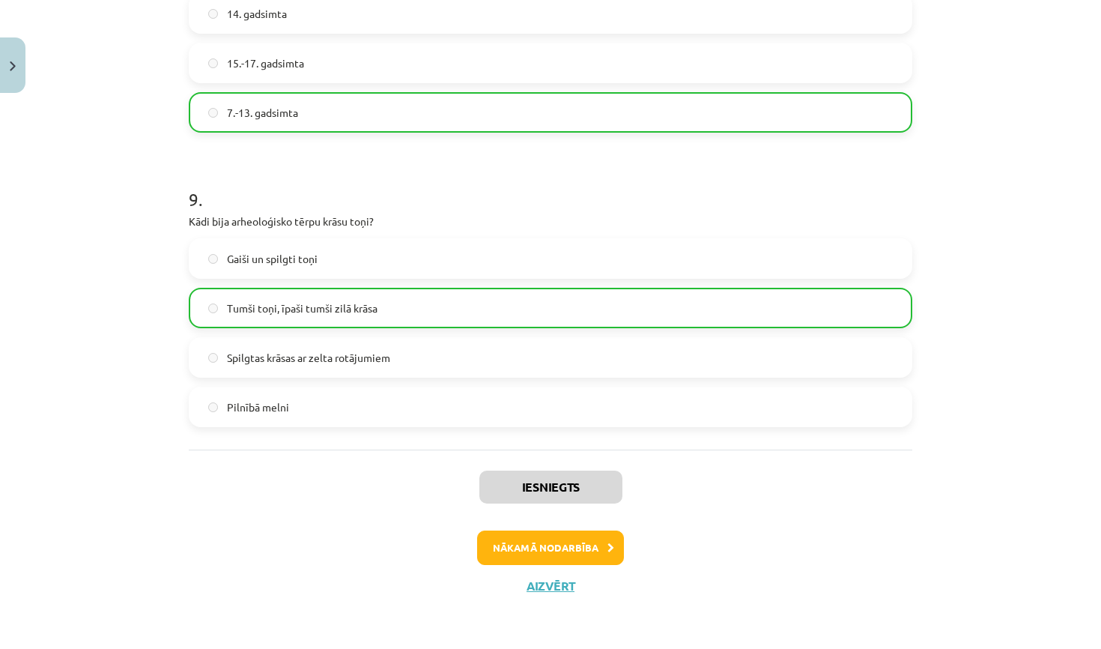
click at [547, 548] on button "Nākamā nodarbība" at bounding box center [550, 547] width 147 height 34
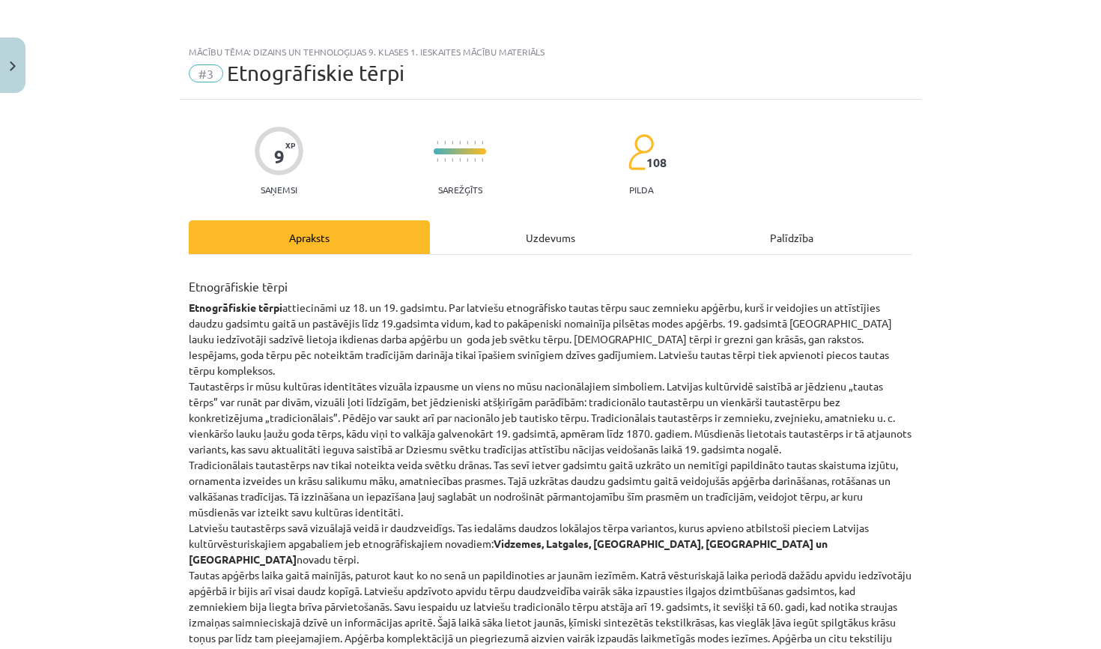
click at [506, 228] on div "Uzdevums" at bounding box center [550, 237] width 241 height 34
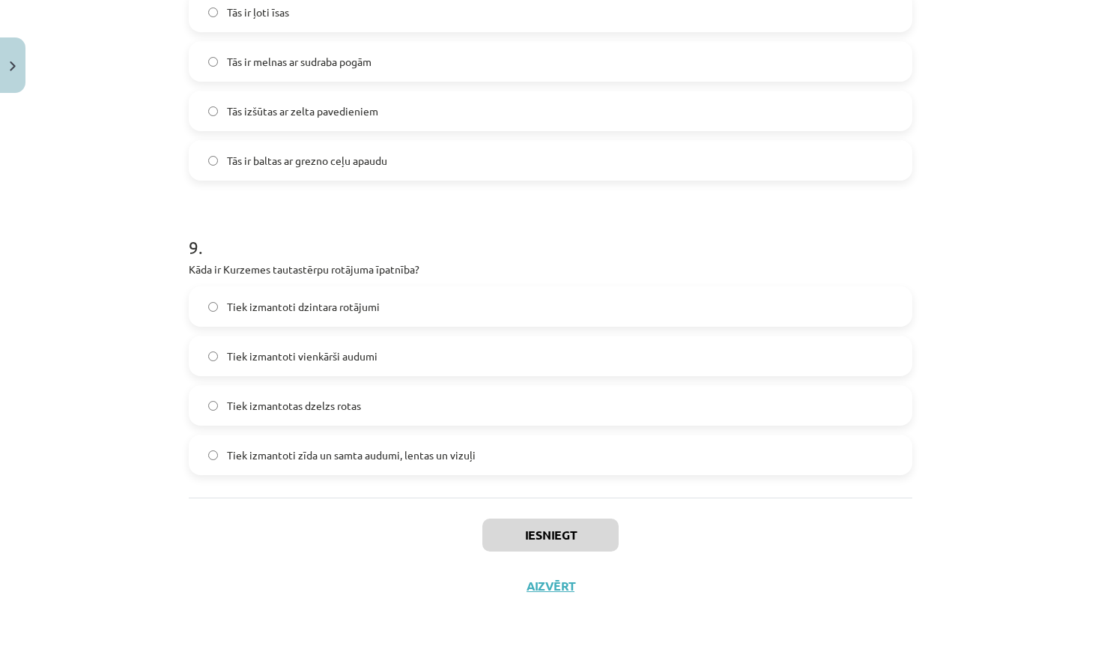
scroll to position [223, 0]
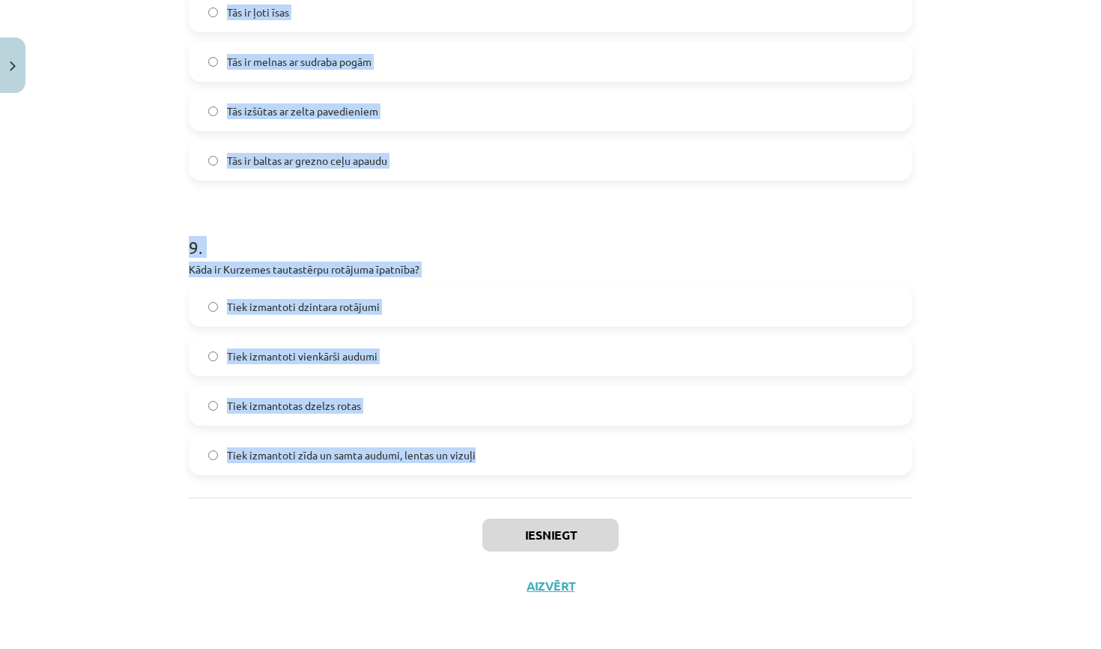
drag, startPoint x: 192, startPoint y: 318, endPoint x: 440, endPoint y: 473, distance: 292.4
copy form "ādu materiālu bieži izmantoja Zemgales tautastērpu rotāšanā? Zeltu Koku Bronzu …"
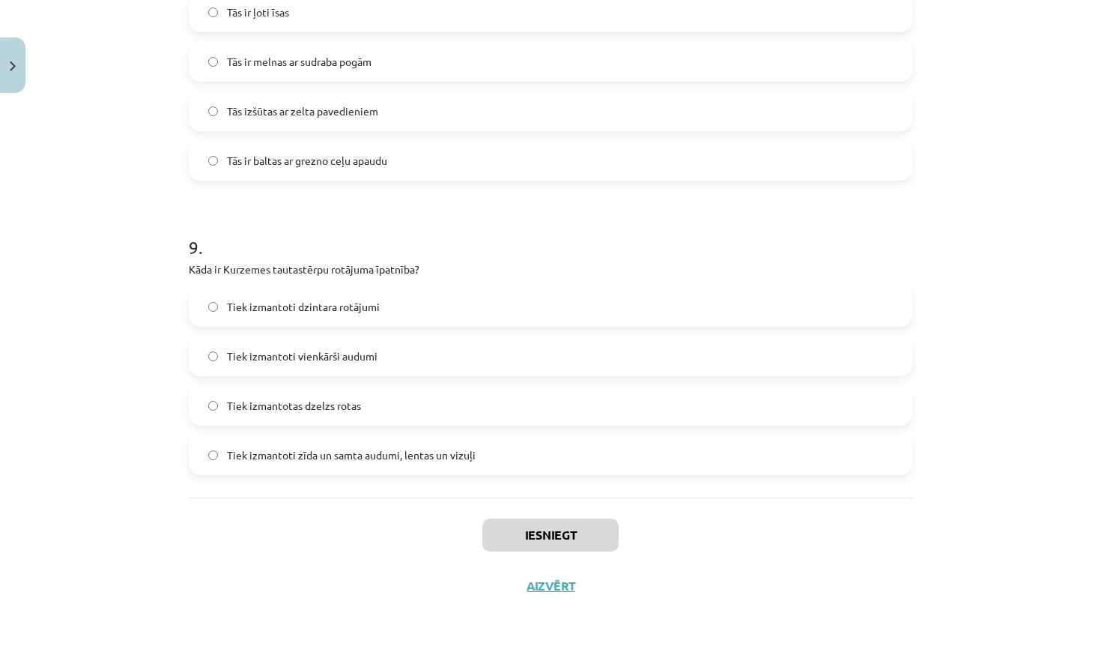
click at [954, 168] on div "Mācību tēma: Dizains un tehnoloģijas 9. klases 1. ieskaites mācību materiāls #3…" at bounding box center [550, 324] width 1101 height 649
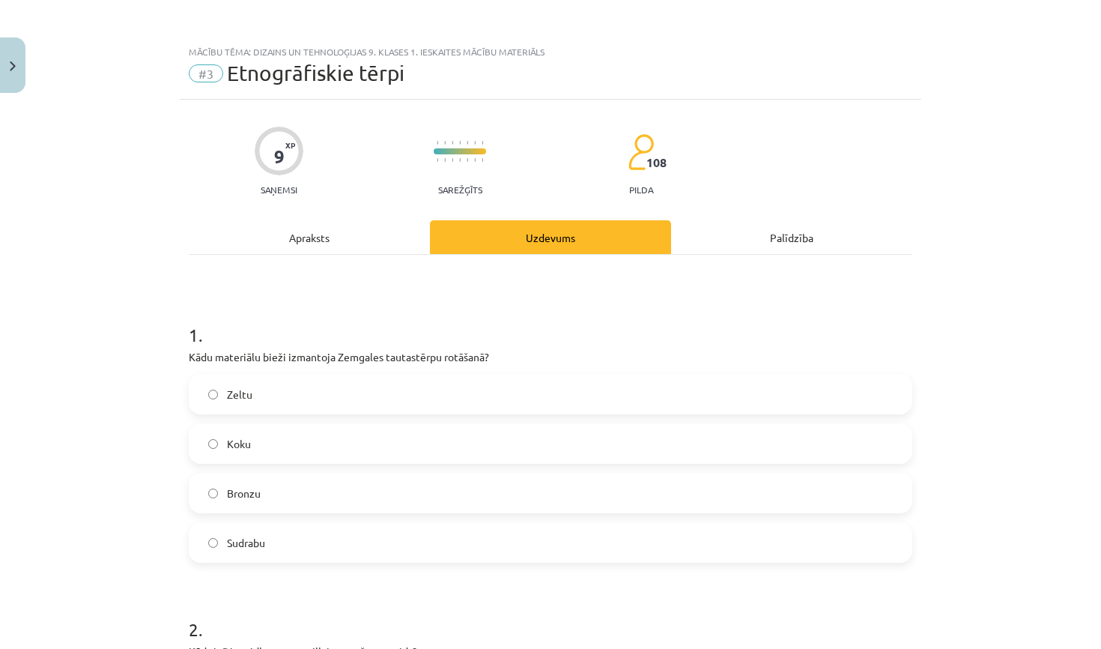
scroll to position [6, 0]
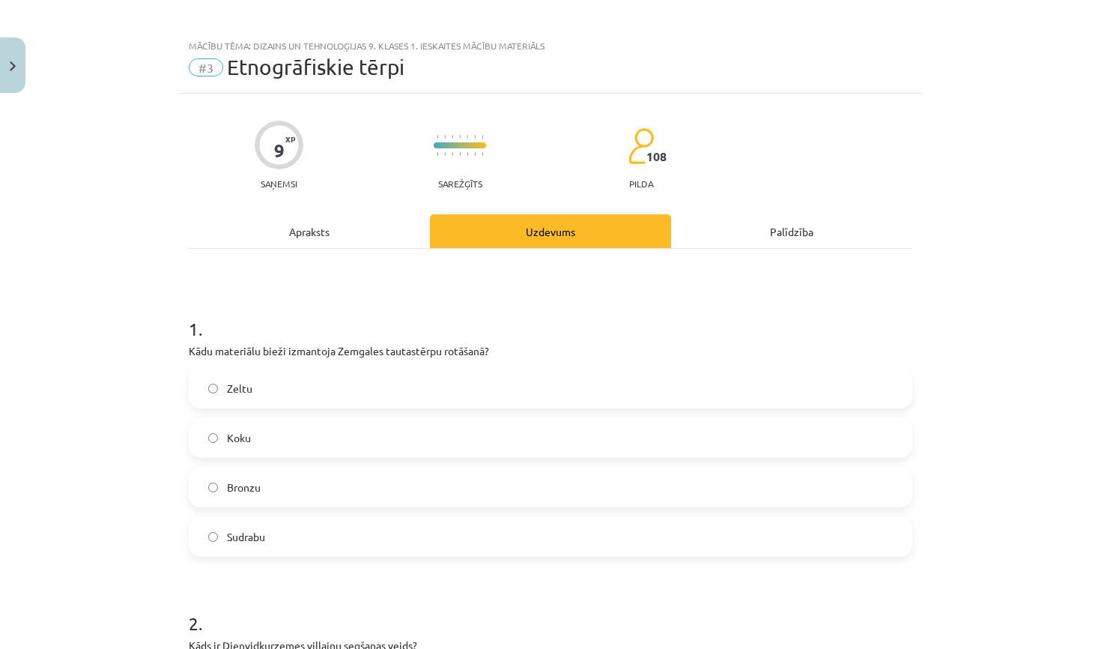
click at [281, 486] on label "Bronzu" at bounding box center [550, 486] width 721 height 37
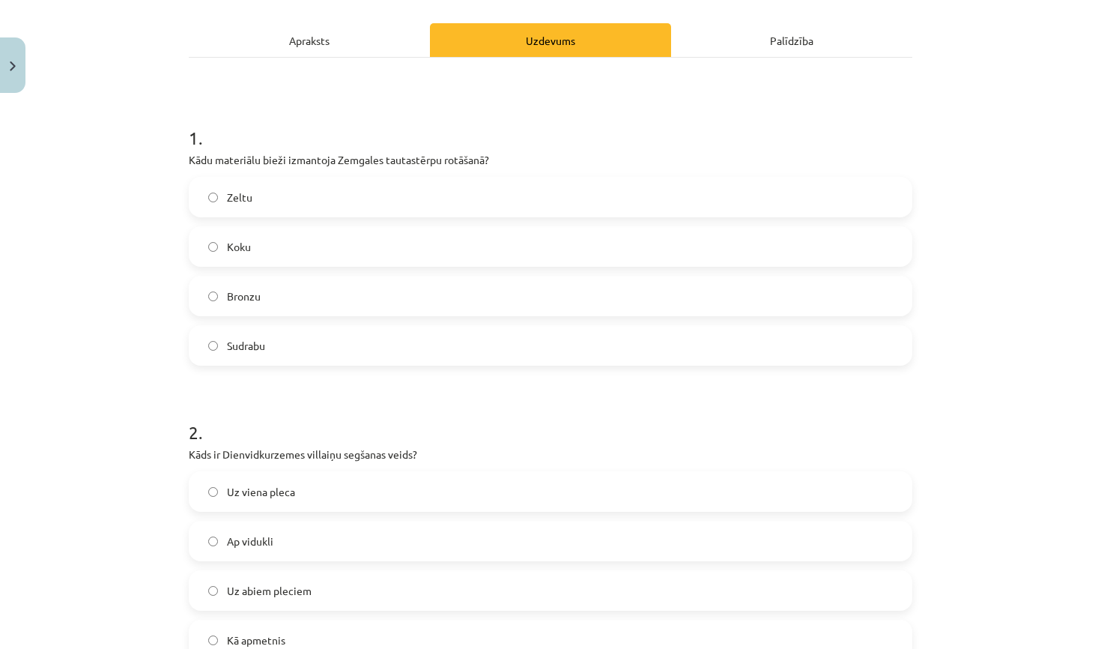
click at [281, 486] on span "Uz viena pleca" at bounding box center [261, 492] width 68 height 16
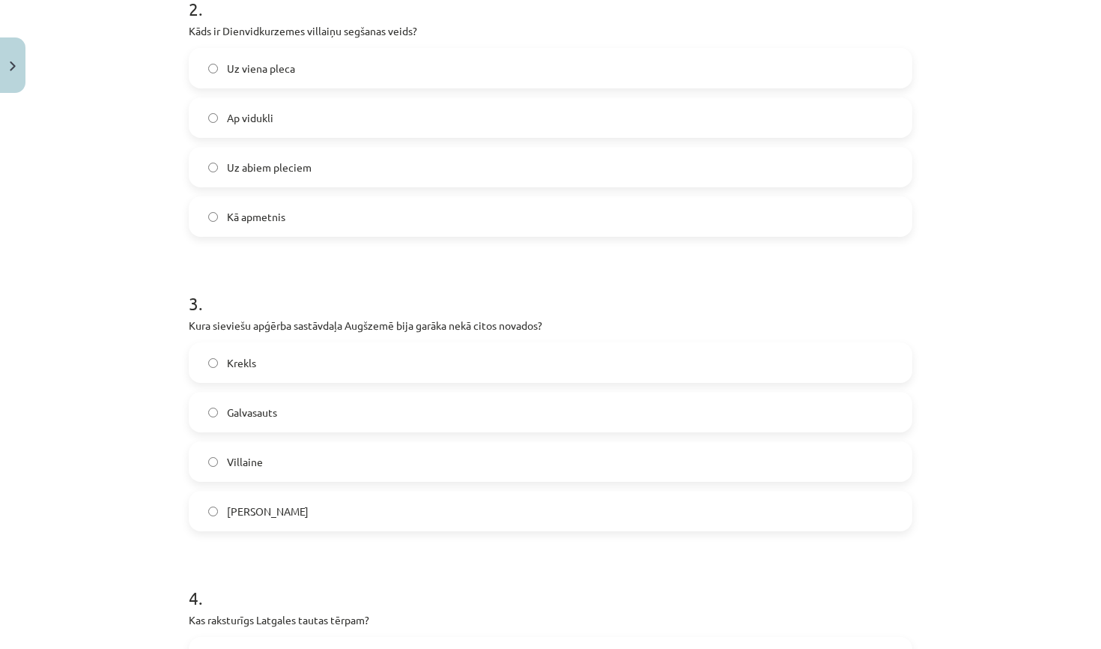
scroll to position [630, 0]
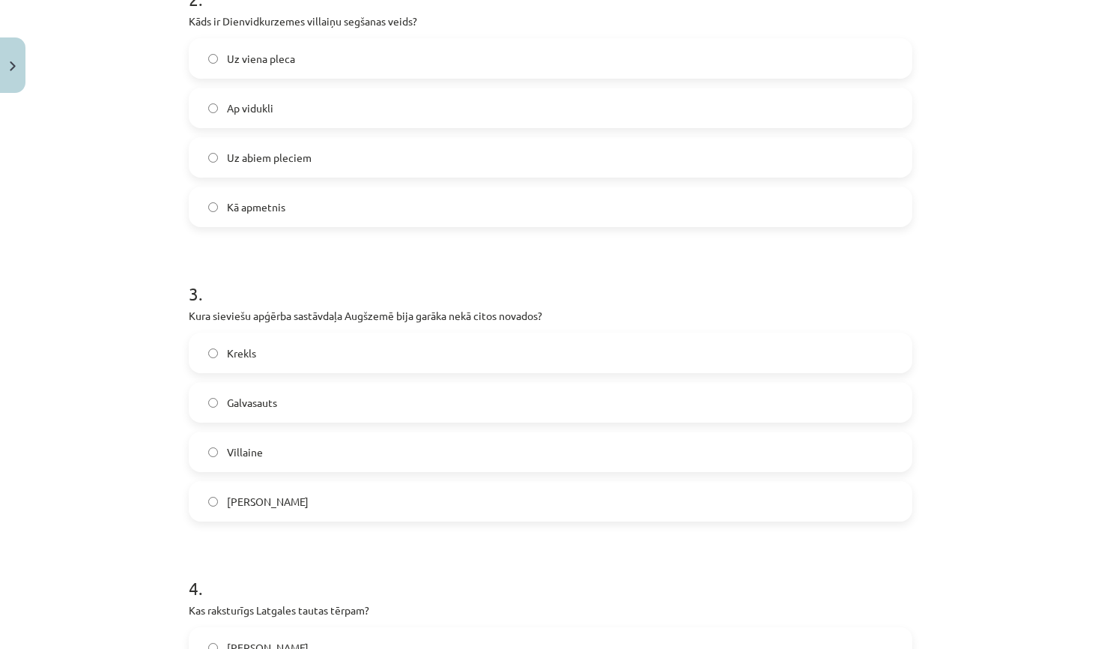
click at [297, 361] on label "Krekls" at bounding box center [550, 352] width 721 height 37
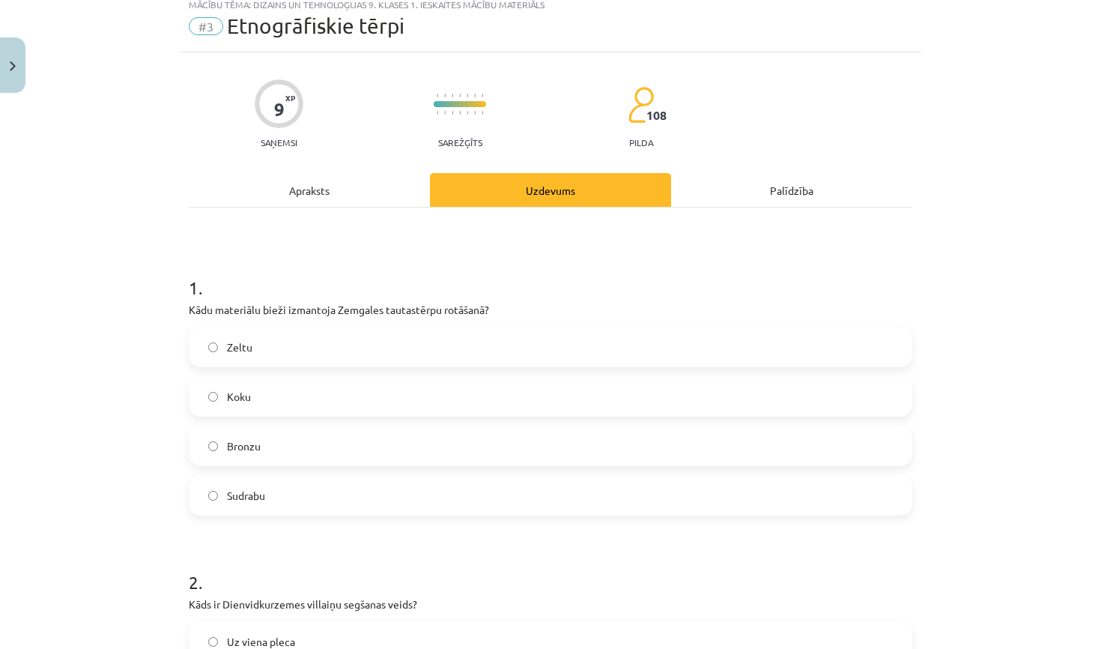
scroll to position [49, 0]
click at [310, 500] on label "Sudrabu" at bounding box center [550, 493] width 721 height 37
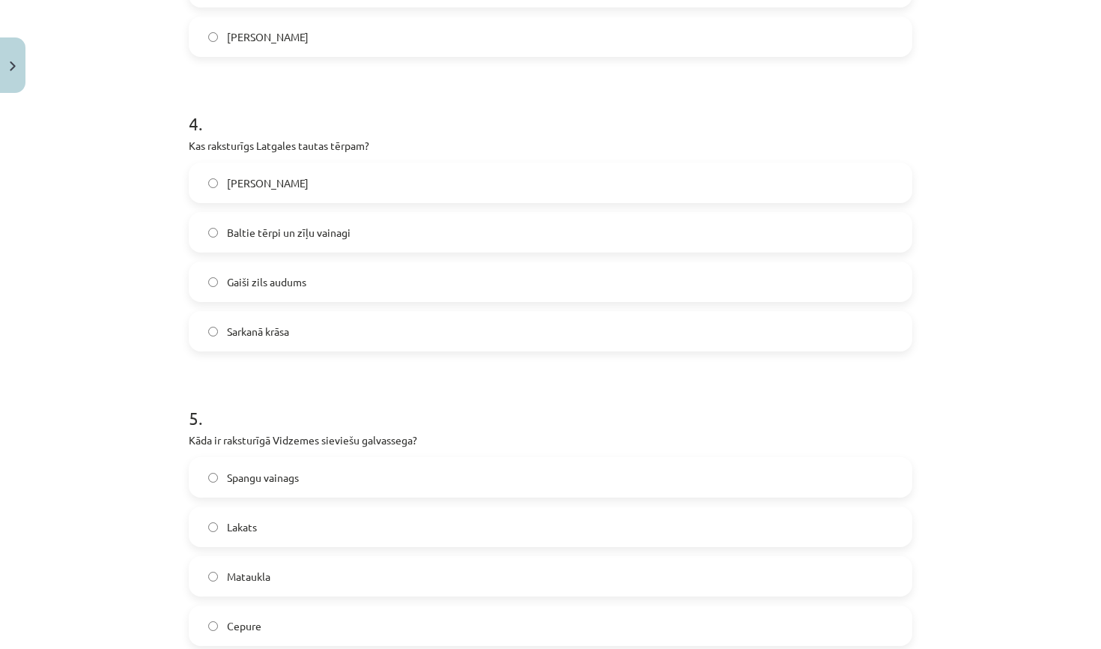
scroll to position [1148, 0]
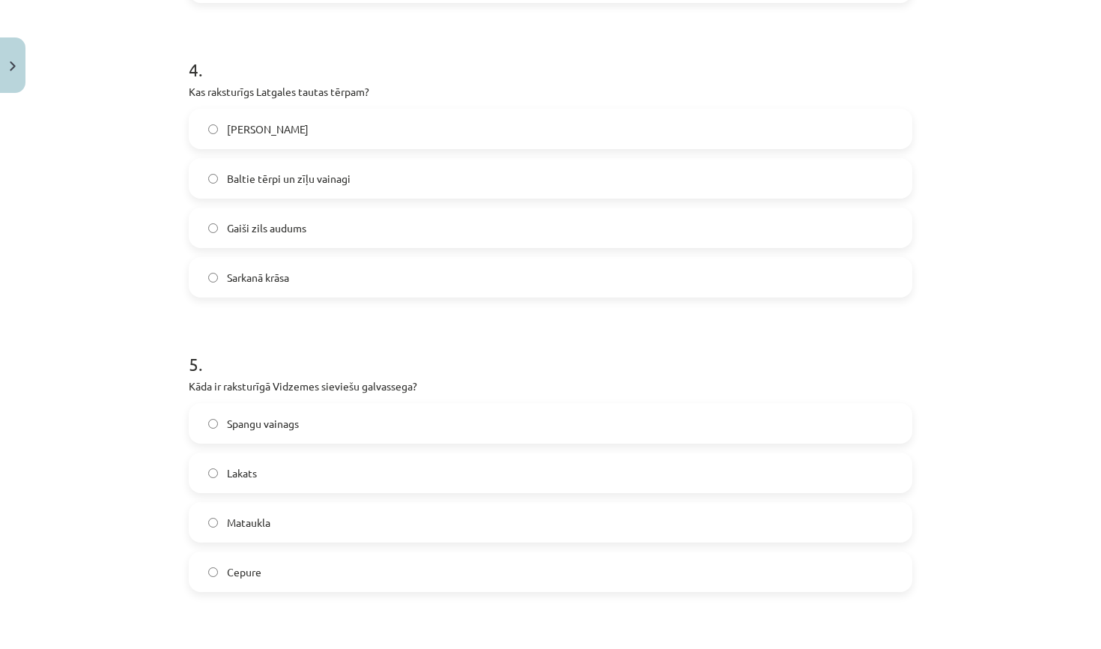
click at [340, 178] on span "Baltie tērpi un zīļu vainagi" at bounding box center [289, 179] width 124 height 16
click at [306, 433] on label "Spangu vainags" at bounding box center [550, 422] width 721 height 37
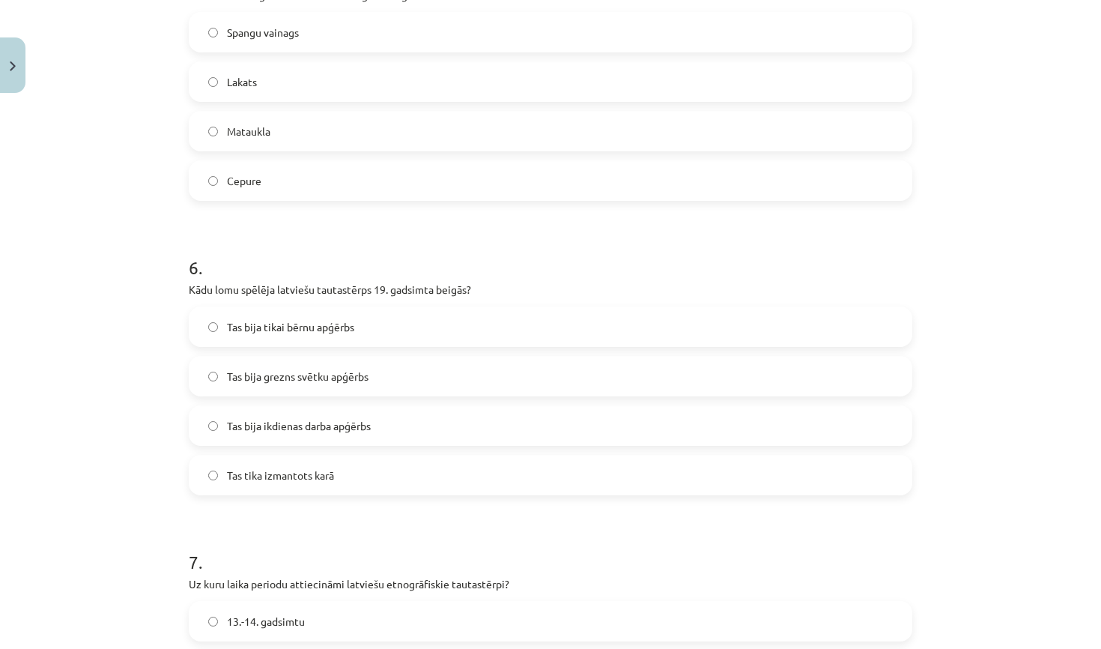
scroll to position [1577, 0]
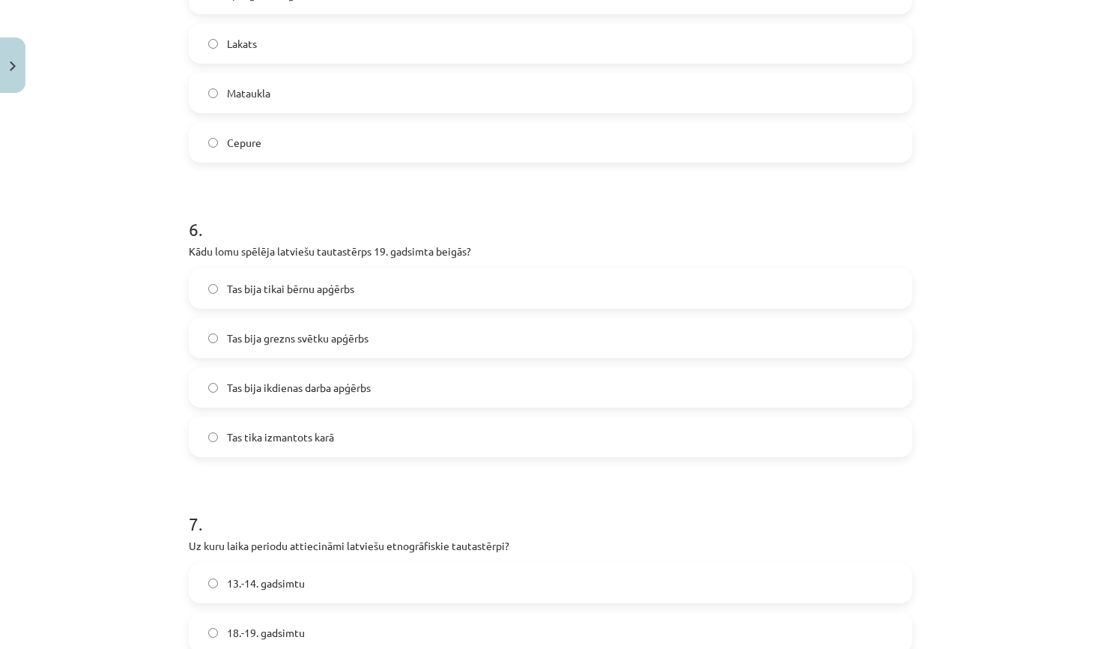
click at [329, 340] on span "Tas bija grezns svētku apģērbs" at bounding box center [298, 338] width 142 height 16
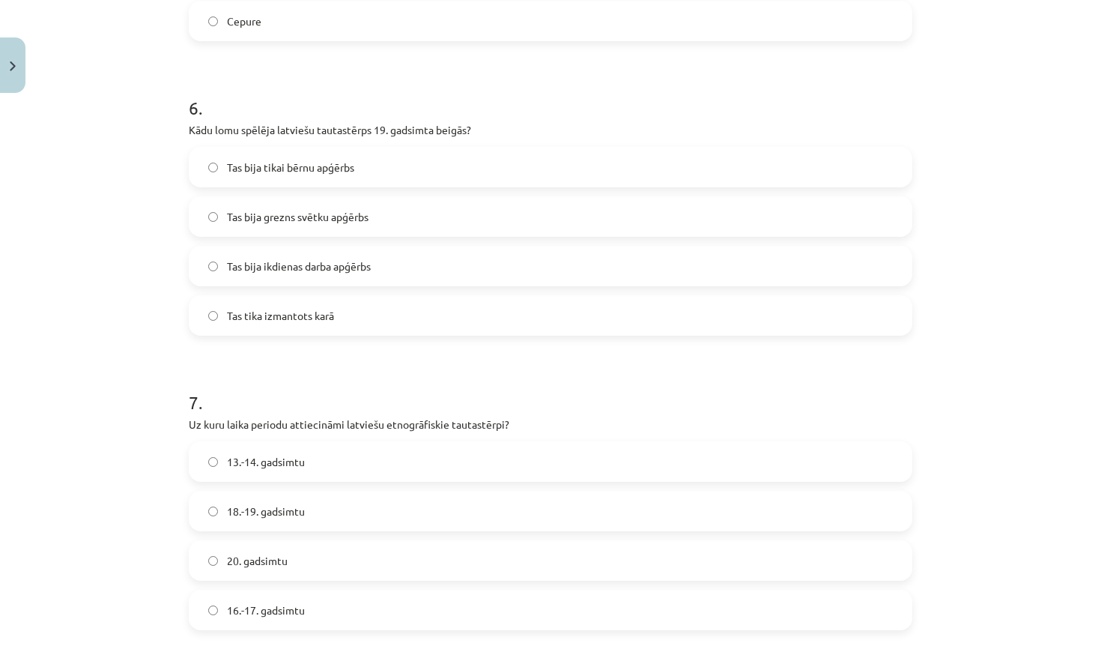
scroll to position [1705, 0]
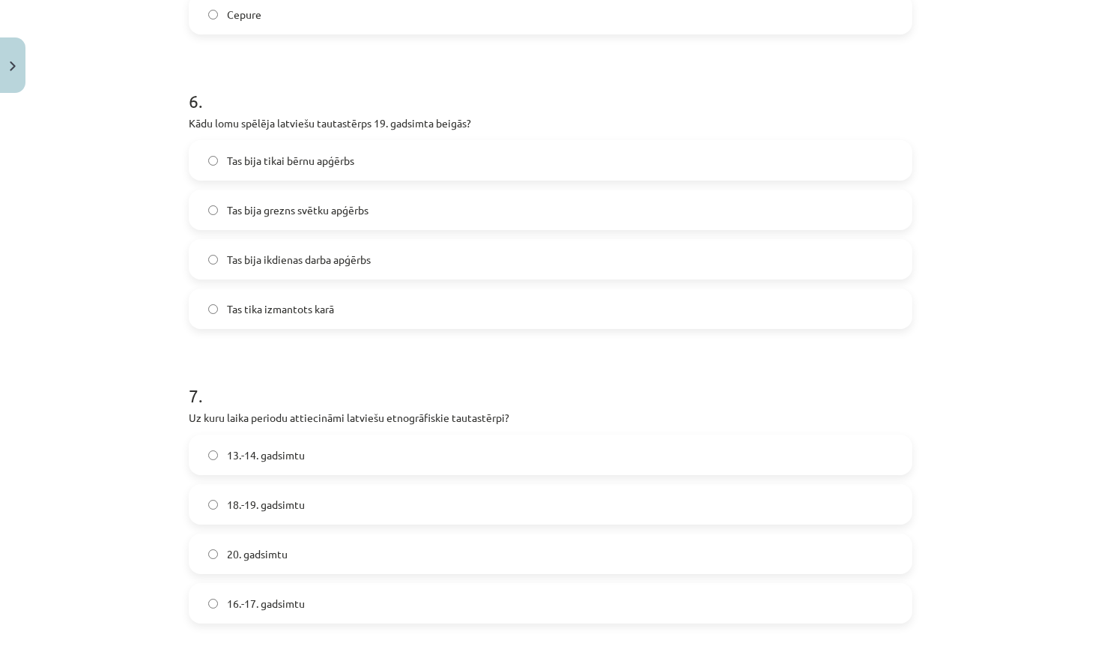
click at [288, 500] on span "18.-19. gadsimtu" at bounding box center [266, 505] width 78 height 16
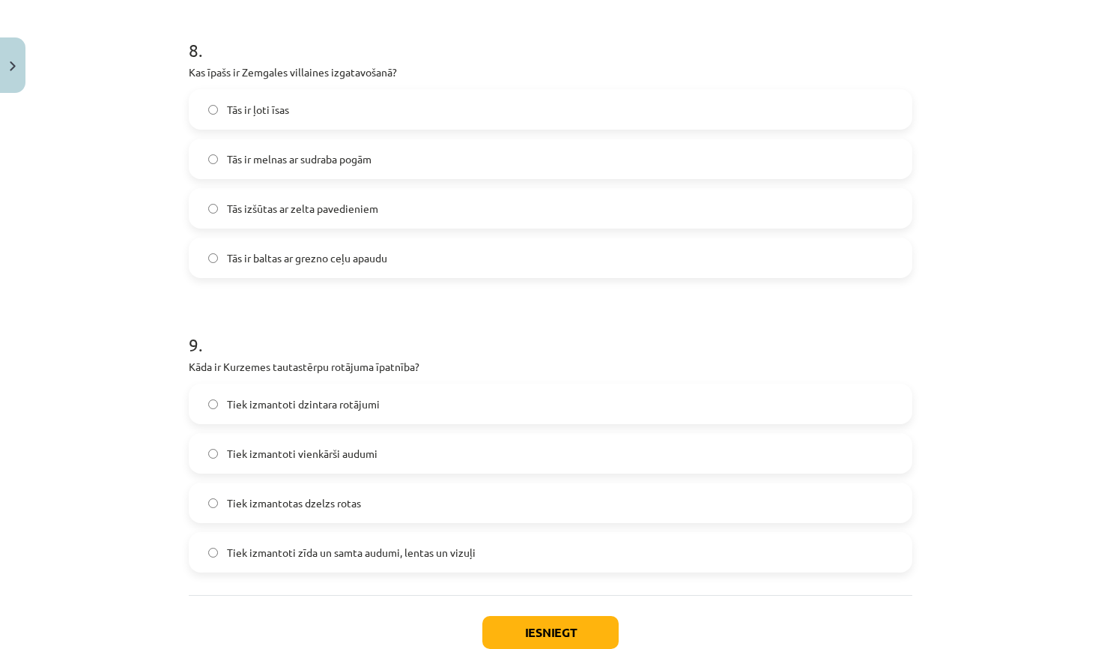
scroll to position [2344, 0]
click at [297, 255] on span "Tās ir baltas ar grezno ceļu apaudu" at bounding box center [307, 259] width 160 height 16
click at [267, 505] on span "Tiek izmantotas dzelzs rotas" at bounding box center [294, 504] width 134 height 16
click at [383, 541] on label "Tiek izmantoti zīda un samta audumi, lentas un vizuļi" at bounding box center [550, 552] width 721 height 37
click at [542, 626] on button "Iesniegt" at bounding box center [550, 632] width 136 height 33
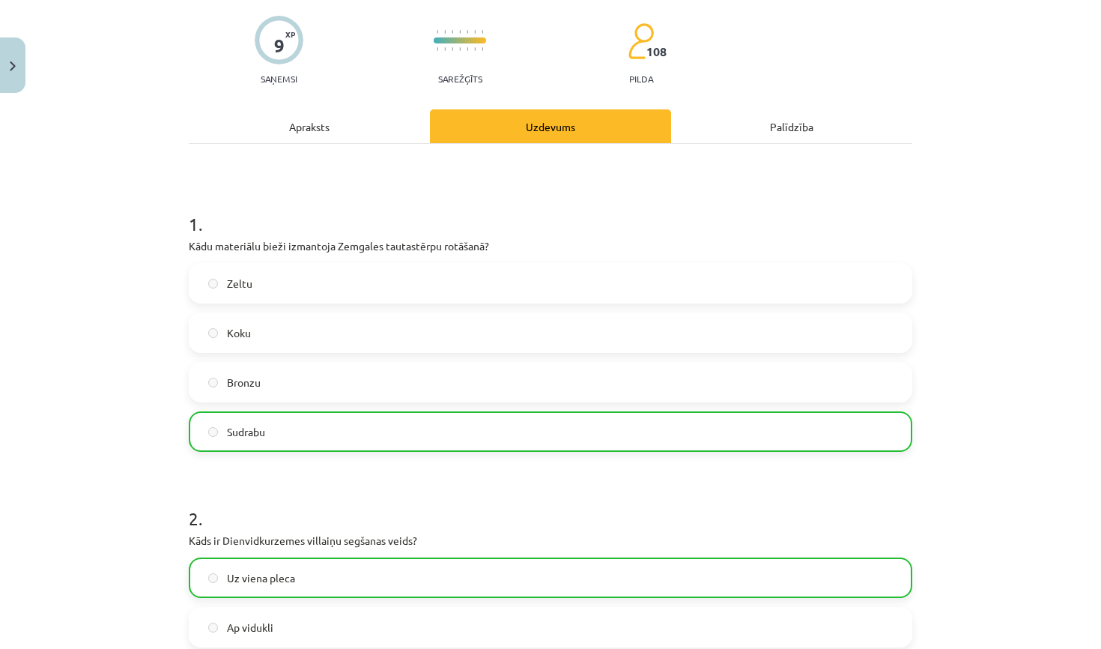
scroll to position [0, 0]
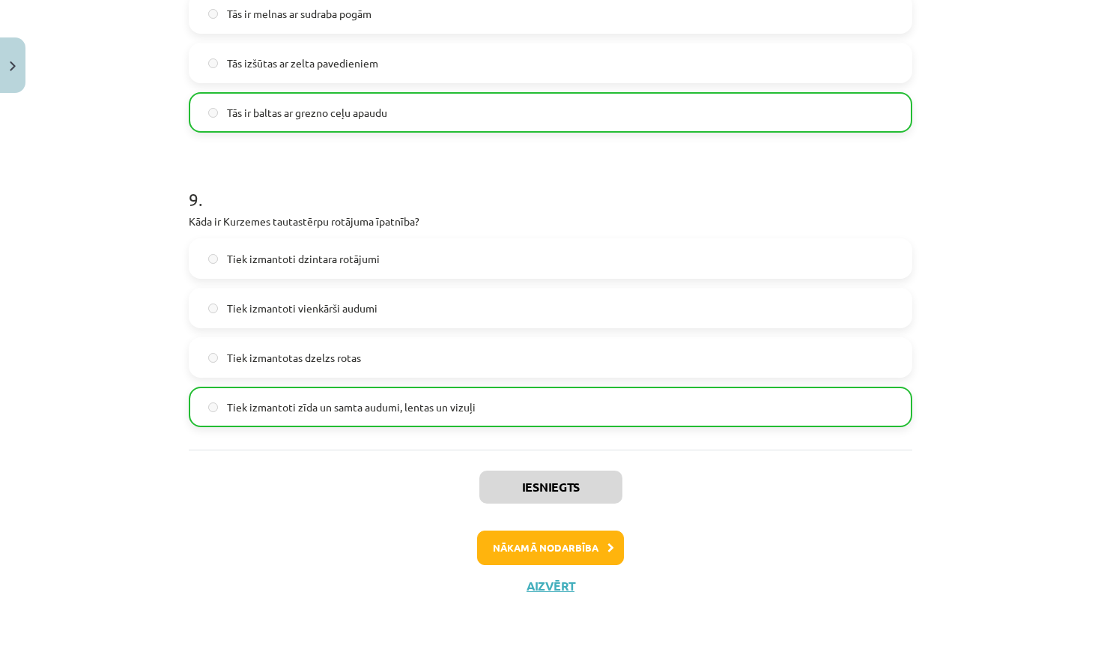
click at [557, 545] on button "Nākamā nodarbība" at bounding box center [550, 547] width 147 height 34
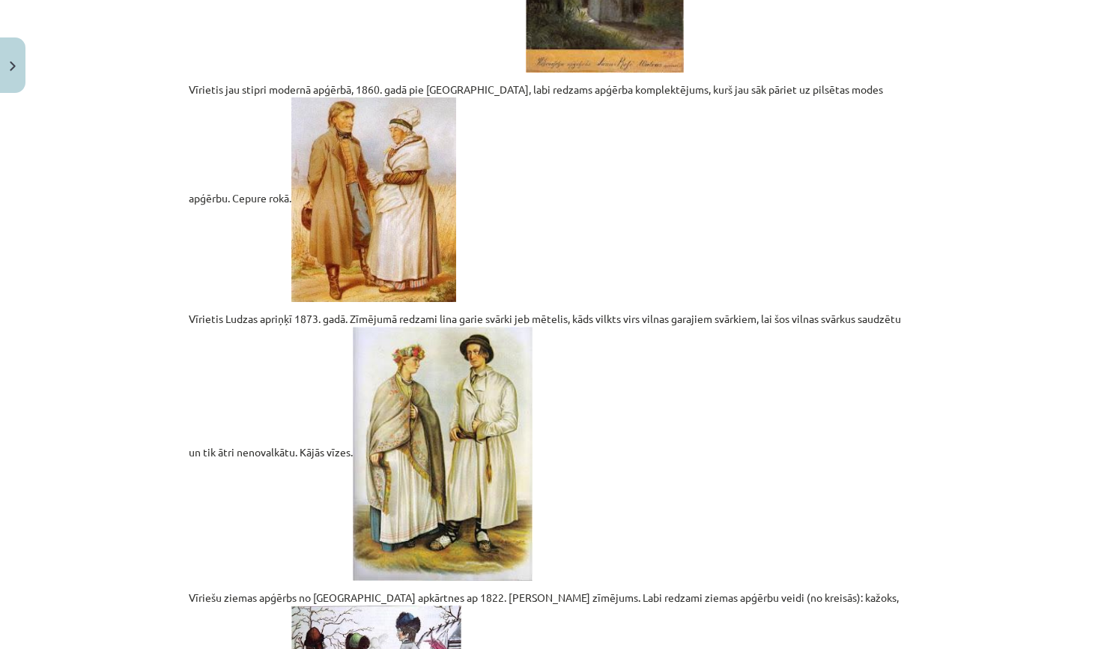
scroll to position [37, 0]
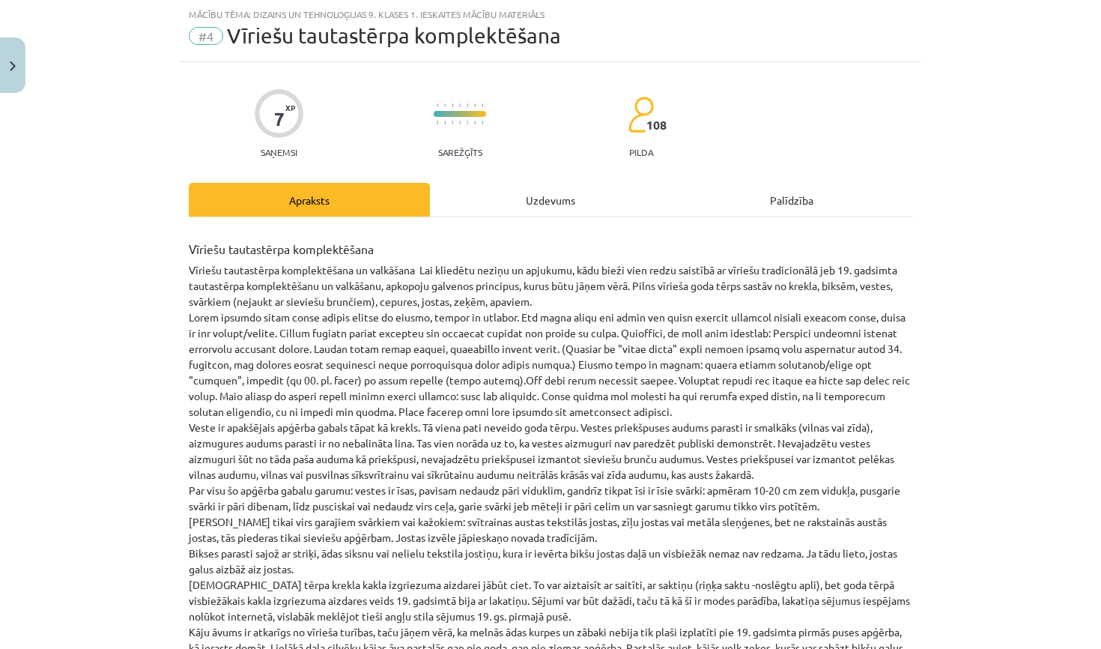
click at [549, 189] on div "Uzdevums" at bounding box center [550, 200] width 241 height 34
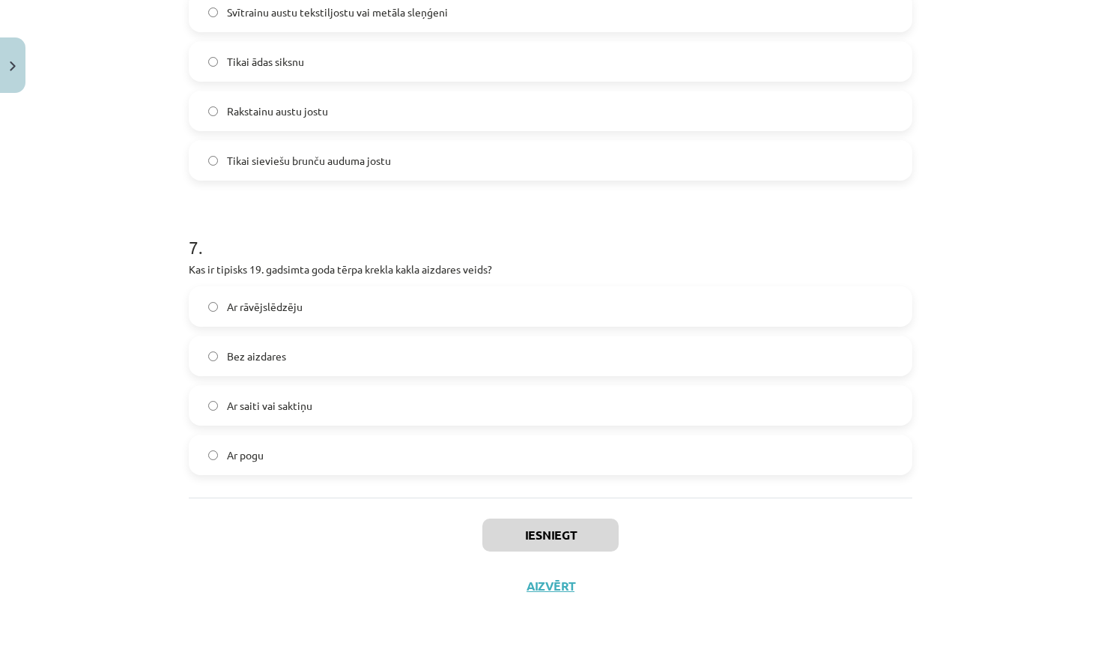
scroll to position [326, 0]
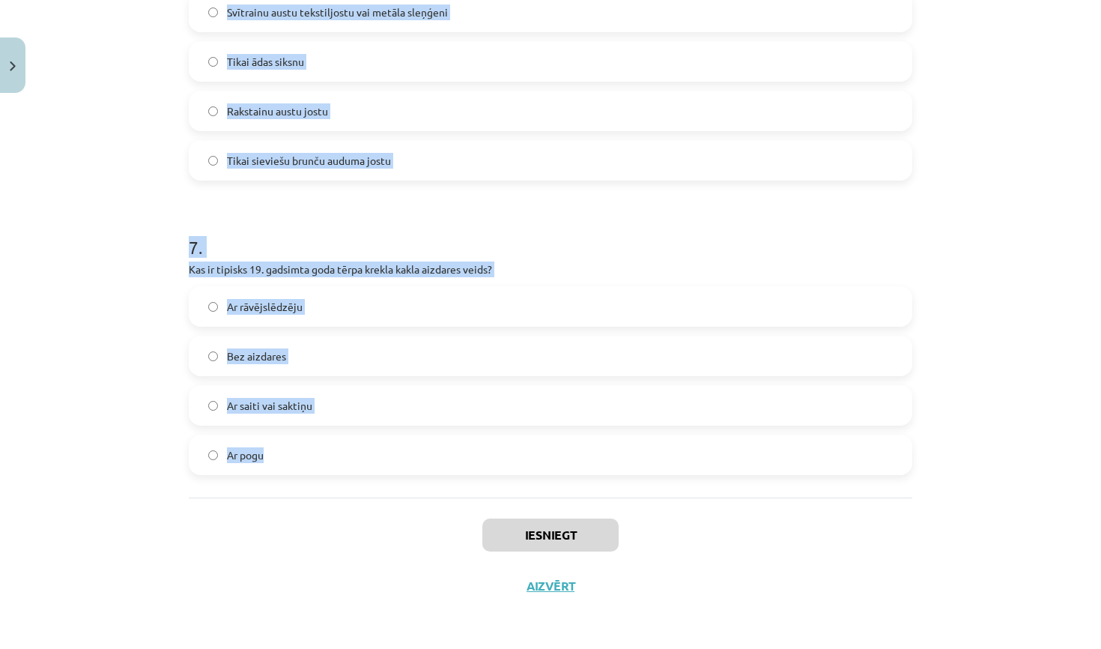
drag, startPoint x: 191, startPoint y: 321, endPoint x: 501, endPoint y: 494, distance: 355.1
copy form "Ko nozīmē vīriešu tautastērpa "svārki"? Tie ir sieviešu brunči Tie ir vīriešu m…"
click at [476, 244] on h1 "7 ." at bounding box center [551, 233] width 724 height 46
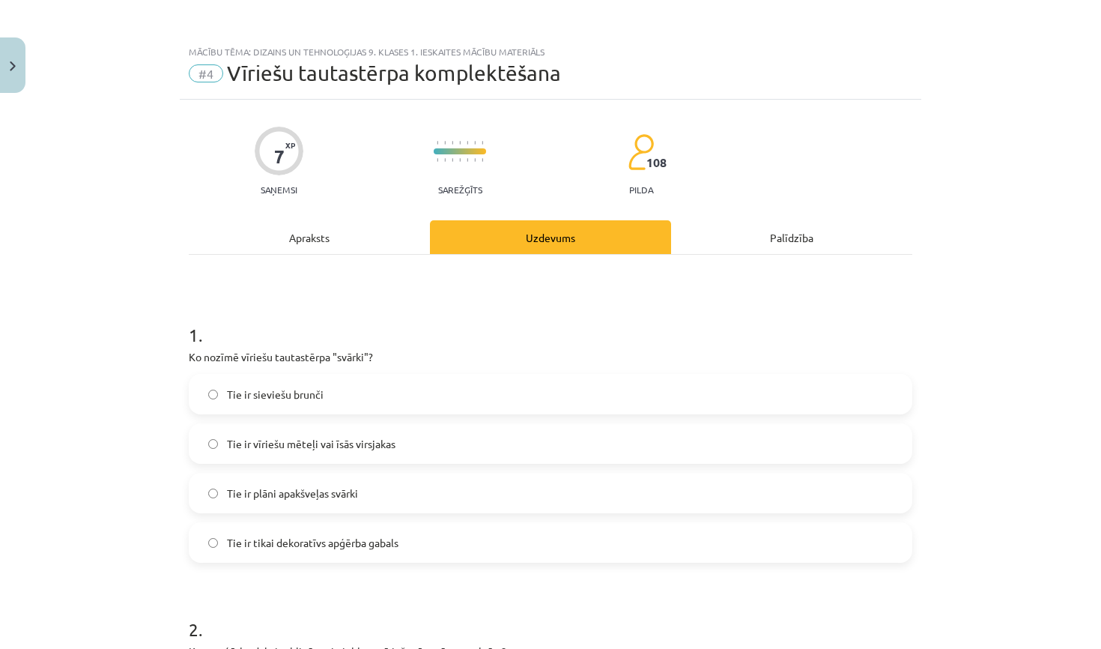
scroll to position [41, 0]
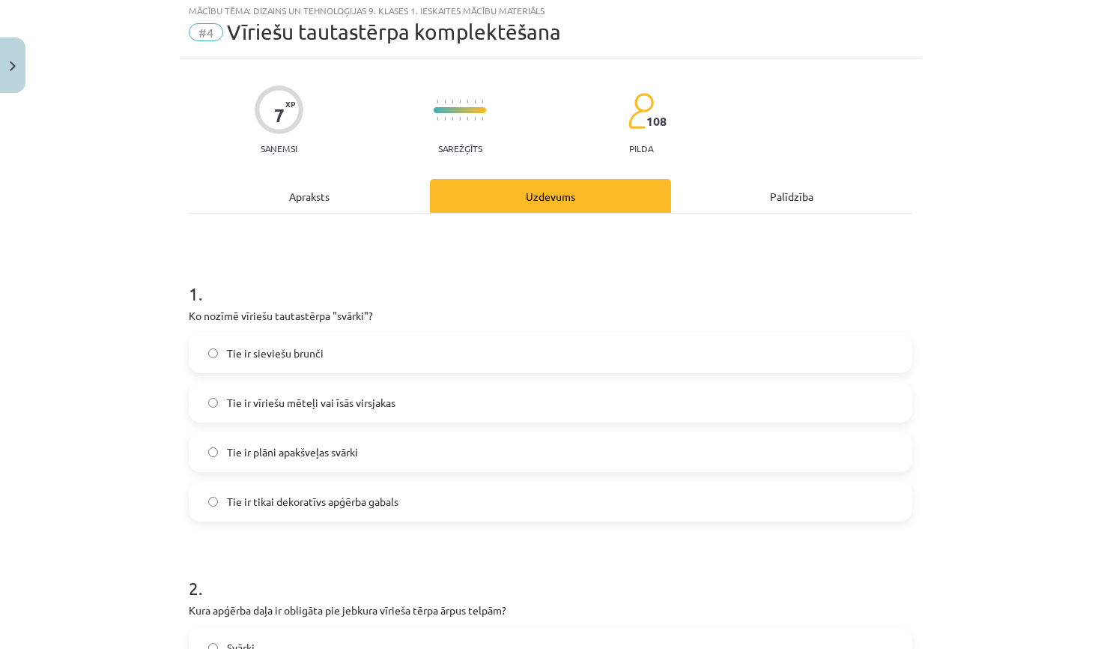
click at [265, 407] on span "Tie ir vīriešu mēteļi vai īsās virsjakas" at bounding box center [311, 403] width 169 height 16
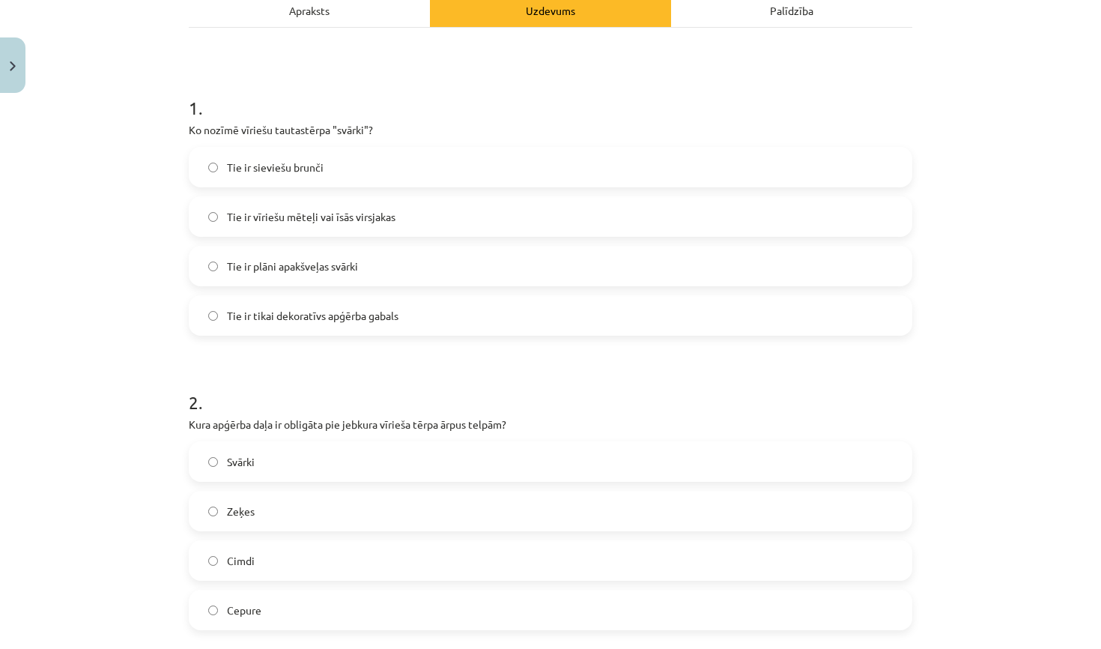
scroll to position [244, 0]
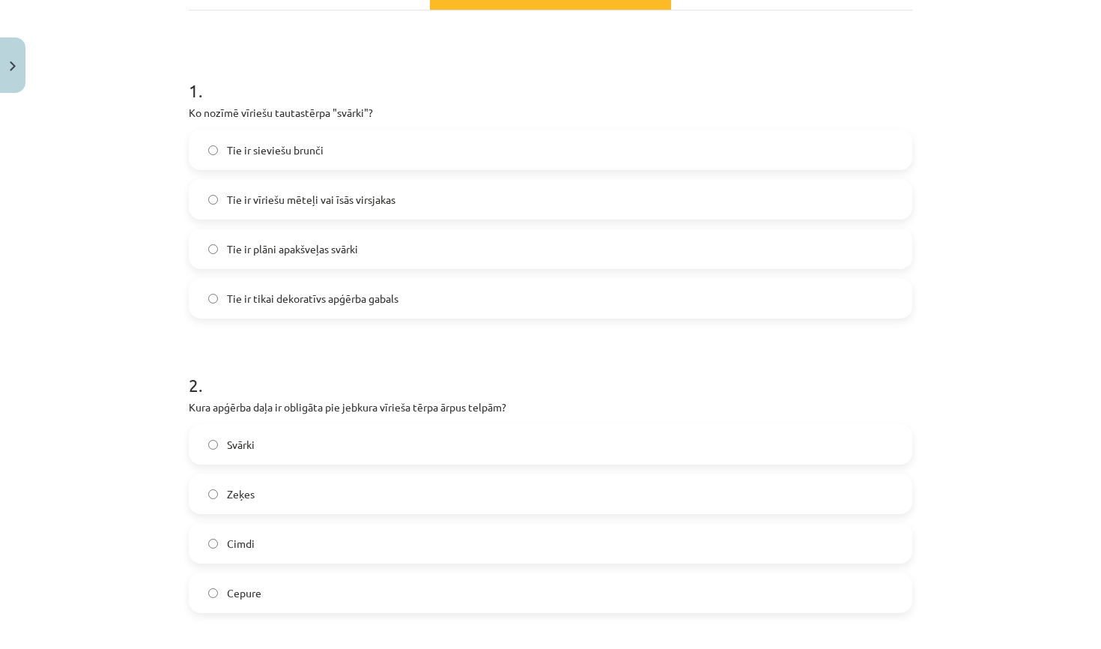
click at [240, 592] on span "Cepure" at bounding box center [244, 593] width 34 height 16
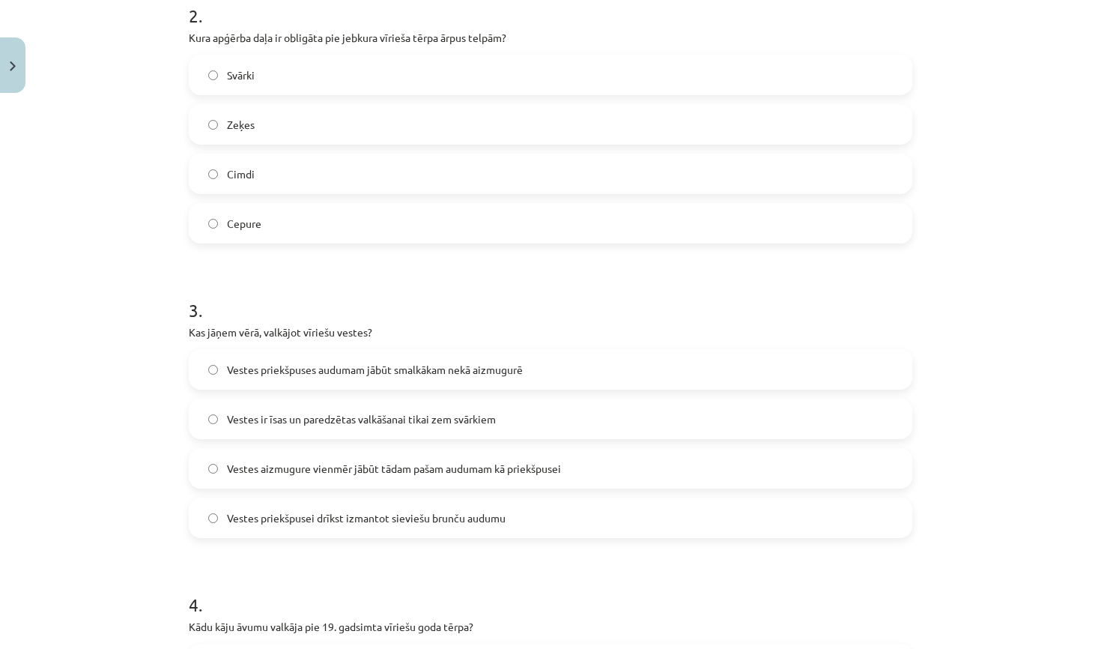
scroll to position [615, 0]
click at [403, 369] on span "Vestes priekšpuses audumam jābūt smalkākam nekā aizmugurē" at bounding box center [375, 368] width 296 height 16
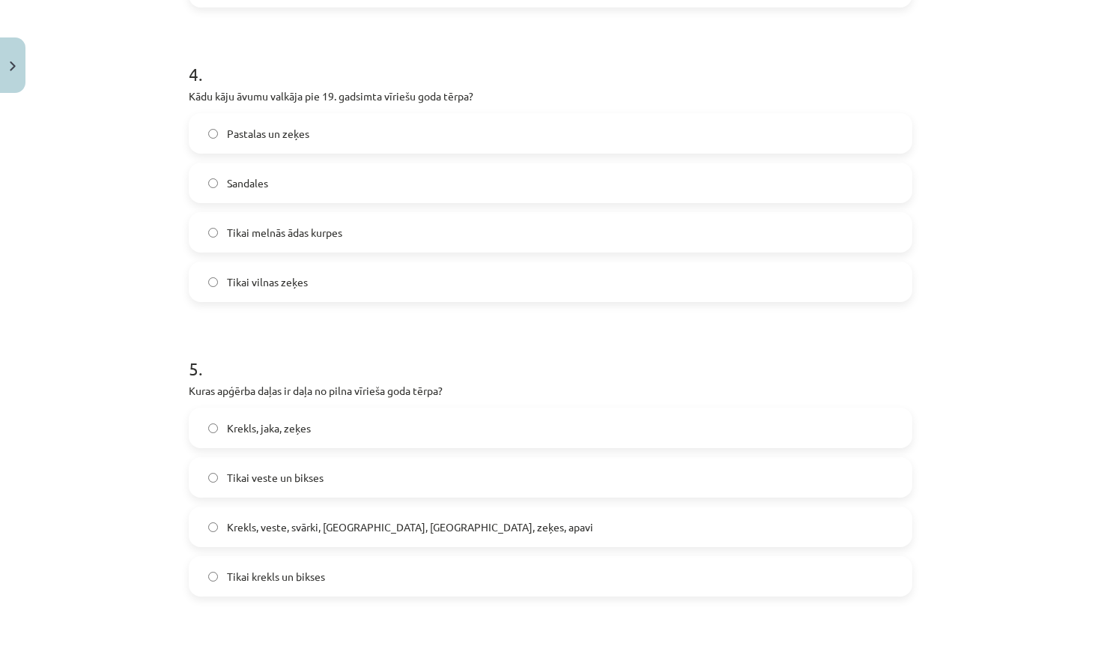
scroll to position [1144, 0]
click at [301, 537] on label "Krekls, veste, svārki, cepure, josta, zeķes, apavi" at bounding box center [550, 525] width 721 height 37
click at [420, 134] on label "Pastalas un zeķes" at bounding box center [550, 132] width 721 height 37
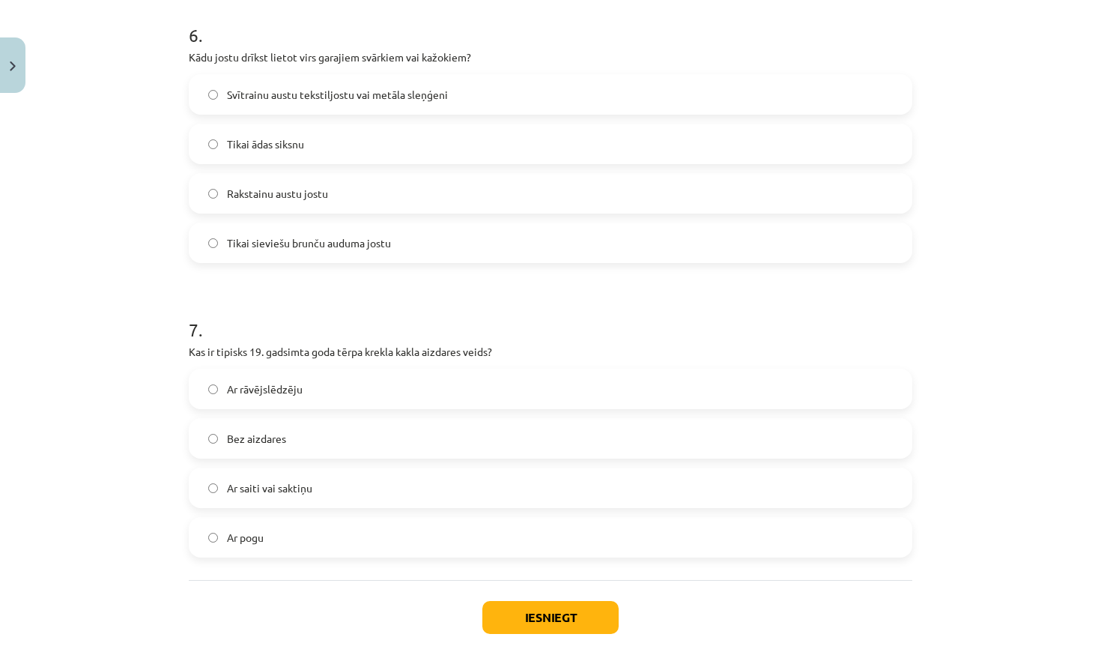
scroll to position [1779, 0]
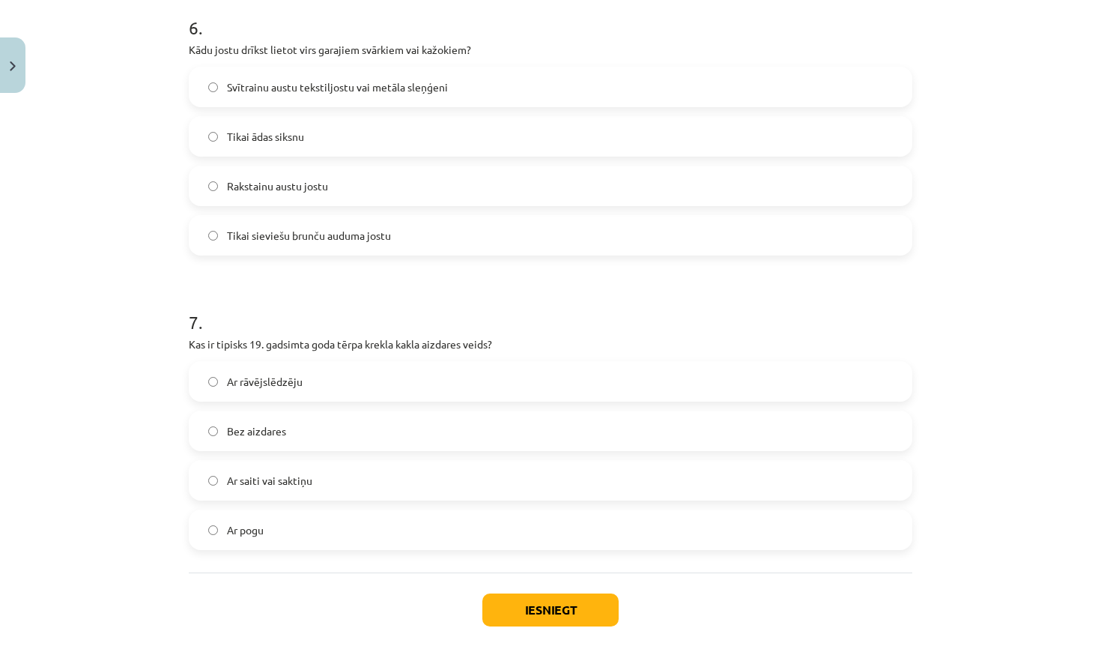
click at [360, 86] on span "Svītrainu austu tekstiljostu vai metāla sleņģeni" at bounding box center [337, 87] width 221 height 16
click at [320, 470] on label "Ar saiti vai saktiņu" at bounding box center [550, 479] width 721 height 37
click at [543, 598] on button "Iesniegt" at bounding box center [550, 609] width 136 height 33
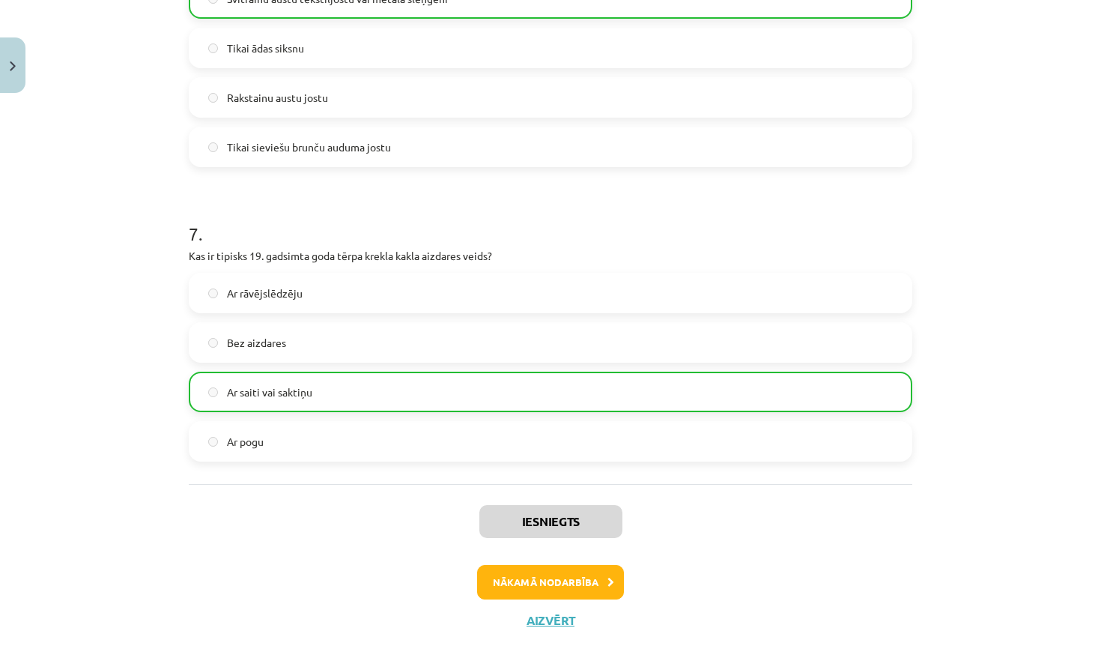
click at [585, 588] on button "Nākamā nodarbība" at bounding box center [550, 582] width 147 height 34
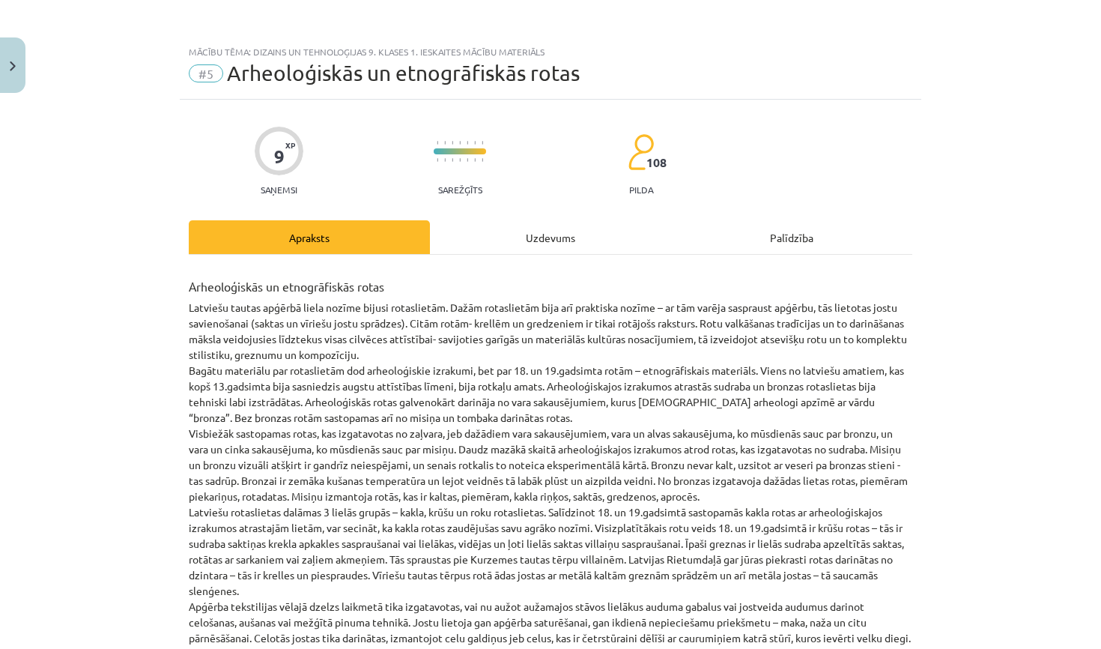
scroll to position [0, 0]
click at [496, 226] on div "Uzdevums" at bounding box center [550, 237] width 241 height 34
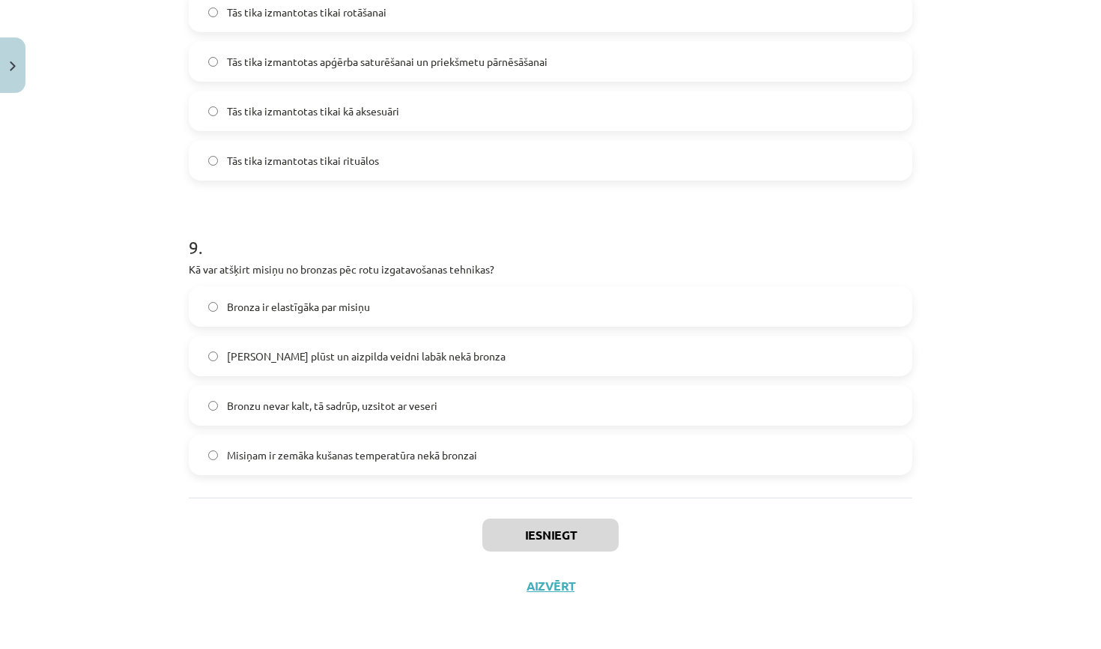
scroll to position [409, 0]
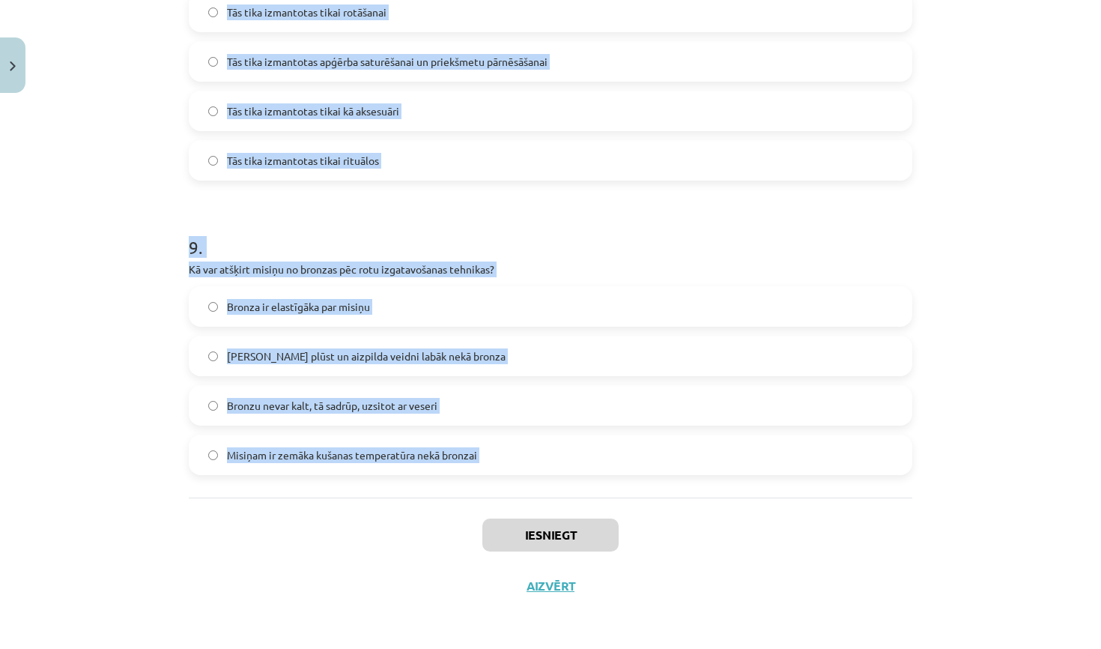
drag, startPoint x: 189, startPoint y: 319, endPoint x: 426, endPoint y: 503, distance: 299.5
copy form "Kāda krāsa visbiežāk tika izmantota celu jostu aušanai dzelzs laikmetā? Balta u…"
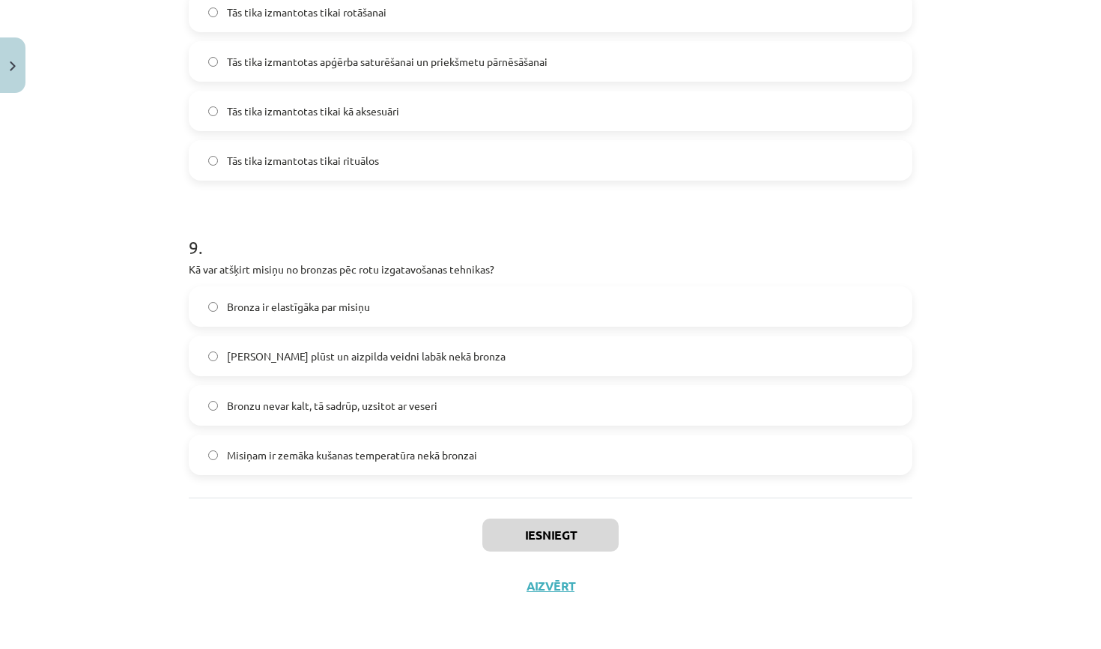
click at [942, 264] on div "Mācību tēma: Dizains un tehnoloģijas 9. klases 1. ieskaites mācību materiāls #5…" at bounding box center [550, 324] width 1101 height 649
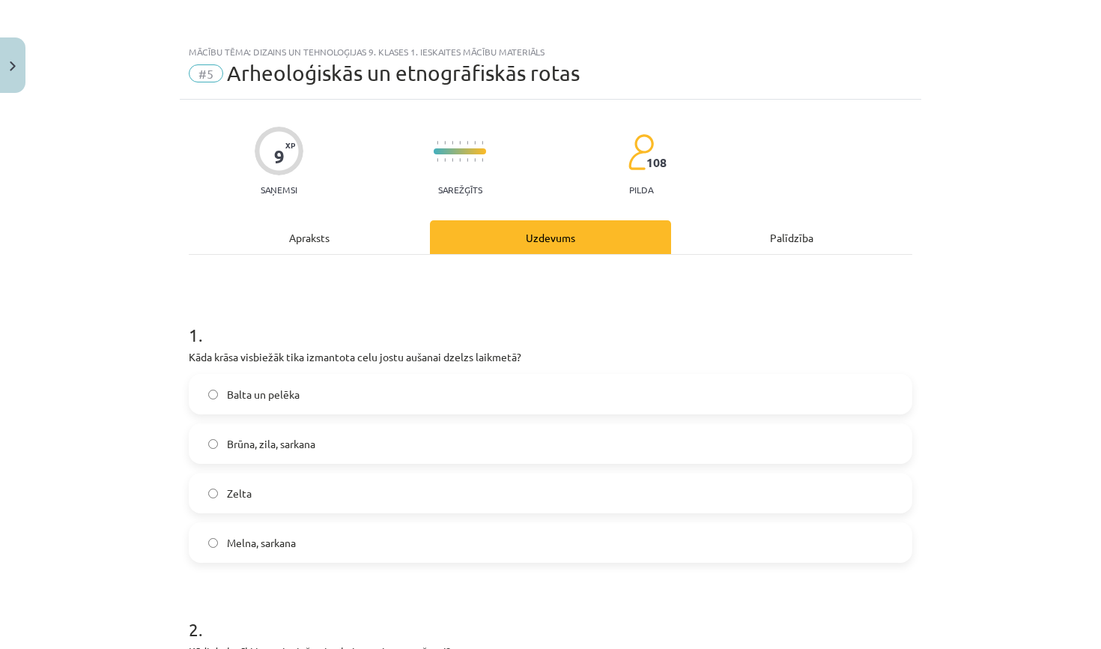
scroll to position [0, 0]
click at [332, 546] on label "Melna, sarkana" at bounding box center [550, 542] width 721 height 37
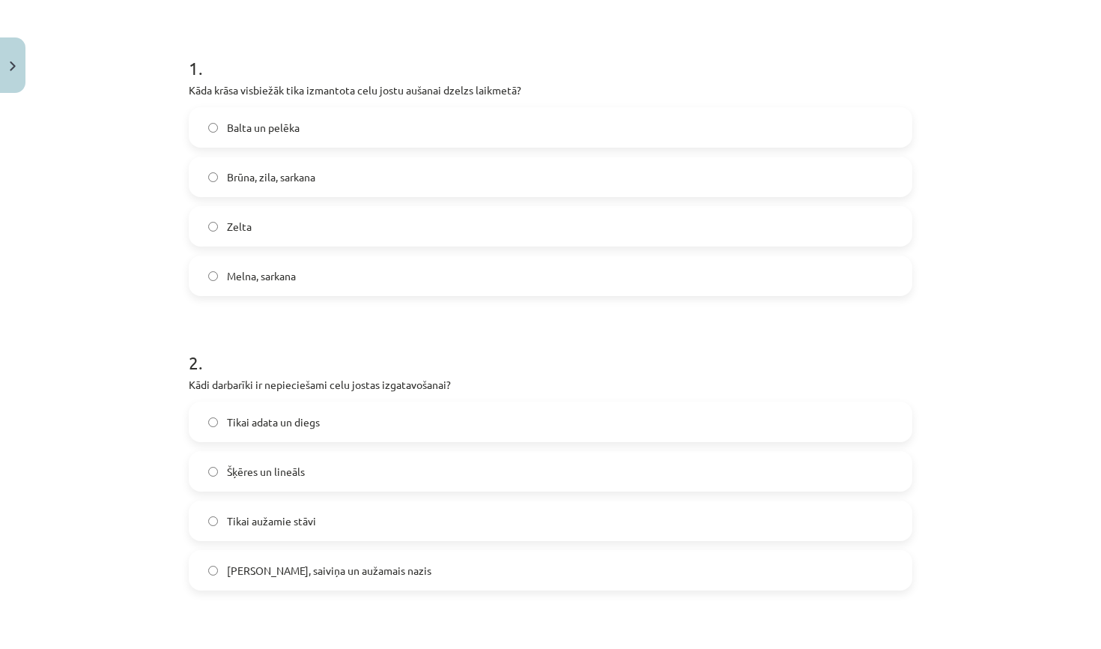
click at [317, 586] on label "Celu galdiņi, saiviņa un aužamais nazis" at bounding box center [550, 569] width 721 height 37
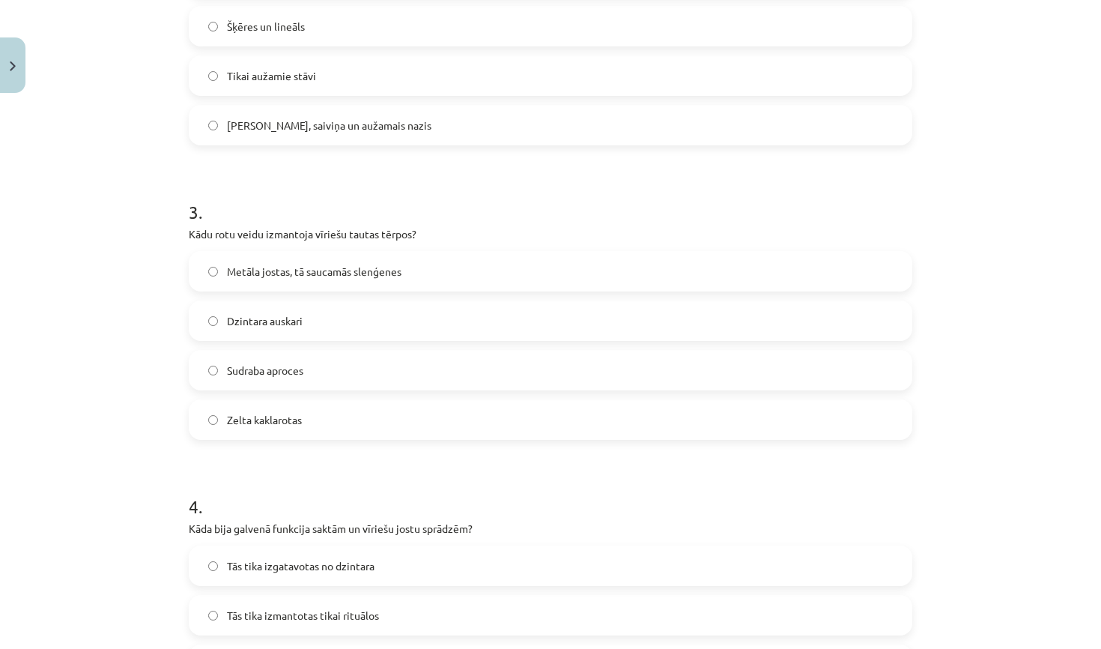
scroll to position [717, 0]
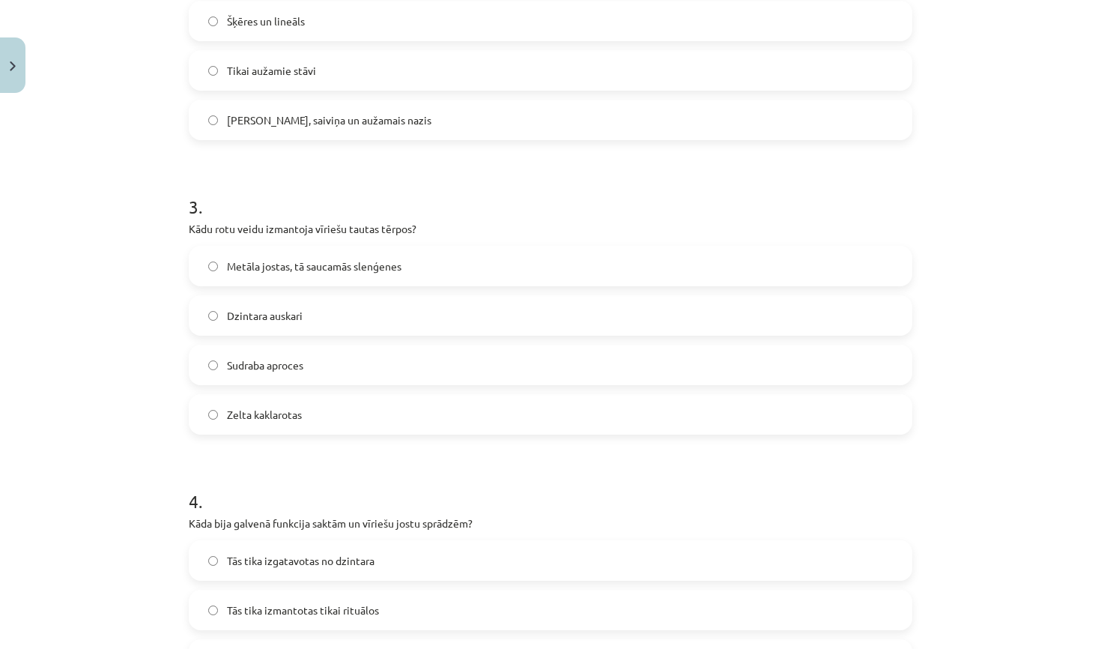
click at [372, 266] on span "Metāla jostas, tā saucamās slenģenes" at bounding box center [314, 266] width 175 height 16
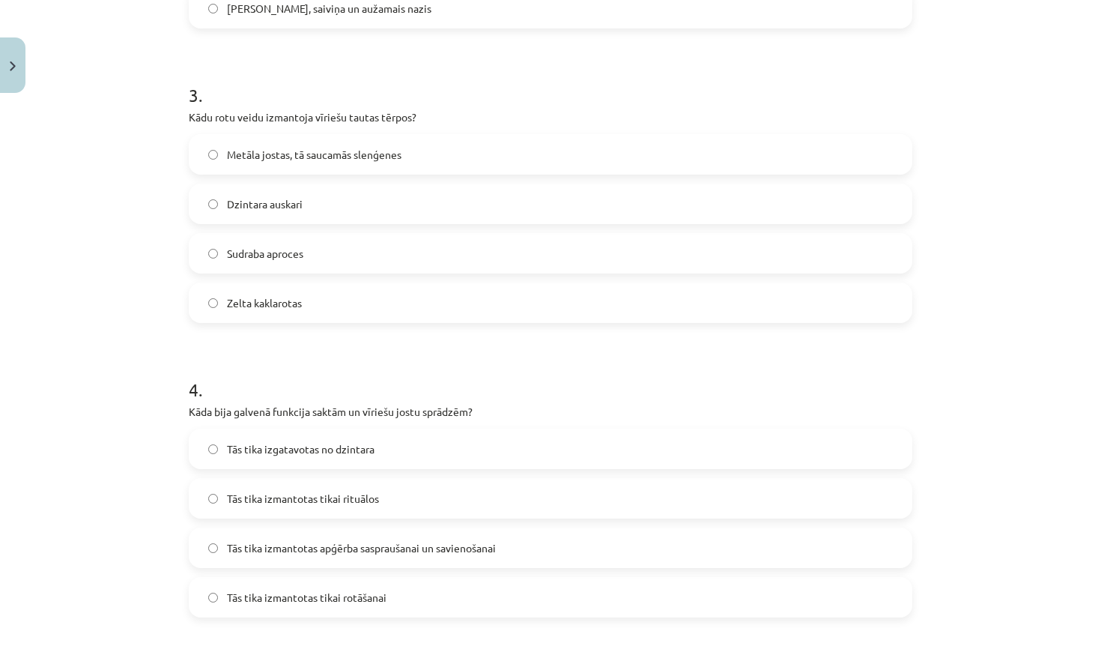
scroll to position [861, 0]
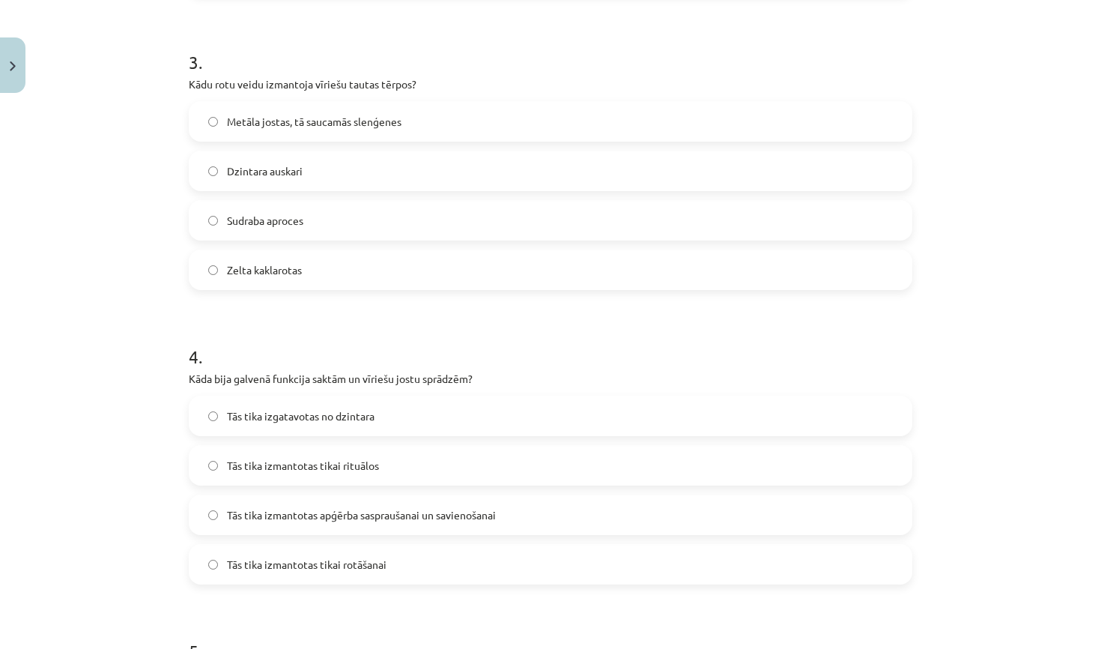
click at [352, 422] on span "Tās tika izgatavotas no dzintara" at bounding box center [301, 416] width 148 height 16
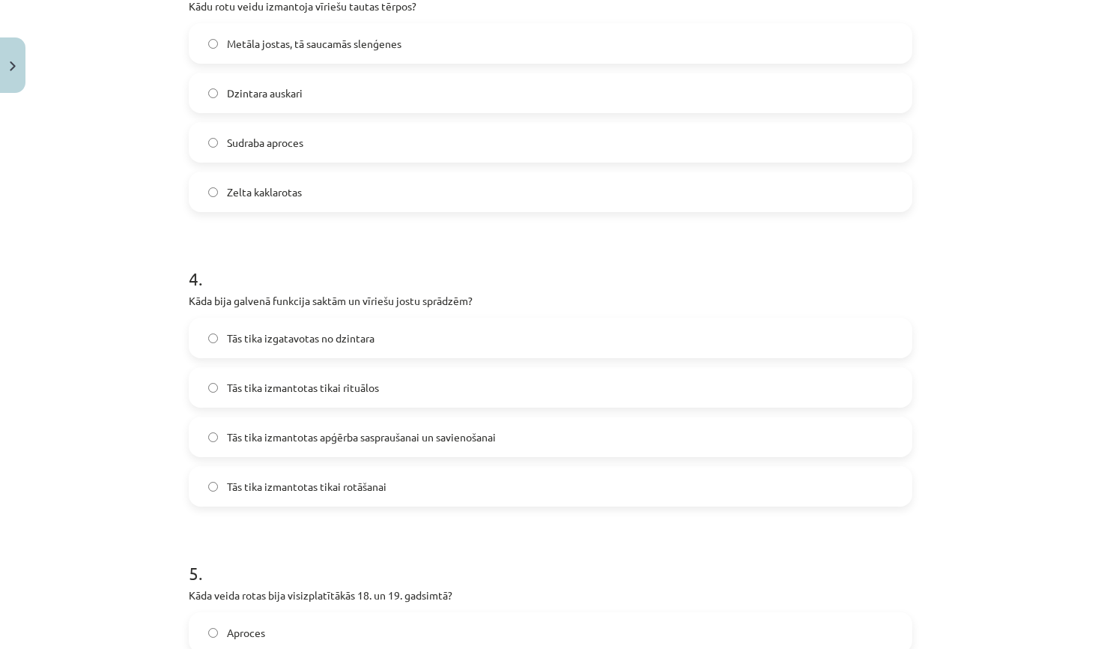
scroll to position [943, 0]
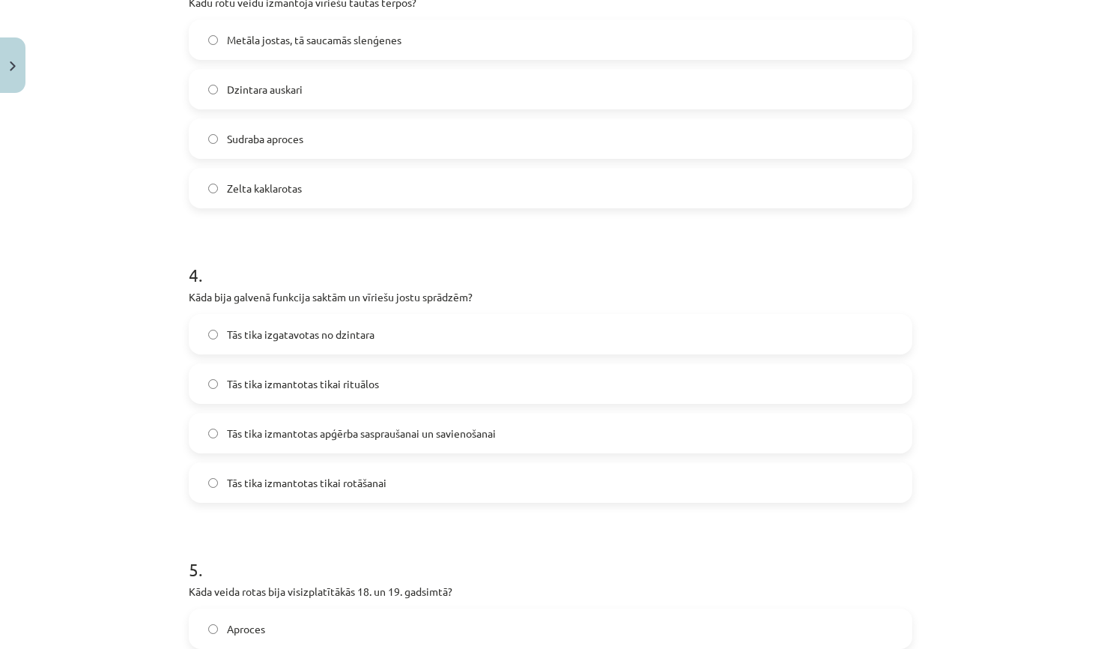
click at [425, 444] on label "Tās tika izmantotas apģērba saspraušanai un savienošanai" at bounding box center [550, 432] width 721 height 37
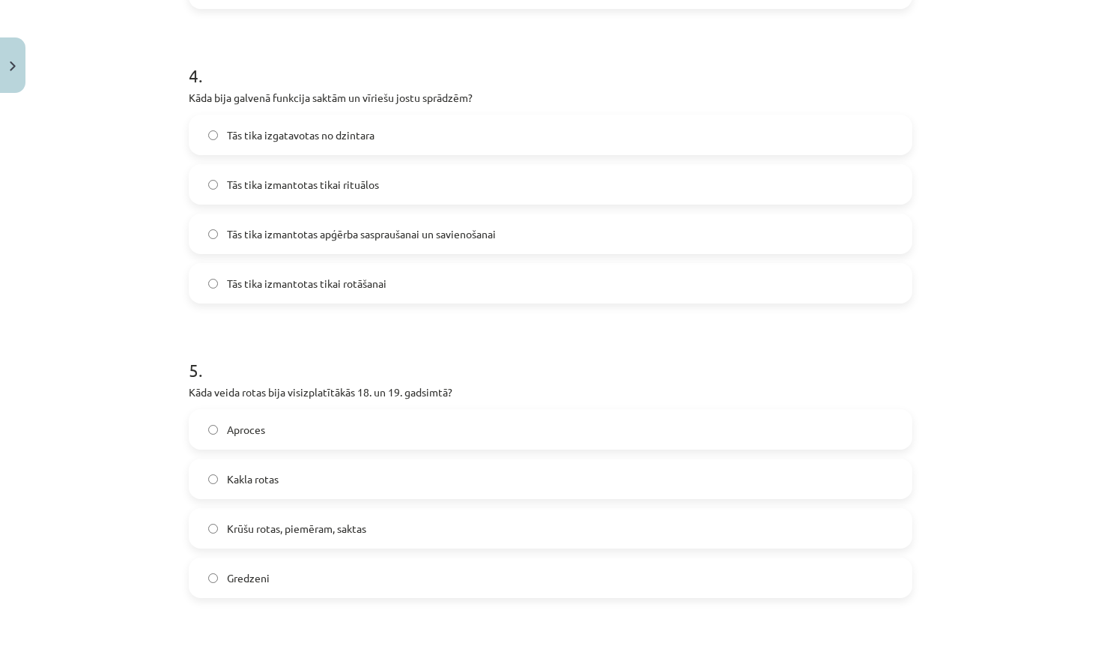
scroll to position [1149, 0]
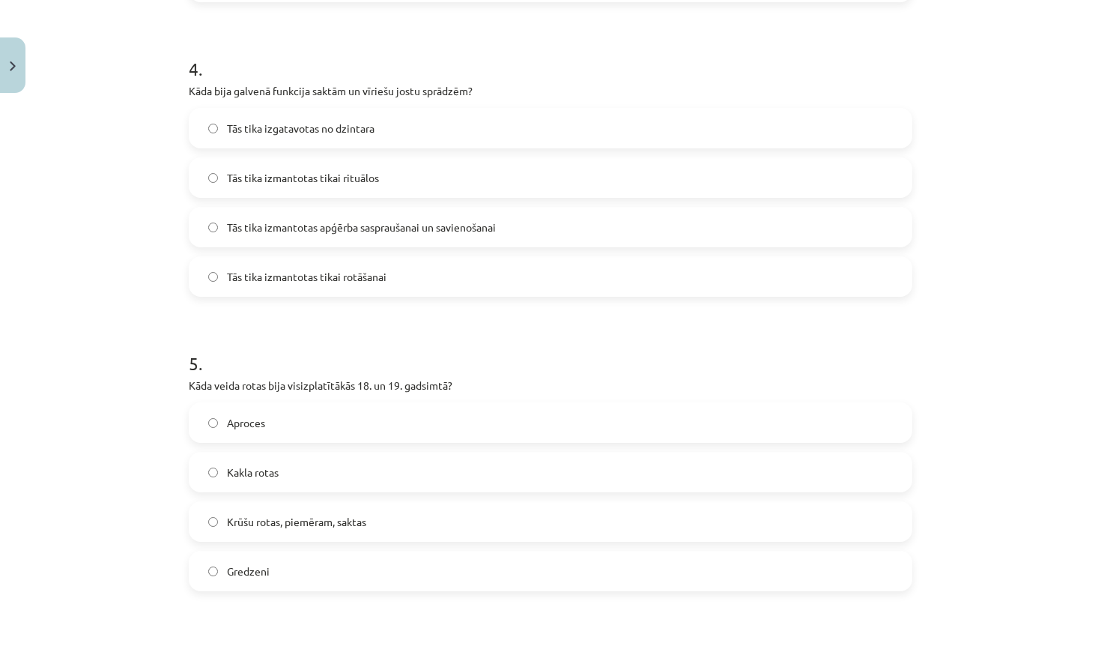
click at [346, 524] on span "Krūšu rotas, piemēram, saktas" at bounding box center [296, 522] width 139 height 16
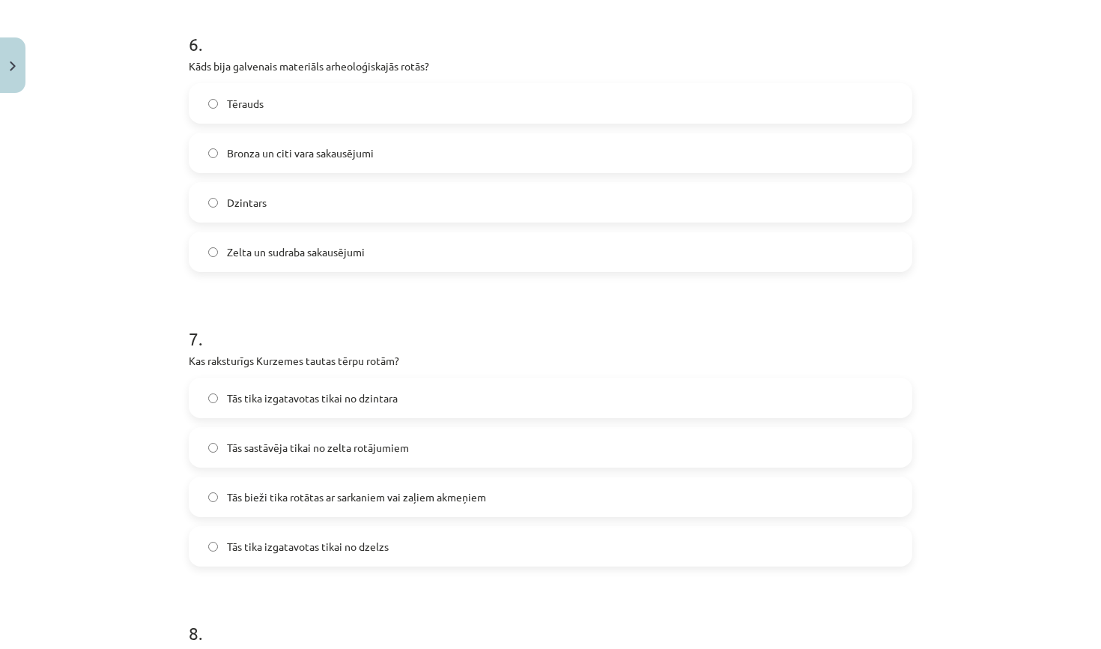
scroll to position [1733, 0]
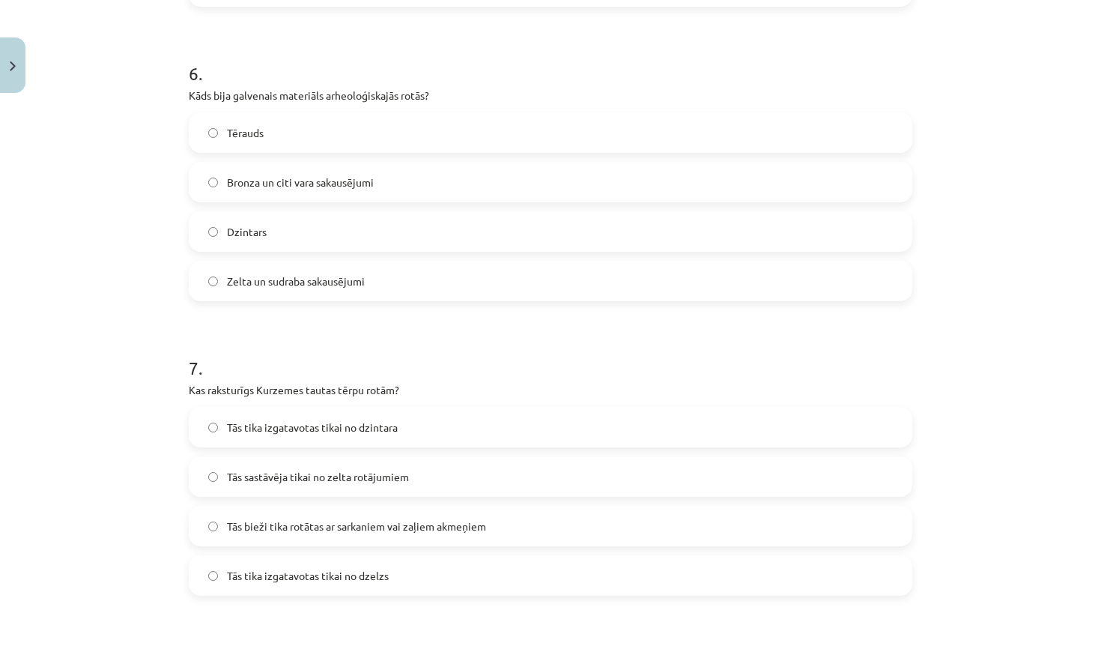
click at [356, 178] on span "Bronza un citi vara sakausējumi" at bounding box center [300, 183] width 147 height 16
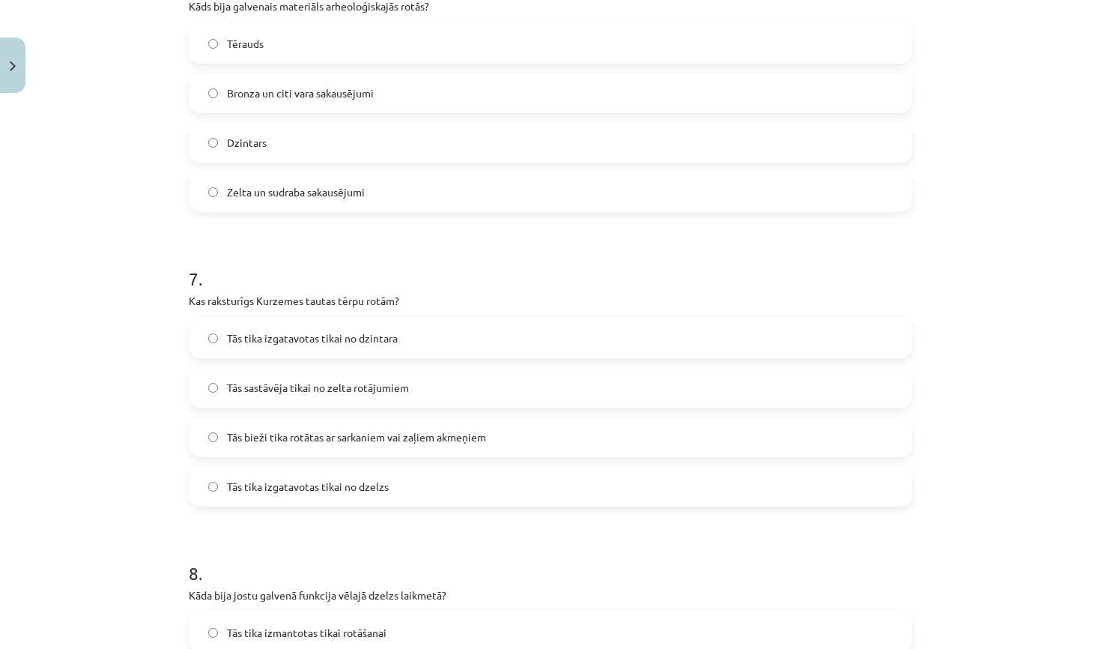
scroll to position [1834, 0]
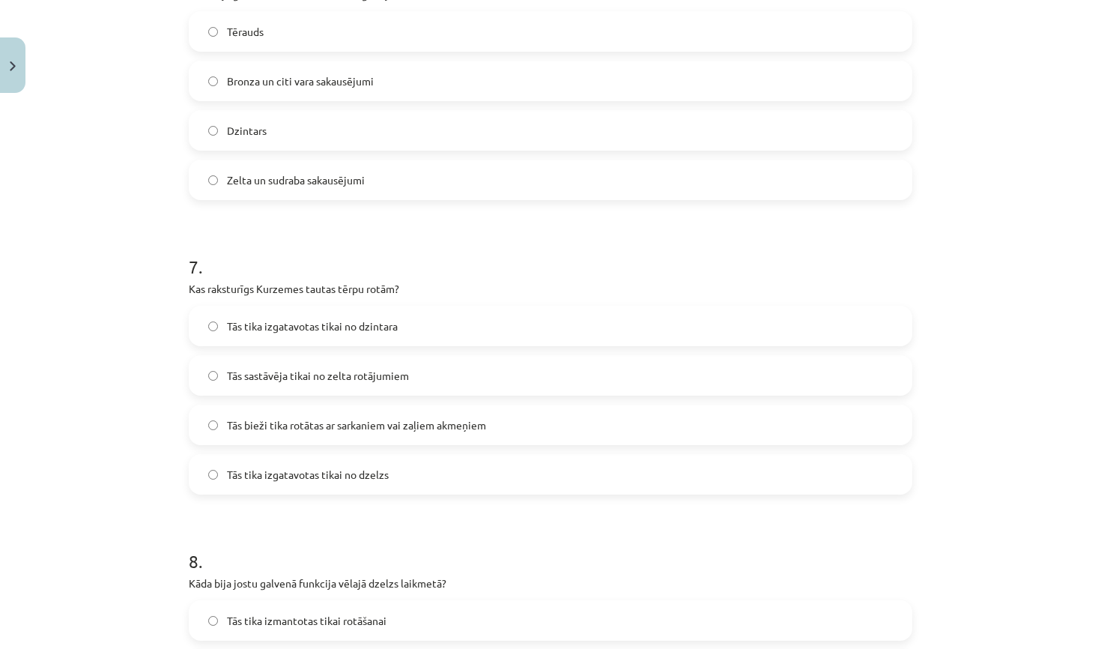
click at [301, 417] on span "Tās bieži tika rotātas ar sarkaniem vai zaļiem akmeņiem" at bounding box center [356, 425] width 259 height 16
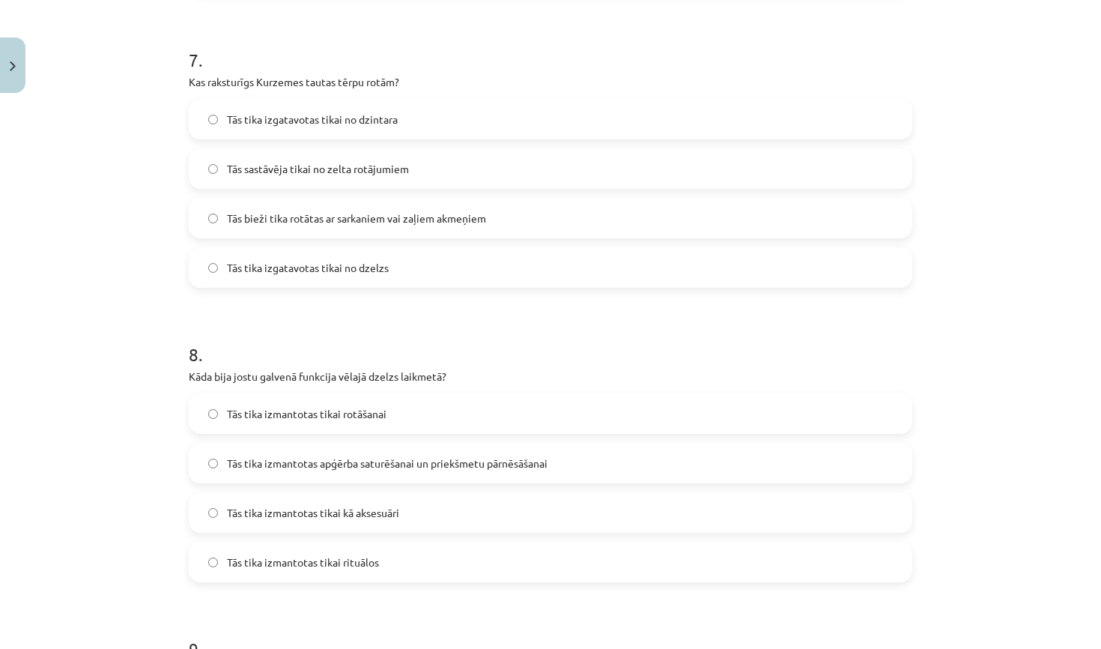
scroll to position [2241, 0]
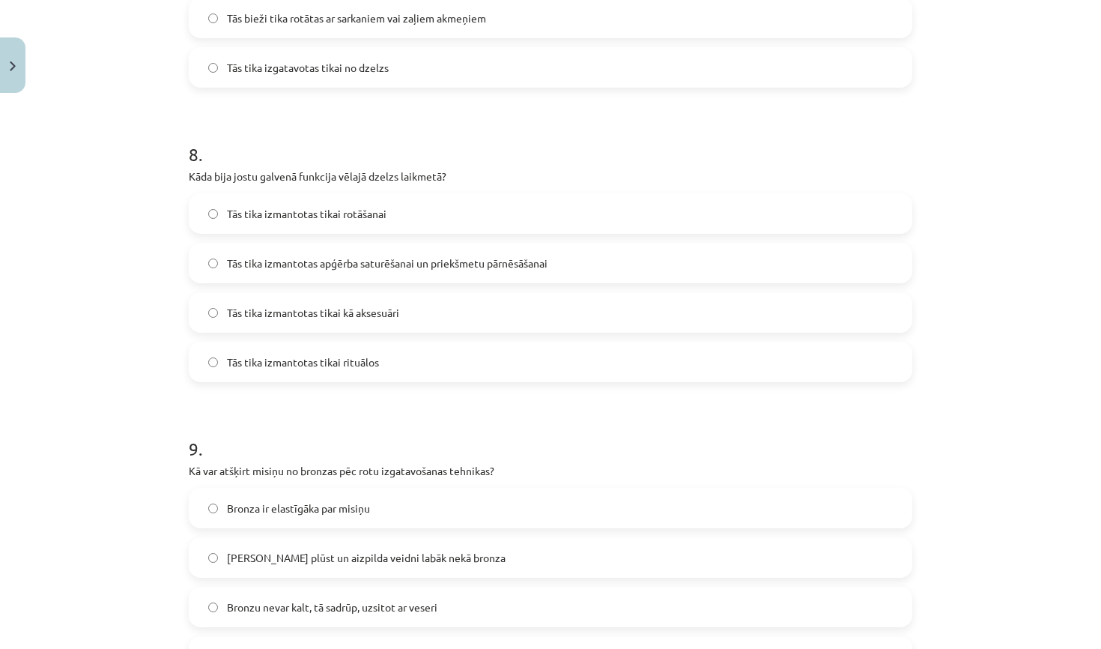
click at [329, 272] on label "Tās tika izmantotas apģērba saturēšanai un priekšmetu pārnēsāšanai" at bounding box center [550, 262] width 721 height 37
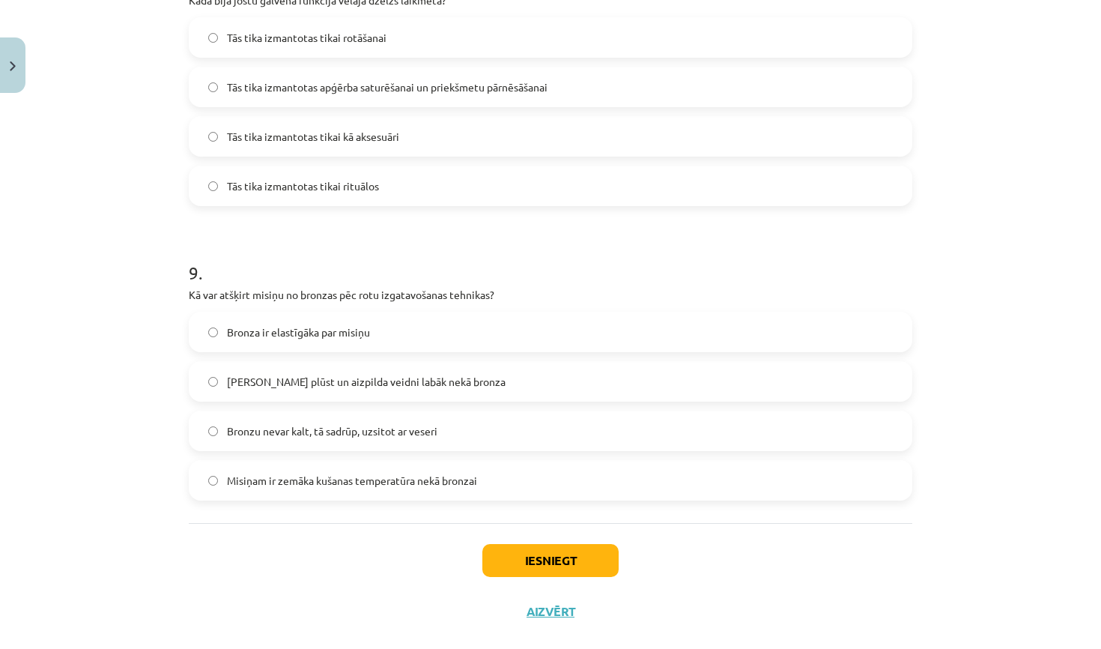
scroll to position [2430, 0]
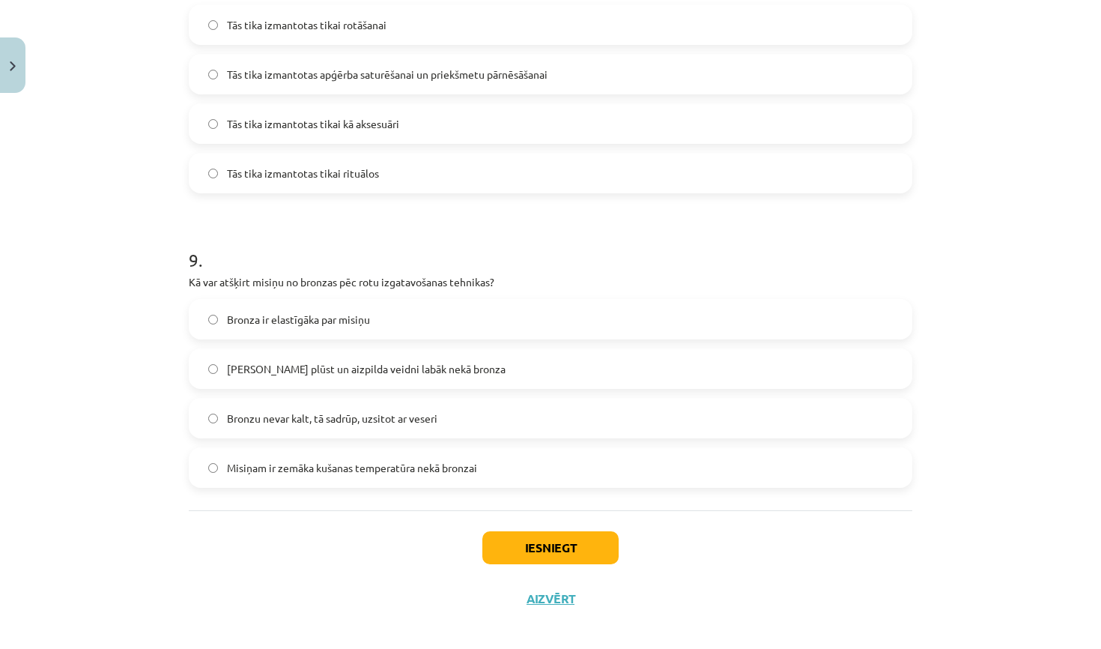
click at [333, 377] on label "Misiņš plūst un aizpilda veidni labāk nekā bronza" at bounding box center [550, 368] width 721 height 37
click at [516, 537] on button "Iesniegt" at bounding box center [550, 547] width 136 height 33
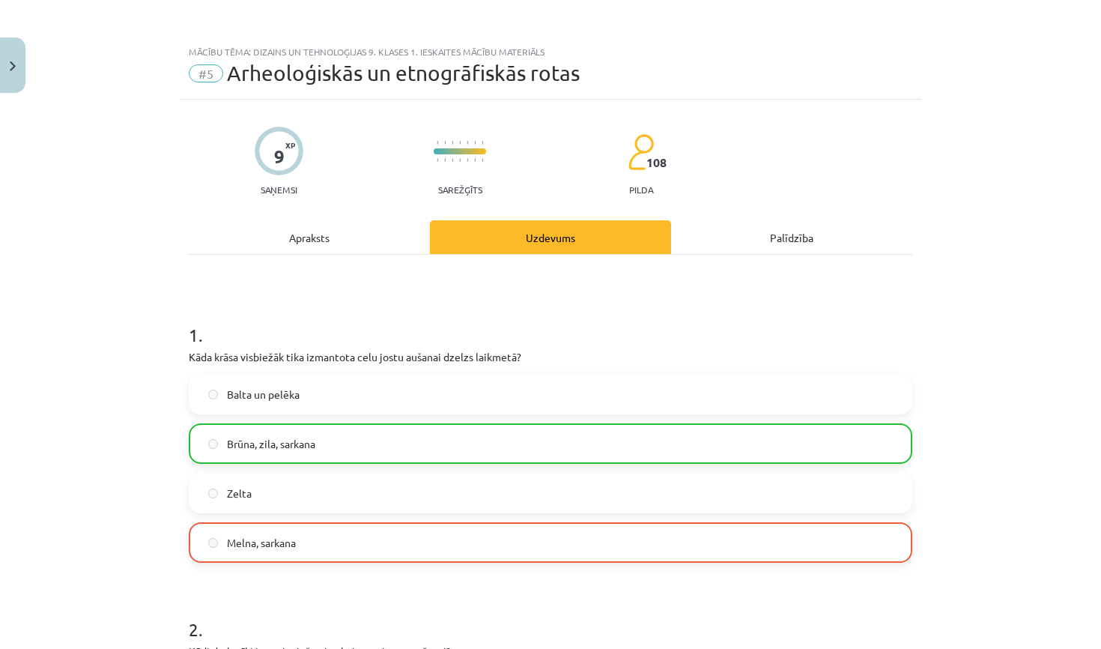
scroll to position [0, 0]
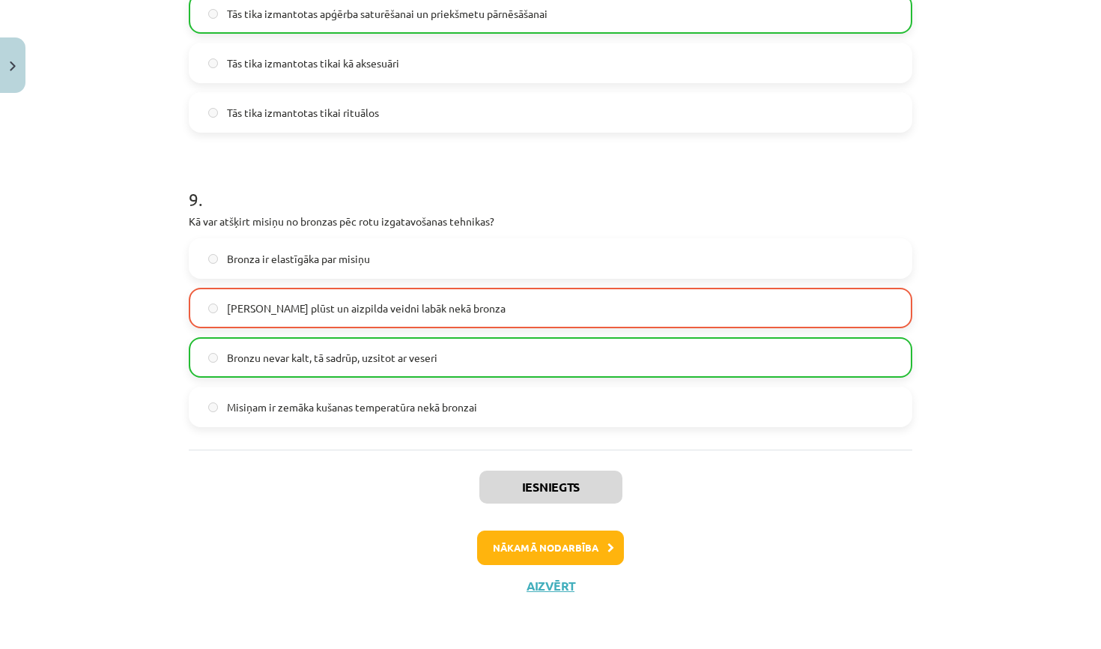
click at [556, 545] on button "Nākamā nodarbība" at bounding box center [550, 547] width 147 height 34
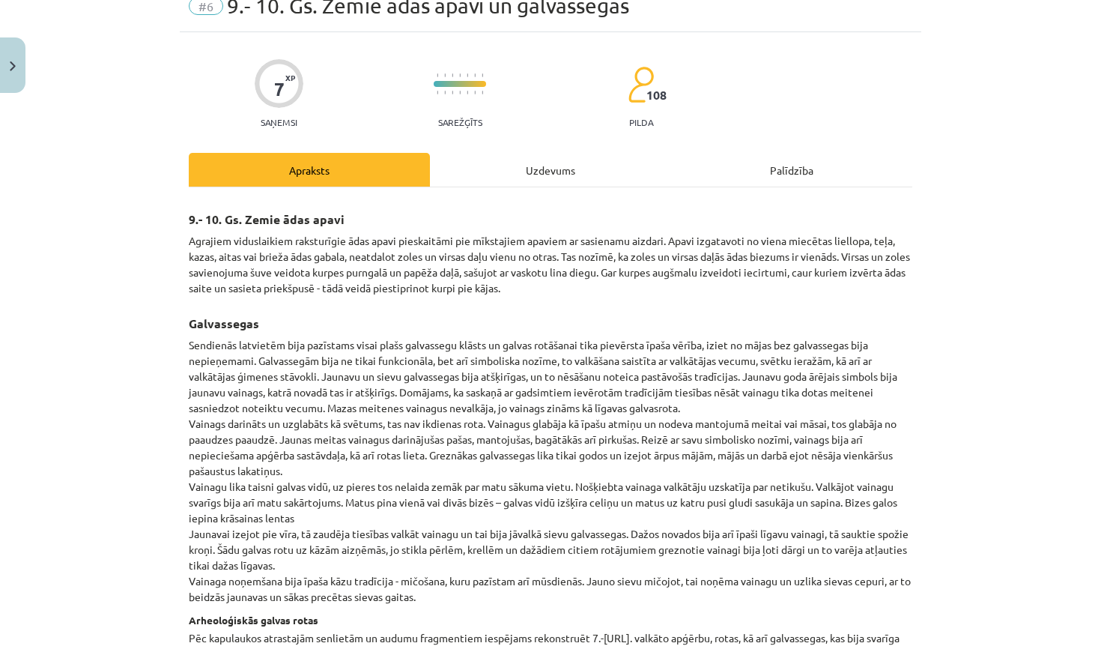
scroll to position [37, 0]
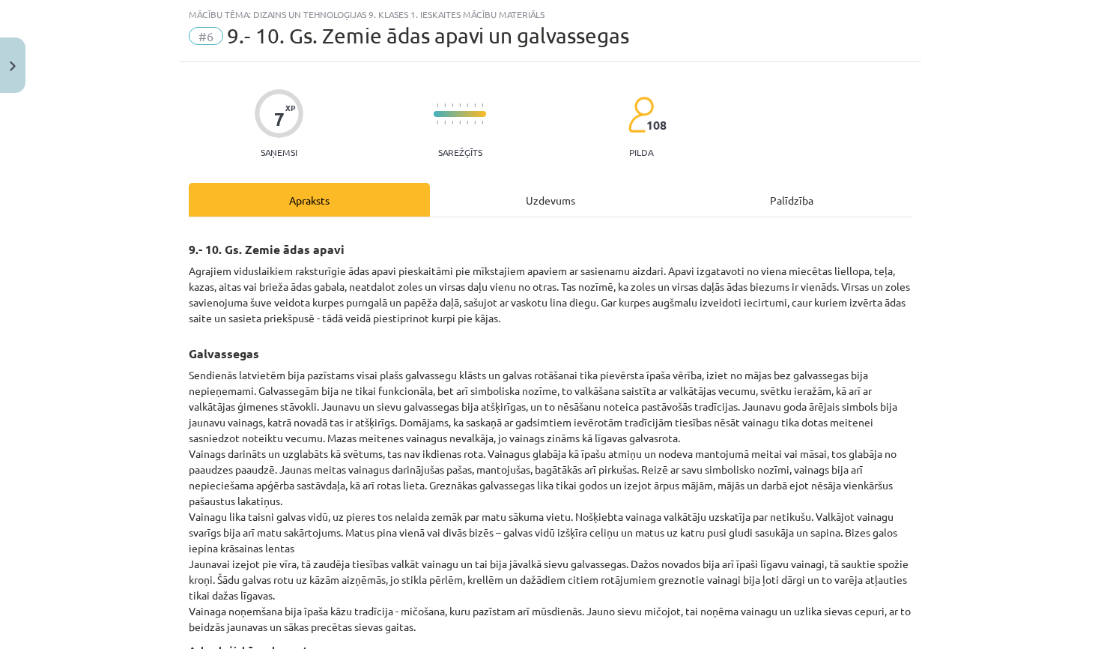
click at [522, 192] on div "Uzdevums" at bounding box center [550, 200] width 241 height 34
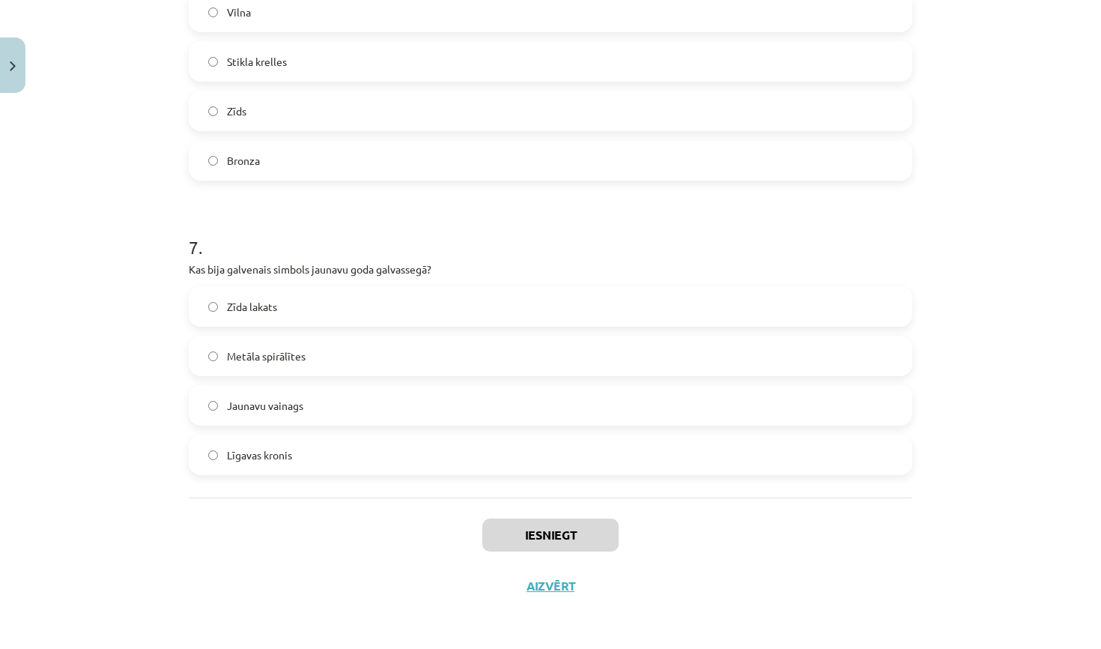
scroll to position [560, 0]
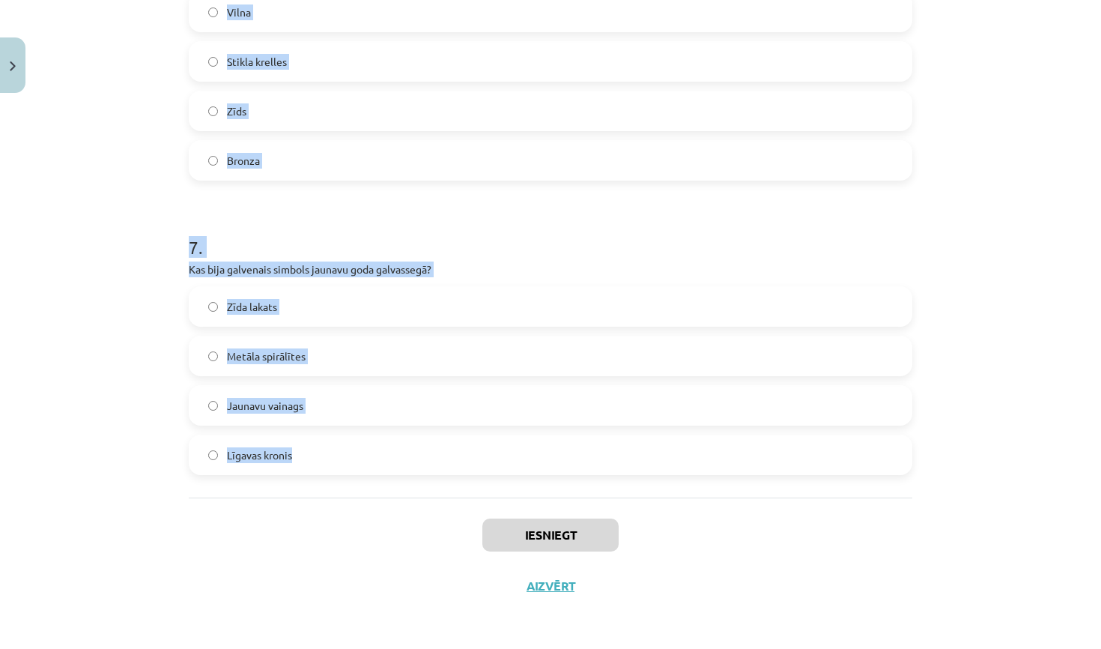
drag, startPoint x: 191, startPoint y: 100, endPoint x: 450, endPoint y: 461, distance: 445.0
copy form "Kādus materiālus izmantoja zemajiem ādas apaviem? Miecētu liellopa, teļa, kazas…"
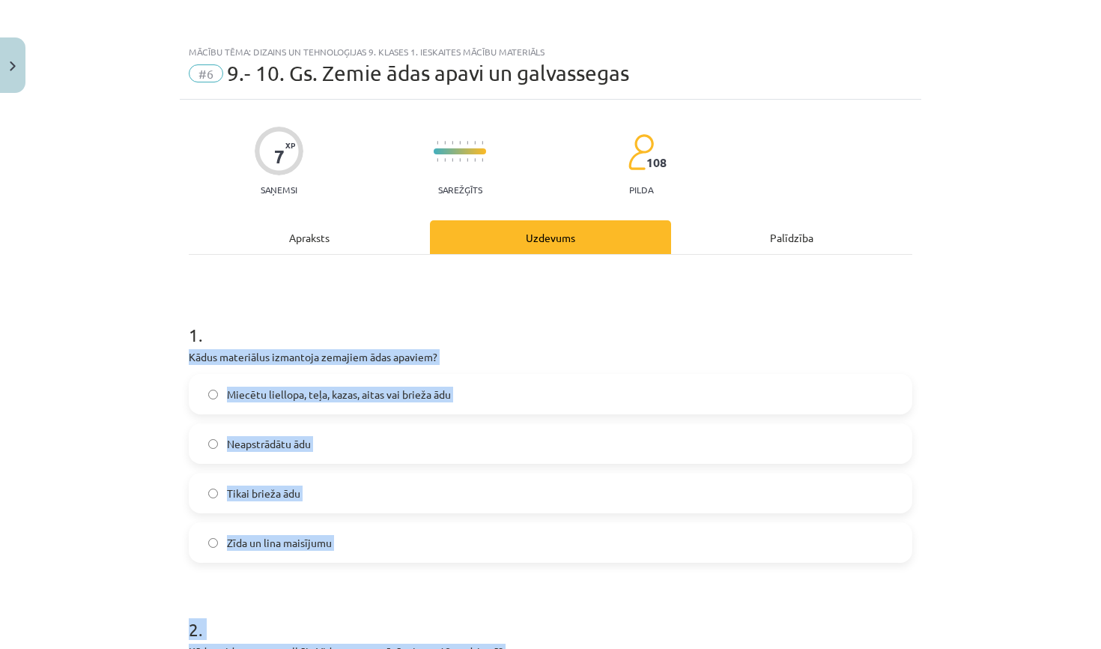
scroll to position [0, 0]
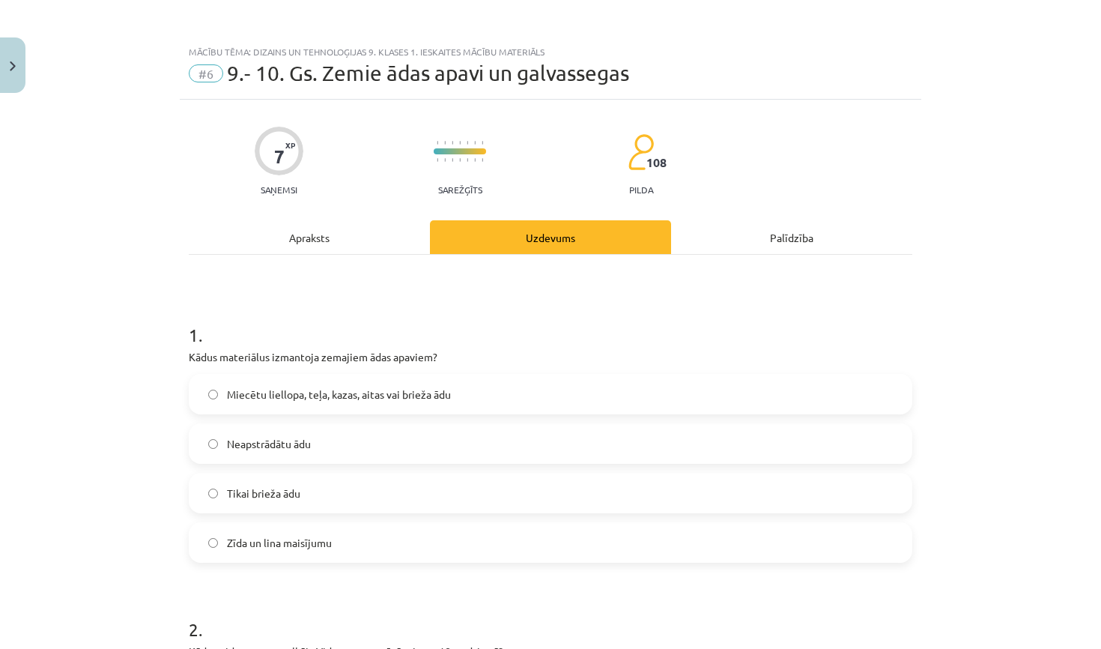
click at [925, 231] on div "Mācību tēma: Dizains un tehnoloģijas 9. klases 1. ieskaites mācību materiāls #6…" at bounding box center [550, 324] width 1101 height 649
click at [356, 405] on label "Miecētu liellopa, teļa, kazas, aitas vai brieža ādu" at bounding box center [550, 393] width 721 height 37
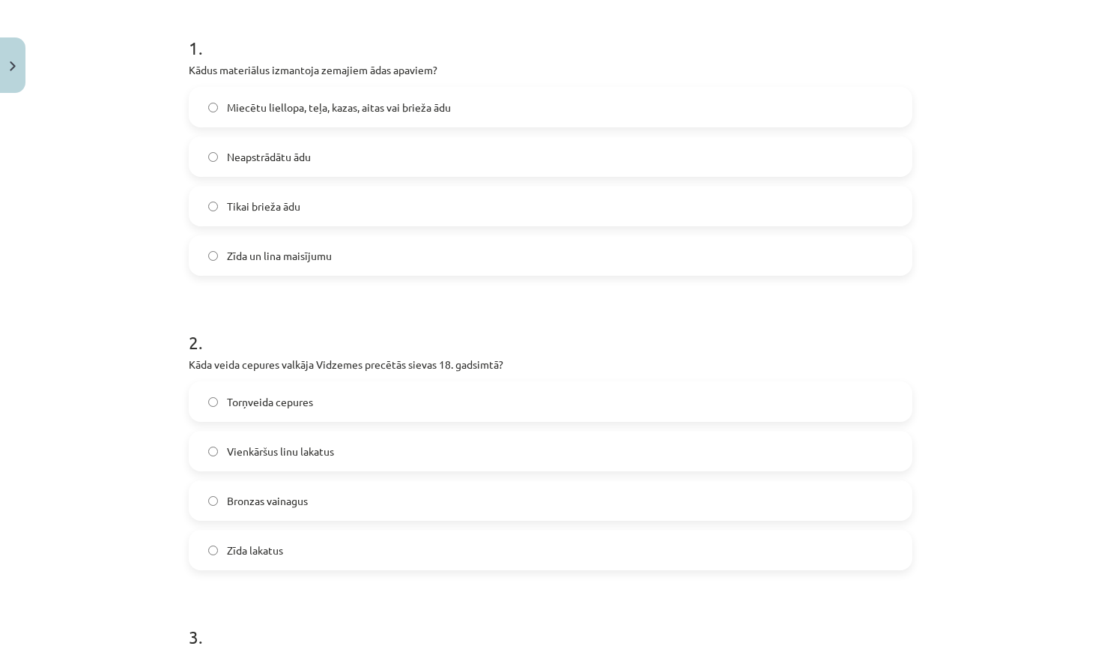
click at [354, 405] on label "Torņveida cepures" at bounding box center [550, 401] width 721 height 37
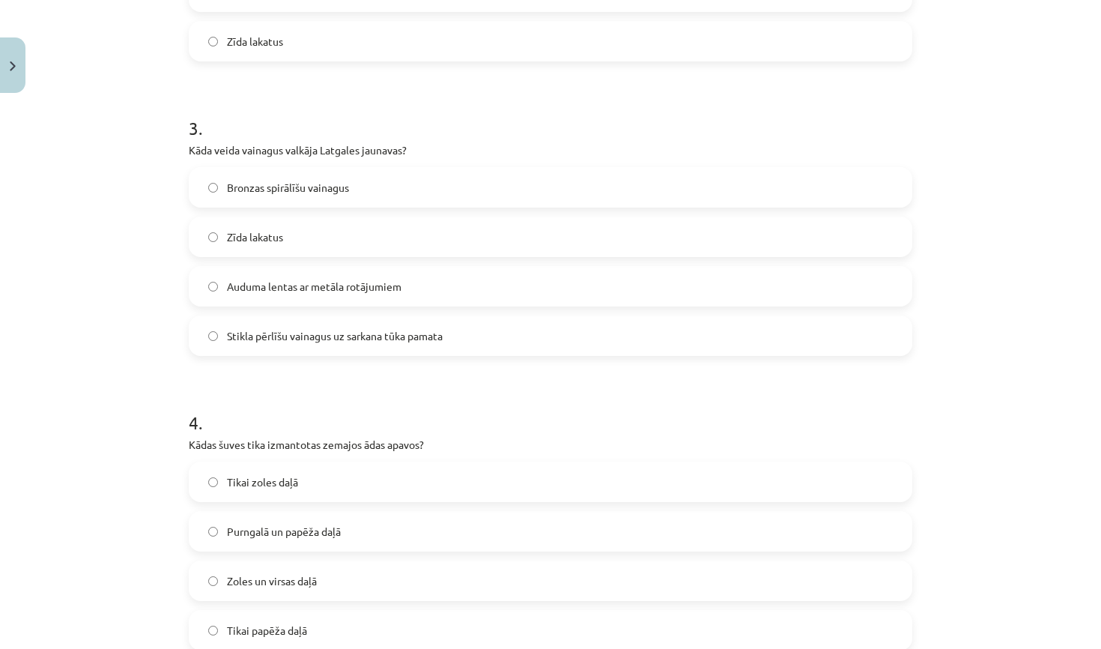
scroll to position [810, 0]
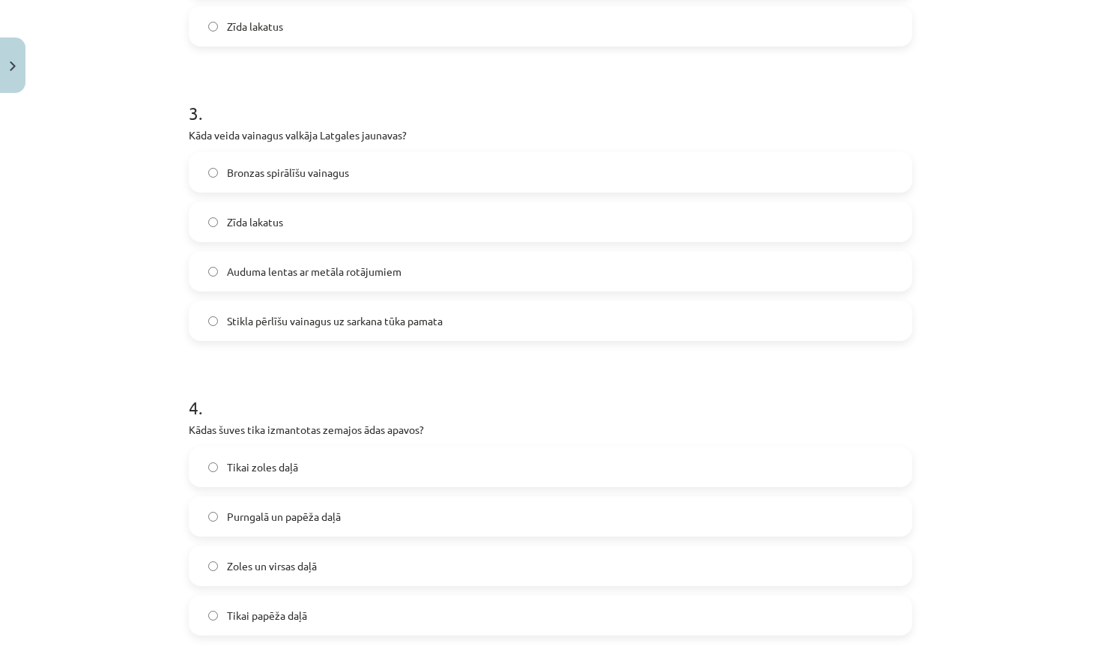
click at [319, 322] on span "Stikla pērlīšu vainagus uz sarkana tūka pamata" at bounding box center [335, 321] width 216 height 16
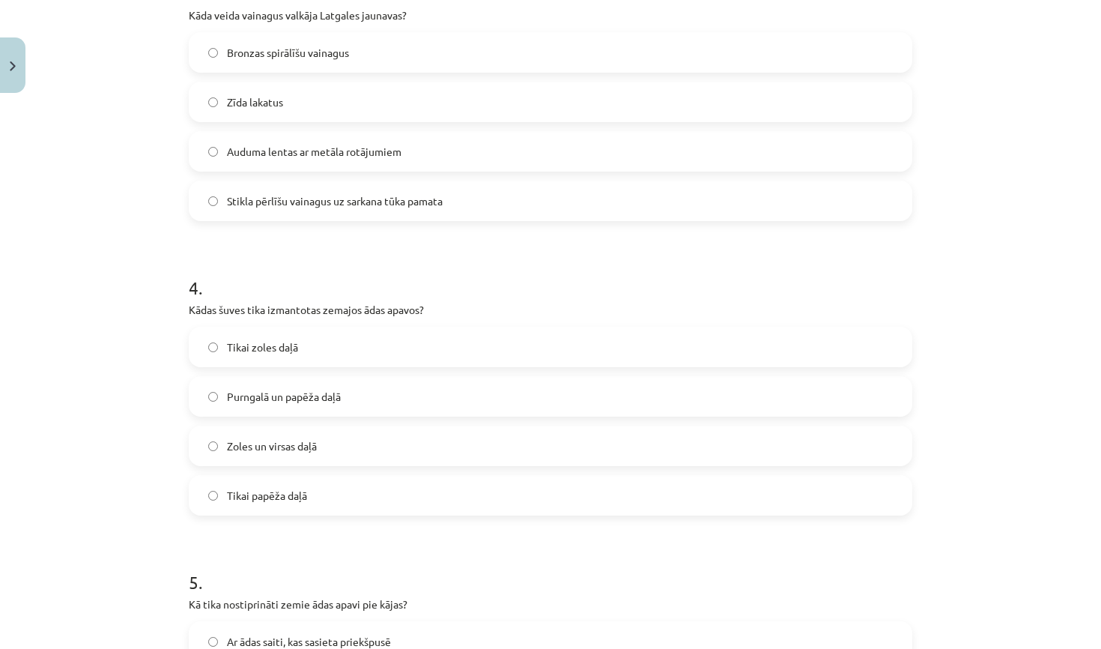
scroll to position [982, 0]
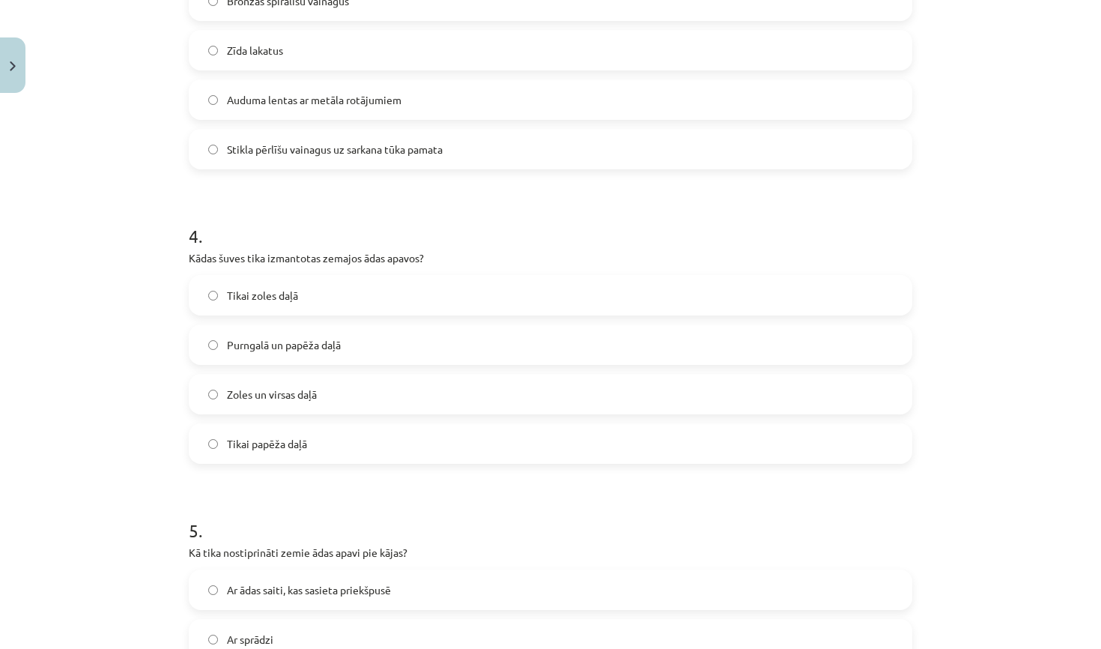
click at [305, 394] on span "Zoles un virsas daļā" at bounding box center [272, 394] width 90 height 16
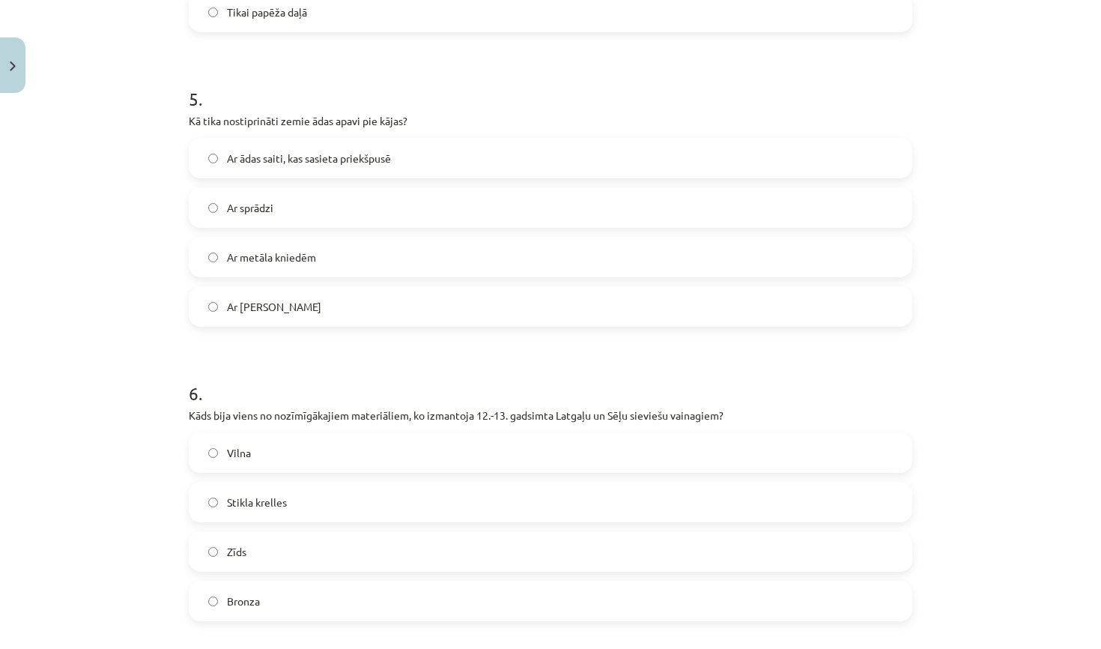
scroll to position [1440, 0]
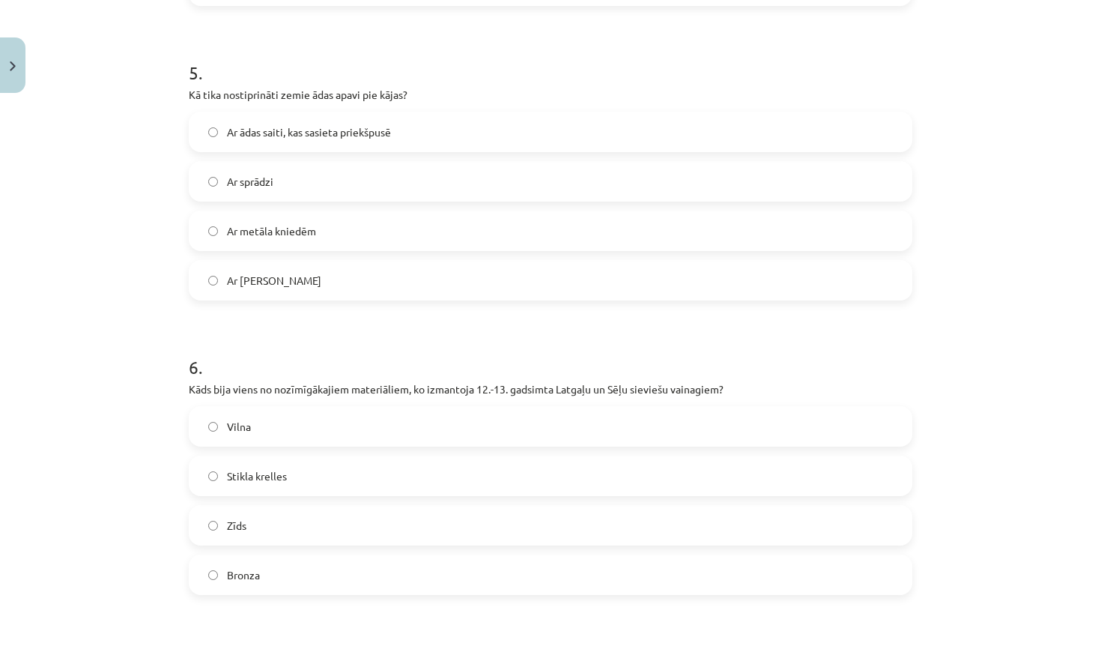
click at [391, 133] on span "Ar ādas saiti, kas sasieta priekšpusē" at bounding box center [309, 132] width 164 height 16
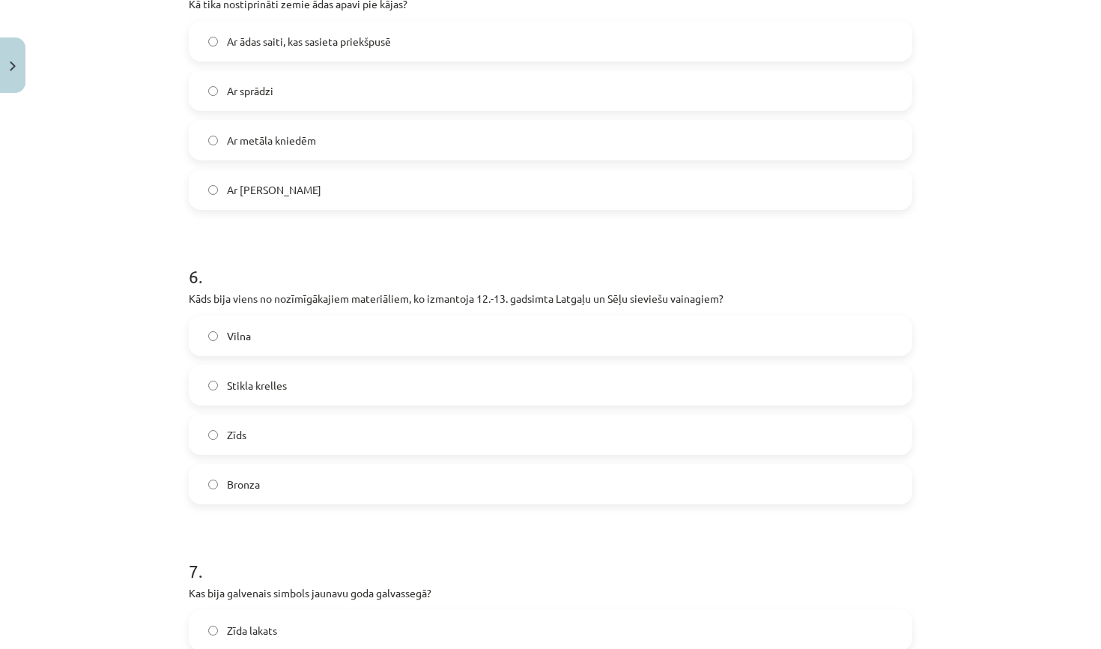
scroll to position [1554, 0]
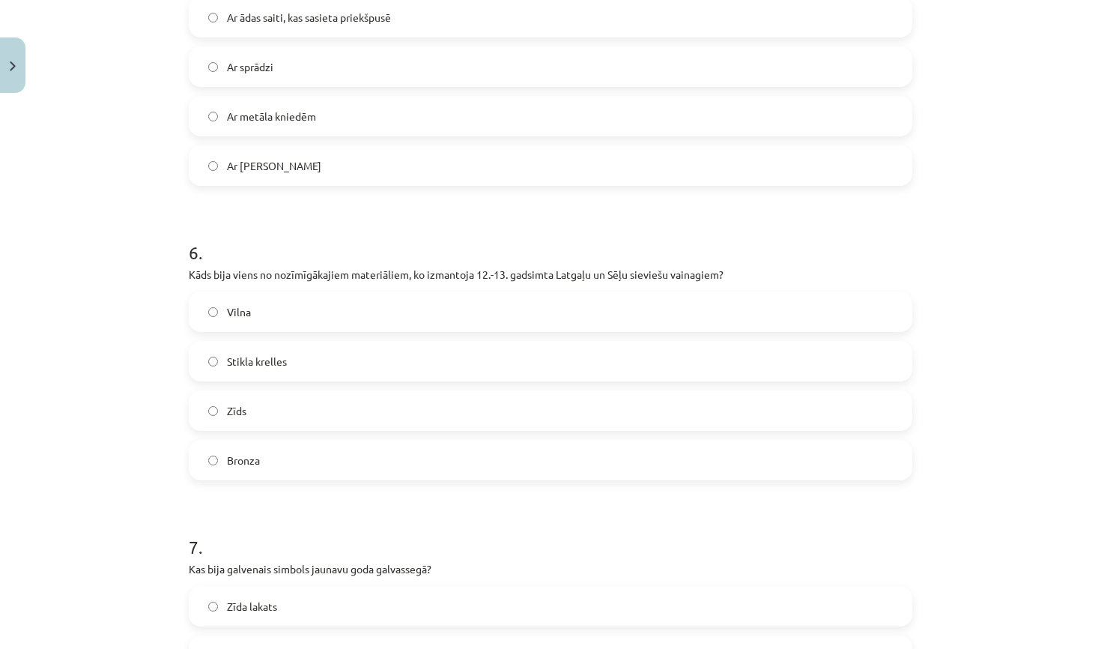
click at [258, 445] on label "Bronza" at bounding box center [550, 459] width 721 height 37
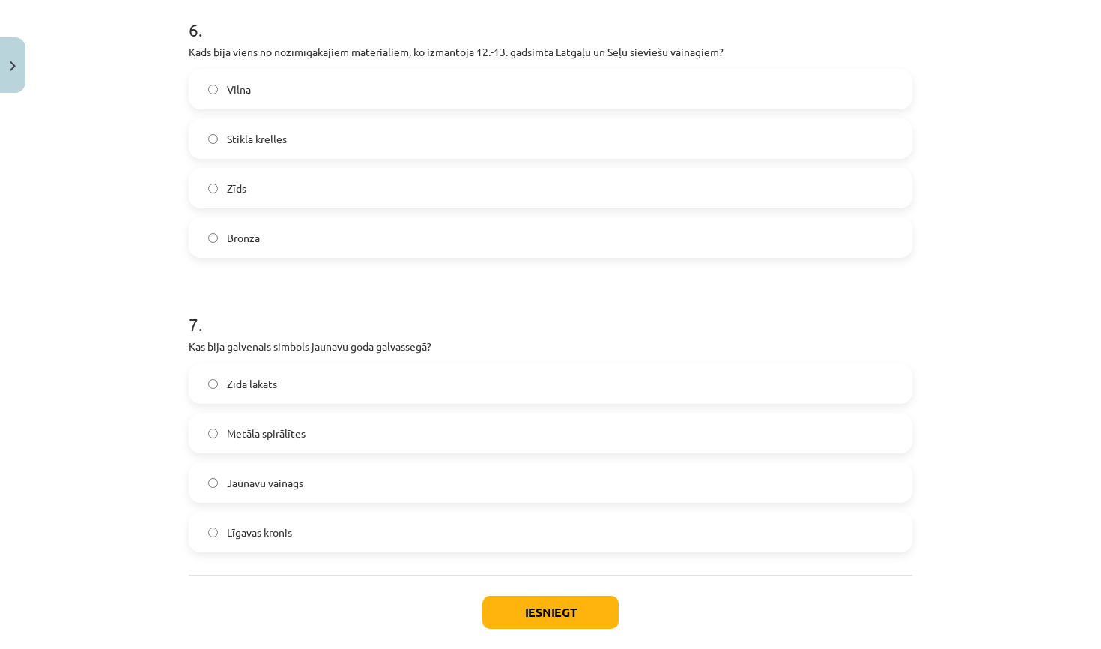
scroll to position [1795, 0]
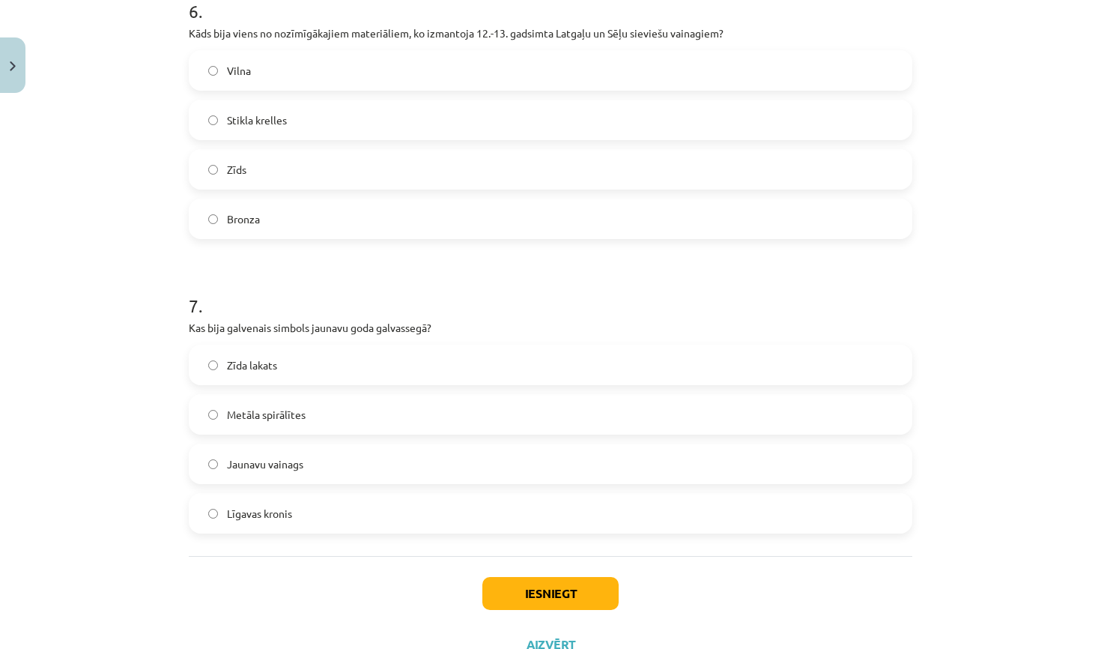
click at [256, 471] on span "Jaunavu vainags" at bounding box center [265, 464] width 76 height 16
click at [533, 581] on button "Iesniegt" at bounding box center [550, 593] width 136 height 33
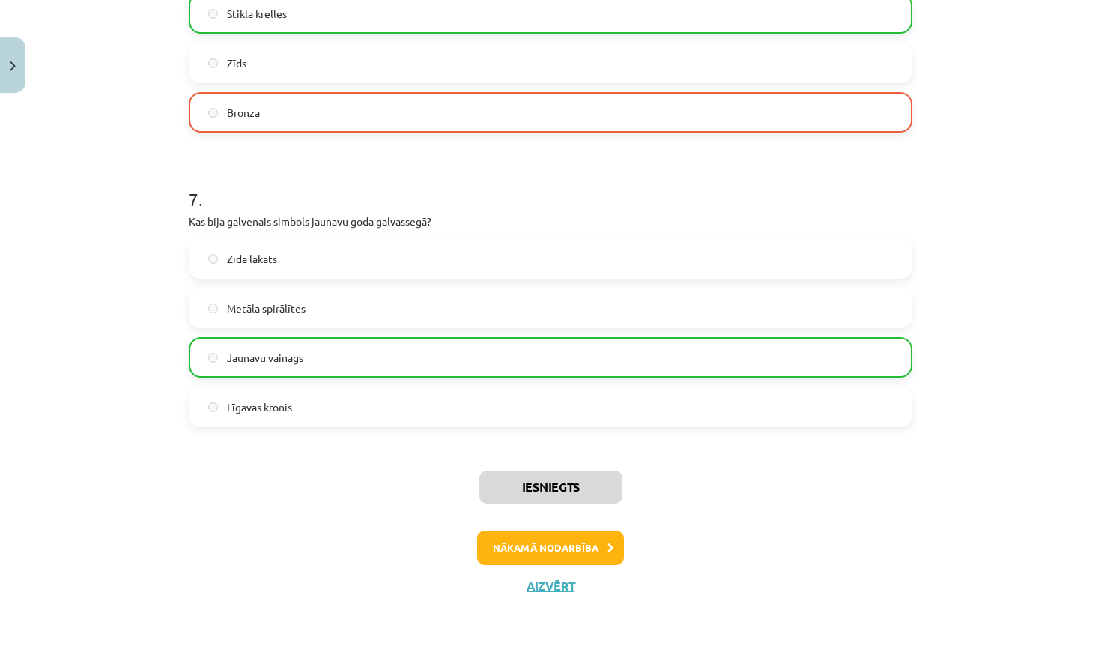
scroll to position [1903, 0]
click at [569, 552] on button "Nākamā nodarbība" at bounding box center [550, 547] width 147 height 34
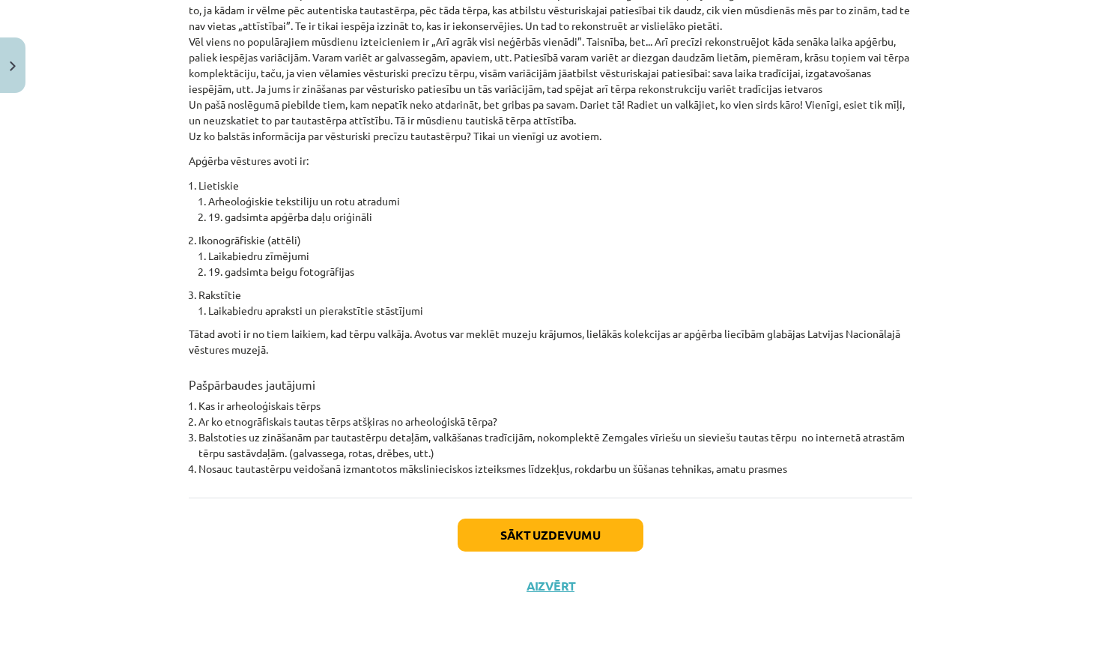
scroll to position [37, 0]
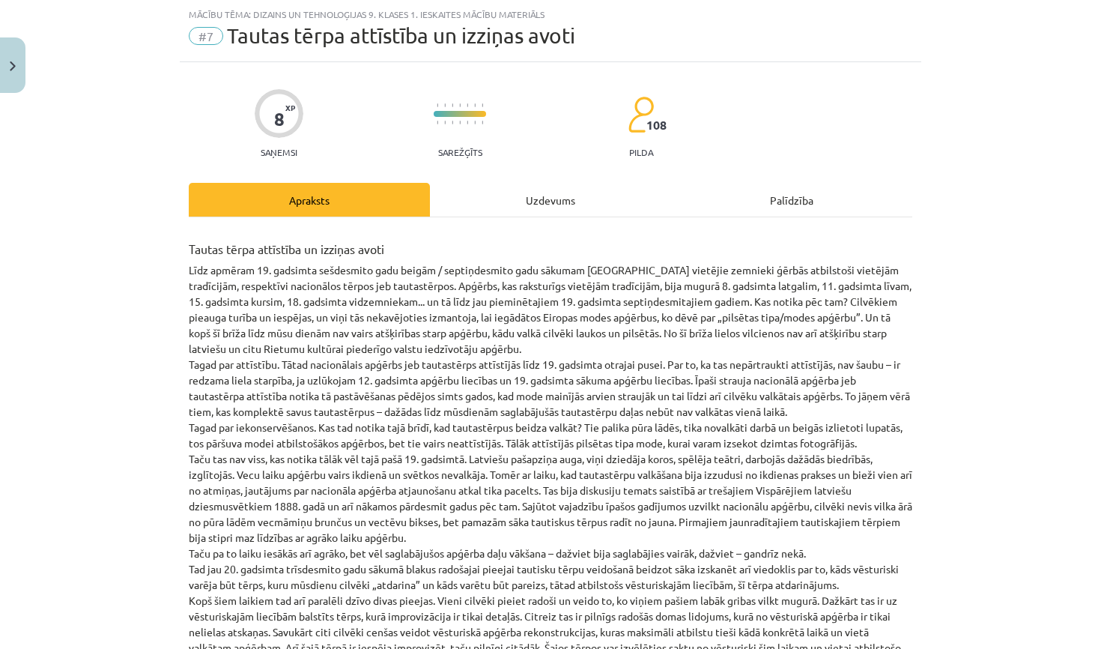
click at [521, 199] on div "Uzdevums" at bounding box center [550, 200] width 241 height 34
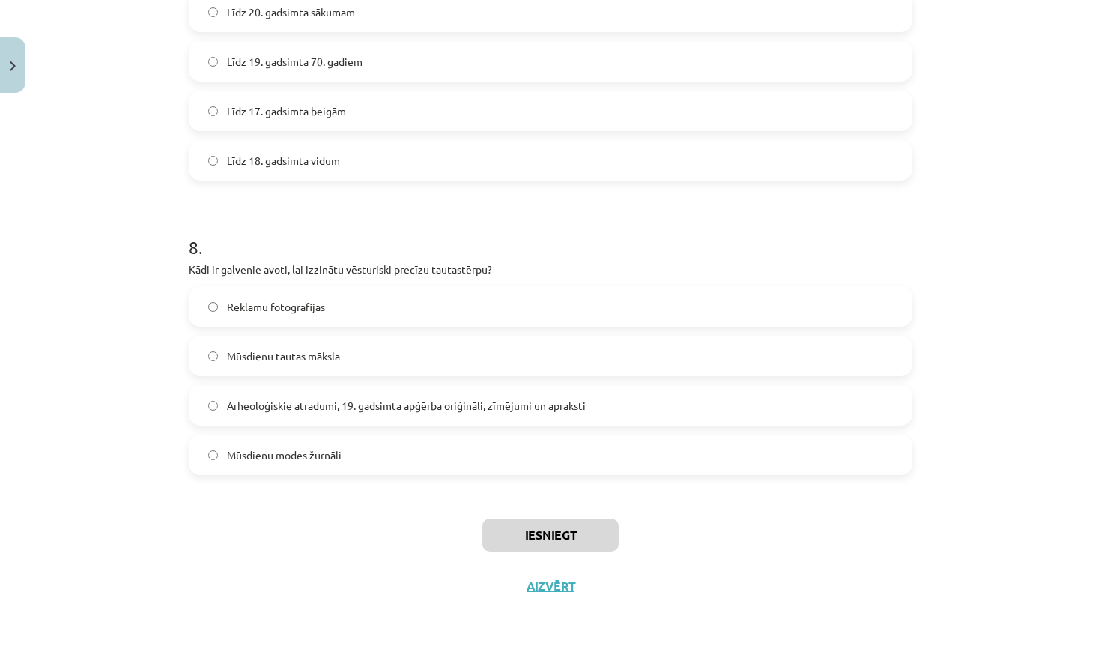
scroll to position [667, 0]
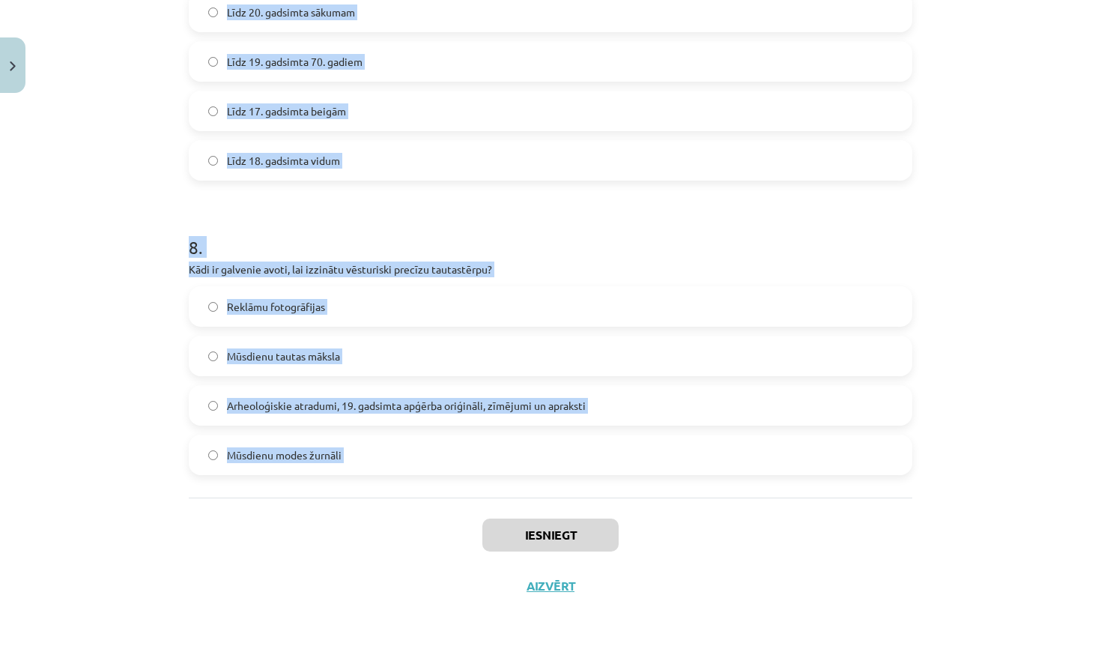
drag, startPoint x: 190, startPoint y: 319, endPoint x: 436, endPoint y: 500, distance: 304.9
copy form "Kādi ir apģērba vēstures izziņas avoti? Vienīgi arheoloģiskie atradumi Lietiski…"
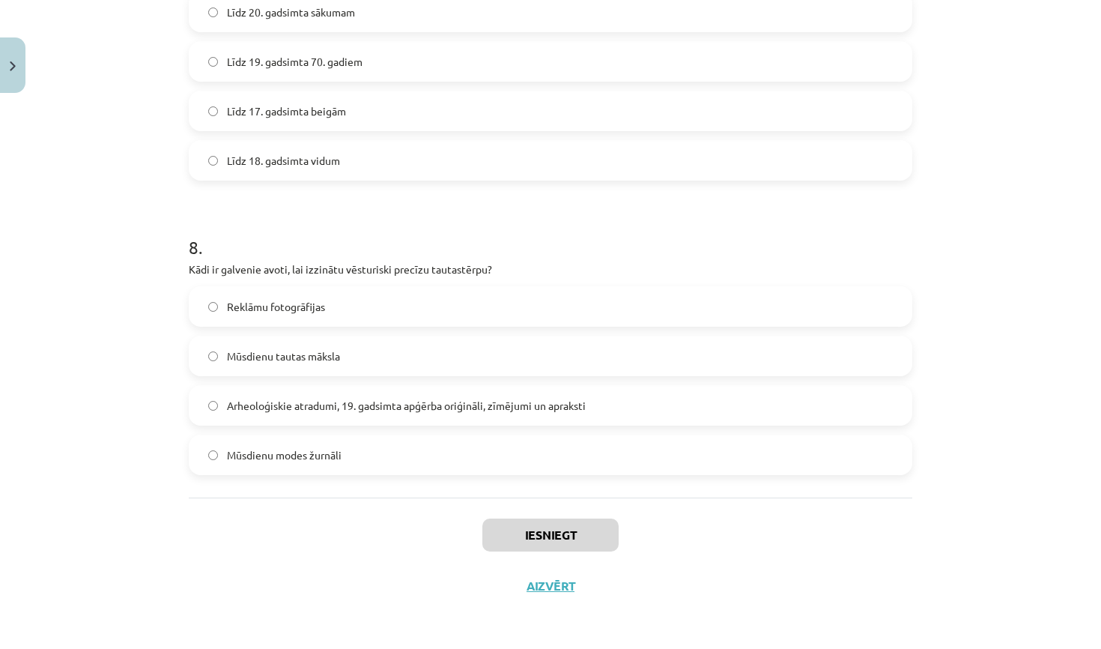
click at [927, 307] on div "Mācību tēma: Dizains un tehnoloģijas 9. klases 1. ieskaites mācību materiāls #7…" at bounding box center [550, 324] width 1101 height 649
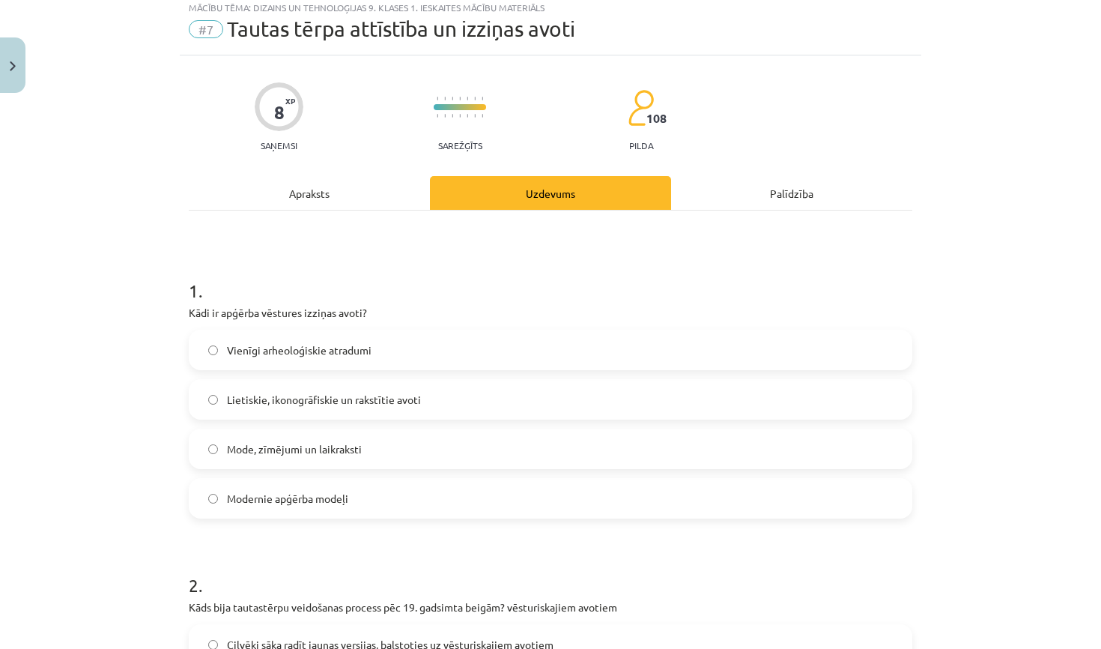
scroll to position [53, 0]
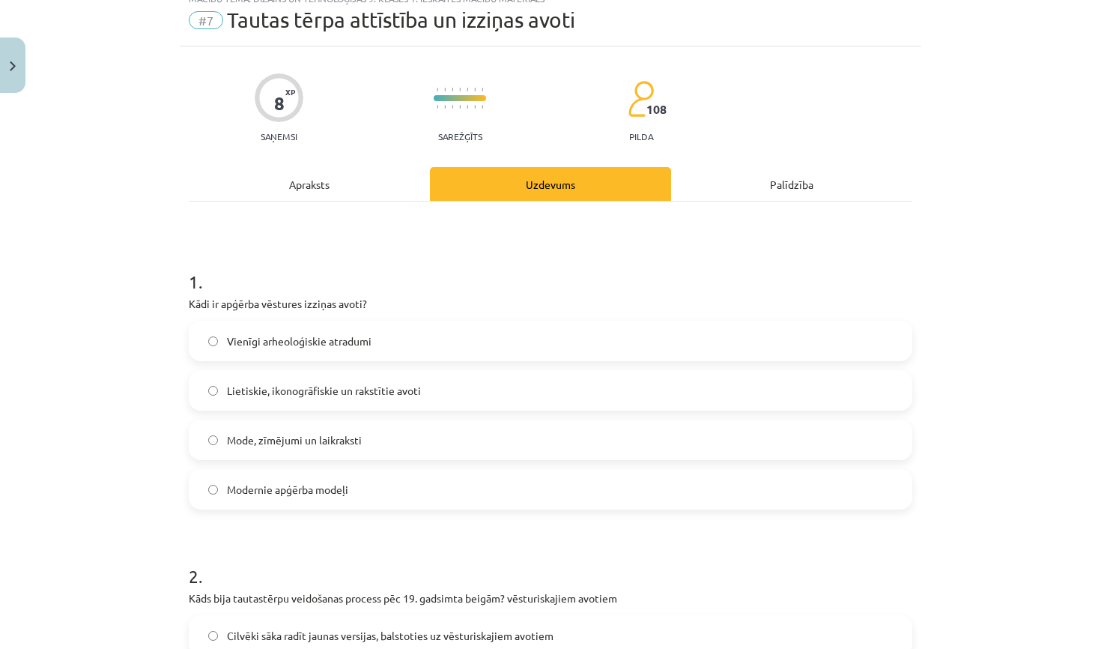
click at [543, 388] on label "Lietiskie, ikonogrāfiskie un rakstītie avoti" at bounding box center [550, 390] width 721 height 37
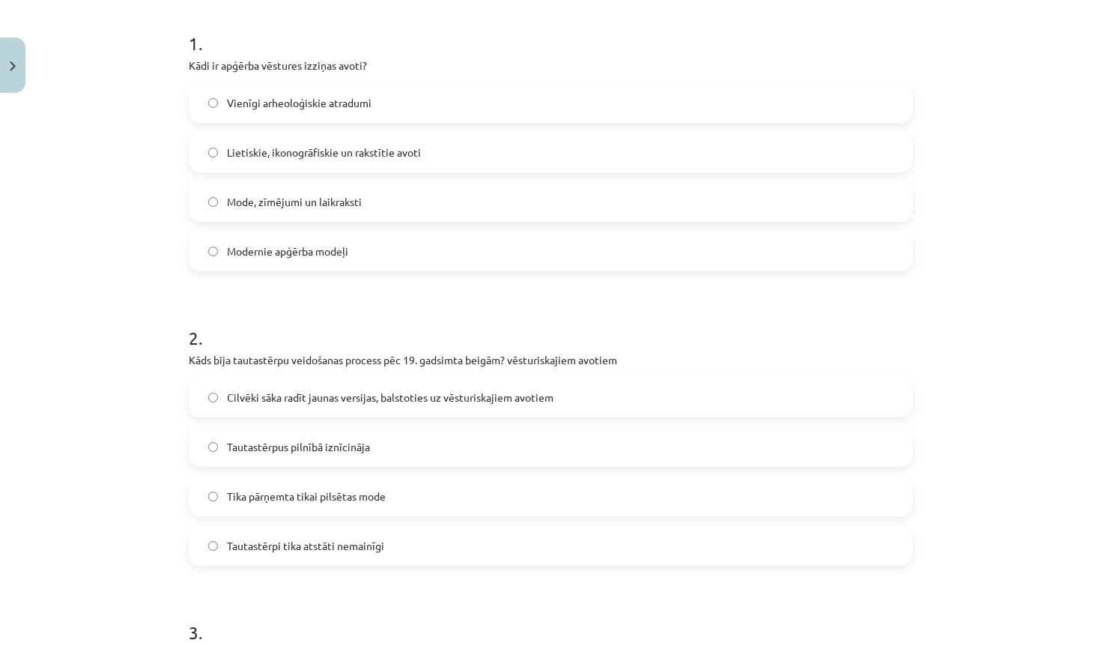
scroll to position [327, 0]
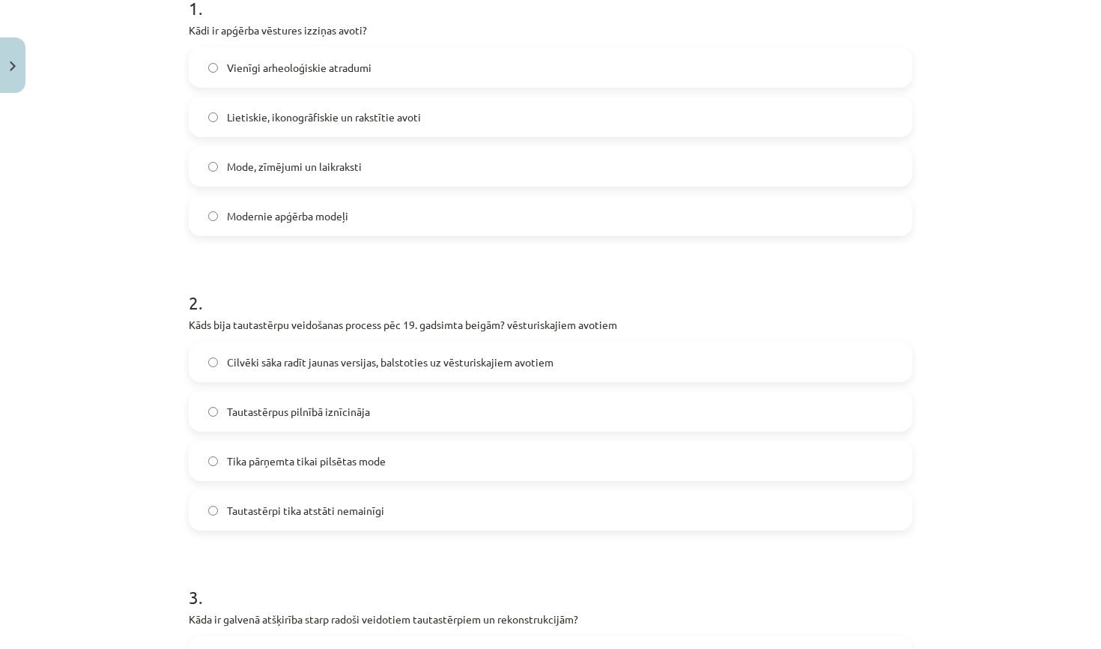
click at [506, 354] on span "Cilvēki sāka radīt jaunas versijas, balstoties uz vēsturiskajiem avotiem" at bounding box center [390, 362] width 327 height 16
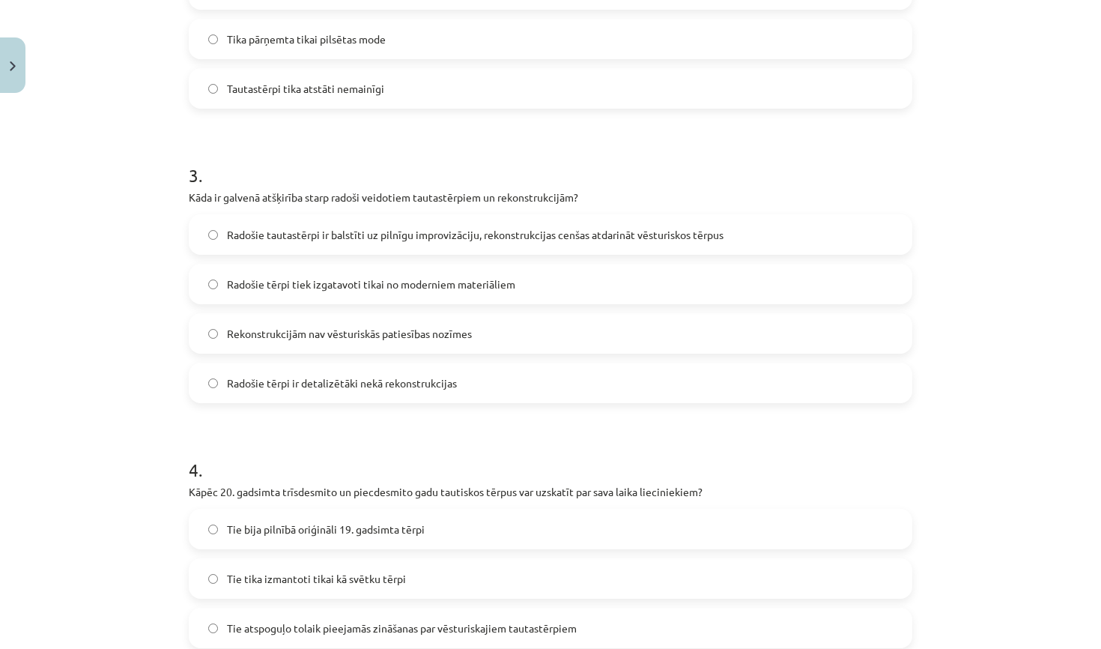
scroll to position [791, 0]
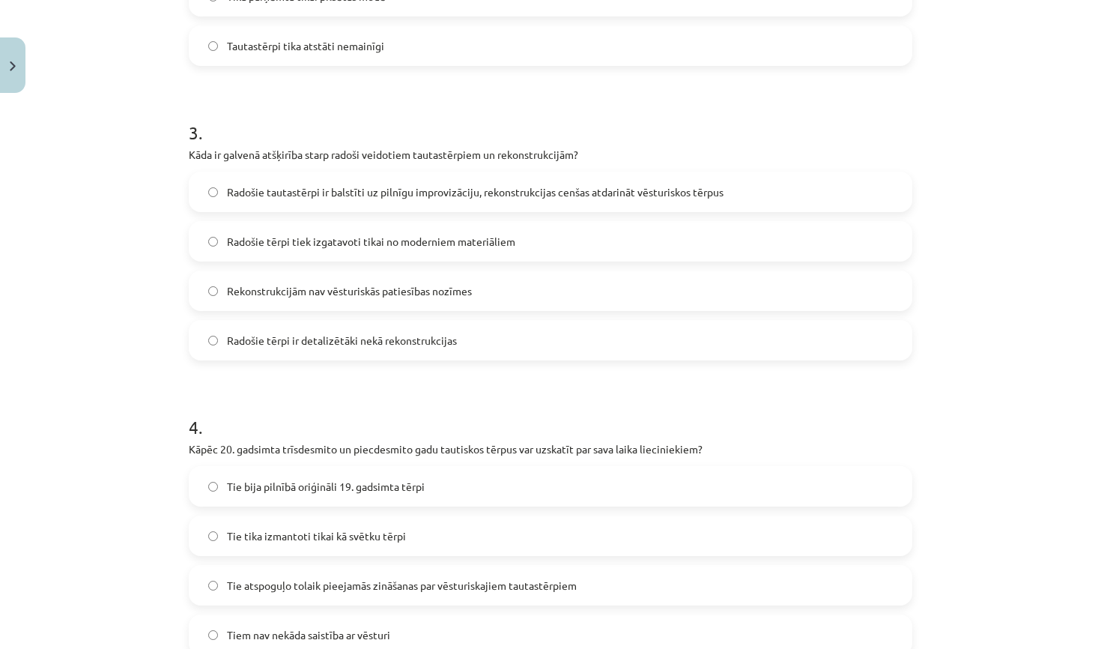
click at [386, 189] on span "Radošie tautastērpi ir balstīti uz pilnīgu improvizāciju, rekonstrukcijas cenša…" at bounding box center [475, 192] width 497 height 16
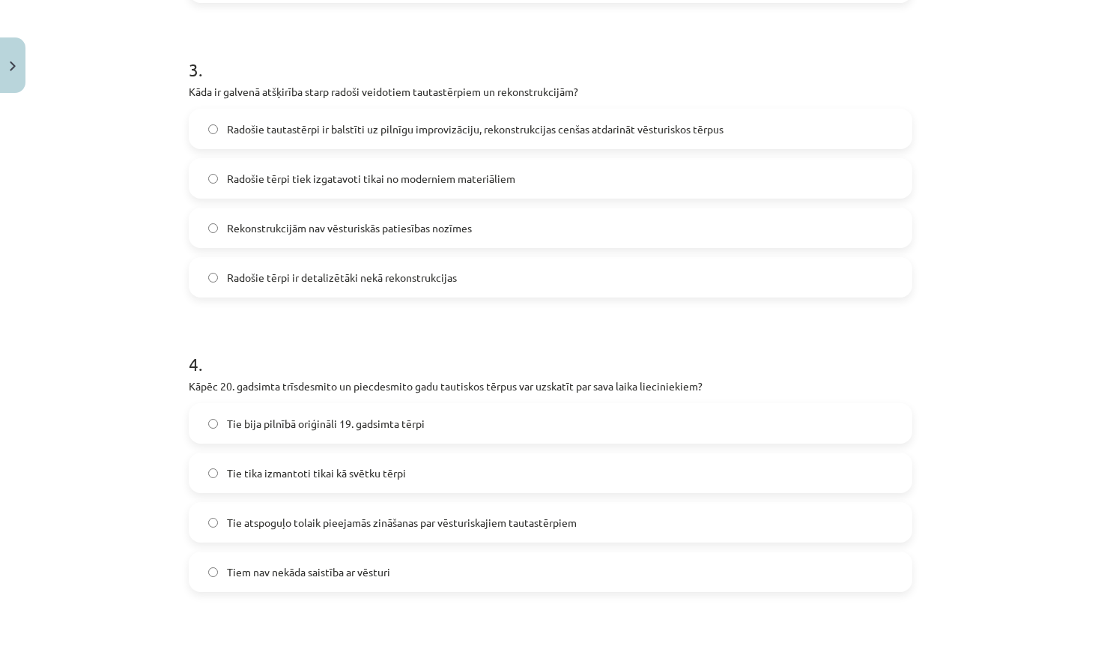
scroll to position [861, 0]
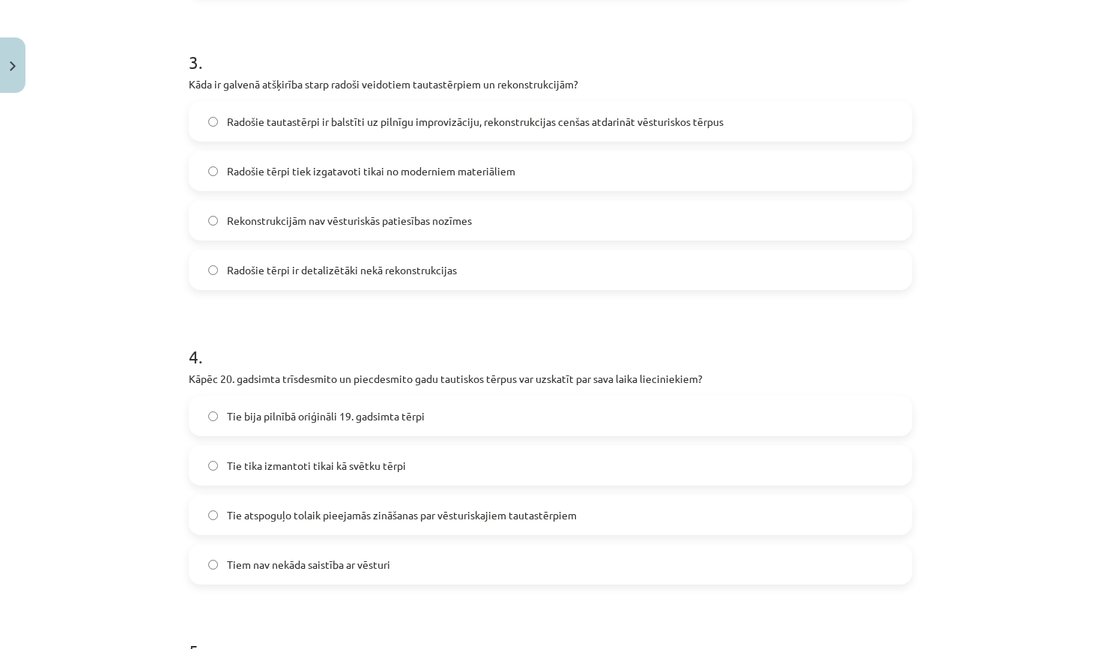
click at [339, 525] on label "Tie atspoguļo tolaik pieejamās zināšanas par vēsturiskajiem tautastērpiem" at bounding box center [550, 514] width 721 height 37
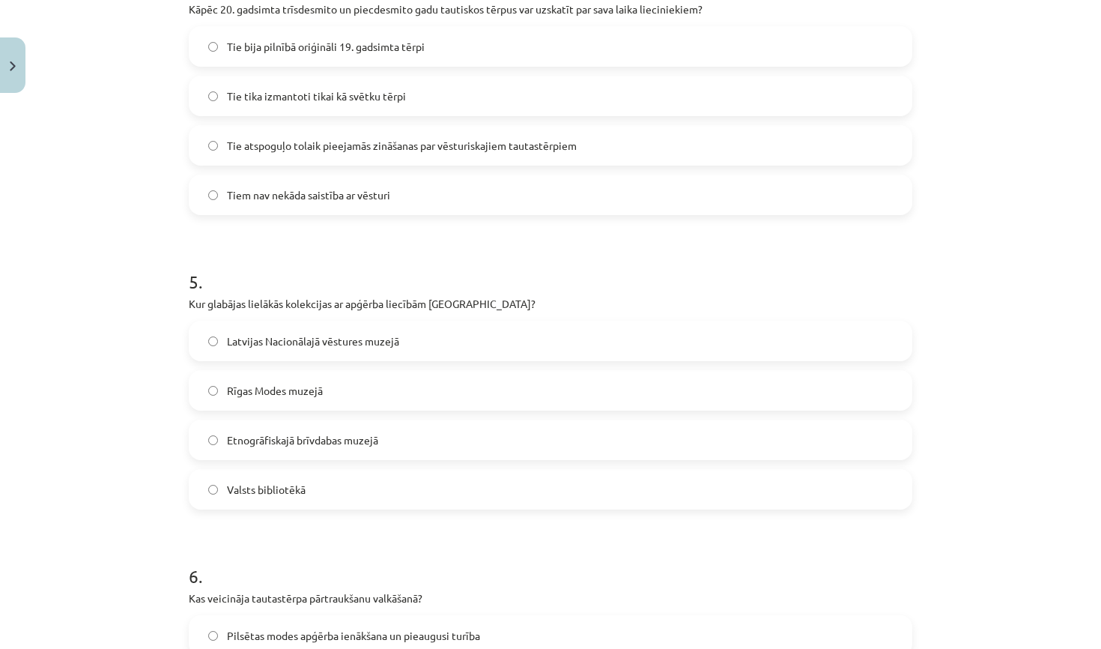
scroll to position [1308, 0]
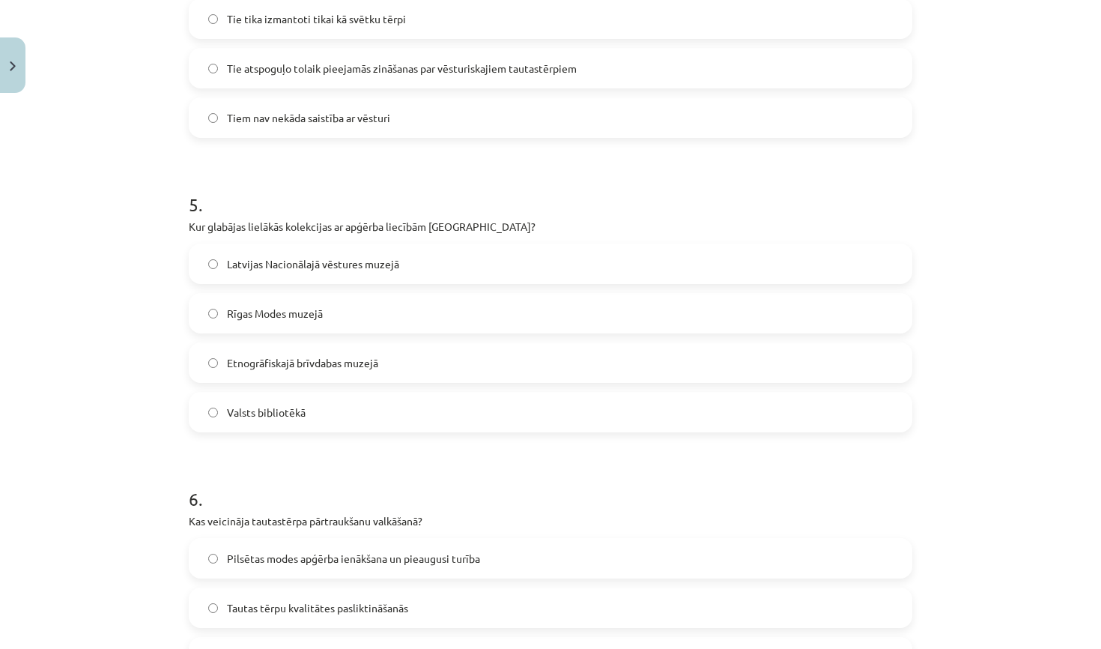
click at [292, 273] on label "Latvijas Nacionālajā vēstures muzejā" at bounding box center [550, 263] width 721 height 37
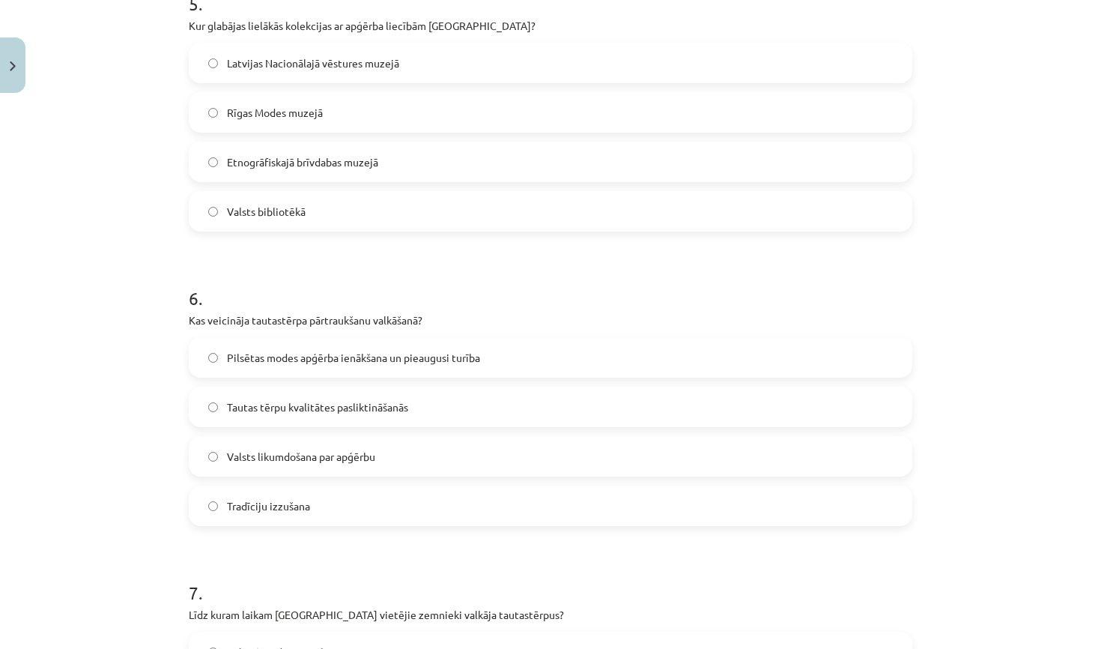
scroll to position [1523, 0]
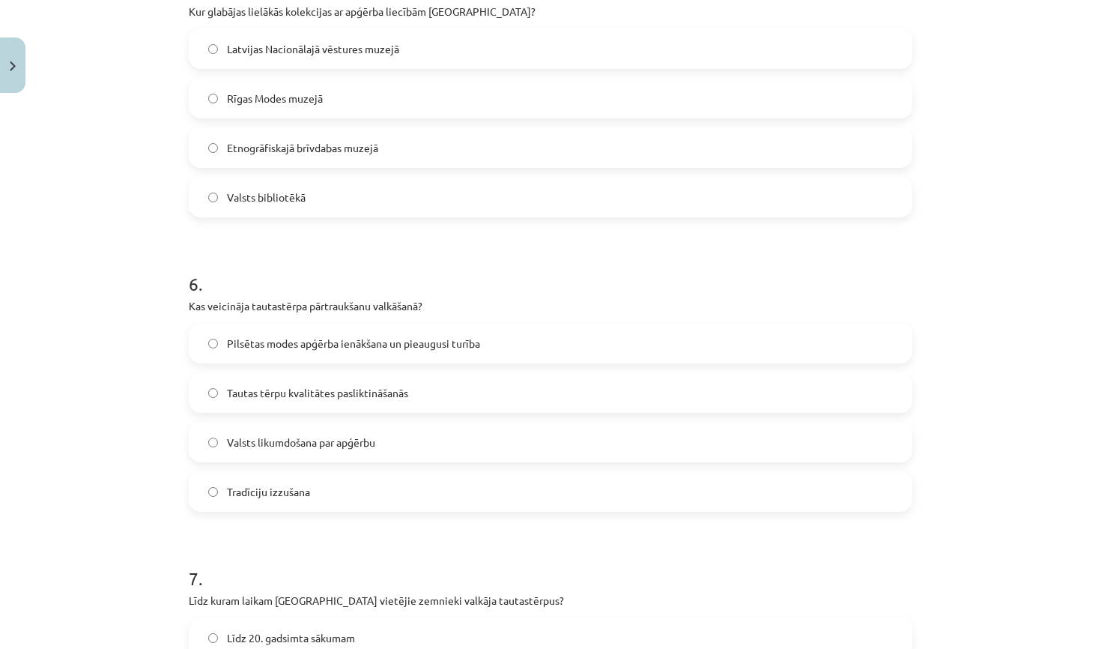
click at [311, 346] on span "Pilsētas modes apģērba ienākšana un pieaugusi turība" at bounding box center [353, 344] width 253 height 16
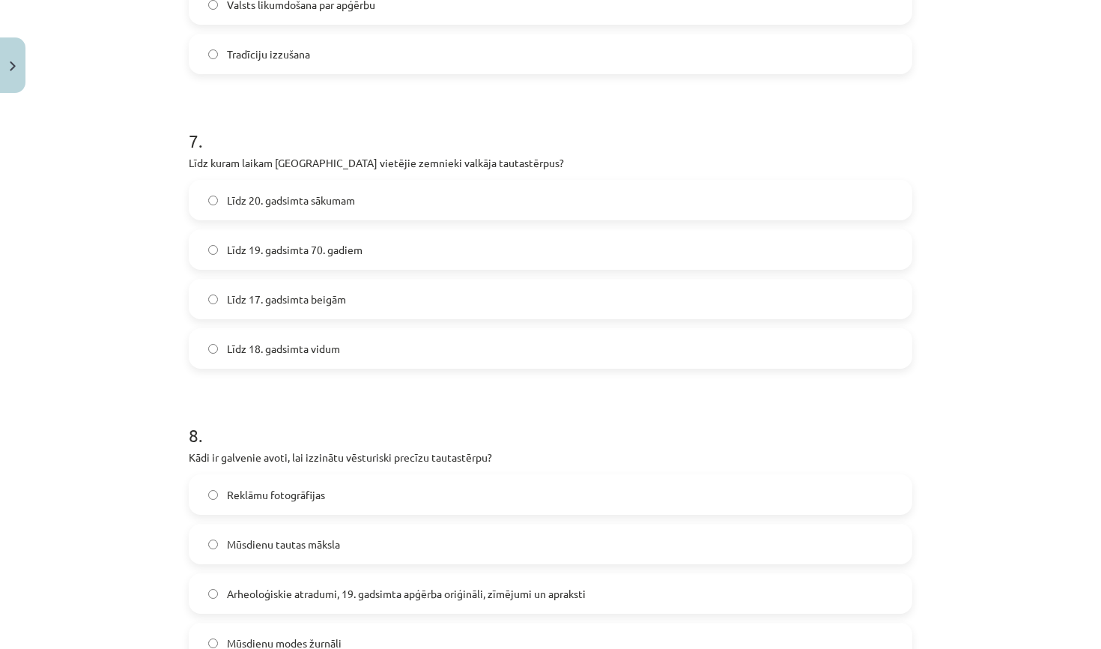
scroll to position [2005, 0]
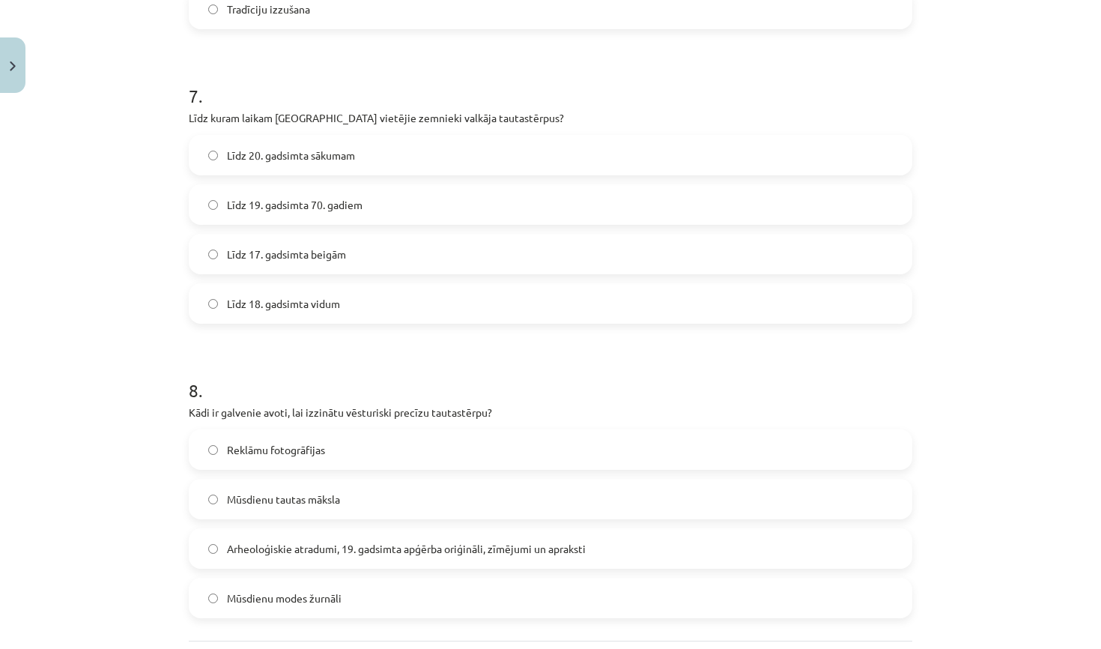
click at [347, 160] on span "Līdz 20. gadsimta sākumam" at bounding box center [291, 156] width 128 height 16
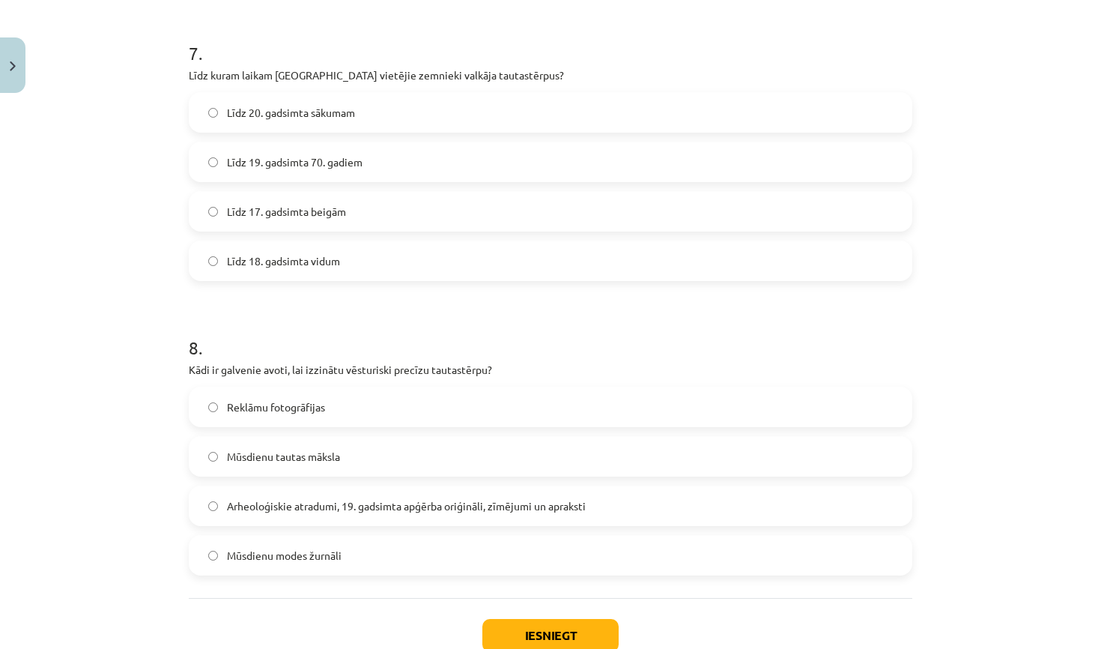
scroll to position [2066, 0]
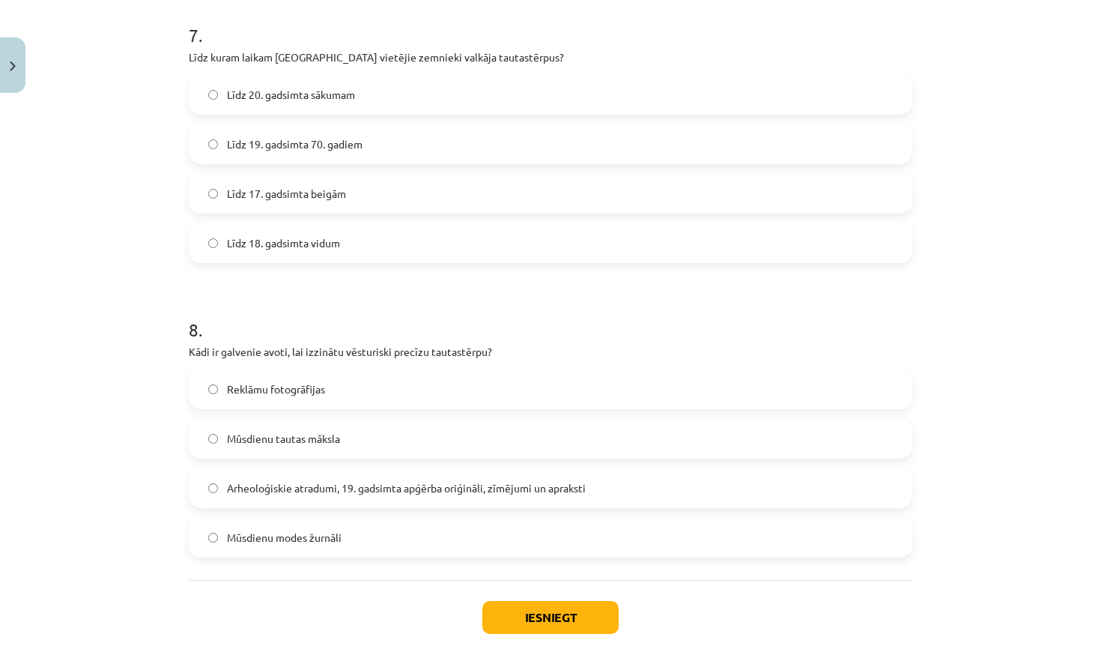
click at [277, 493] on span "Arheoloģiskie atradumi, 19. gadsimta apģērba oriģināli, zīmējumi un apraksti" at bounding box center [406, 488] width 359 height 16
click at [560, 627] on button "Iesniegt" at bounding box center [550, 617] width 136 height 33
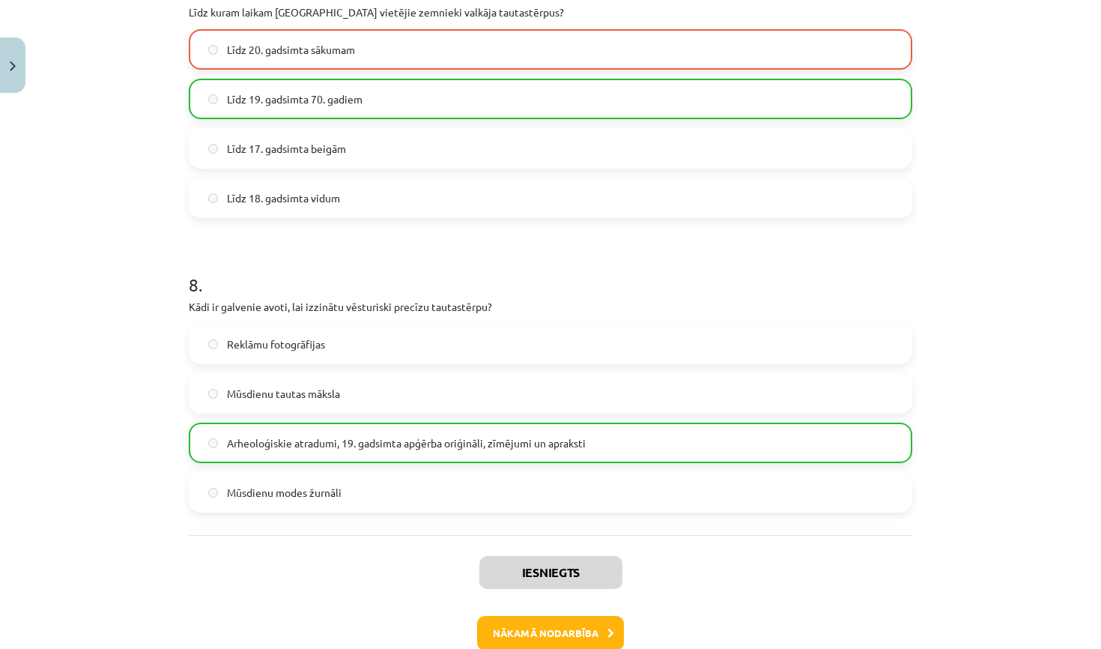
scroll to position [2126, 0]
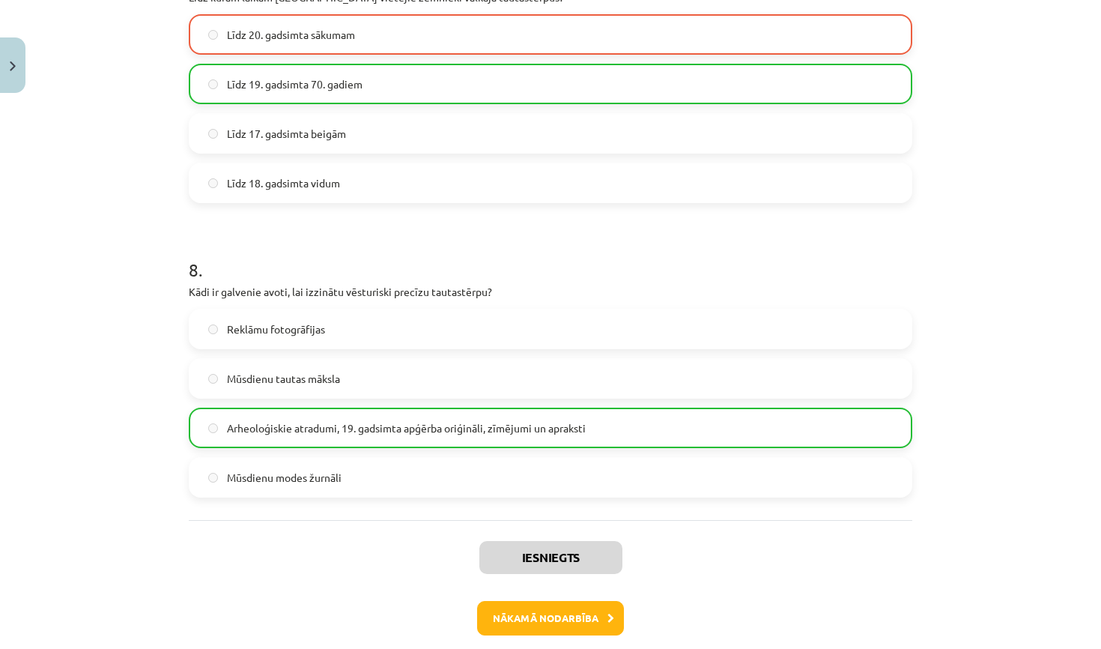
click at [577, 619] on button "Nākamā nodarbība" at bounding box center [550, 618] width 147 height 34
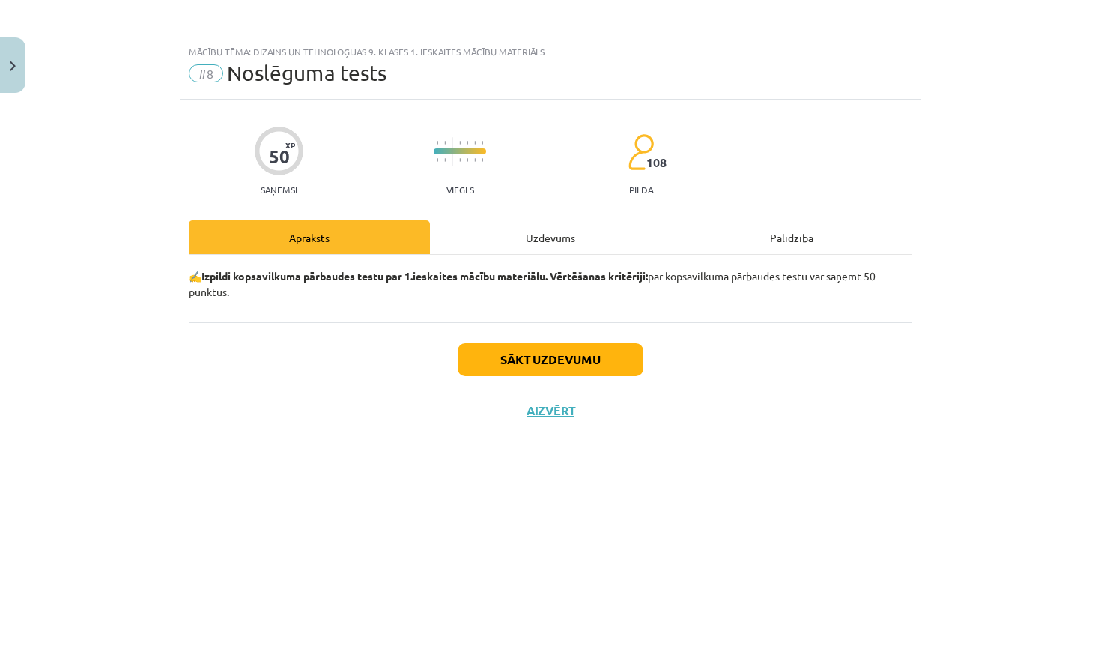
scroll to position [0, 0]
click at [547, 248] on div "Uzdevums" at bounding box center [550, 237] width 241 height 34
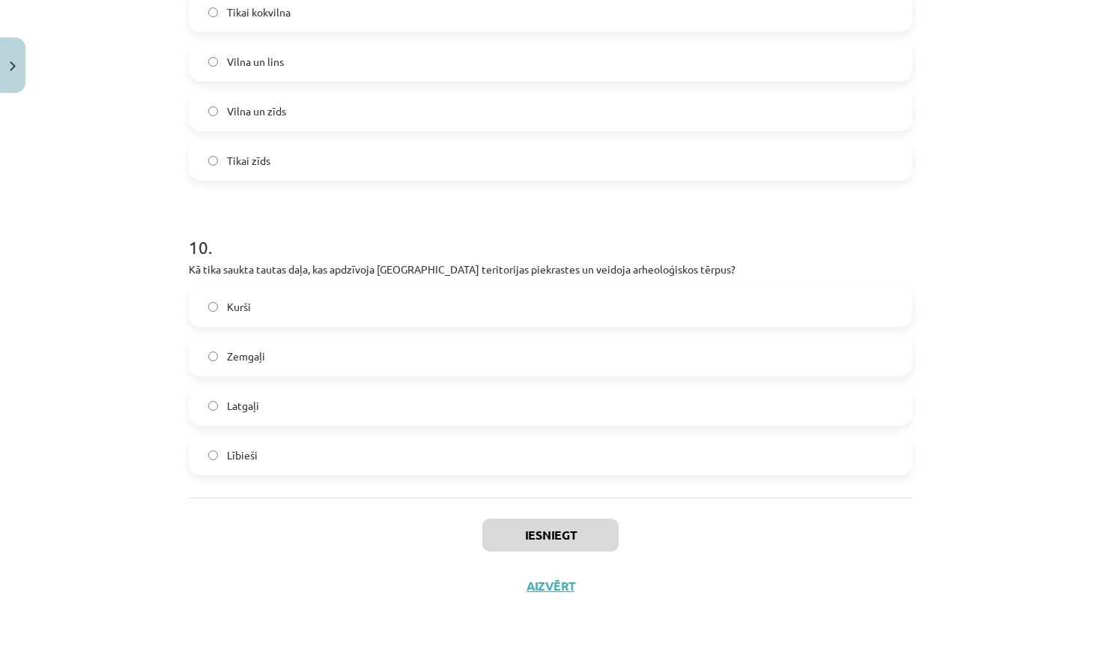
scroll to position [816, 0]
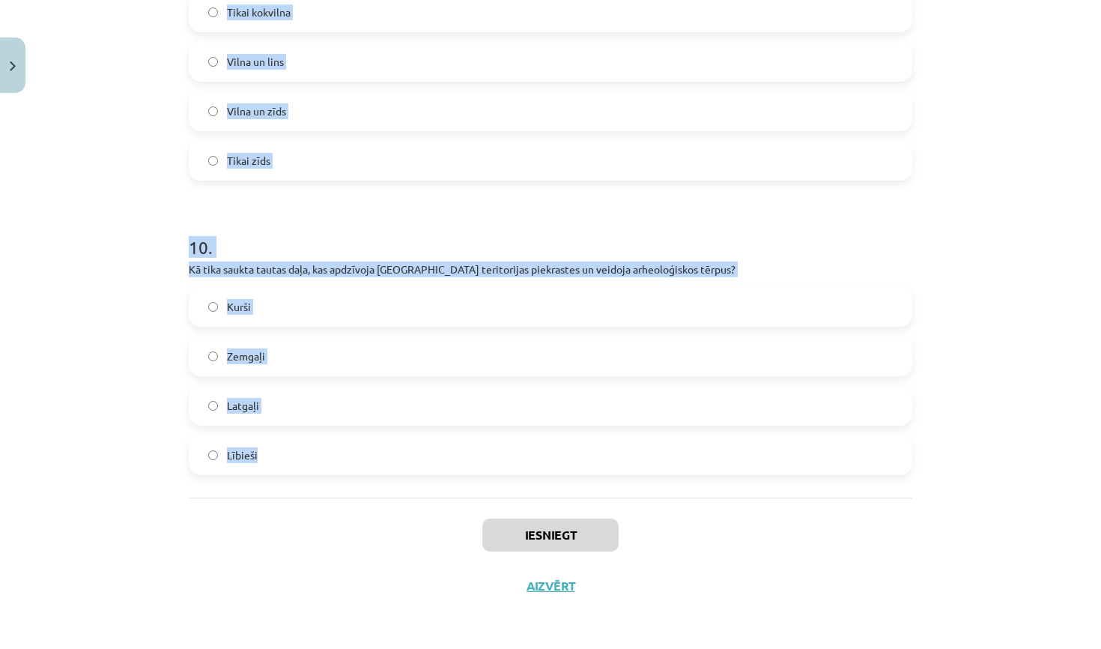
drag, startPoint x: 189, startPoint y: 357, endPoint x: 551, endPoint y: 489, distance: 384.6
copy form "Kurā novadā jaunavas valkāja spožus līgavu vainagus? Zemgale Kurzeme Vidzeme La…"
click at [950, 358] on div "Mācību tēma: Dizains un tehnoloģijas 9. klases 1. ieskaites mācību materiāls #8…" at bounding box center [550, 324] width 1101 height 649
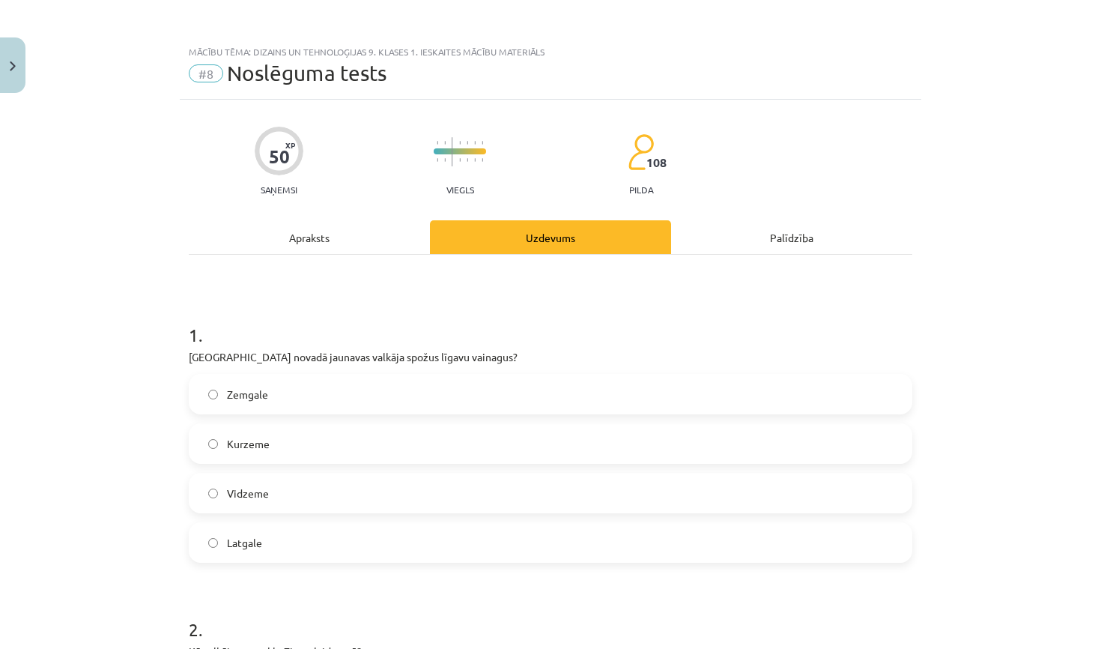
scroll to position [0, 0]
click at [358, 543] on label "Latgale" at bounding box center [550, 542] width 721 height 37
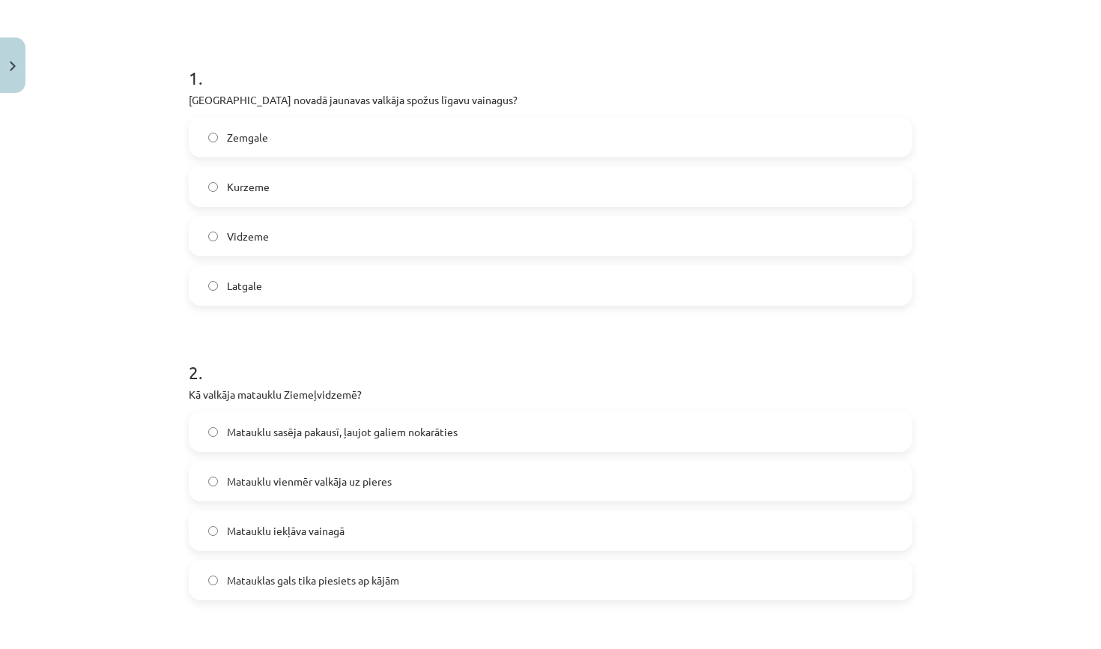
scroll to position [263, 0]
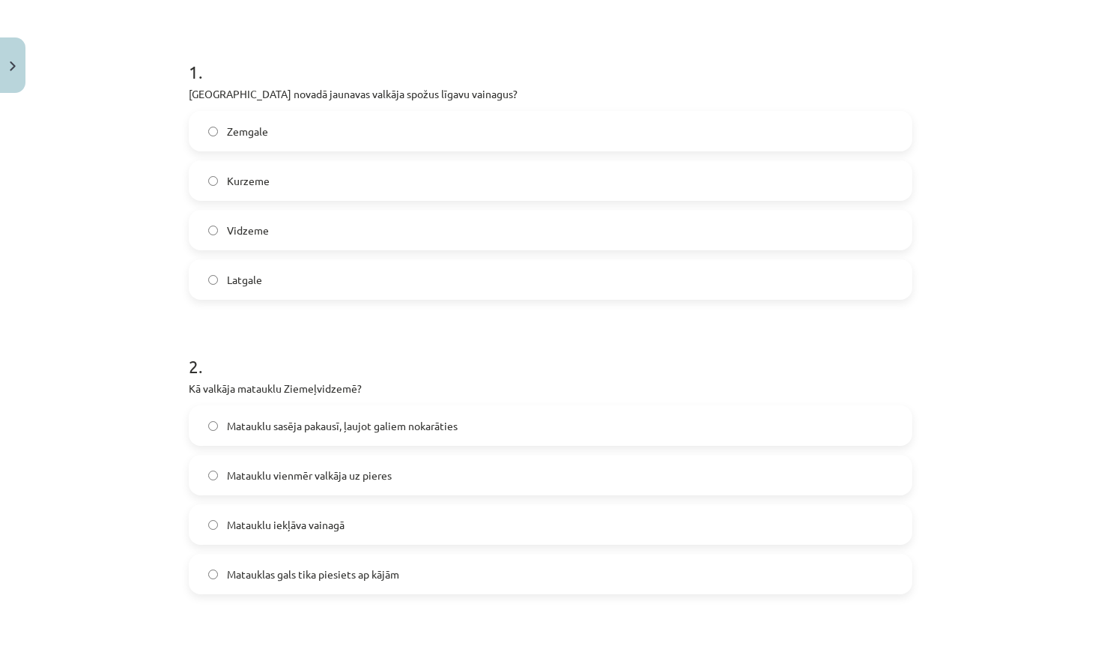
click at [430, 418] on span "Matauklu sasēja pakausī, ļaujot galiem nokarāties" at bounding box center [342, 426] width 231 height 16
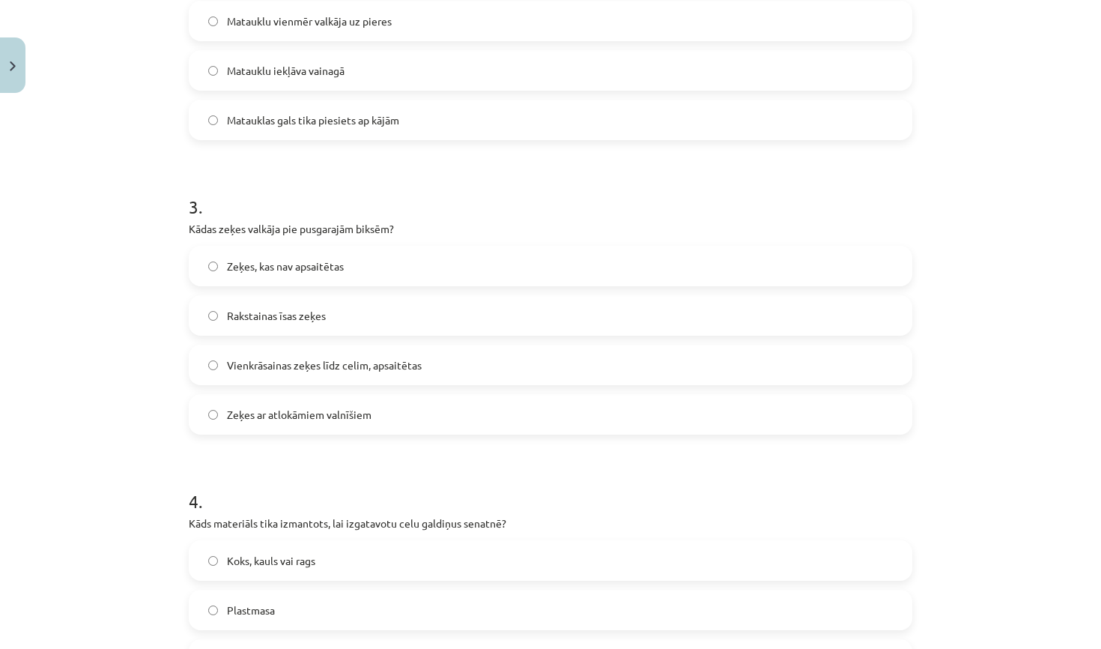
scroll to position [736, 0]
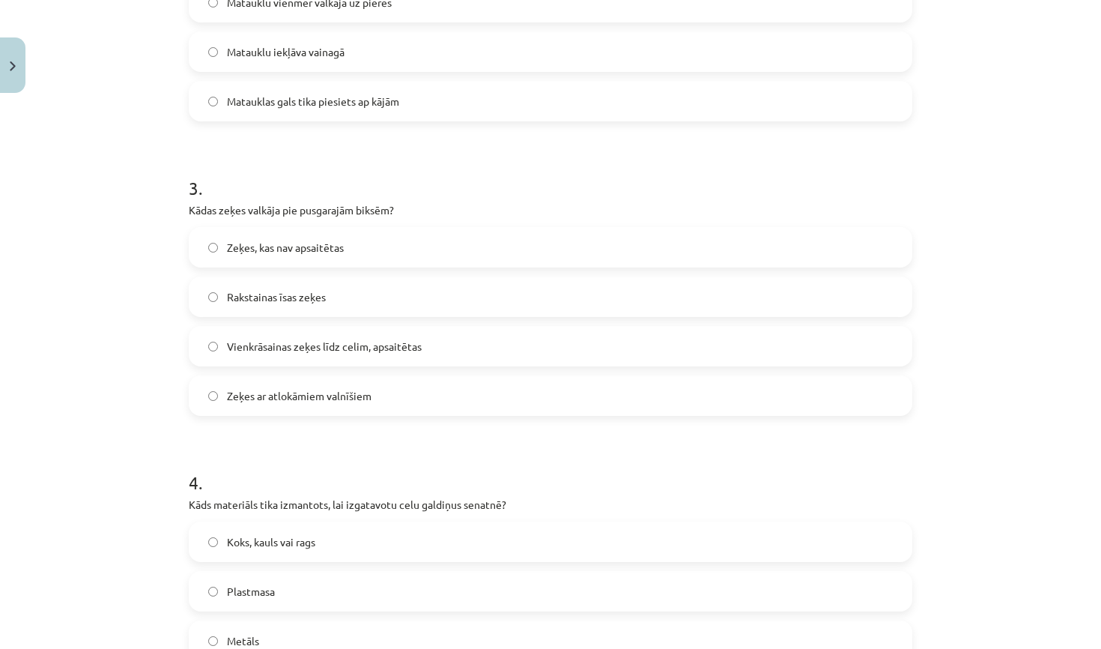
click at [290, 354] on span "Vienkrāsainas zeķes līdz celim, apsaitētas" at bounding box center [324, 347] width 195 height 16
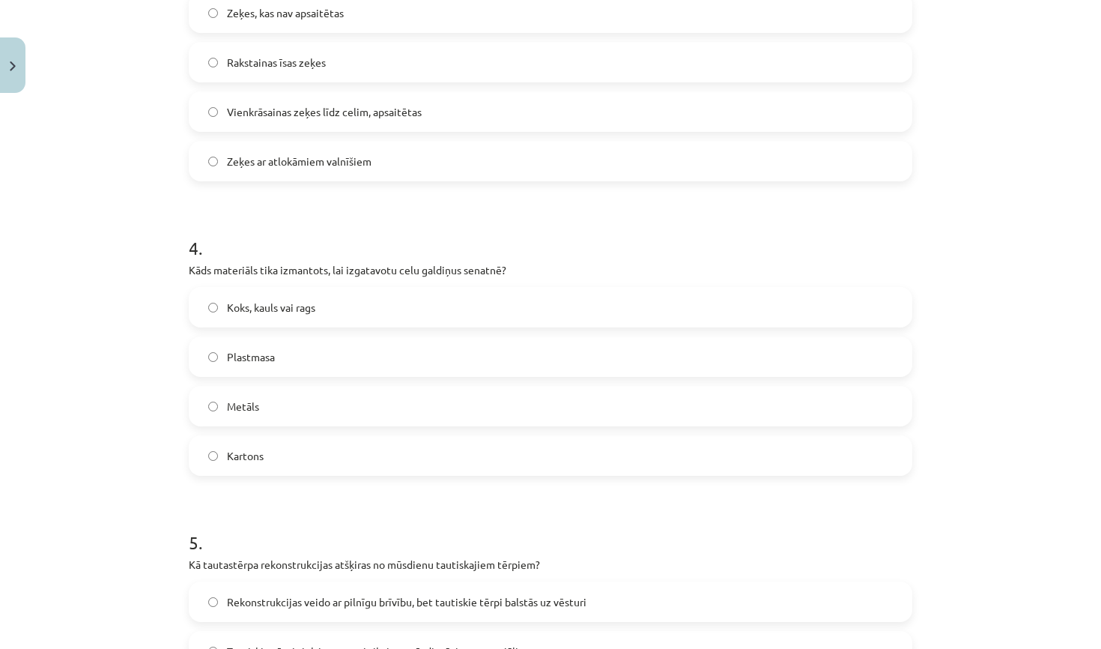
scroll to position [1007, 0]
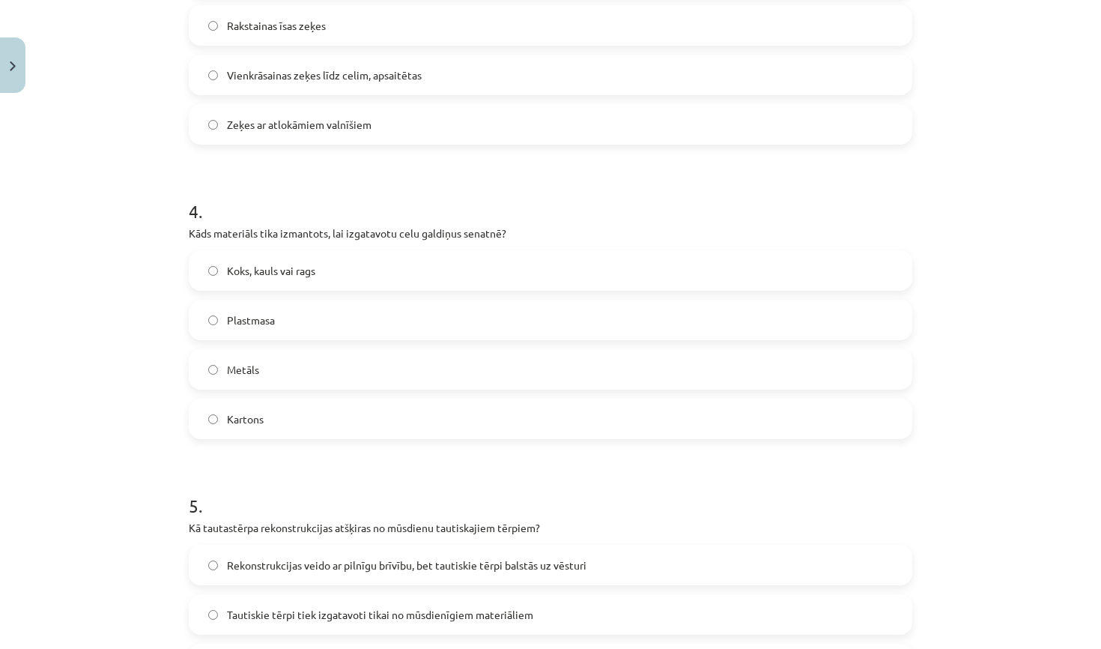
click at [327, 260] on label "Koks, kauls vai rags" at bounding box center [550, 270] width 721 height 37
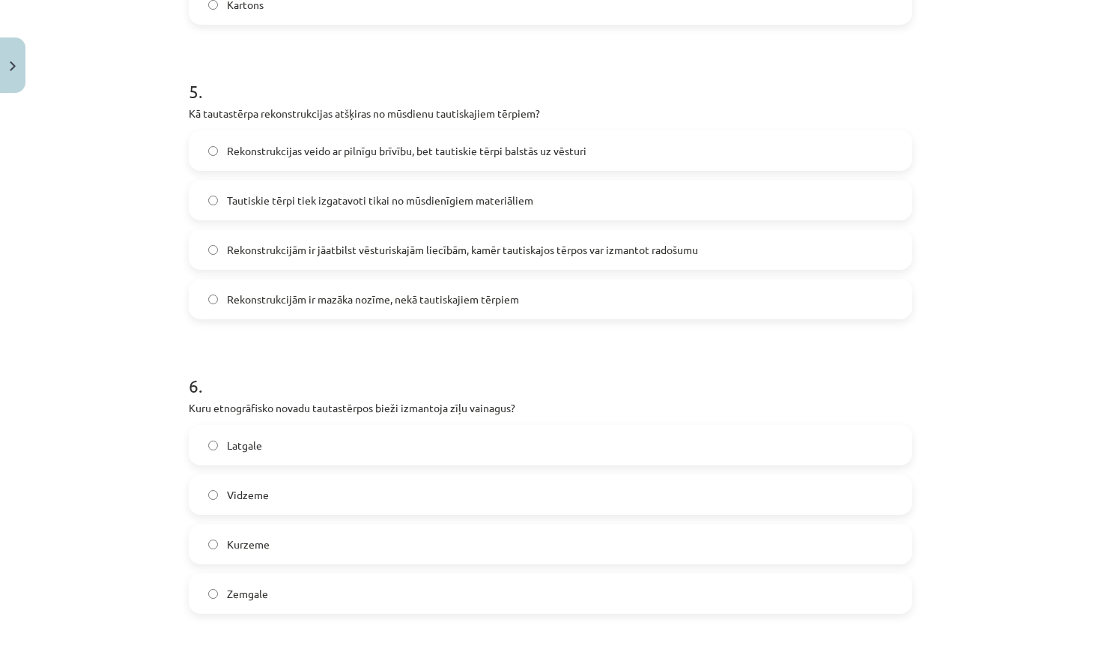
scroll to position [1445, 0]
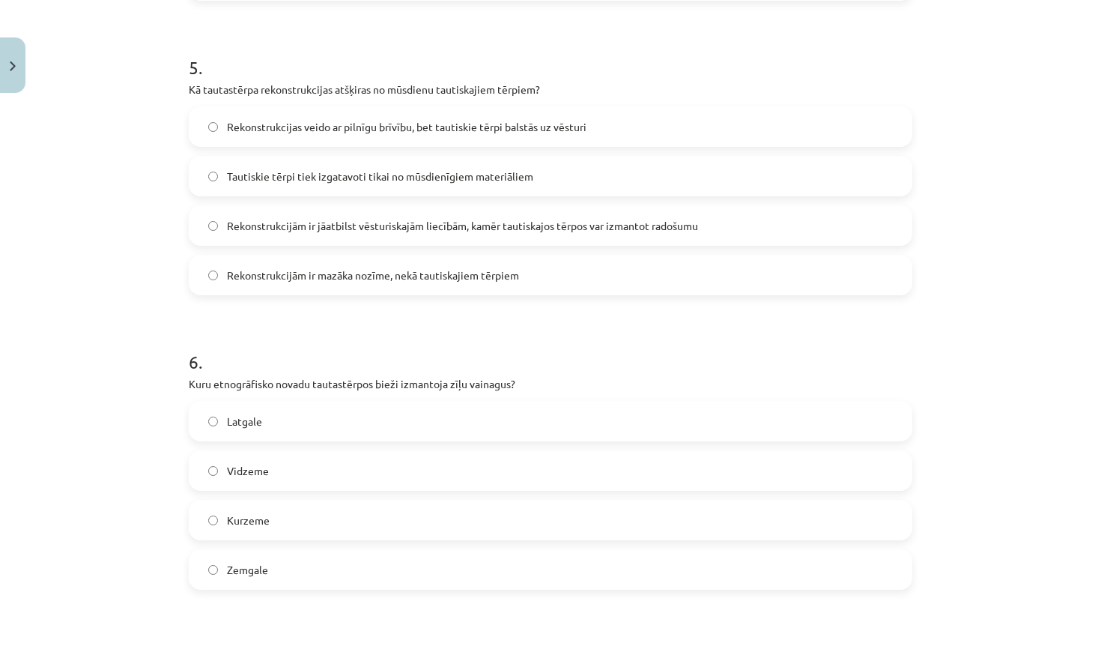
click at [321, 234] on label "Rekonstrukcijām ir jāatbilst vēsturiskajām liecībām, kamēr tautiskajos tērpos v…" at bounding box center [550, 225] width 721 height 37
click at [299, 428] on label "Latgale" at bounding box center [550, 420] width 721 height 37
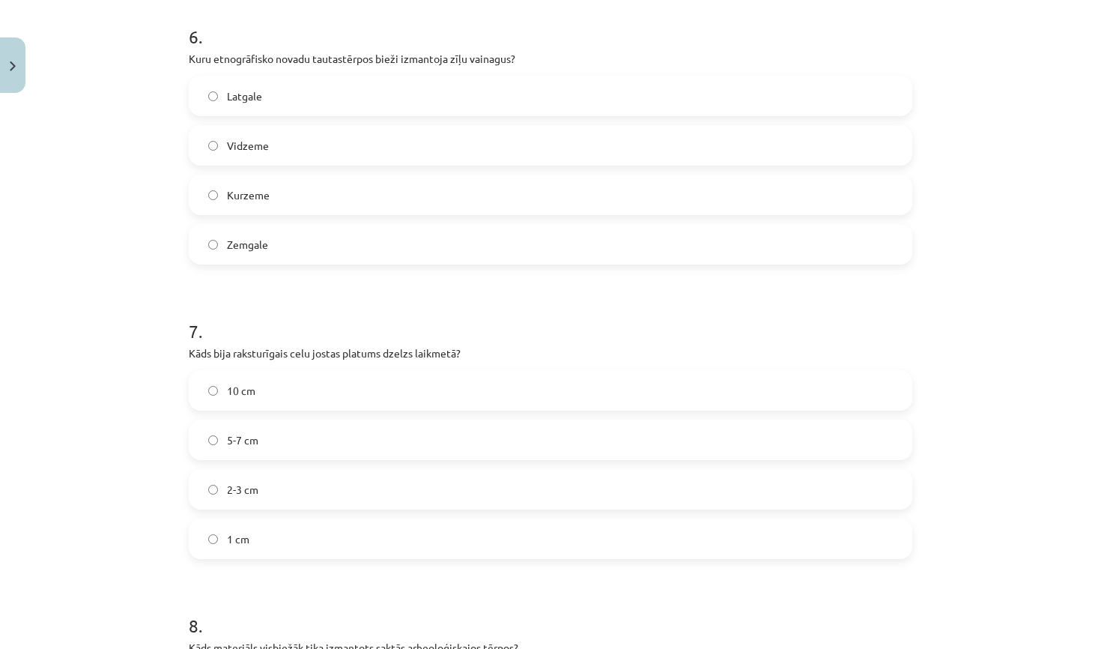
click at [280, 500] on label "2-3 cm" at bounding box center [550, 488] width 721 height 37
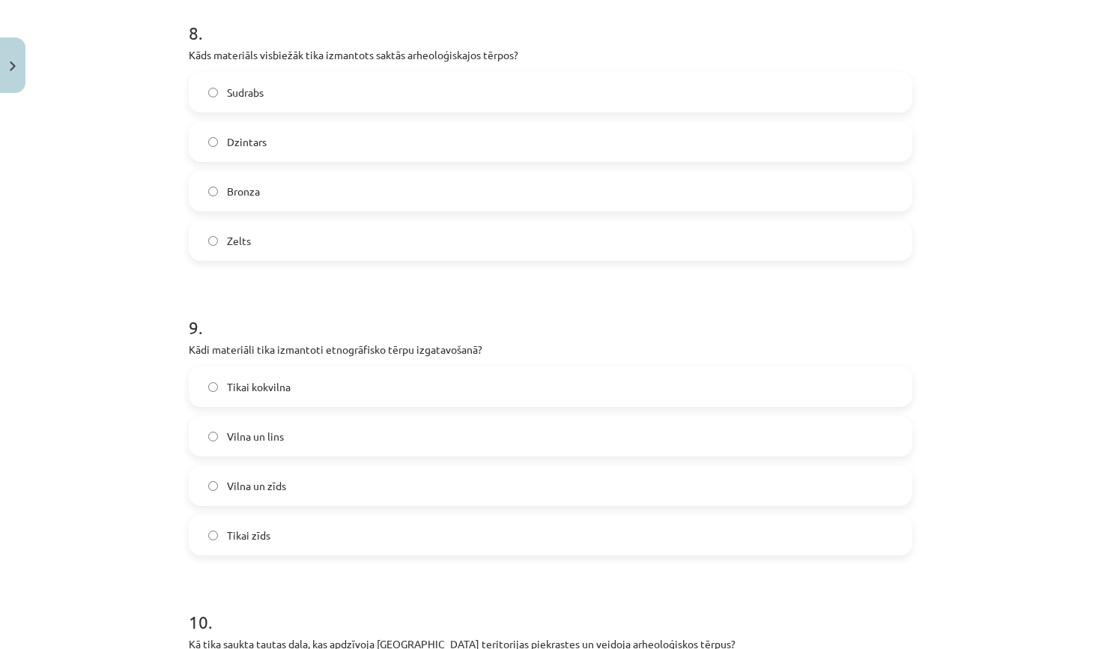
scroll to position [2375, 0]
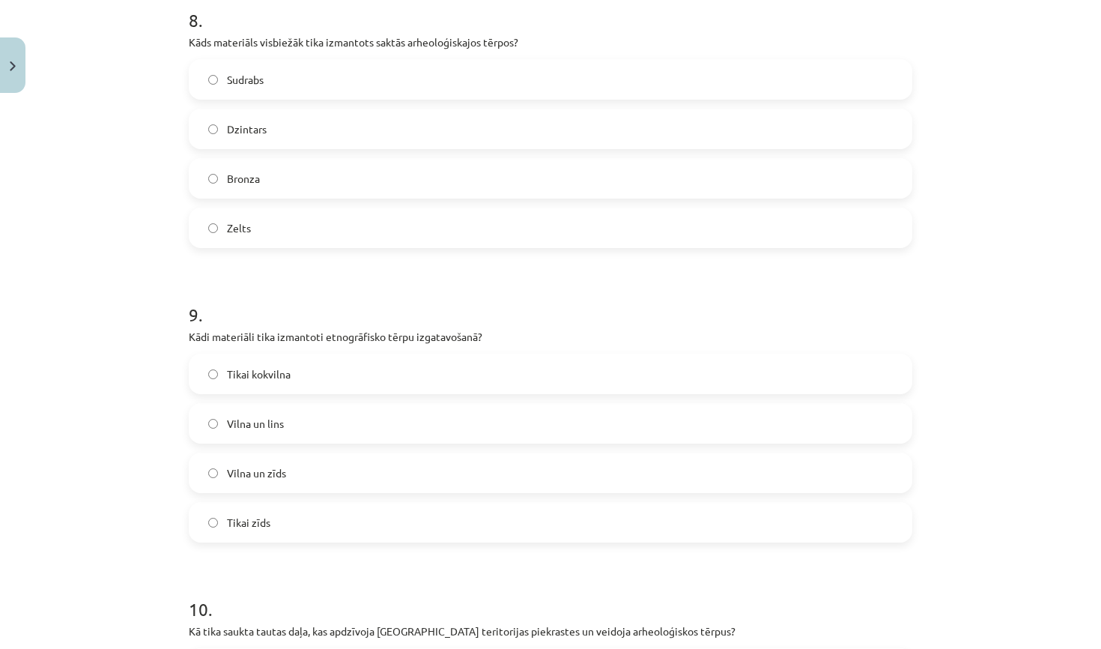
click at [307, 431] on label "Vilna un lins" at bounding box center [550, 422] width 721 height 37
click at [351, 196] on label "Bronza" at bounding box center [550, 178] width 721 height 37
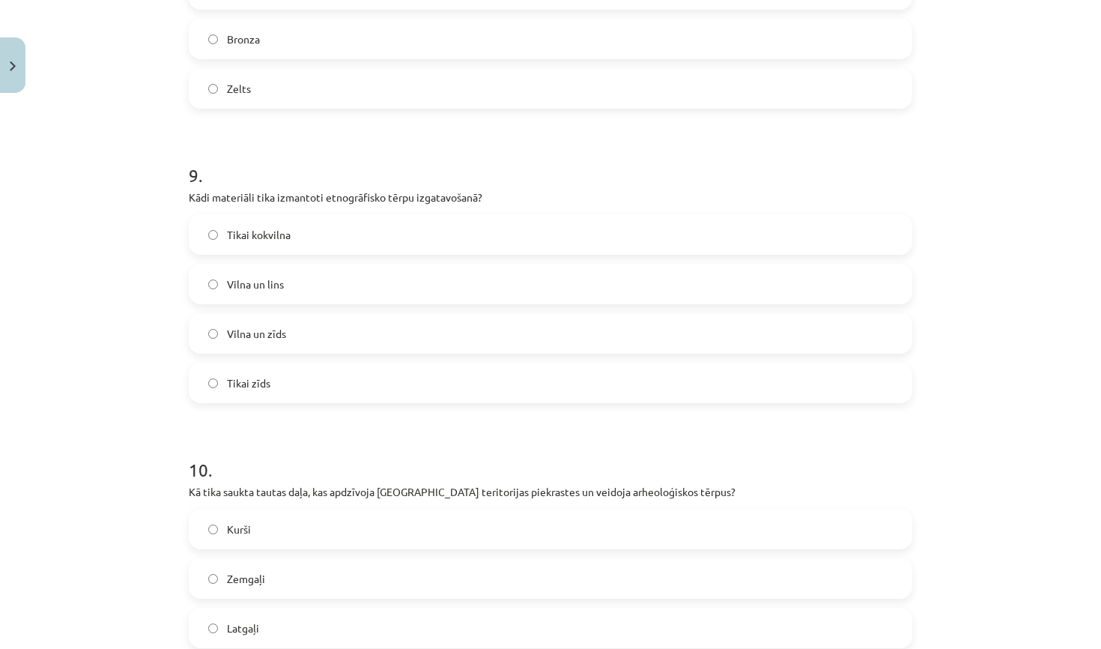
scroll to position [2654, 0]
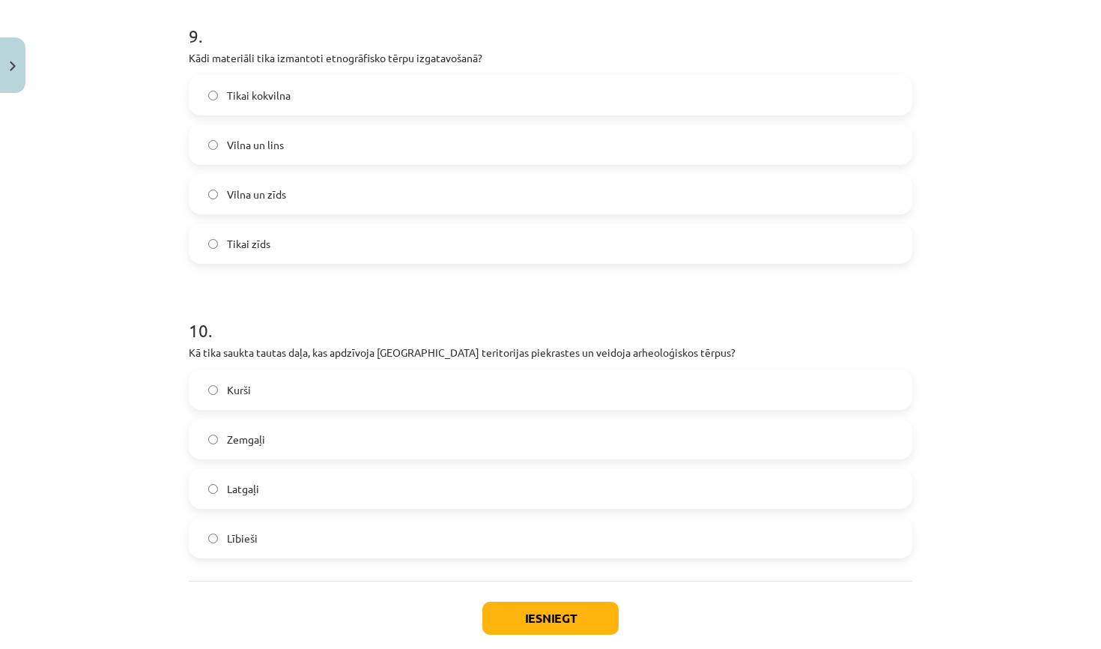
click at [290, 380] on label "Kurši" at bounding box center [550, 389] width 721 height 37
click at [535, 618] on button "Iesniegt" at bounding box center [550, 617] width 136 height 33
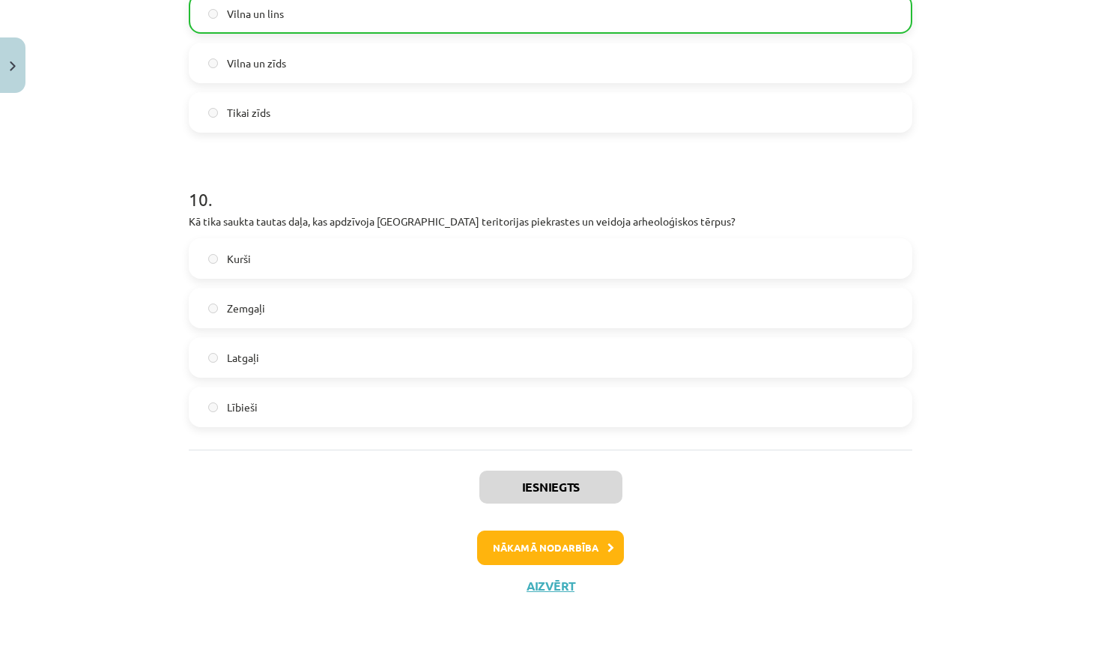
scroll to position [2786, 0]
click at [584, 545] on button "Nākamā nodarbība" at bounding box center [550, 547] width 147 height 34
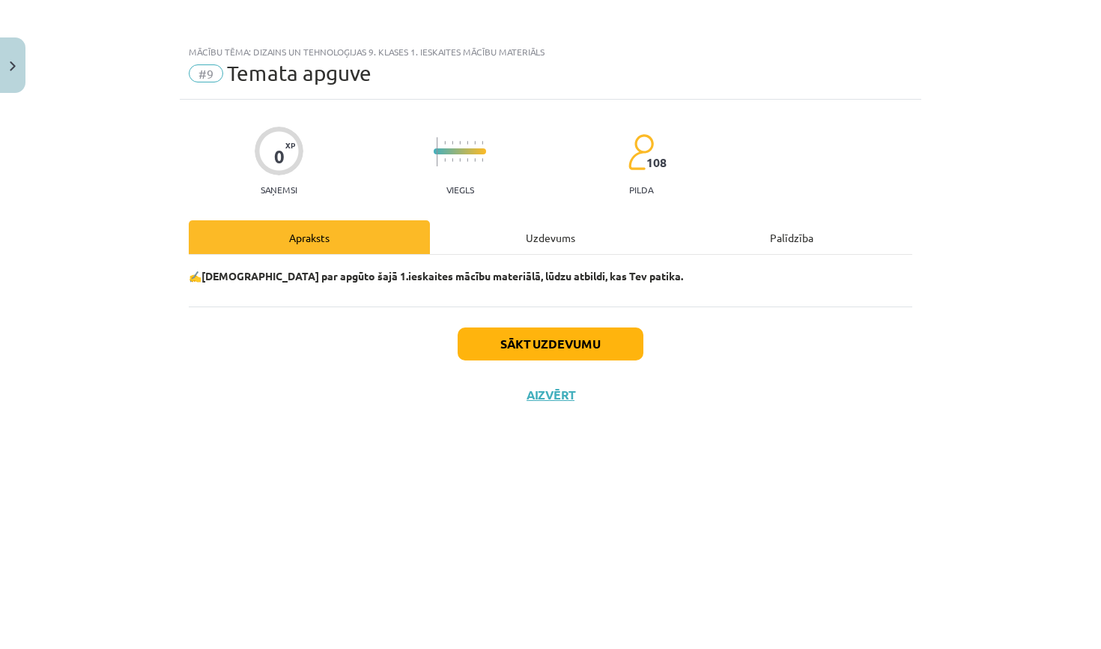
click at [563, 233] on div "Uzdevums" at bounding box center [550, 237] width 241 height 34
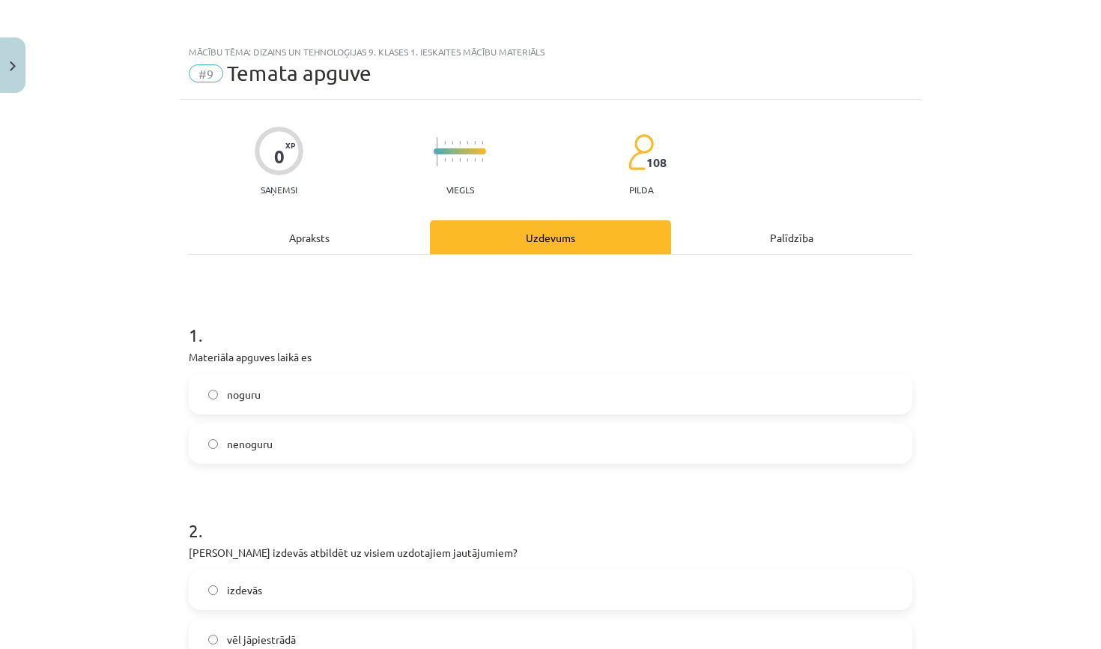
click at [439, 398] on label "noguru" at bounding box center [550, 393] width 721 height 37
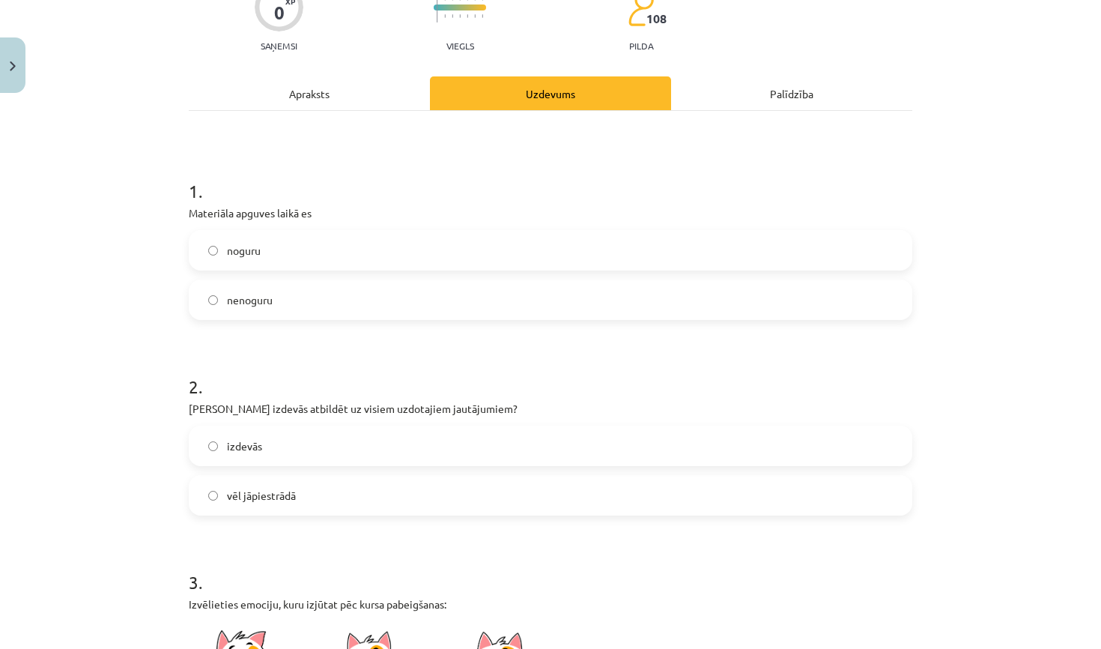
scroll to position [181, 0]
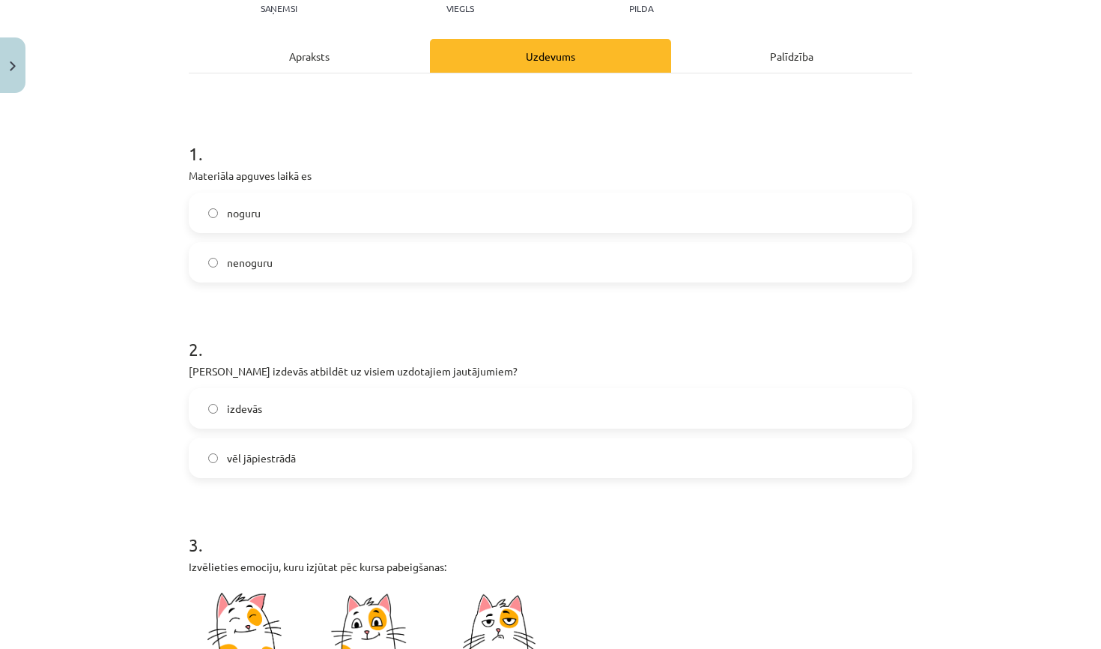
click at [413, 416] on label "izdevās" at bounding box center [550, 407] width 721 height 37
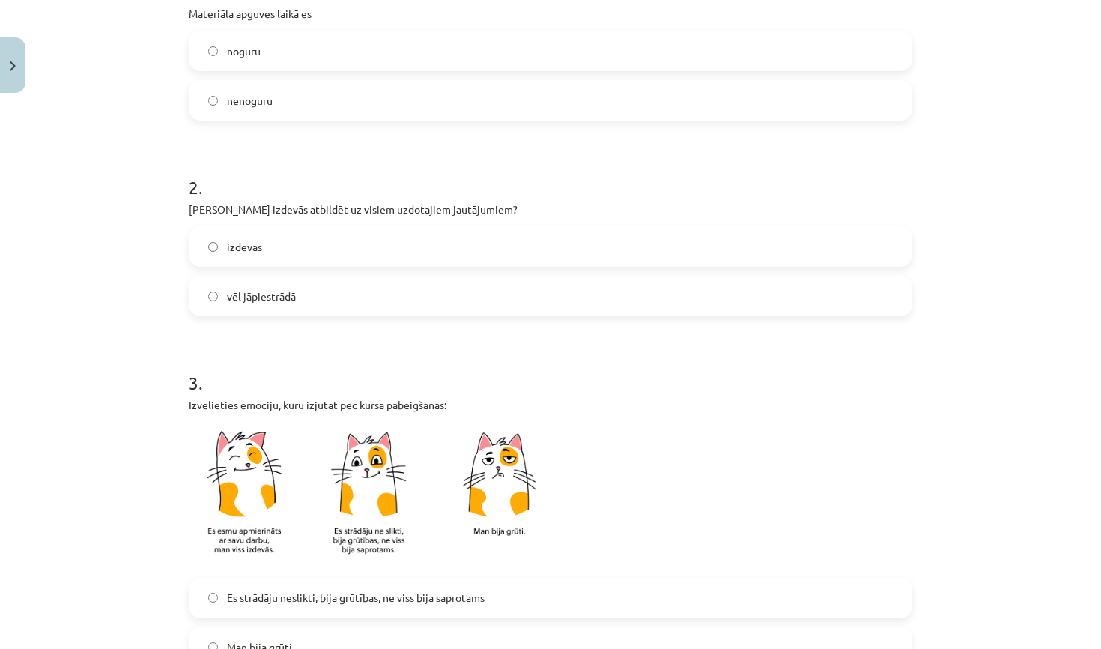
scroll to position [426, 0]
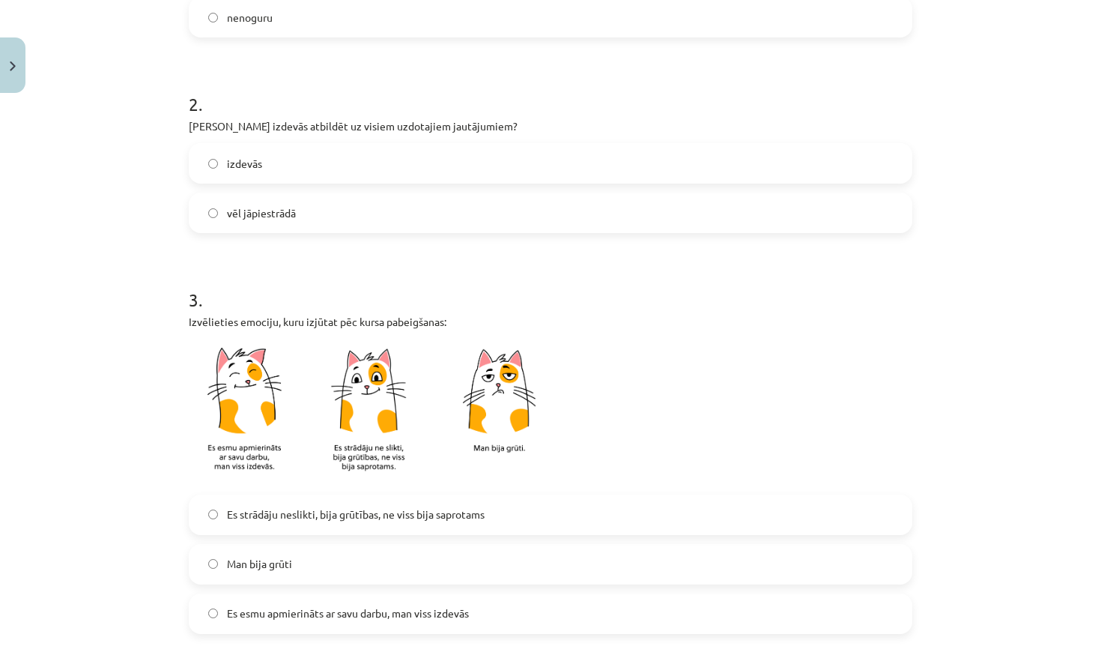
click at [341, 623] on label "Es esmu apmierināts ar savu darbu, man viss izdevās" at bounding box center [550, 613] width 721 height 37
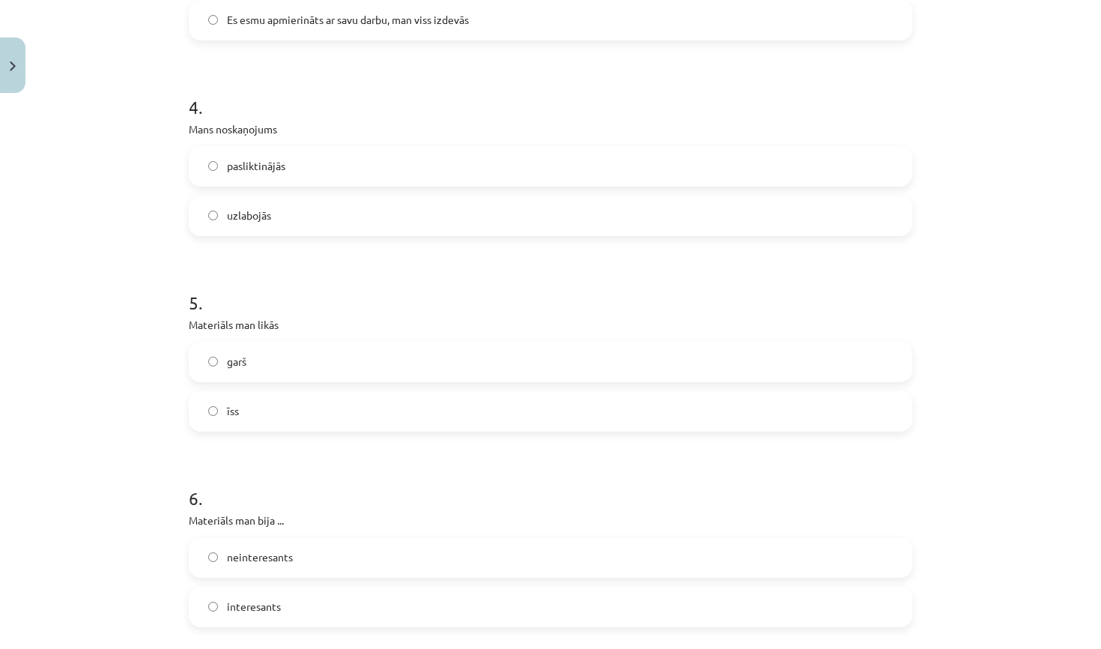
scroll to position [1031, 0]
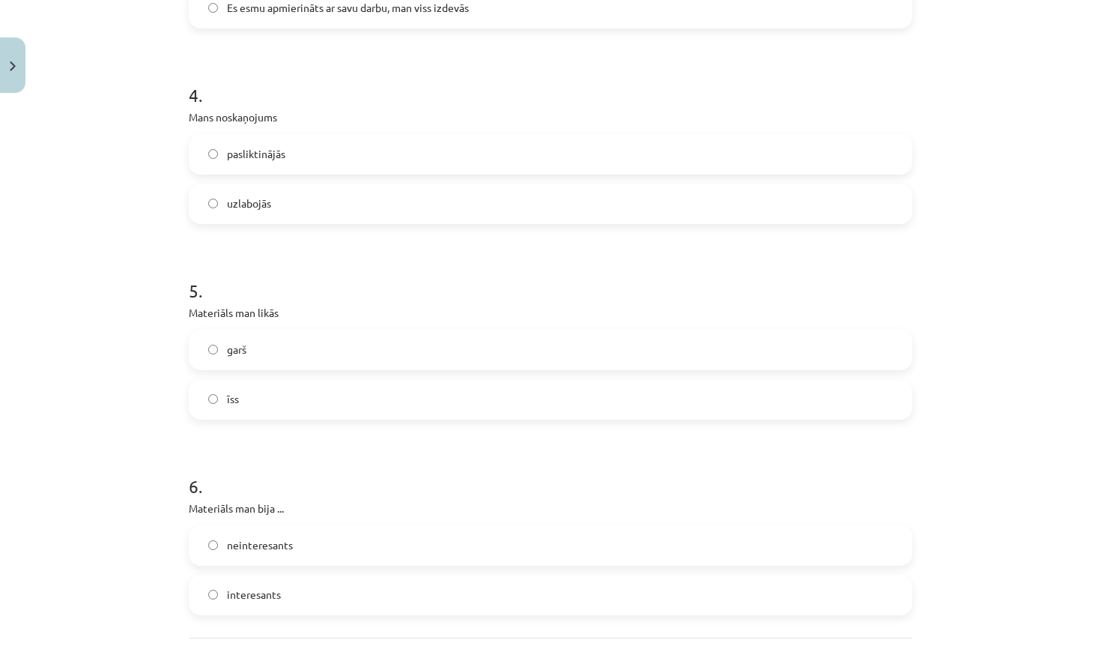
click at [409, 204] on label "uzlabojās" at bounding box center [550, 203] width 721 height 37
click at [354, 360] on label "garš" at bounding box center [550, 349] width 721 height 37
click at [287, 595] on label "interesants" at bounding box center [550, 594] width 721 height 37
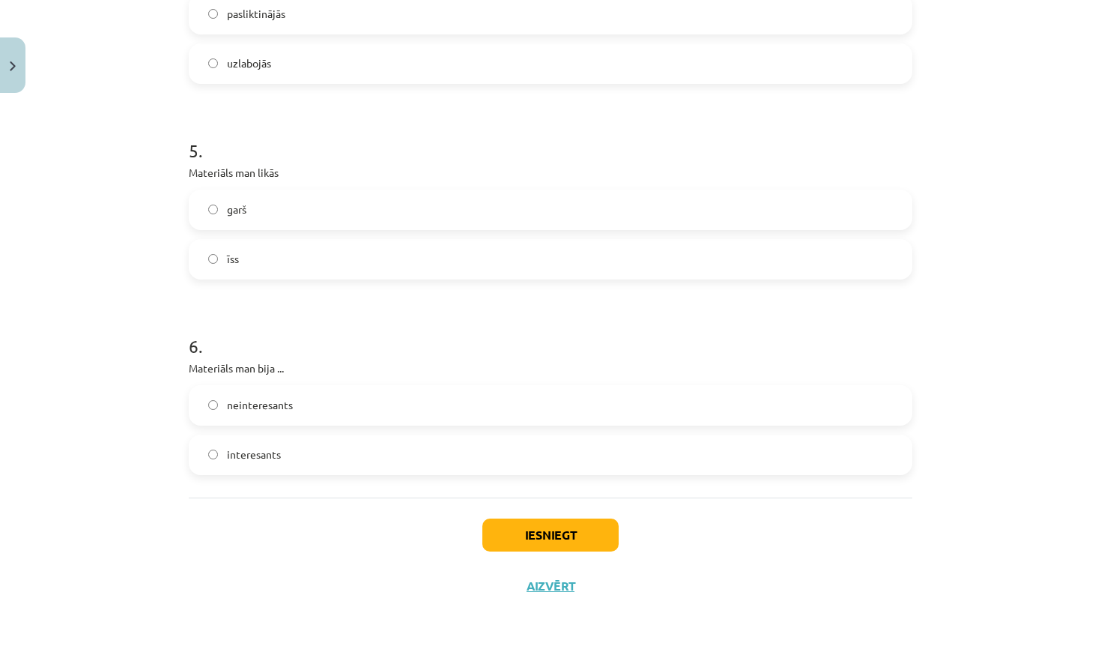
scroll to position [1174, 0]
click at [535, 521] on button "Iesniegt" at bounding box center [550, 534] width 136 height 33
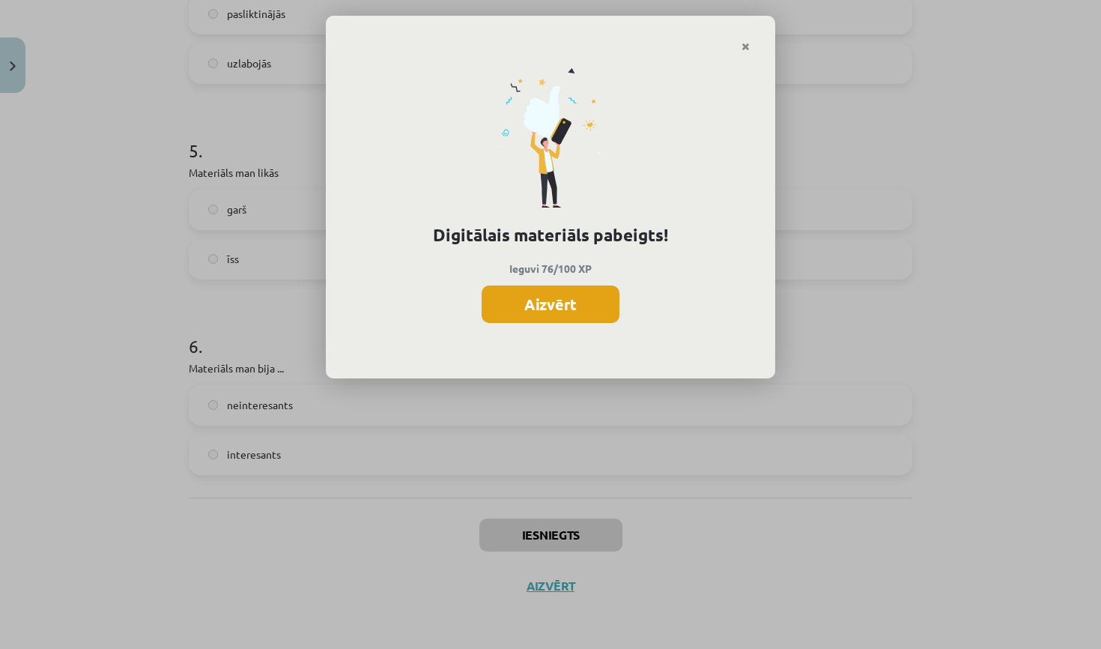
click at [560, 318] on button "Aizvērt" at bounding box center [551, 303] width 138 height 37
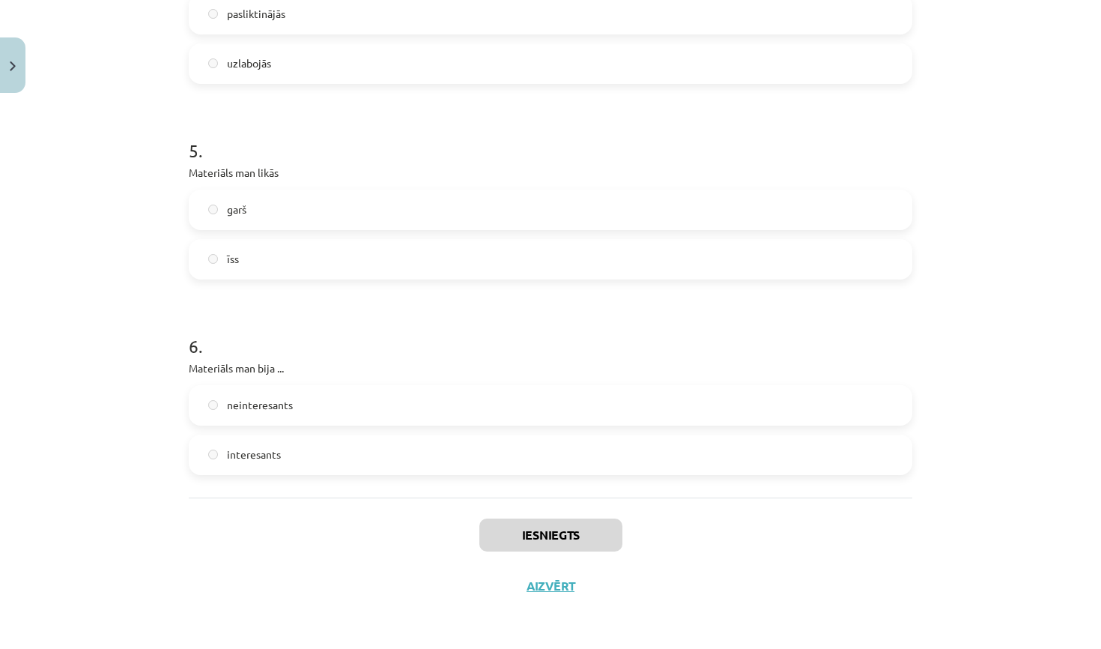
click at [548, 588] on button "Aizvērt" at bounding box center [550, 585] width 57 height 15
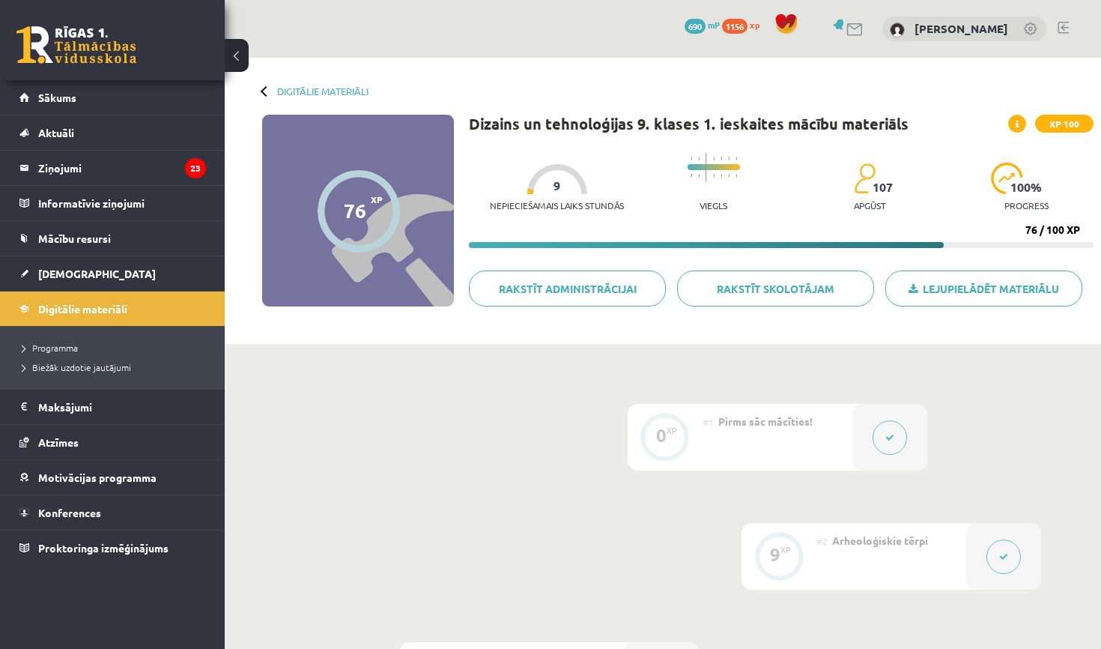
scroll to position [0, 0]
click at [151, 298] on link "Digitālie materiāli" at bounding box center [112, 308] width 187 height 34
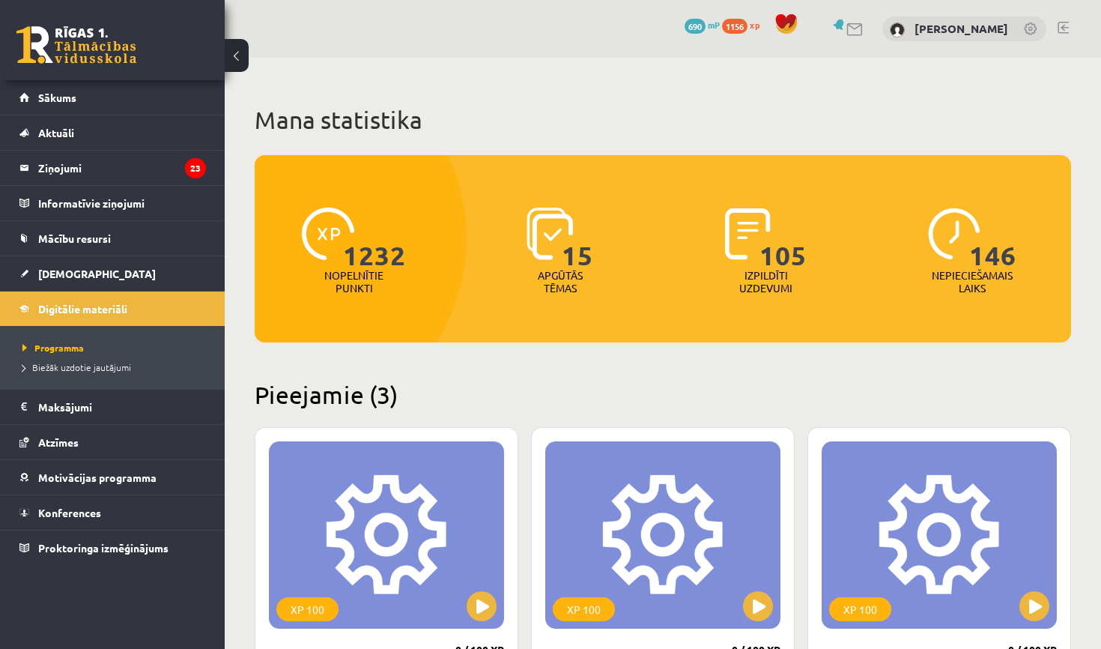
click at [706, 23] on span "690" at bounding box center [695, 26] width 21 height 15
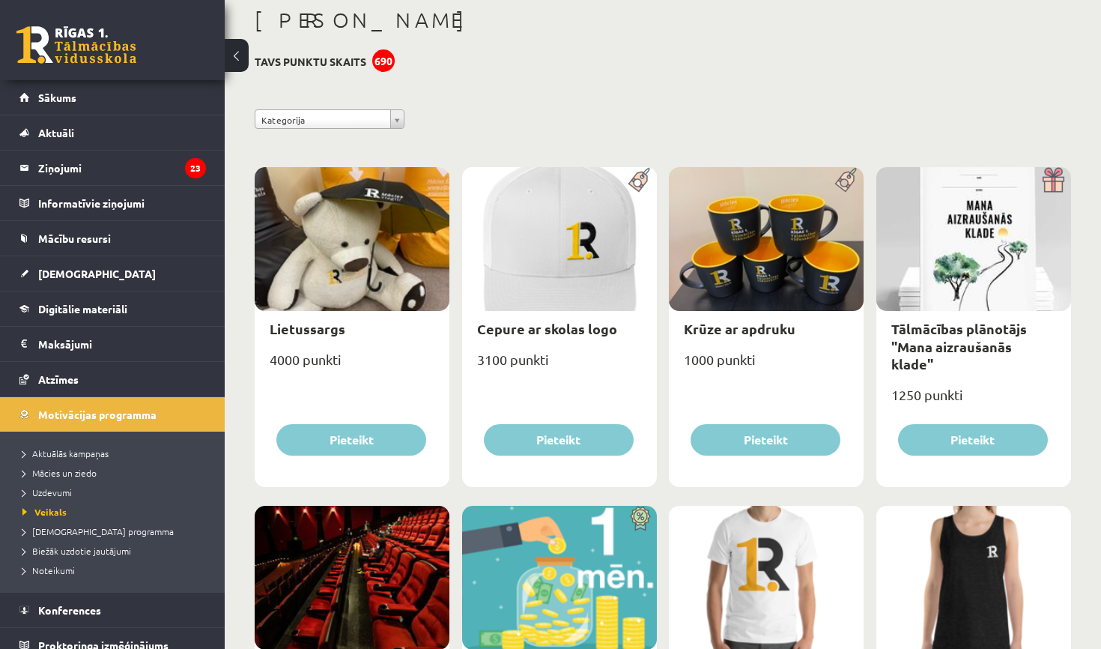
scroll to position [81, 0]
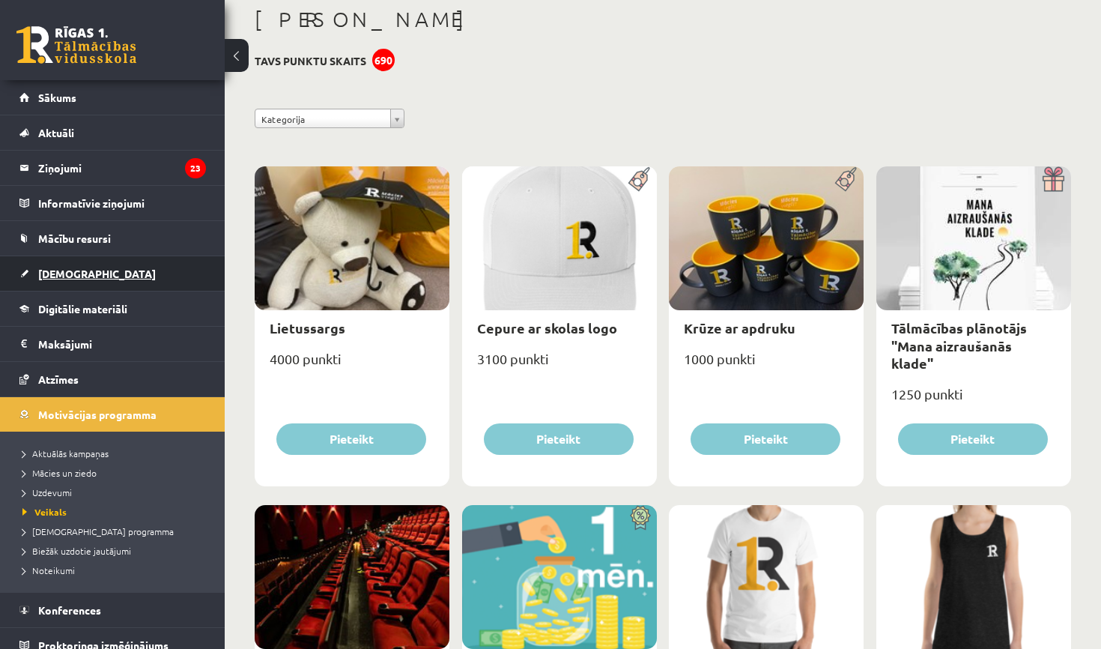
click at [88, 276] on link "[DEMOGRAPHIC_DATA]" at bounding box center [112, 273] width 187 height 34
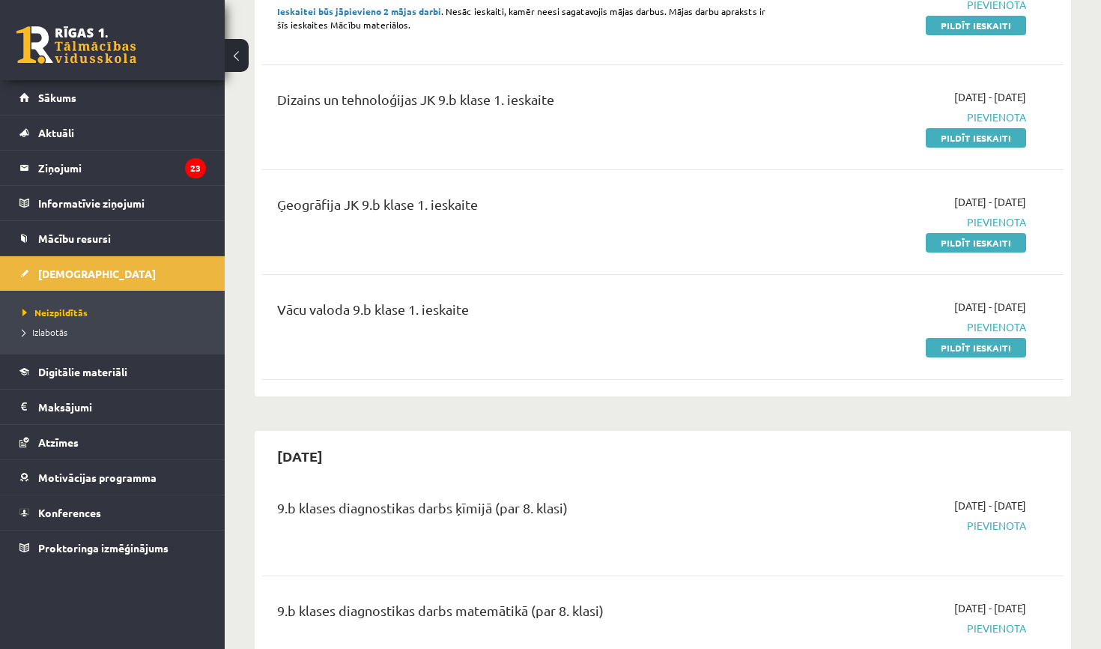
scroll to position [219, 0]
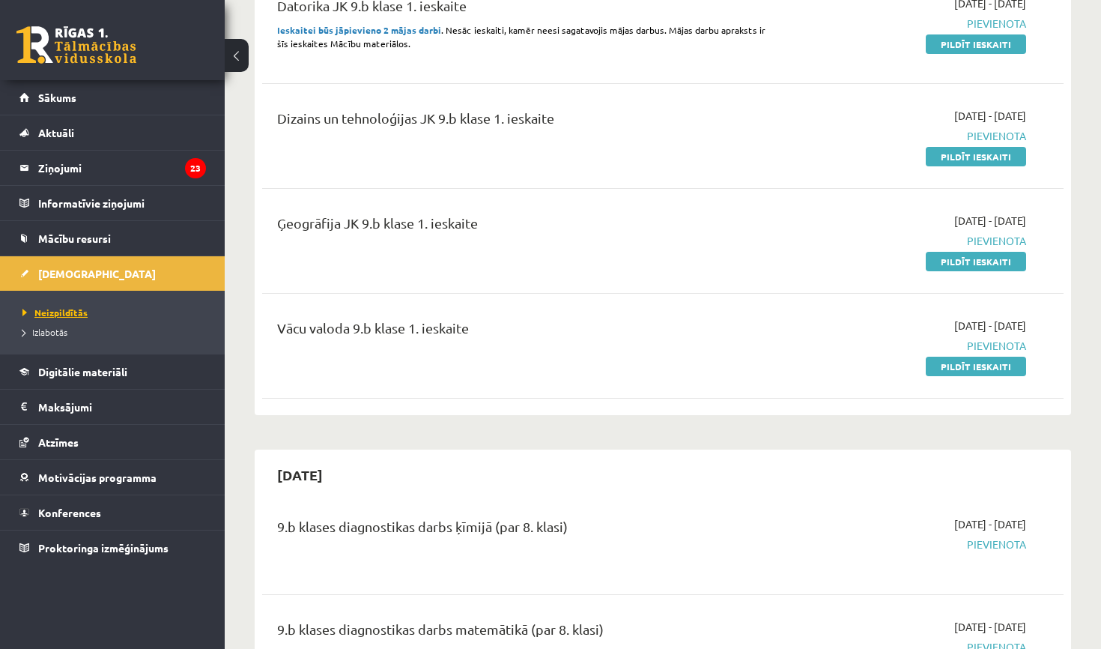
click at [78, 313] on span "Neizpildītās" at bounding box center [54, 312] width 65 height 12
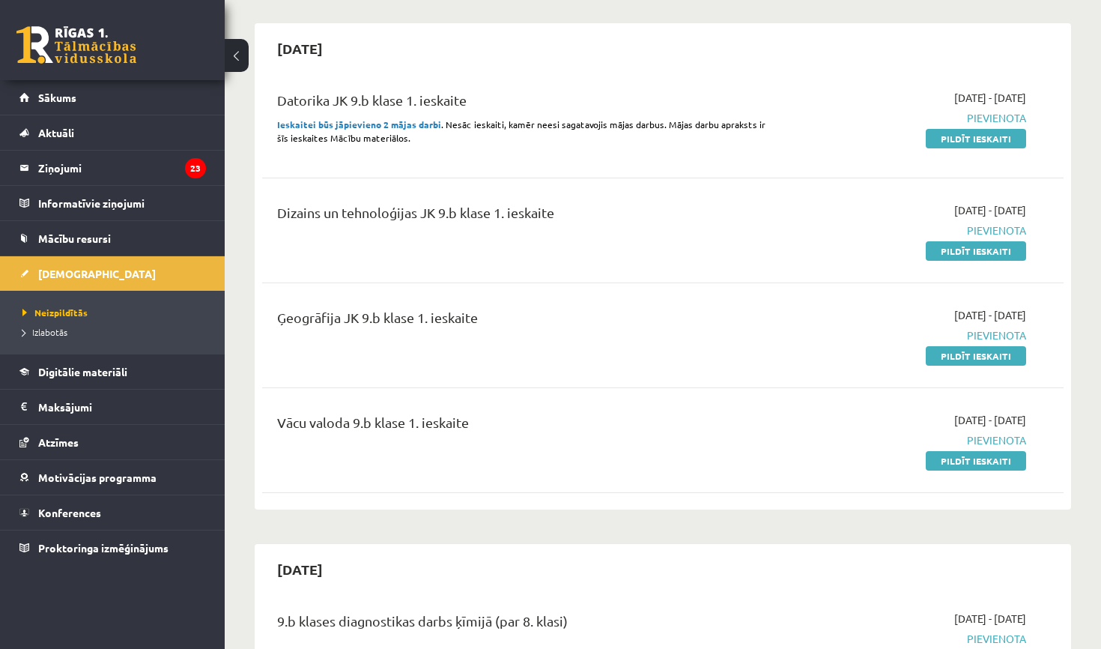
scroll to position [127, 0]
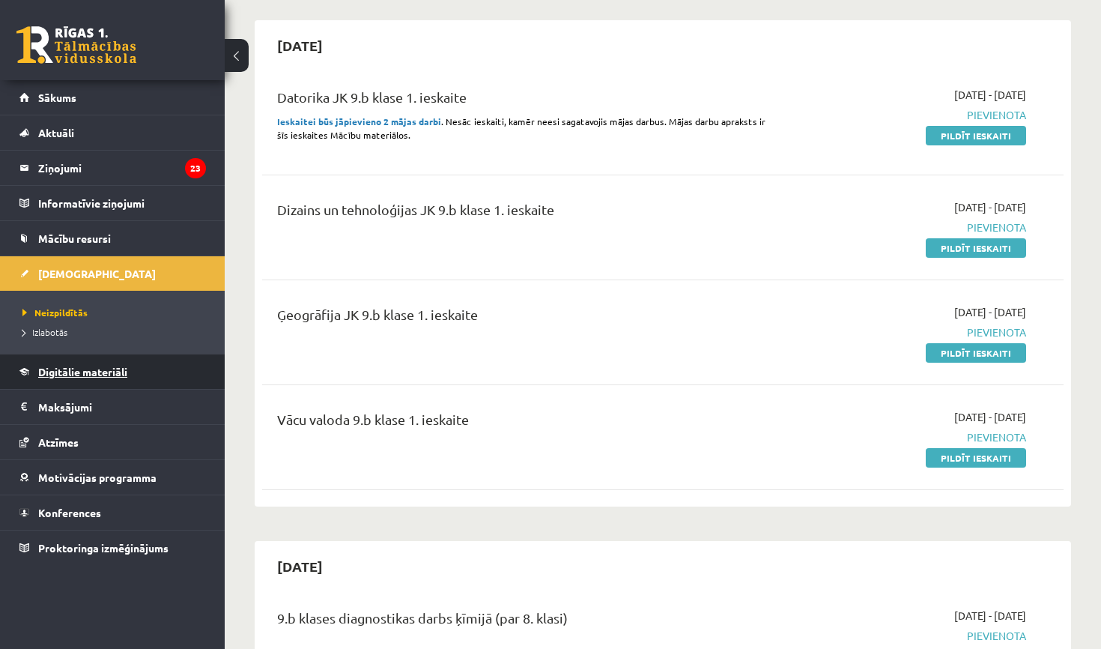
click at [103, 372] on span "Digitālie materiāli" at bounding box center [82, 371] width 89 height 13
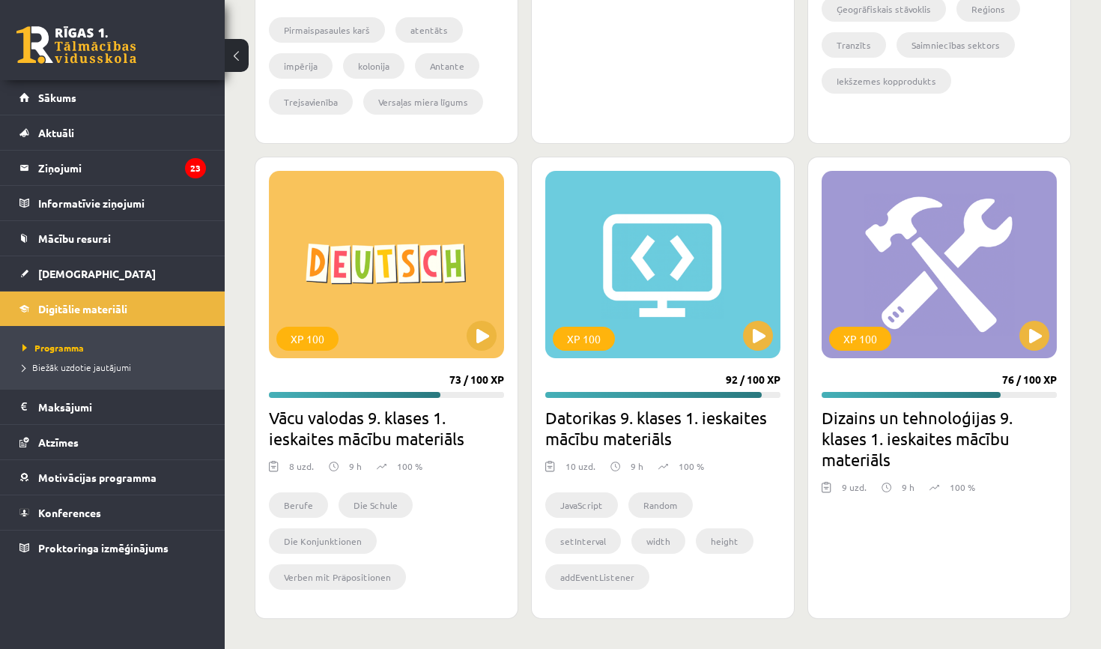
scroll to position [2465, 0]
